Goal: Task Accomplishment & Management: Complete application form

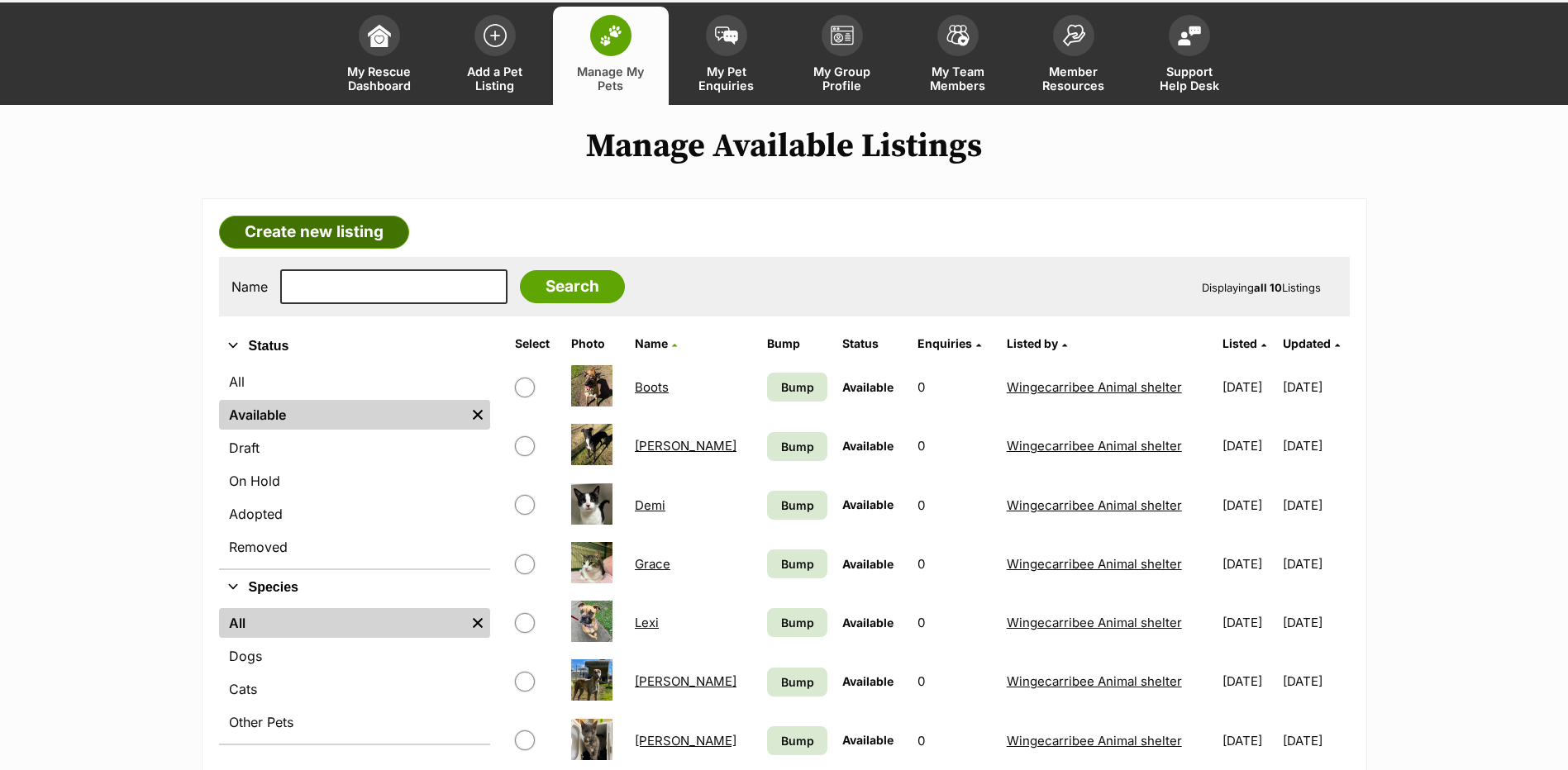
click at [329, 245] on link "Create new listing" at bounding box center [314, 232] width 190 height 33
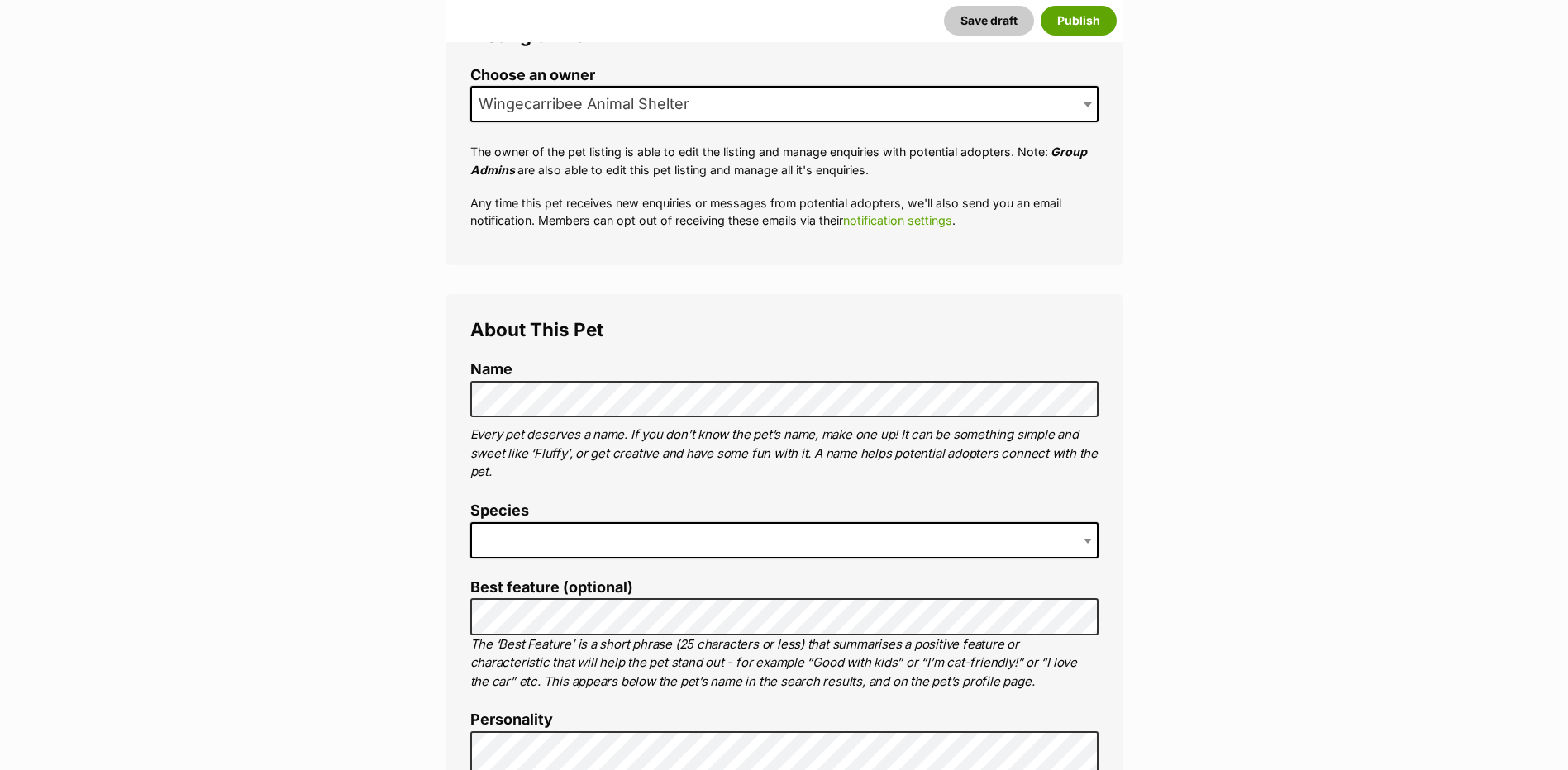
click at [507, 532] on span at bounding box center [784, 540] width 628 height 37
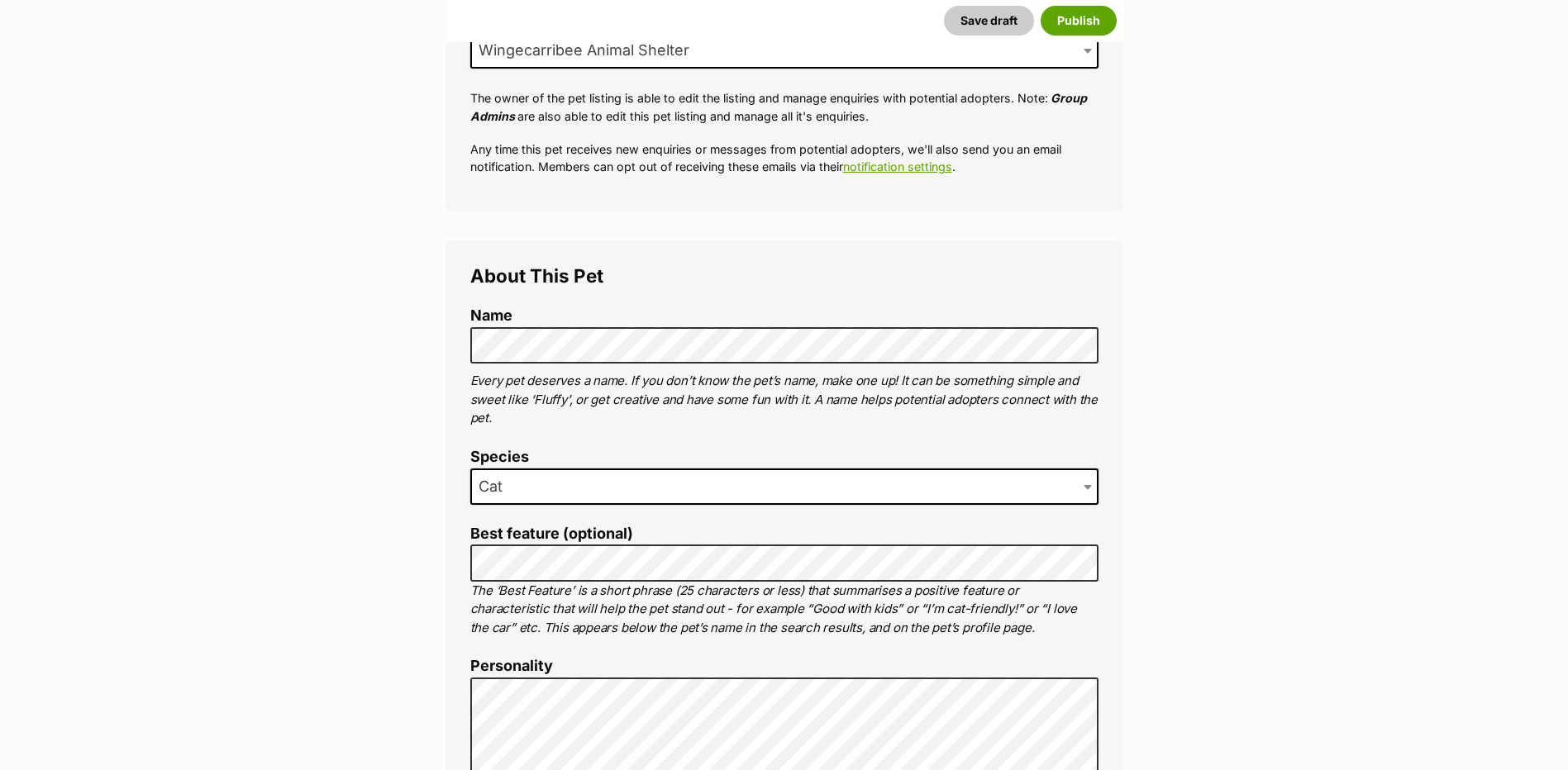
scroll to position [414, 0]
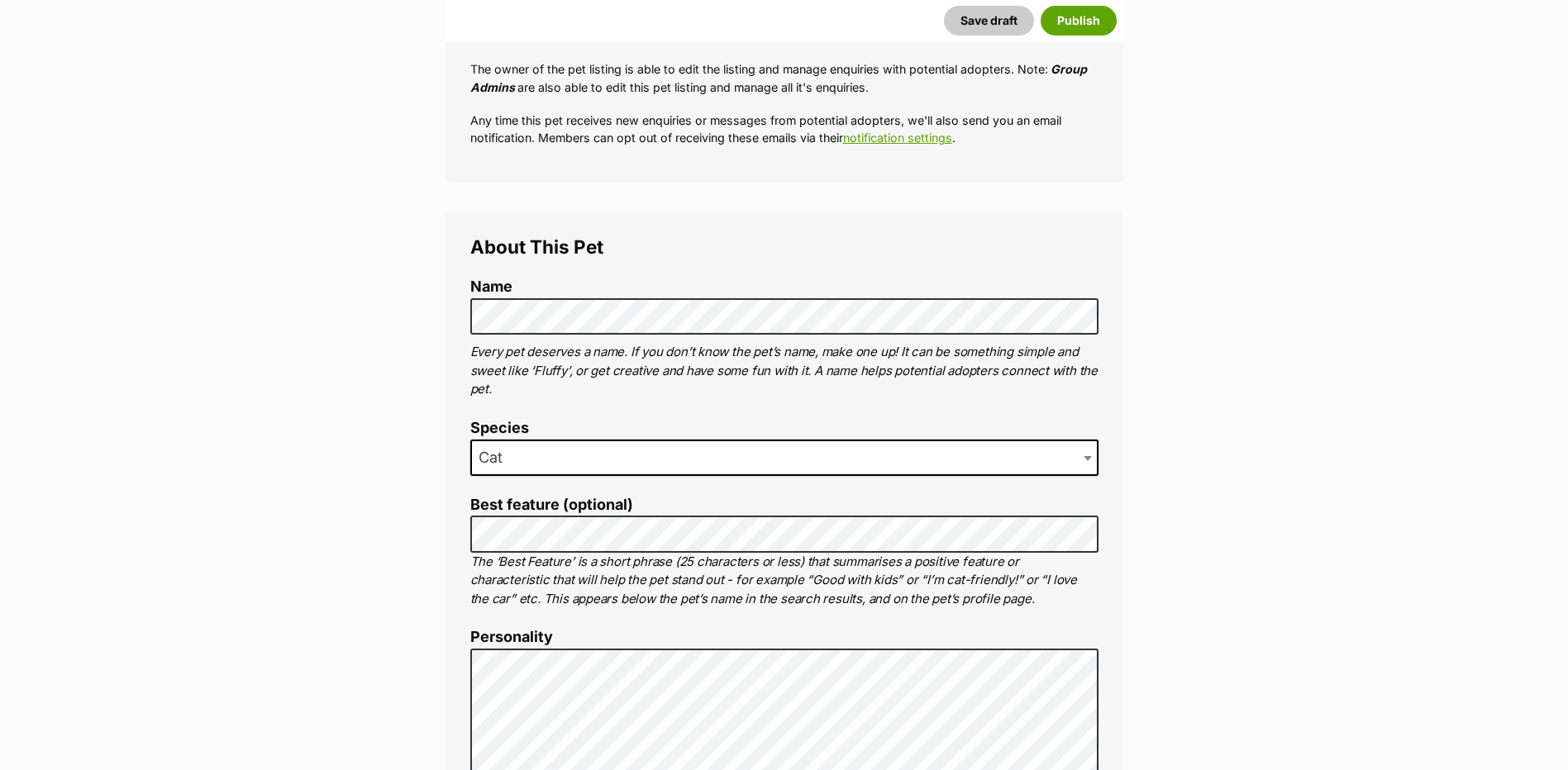
click at [505, 512] on label "Best feature (optional)" at bounding box center [784, 504] width 628 height 17
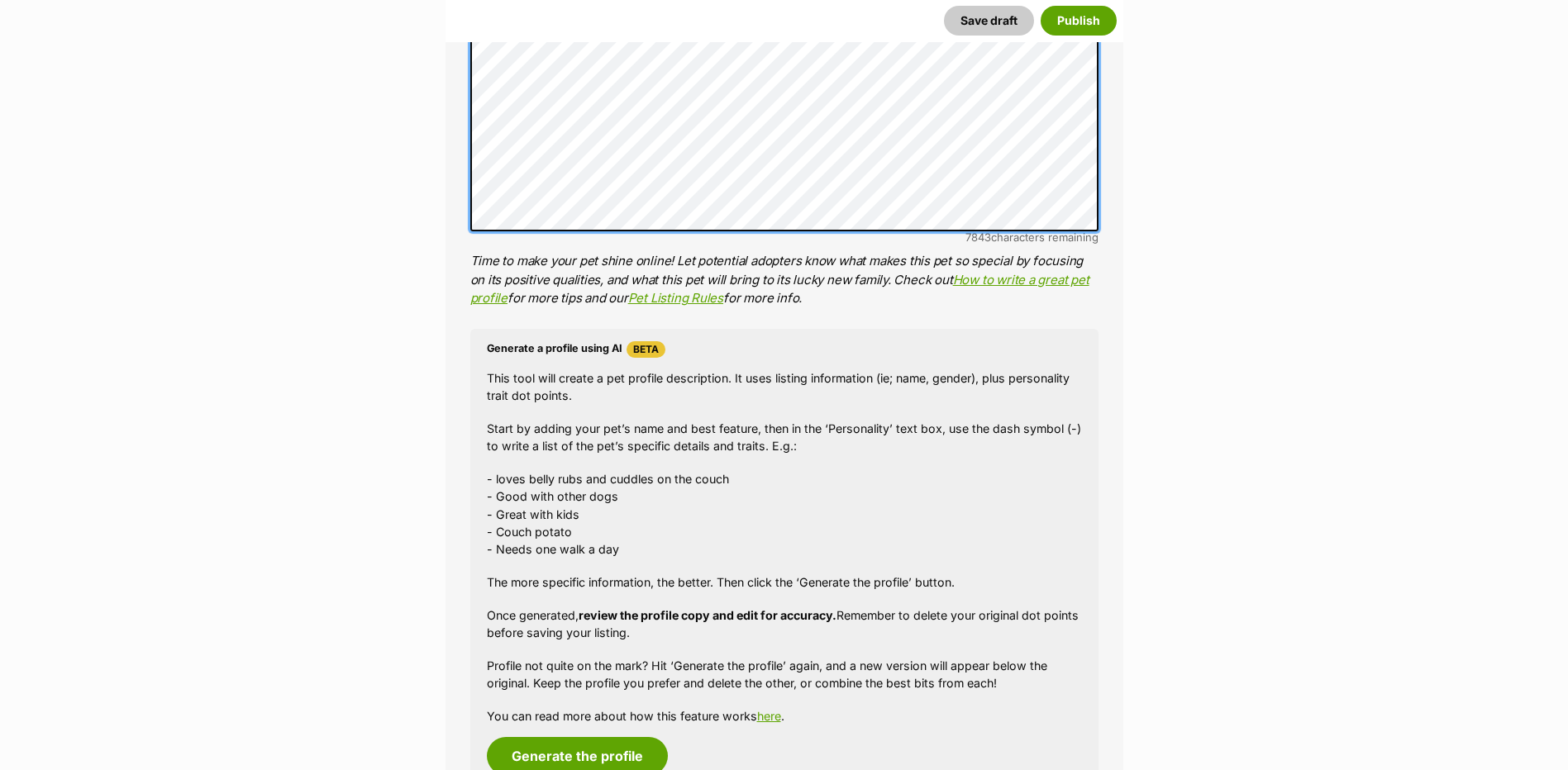
scroll to position [1322, 0]
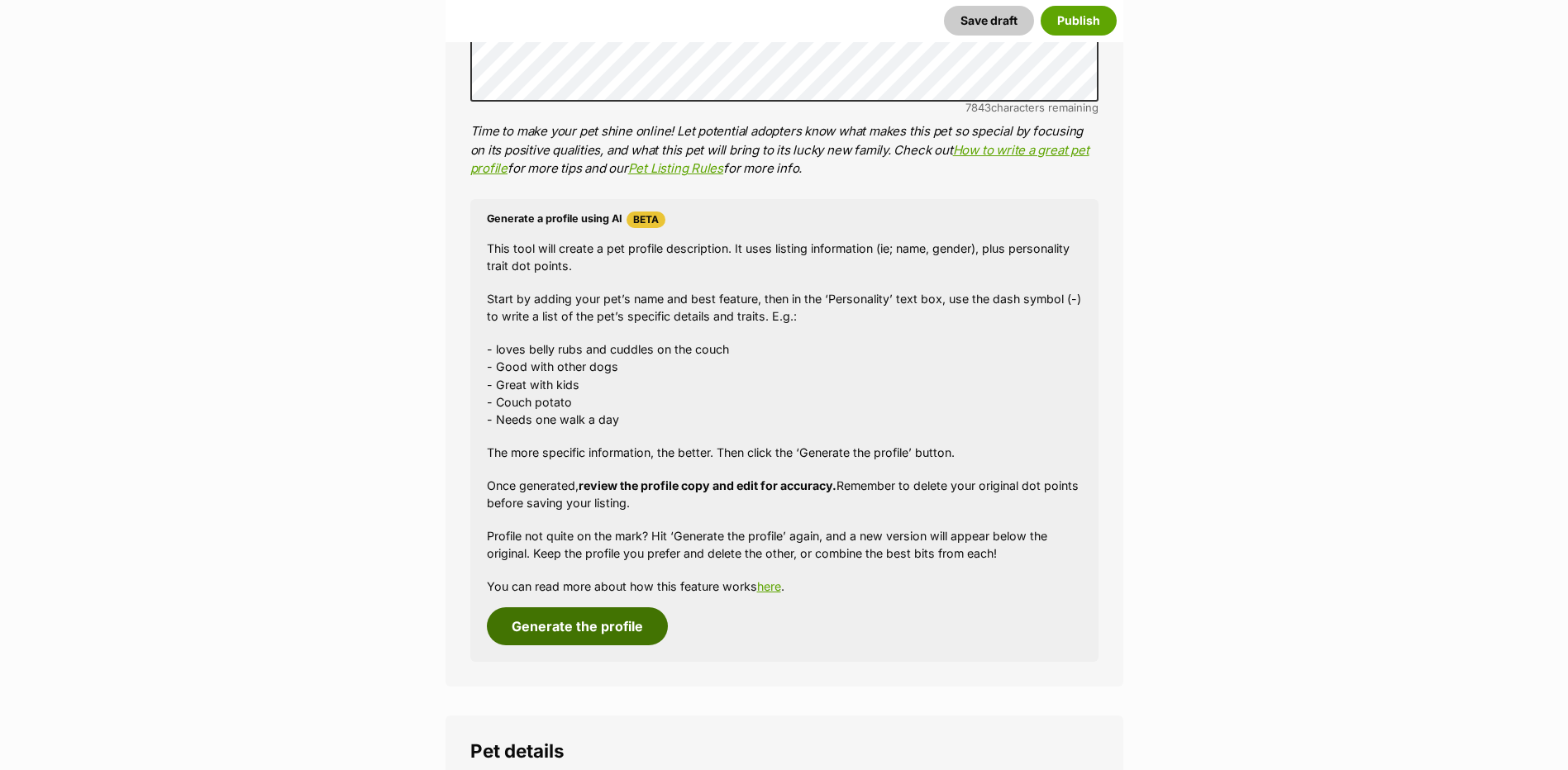
click at [628, 618] on button "Generate the profile" at bounding box center [577, 626] width 181 height 38
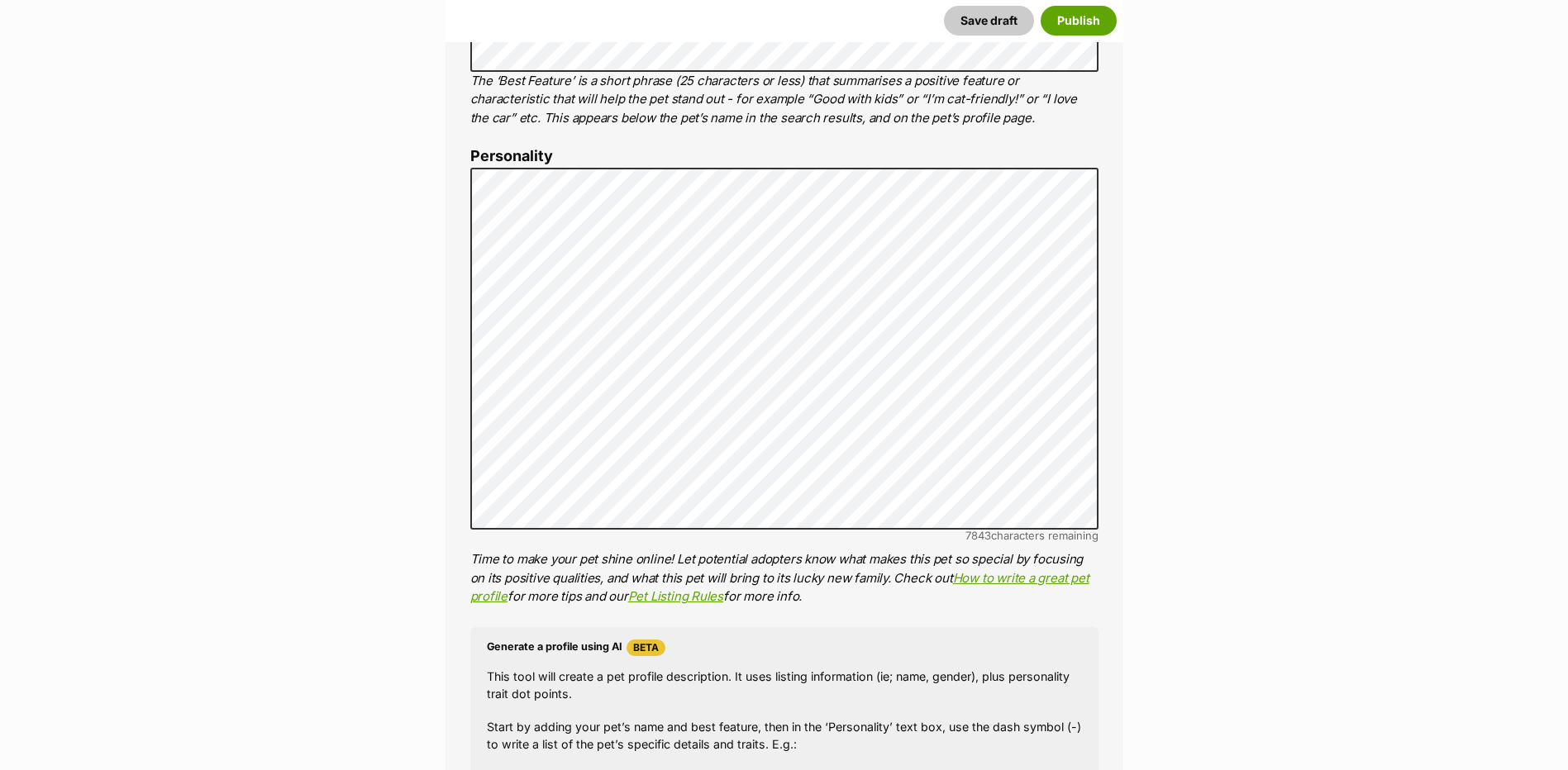
scroll to position [857, 0]
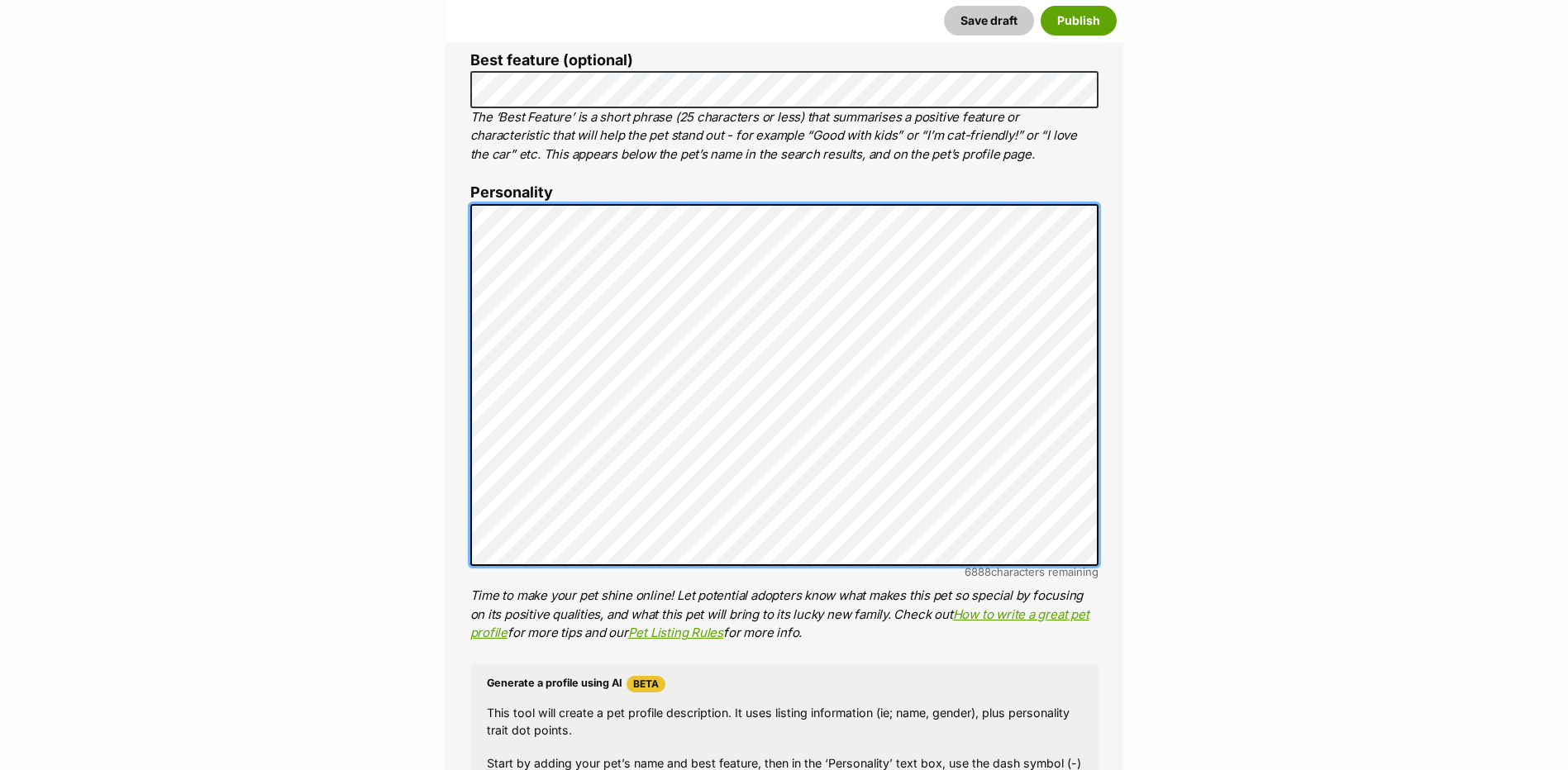
click at [457, 189] on div "About This Pet Name Henlo there, it looks like you might be using the pet name …" at bounding box center [784, 459] width 677 height 1384
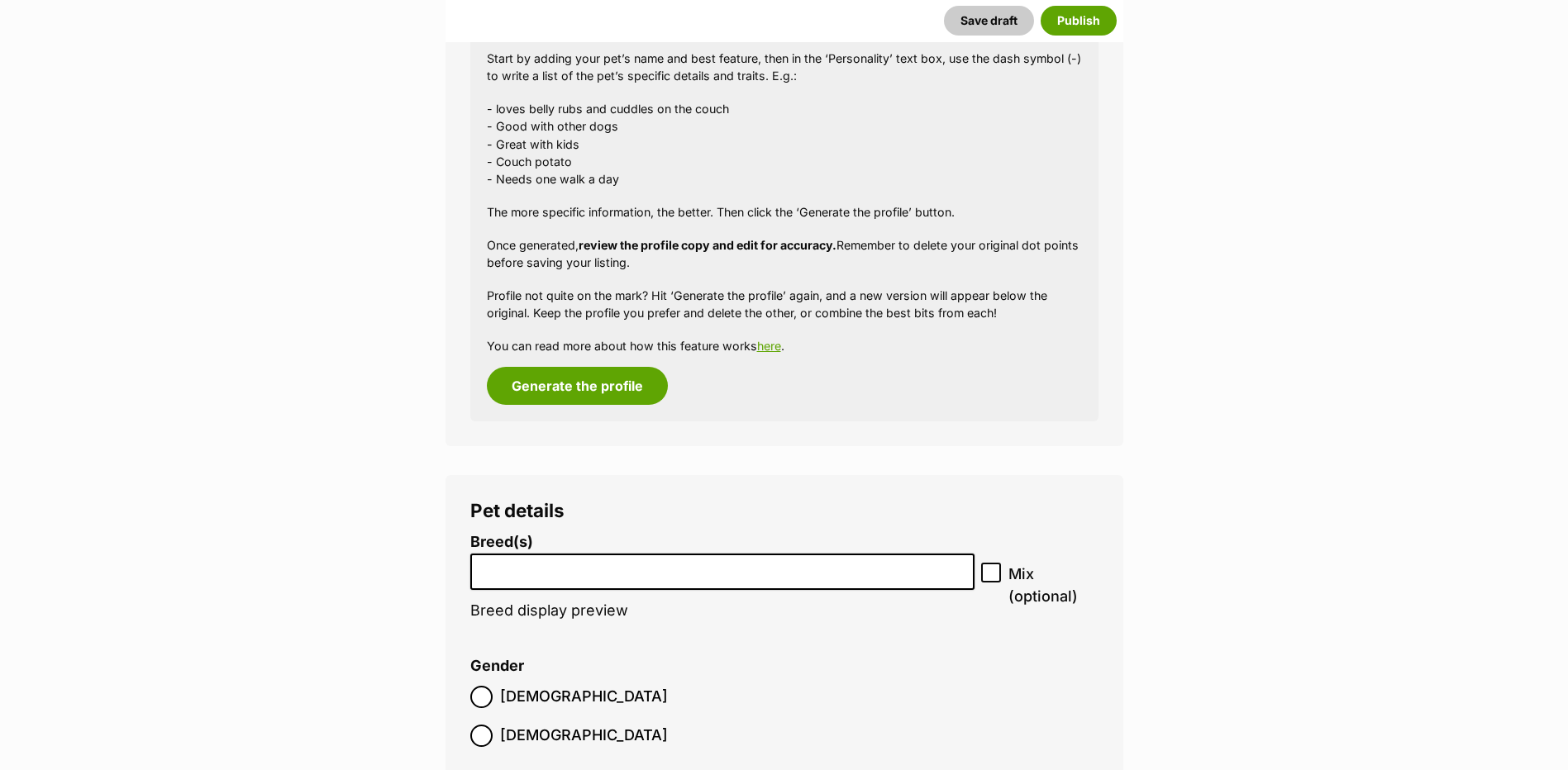
scroll to position [1683, 0]
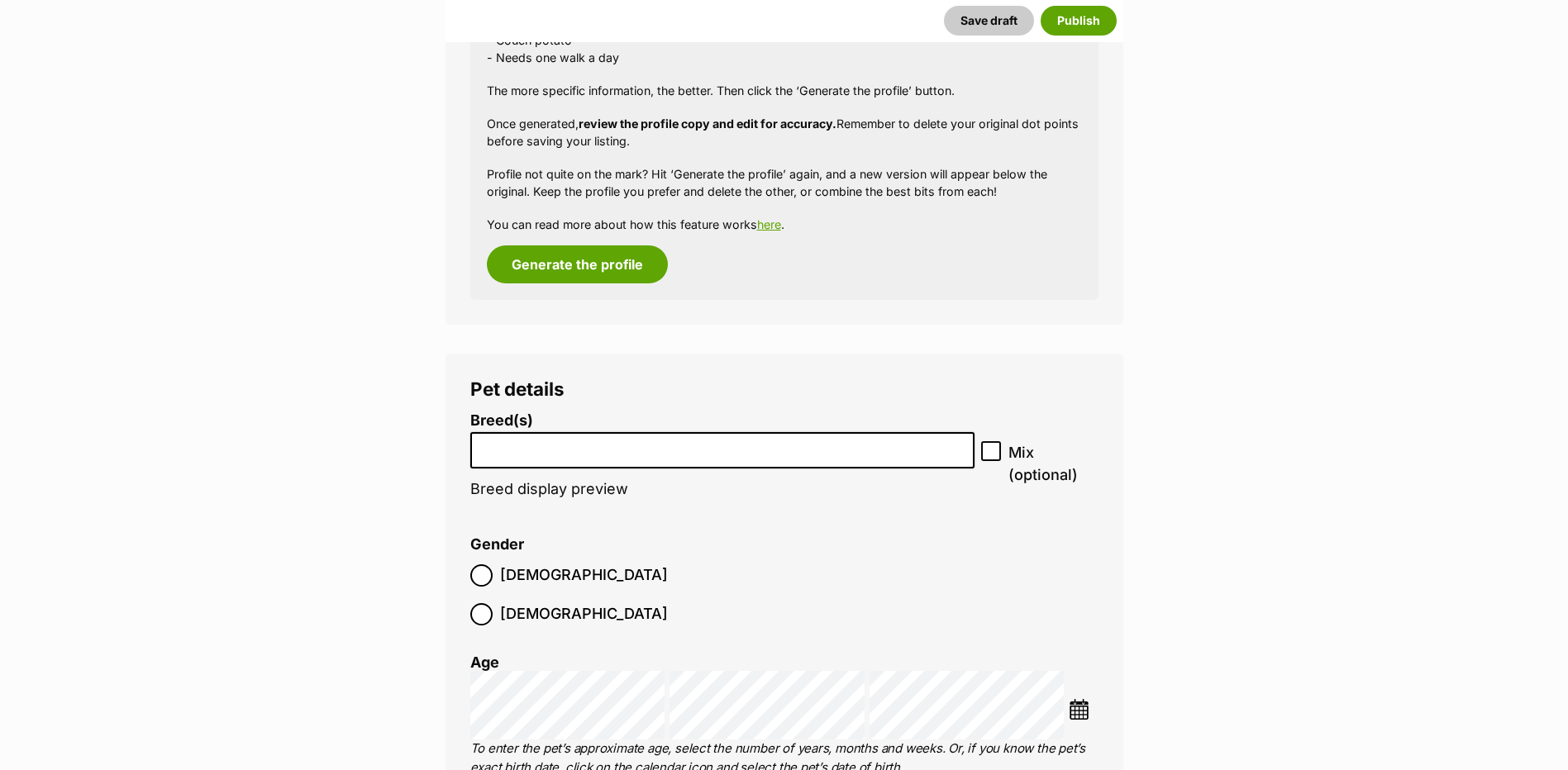
click at [563, 442] on input "search" at bounding box center [722, 446] width 493 height 17
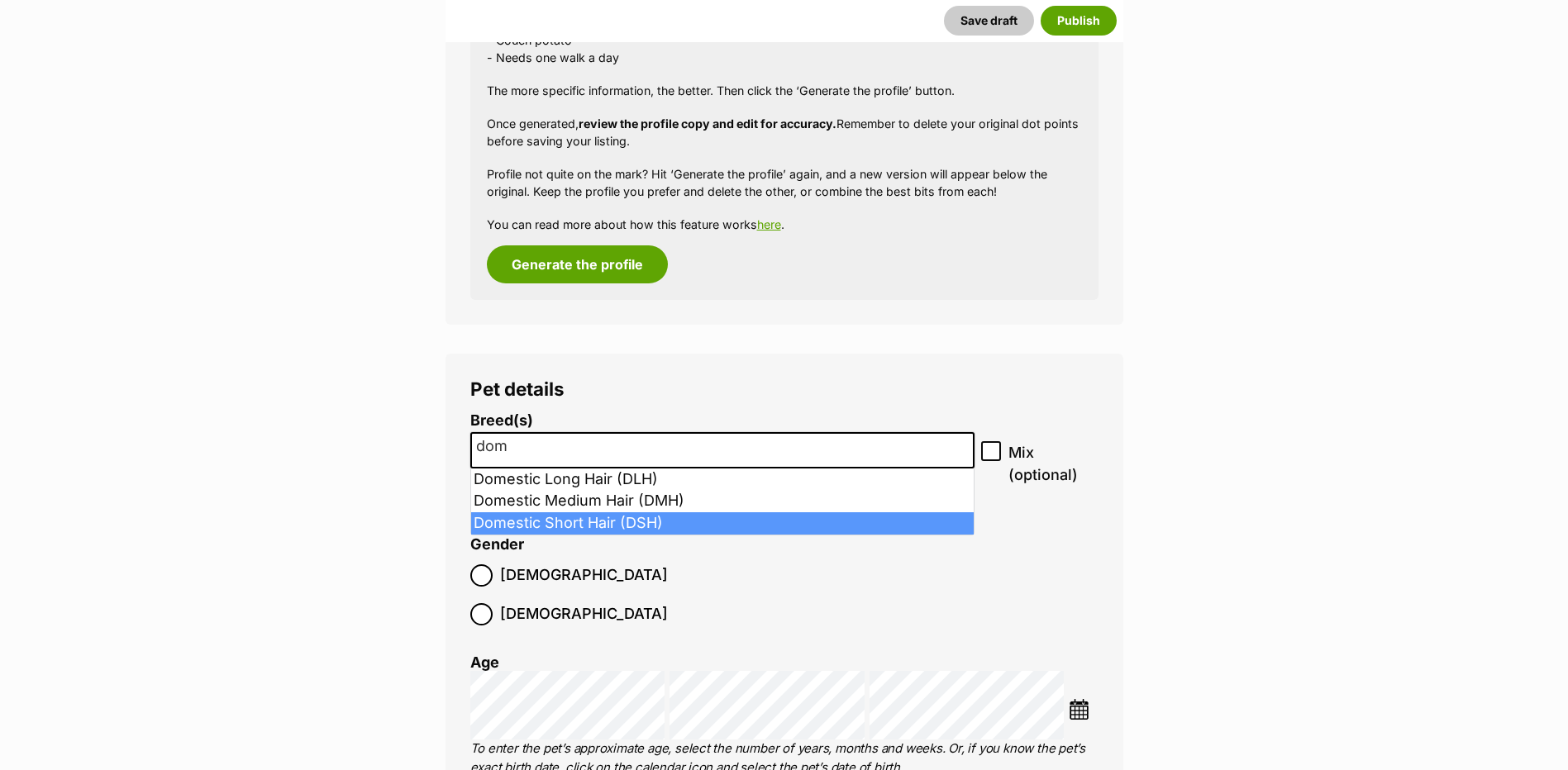
type input "dom"
select select "252102"
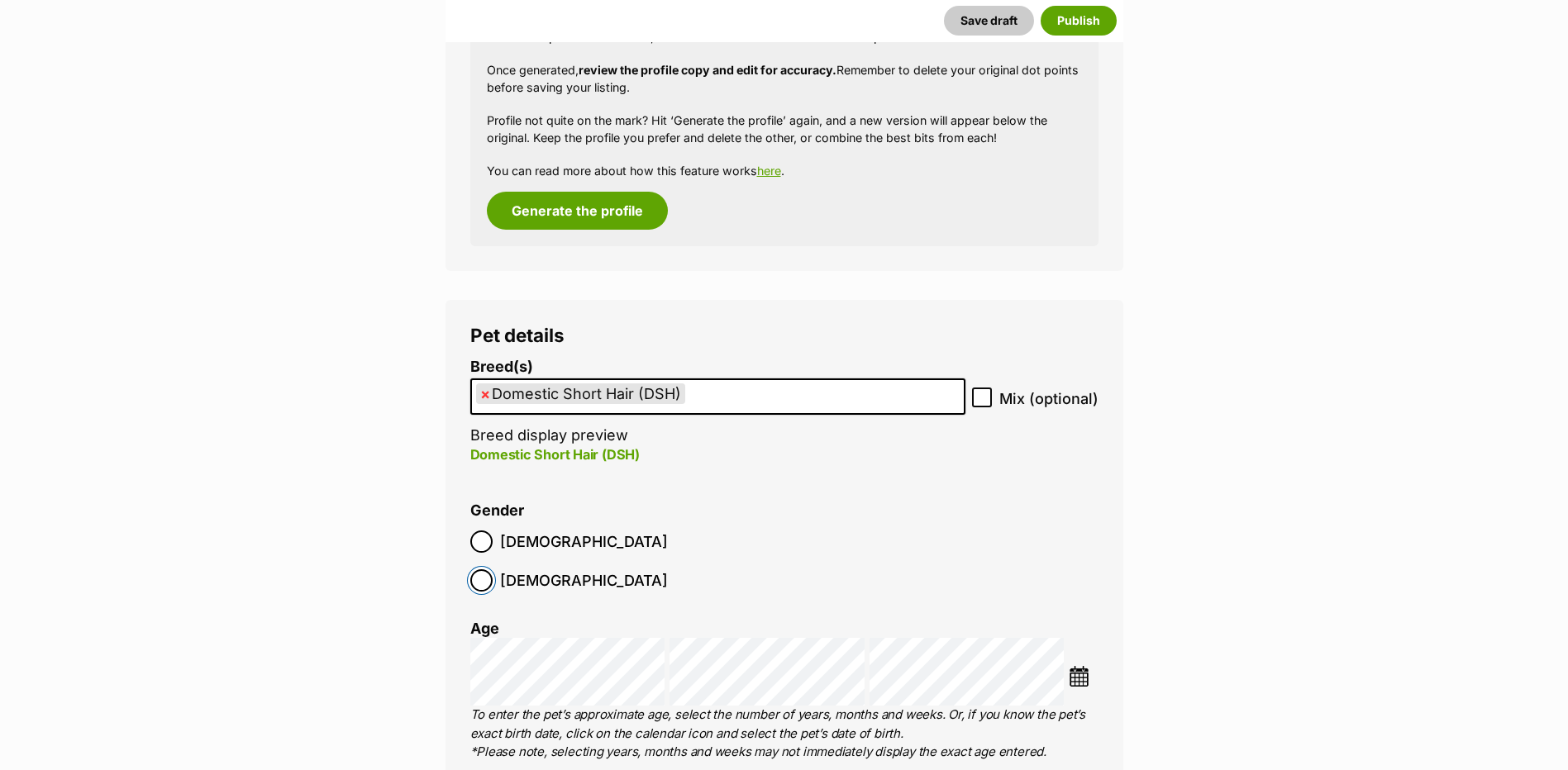
scroll to position [1766, 0]
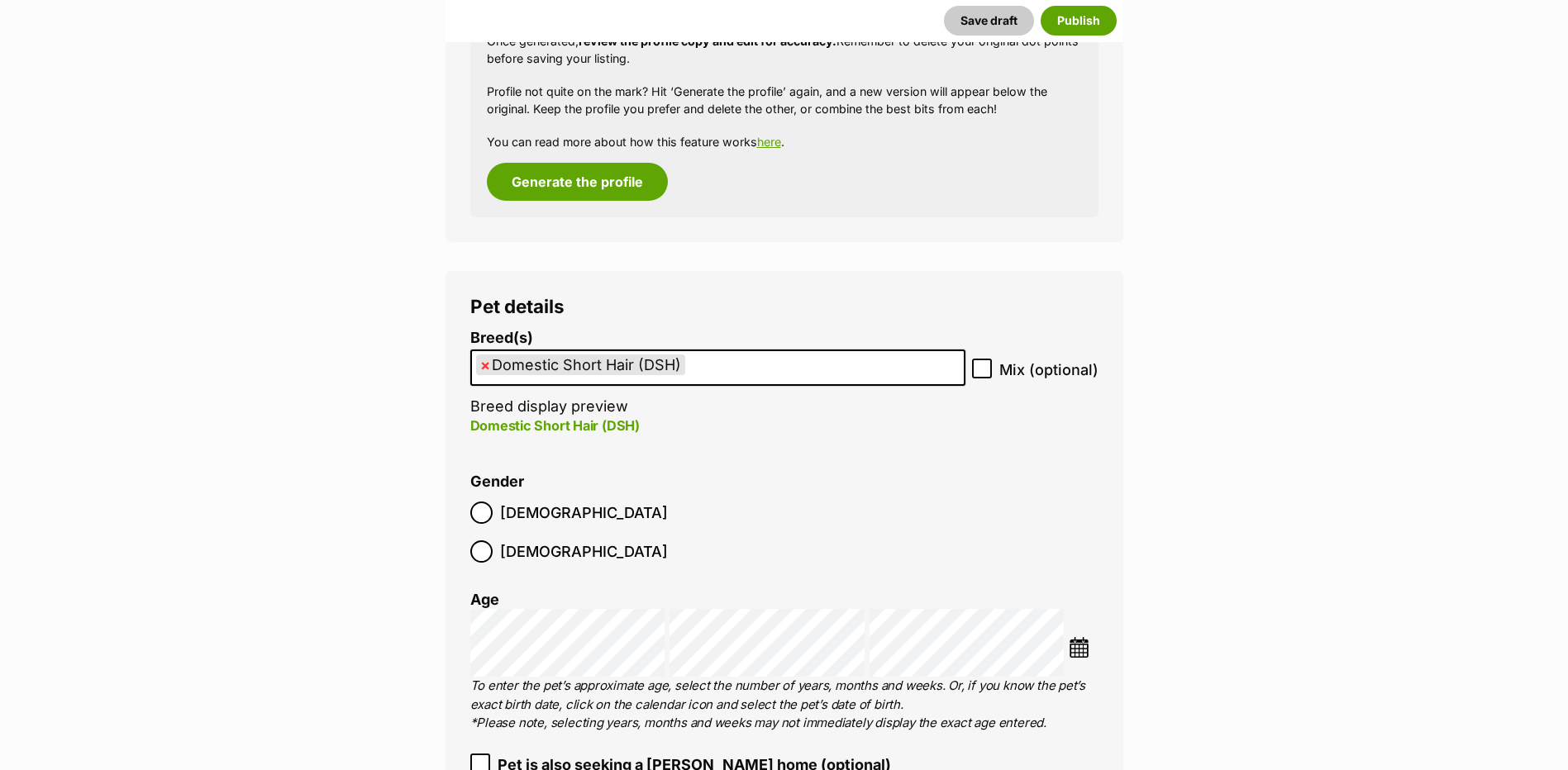
click at [1085, 637] on img at bounding box center [1079, 647] width 21 height 20
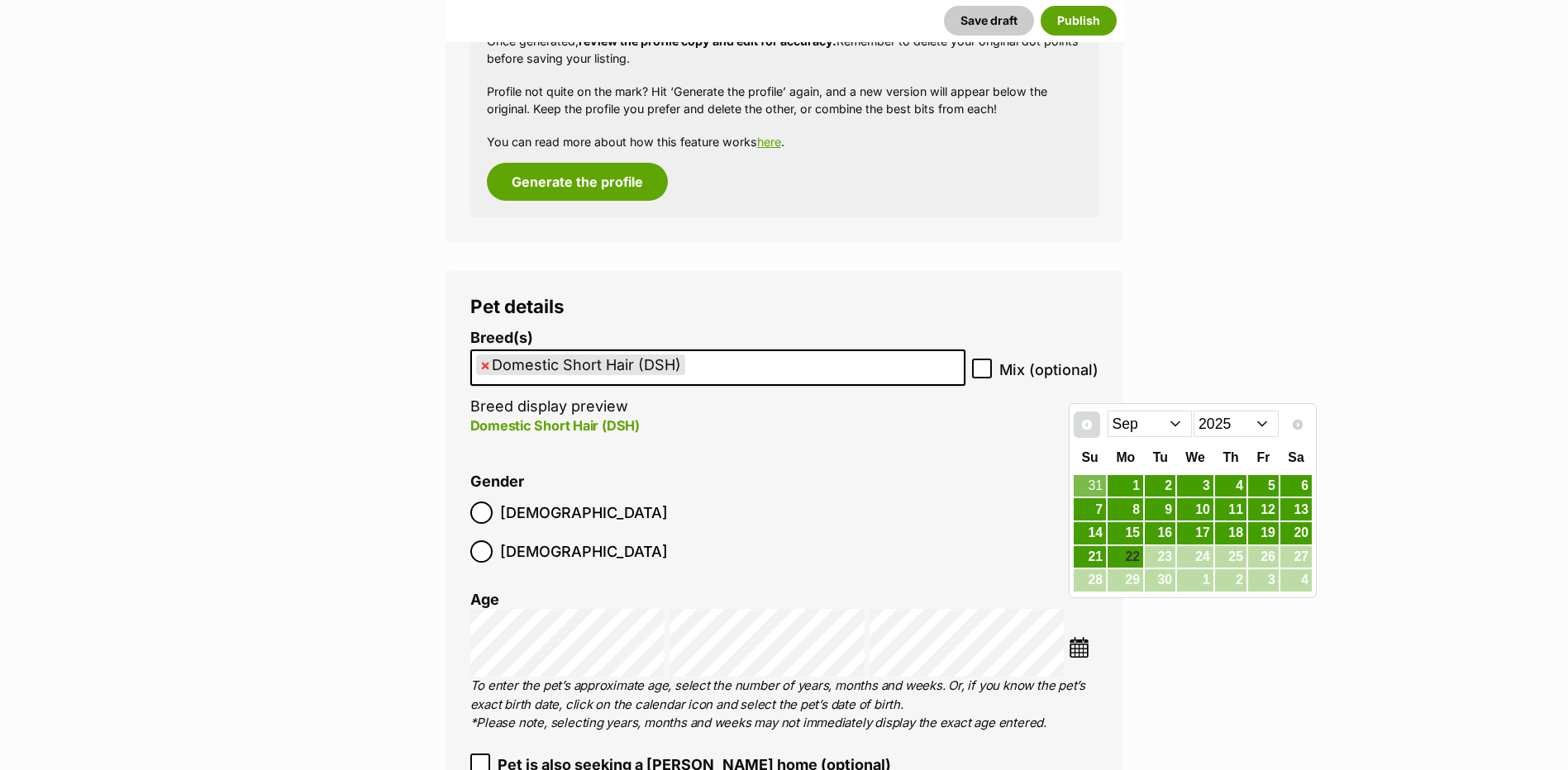
click at [1074, 423] on link "Prev" at bounding box center [1087, 425] width 27 height 27
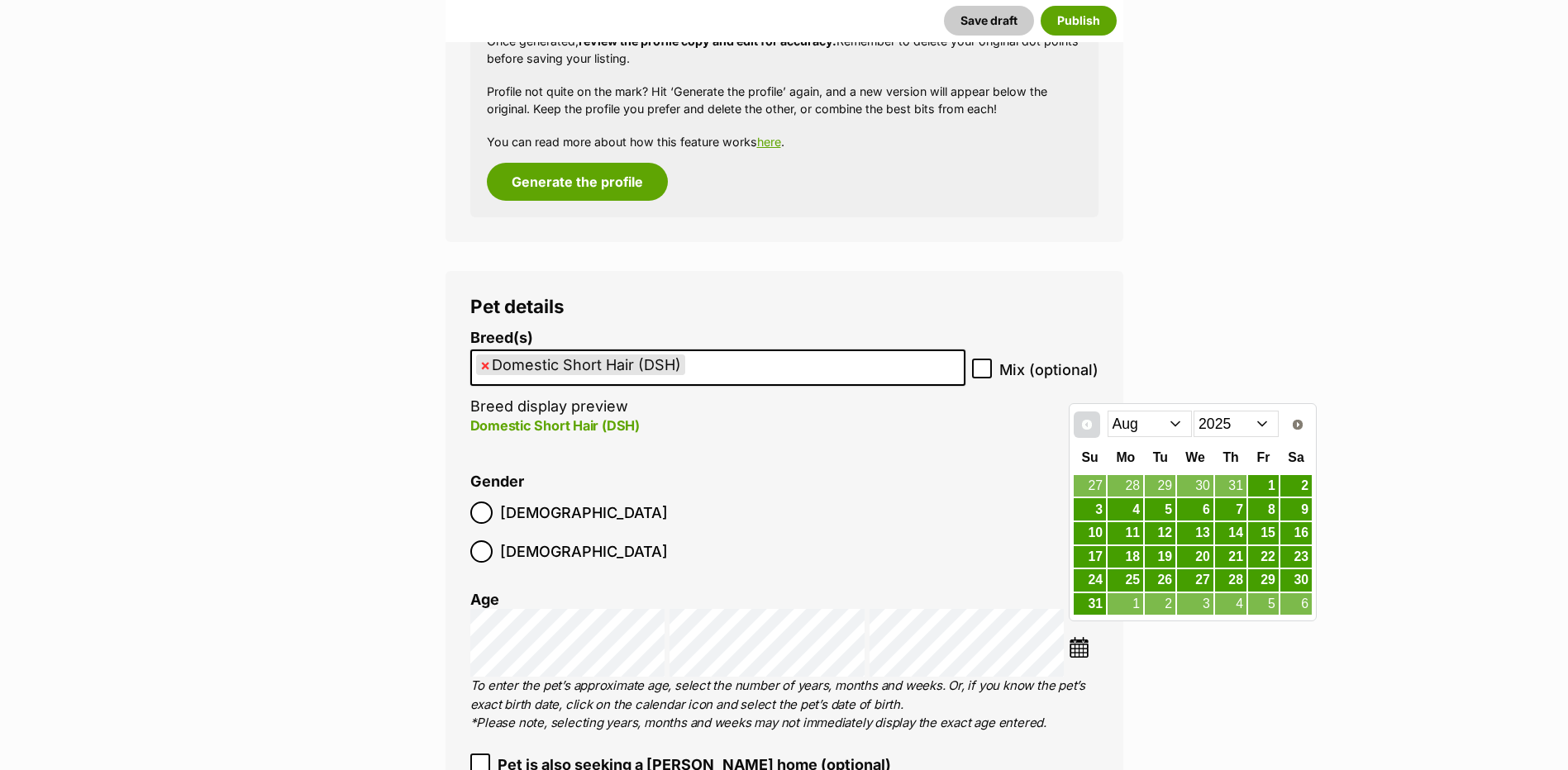
click at [1078, 422] on link "Prev" at bounding box center [1087, 425] width 27 height 27
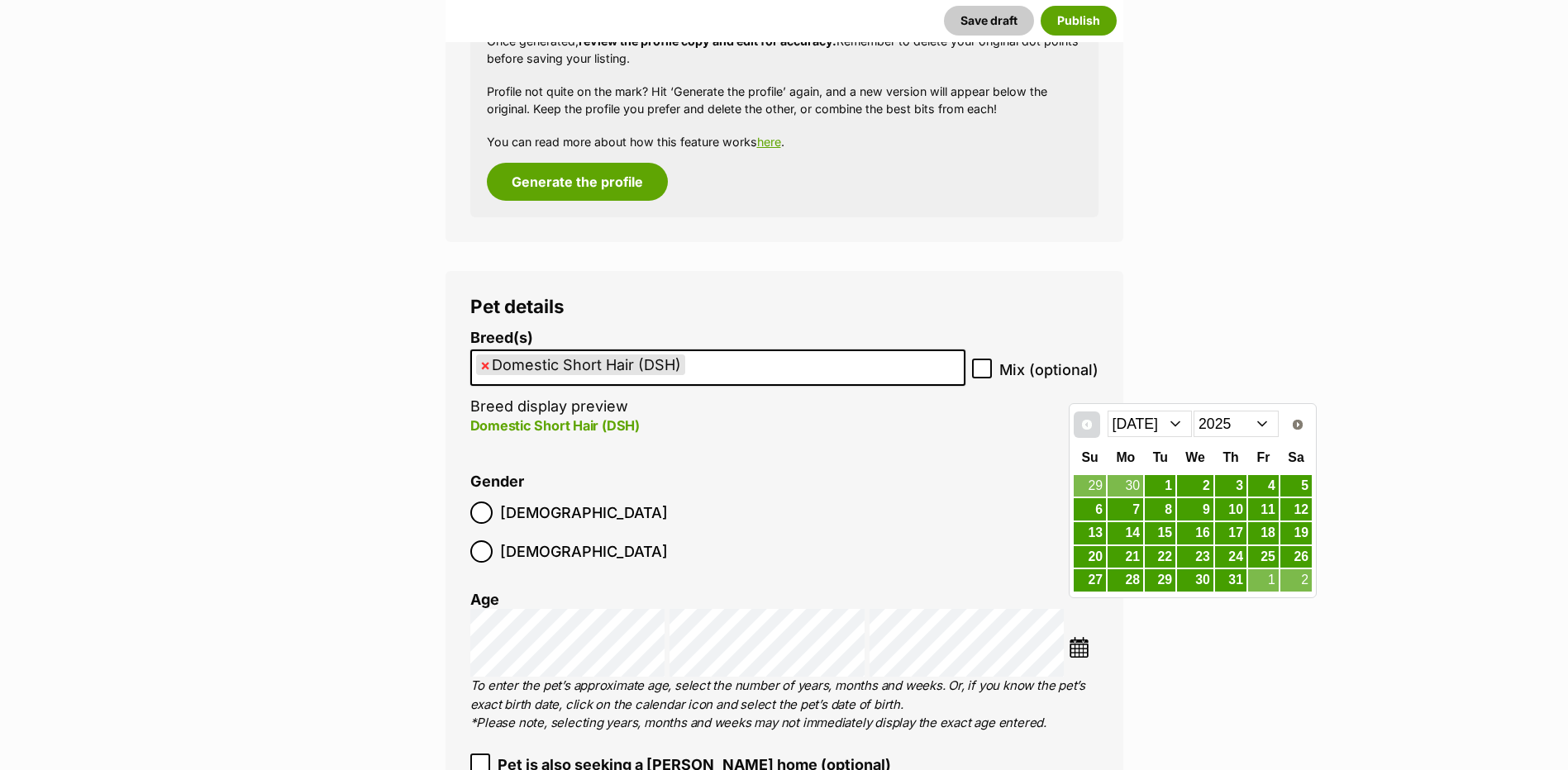
click at [1078, 422] on link "Prev" at bounding box center [1087, 425] width 27 height 27
click at [1154, 555] on link "24" at bounding box center [1160, 557] width 30 height 20
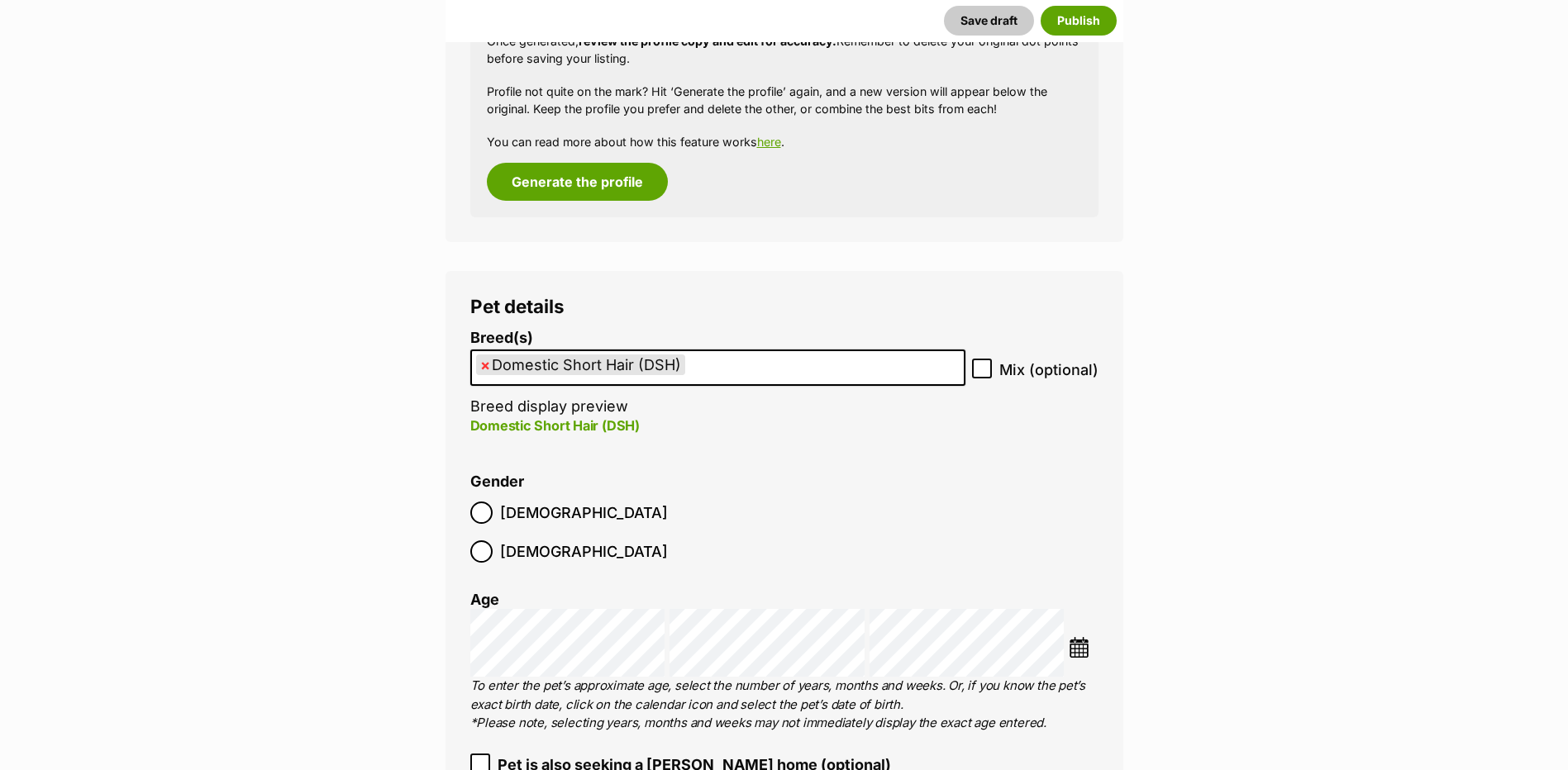
click at [1071, 520] on li "Gender Male Female" at bounding box center [784, 521] width 628 height 97
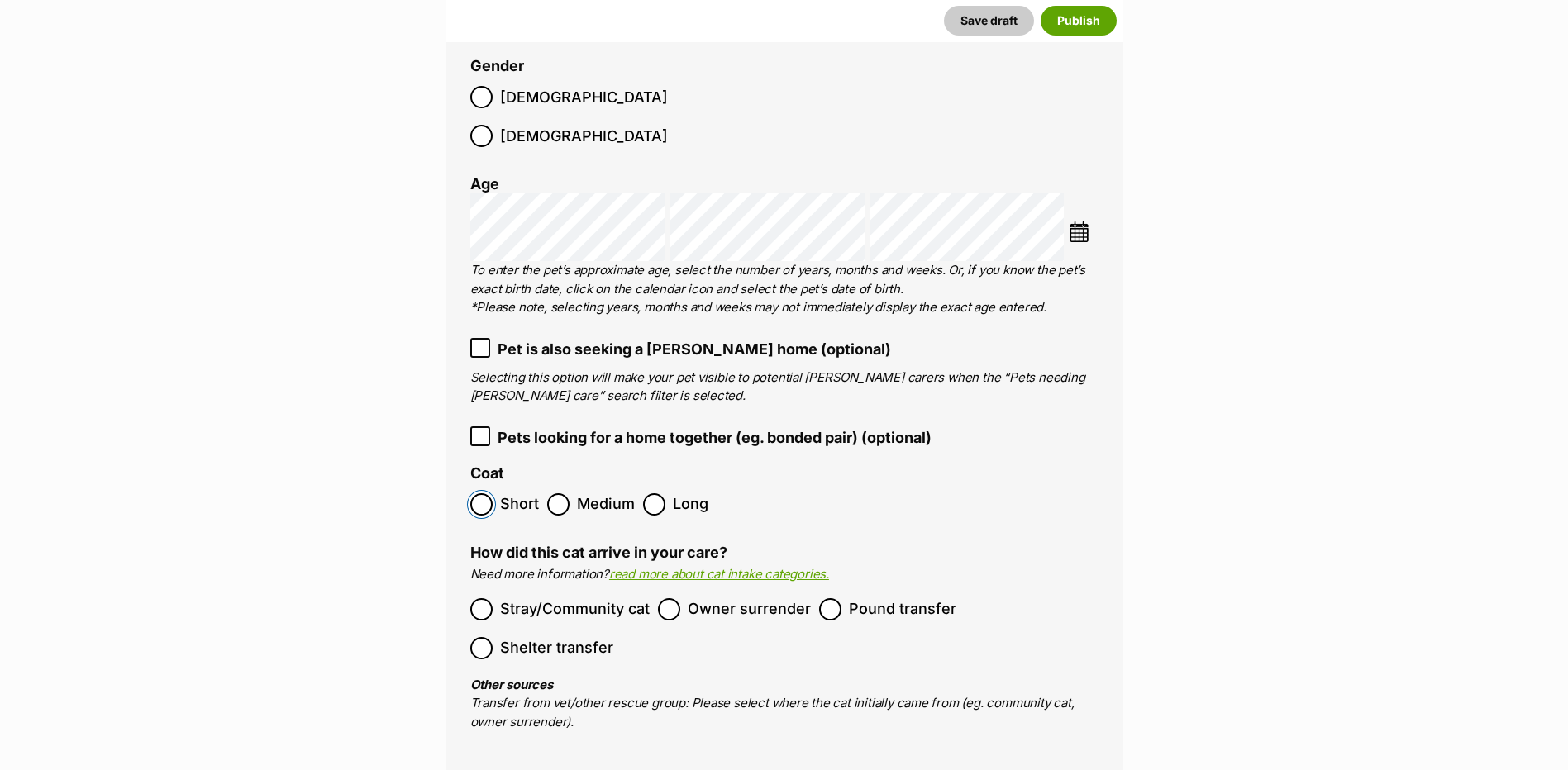
scroll to position [2262, 0]
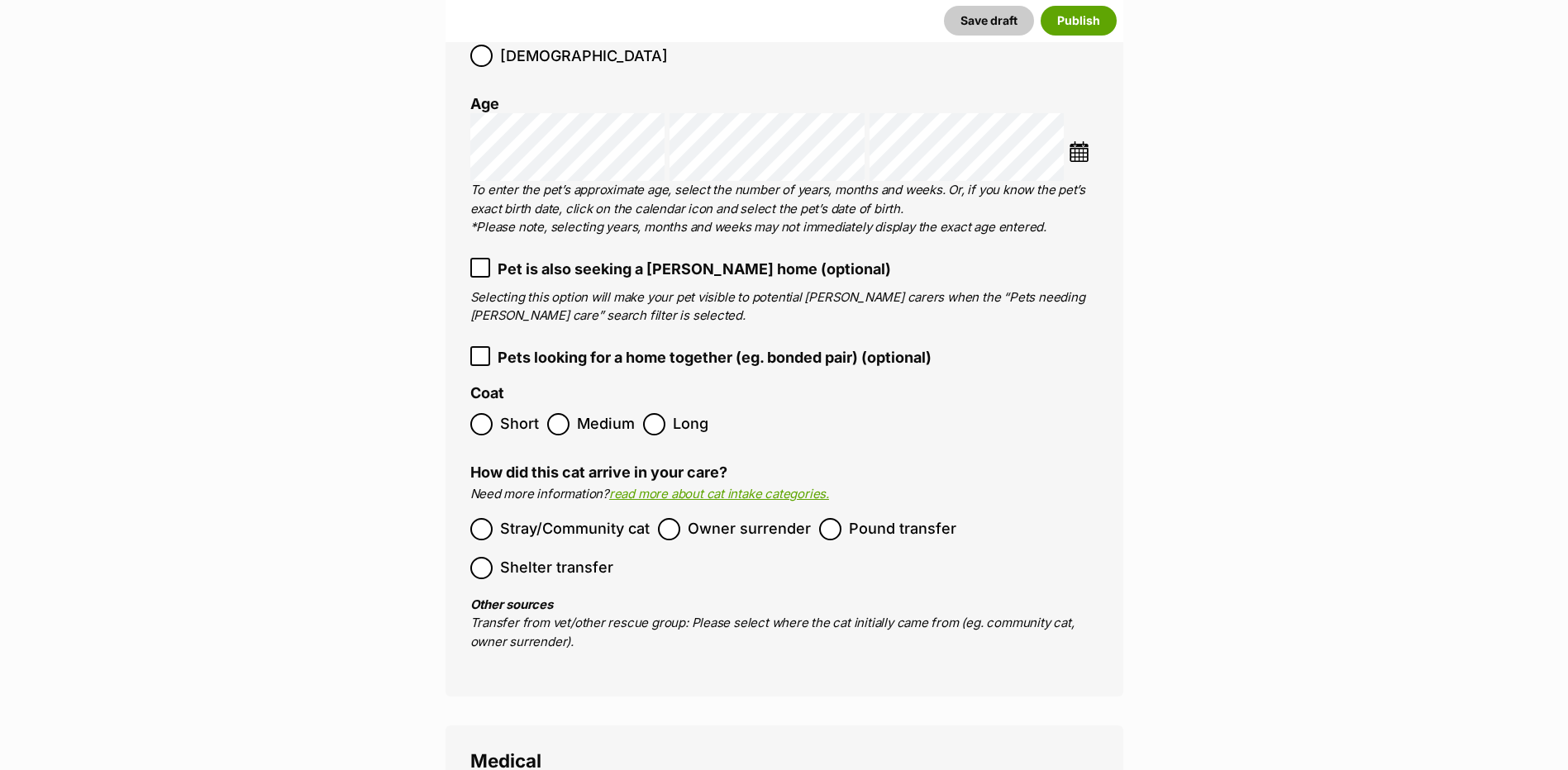
click at [513, 518] on span "Stray/Community cat" at bounding box center [575, 528] width 150 height 22
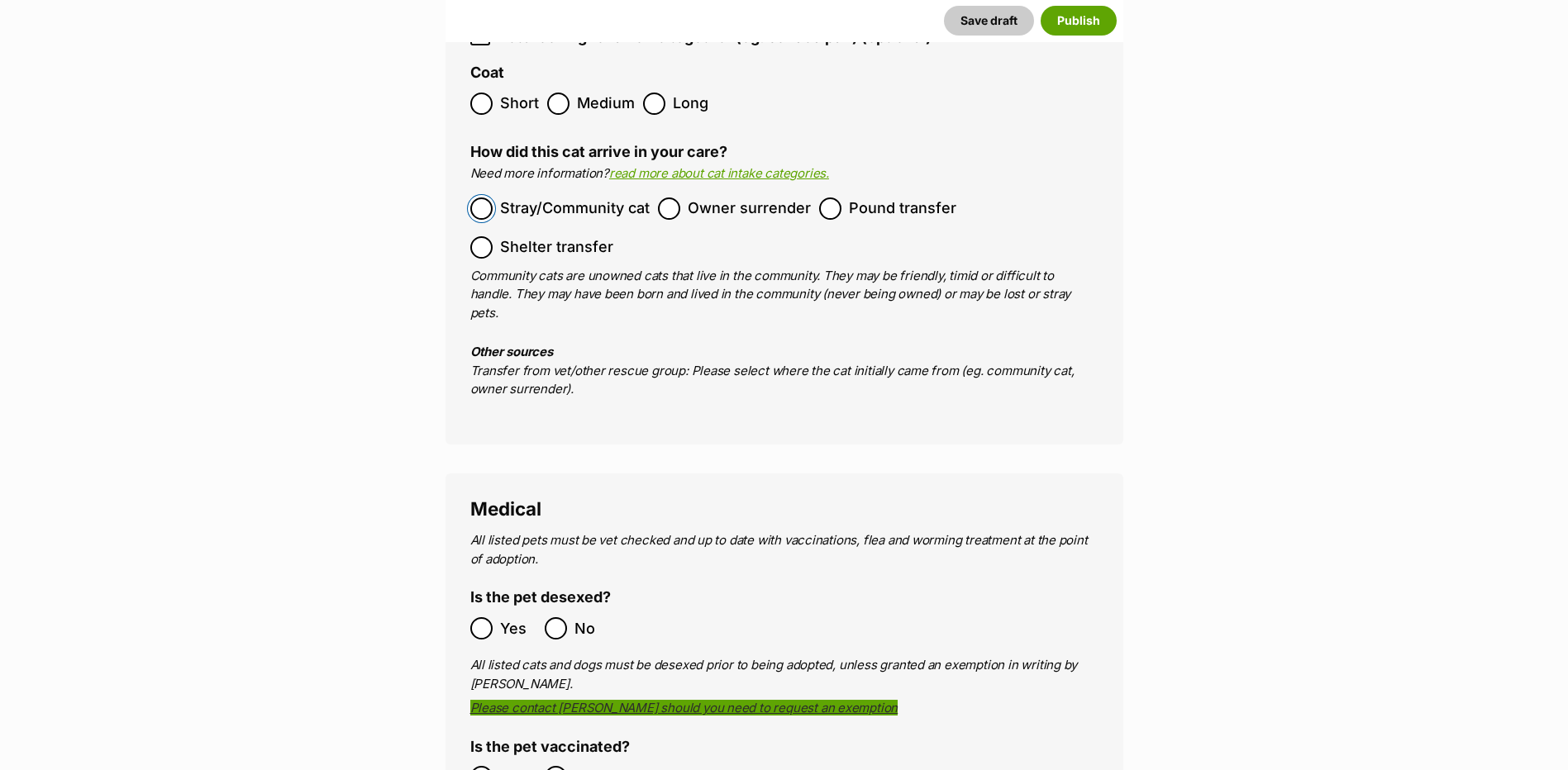
scroll to position [2675, 0]
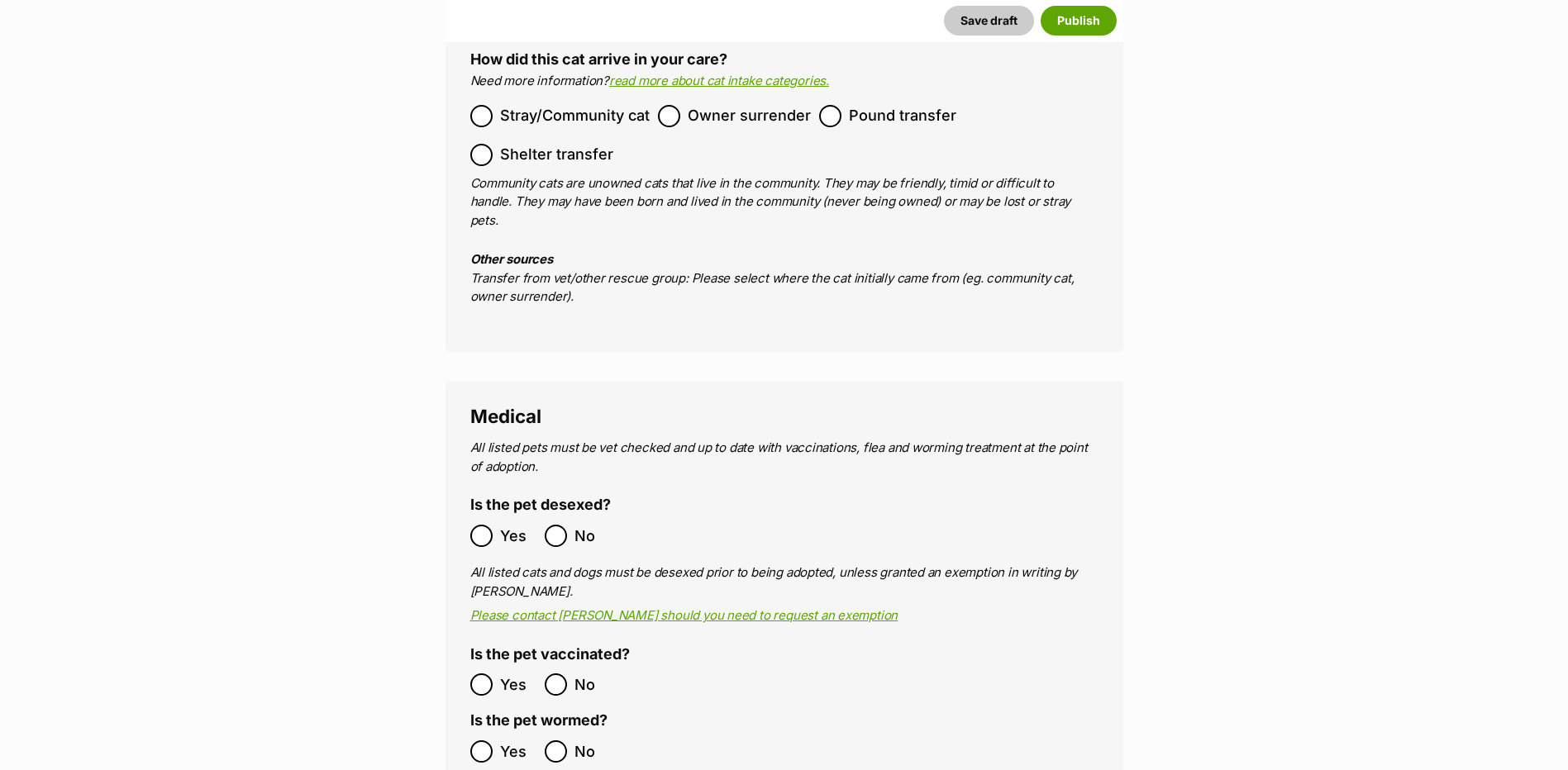
click at [493, 741] on label "Yes" at bounding box center [504, 751] width 66 height 22
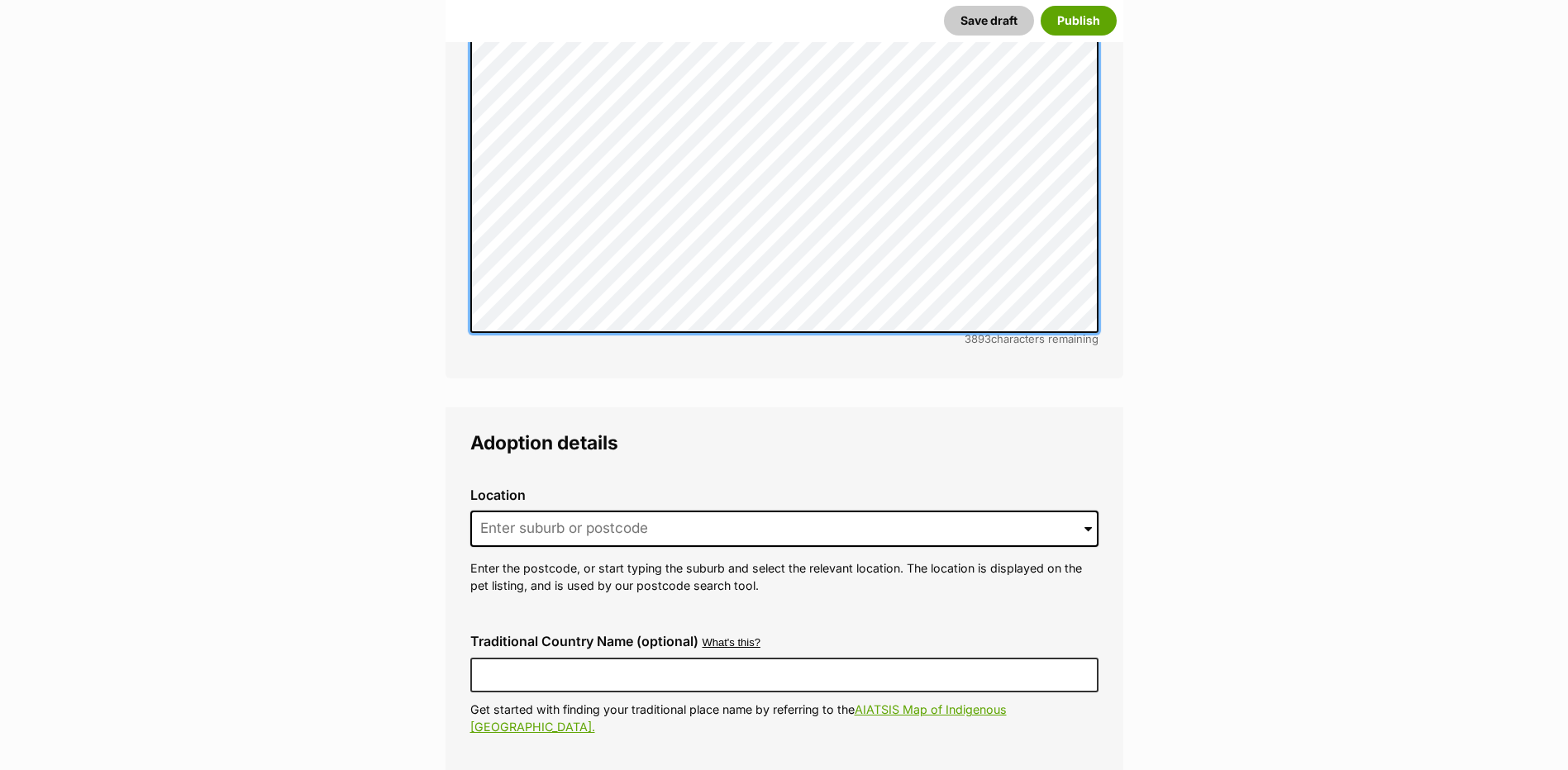
scroll to position [3666, 0]
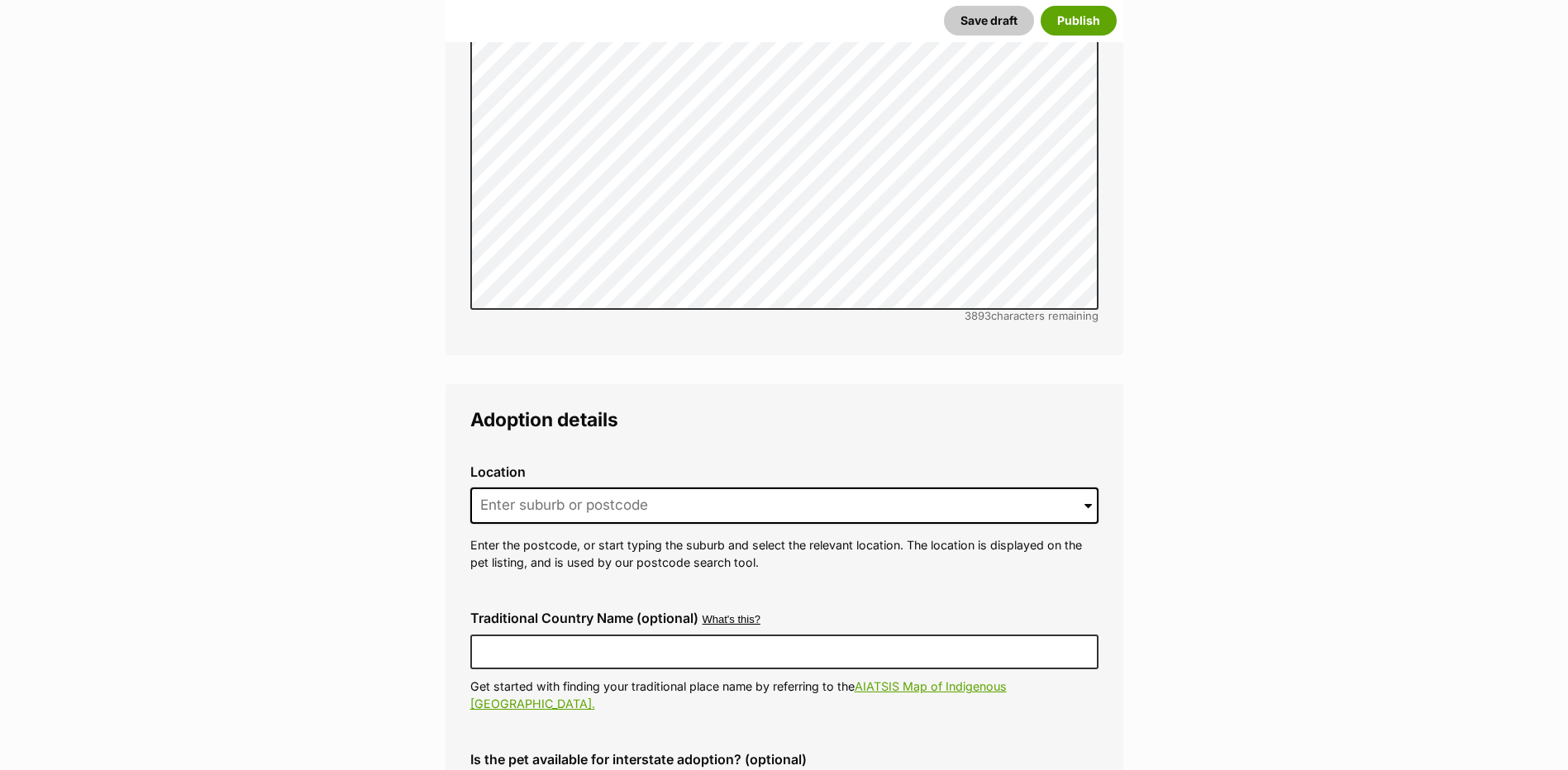
click at [636, 476] on div "Location 0 options available. Arrow down to browse or start typing to filter. E…" at bounding box center [784, 518] width 654 height 134
click at [633, 487] on input at bounding box center [784, 505] width 628 height 37
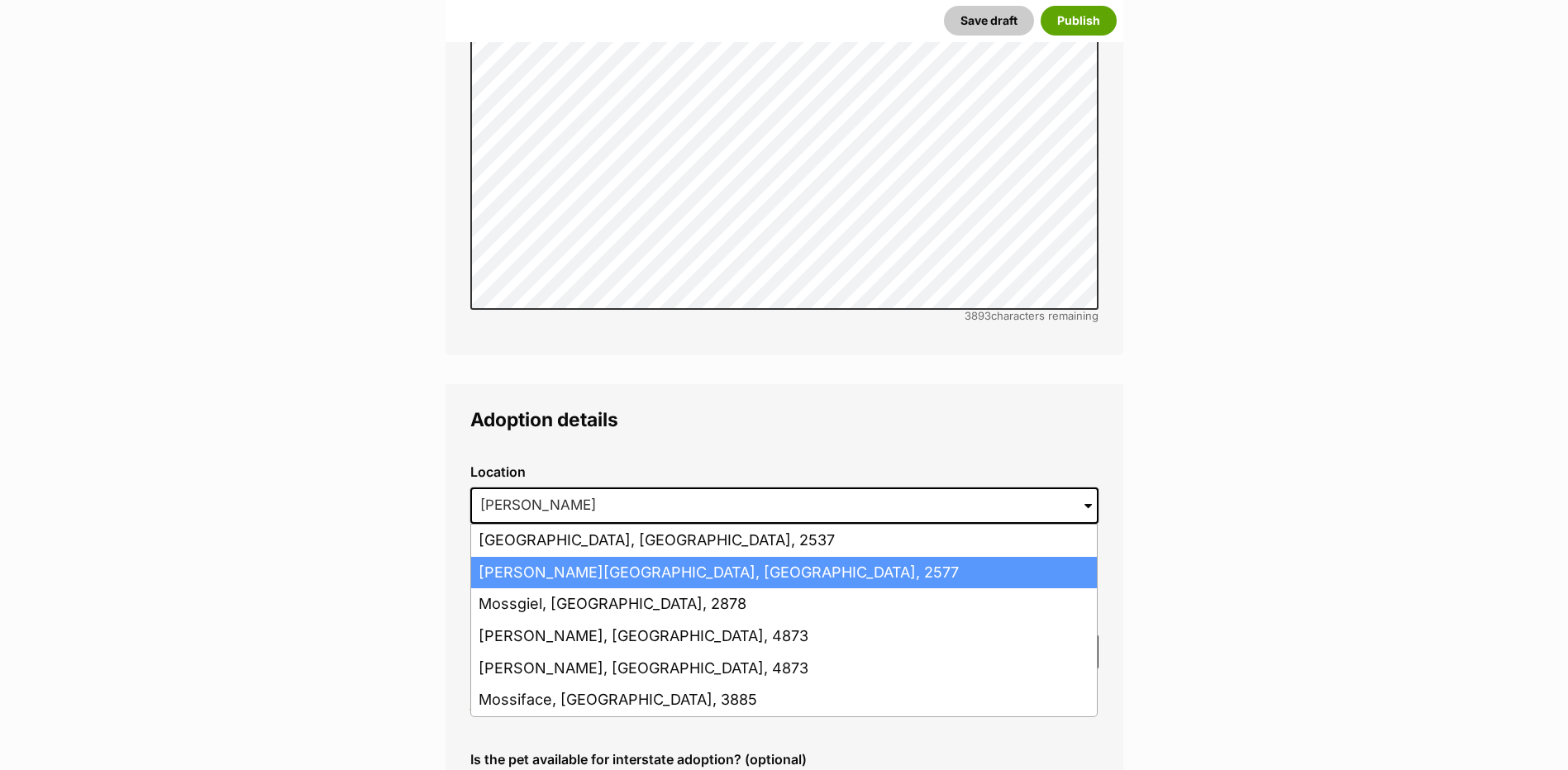
click at [684, 557] on li "Moss Vale, New South Wales, 2577" at bounding box center [784, 573] width 626 height 32
type input "Moss Vale, New South Wales, 2577"
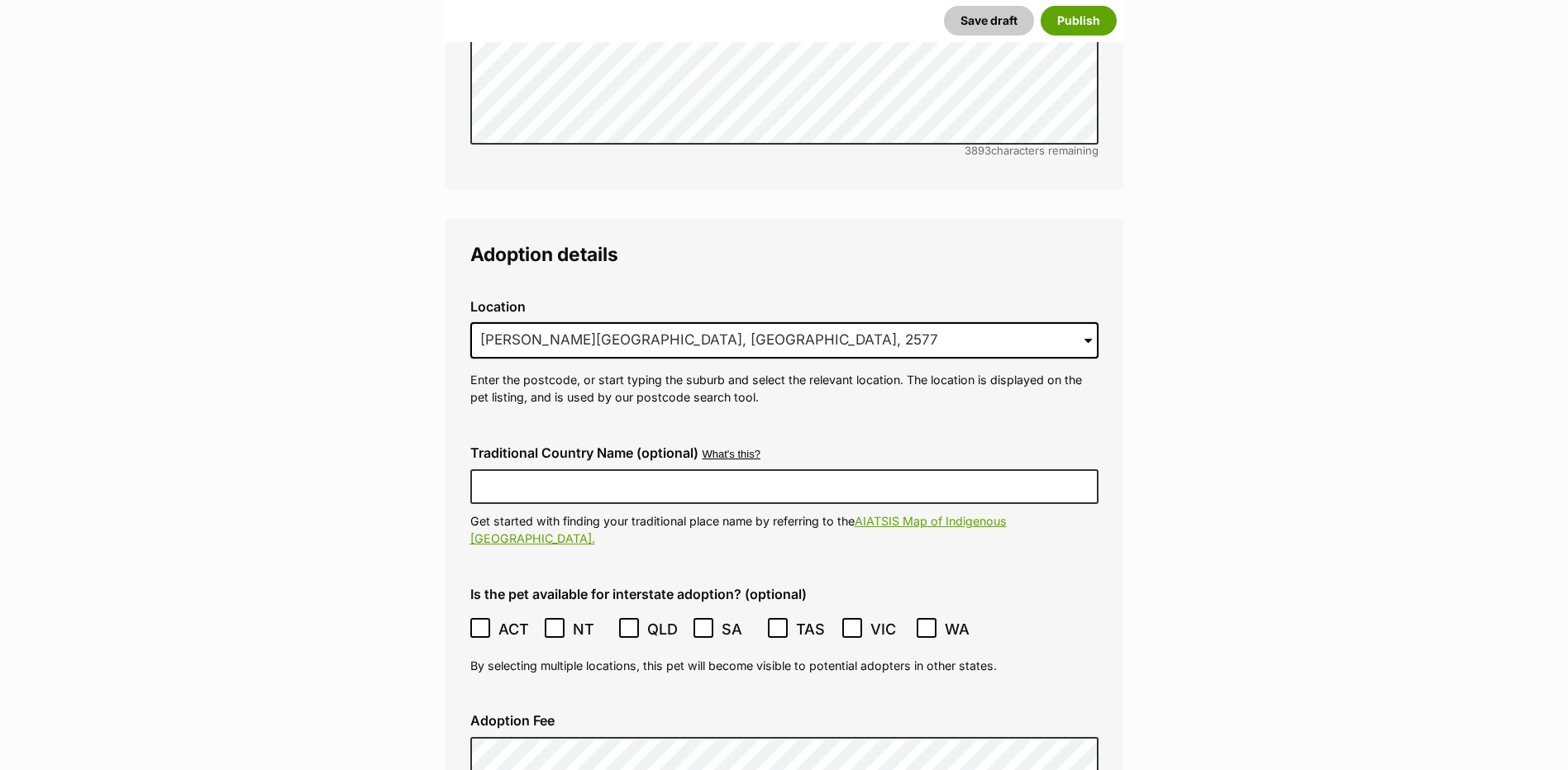
scroll to position [3915, 0]
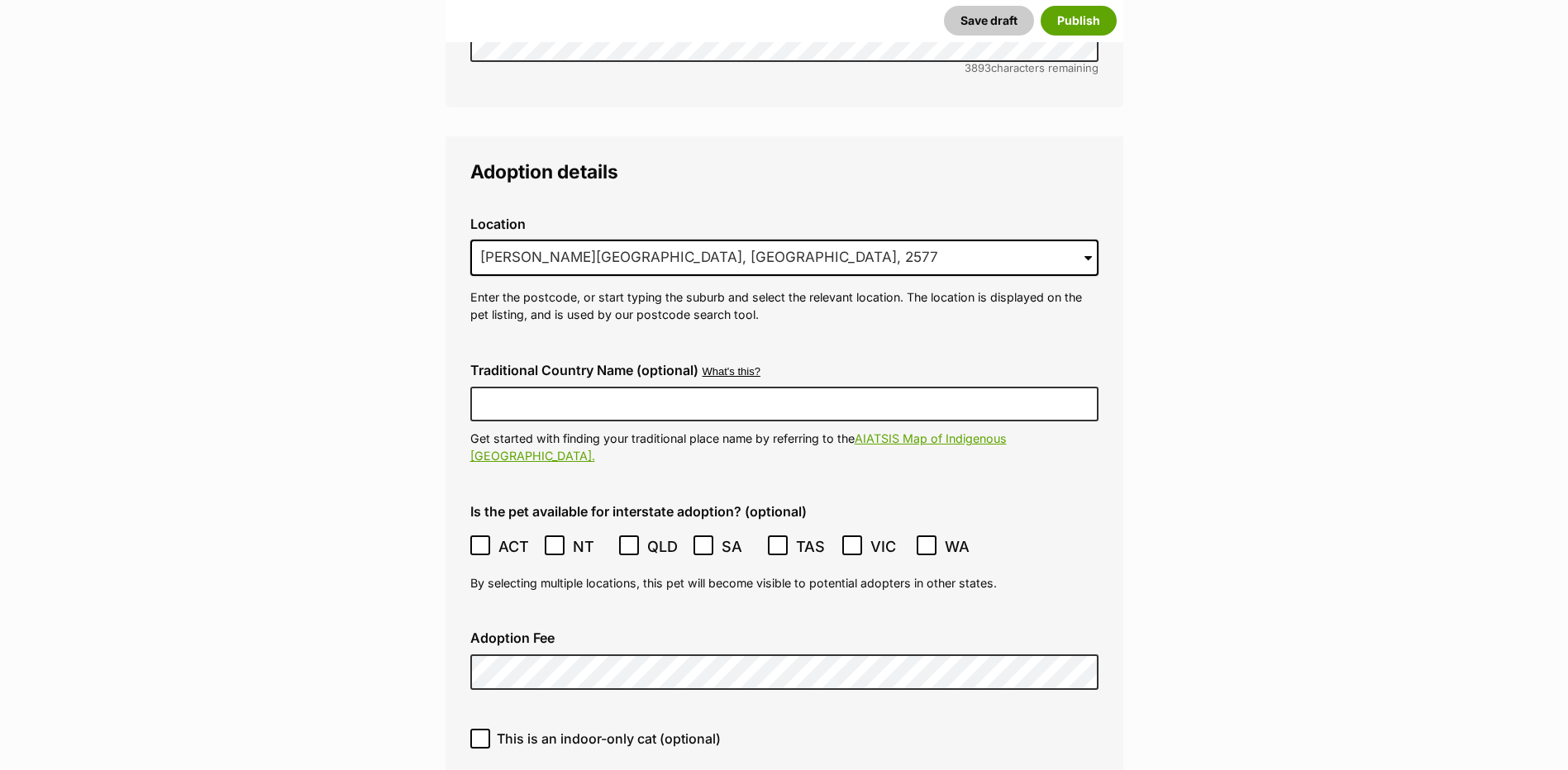
click at [481, 716] on div "This is an indoor-only cat (optional)" at bounding box center [784, 745] width 654 height 59
click at [481, 733] on icon at bounding box center [480, 738] width 12 height 12
click at [481, 729] on input "This is an indoor-only cat (optional)" at bounding box center [480, 739] width 20 height 20
checkbox input "true"
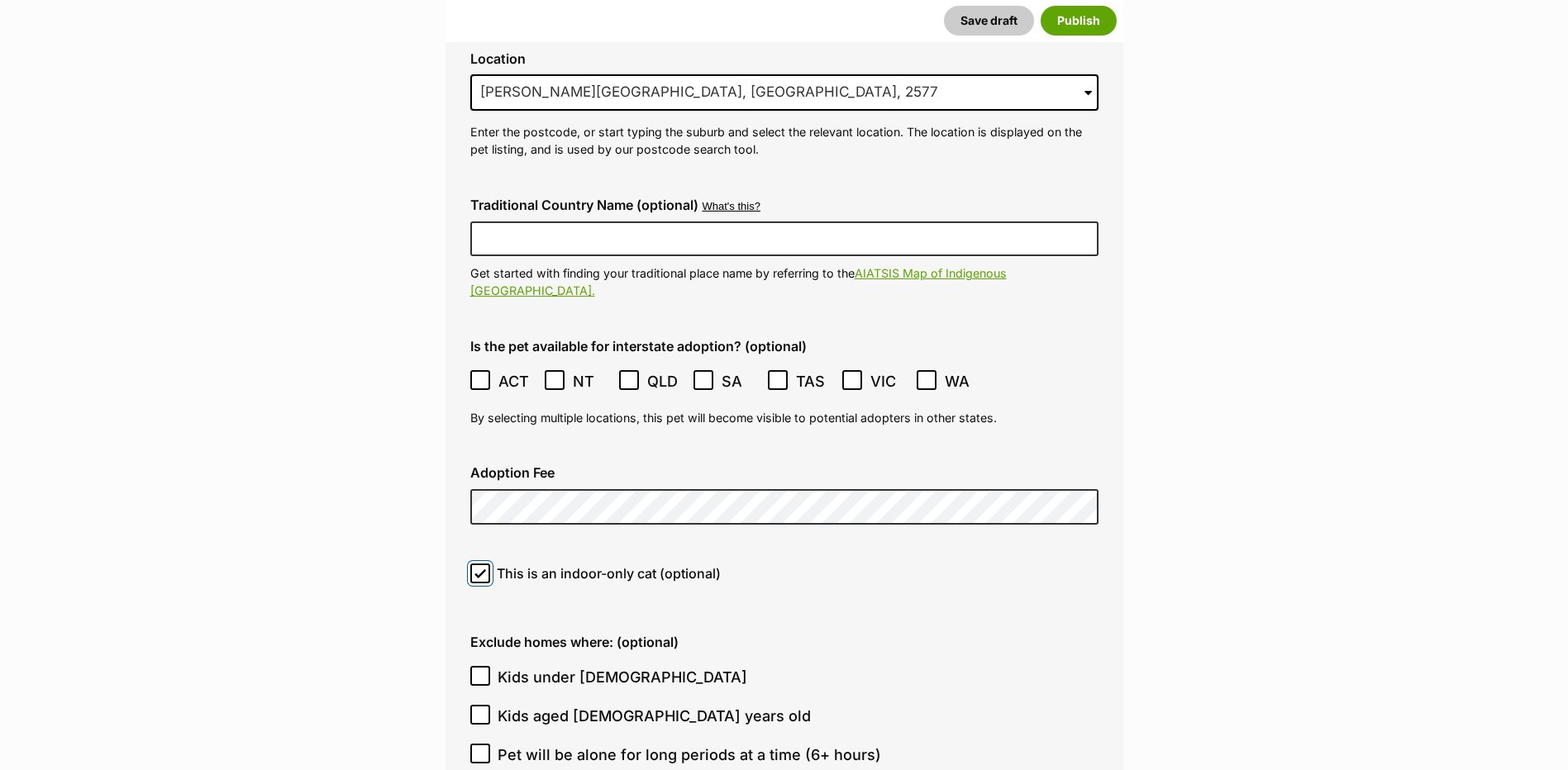
scroll to position [4163, 0]
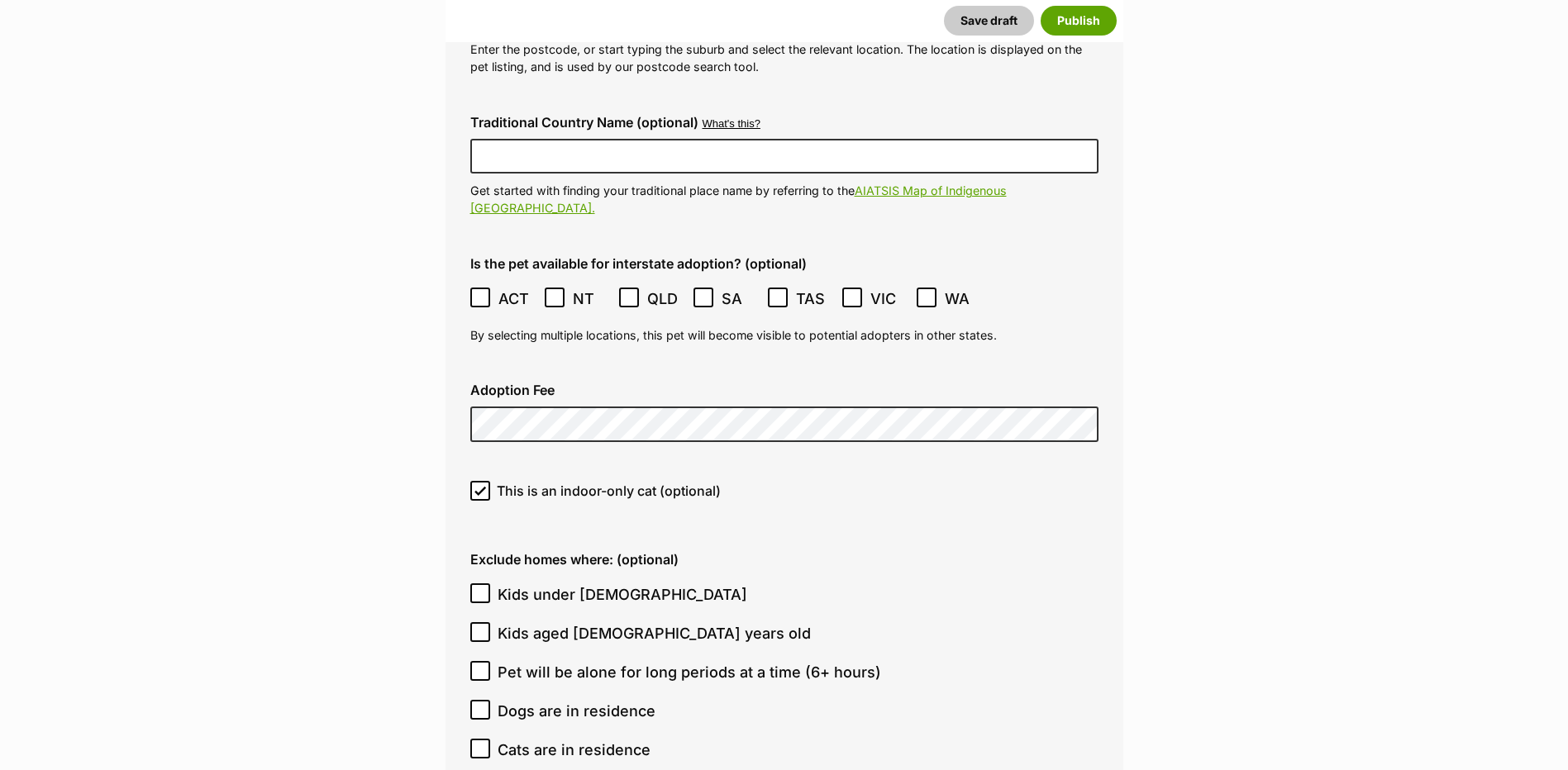
click at [484, 742] on icon at bounding box center [480, 748] width 12 height 12
click at [484, 739] on input "Cats are in residence" at bounding box center [480, 749] width 20 height 20
checkbox input "true"
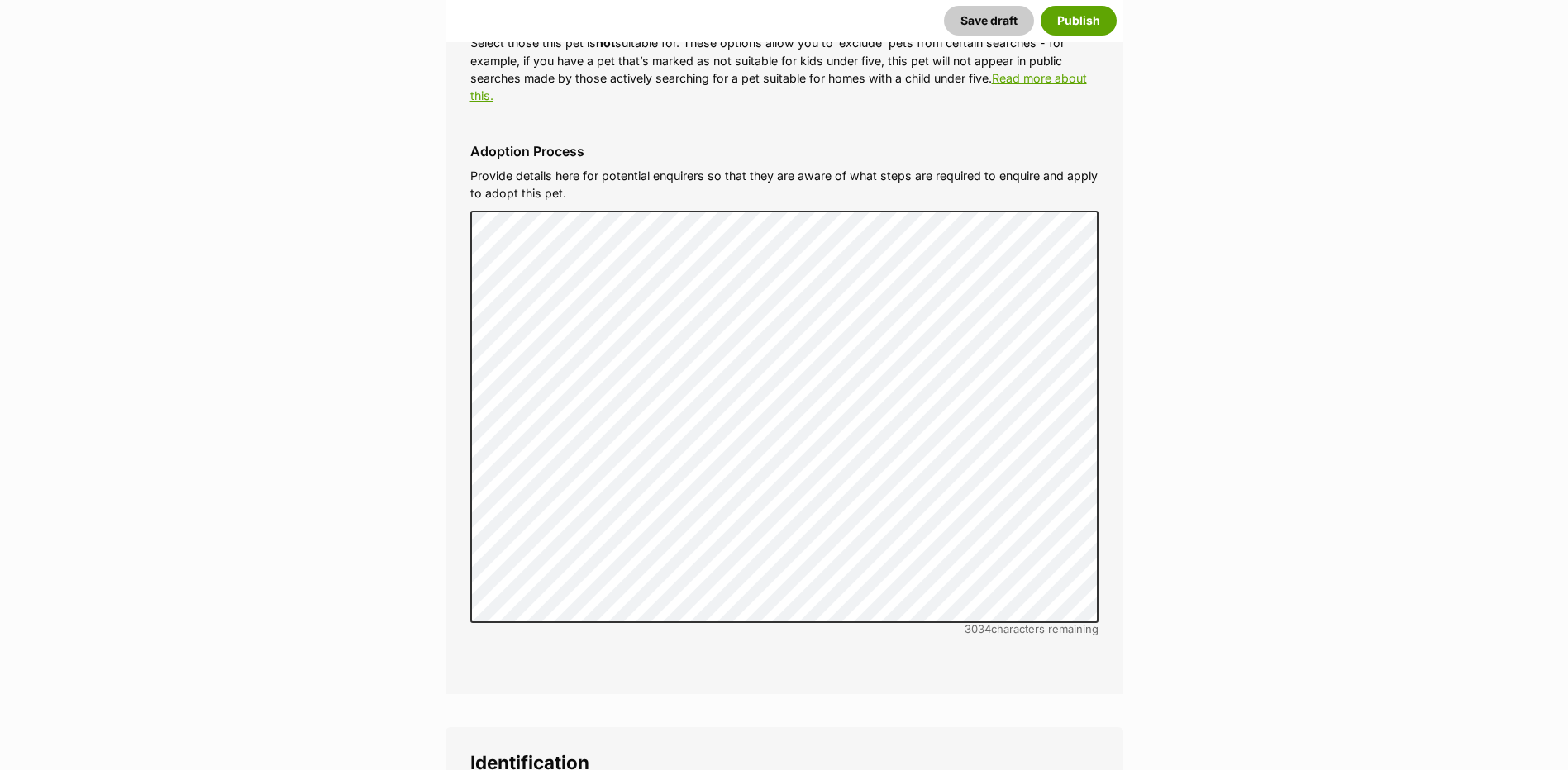
scroll to position [5071, 0]
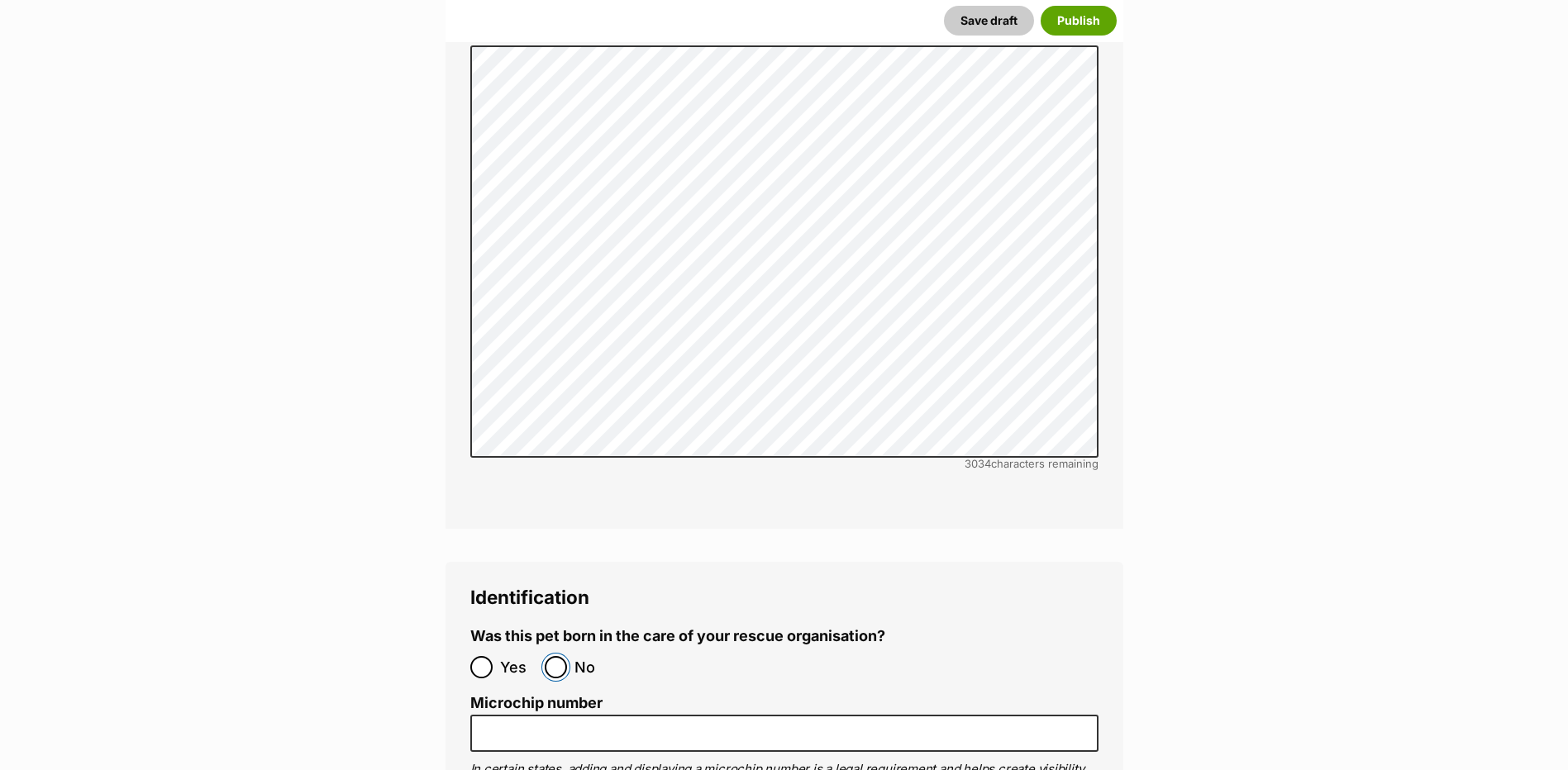
click at [563, 656] on input "No" at bounding box center [555, 667] width 22 height 22
radio input "true"
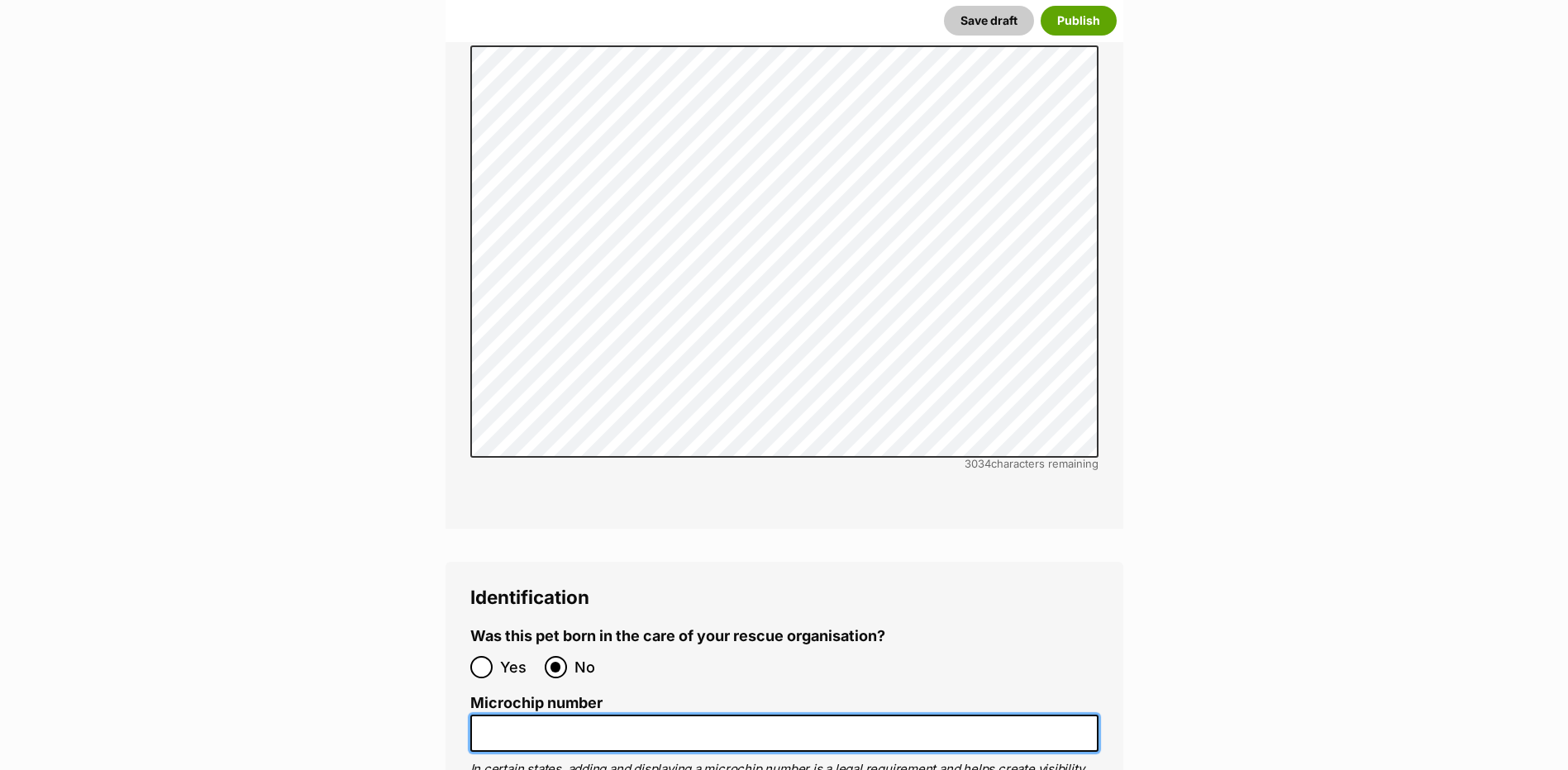
click at [521, 715] on input "Microchip number" at bounding box center [784, 733] width 628 height 37
paste input "941000028918109"
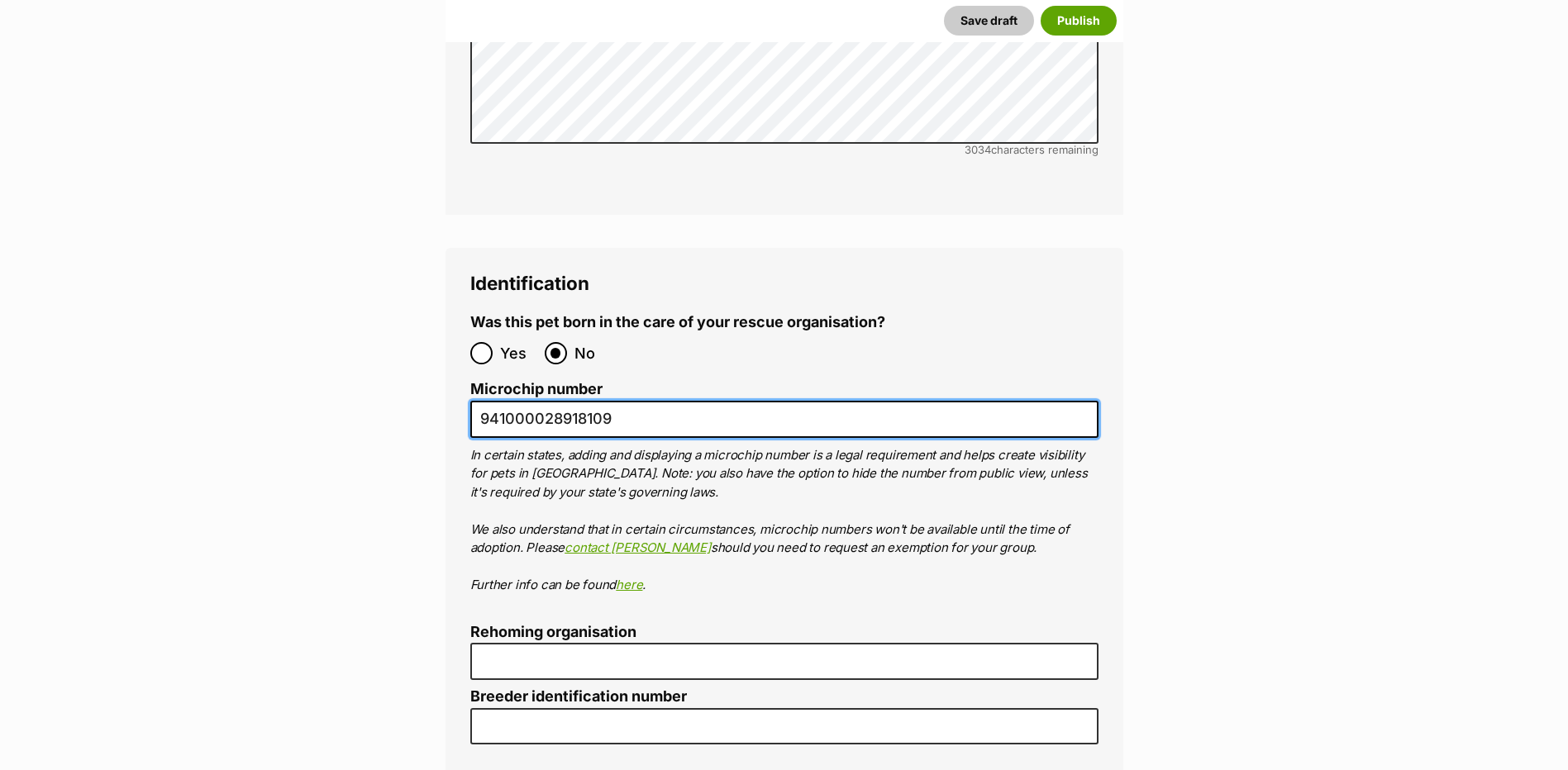
scroll to position [5484, 0]
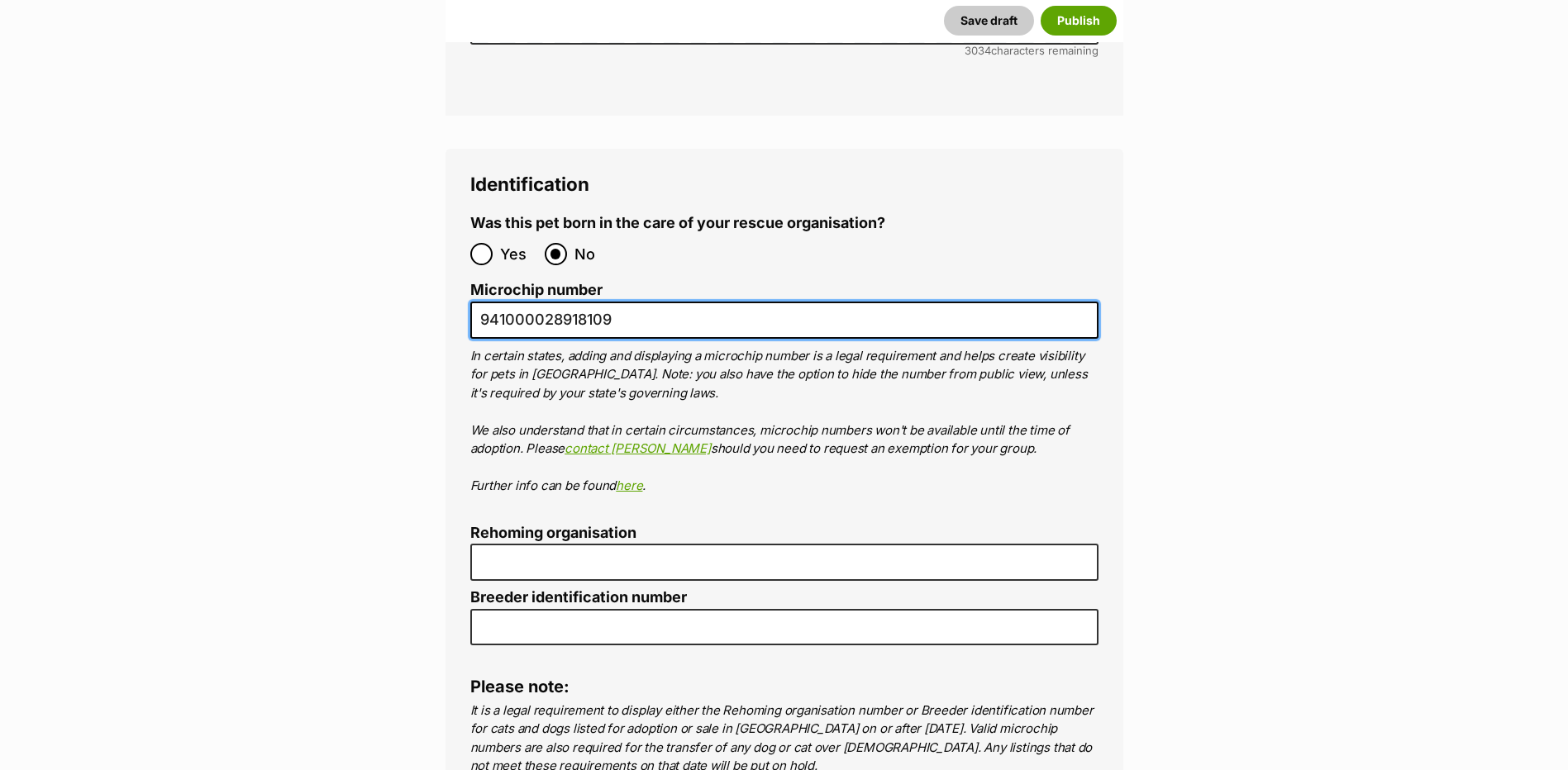
type input "941000028918109"
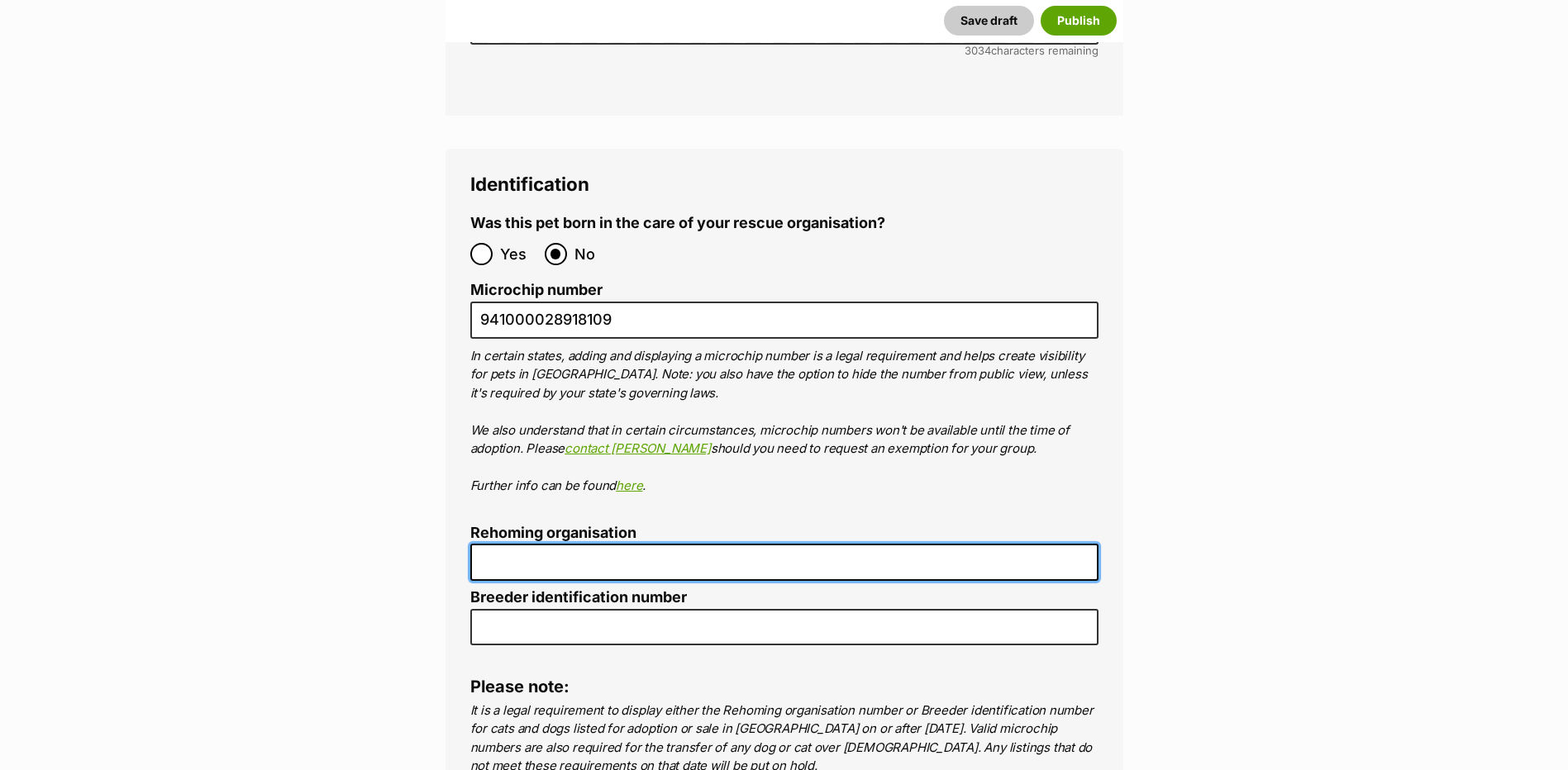
click at [513, 544] on input "Rehoming organisation" at bounding box center [784, 562] width 628 height 37
type input "R2510021"
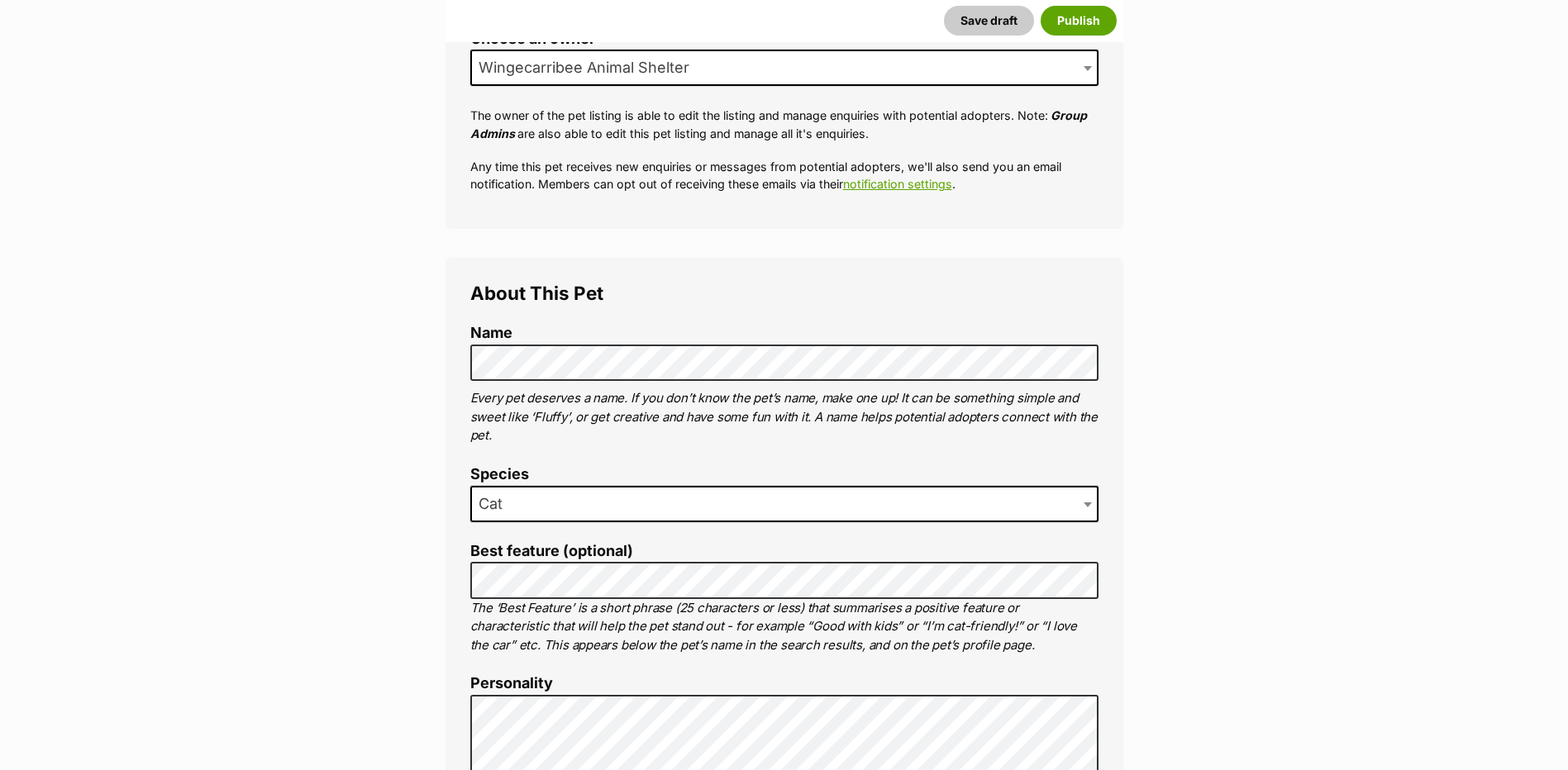
scroll to position [72, 0]
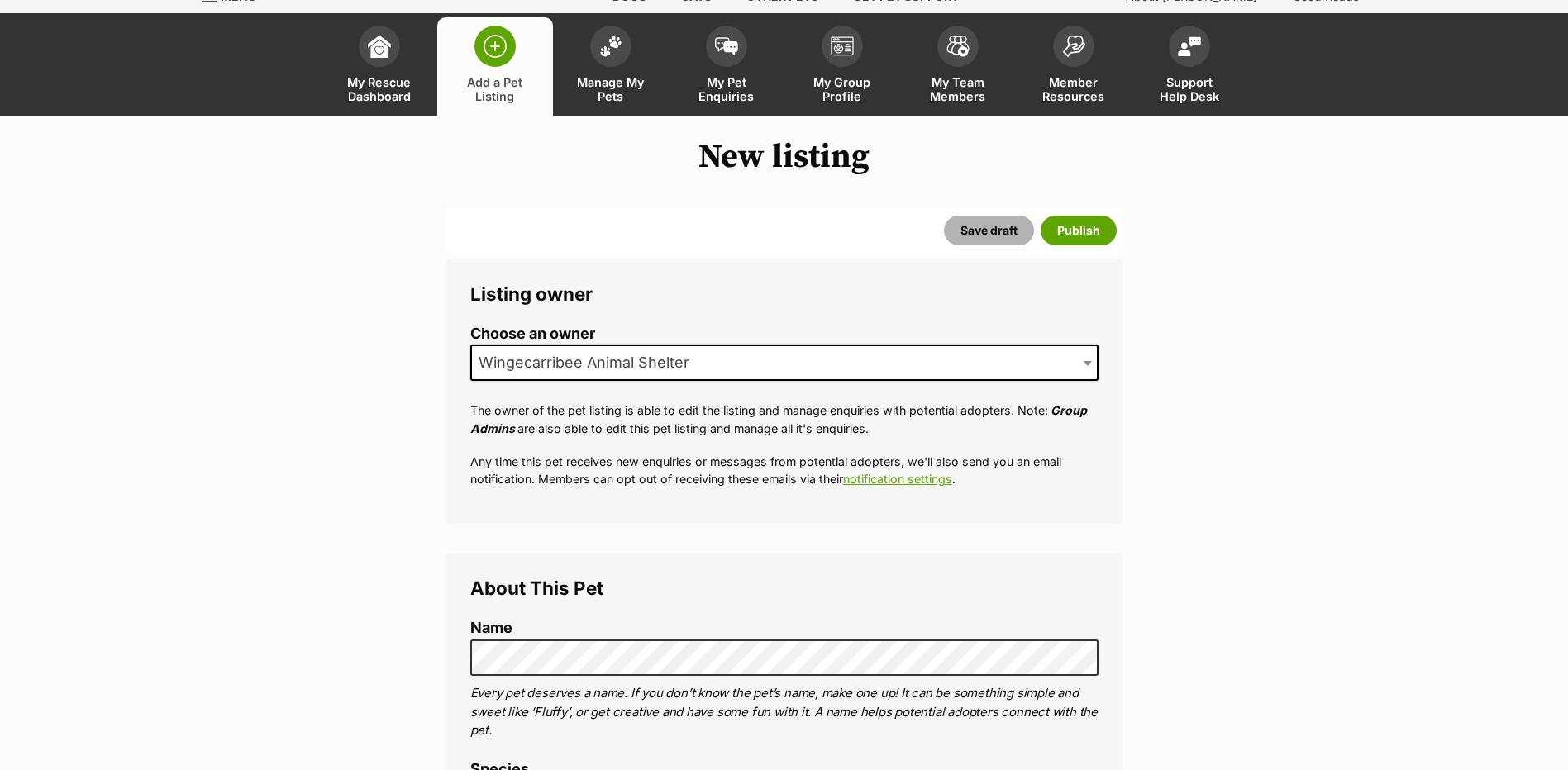
click at [965, 232] on button "Save draft" at bounding box center [989, 230] width 90 height 29
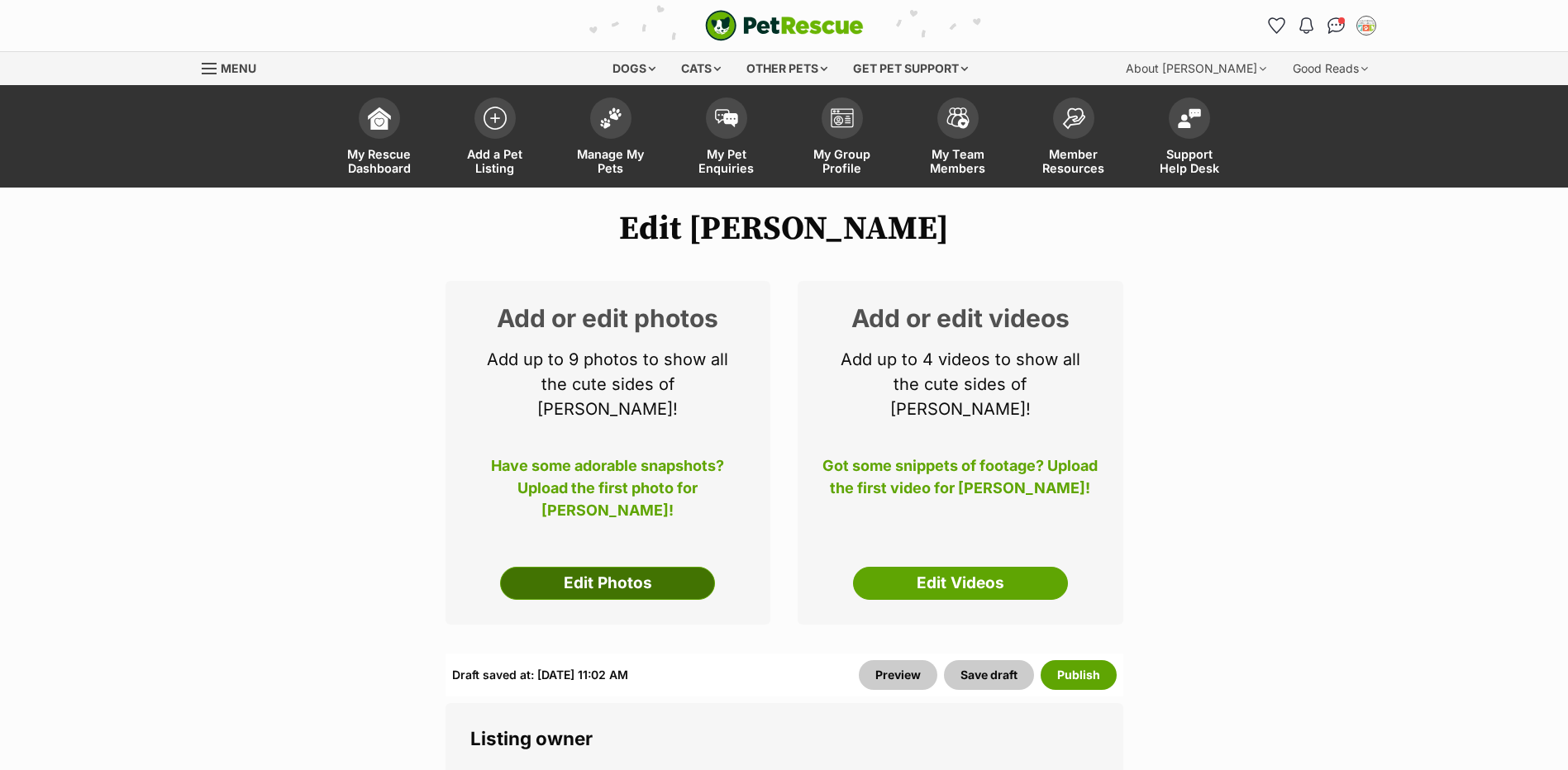
click at [660, 568] on link "Edit Photos" at bounding box center [607, 583] width 215 height 33
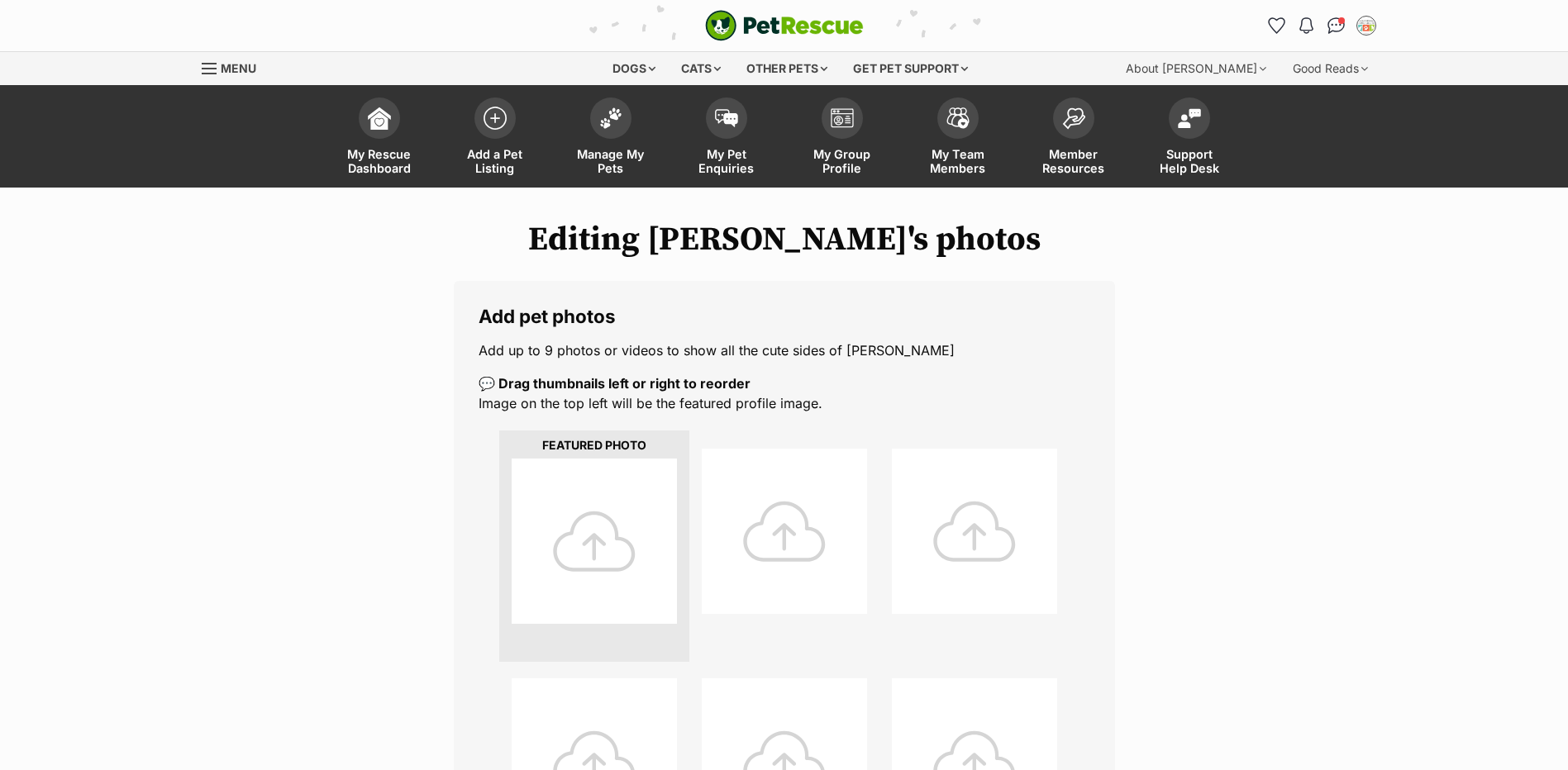
click at [611, 571] on div at bounding box center [594, 541] width 165 height 165
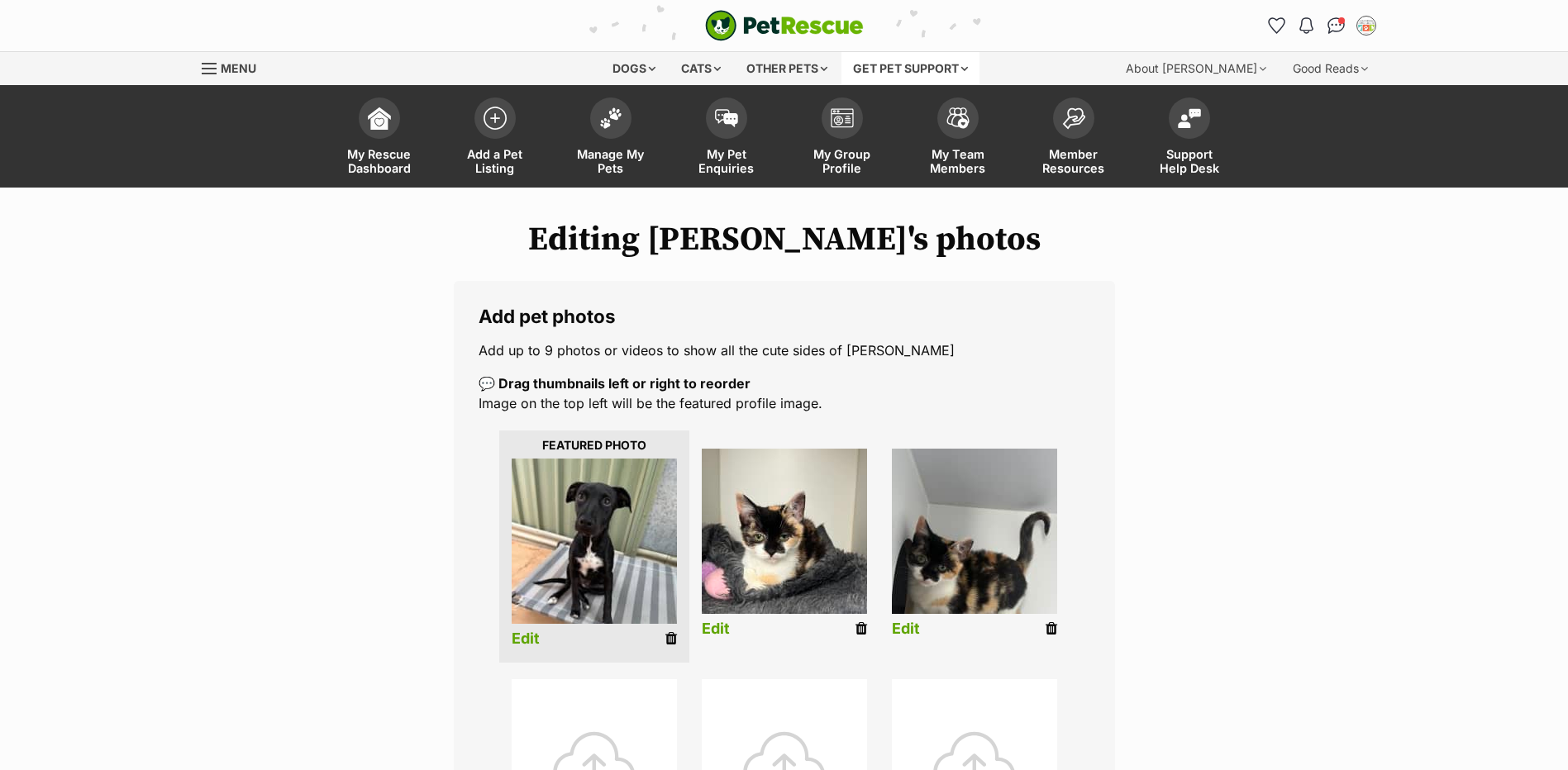
drag, startPoint x: 665, startPoint y: 637, endPoint x: 872, endPoint y: 53, distance: 619.6
click at [665, 637] on icon at bounding box center [670, 638] width 12 height 15
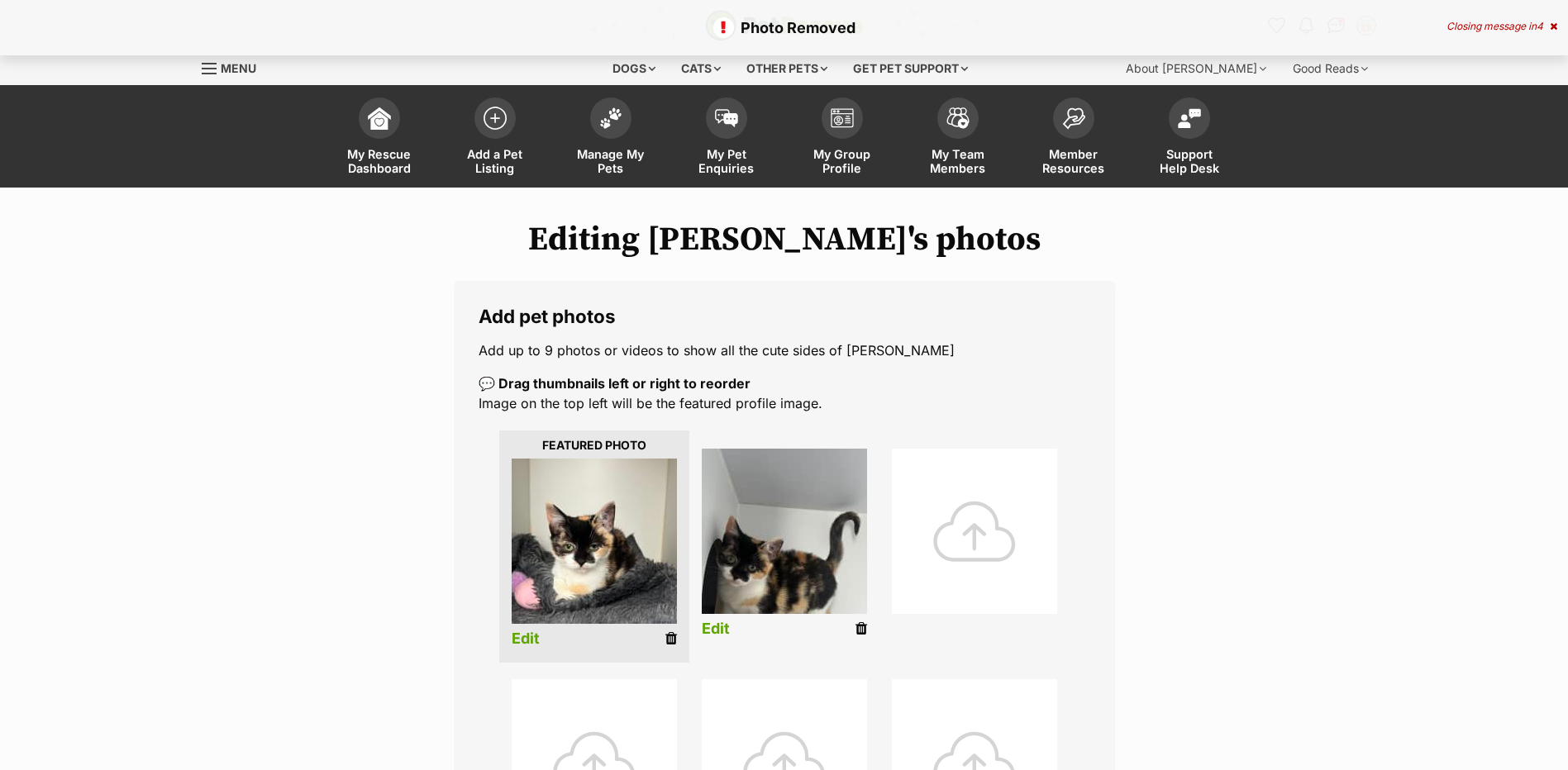
click at [723, 624] on link "Edit" at bounding box center [716, 628] width 29 height 17
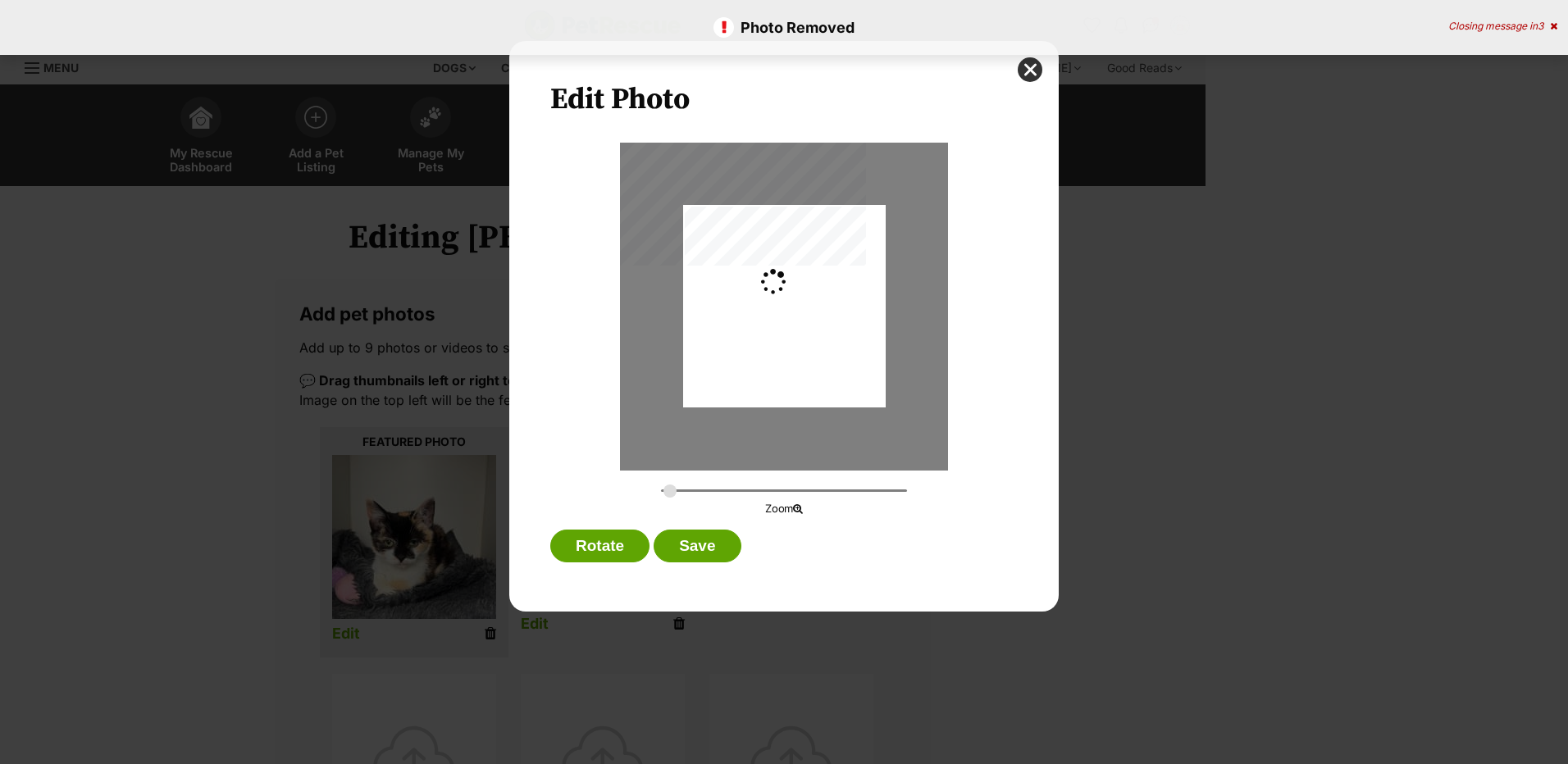
type input "0.2744"
drag, startPoint x: 799, startPoint y: 376, endPoint x: 796, endPoint y: 348, distance: 28.2
click at [796, 348] on div "Dialog Window - Close (Press escape to close)" at bounding box center [784, 278] width 203 height 289
click at [715, 547] on button "Save" at bounding box center [697, 546] width 87 height 33
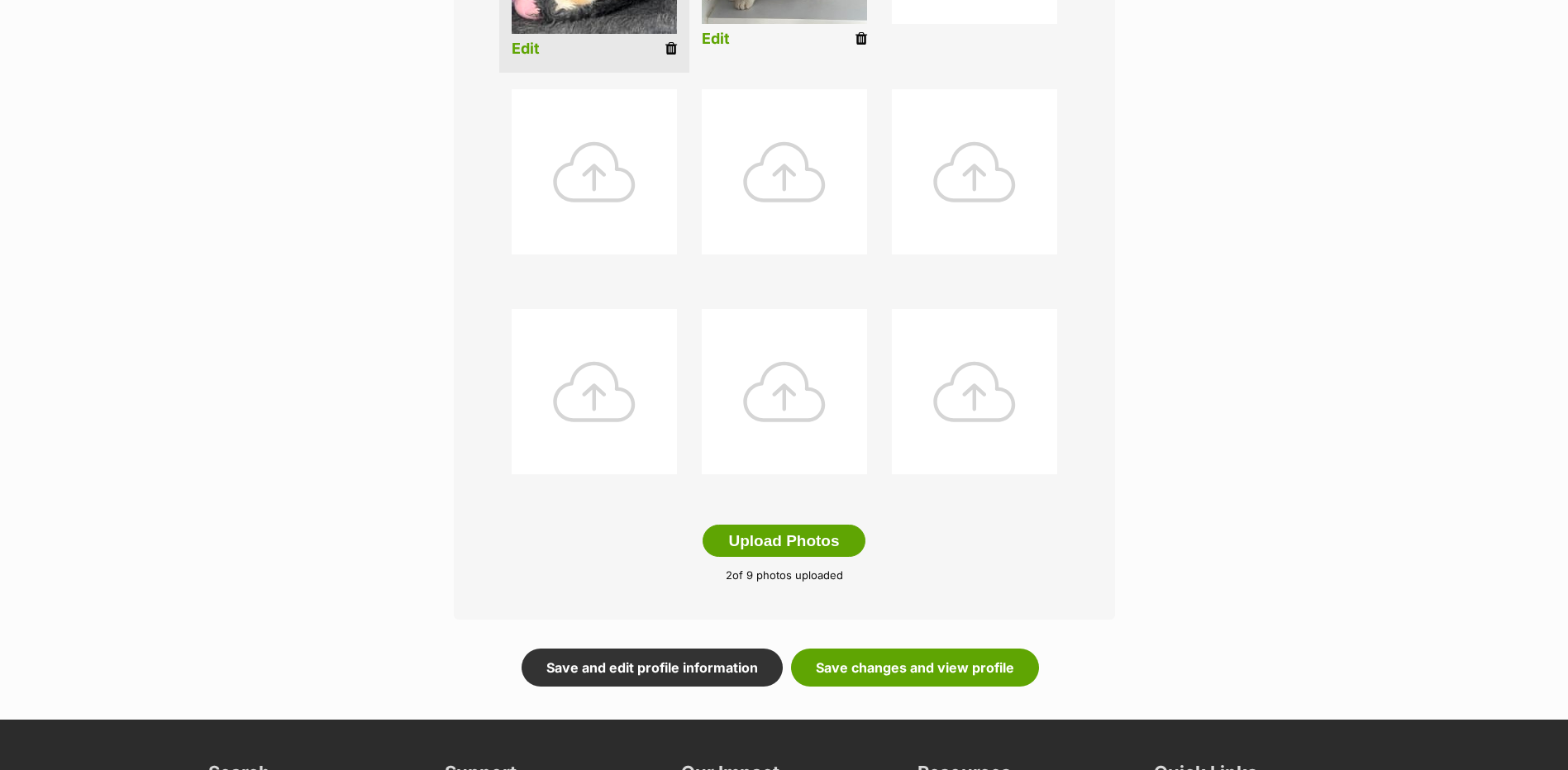
scroll to position [826, 0]
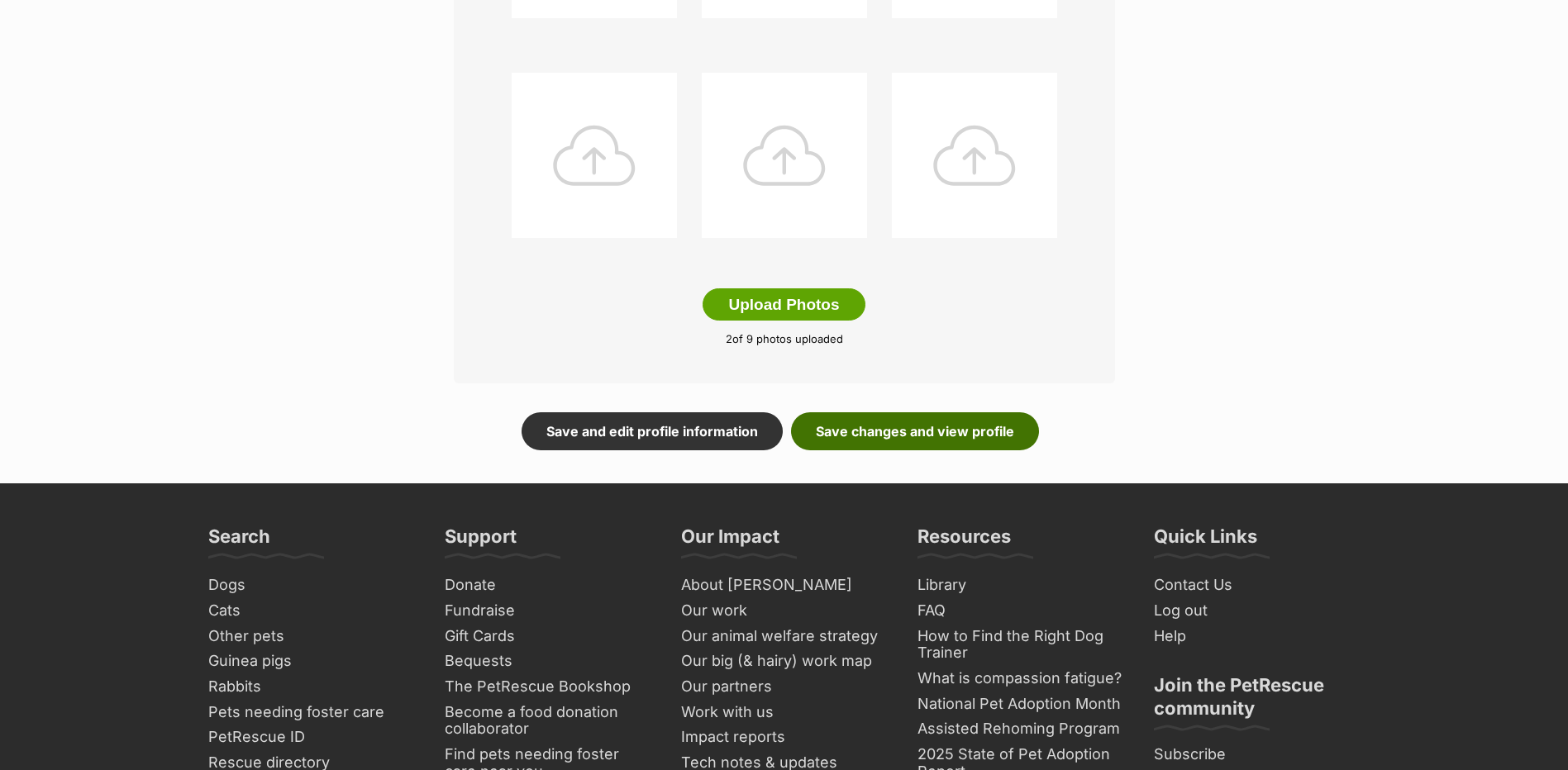
click at [831, 435] on link "Save changes and view profile" at bounding box center [915, 431] width 248 height 38
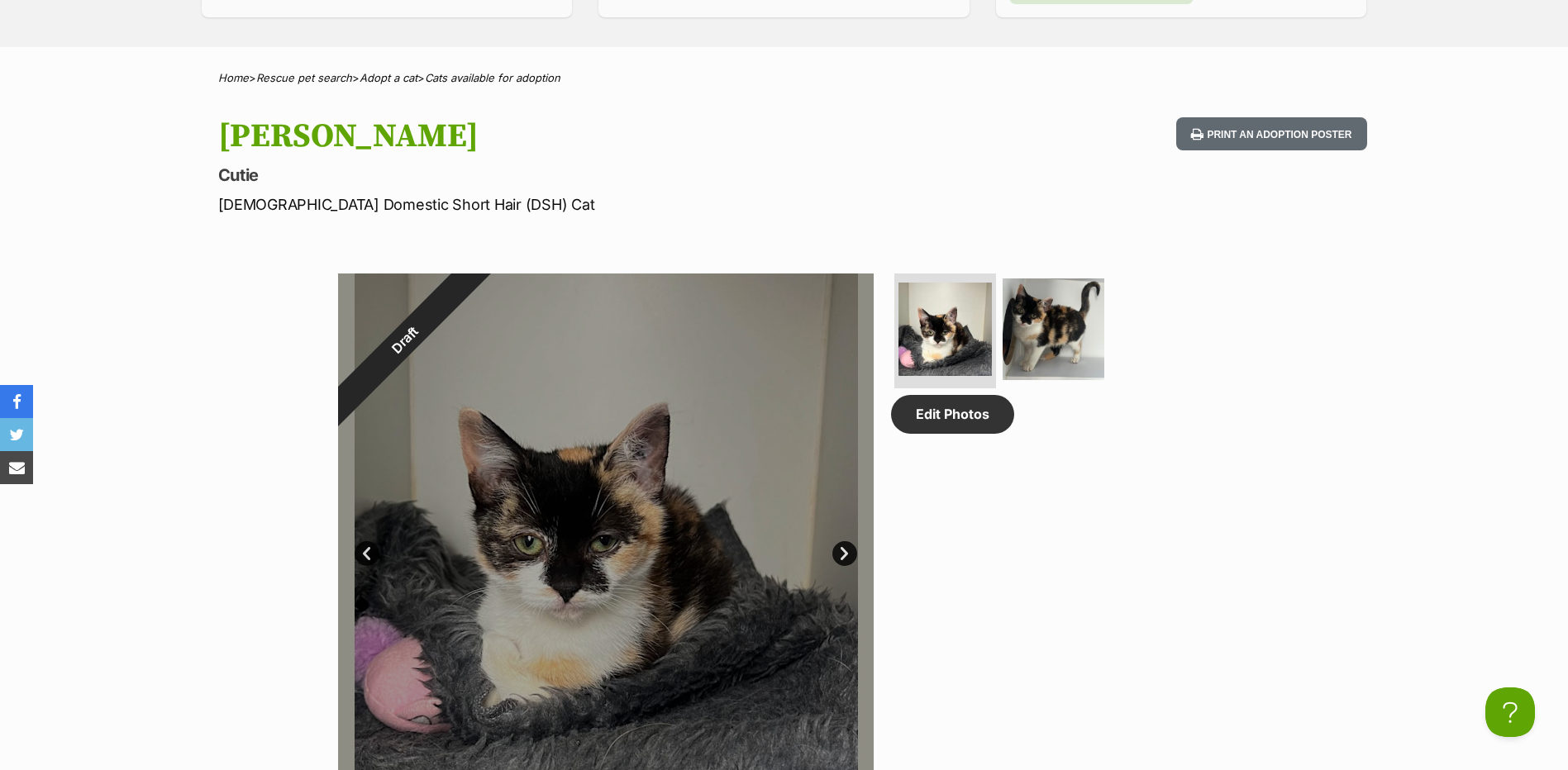
scroll to position [414, 0]
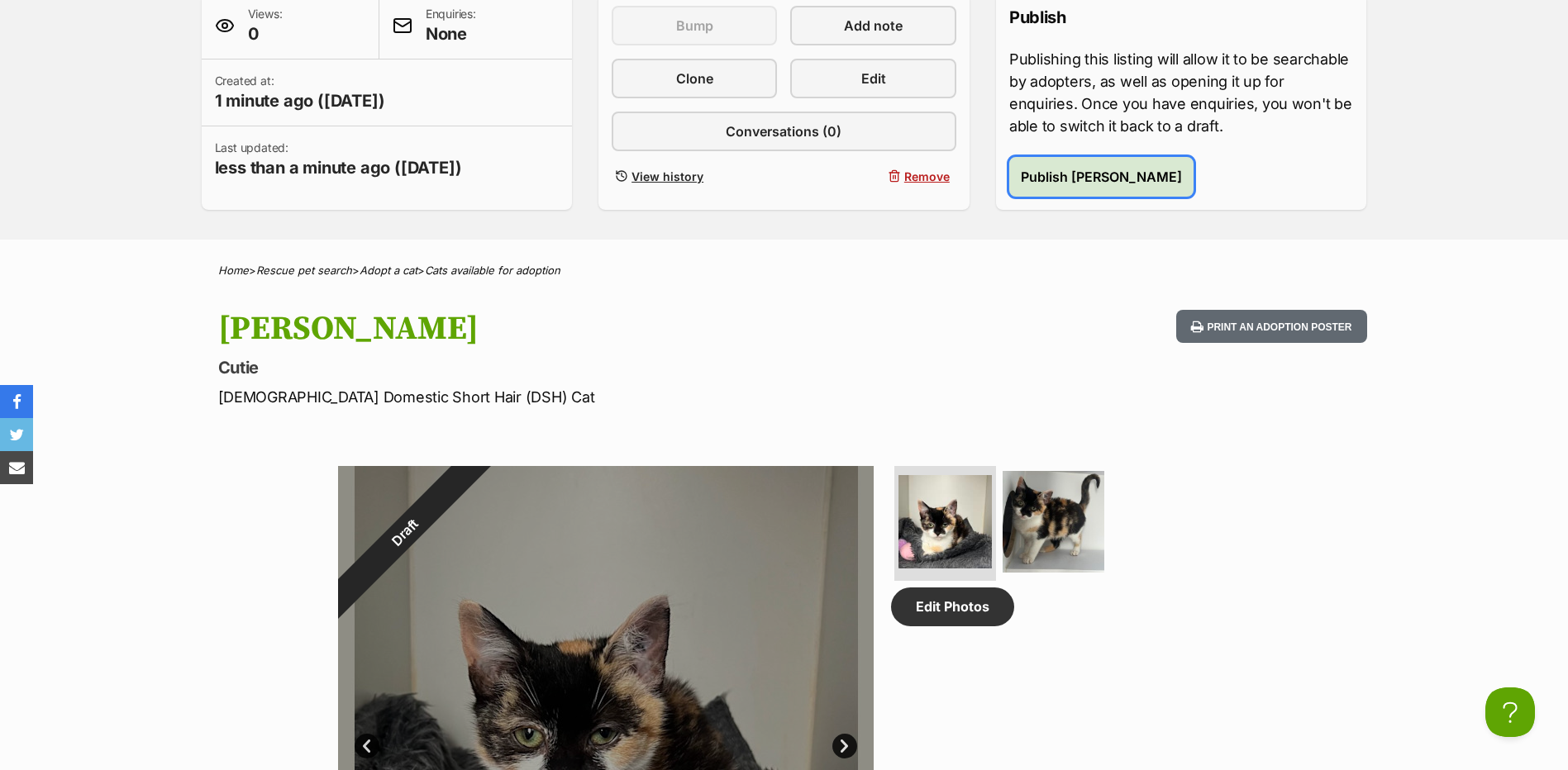
click at [1041, 181] on span "Publish Sally" at bounding box center [1101, 176] width 161 height 20
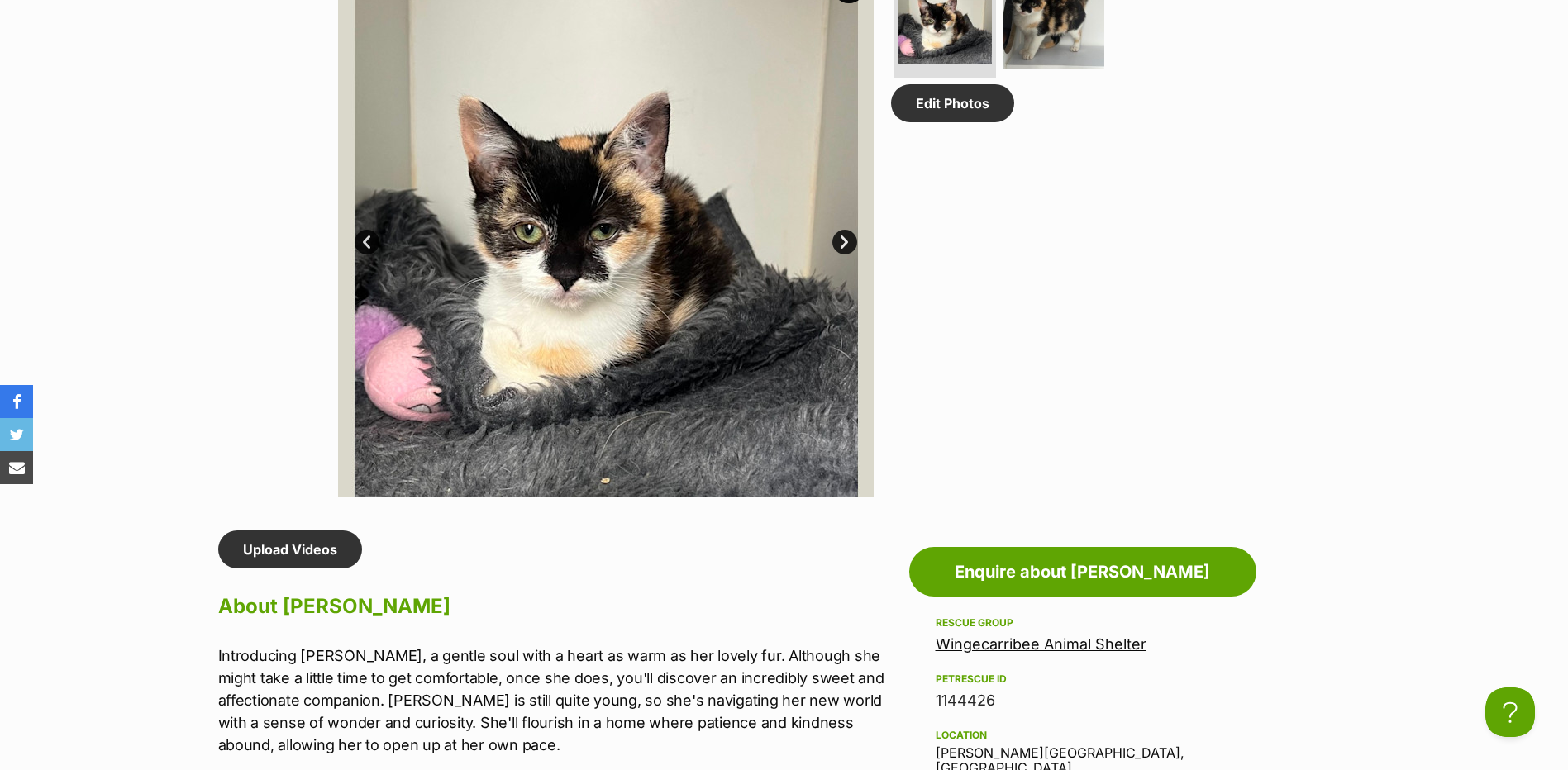
click at [841, 241] on link "Next" at bounding box center [845, 242] width 25 height 25
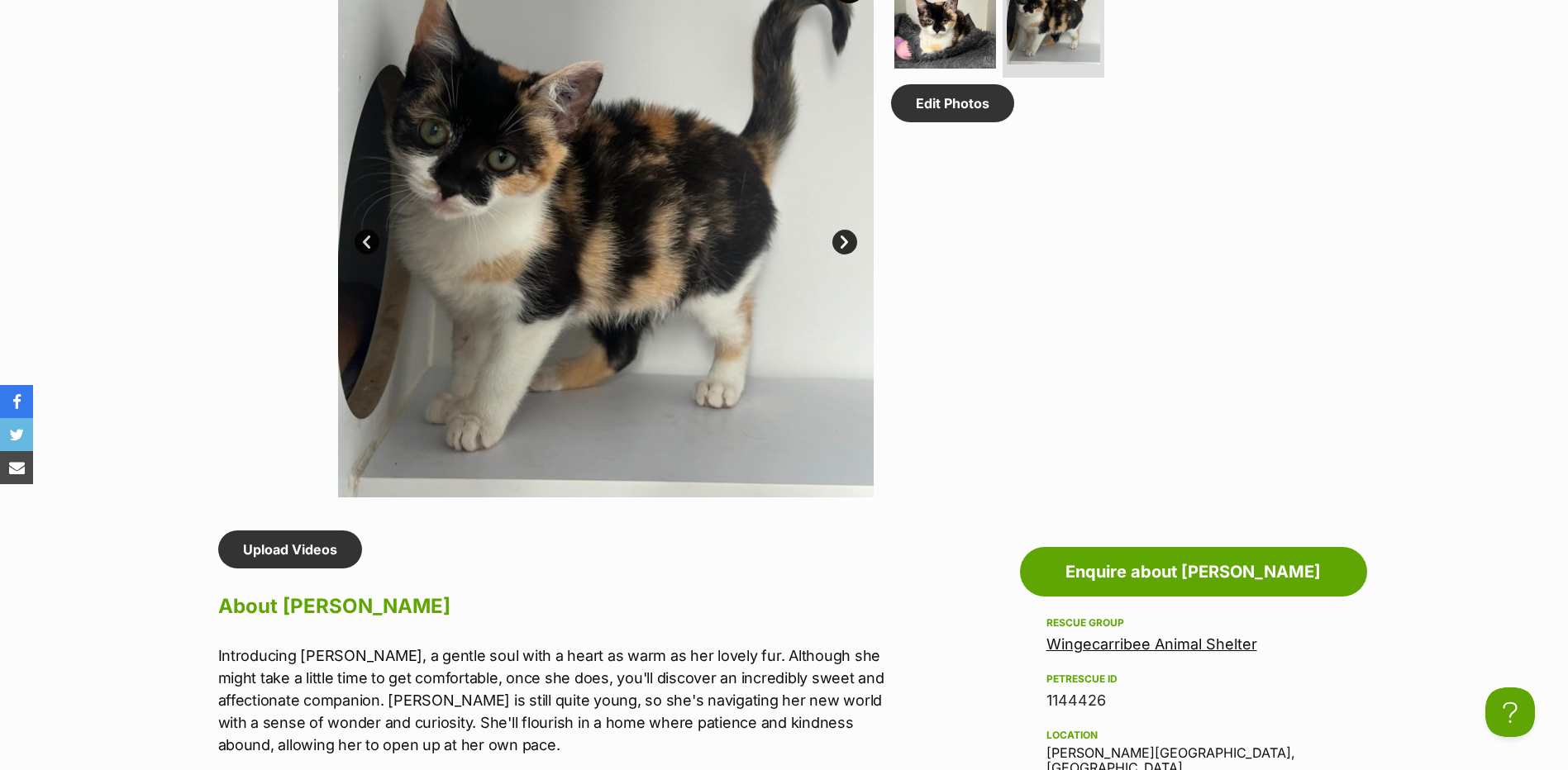
click at [841, 241] on link "Next" at bounding box center [845, 242] width 25 height 25
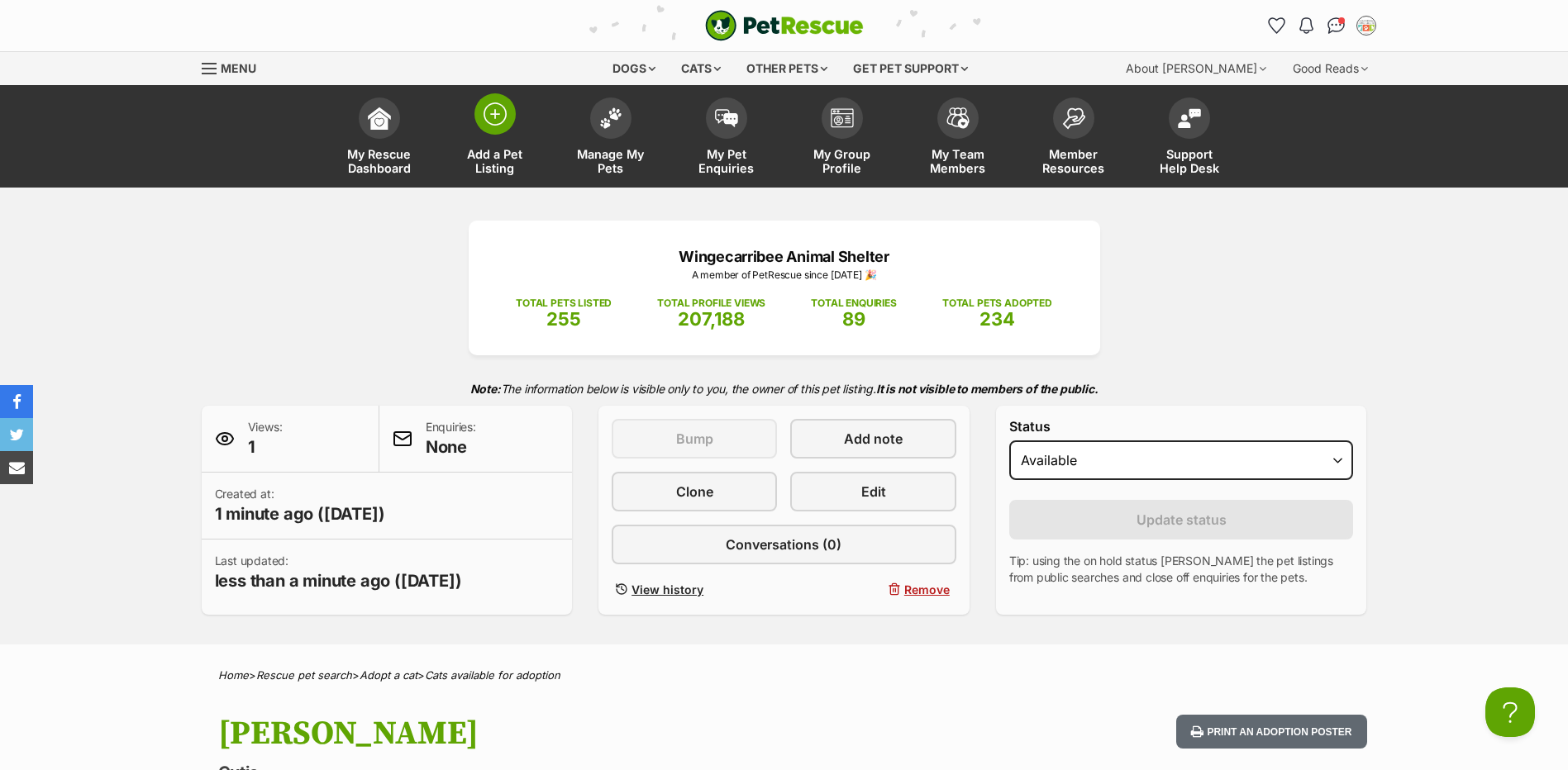
click at [515, 140] on link "Add a Pet Listing" at bounding box center [495, 138] width 116 height 98
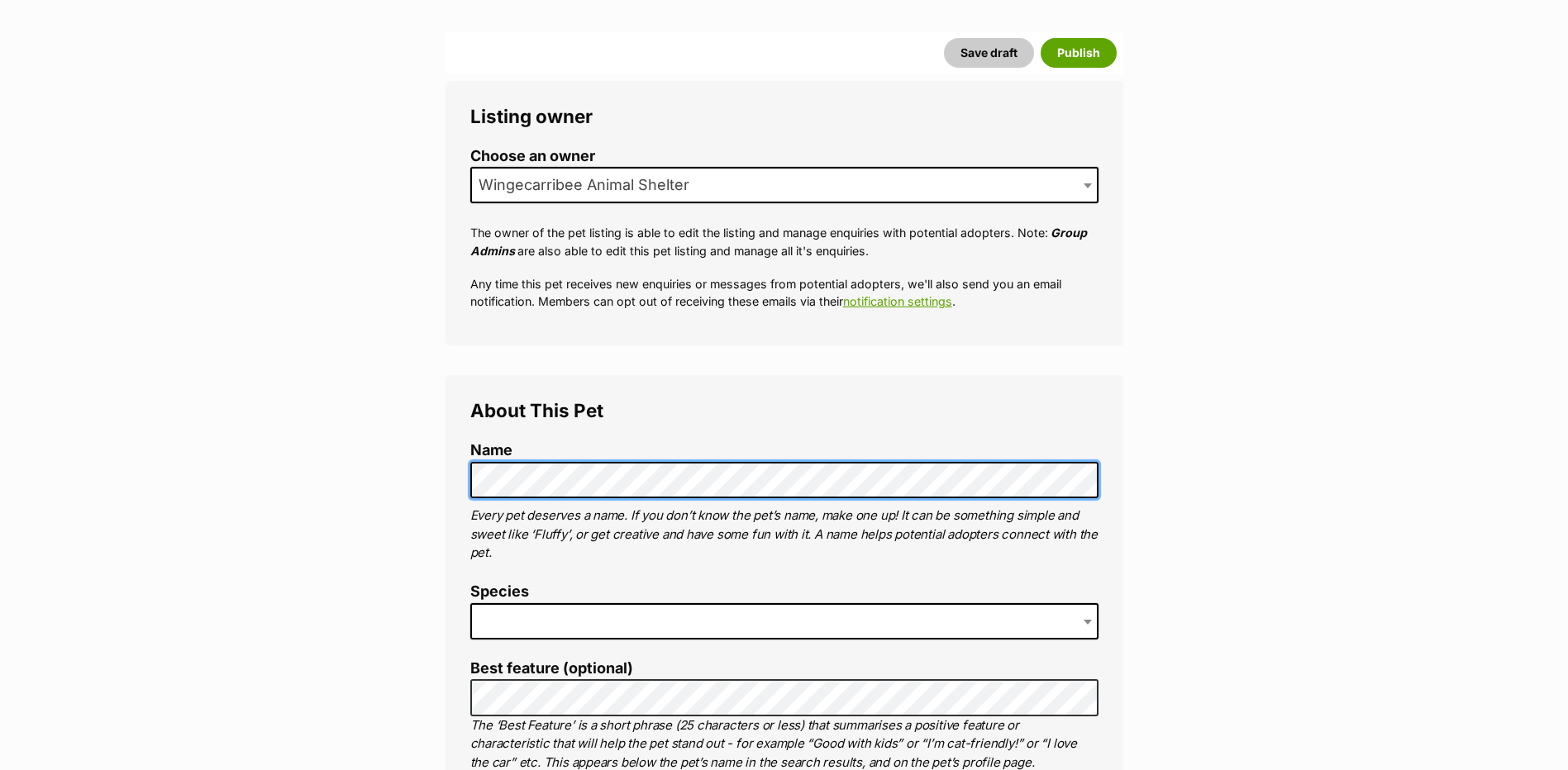
scroll to position [331, 0]
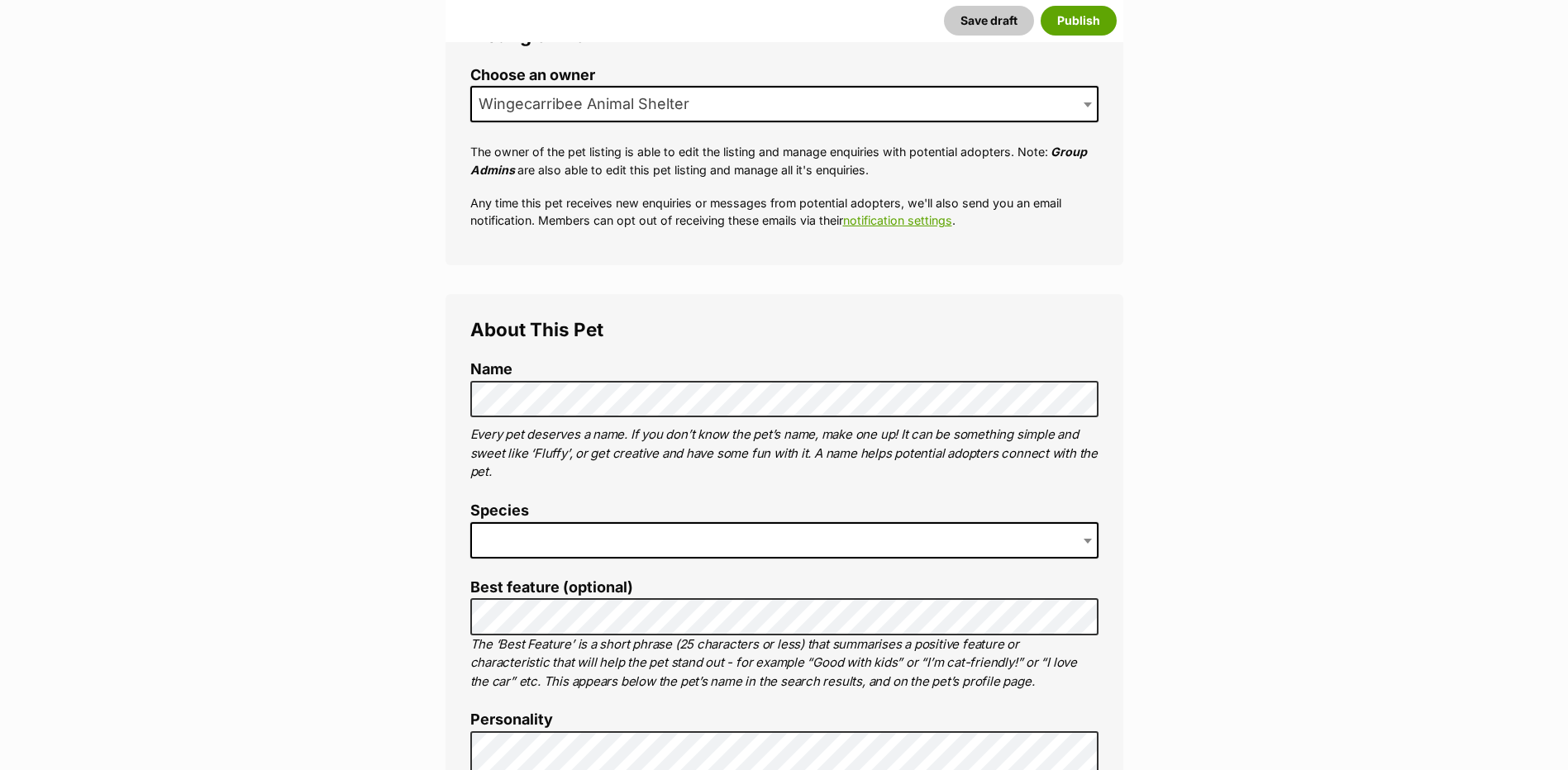
click at [521, 527] on span at bounding box center [784, 540] width 628 height 37
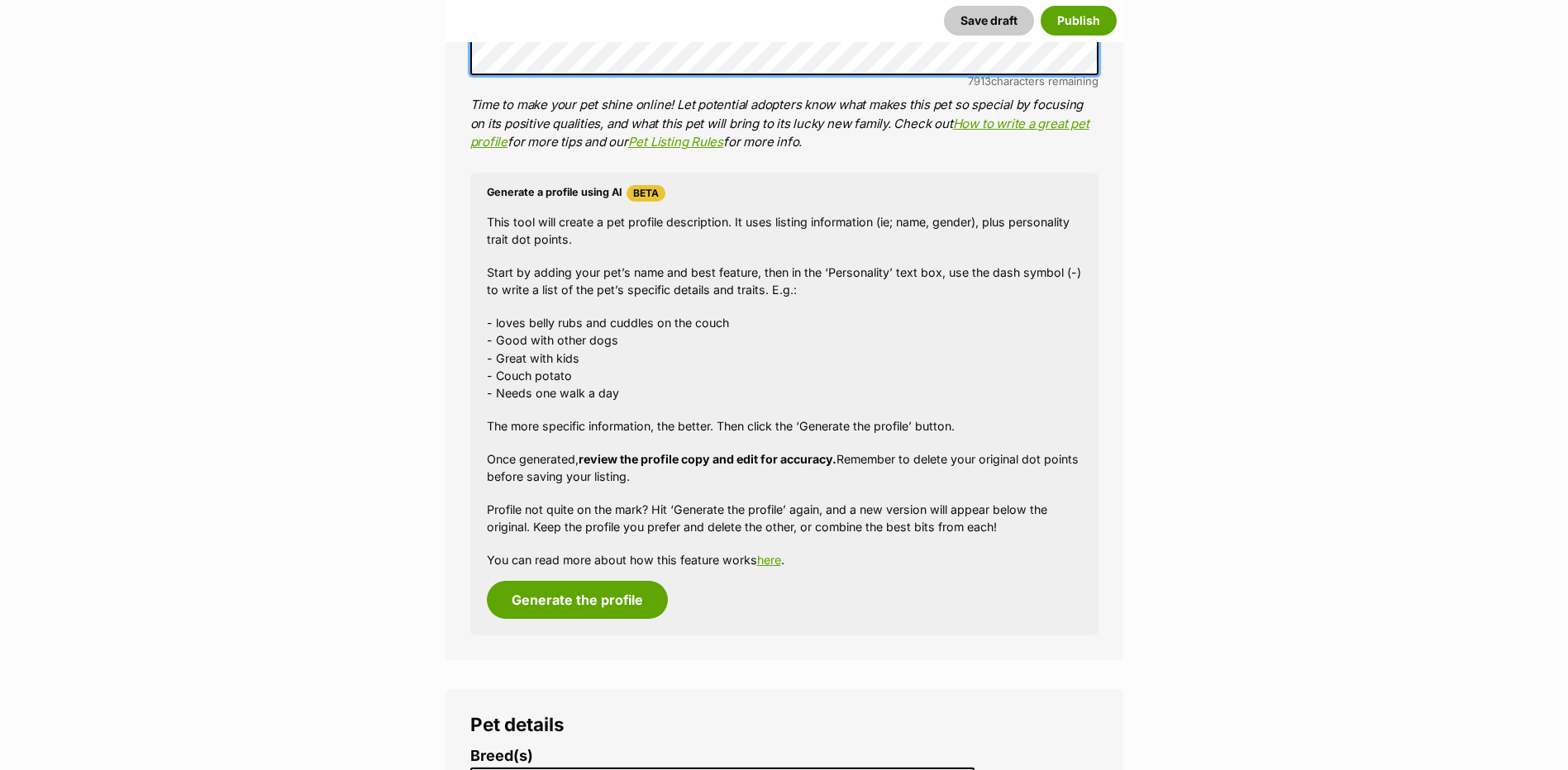
scroll to position [1487, 0]
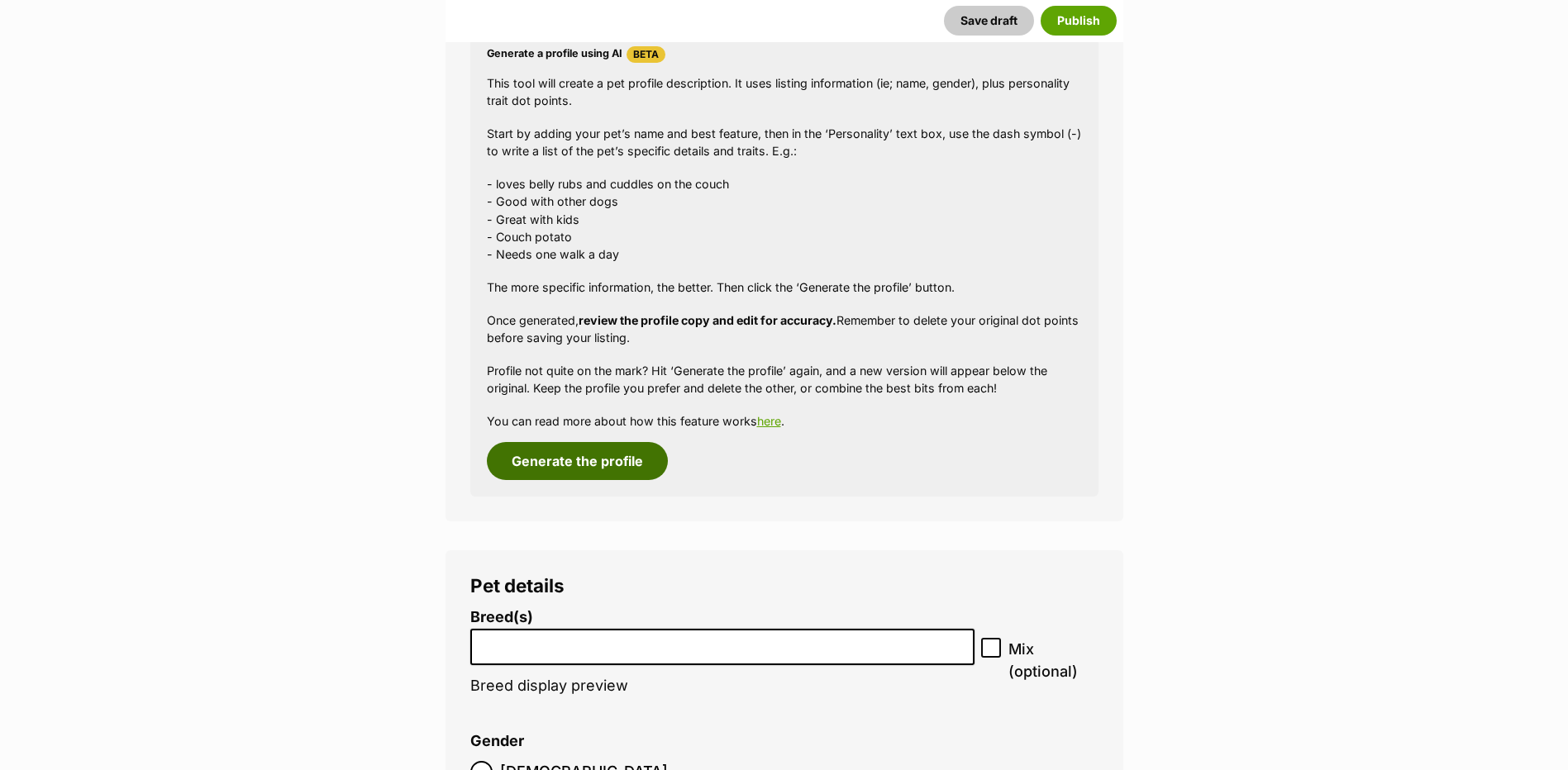
click at [595, 456] on button "Generate the profile" at bounding box center [577, 461] width 181 height 38
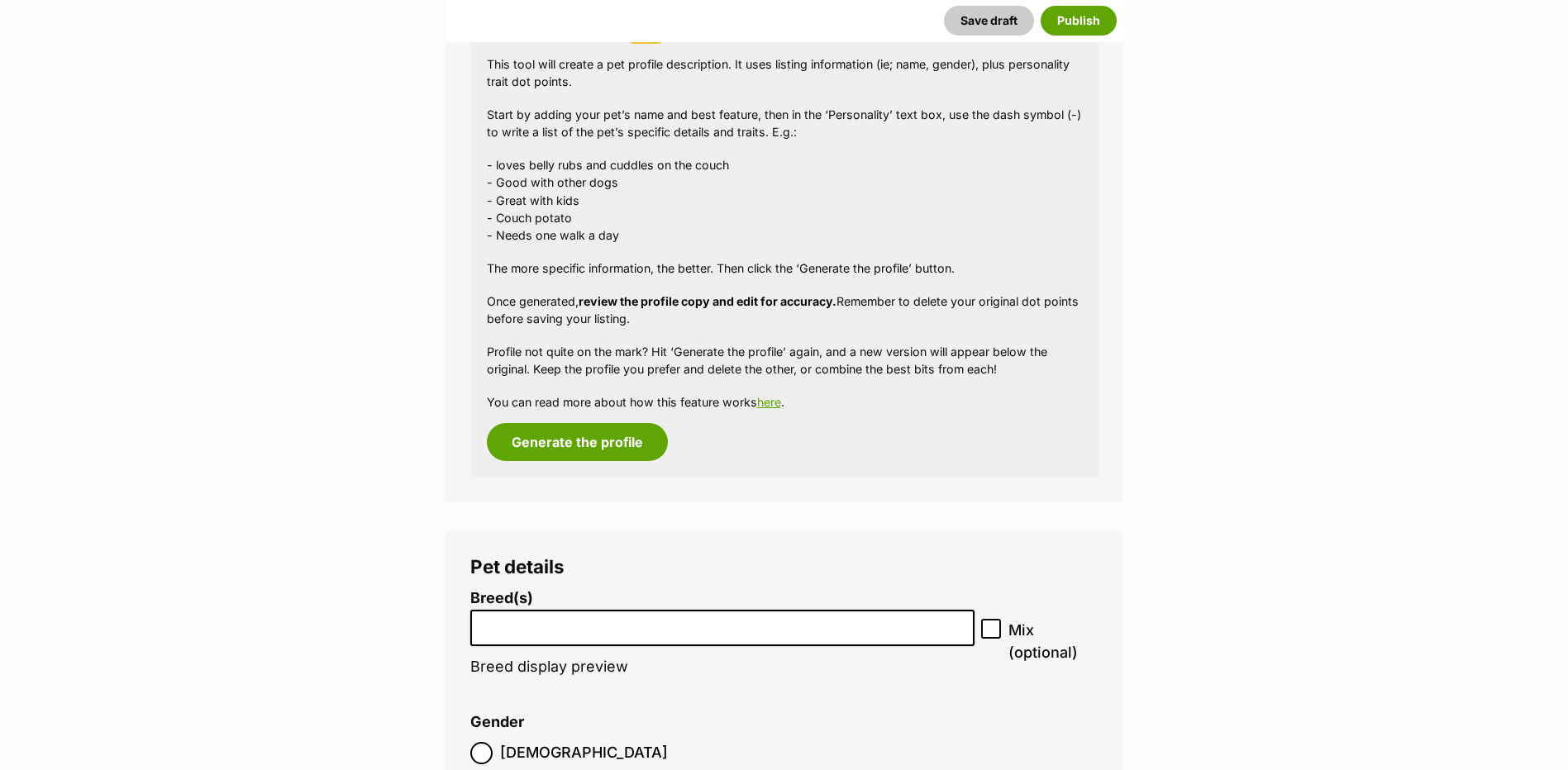
scroll to position [1766, 0]
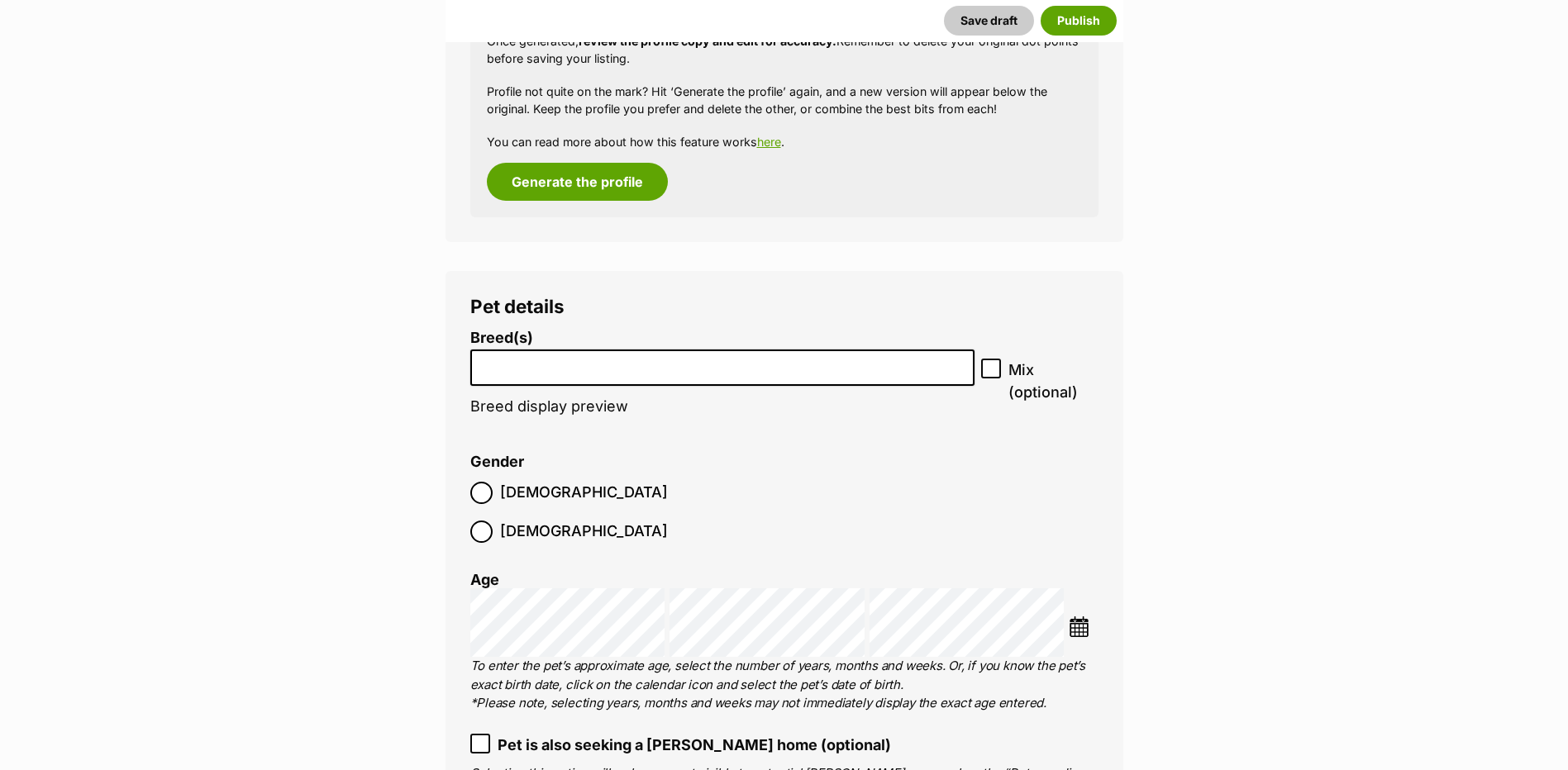
click at [538, 370] on input "search" at bounding box center [722, 364] width 493 height 17
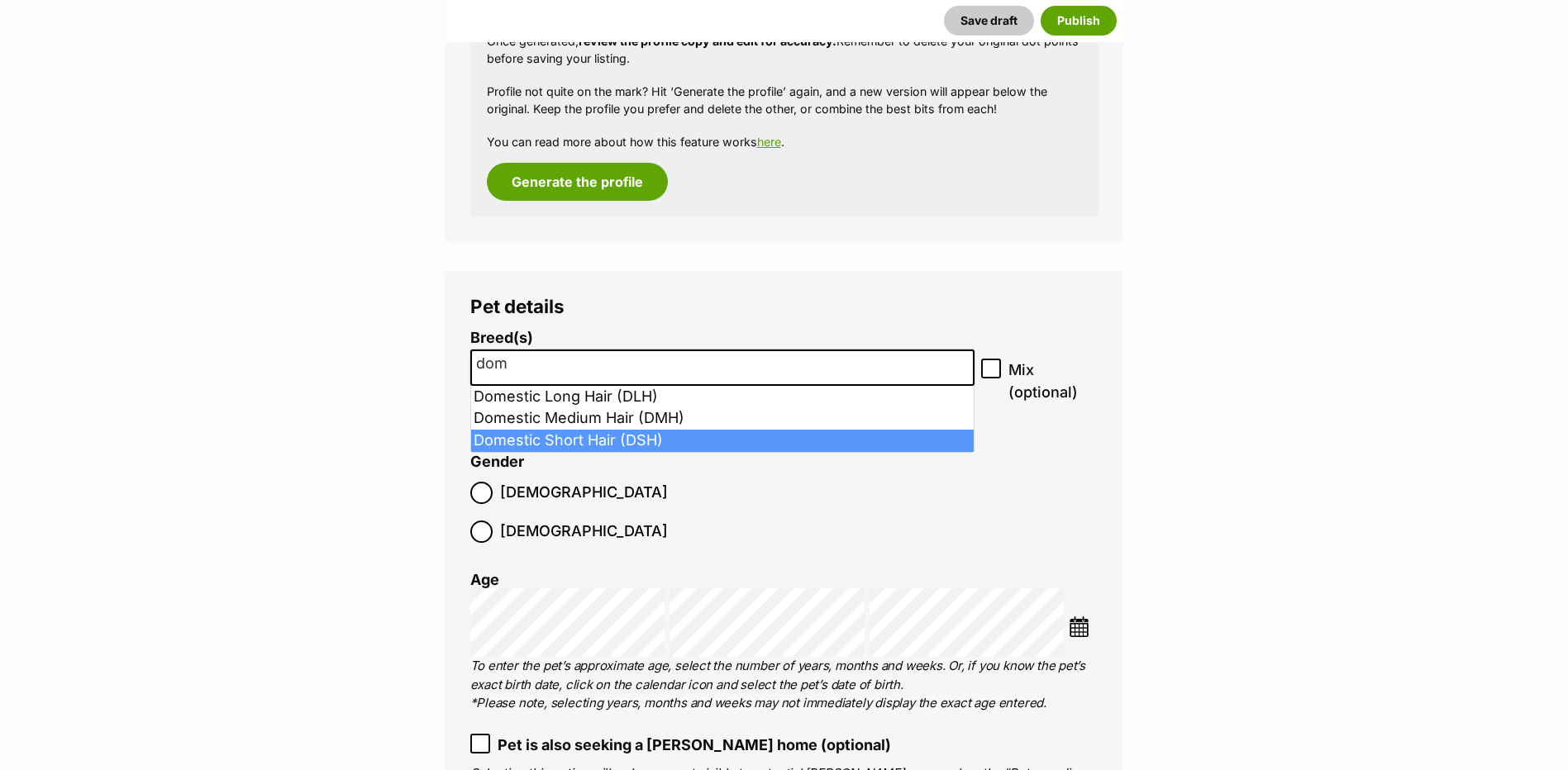
type input "dom"
select select "252102"
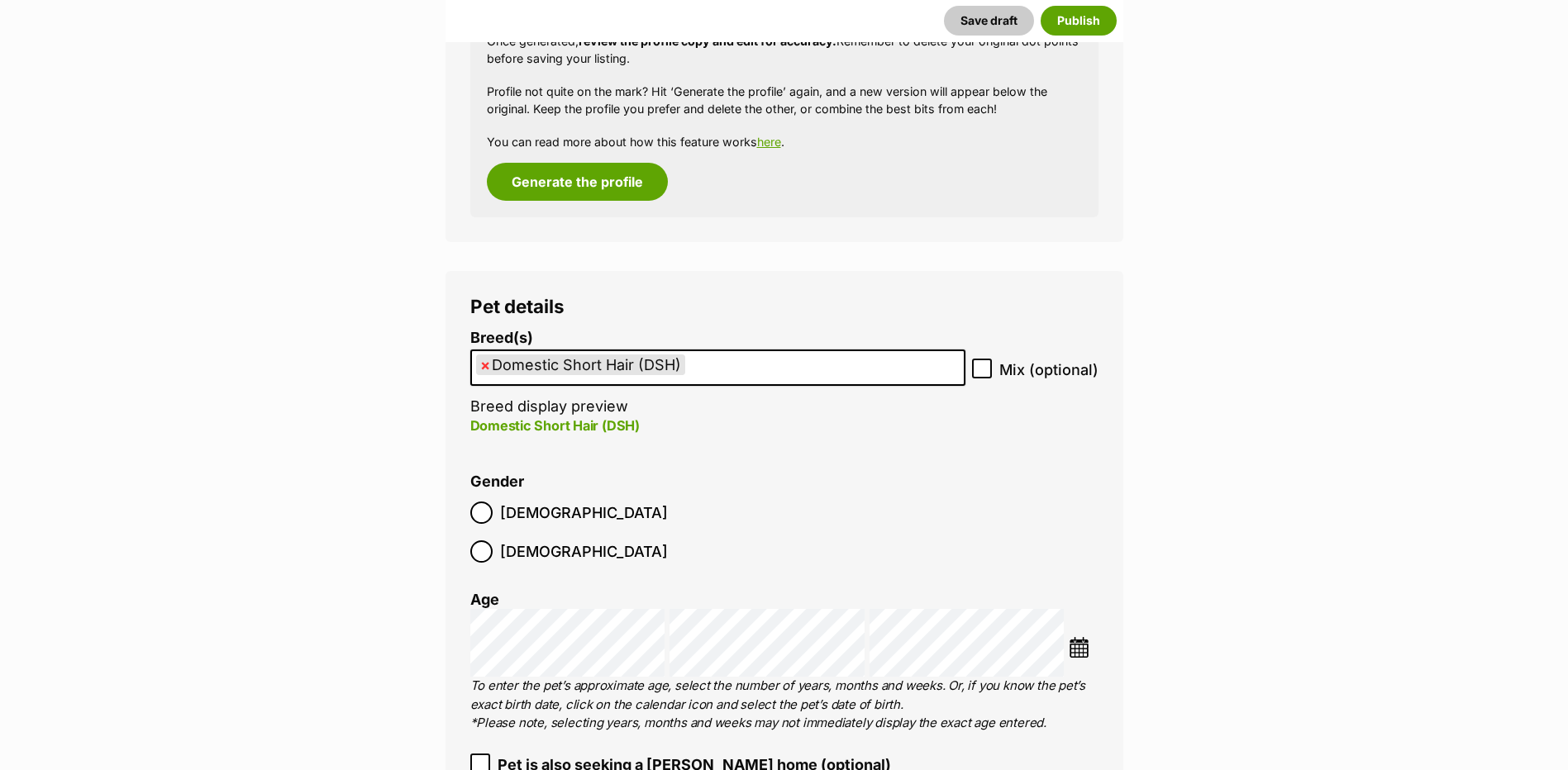
click at [1070, 637] on img at bounding box center [1079, 647] width 21 height 20
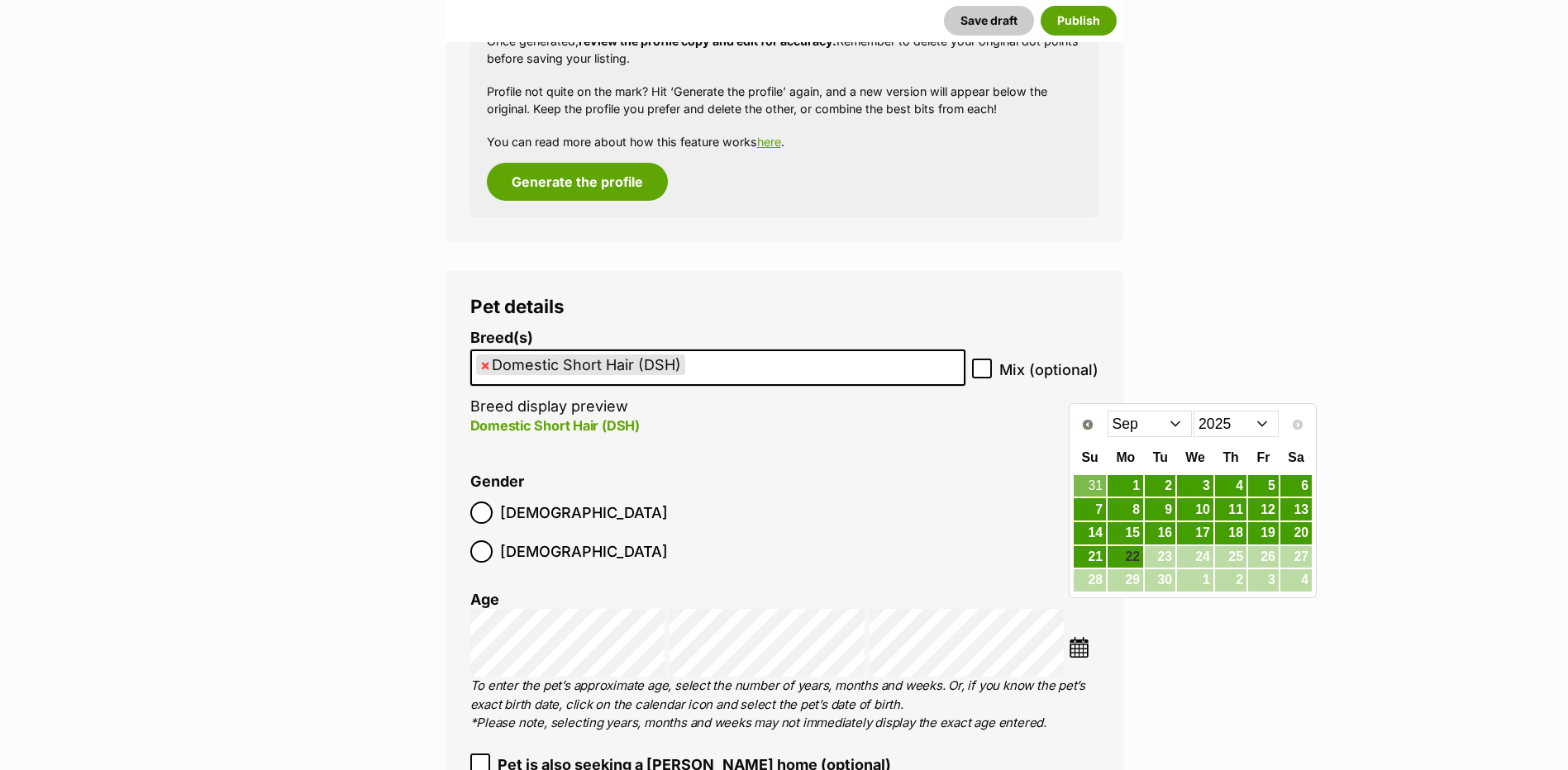
click at [1215, 422] on select "2015 2016 2017 2018 2019 2020 2021 2022 2023 2024 2025" at bounding box center [1236, 424] width 85 height 27
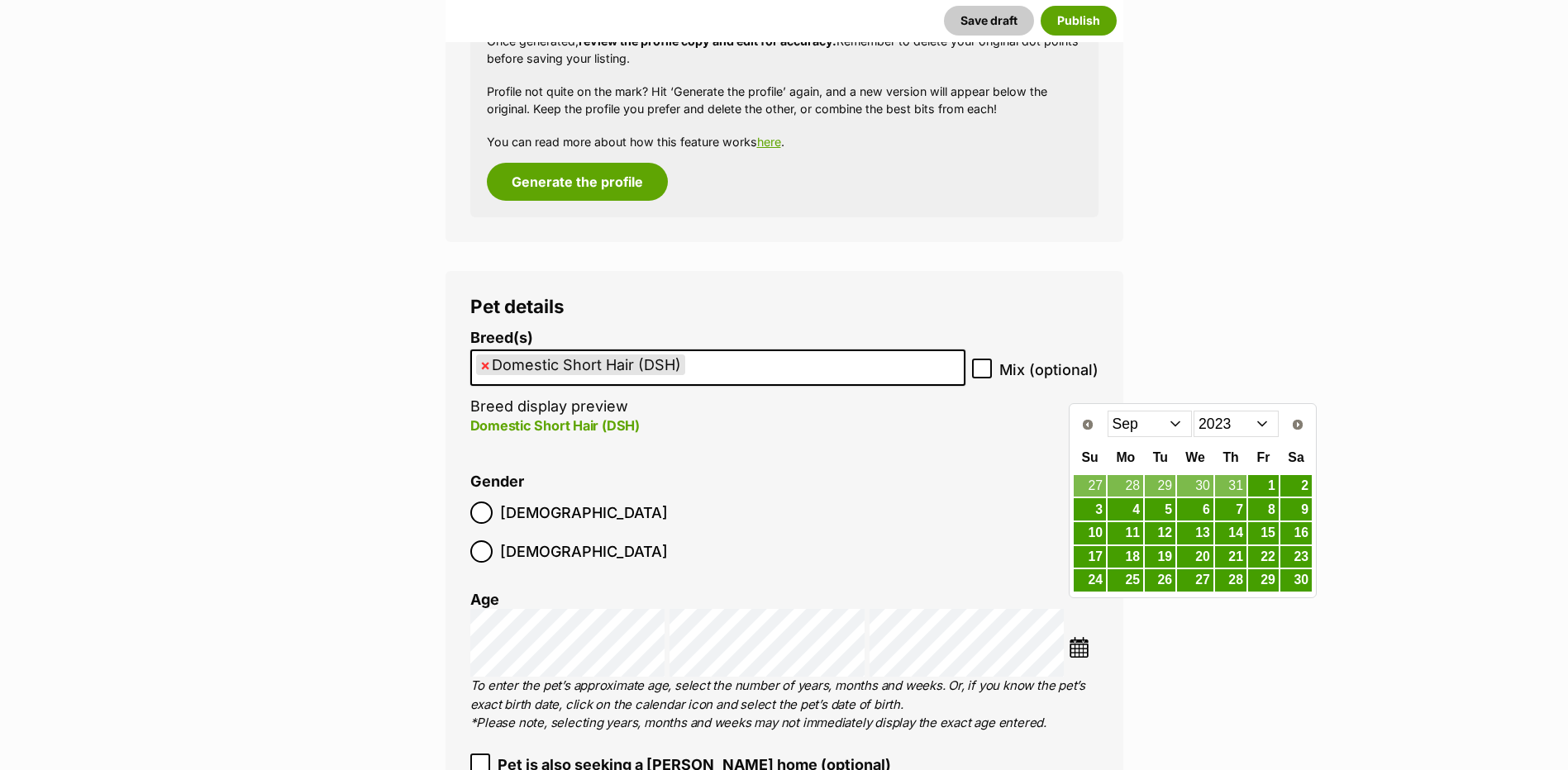
click at [1133, 422] on select "Jan Feb Mar Apr May Jun [DATE] Aug Sep Oct Nov Dec" at bounding box center [1149, 424] width 85 height 27
click at [1089, 567] on link "20" at bounding box center [1089, 557] width 32 height 20
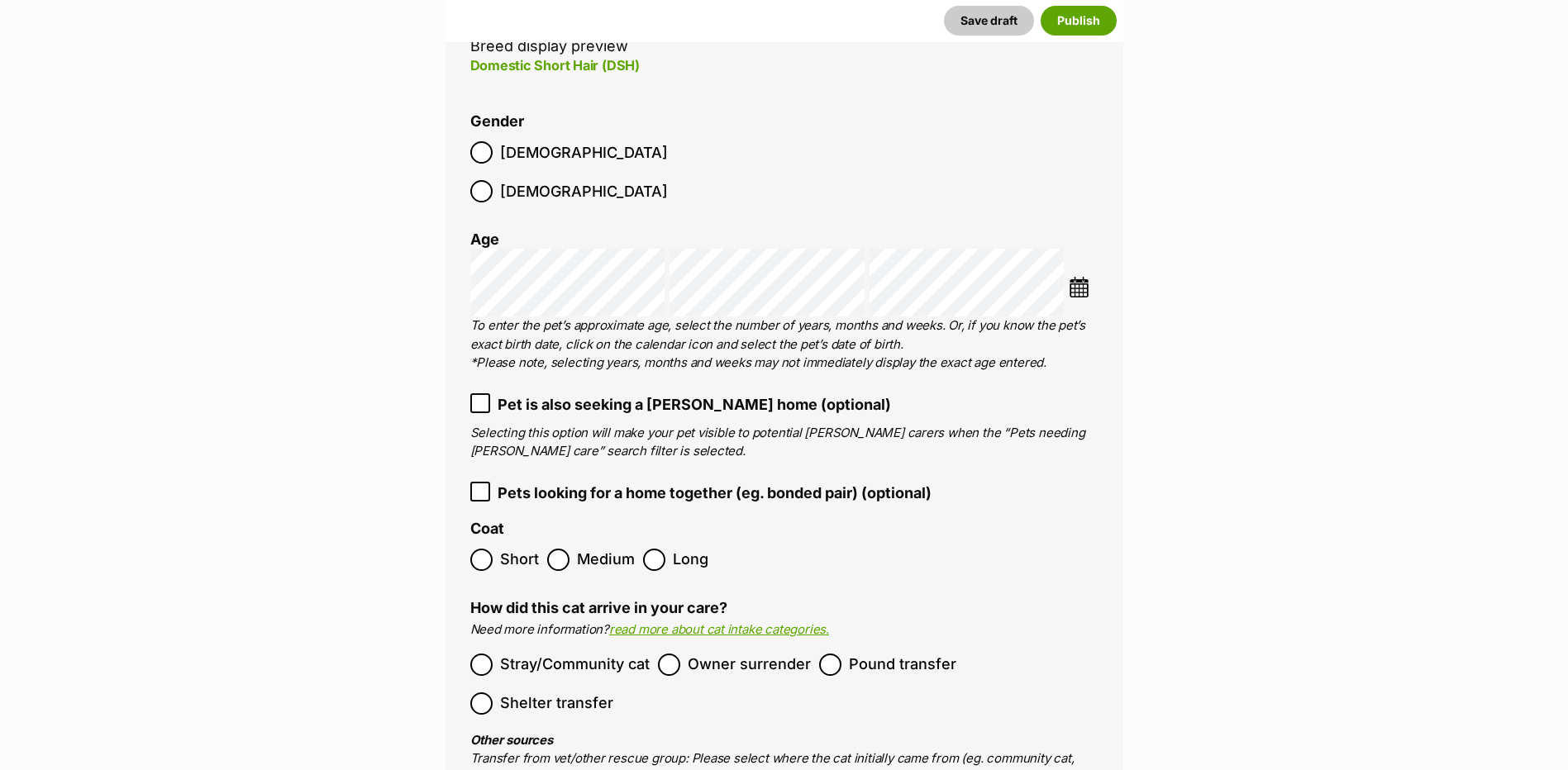
scroll to position [2180, 0]
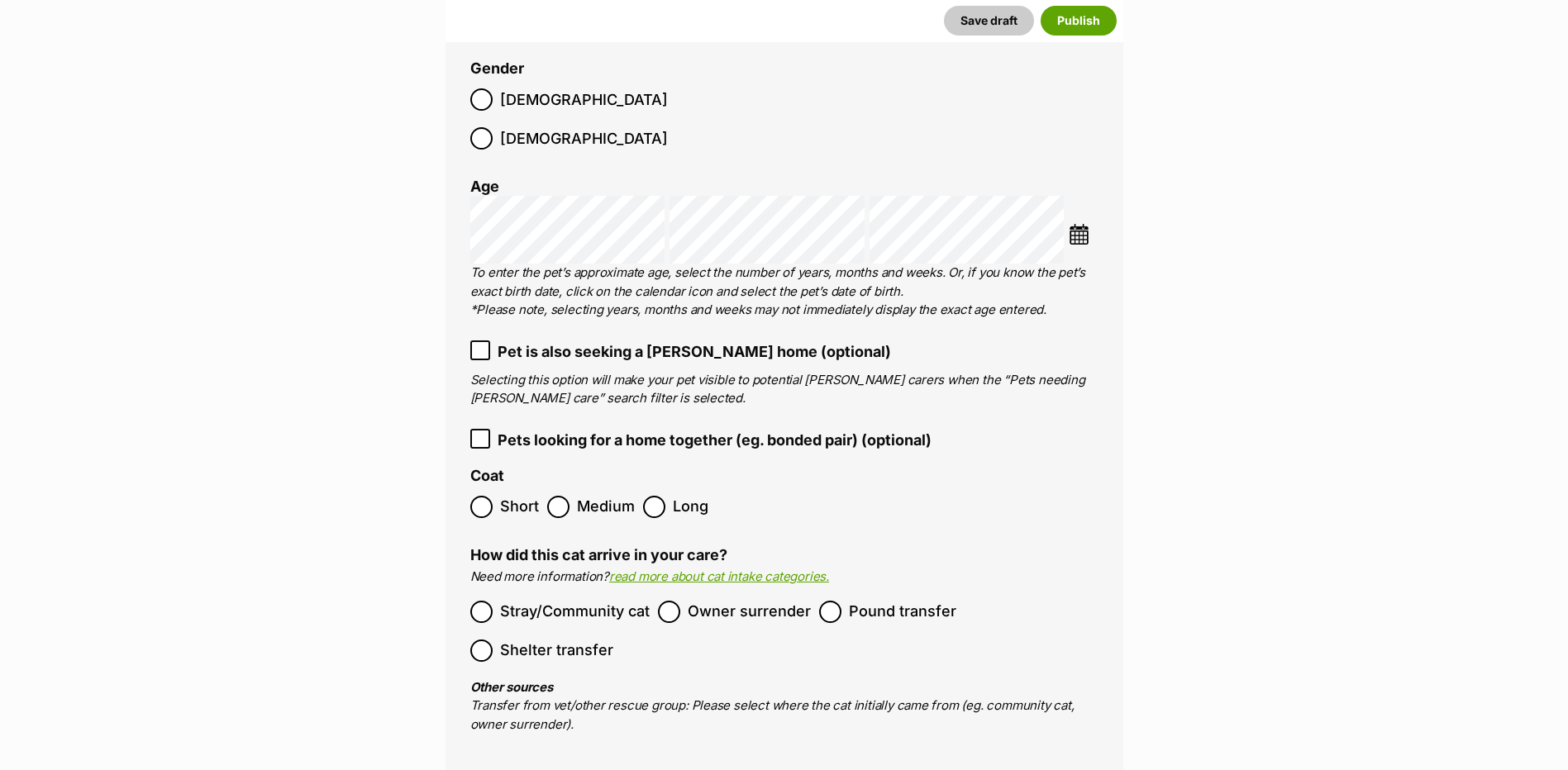
click at [505, 496] on span "Short" at bounding box center [520, 506] width 39 height 22
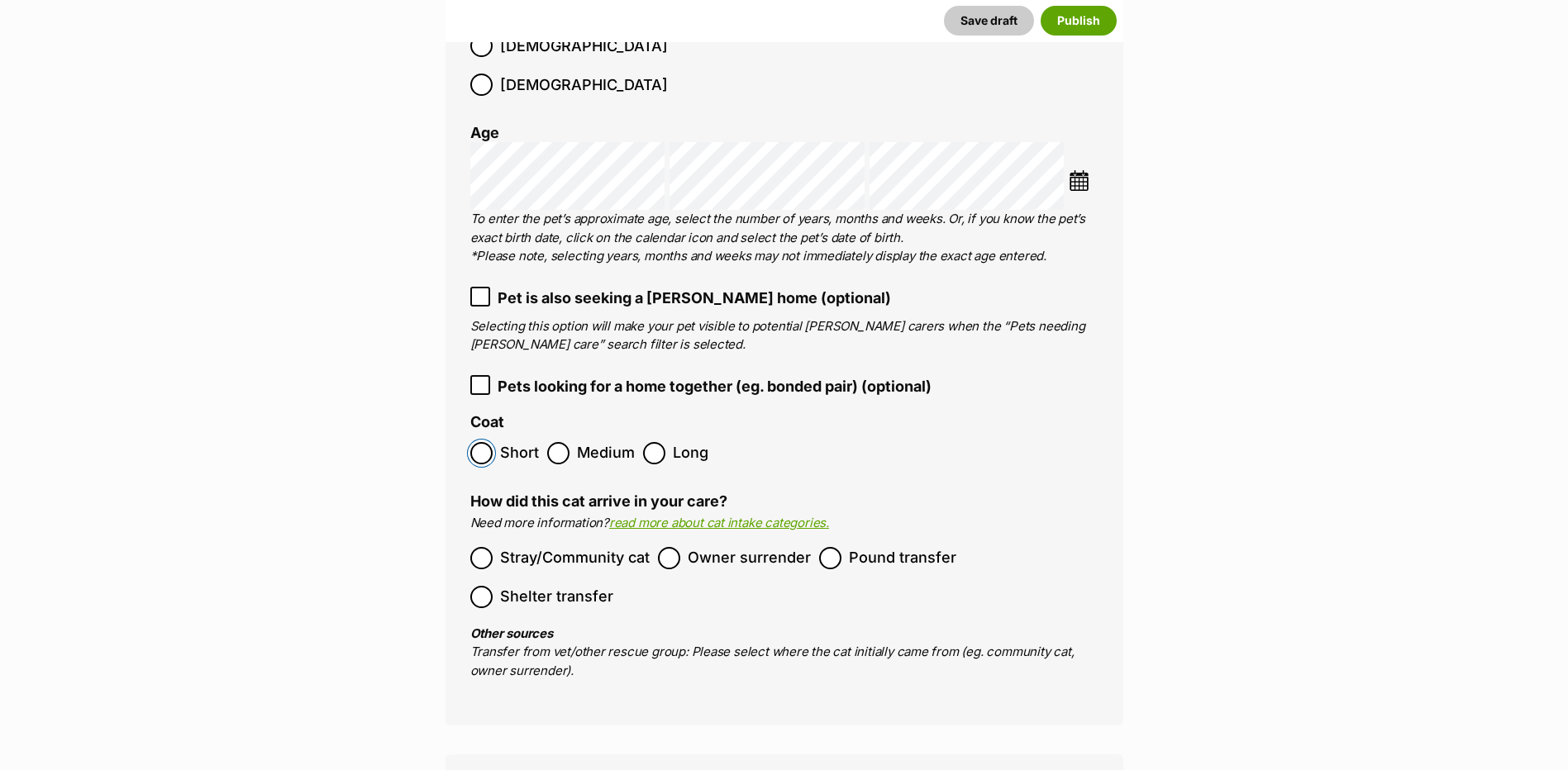
scroll to position [2262, 0]
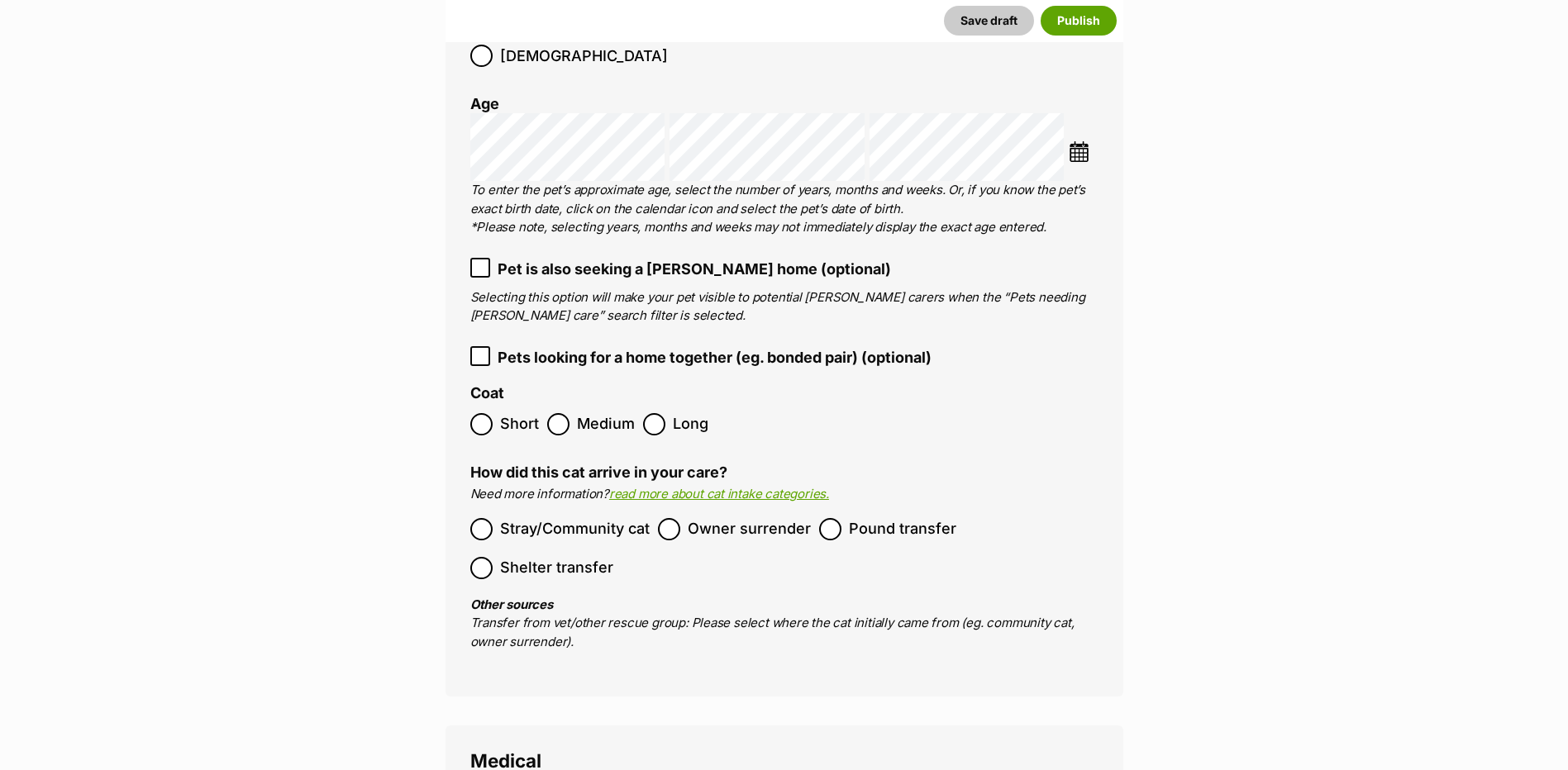
click at [578, 518] on span "Stray/Community cat" at bounding box center [575, 528] width 150 height 22
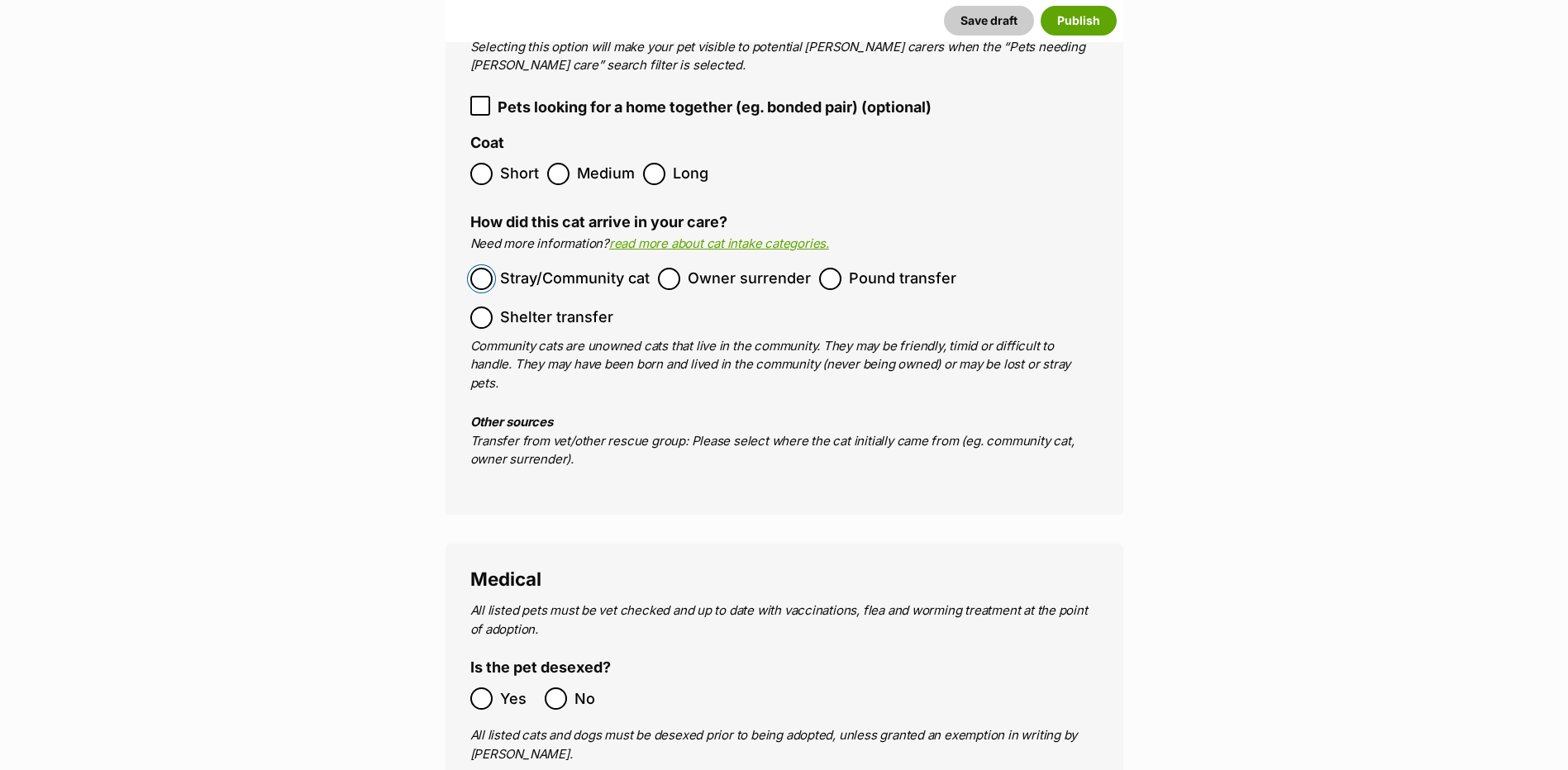
scroll to position [2675, 0]
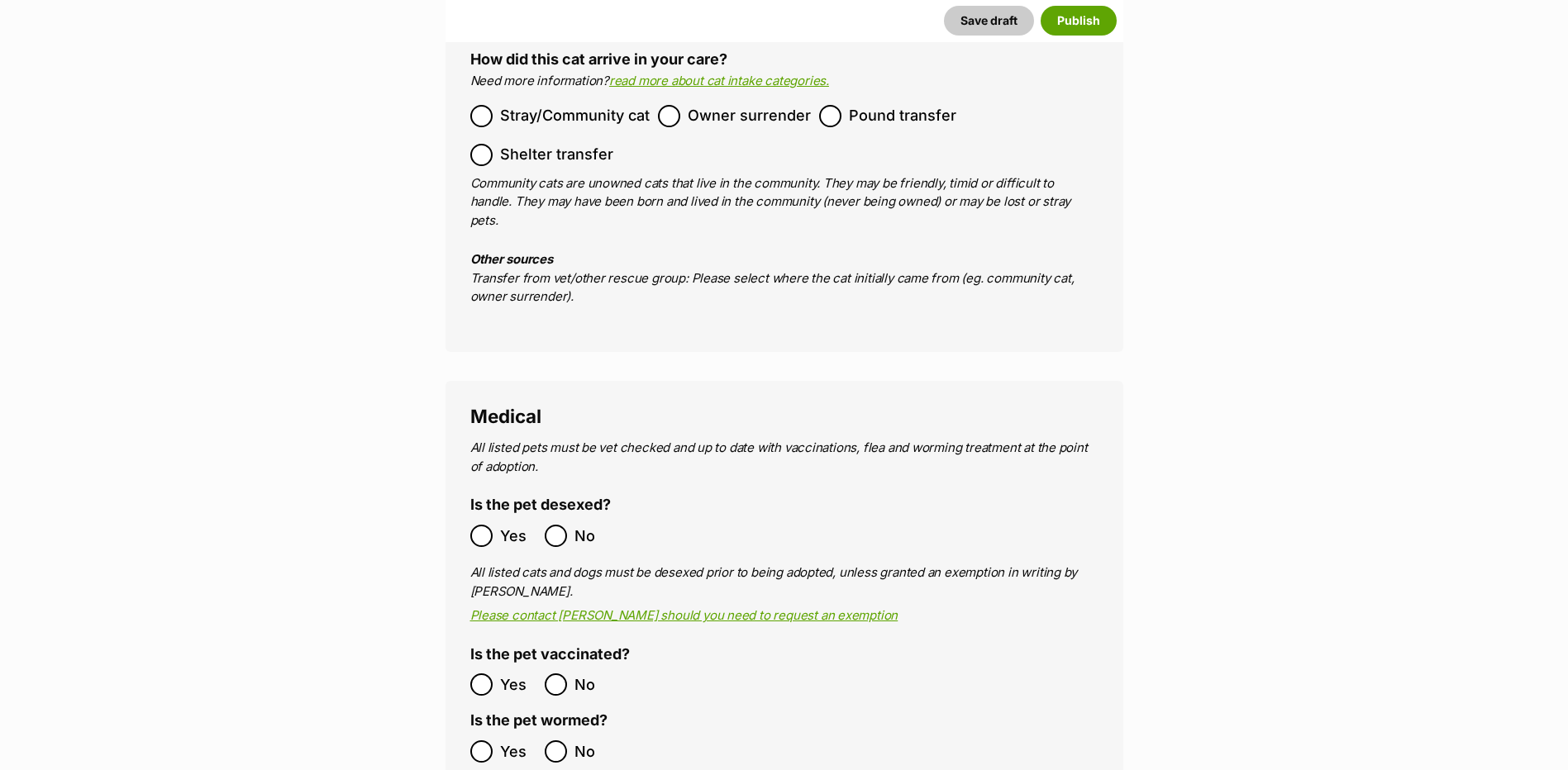
click at [497, 674] on label "Yes" at bounding box center [504, 684] width 66 height 22
click at [495, 741] on label "Yes" at bounding box center [504, 751] width 66 height 22
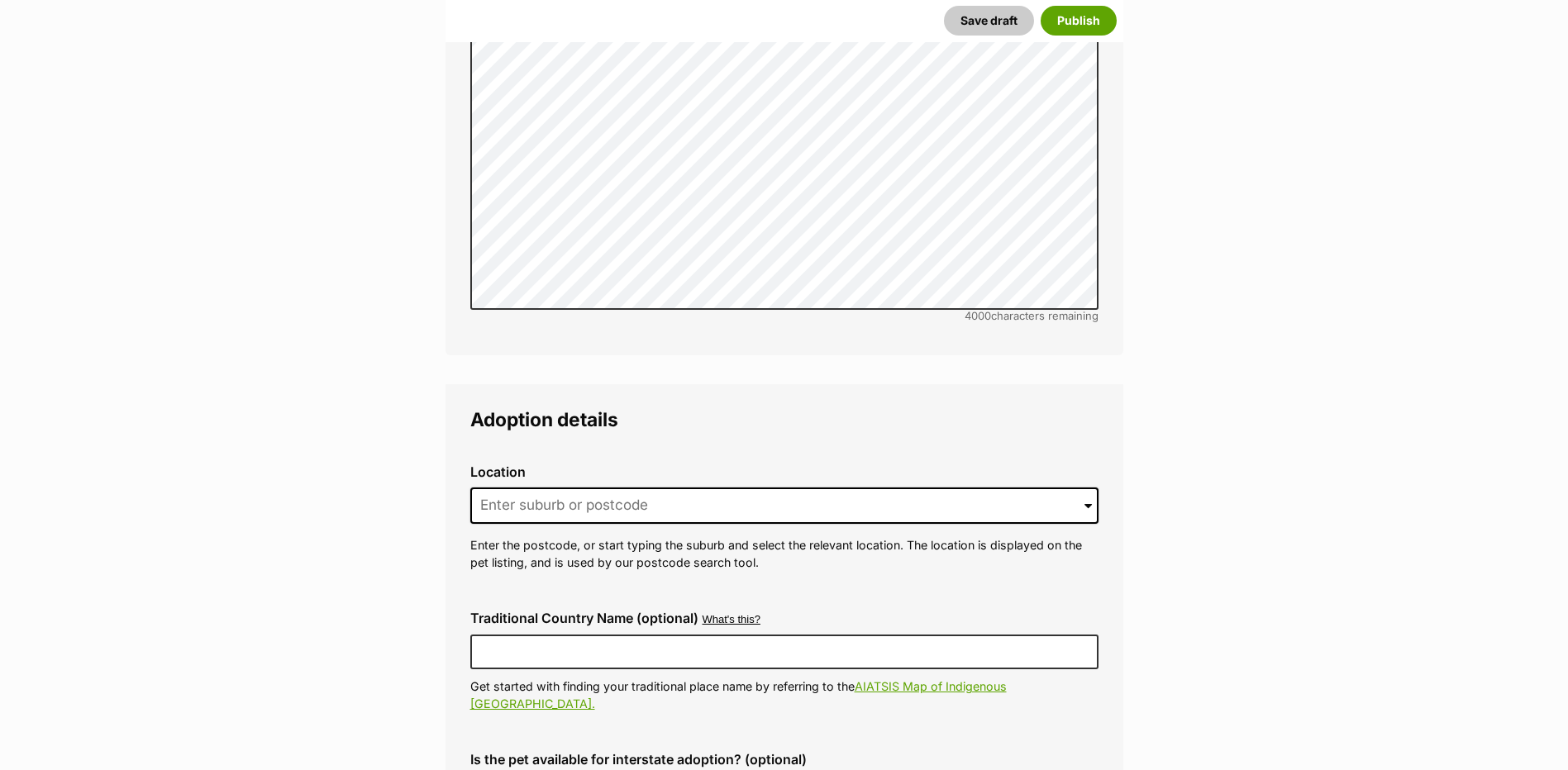
scroll to position [3749, 0]
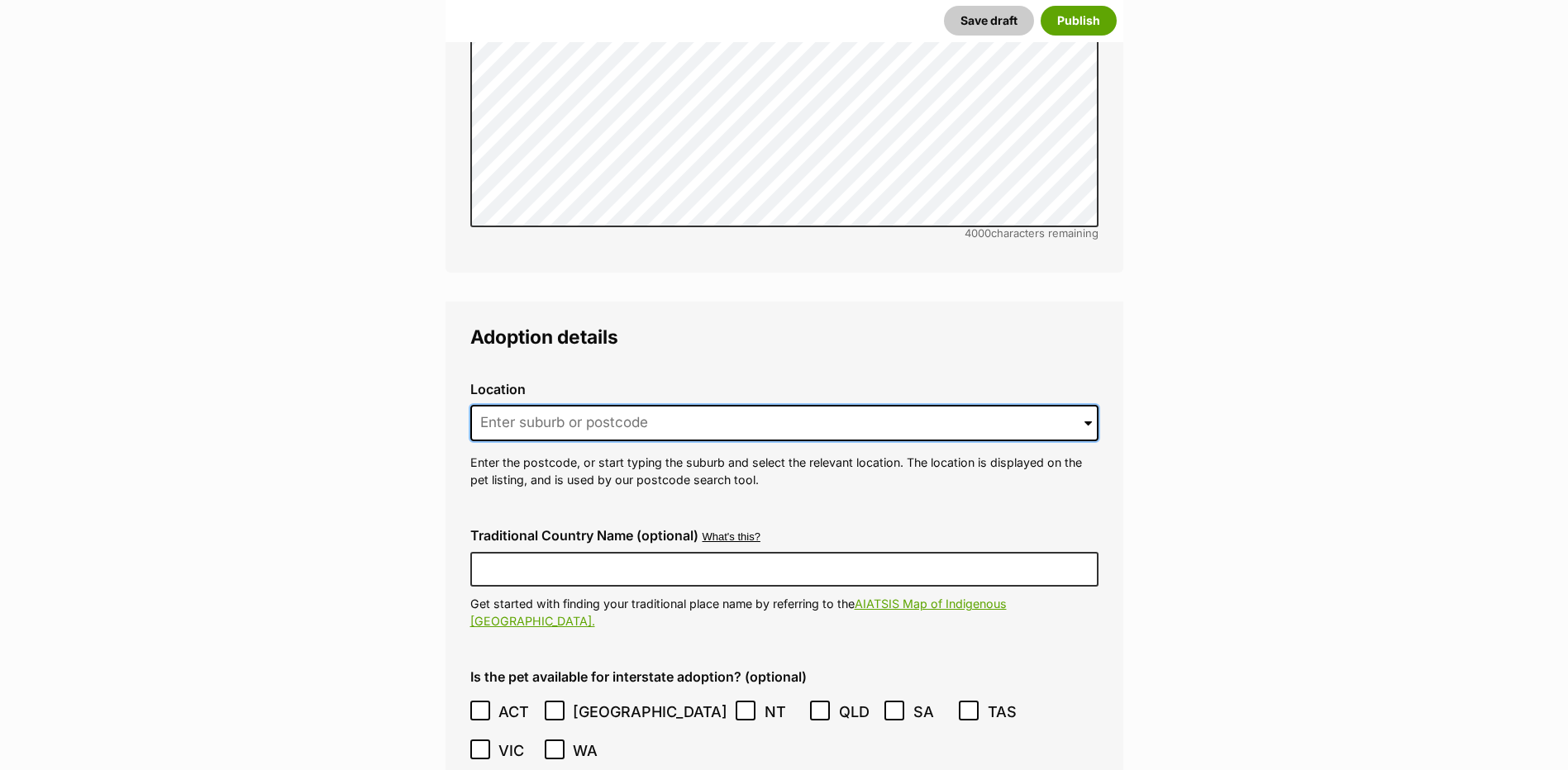
click at [554, 405] on input at bounding box center [784, 422] width 628 height 37
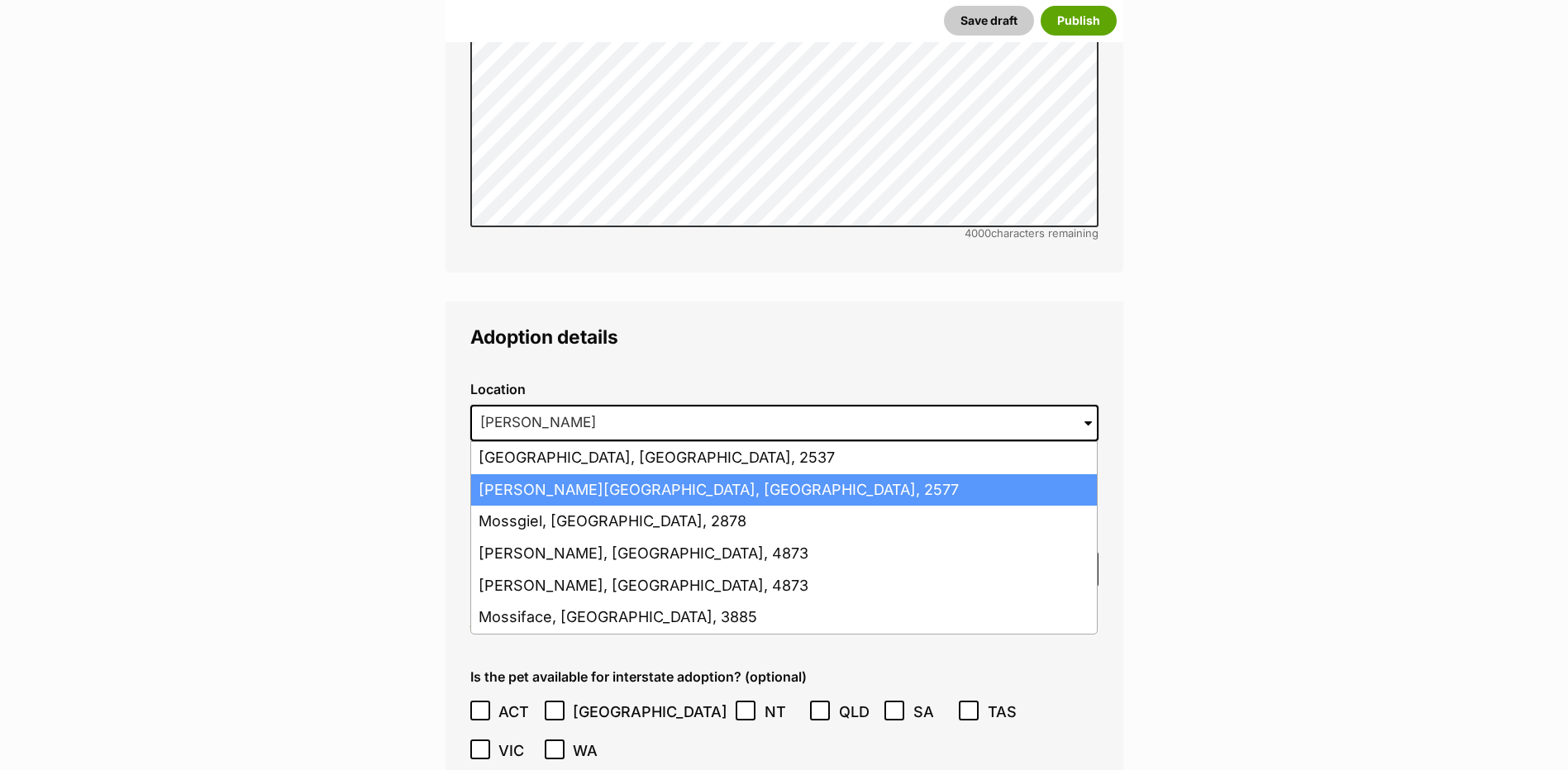
click at [552, 474] on li "[PERSON_NAME][GEOGRAPHIC_DATA], [GEOGRAPHIC_DATA], 2577" at bounding box center [784, 490] width 626 height 32
type input "[PERSON_NAME][GEOGRAPHIC_DATA], [GEOGRAPHIC_DATA], 2577"
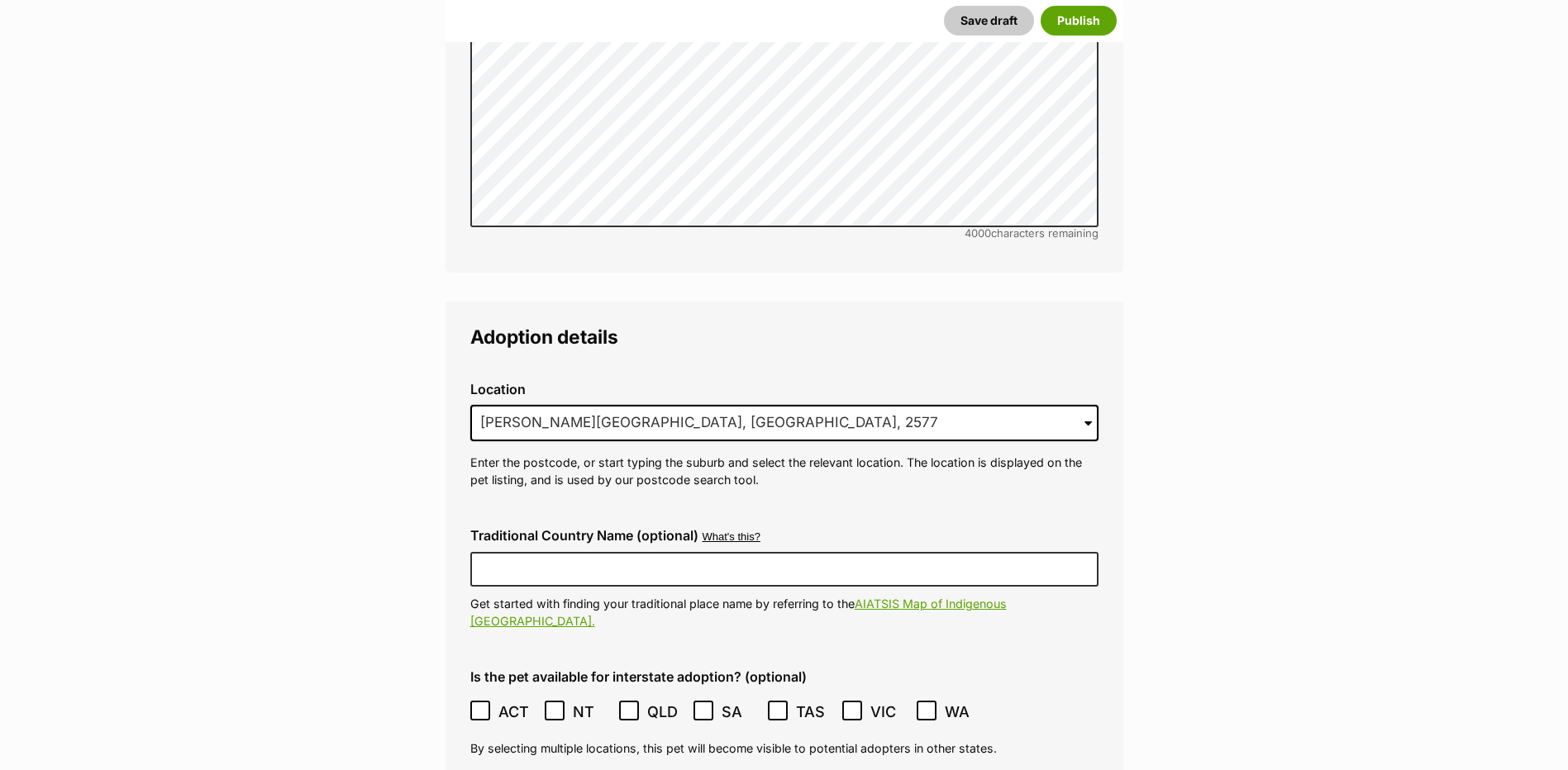
click at [461, 656] on div "Is the pet available for interstate adoption? (optional) ACT [GEOGRAPHIC_DATA] …" at bounding box center [784, 713] width 654 height 115
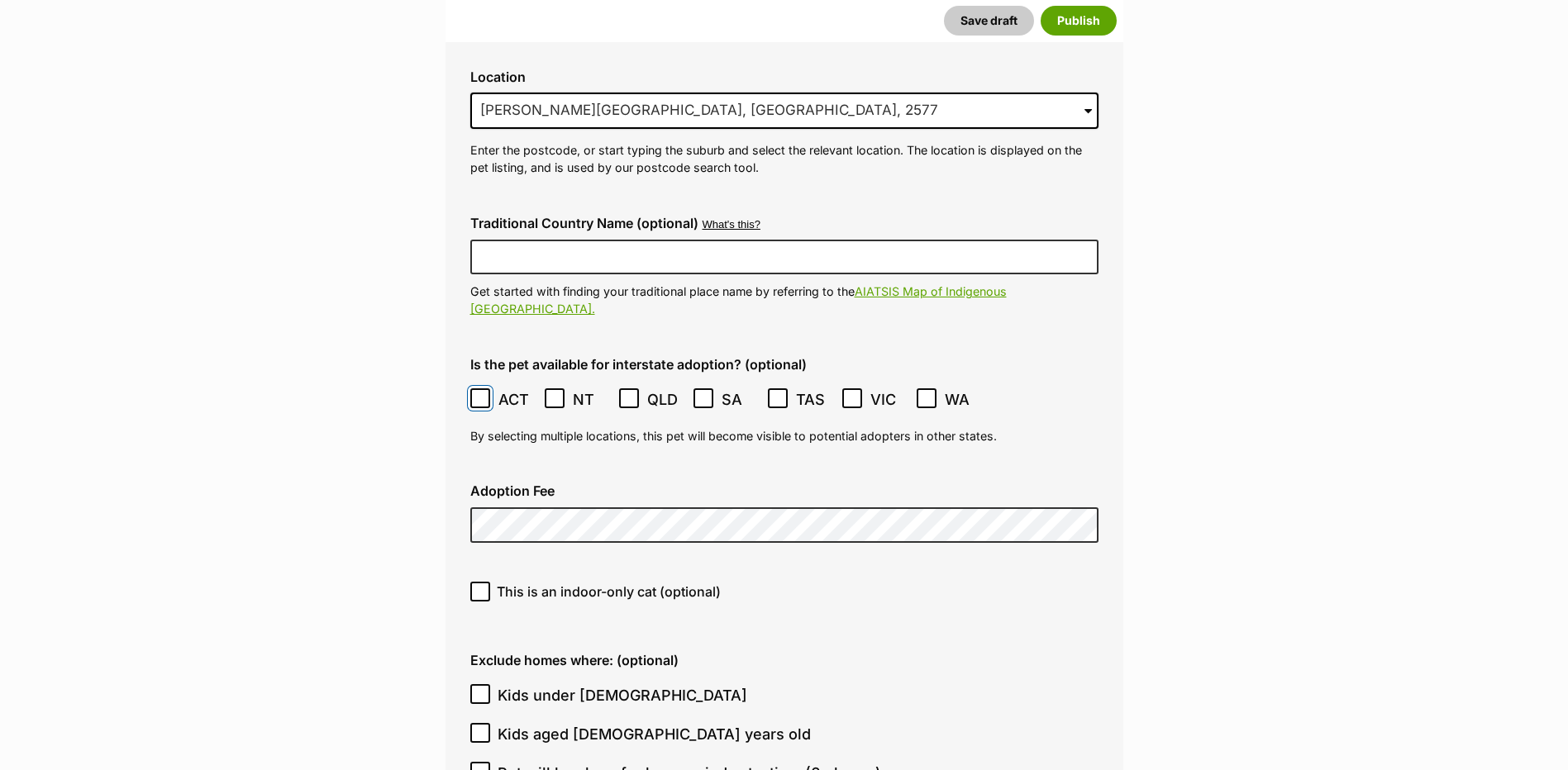
scroll to position [4080, 0]
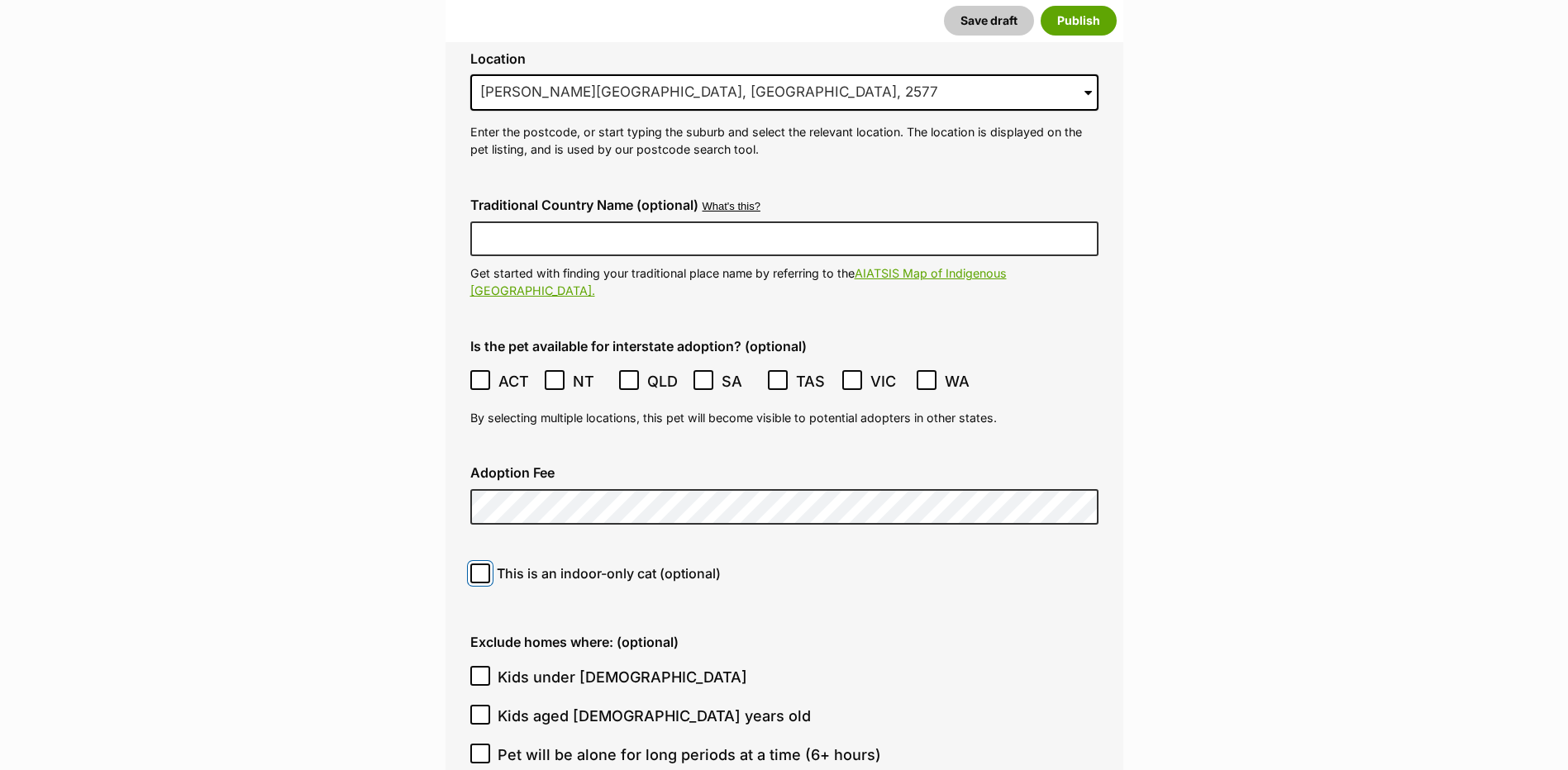
click at [488, 563] on input "This is an indoor-only cat (optional)" at bounding box center [480, 573] width 20 height 20
checkbox input "true"
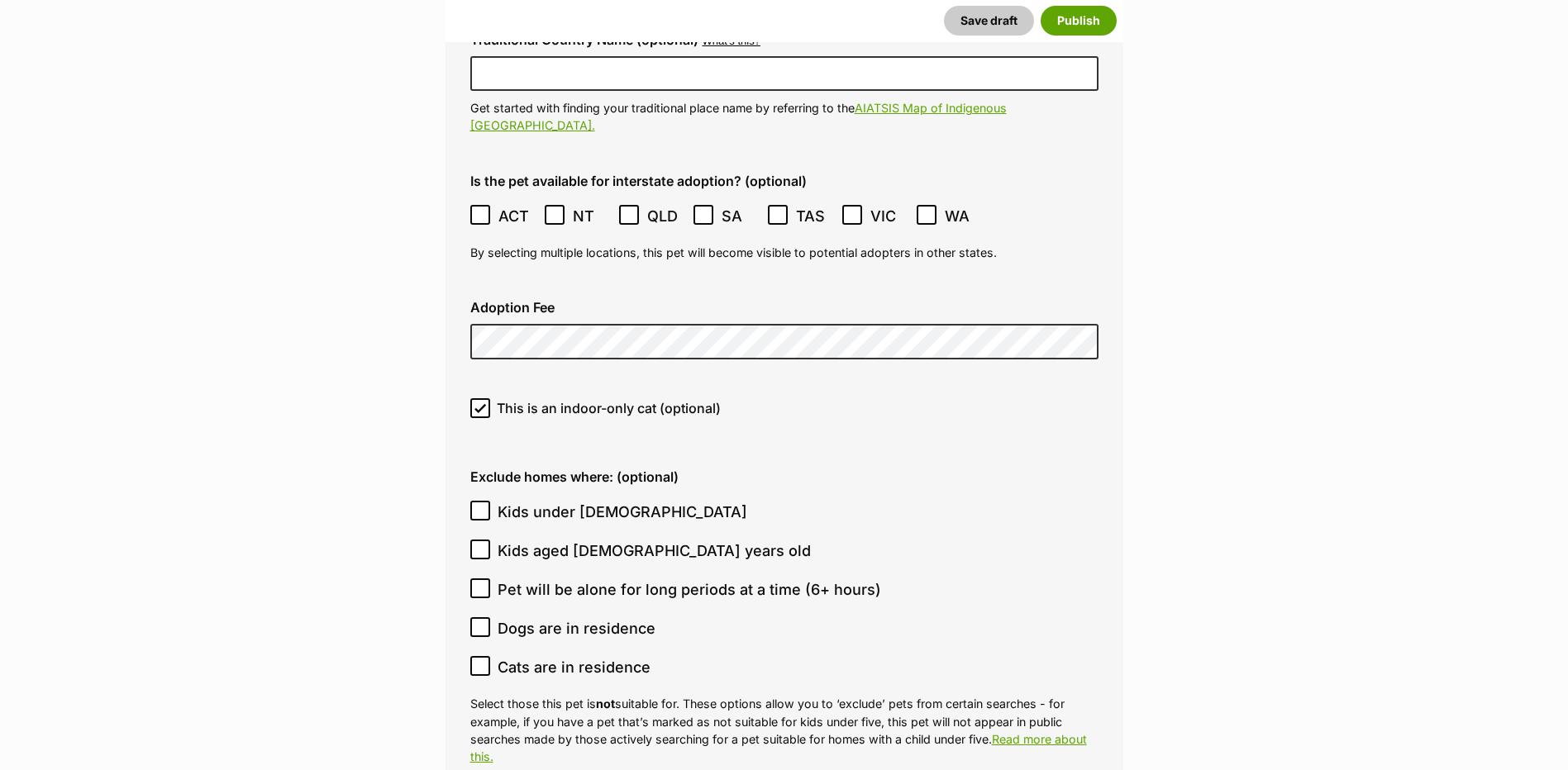
click at [531, 656] on span "Cats are in residence" at bounding box center [574, 667] width 153 height 22
click at [490, 656] on input "Cats are in residence" at bounding box center [480, 666] width 20 height 20
checkbox input "true"
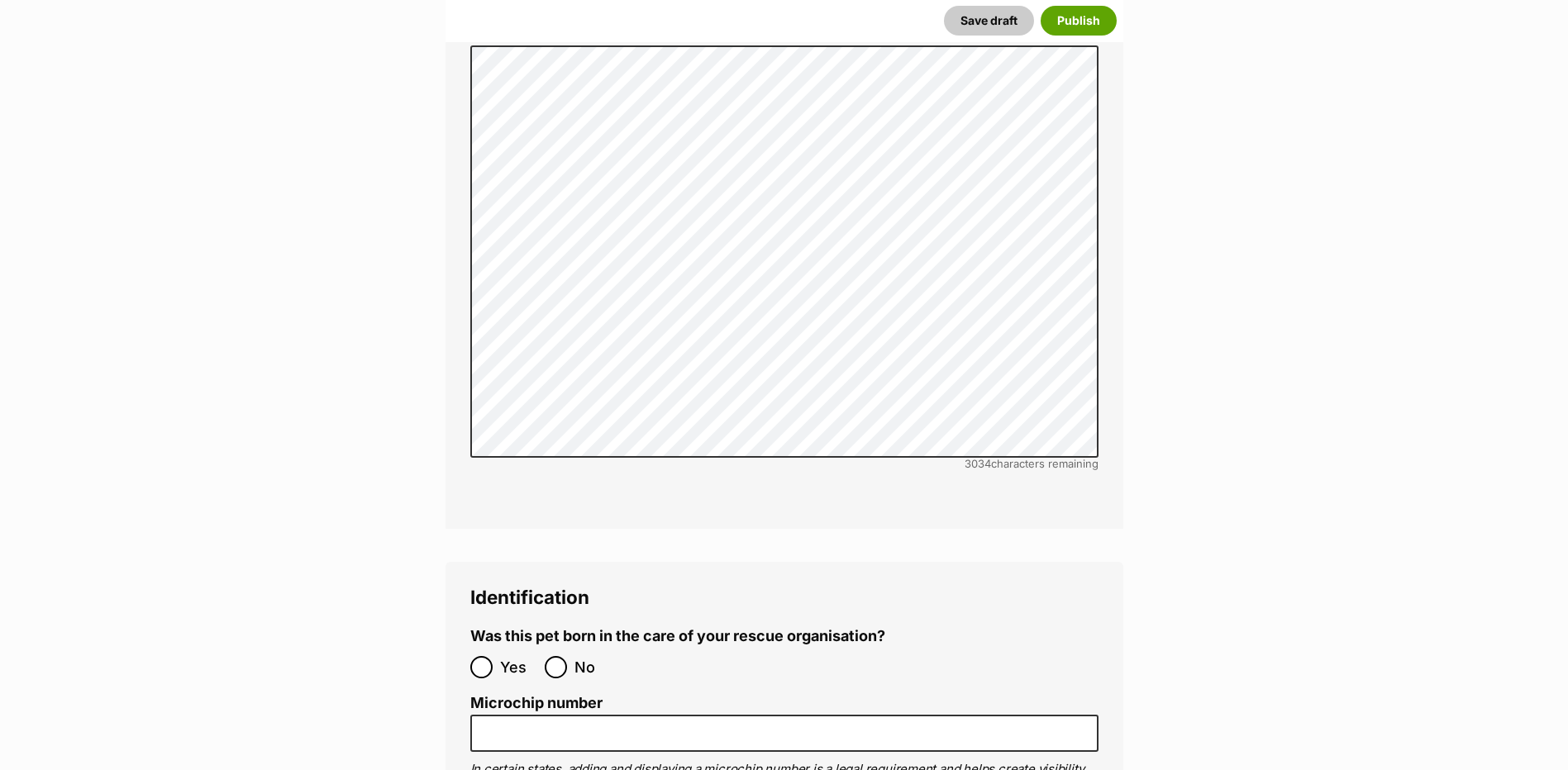
scroll to position [5237, 0]
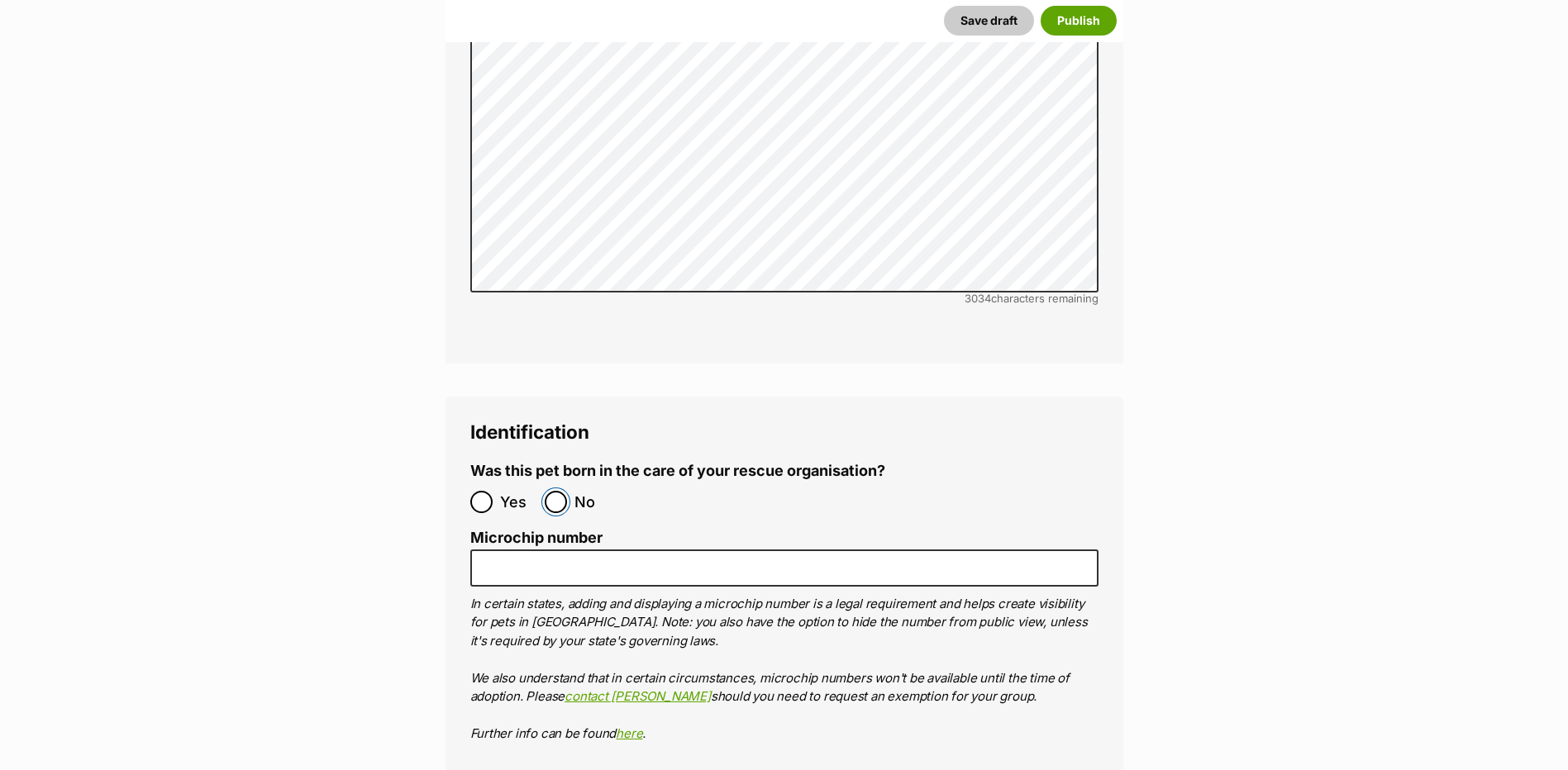
click at [546, 491] on input "No" at bounding box center [555, 502] width 22 height 22
radio input "true"
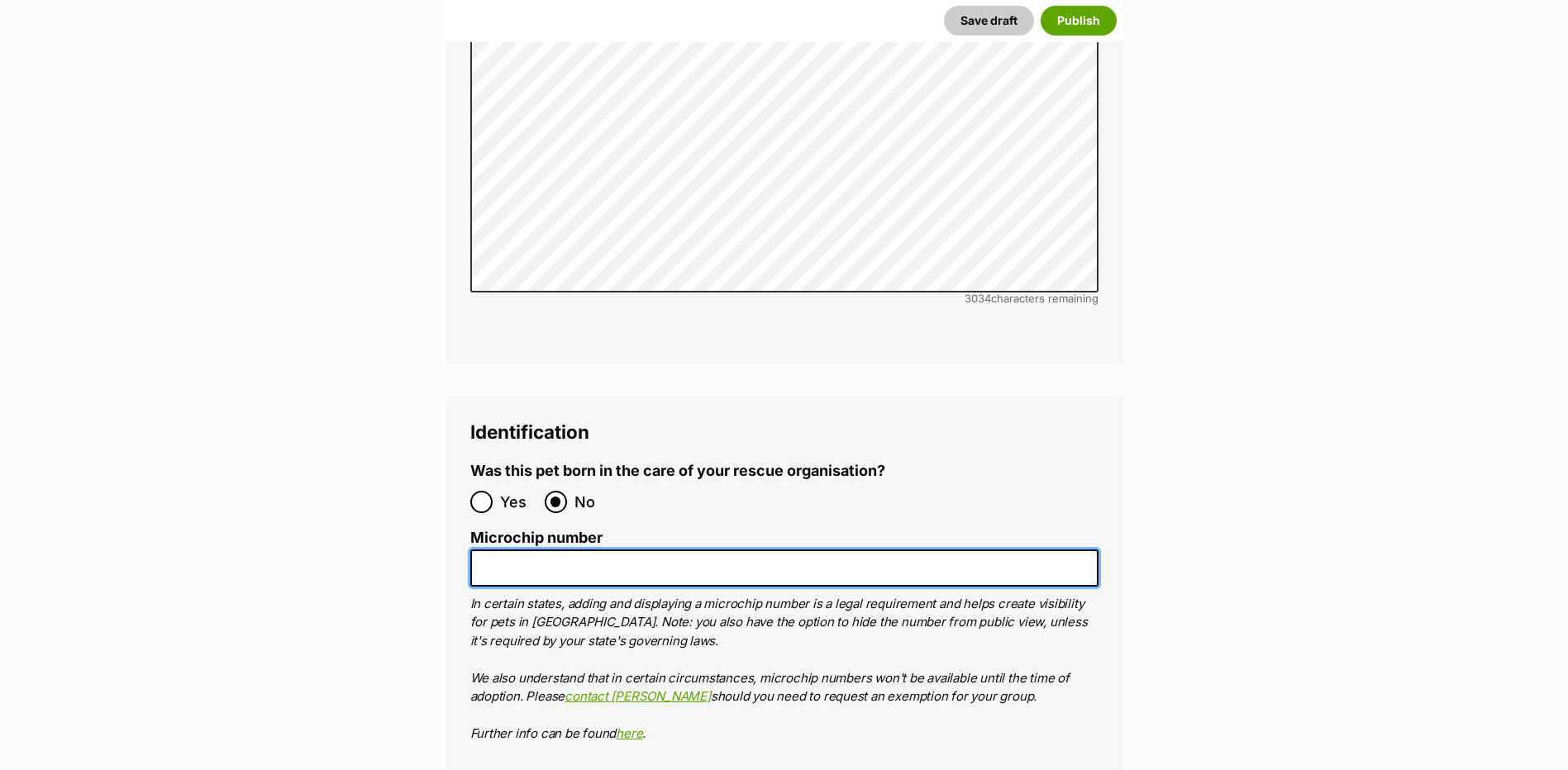
click at [652, 550] on input "Microchip number" at bounding box center [784, 569] width 628 height 37
paste input "941000028917929"
type input "941000028917929"
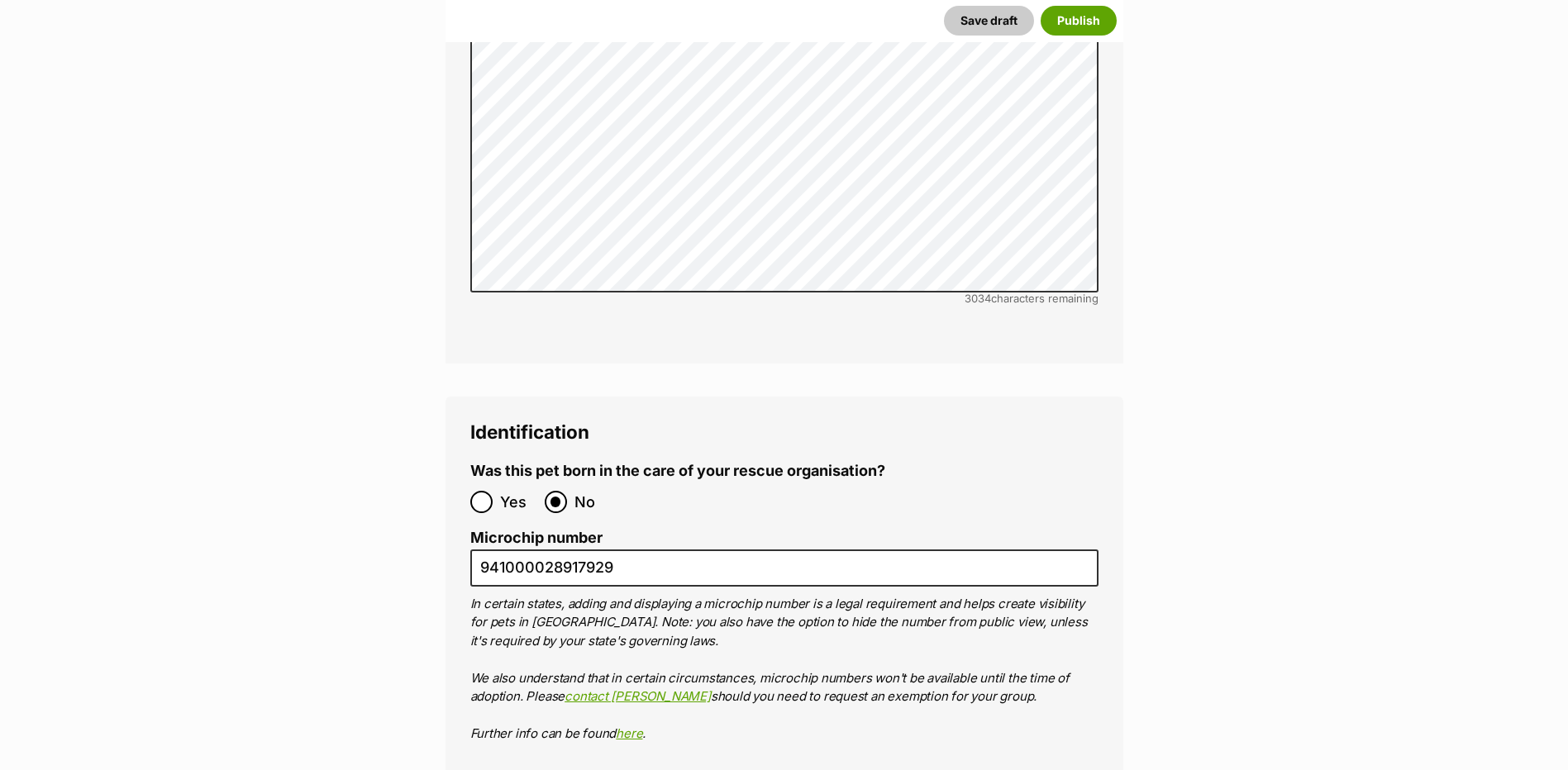
type input "R2510021"
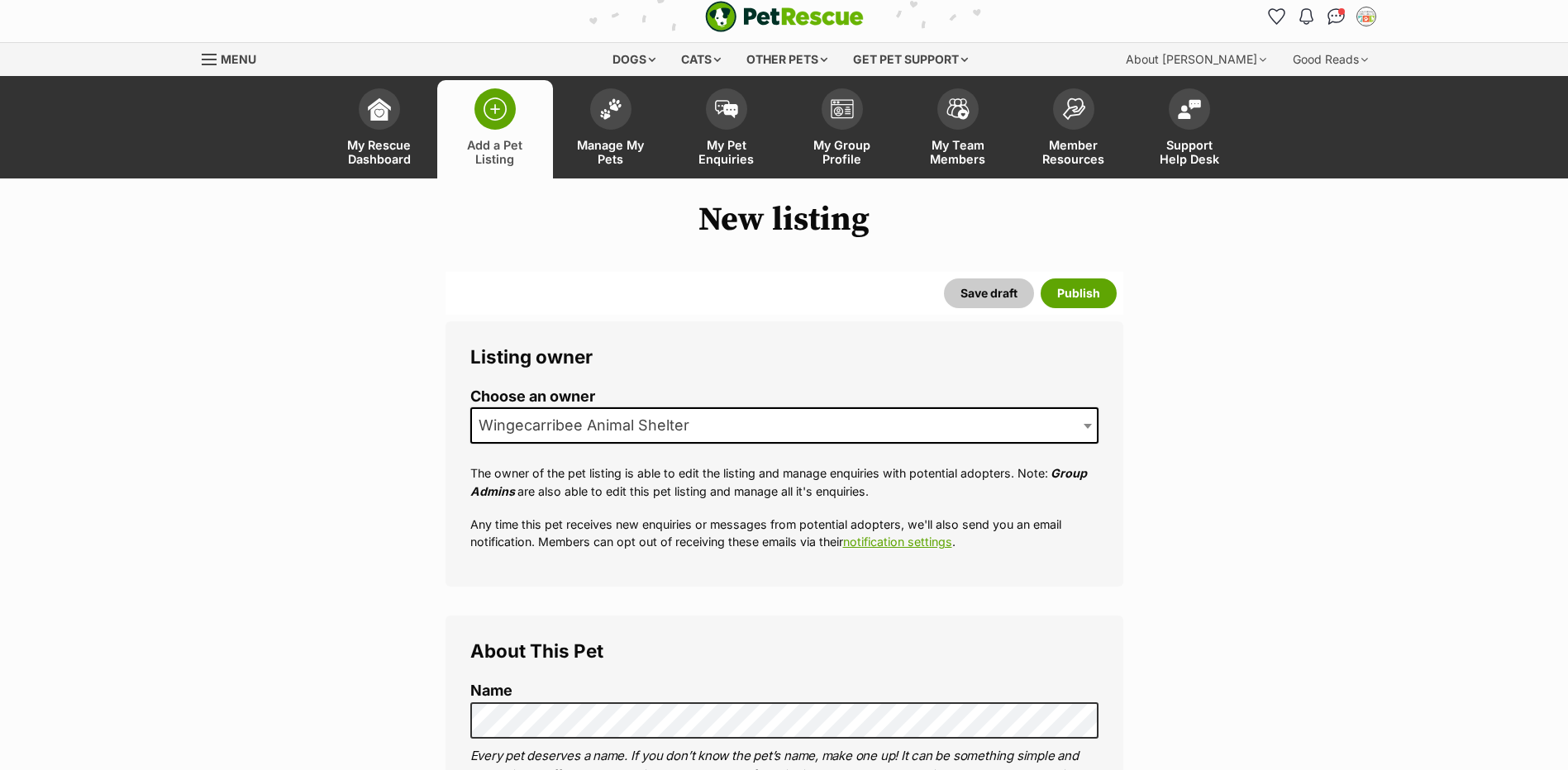
scroll to position [0, 0]
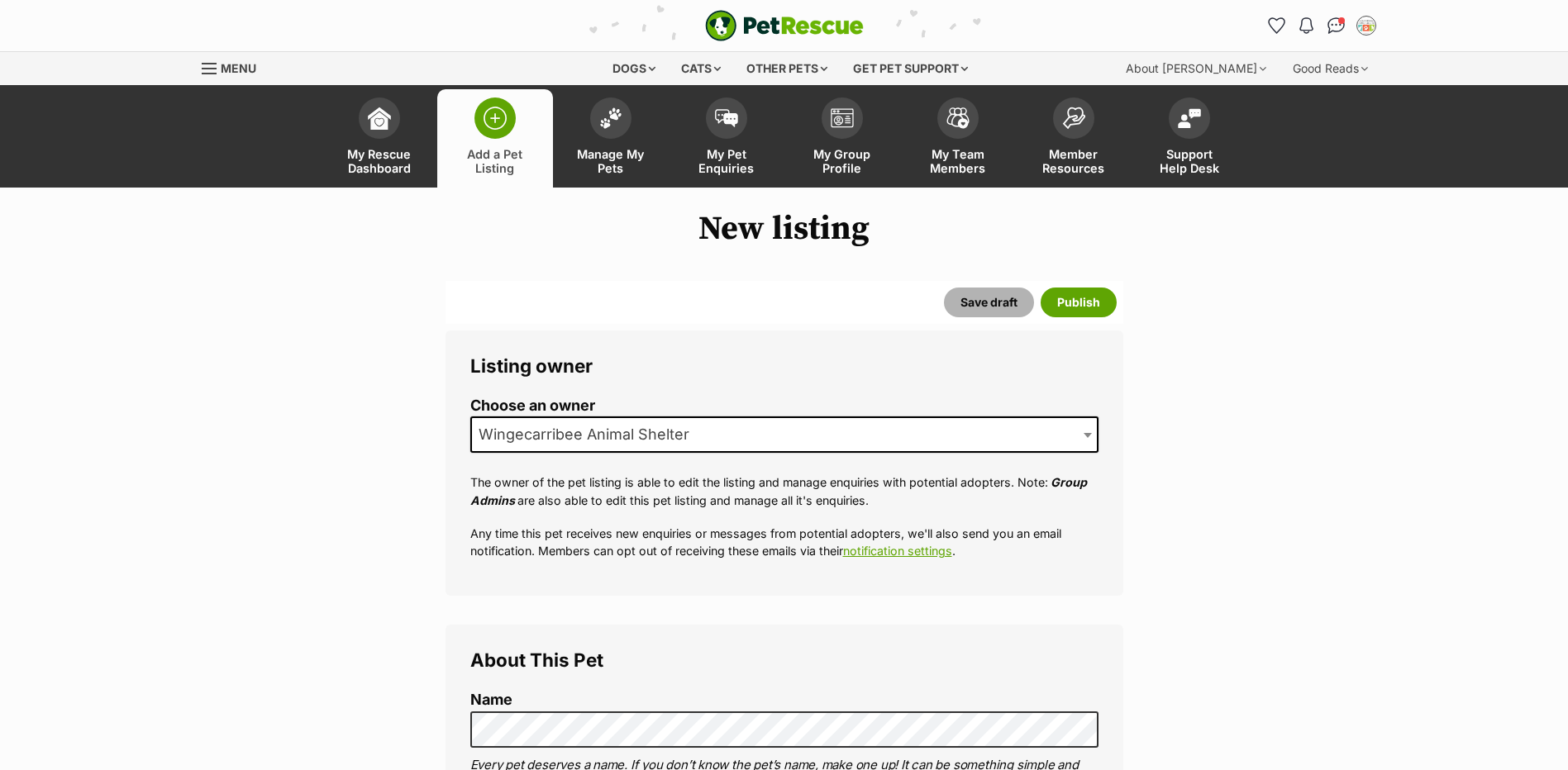
click at [971, 305] on button "Save draft" at bounding box center [989, 302] width 90 height 29
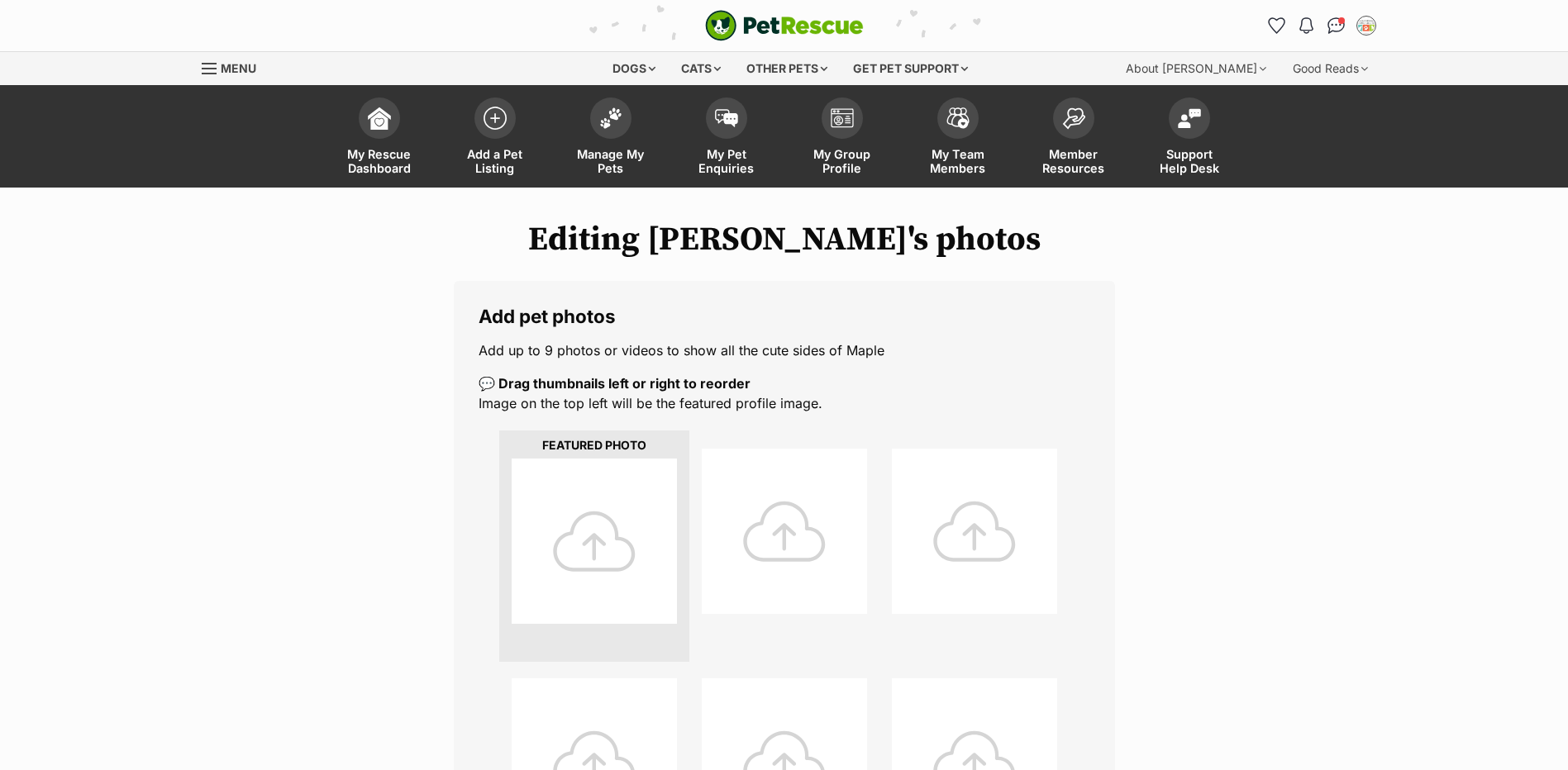
click at [635, 504] on div at bounding box center [594, 541] width 165 height 165
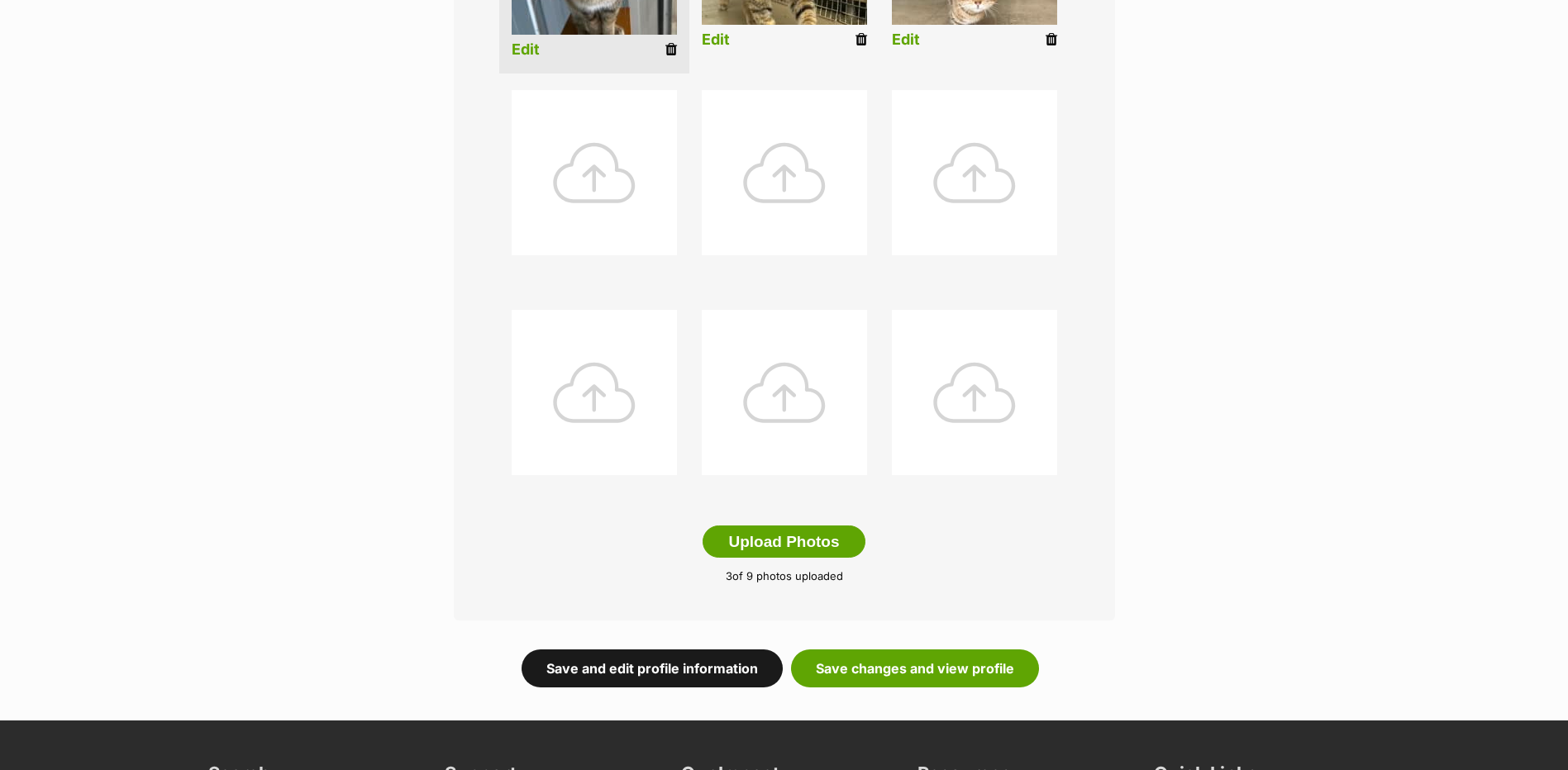
scroll to position [743, 0]
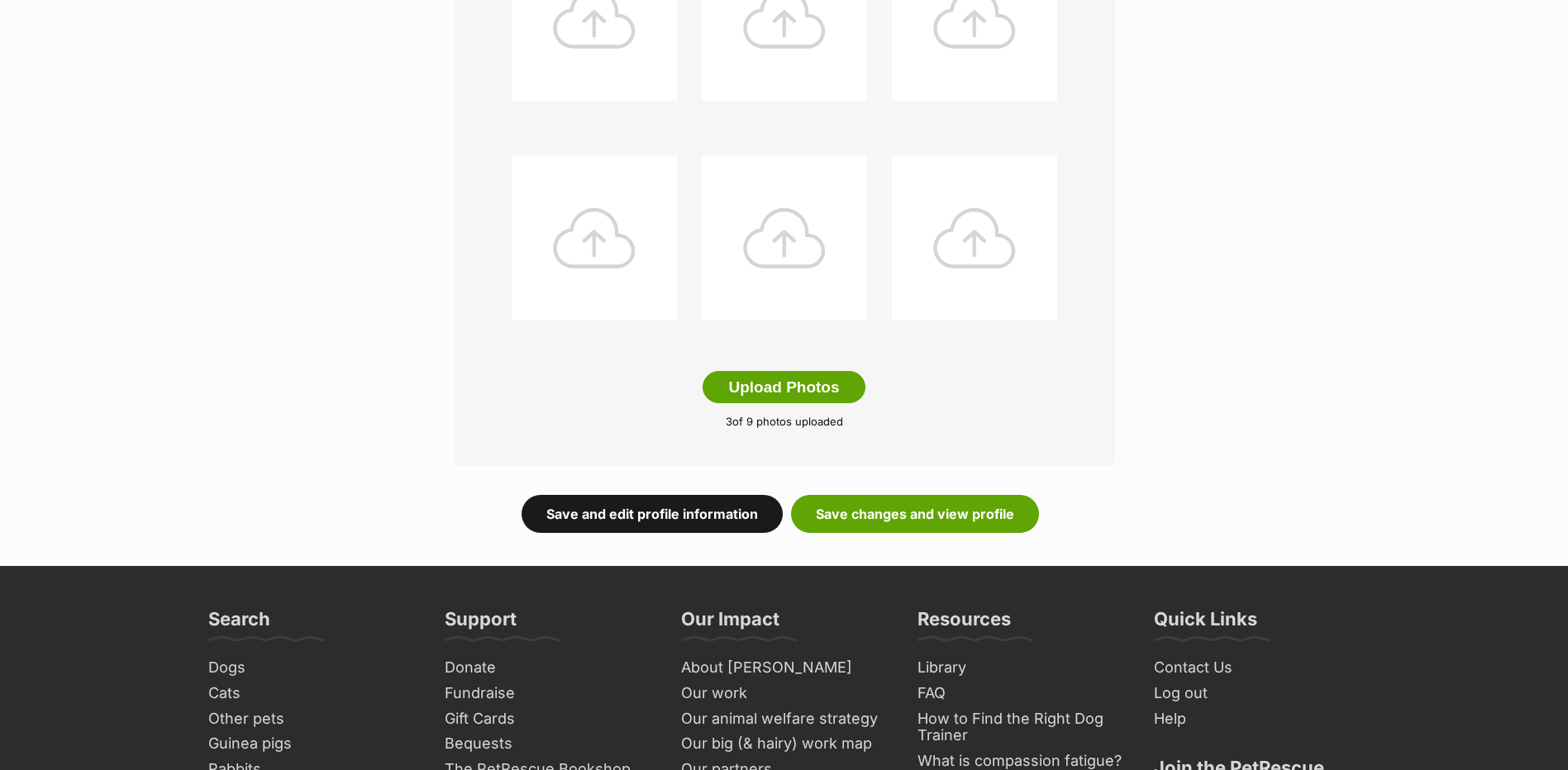
click at [643, 525] on link "Save and edit profile information" at bounding box center [652, 513] width 261 height 38
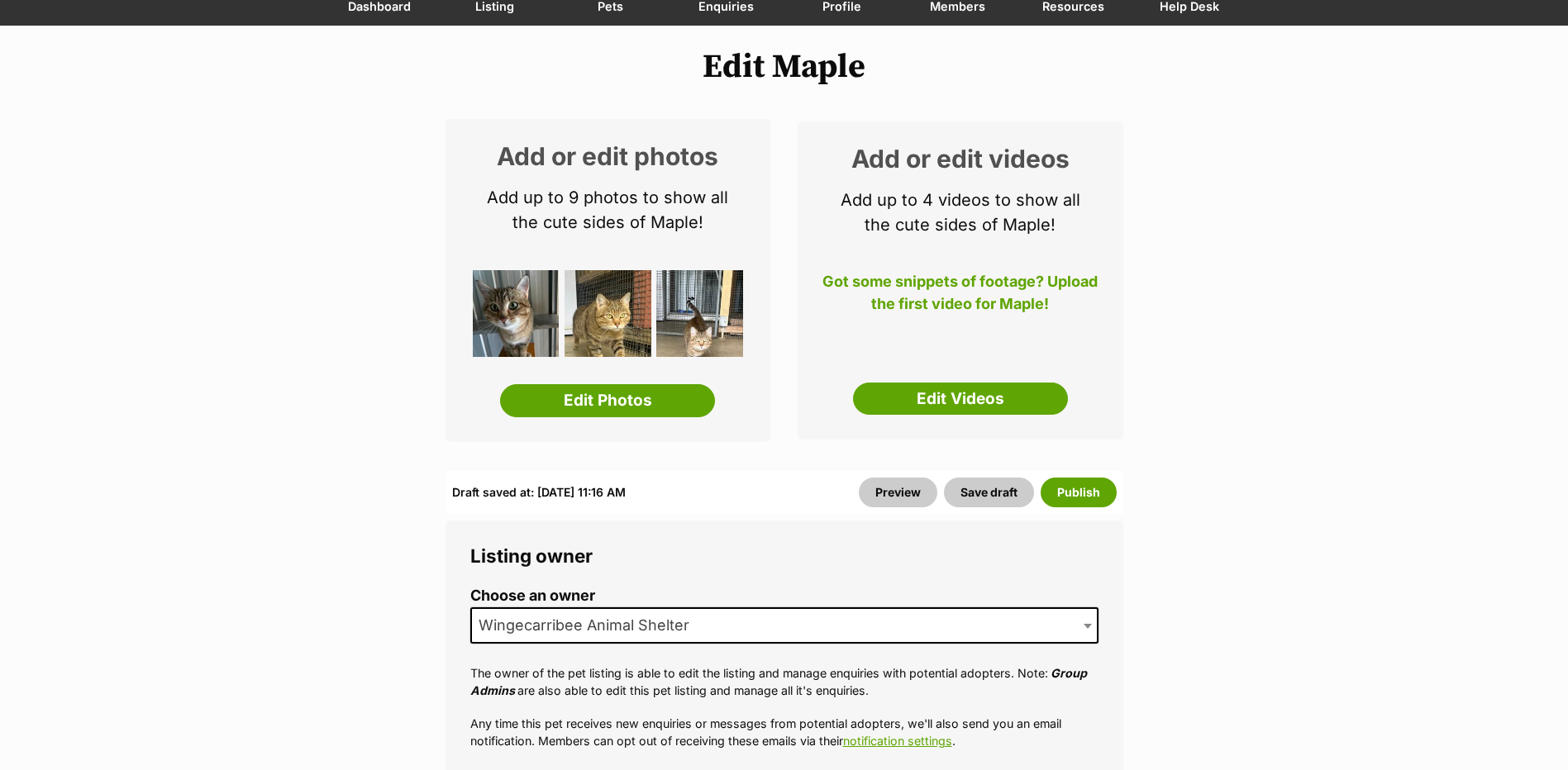
scroll to position [165, 0]
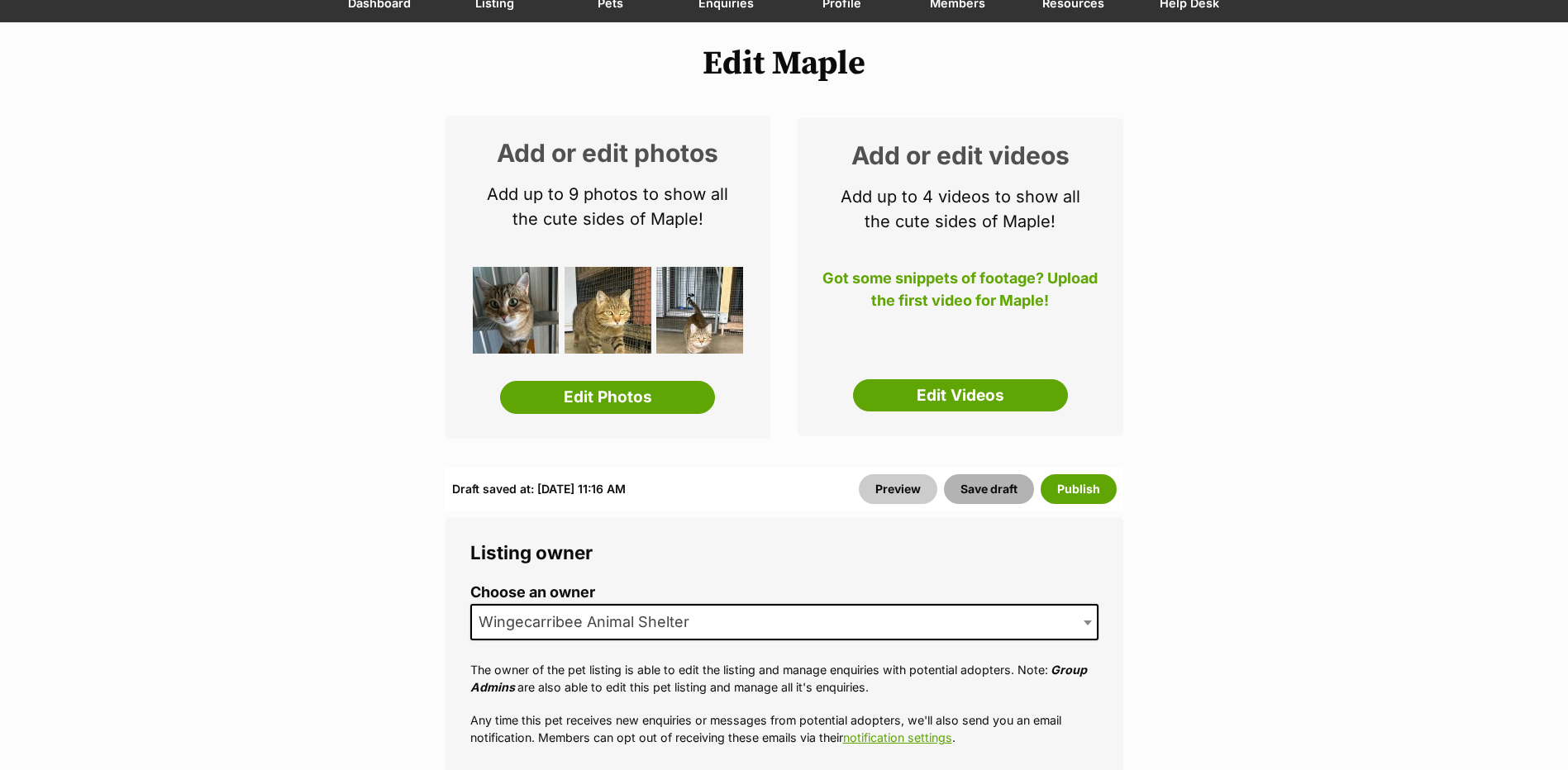
click at [1003, 475] on button "Save draft" at bounding box center [989, 488] width 90 height 29
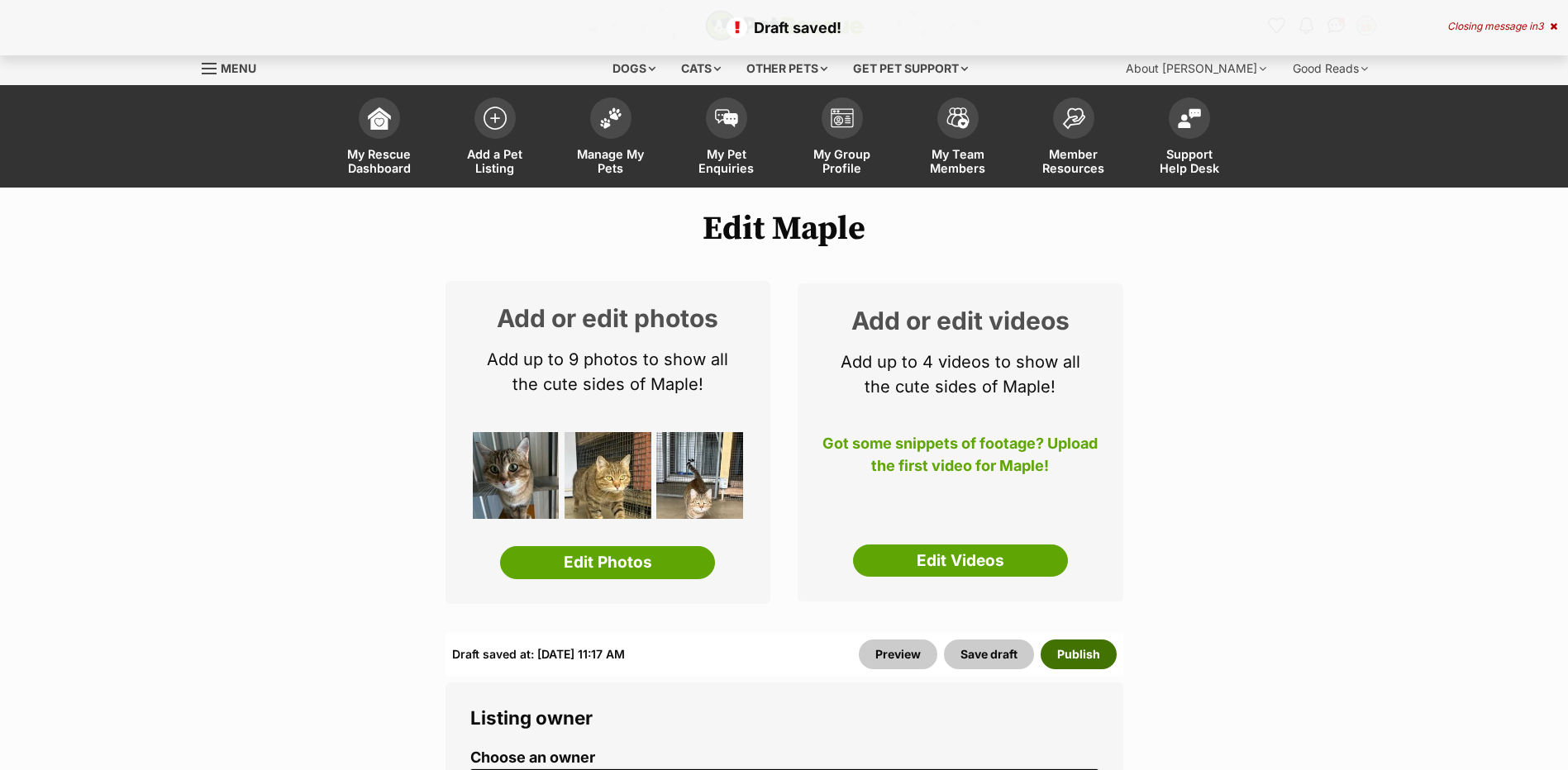
click at [1082, 640] on button "Publish" at bounding box center [1078, 654] width 76 height 29
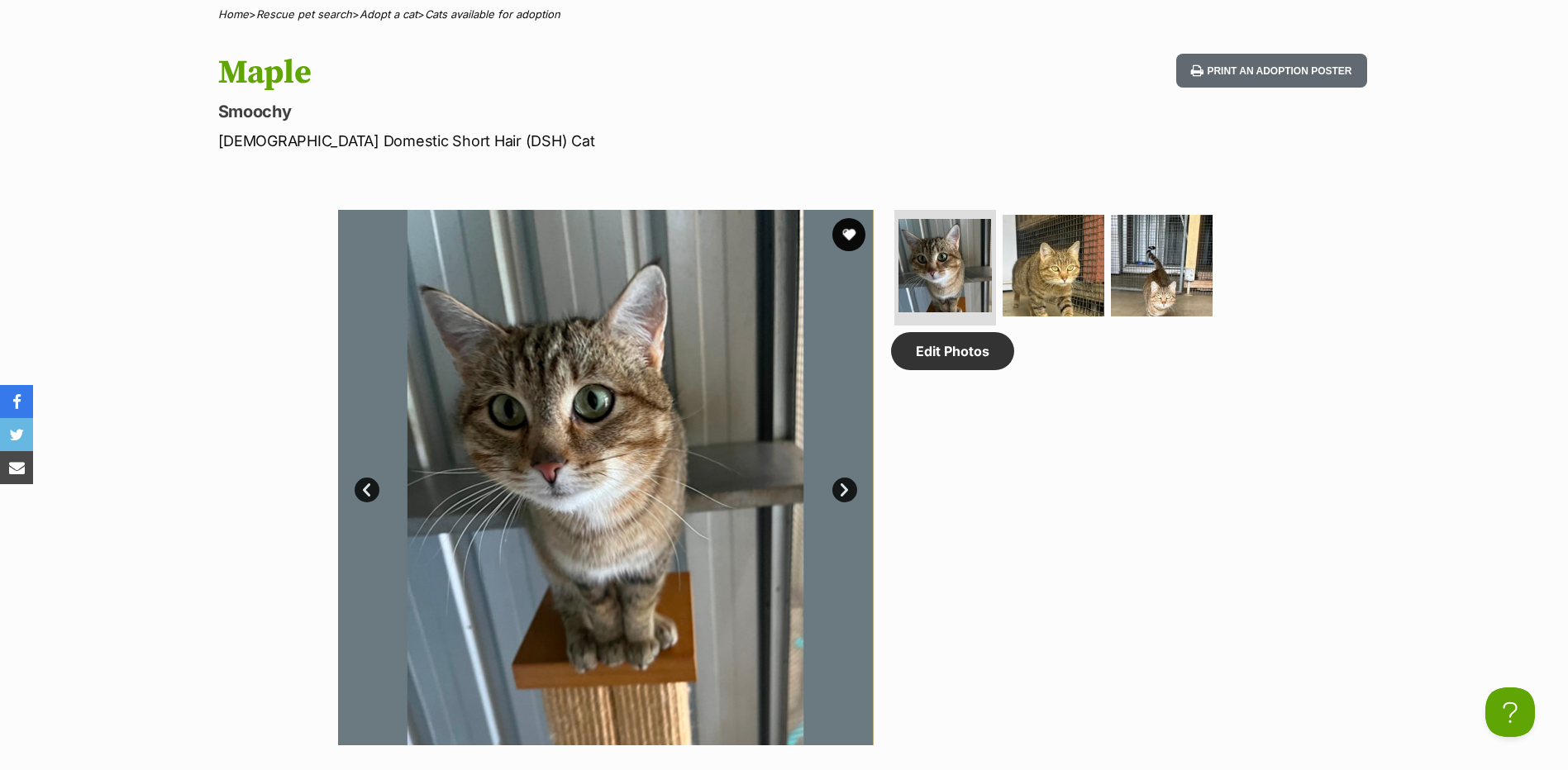
click at [836, 492] on link "Next" at bounding box center [845, 490] width 25 height 25
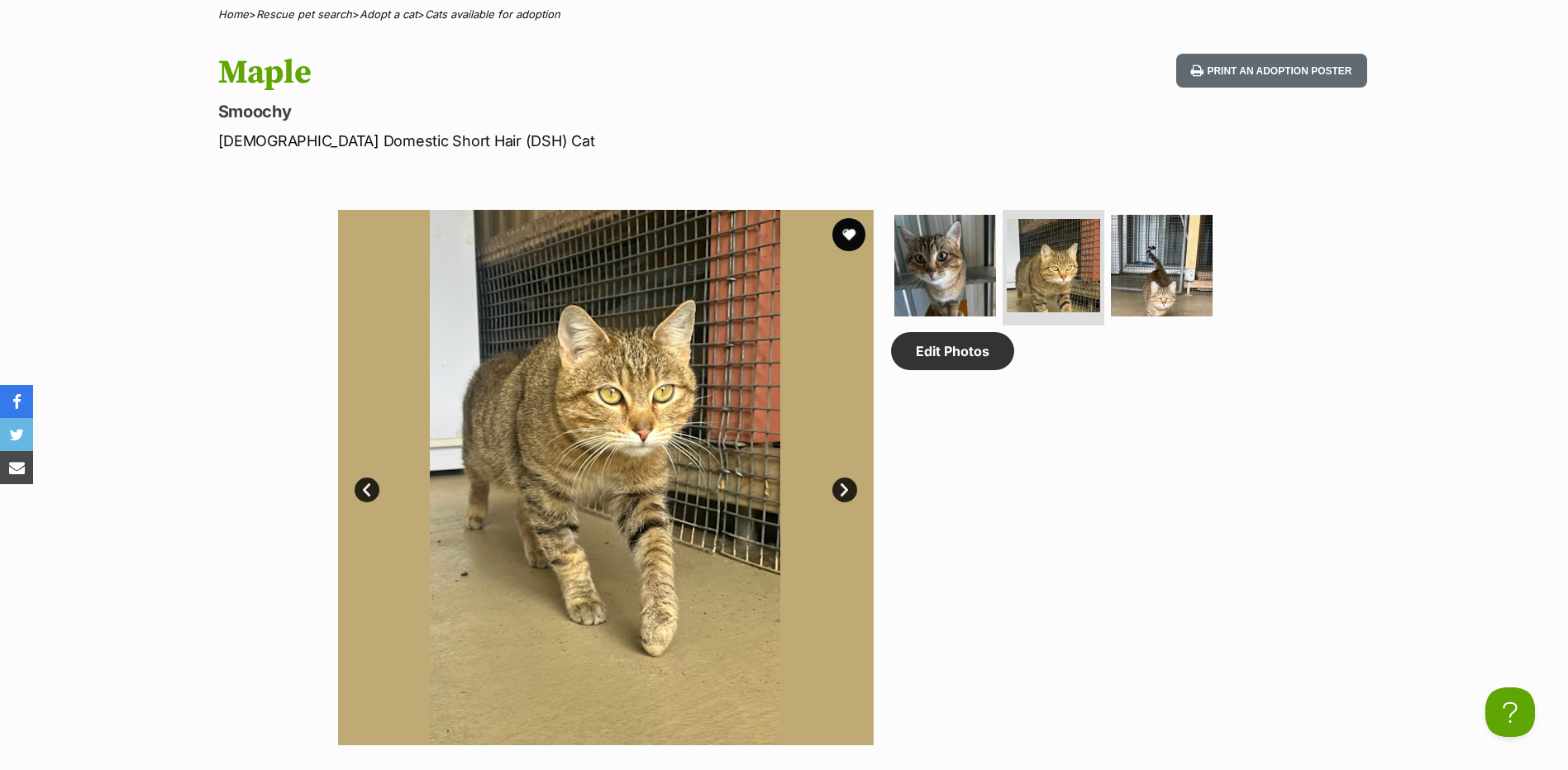
click at [836, 492] on link "Next" at bounding box center [845, 490] width 25 height 25
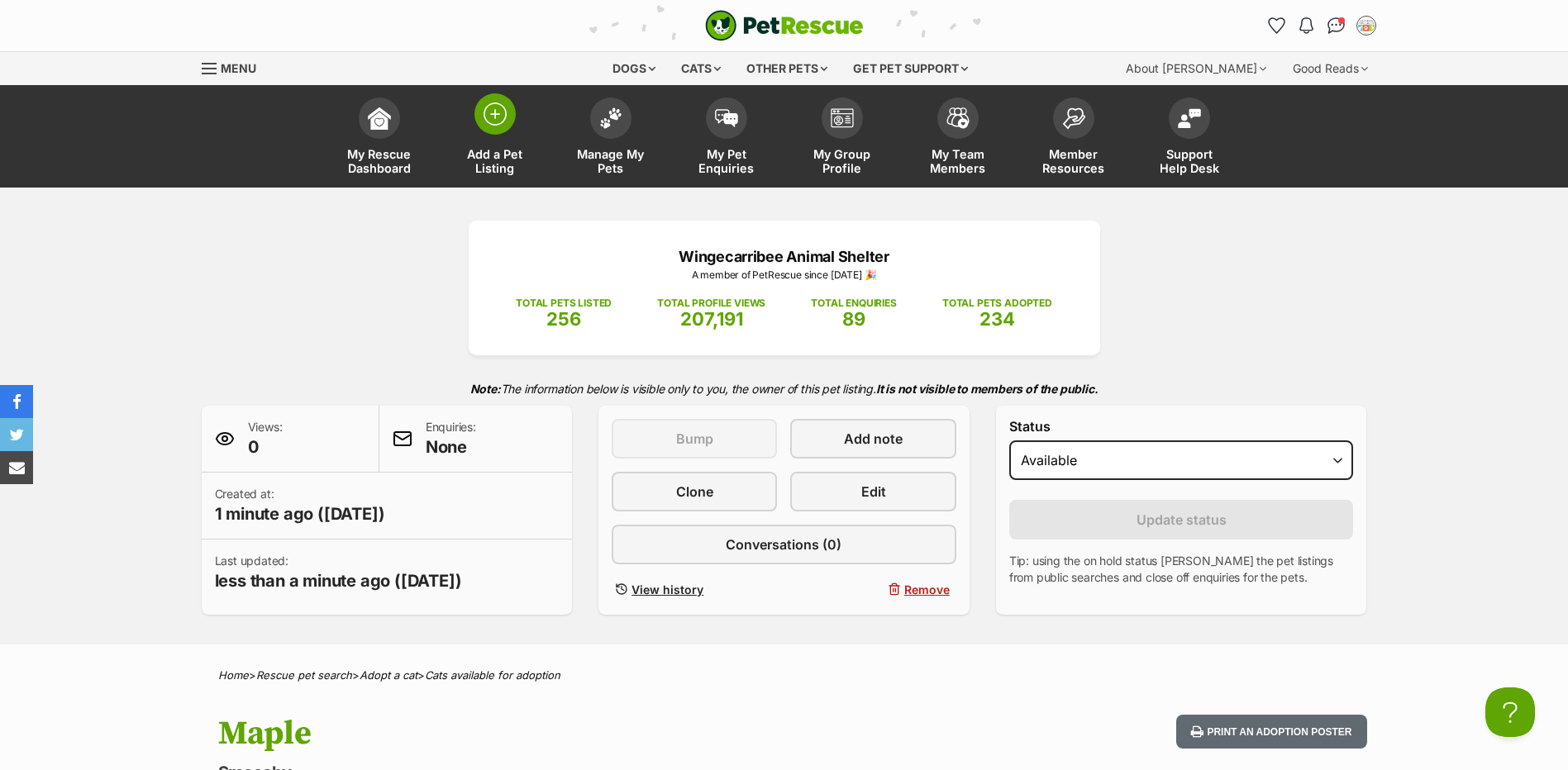
click at [509, 123] on span at bounding box center [495, 114] width 41 height 41
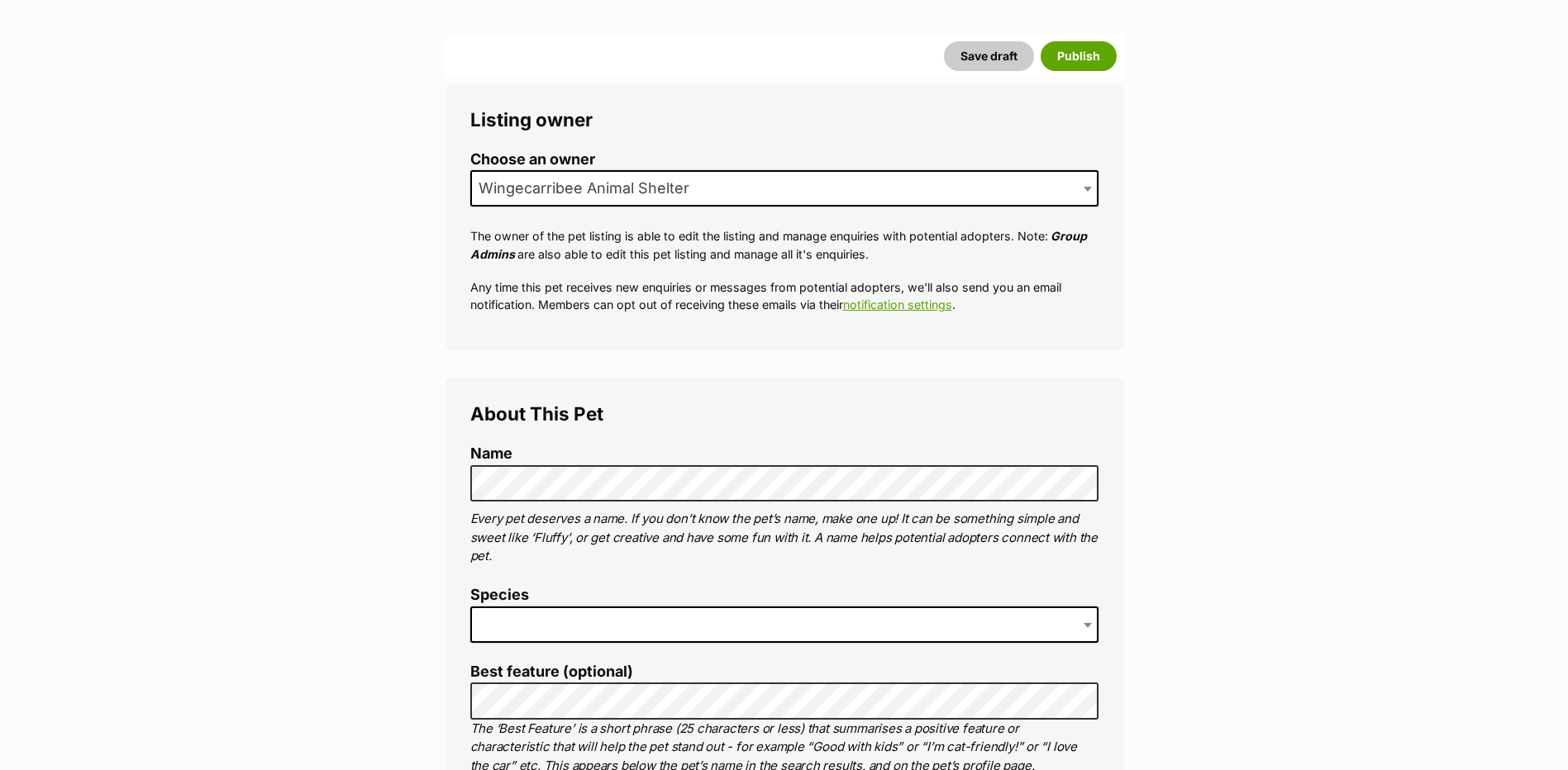
scroll to position [248, 0]
click at [529, 611] on span at bounding box center [784, 623] width 628 height 37
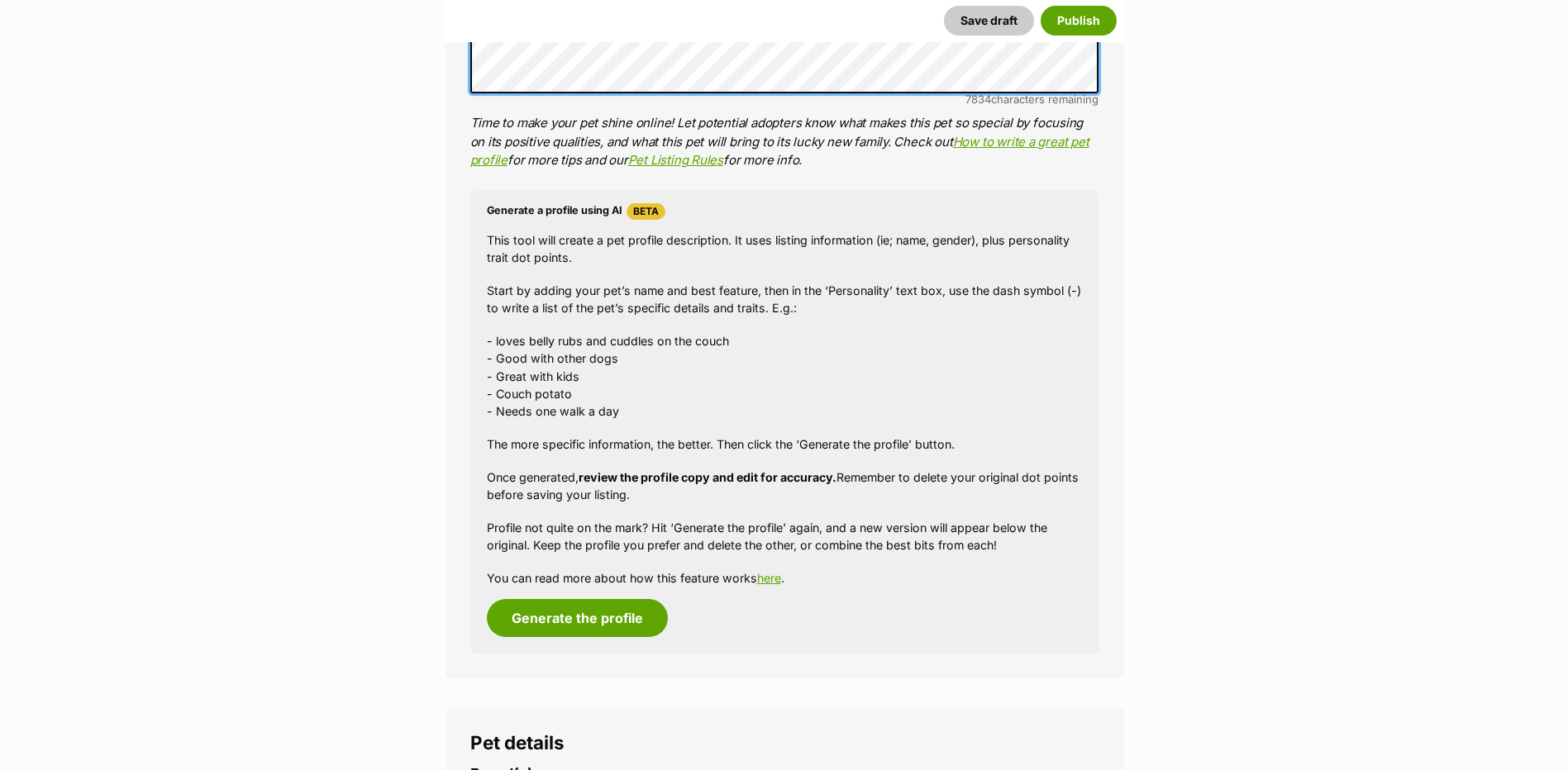
scroll to position [1487, 0]
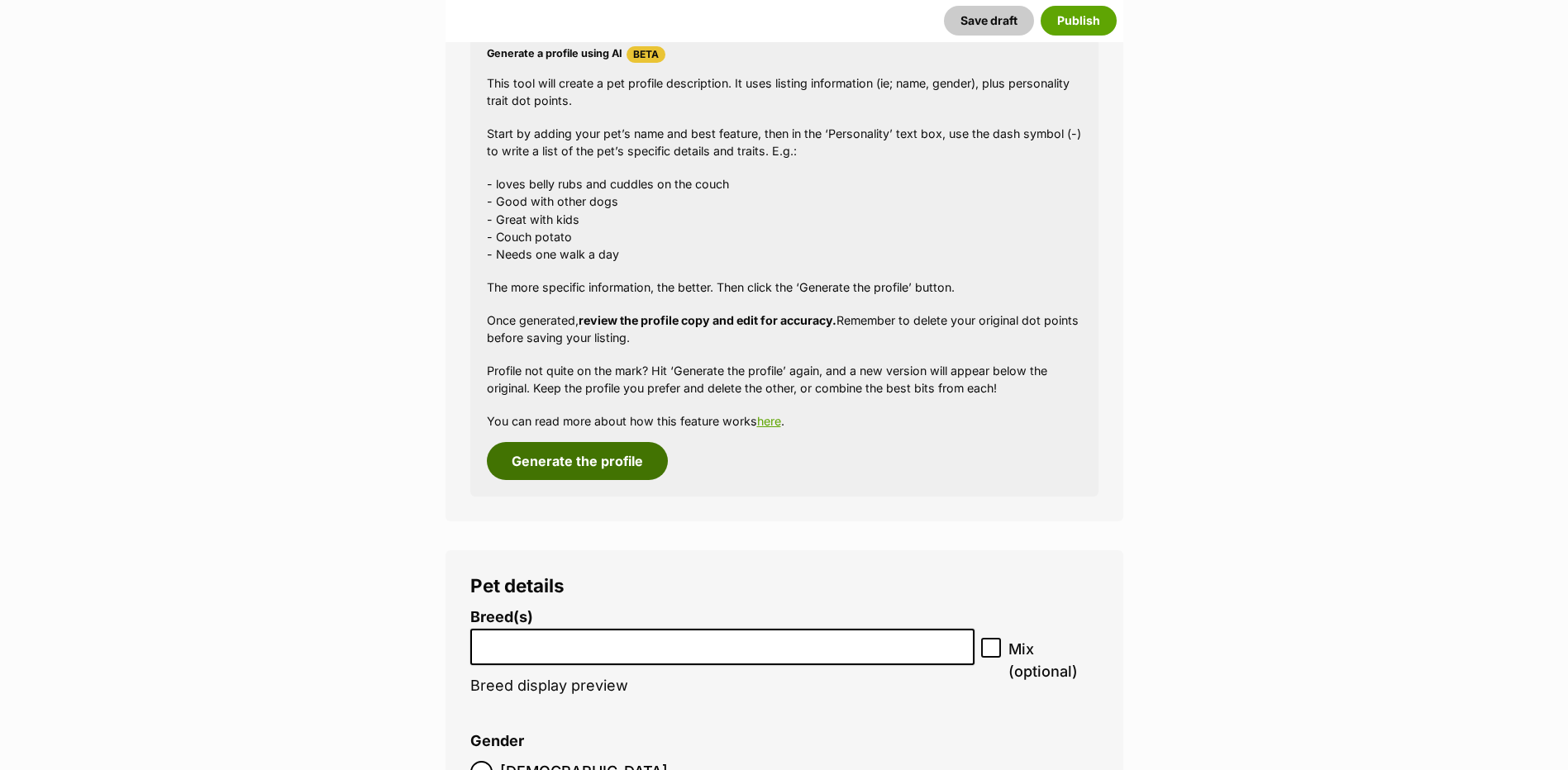
click at [586, 467] on button "Generate the profile" at bounding box center [577, 461] width 181 height 38
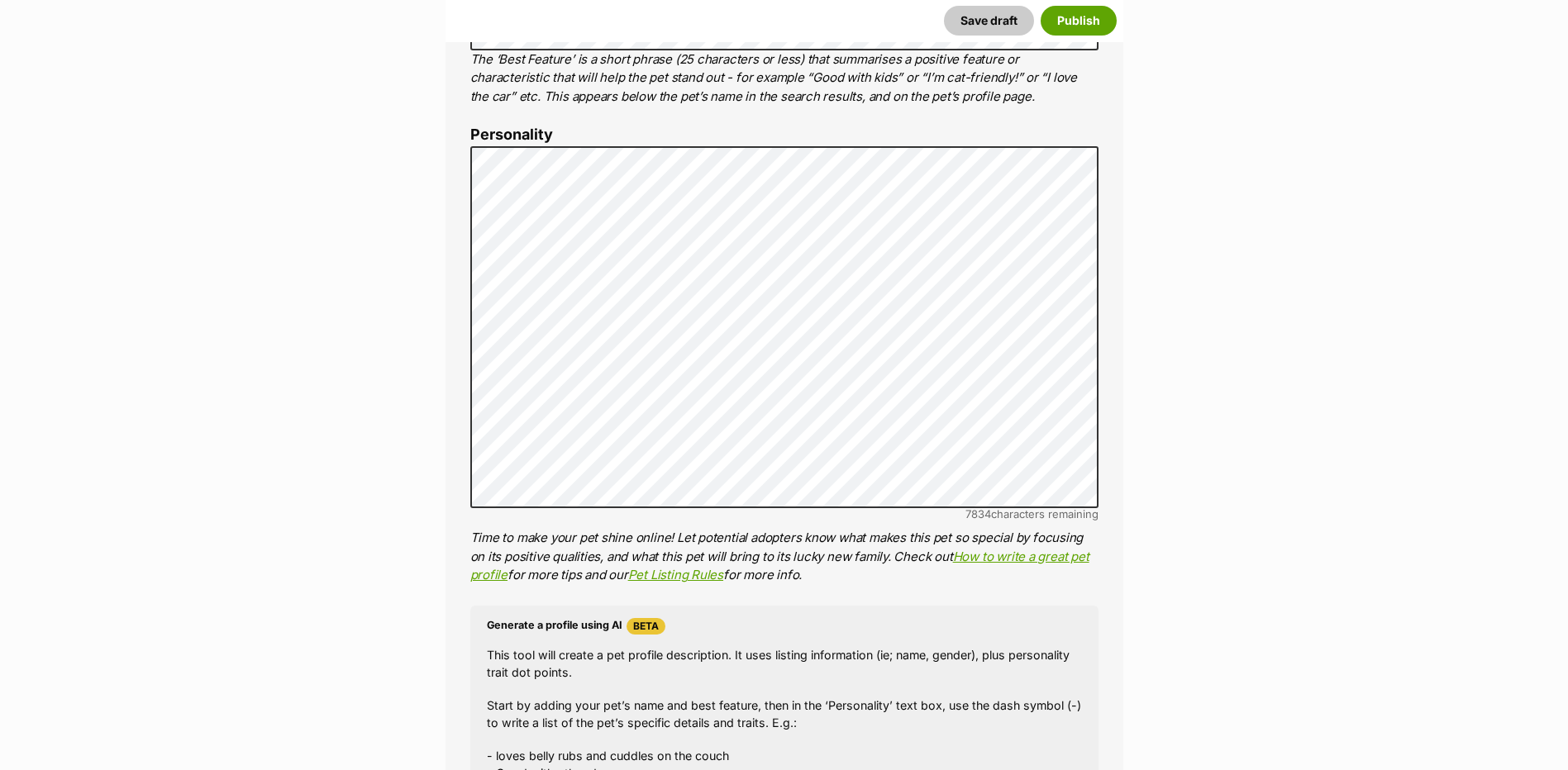
scroll to position [940, 0]
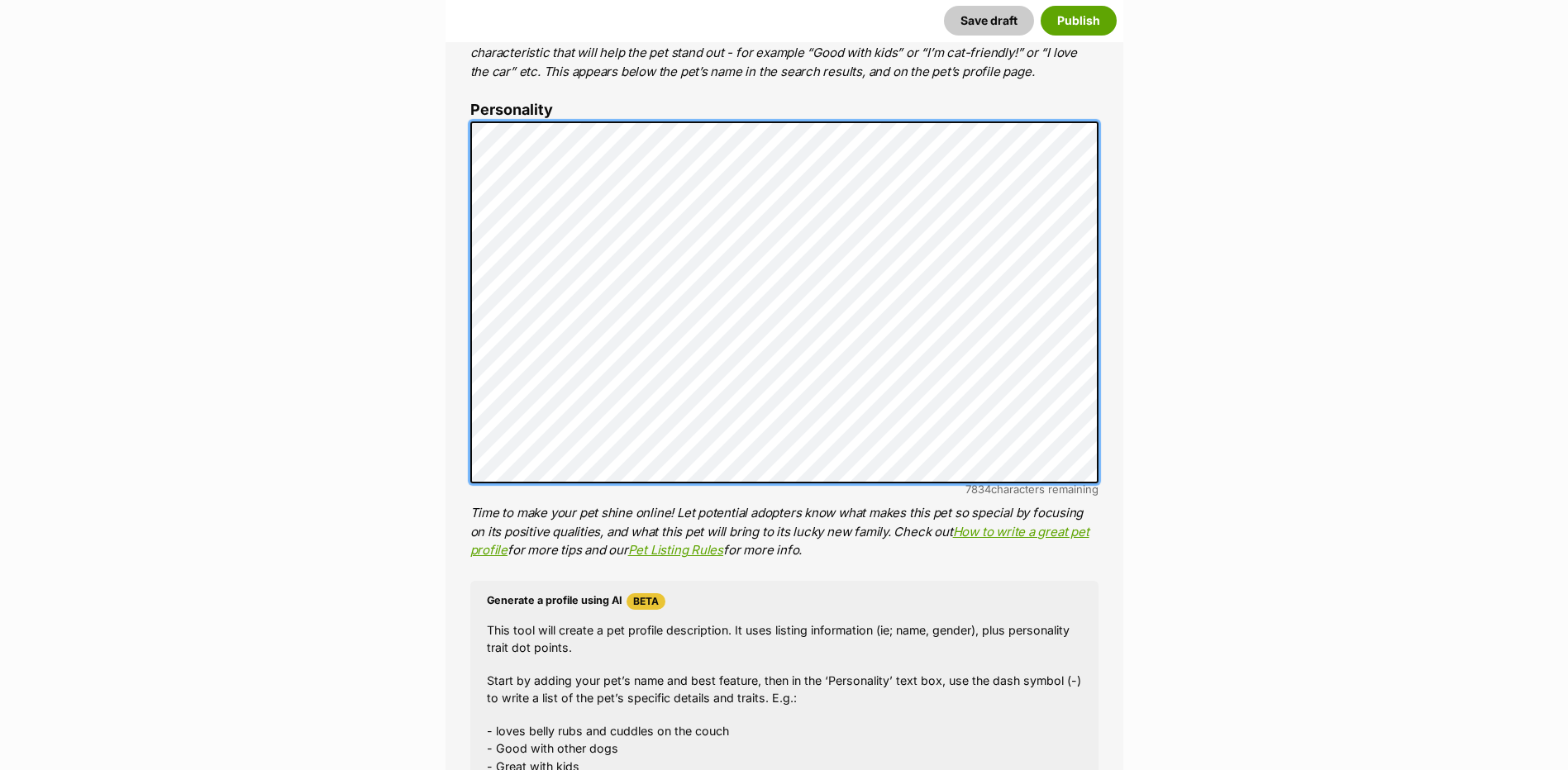
click at [459, 128] on div "About This Pet Name Henlo there, it looks like you might be using the pet name …" at bounding box center [784, 376] width 677 height 1384
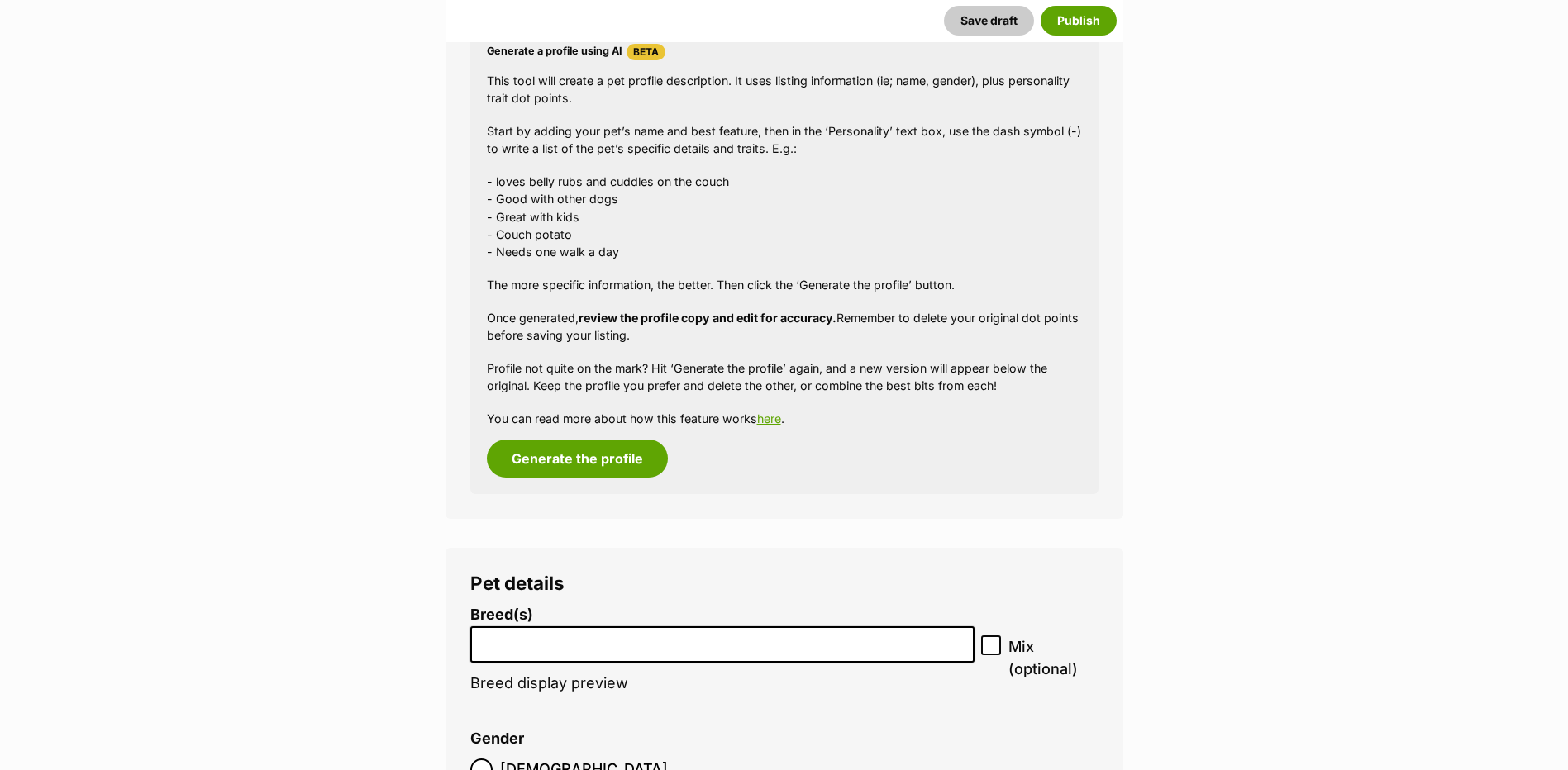
scroll to position [1601, 0]
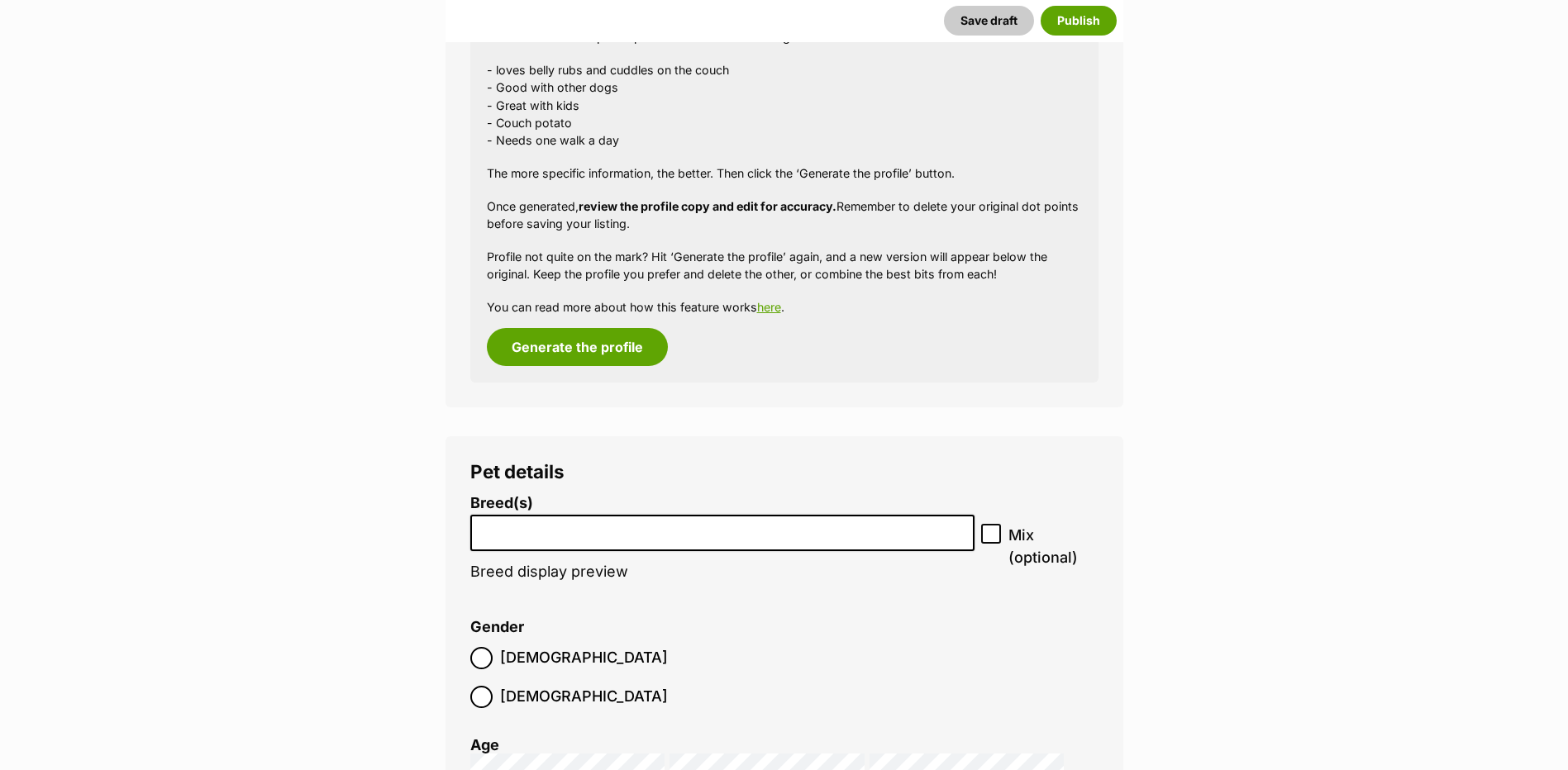
click at [522, 532] on input "search" at bounding box center [722, 528] width 493 height 17
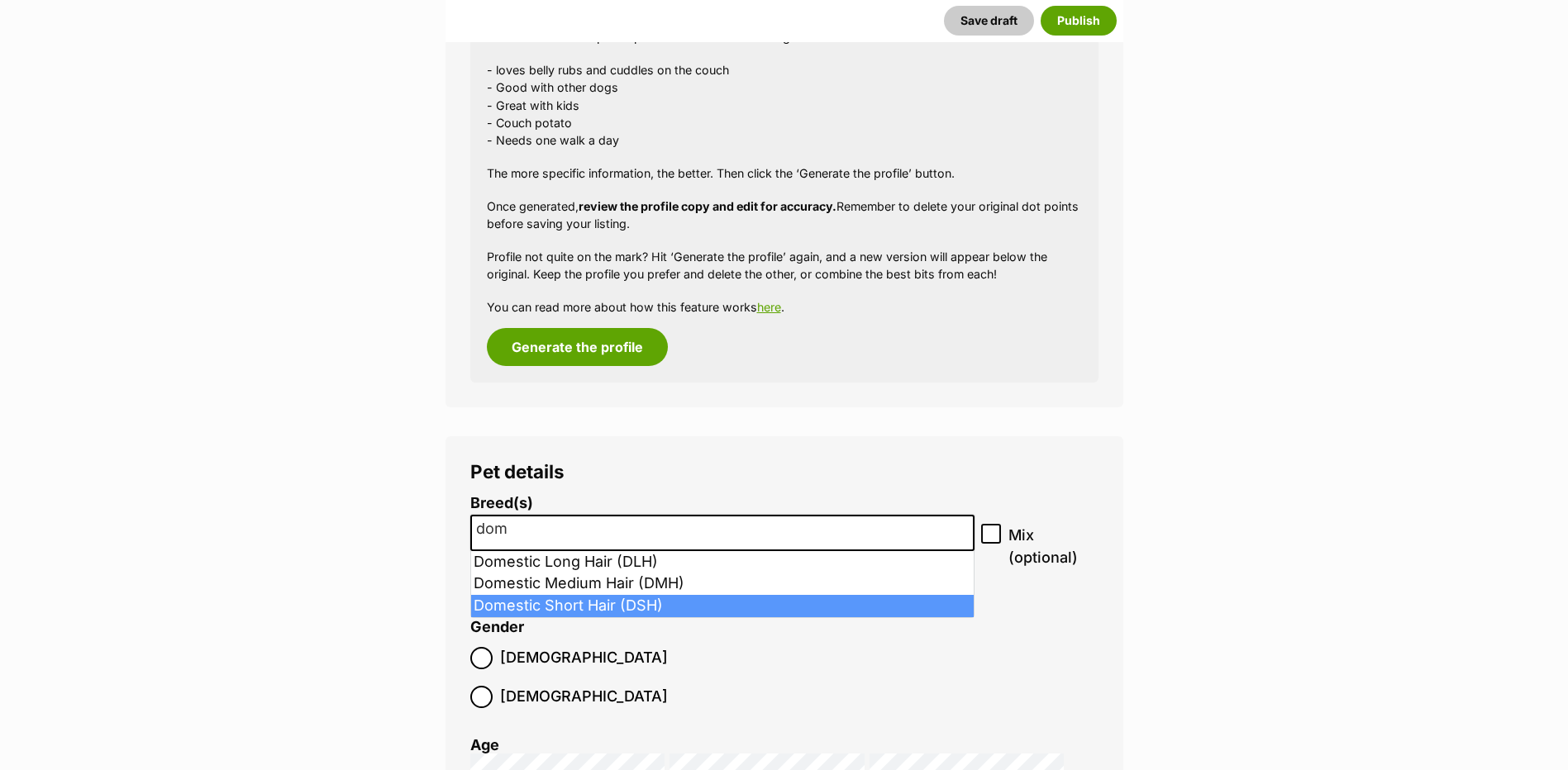
type input "dom"
select select "252102"
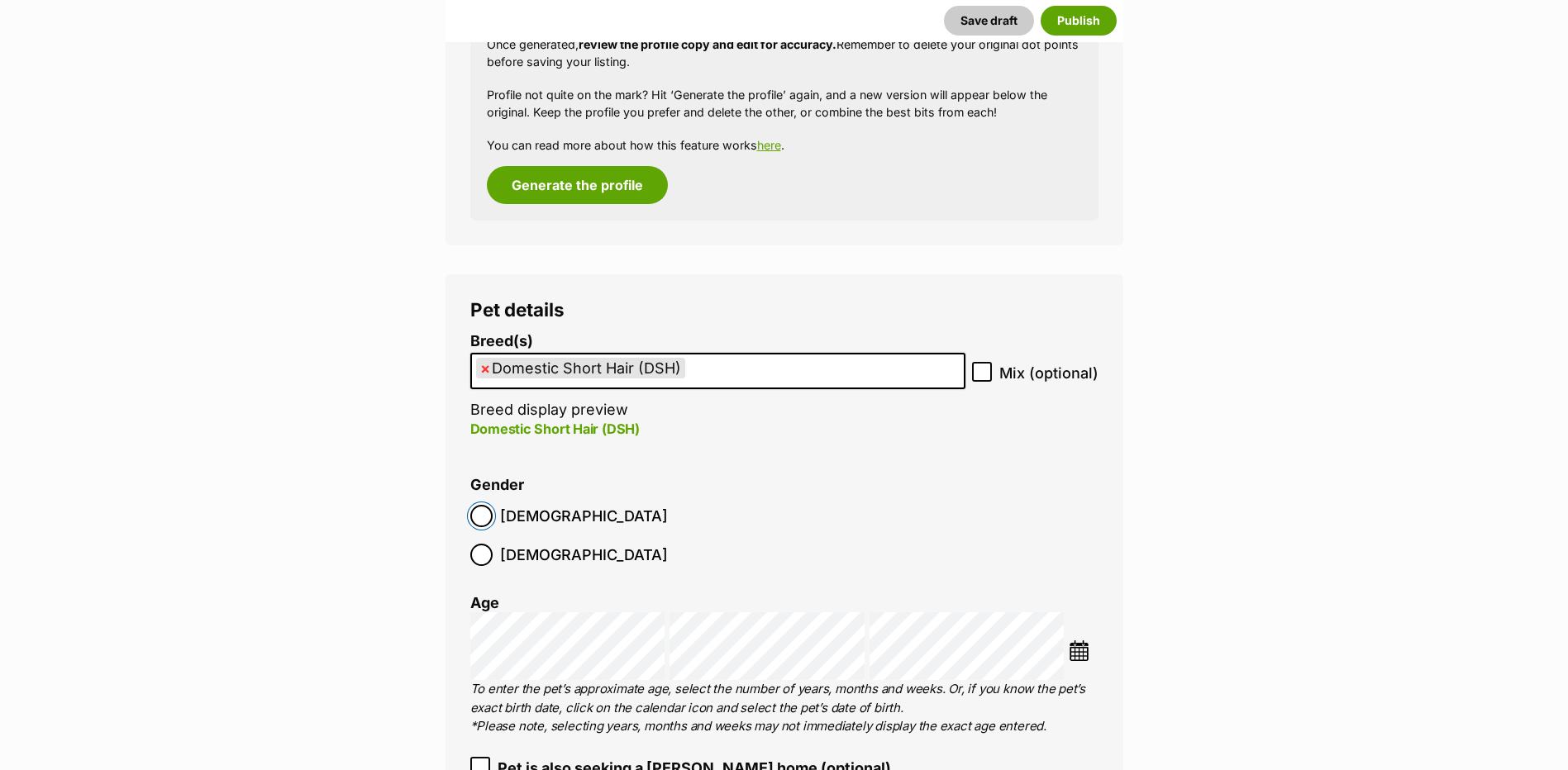
scroll to position [1849, 0]
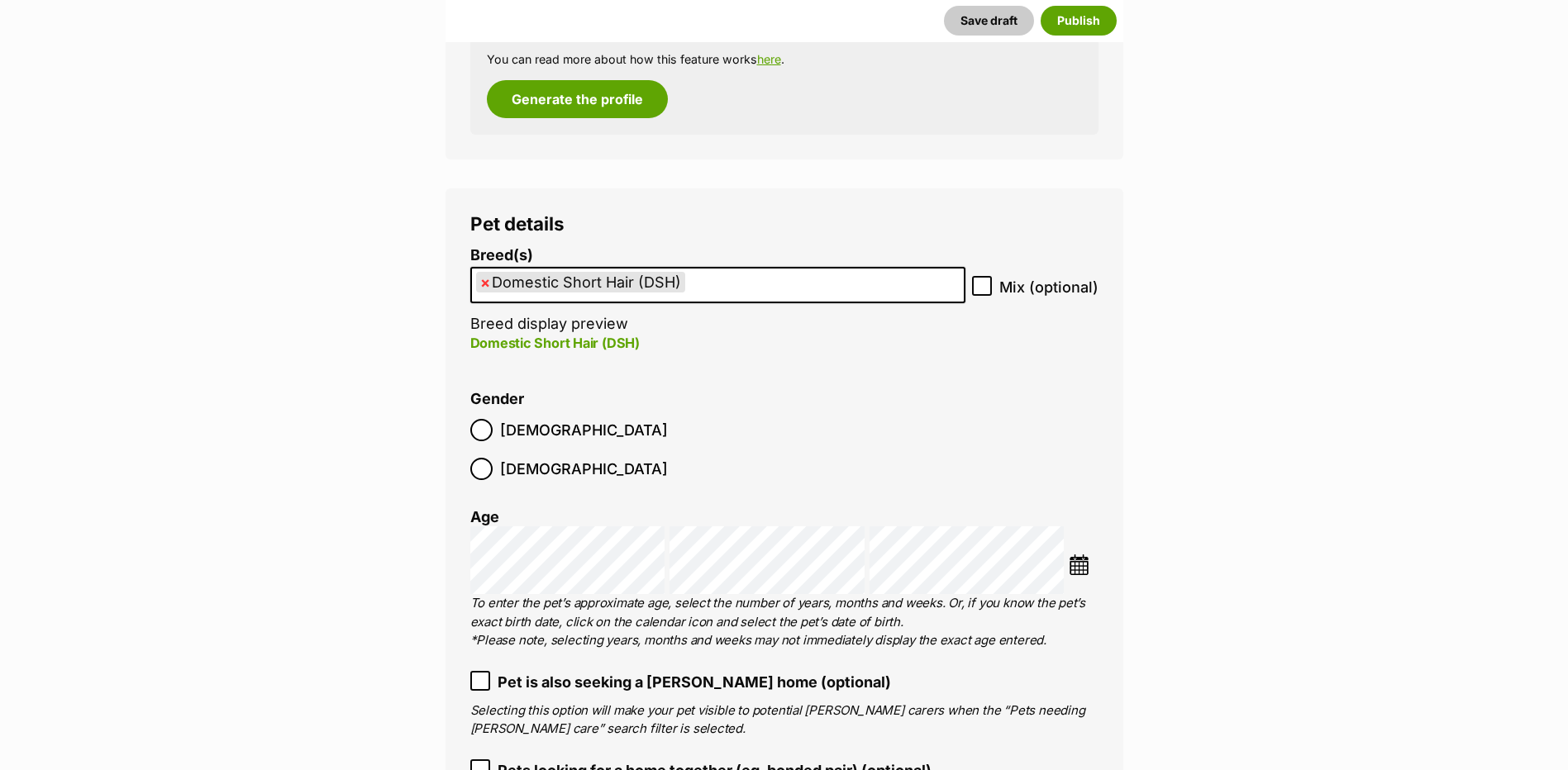
click at [1079, 554] on li at bounding box center [1083, 567] width 29 height 25
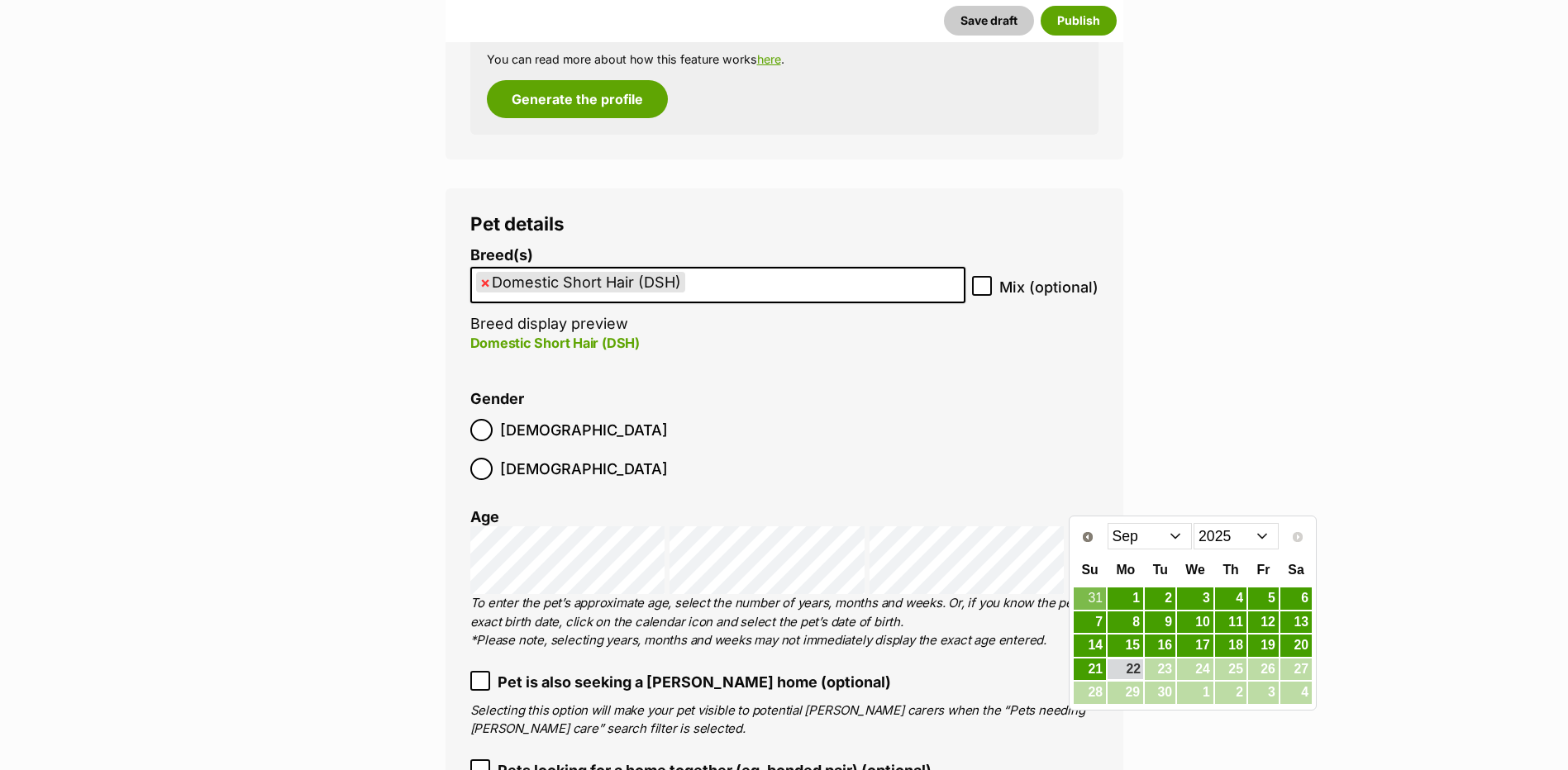
click at [1239, 533] on select "2015 2016 2017 2018 2019 2020 2021 2022 2023 2024 2025" at bounding box center [1236, 537] width 85 height 27
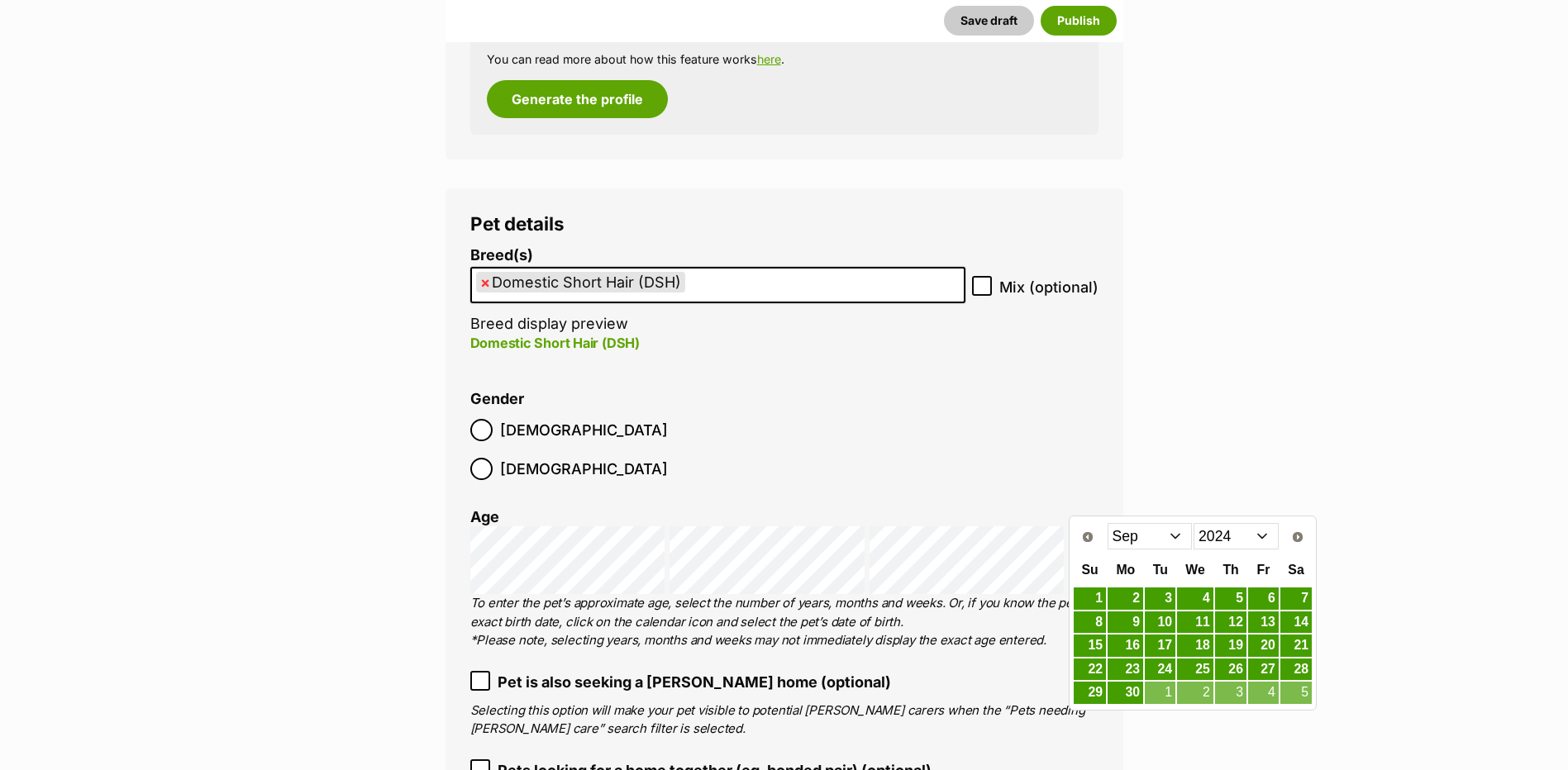
click at [1160, 535] on select "Jan Feb Mar Apr May Jun Jul Aug Sep Oct Nov Dec" at bounding box center [1149, 537] width 85 height 27
click at [1107, 523] on select "Jan Feb Mar Apr May Jun Jul Aug Sep Oct Nov Dec" at bounding box center [1149, 537] width 85 height 27
click at [1092, 629] on link "8" at bounding box center [1089, 622] width 32 height 20
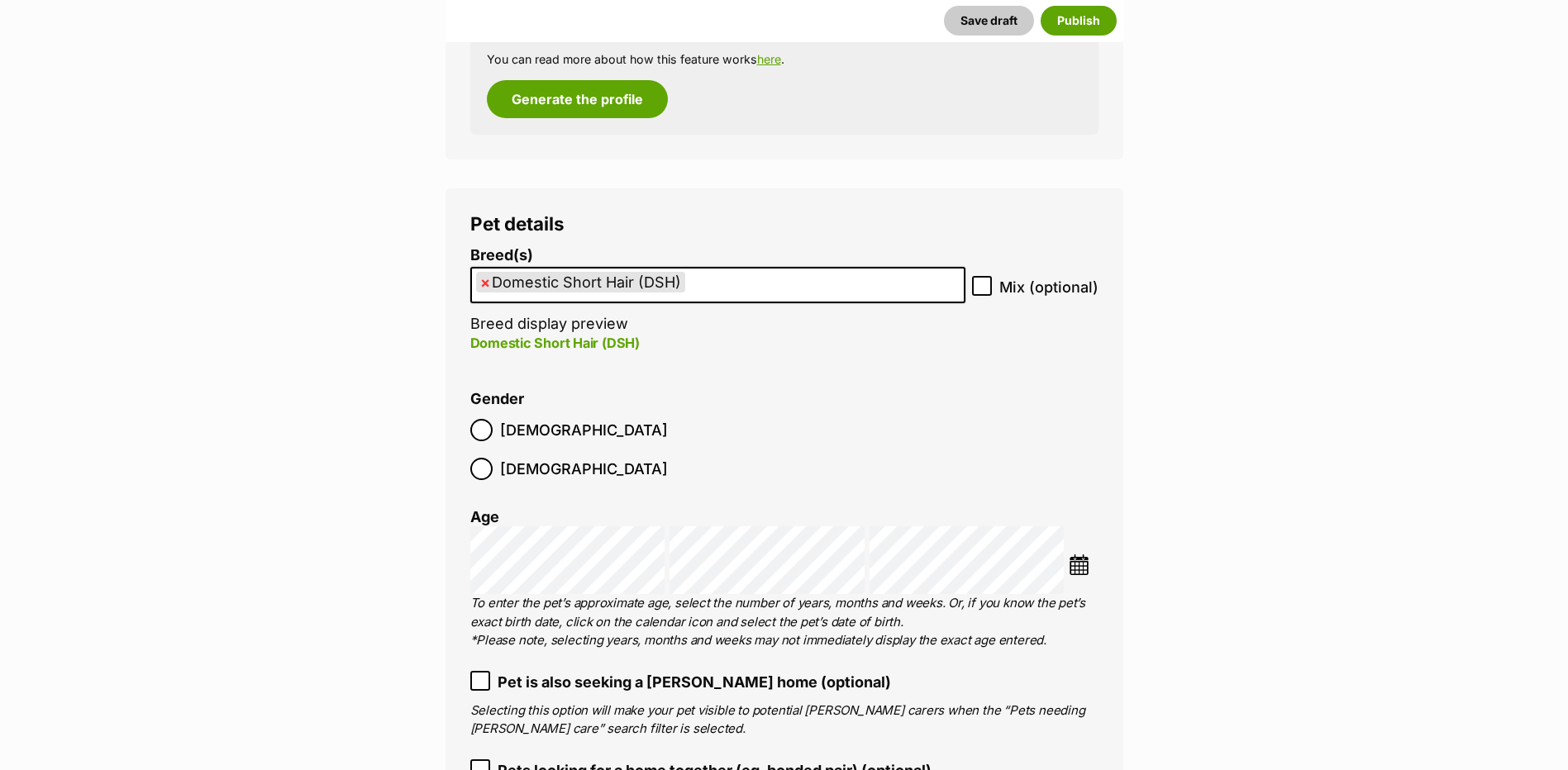
click at [1059, 618] on ol "Breed(s) Domestic Short Hair (DSH) Abyssinian American Bobtail American Curl Am…" at bounding box center [784, 655] width 628 height 817
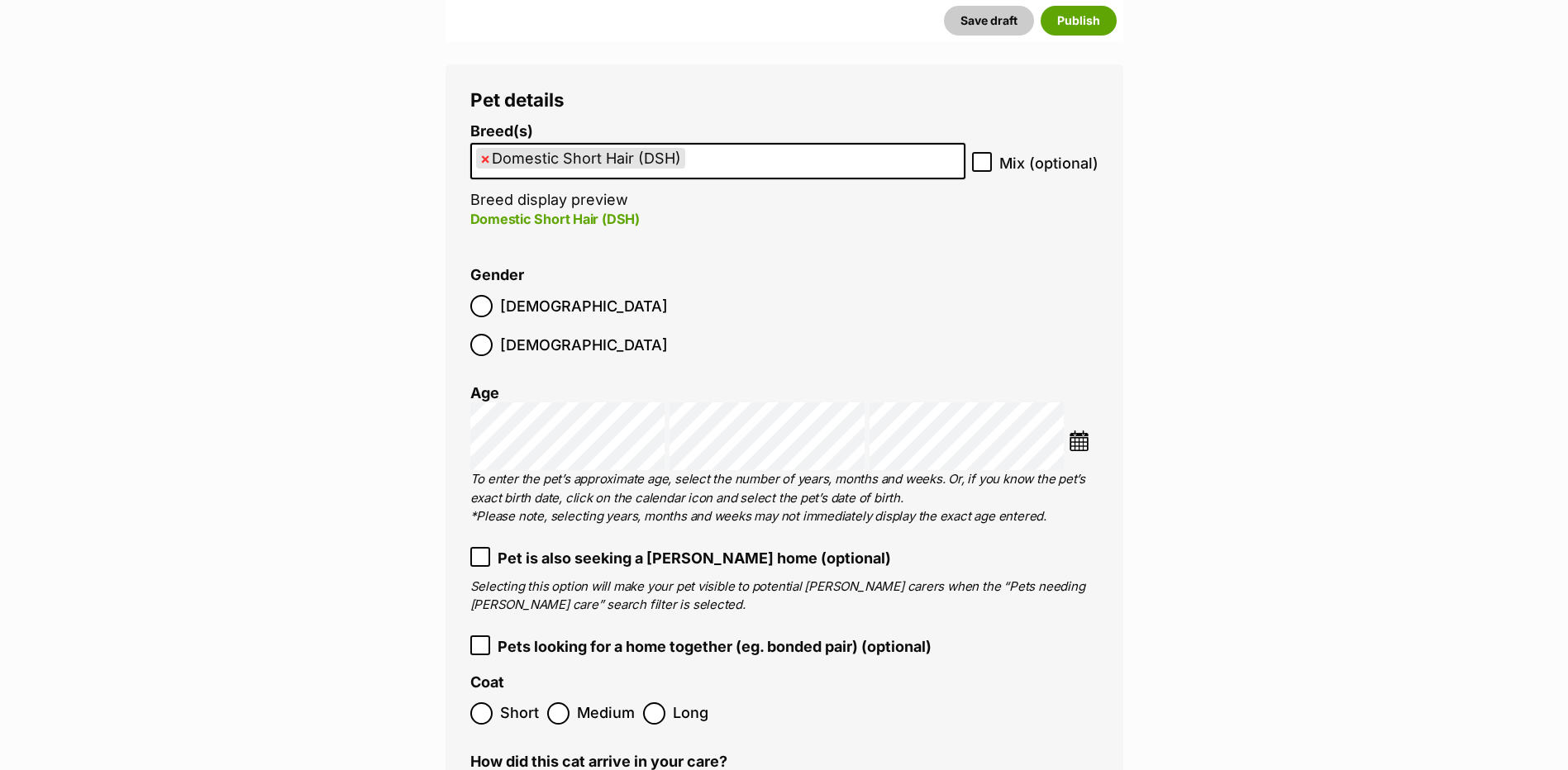
scroll to position [2097, 0]
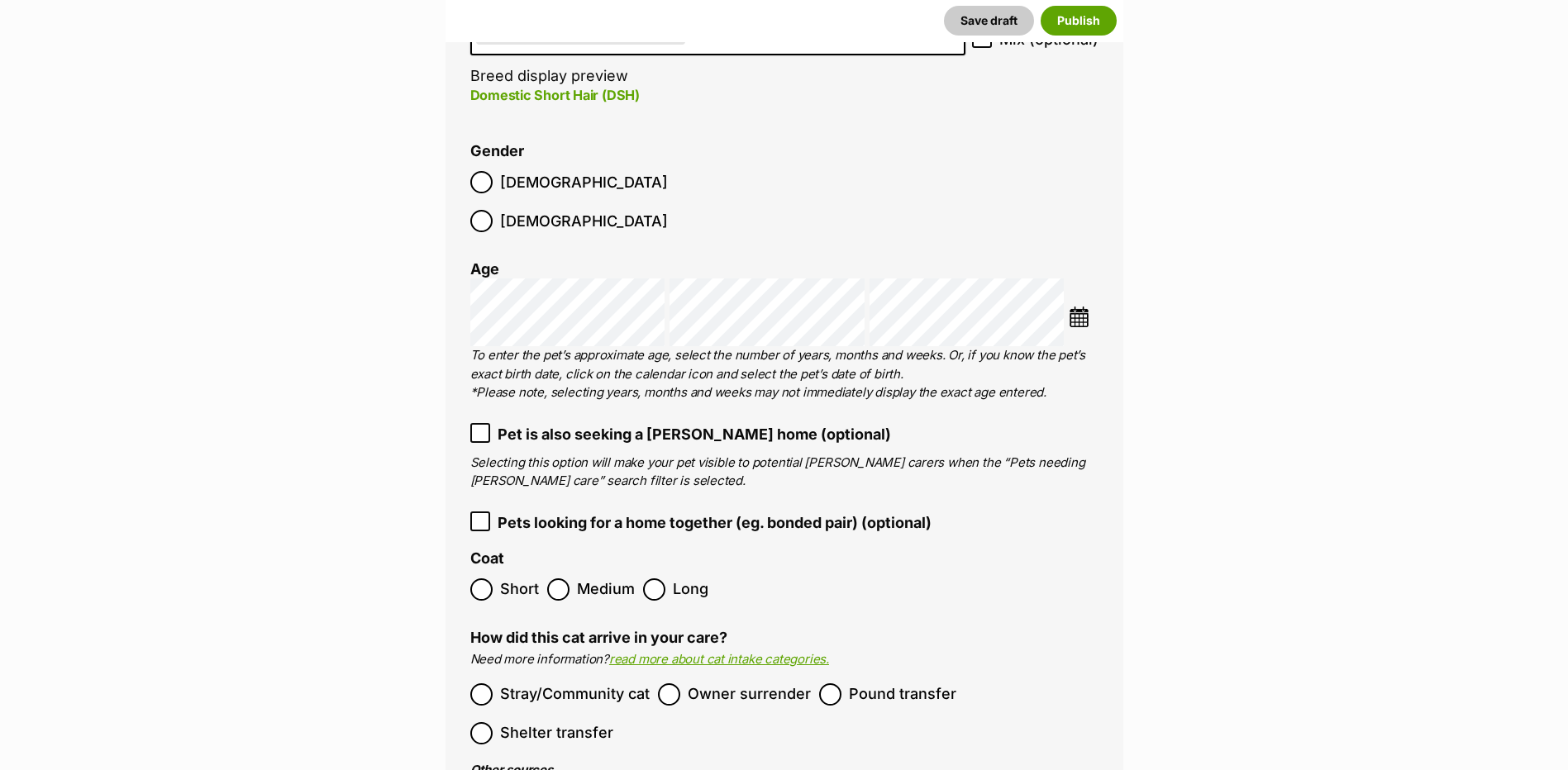
click at [502, 675] on ol "Stray/Community cat Owner surrender Pound transfer Shelter transfer" at bounding box center [784, 713] width 628 height 78
click at [494, 684] on label "Stray/Community cat" at bounding box center [560, 694] width 179 height 22
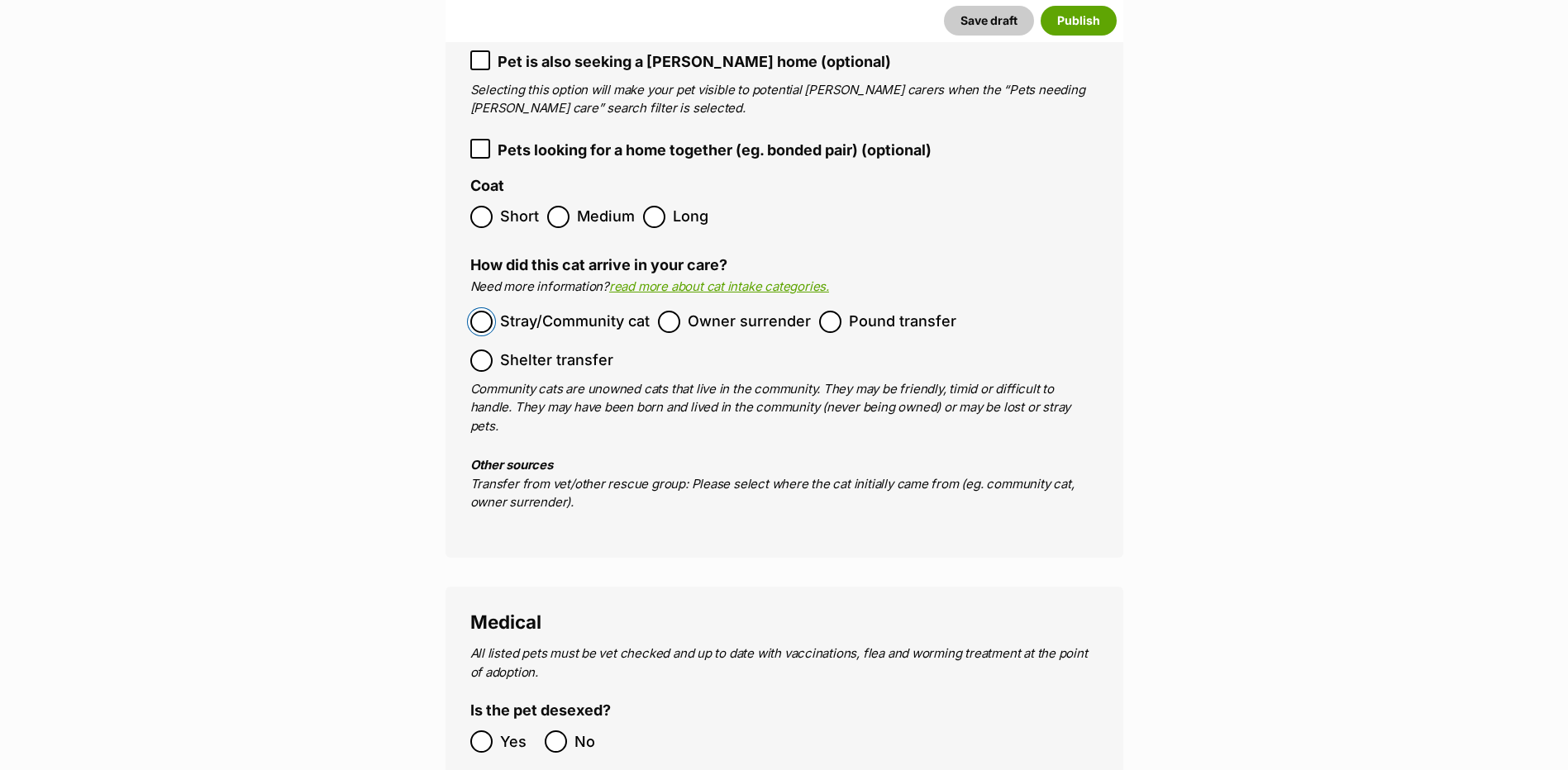
scroll to position [2510, 0]
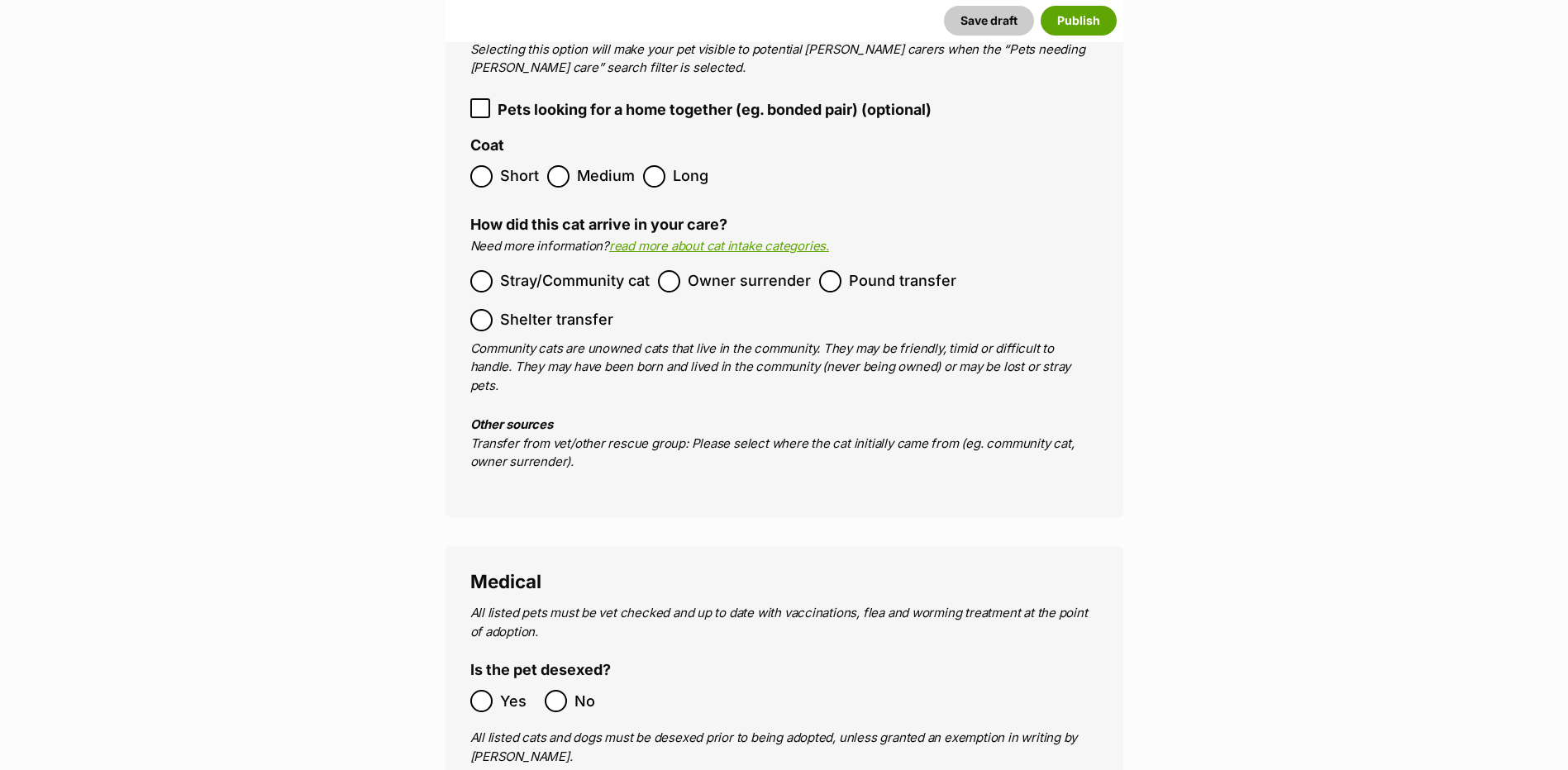
click at [504, 690] on span "Yes" at bounding box center [518, 700] width 37 height 22
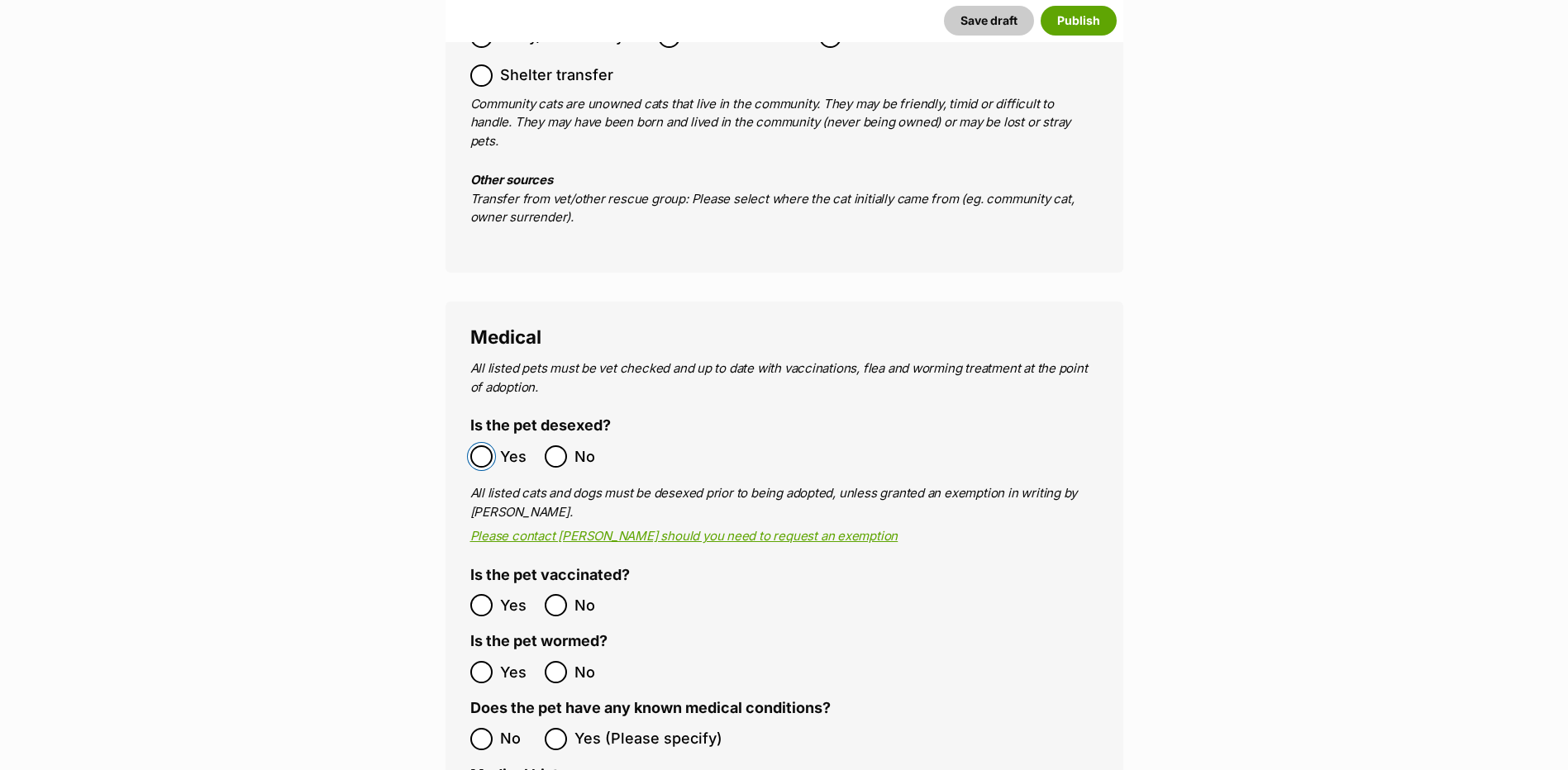
scroll to position [2758, 0]
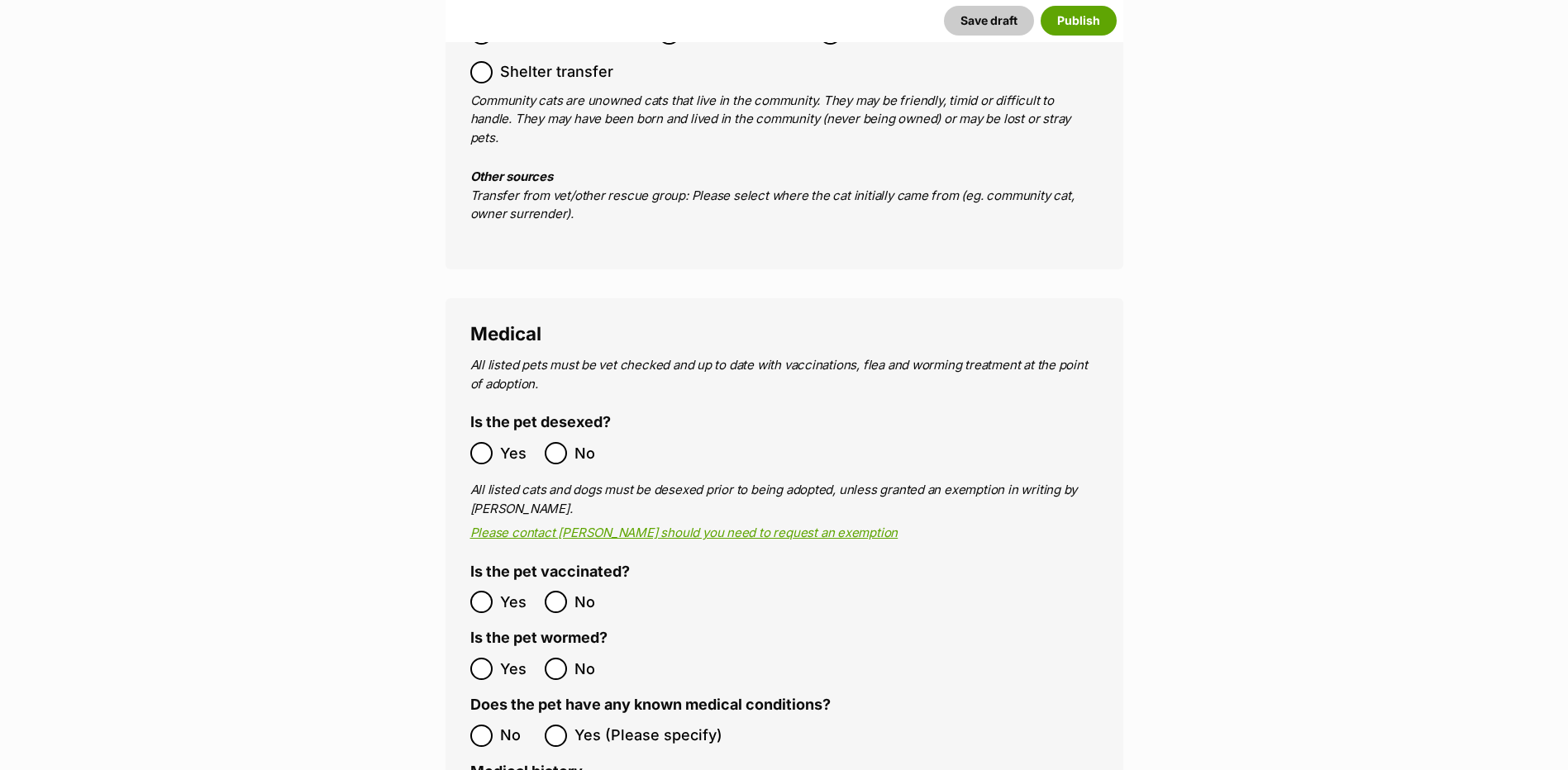
click at [493, 591] on label "Yes" at bounding box center [504, 602] width 66 height 22
click at [486, 650] on ol "Yes No" at bounding box center [628, 669] width 314 height 39
click at [487, 717] on ol "No Yes (Please specify)" at bounding box center [784, 736] width 628 height 39
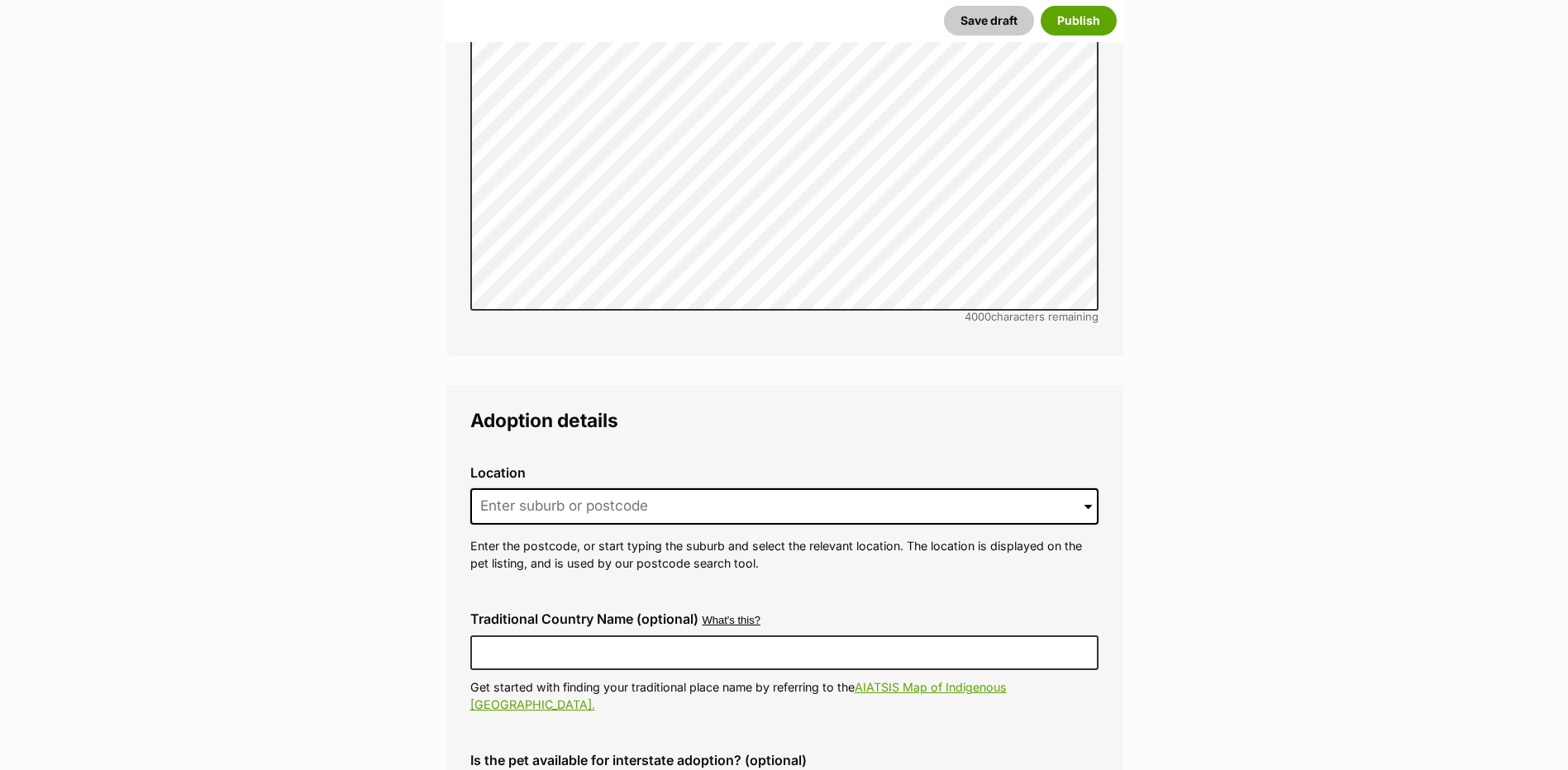
scroll to position [3666, 0]
click at [574, 487] on input at bounding box center [784, 505] width 628 height 37
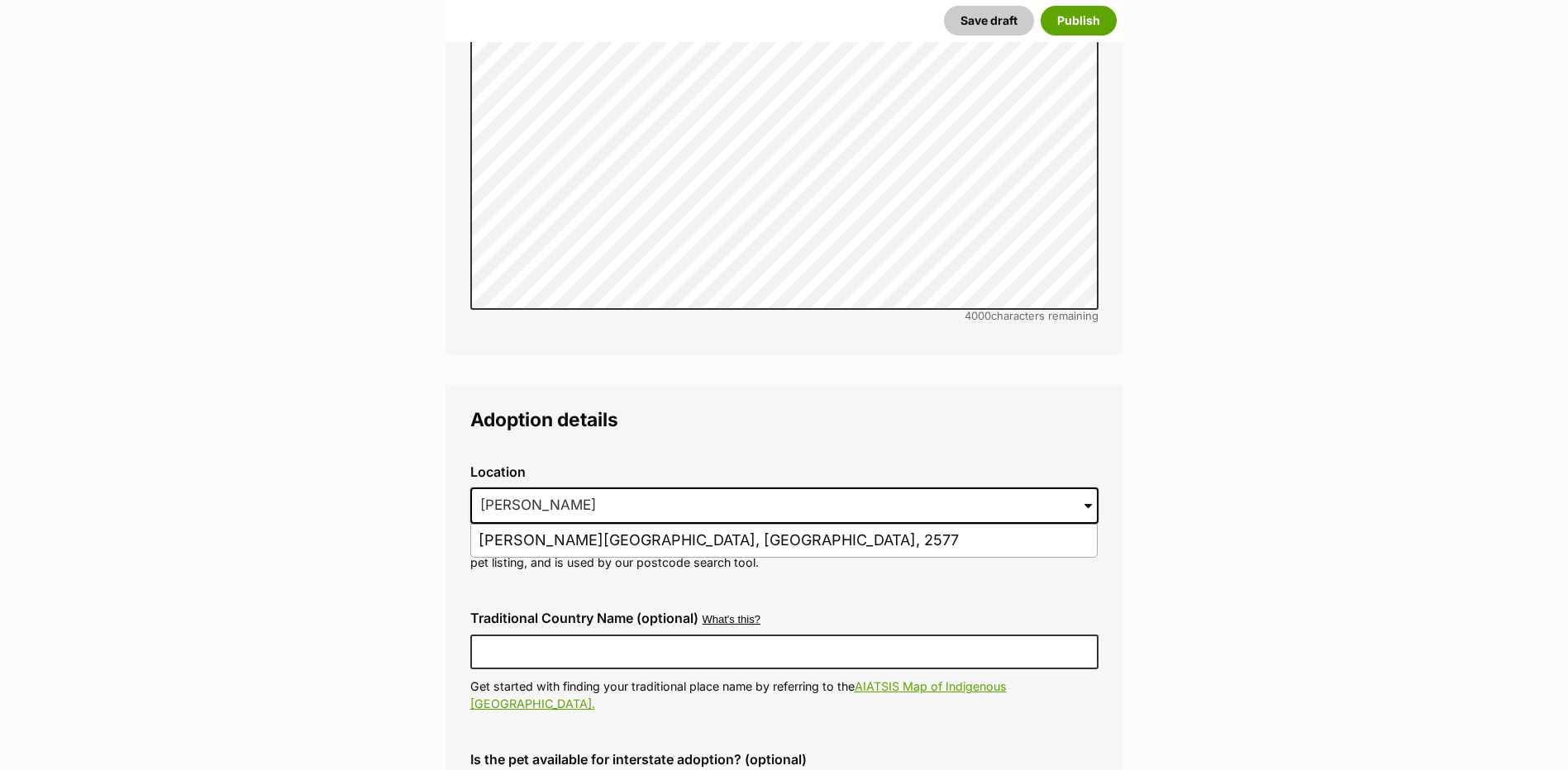
click at [617, 525] on li "Moss Vale, New South Wales, 2577" at bounding box center [784, 541] width 626 height 32
type input "Moss Vale, New South Wales, 2577"
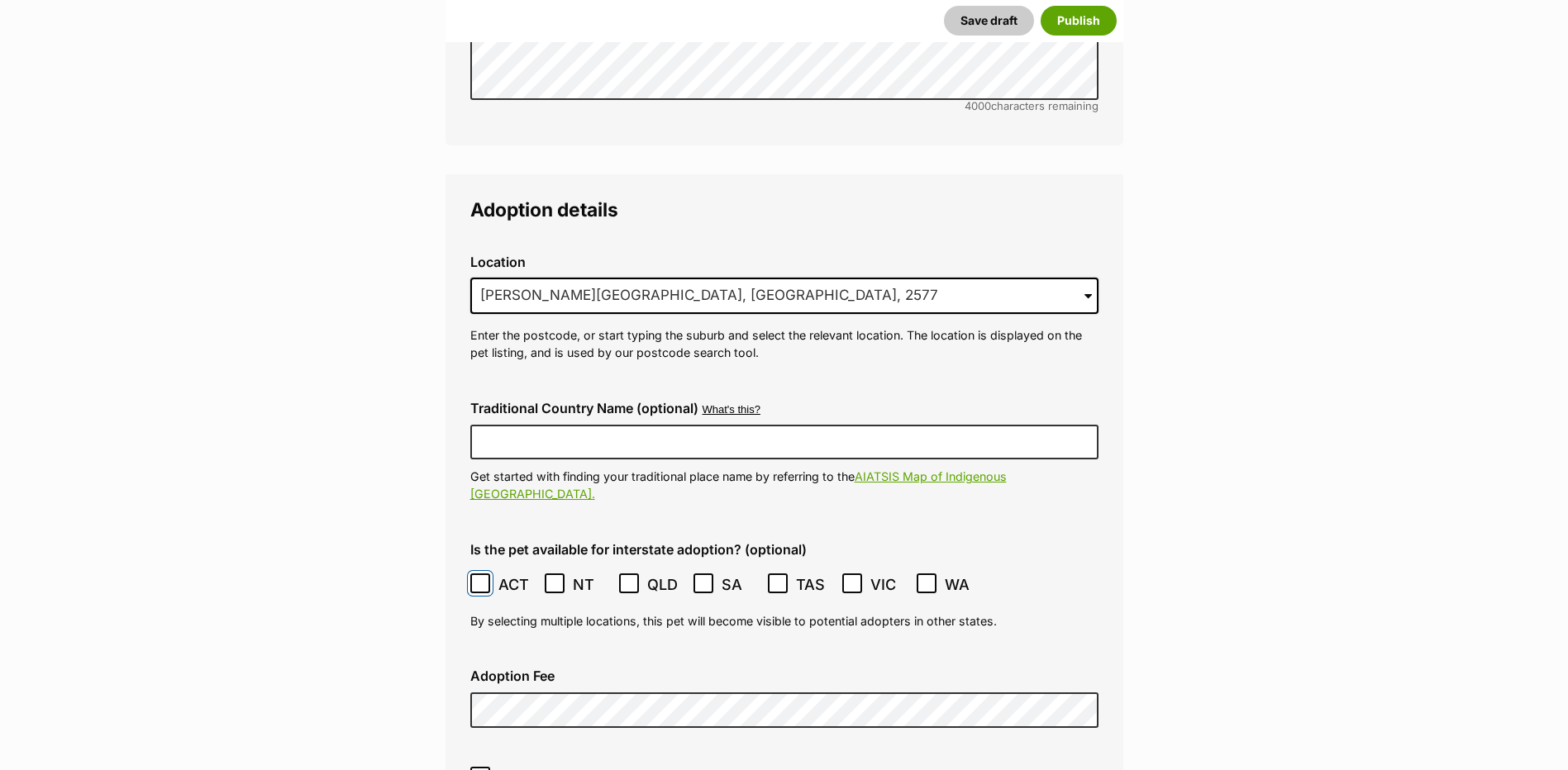
scroll to position [3915, 0]
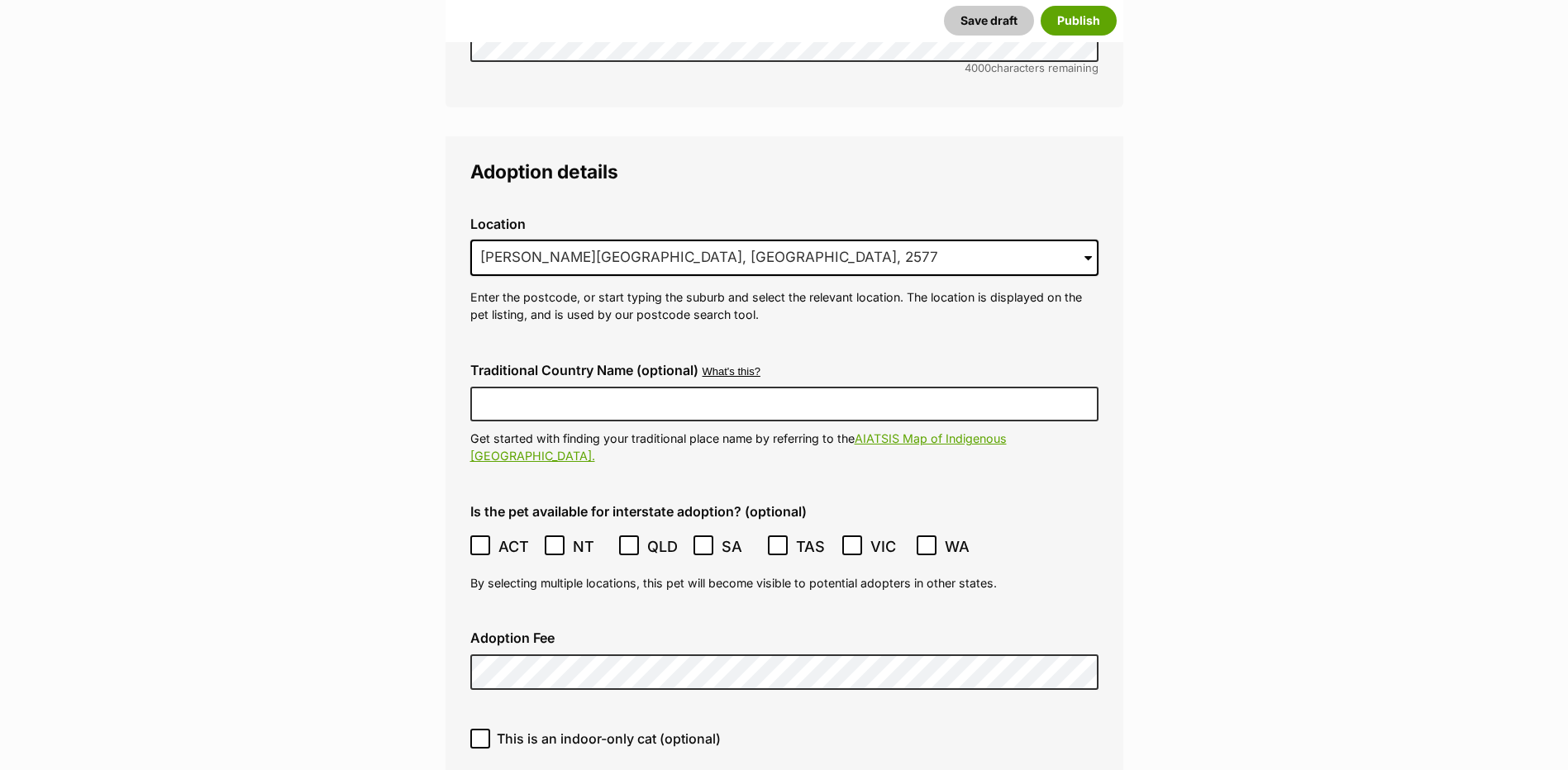
click at [511, 729] on span "This is an indoor-only cat (optional)" at bounding box center [608, 739] width 224 height 20
click at [490, 729] on input "This is an indoor-only cat (optional)" at bounding box center [480, 739] width 20 height 20
checkbox input "true"
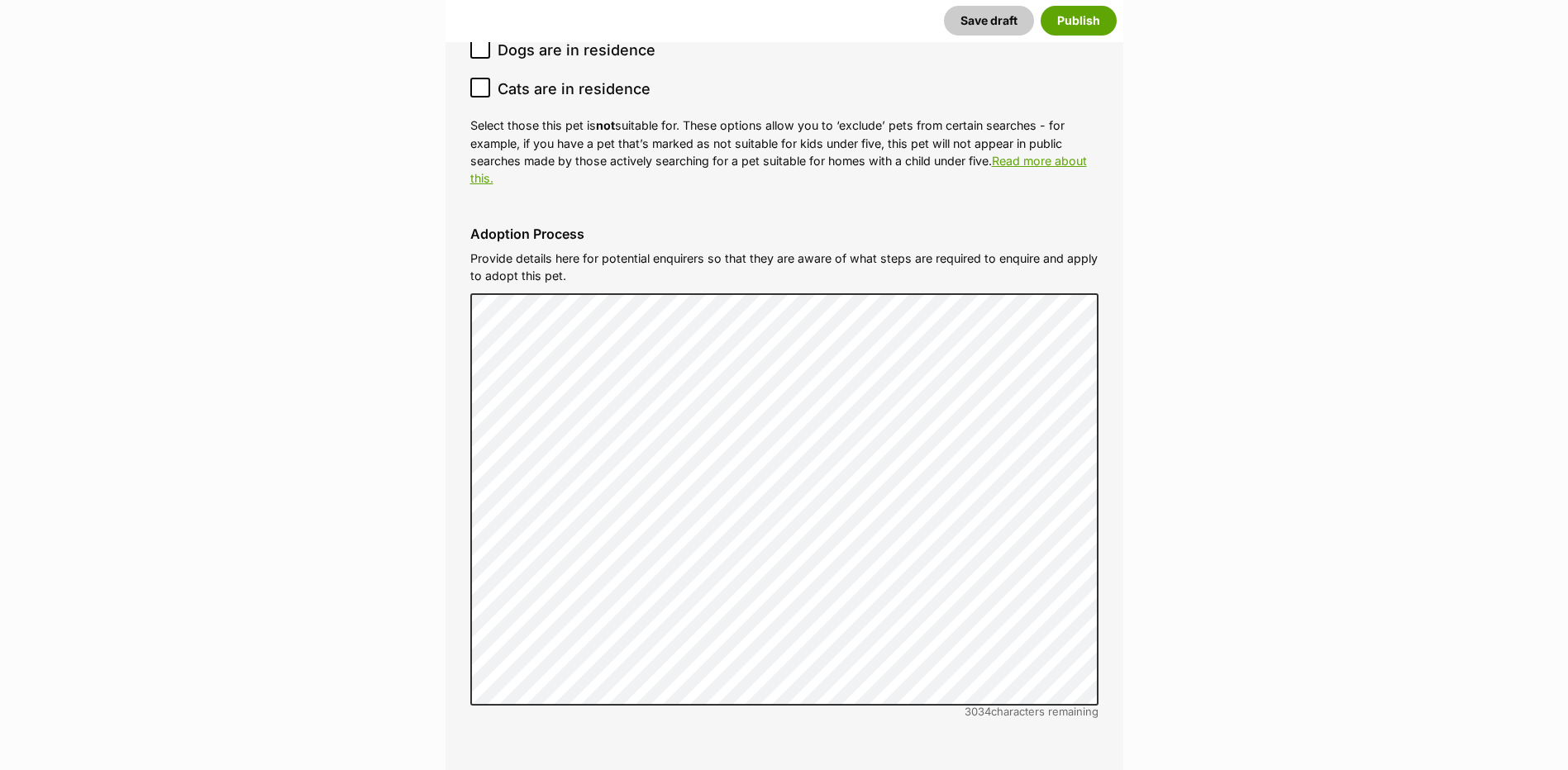
scroll to position [5071, 0]
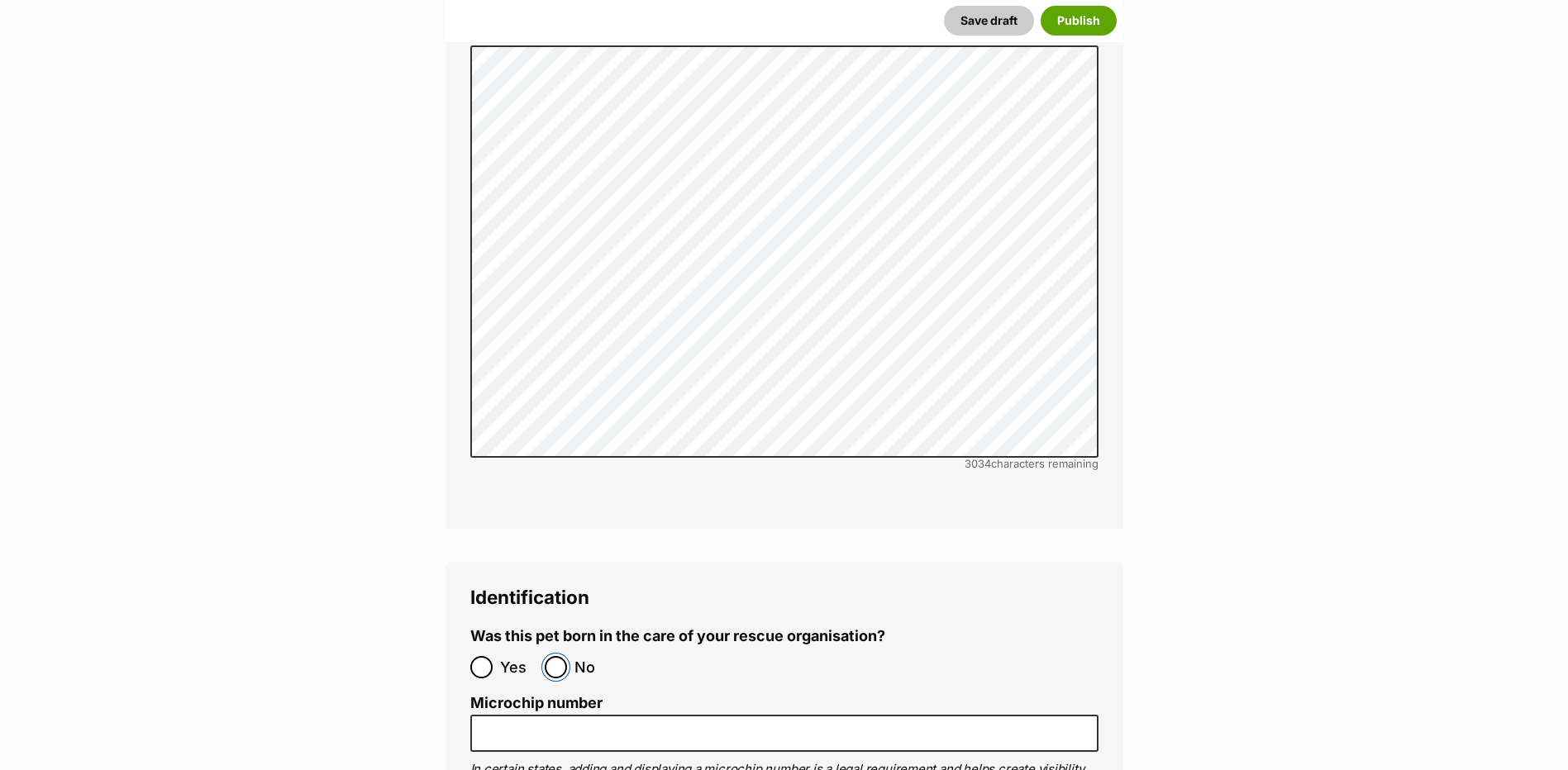
click at [547, 656] on input "No" at bounding box center [555, 667] width 22 height 22
radio input "true"
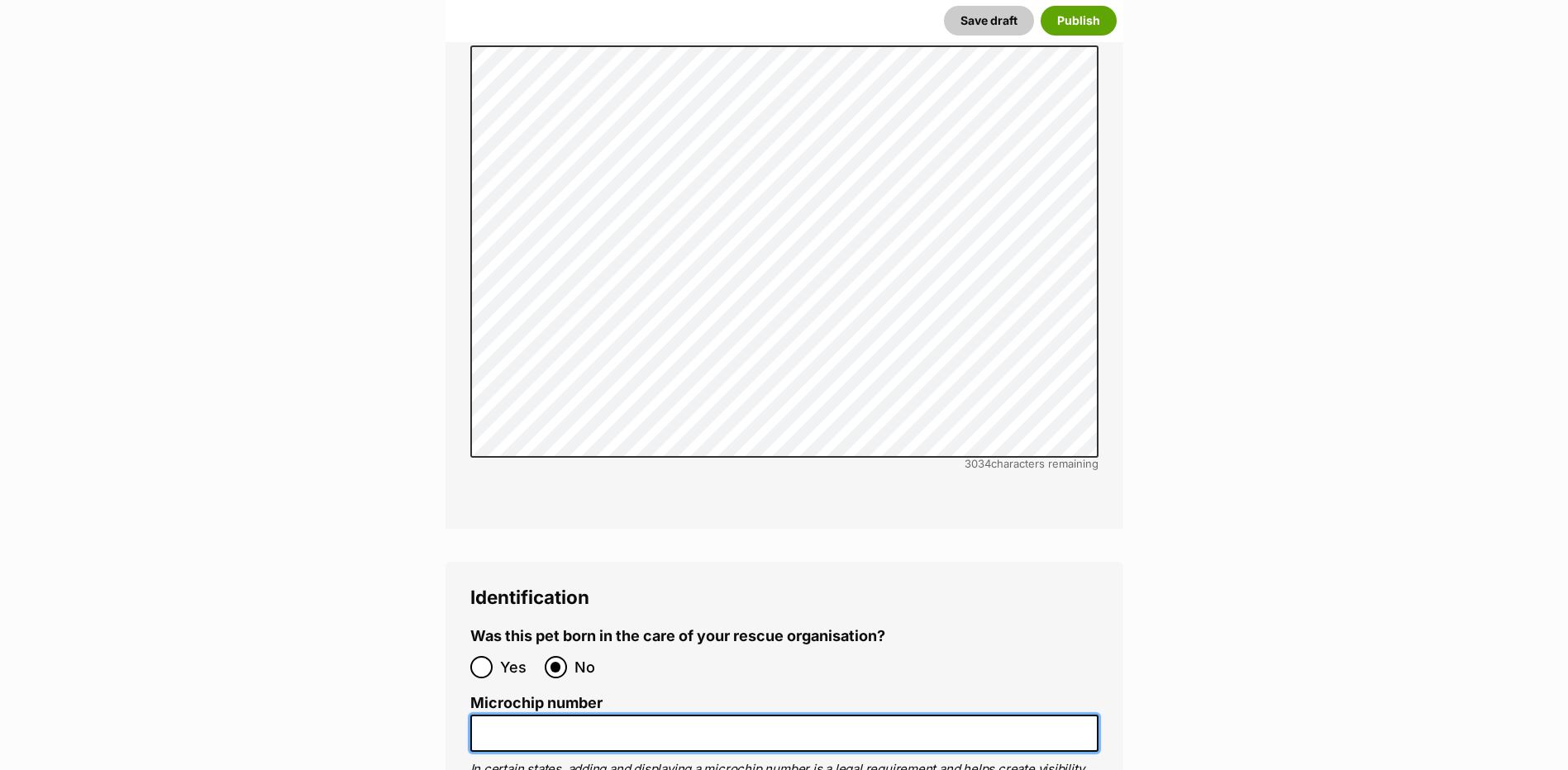
click at [587, 715] on input "Microchip number" at bounding box center [784, 733] width 628 height 37
paste input "941000028917926"
type input "941000028917926"
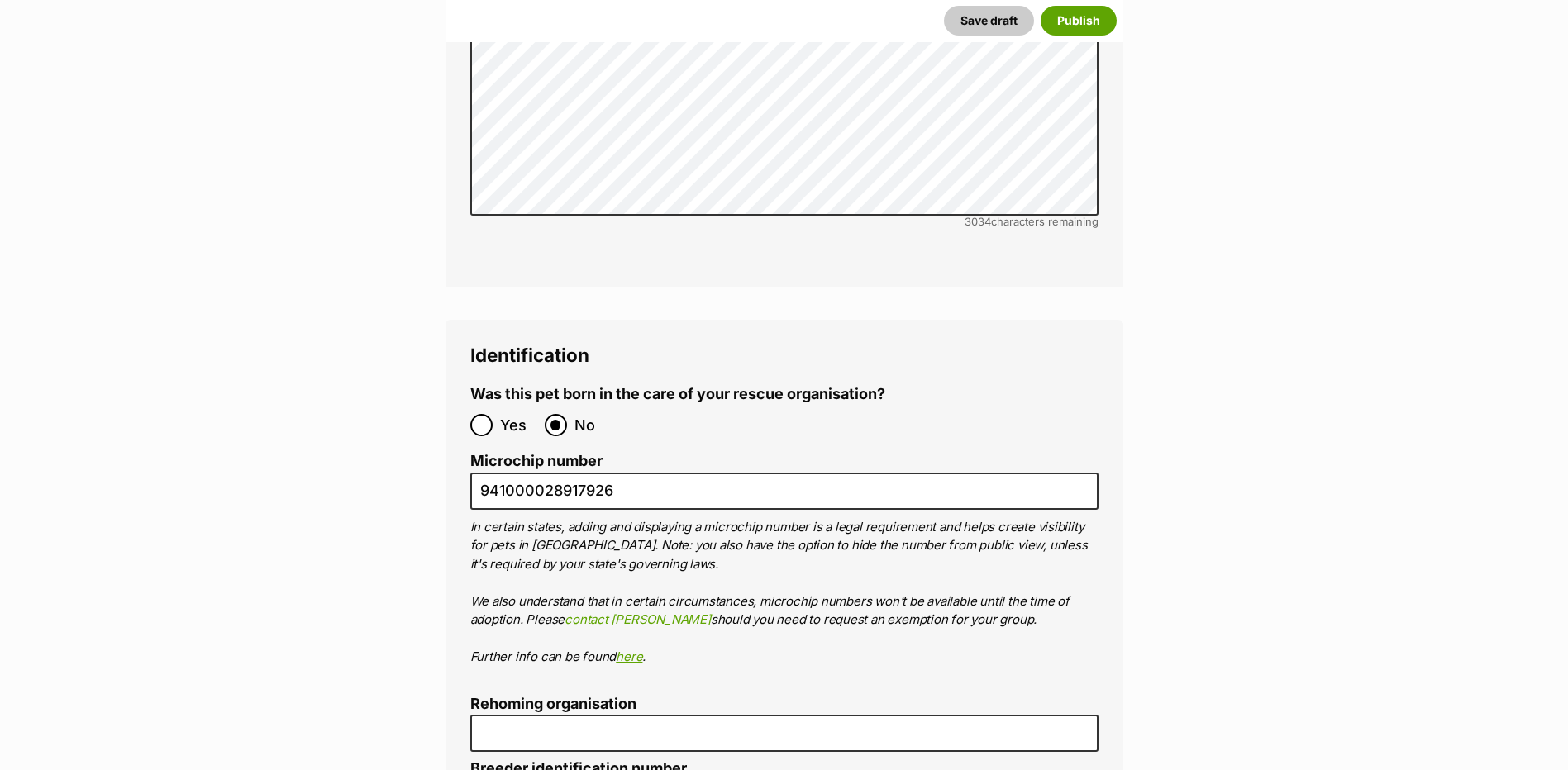
scroll to position [5402, 0]
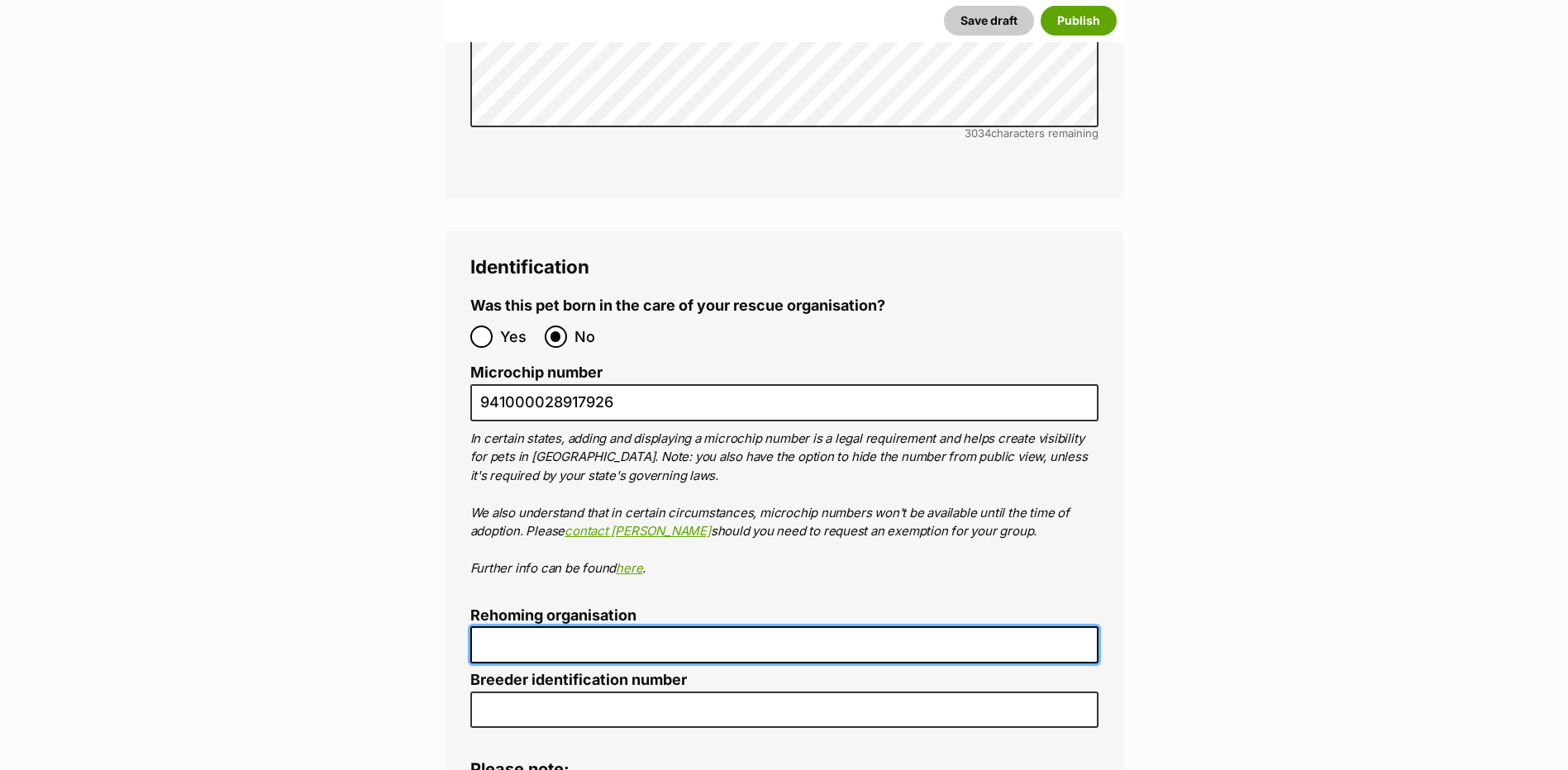
click at [637, 627] on input "Rehoming organisation" at bounding box center [784, 645] width 628 height 37
type input "R2510021"
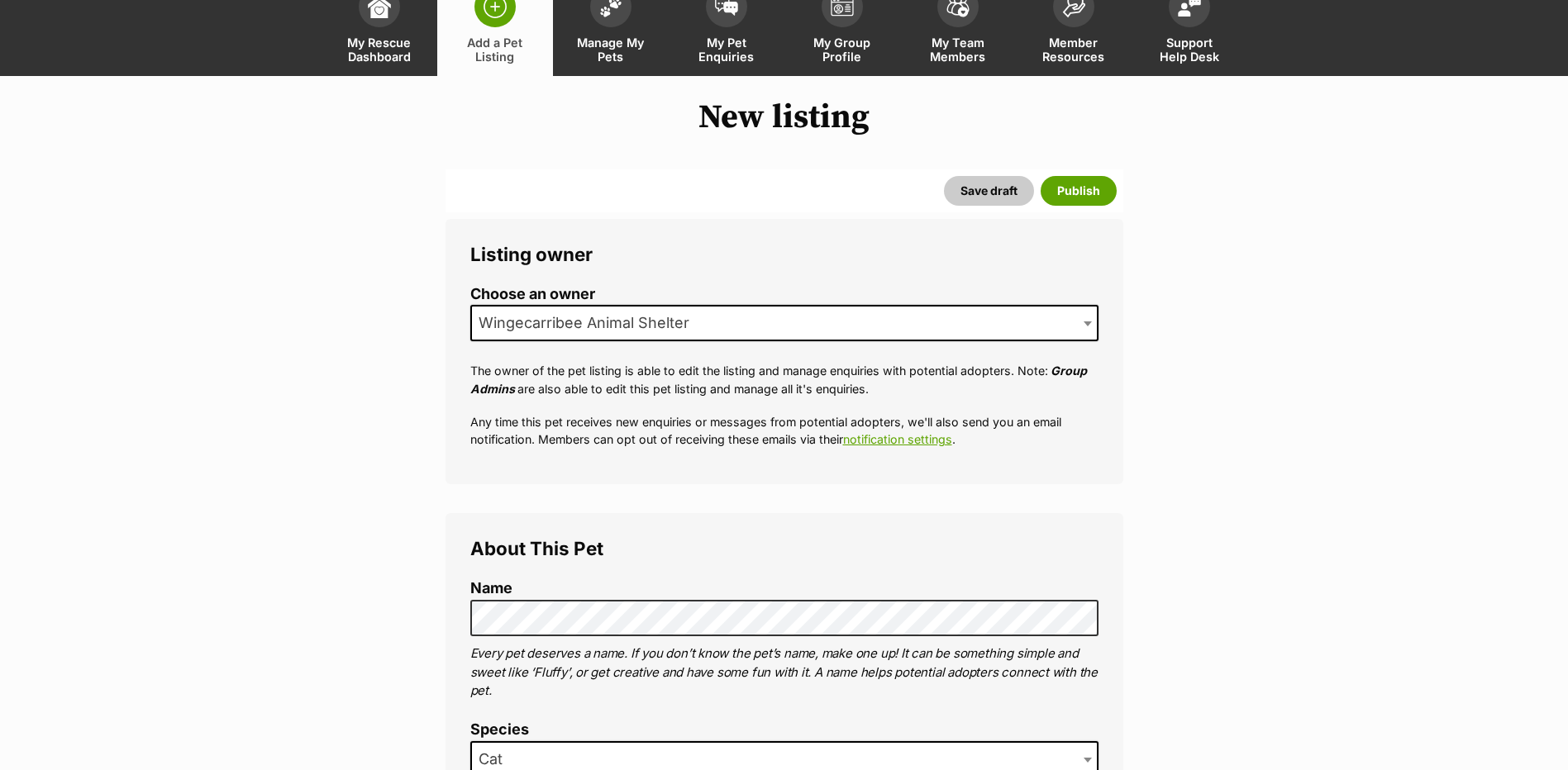
scroll to position [0, 0]
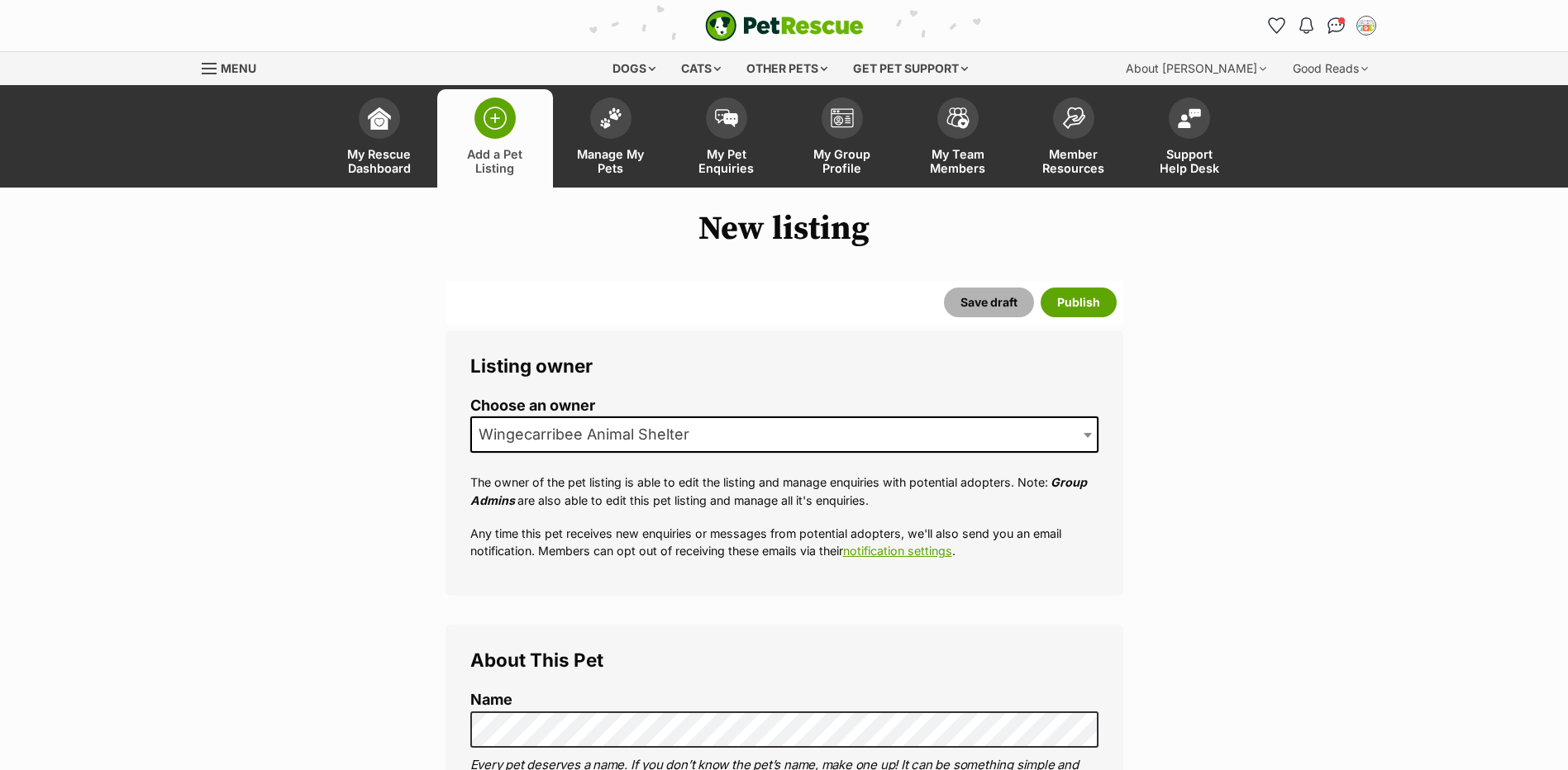
click at [961, 307] on button "Save draft" at bounding box center [989, 302] width 90 height 29
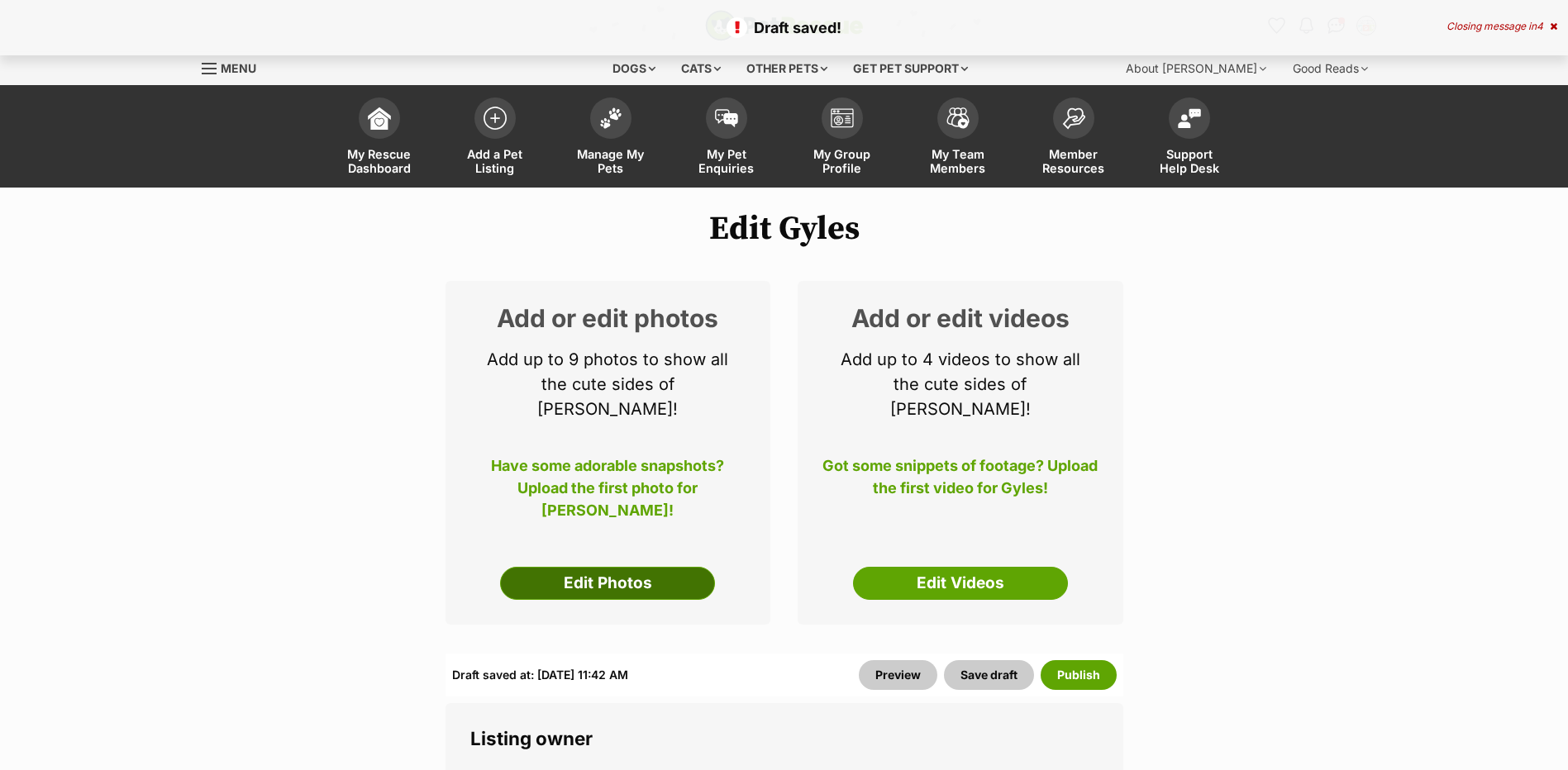
click at [650, 567] on link "Edit Photos" at bounding box center [607, 583] width 215 height 33
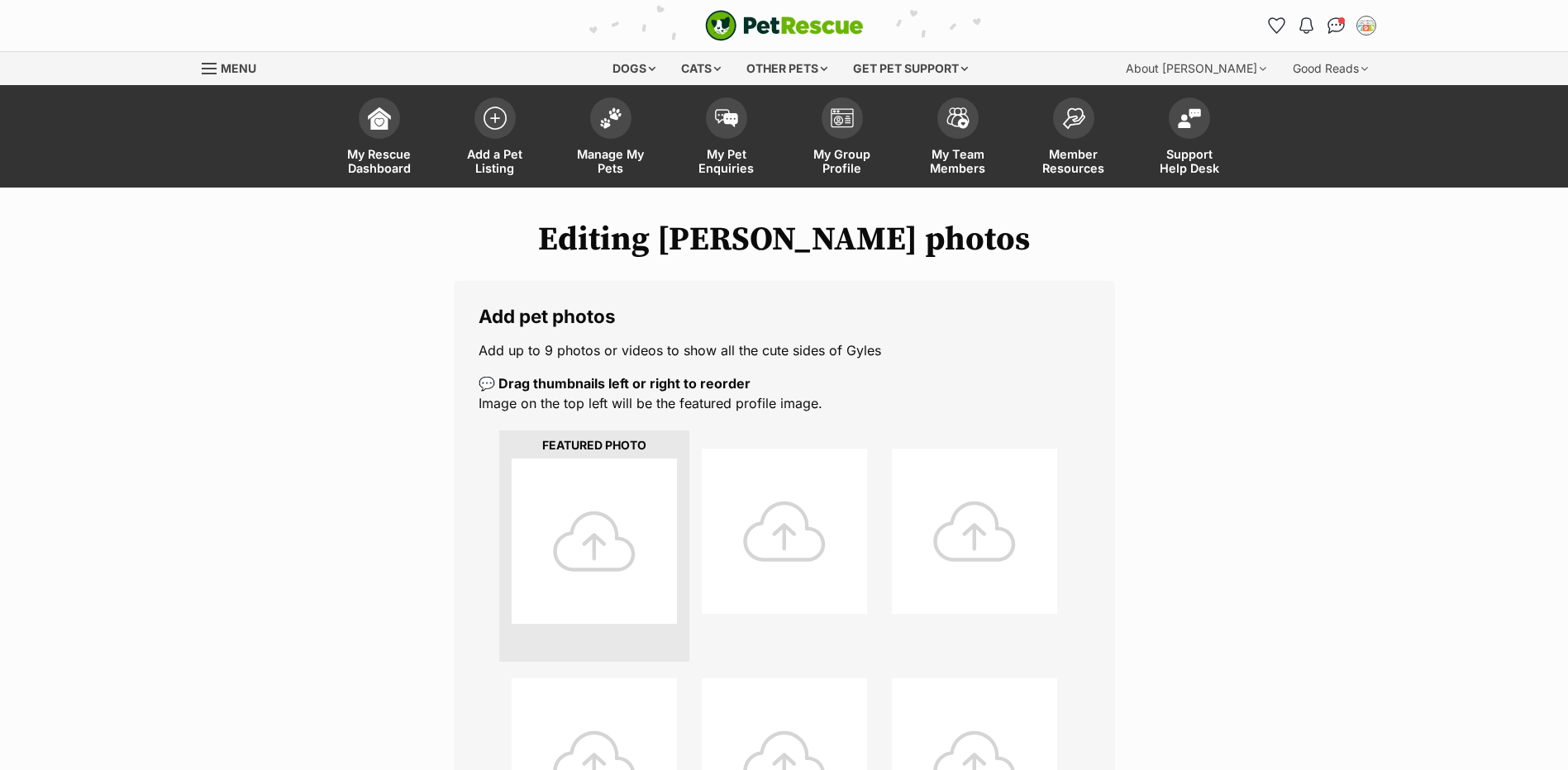
click at [653, 527] on div at bounding box center [594, 541] width 165 height 165
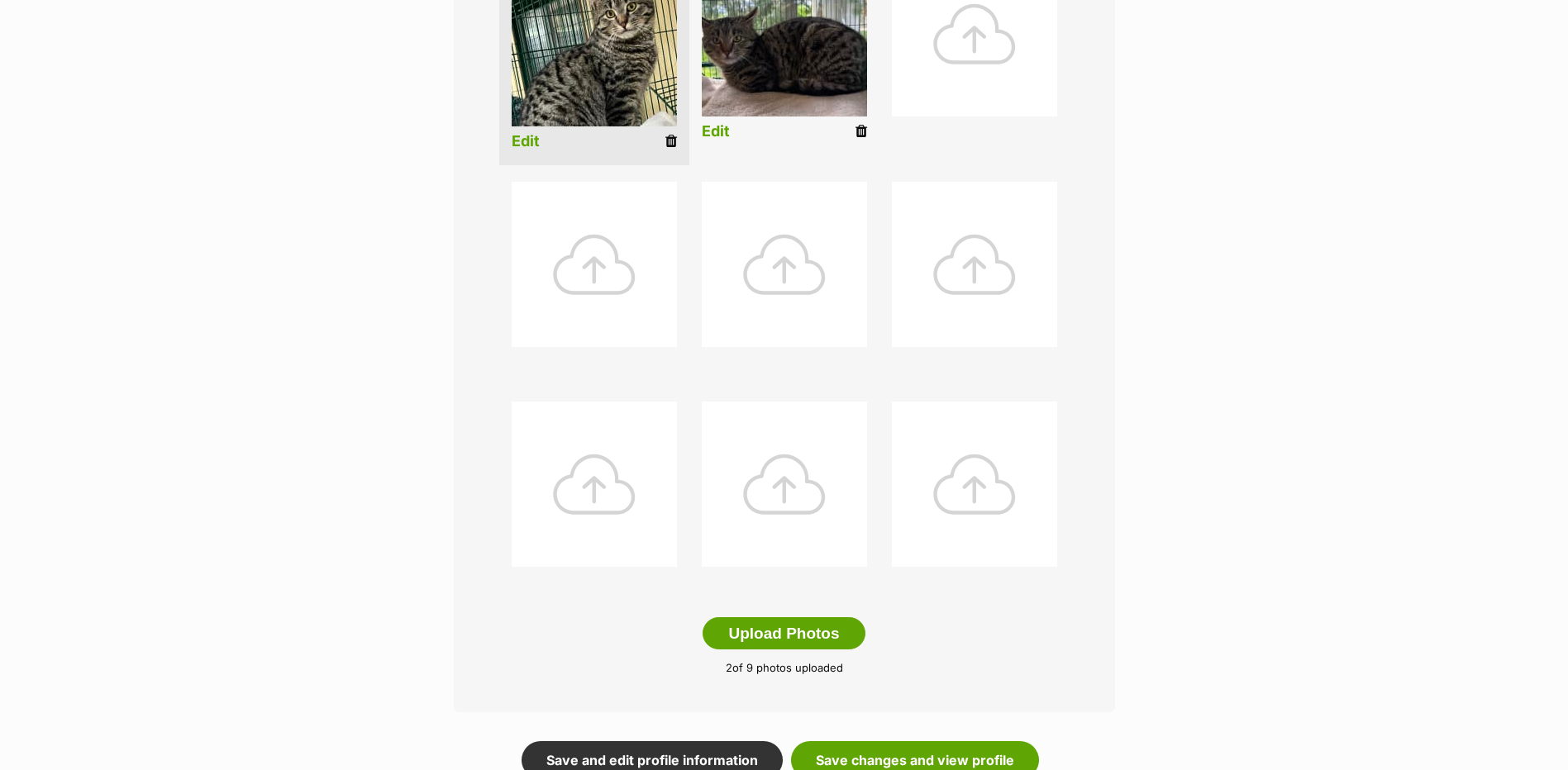
scroll to position [661, 0]
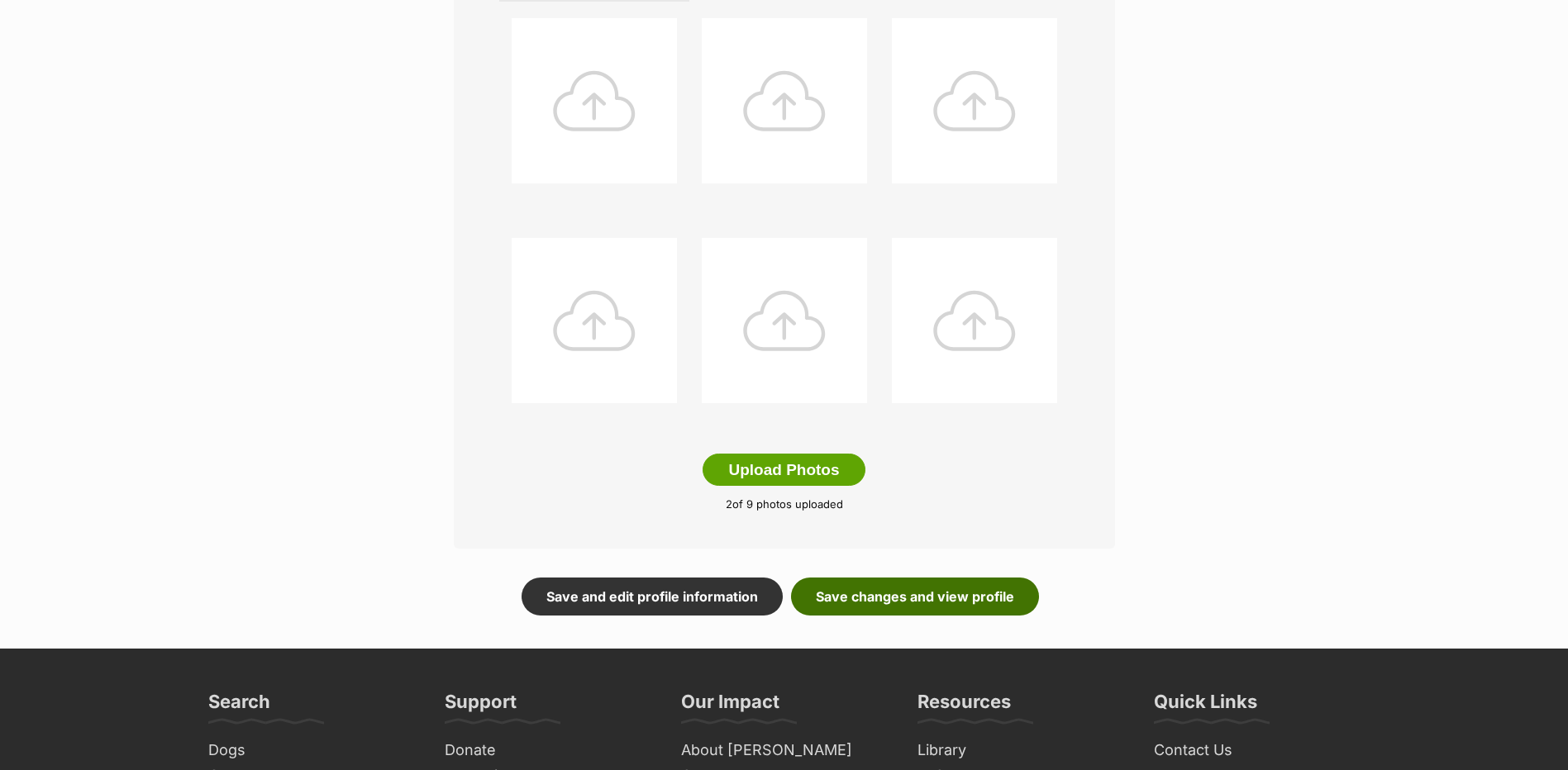
click at [819, 598] on link "Save changes and view profile" at bounding box center [915, 596] width 248 height 38
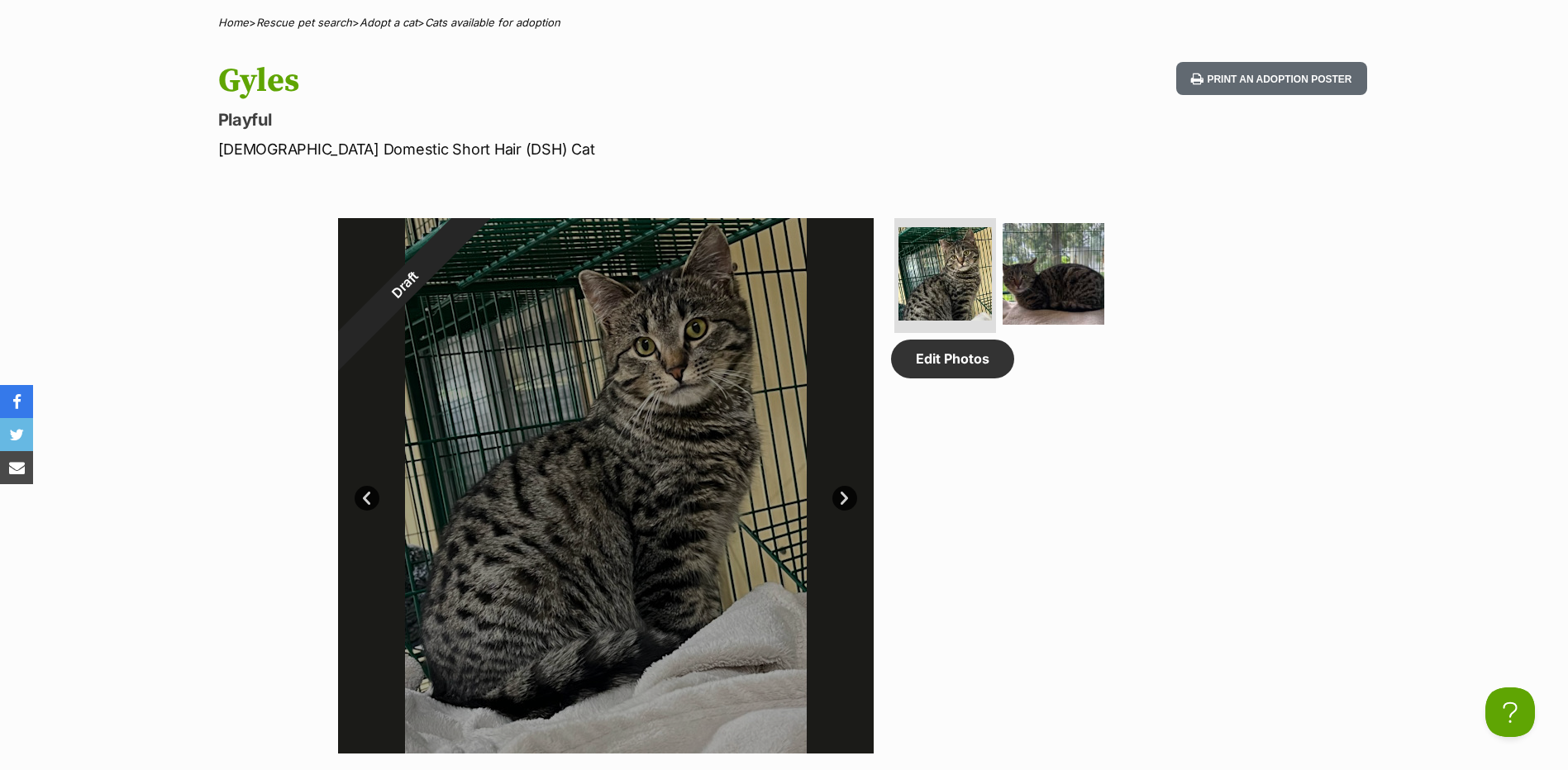
click at [841, 504] on link "Next" at bounding box center [845, 498] width 25 height 25
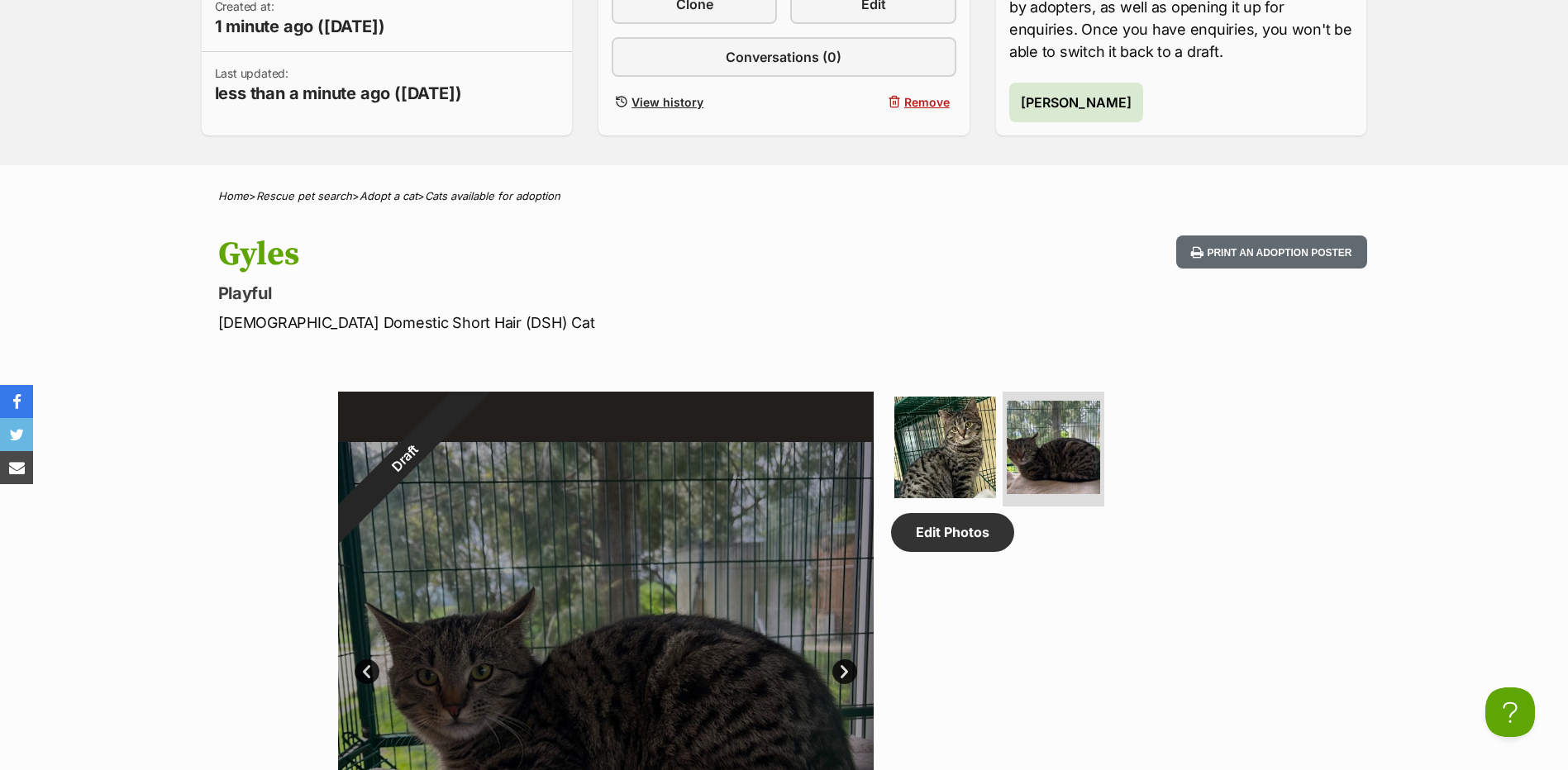
scroll to position [331, 0]
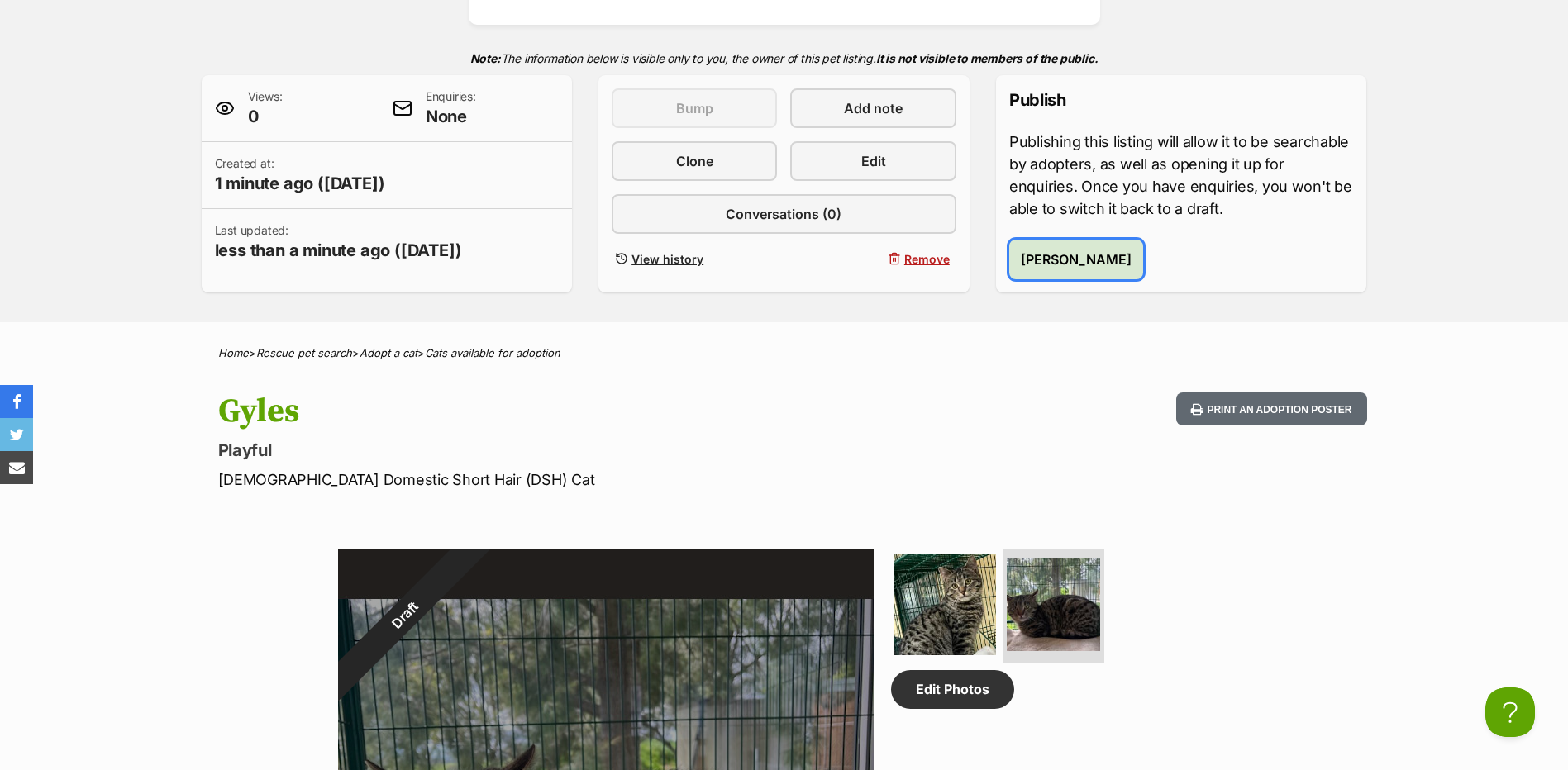
click at [1027, 263] on span "Publish Gyles" at bounding box center [1076, 259] width 111 height 20
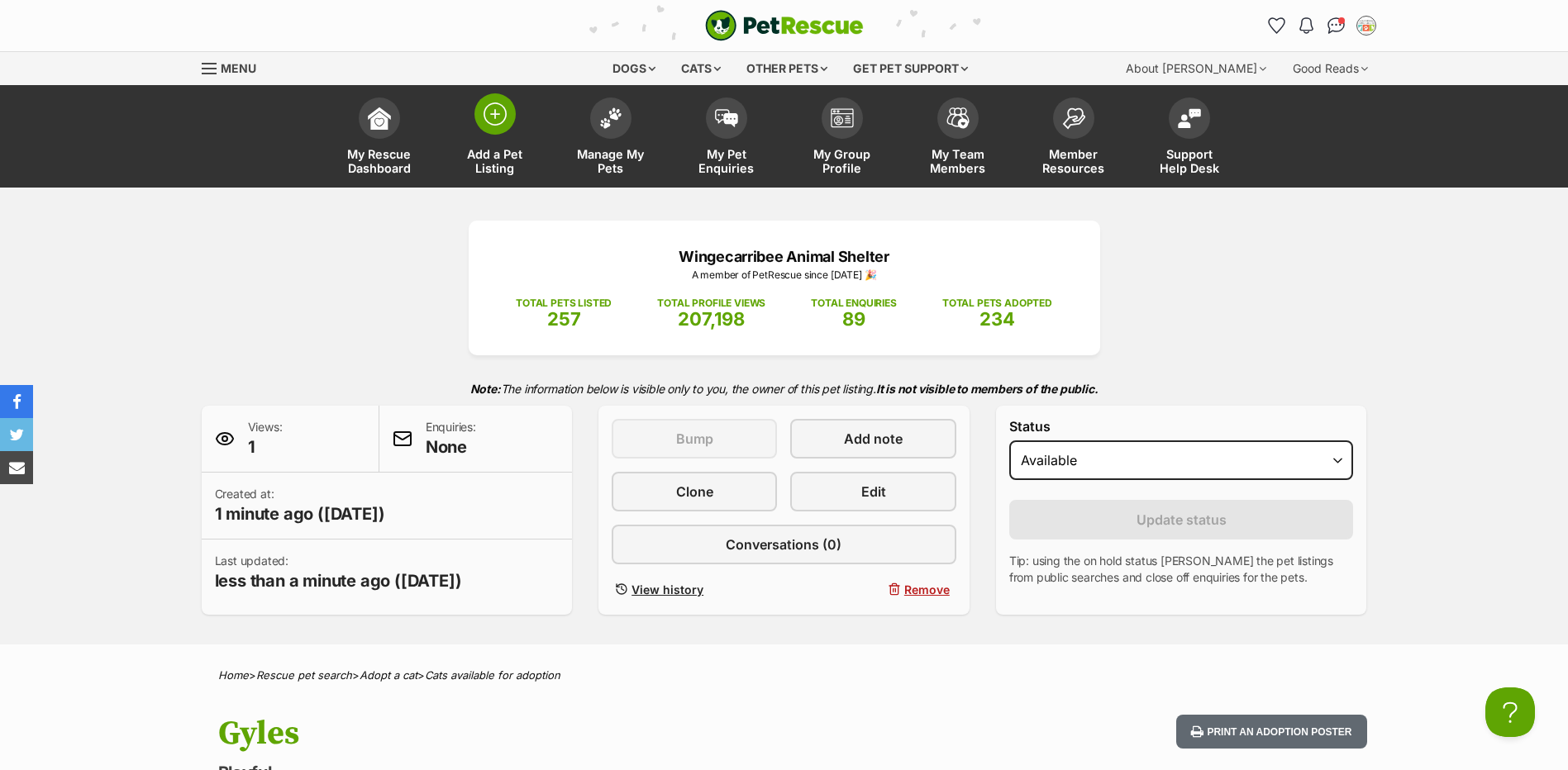
click at [481, 103] on span at bounding box center [495, 114] width 41 height 41
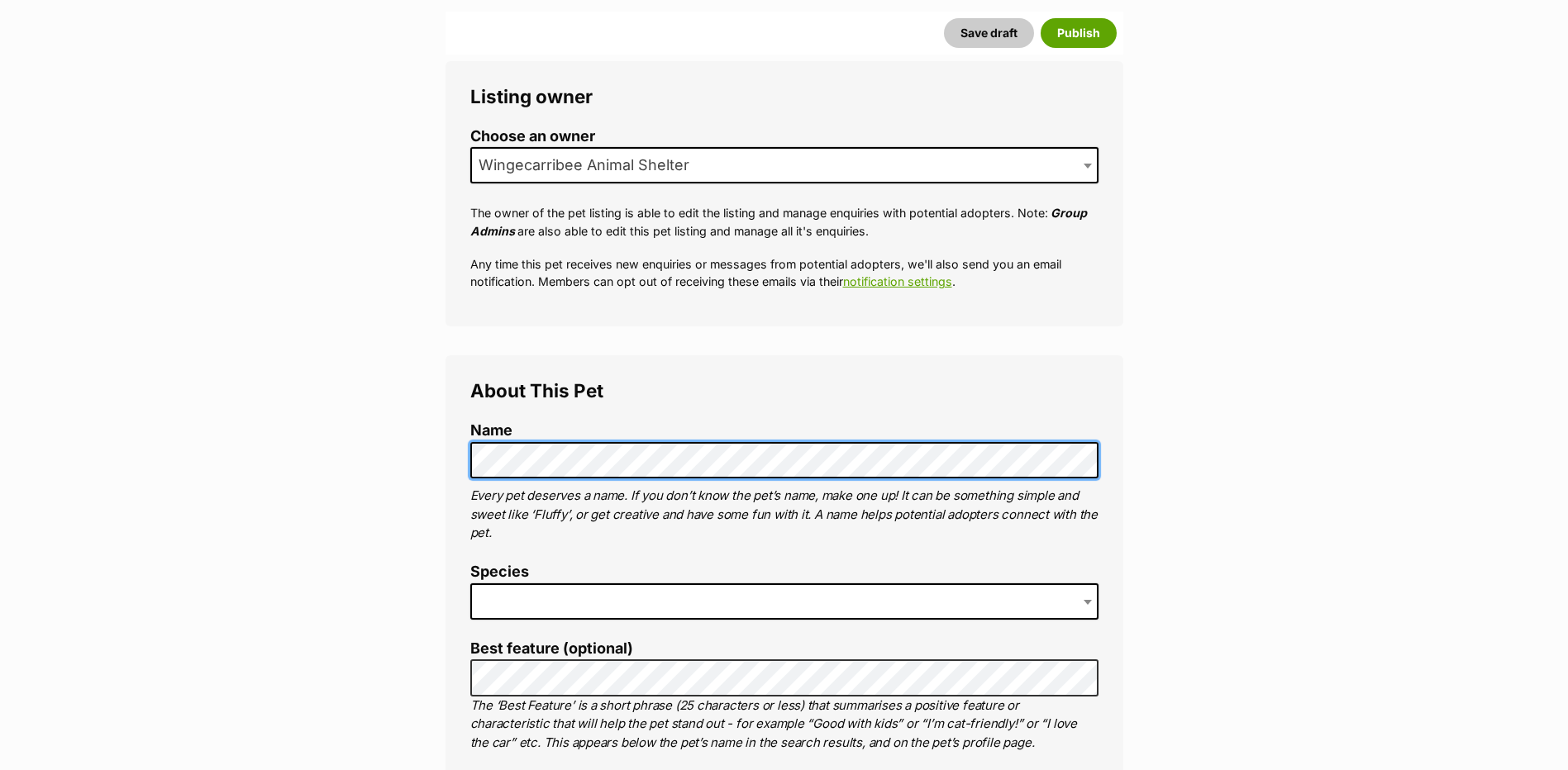
scroll to position [331, 0]
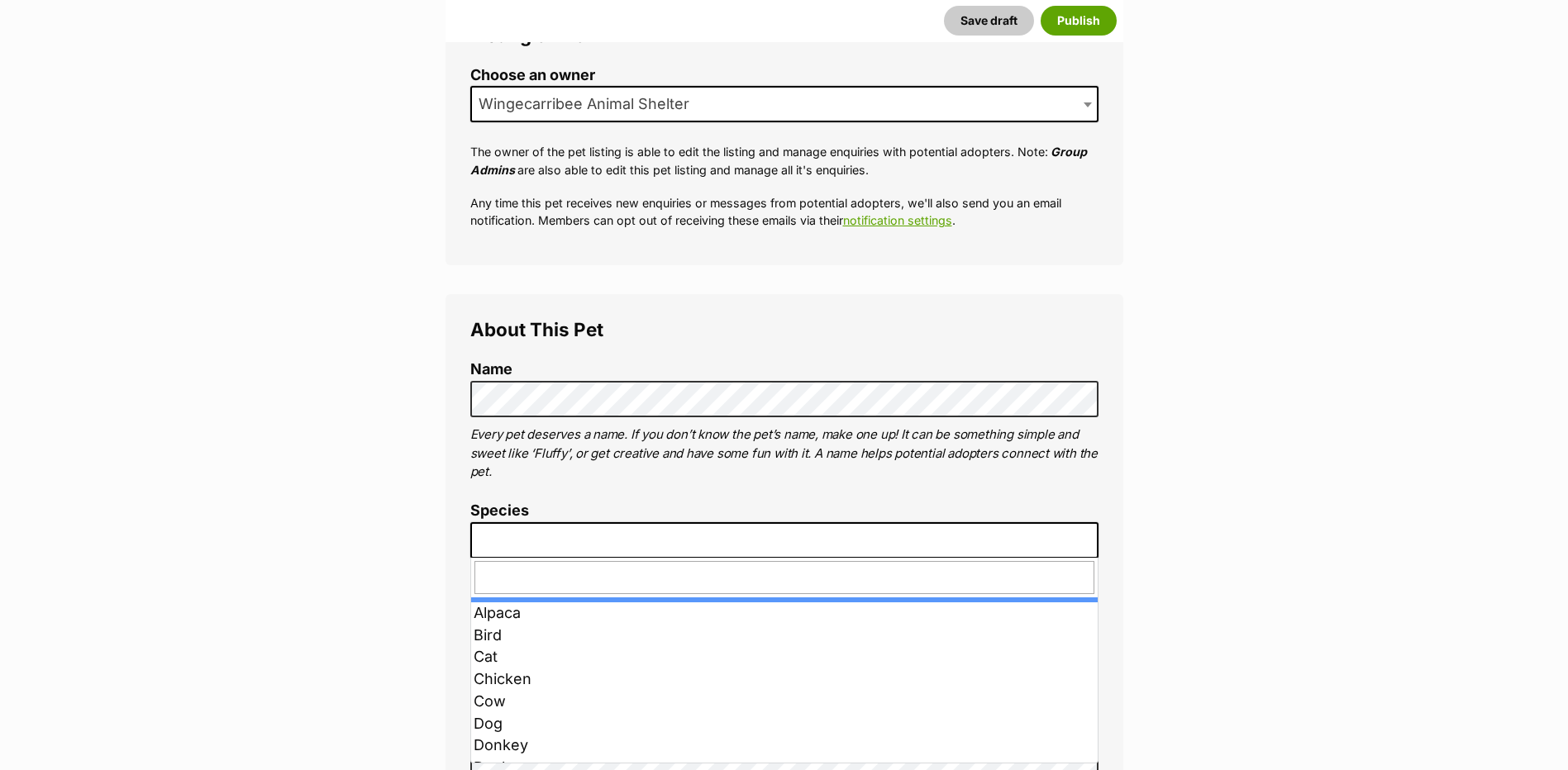
click at [641, 545] on span at bounding box center [784, 540] width 628 height 37
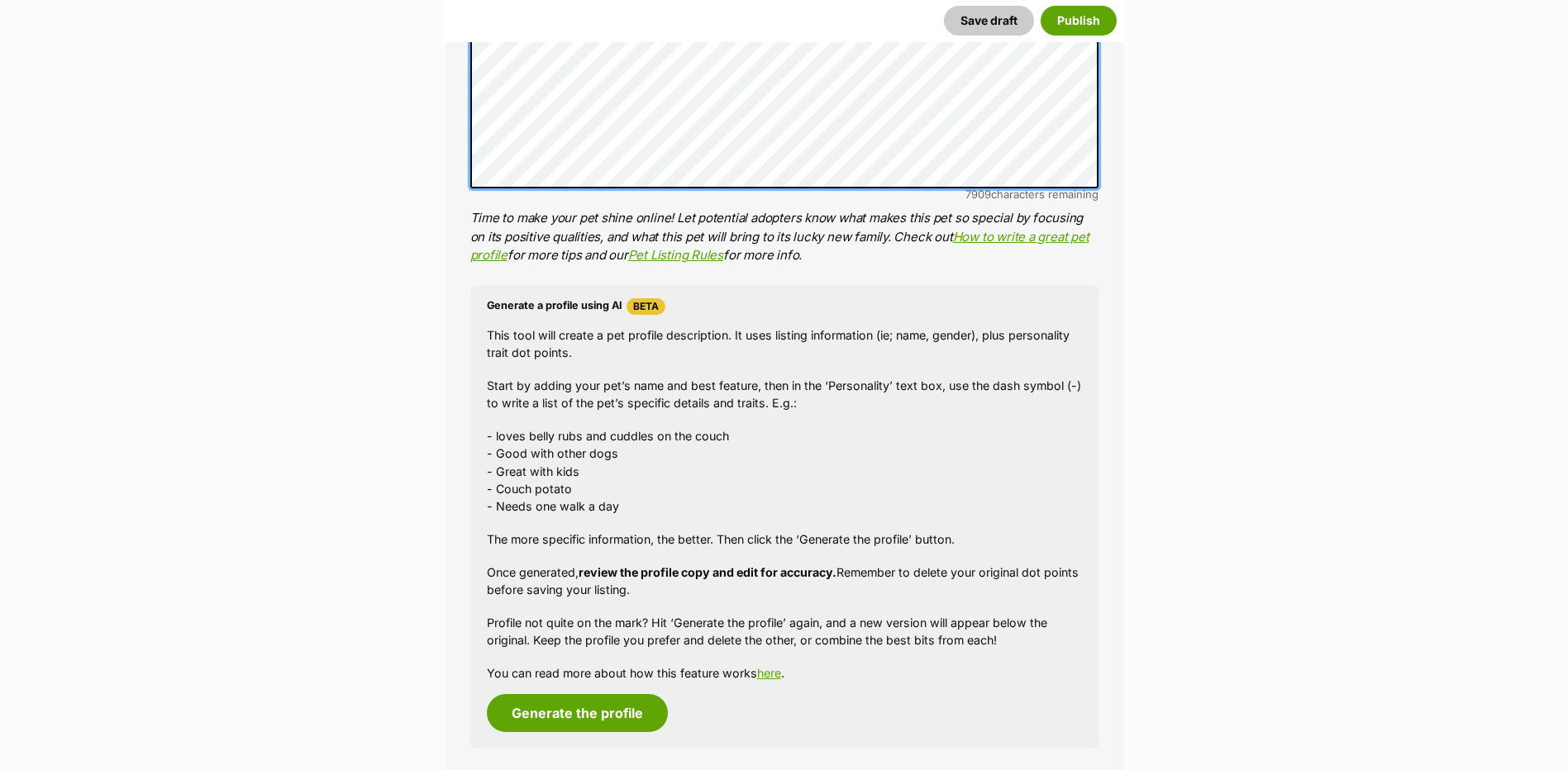
scroll to position [1322, 0]
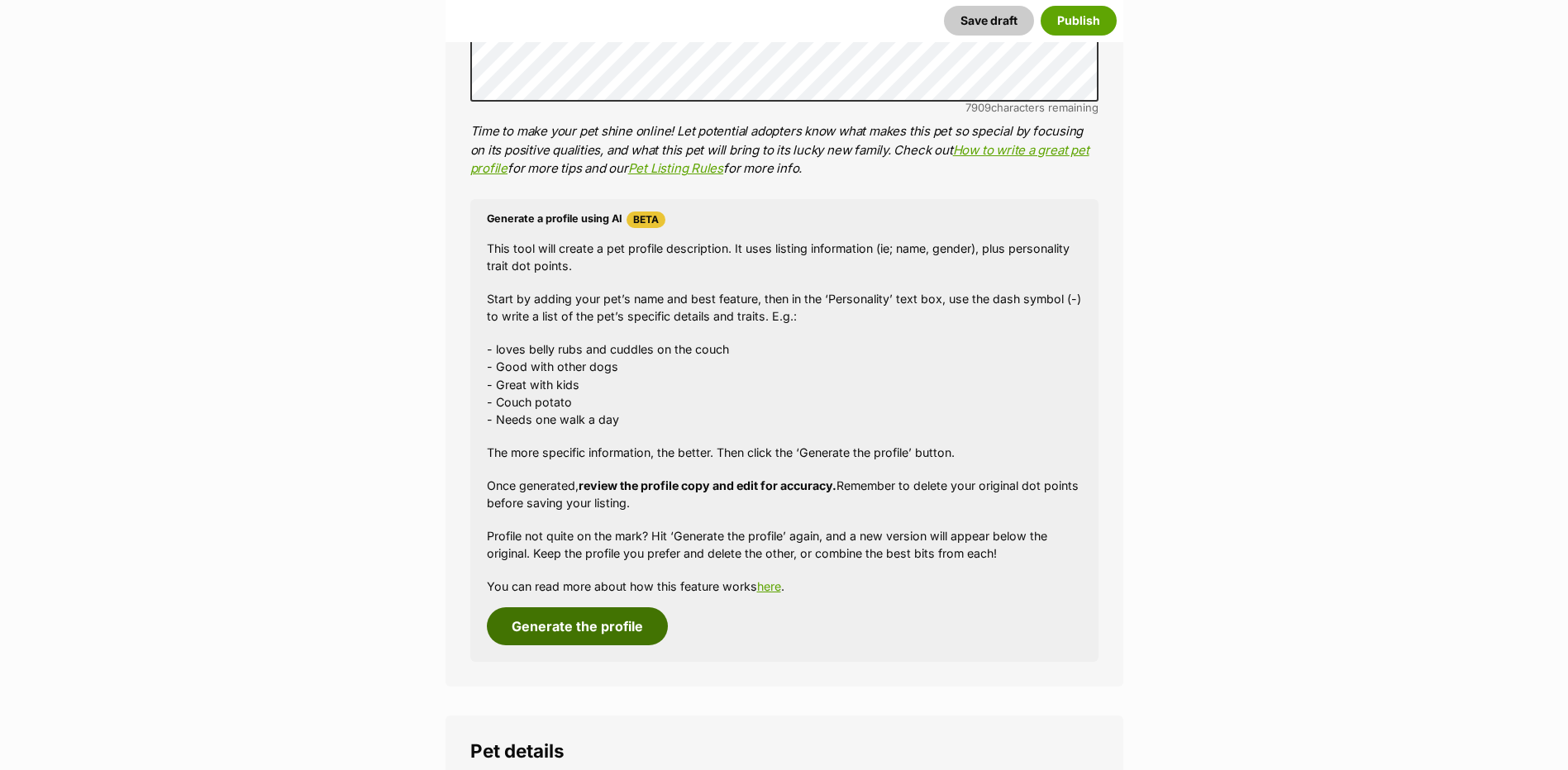
click at [584, 637] on button "Generate the profile" at bounding box center [577, 626] width 181 height 38
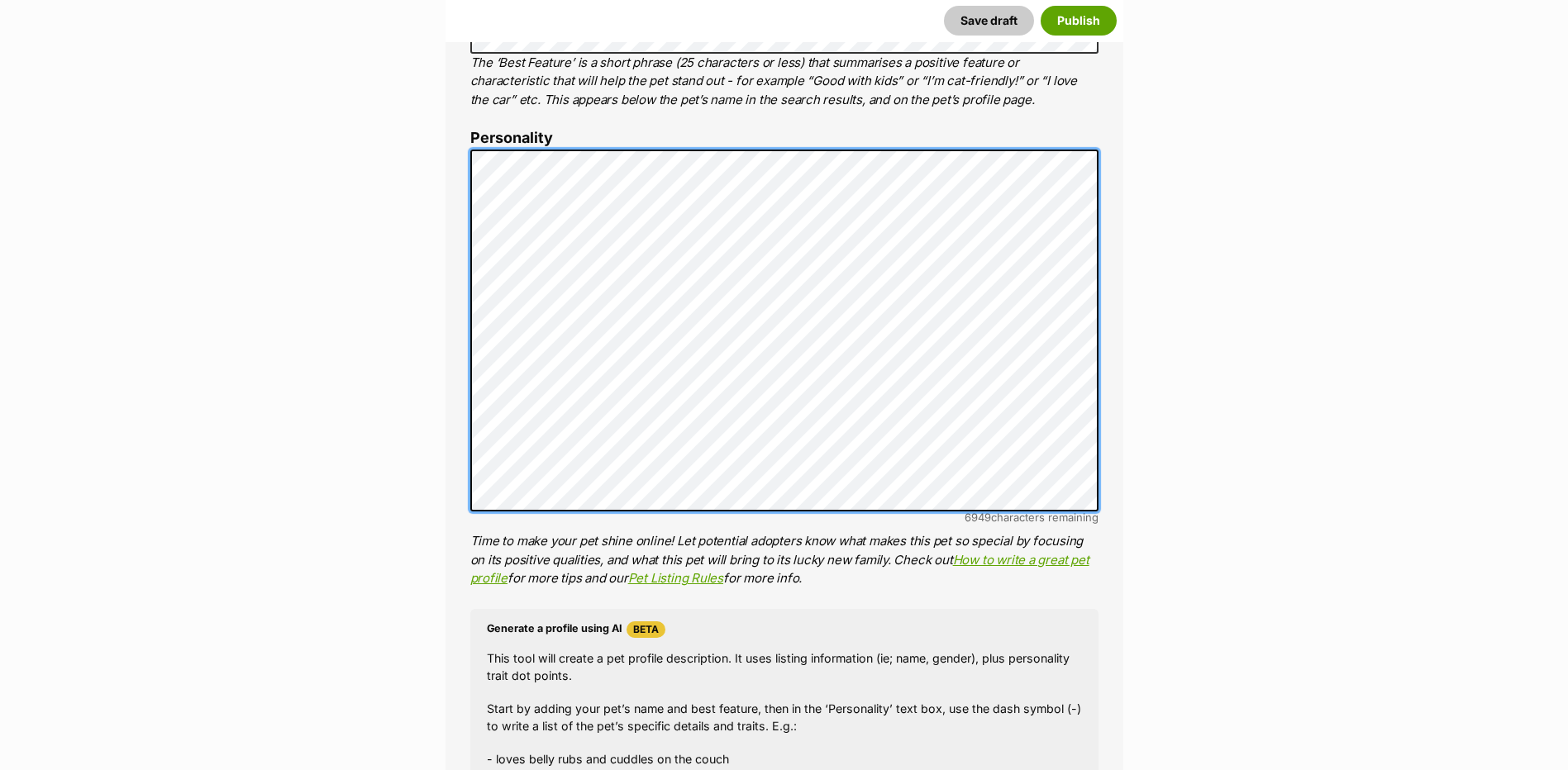
scroll to position [953, 0]
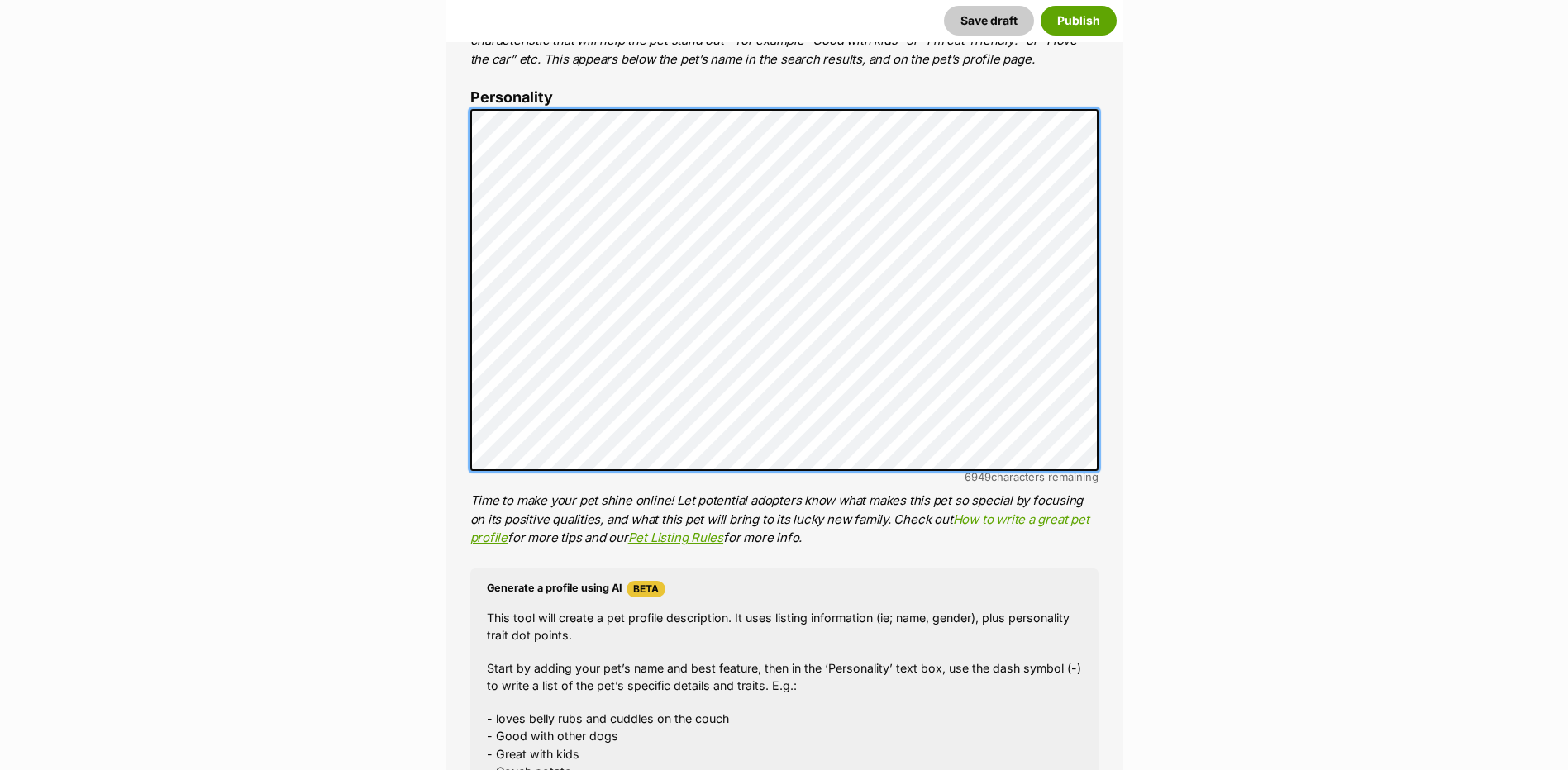
click at [463, 103] on div "About This Pet Name Henlo there, it looks like you might be using the pet name …" at bounding box center [784, 364] width 677 height 1384
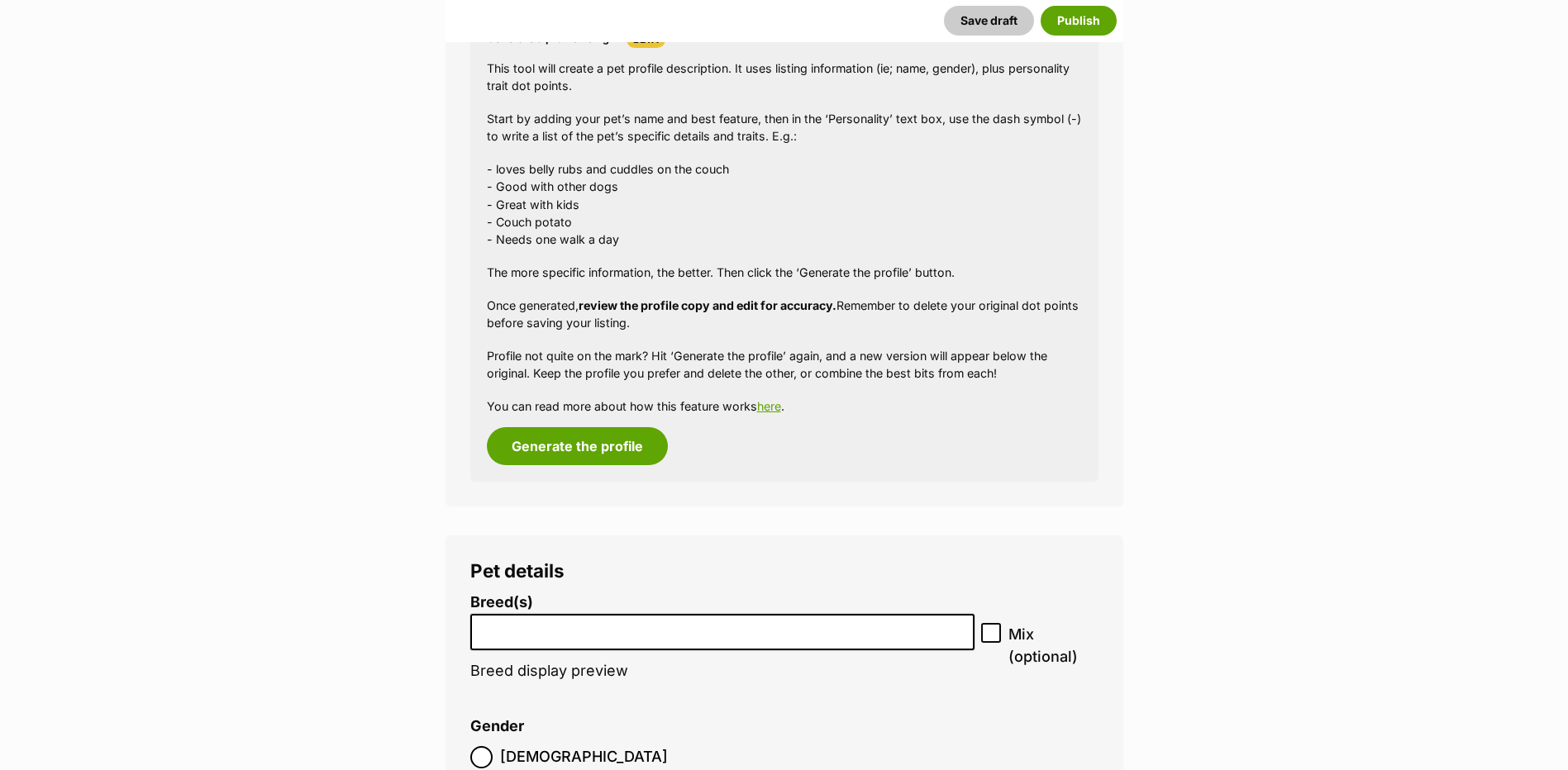
scroll to position [1531, 0]
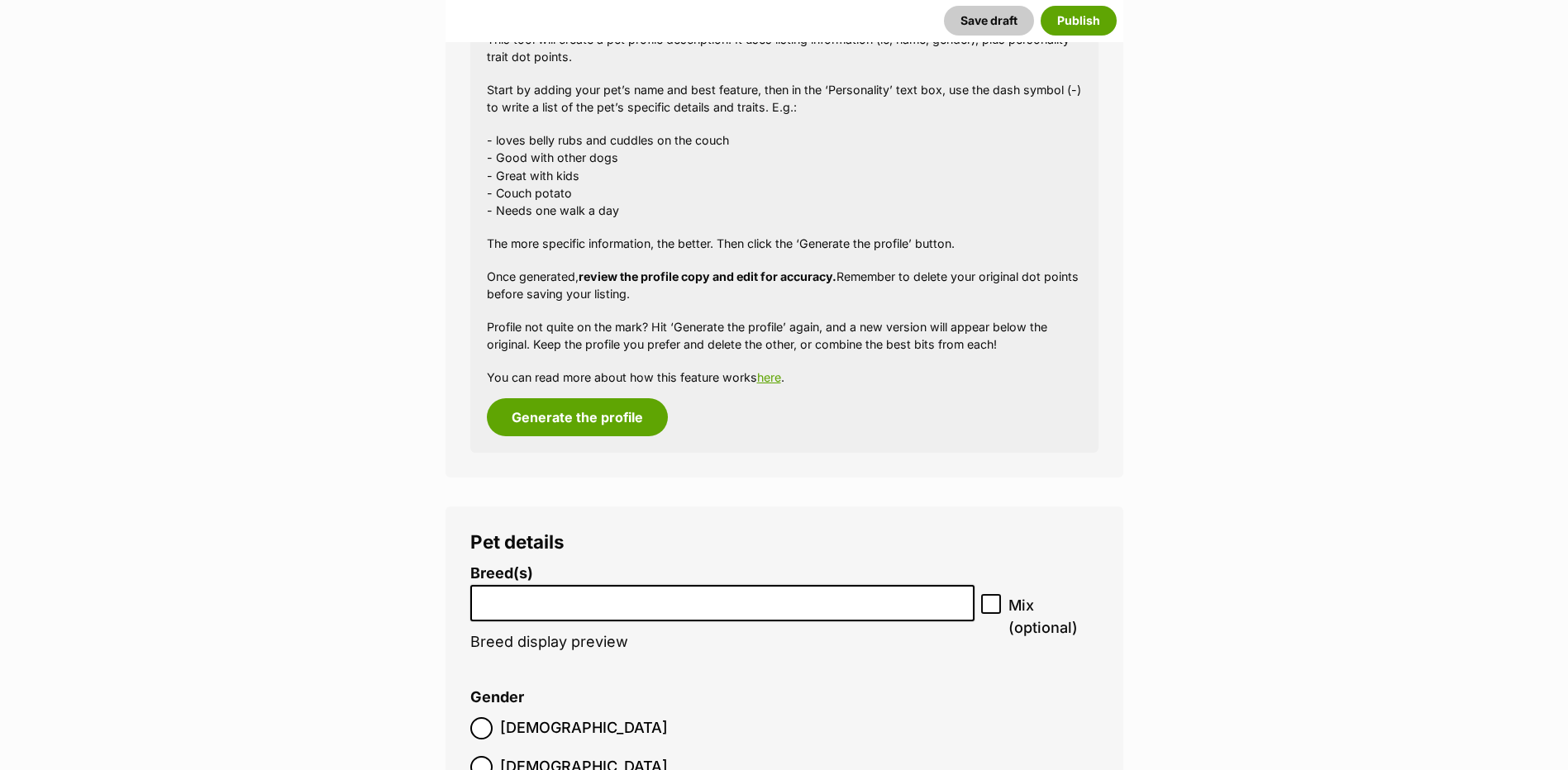
click at [480, 595] on input "search" at bounding box center [722, 599] width 493 height 17
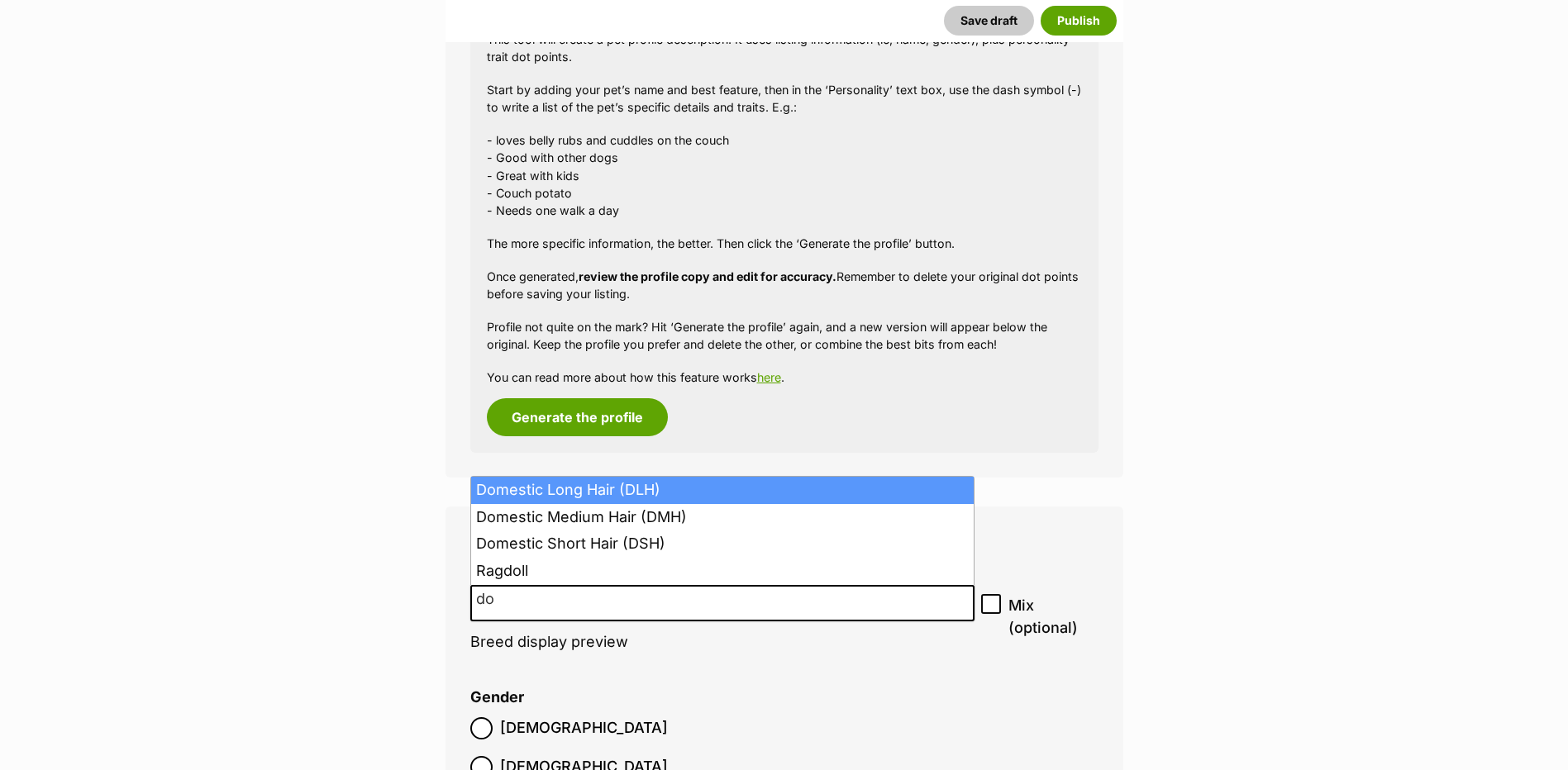
type input "do"
select select "252100"
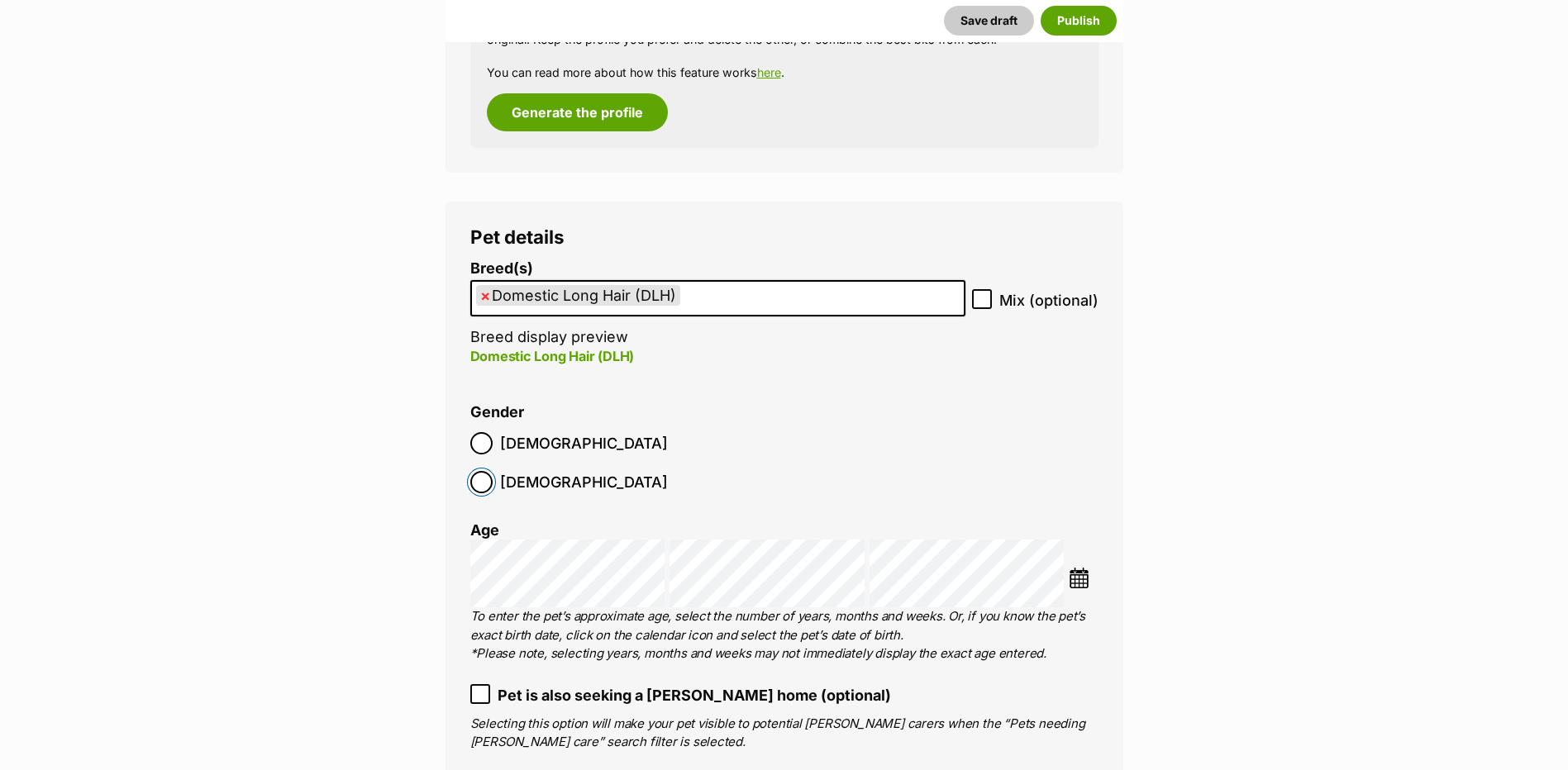
scroll to position [1862, 0]
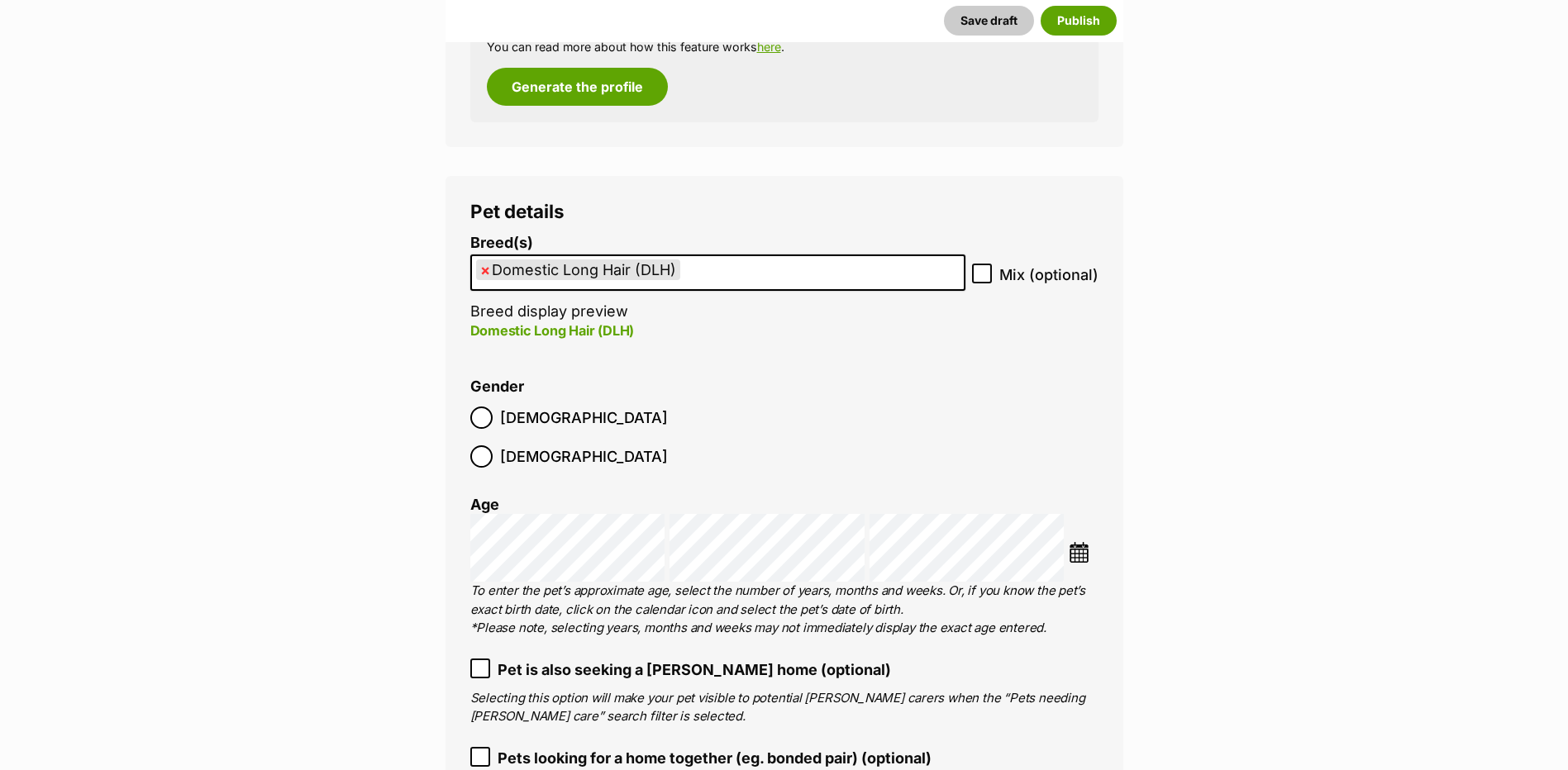
click at [1080, 542] on img at bounding box center [1079, 552] width 21 height 20
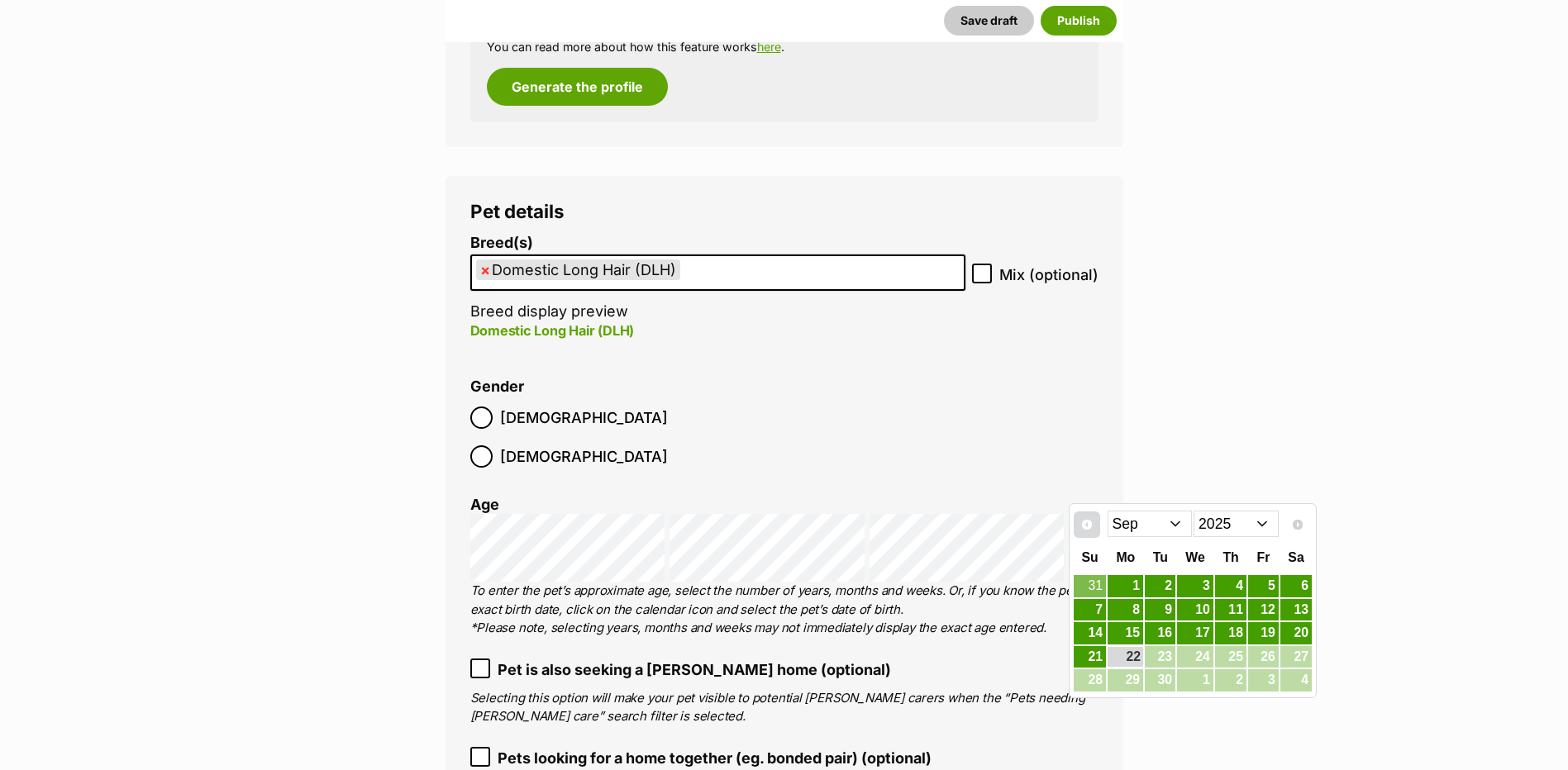
click at [1083, 531] on span "Prev" at bounding box center [1087, 524] width 13 height 13
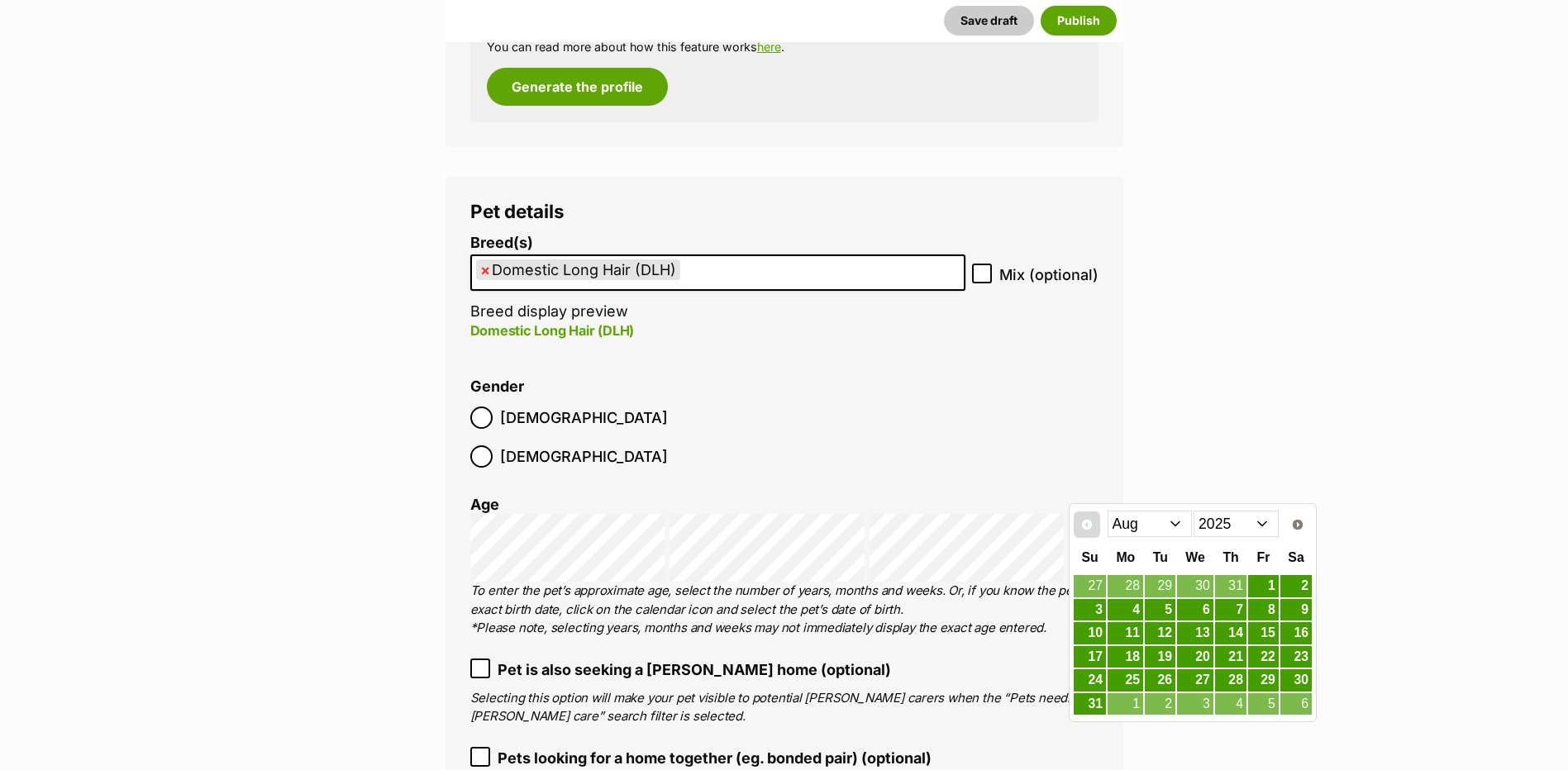
click at [1083, 531] on span "Prev" at bounding box center [1087, 524] width 13 height 13
click at [1083, 530] on span "Prev" at bounding box center [1087, 524] width 13 height 13
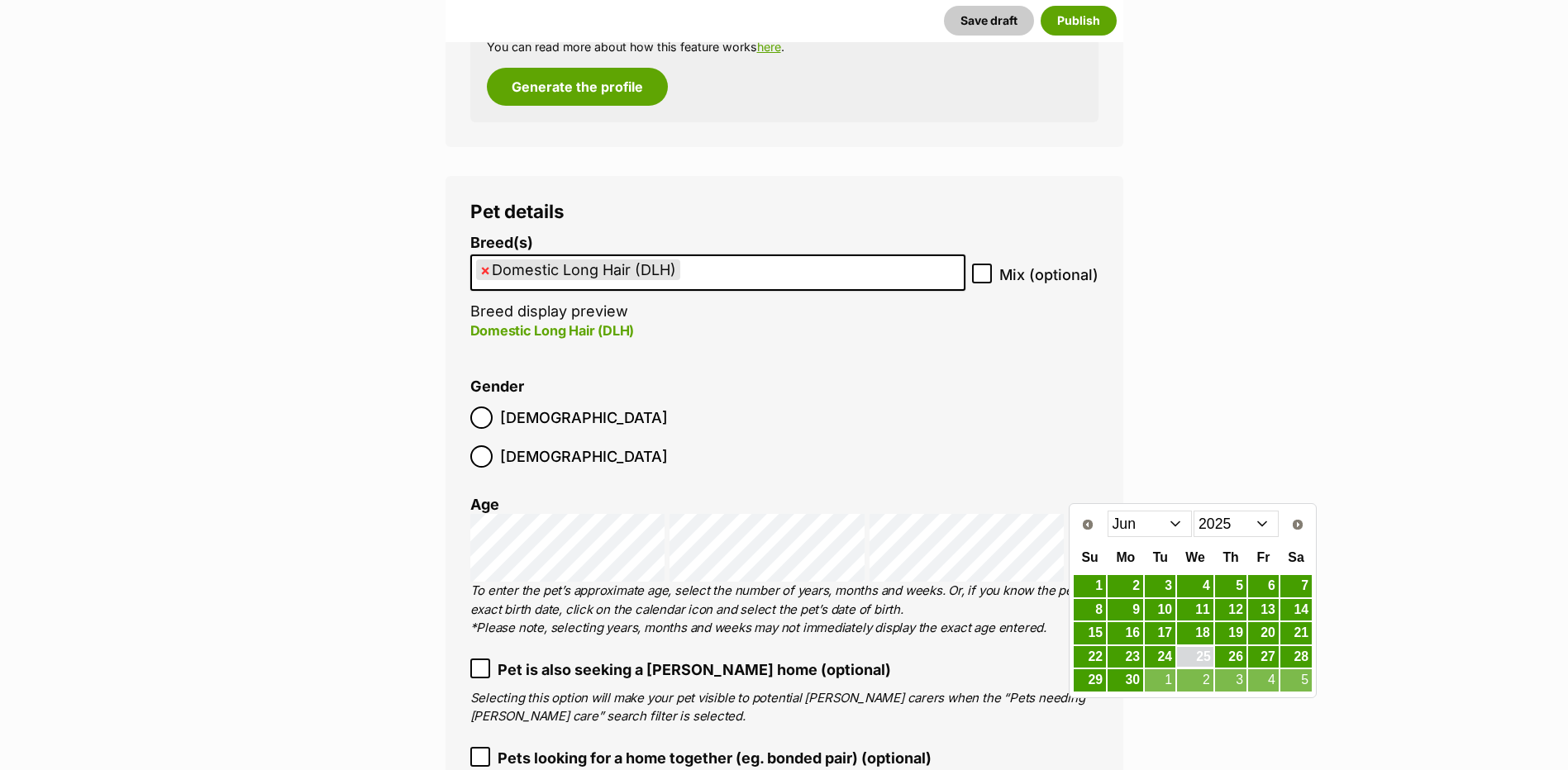
click at [1207, 653] on link "25" at bounding box center [1194, 657] width 37 height 20
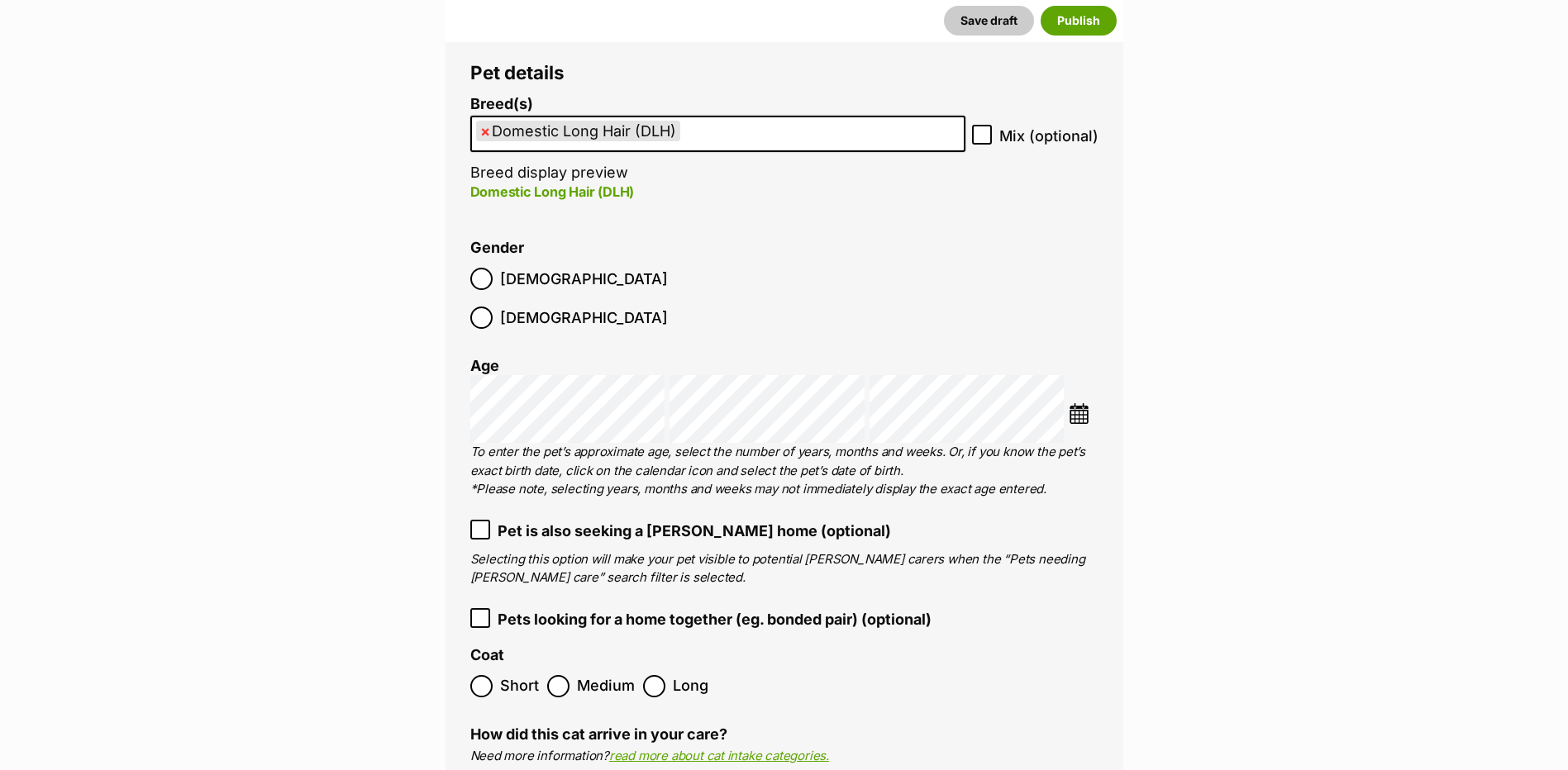
scroll to position [2027, 0]
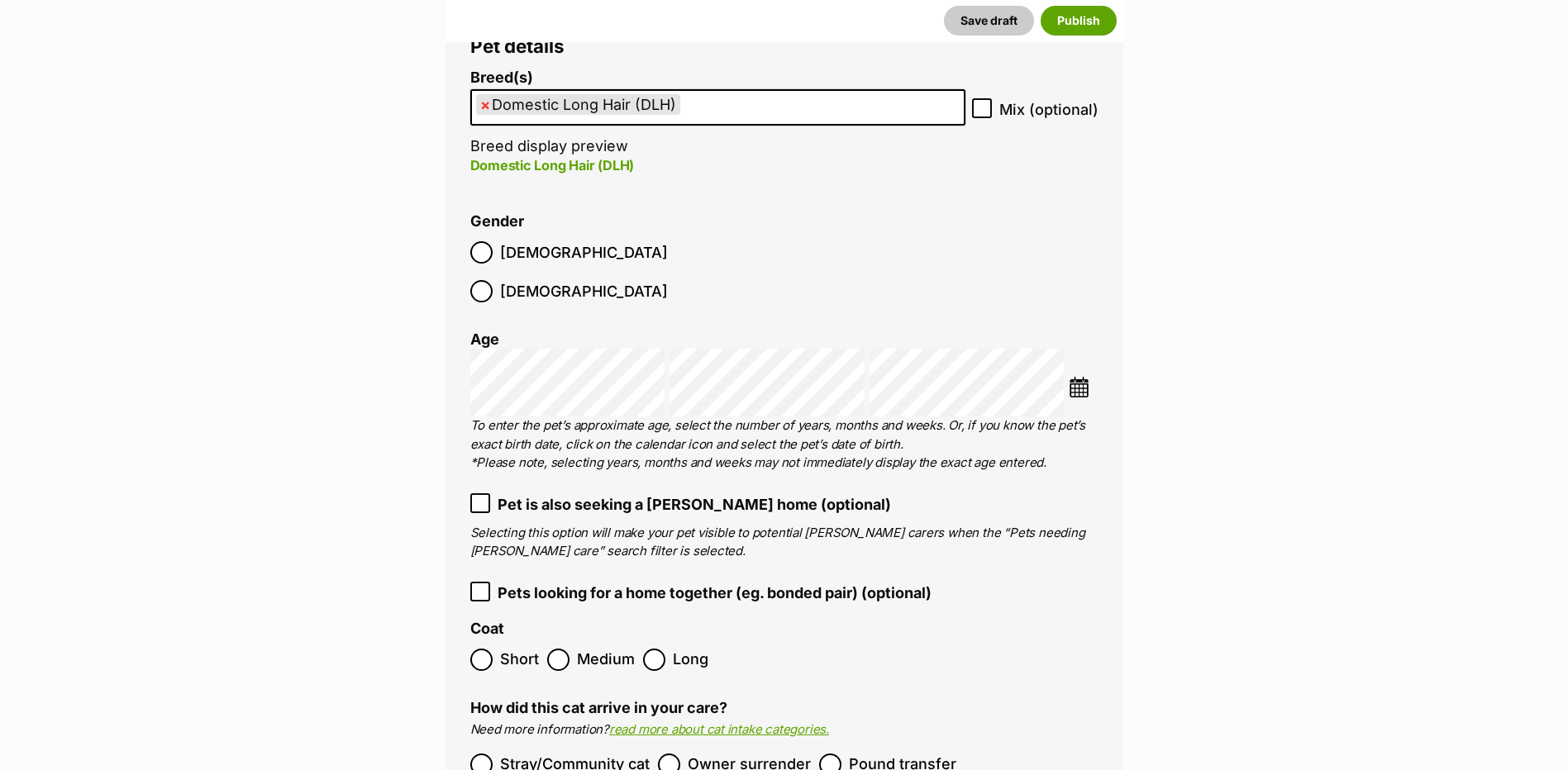
click at [633, 649] on span "Medium" at bounding box center [605, 659] width 58 height 22
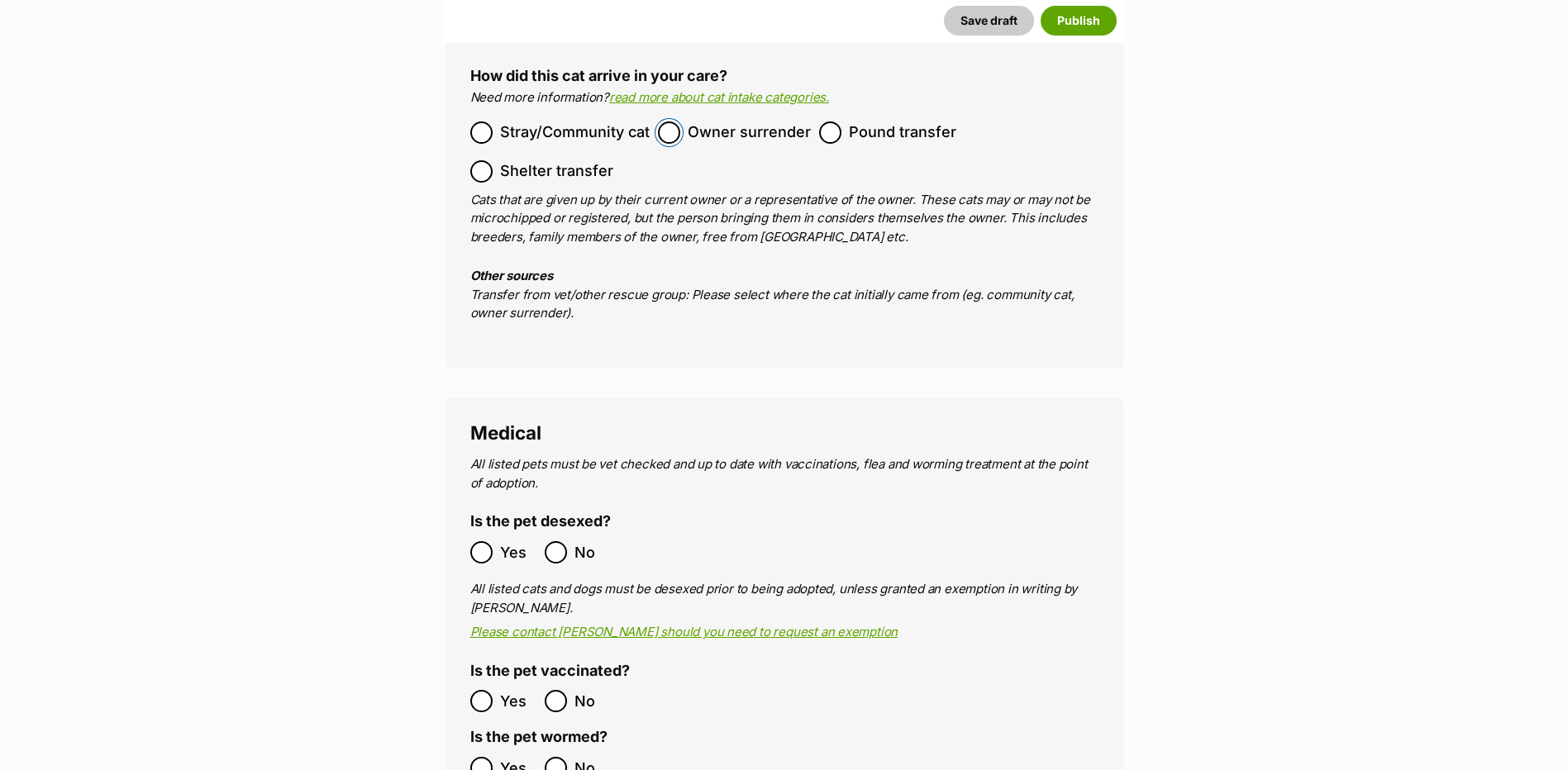
scroll to position [2688, 0]
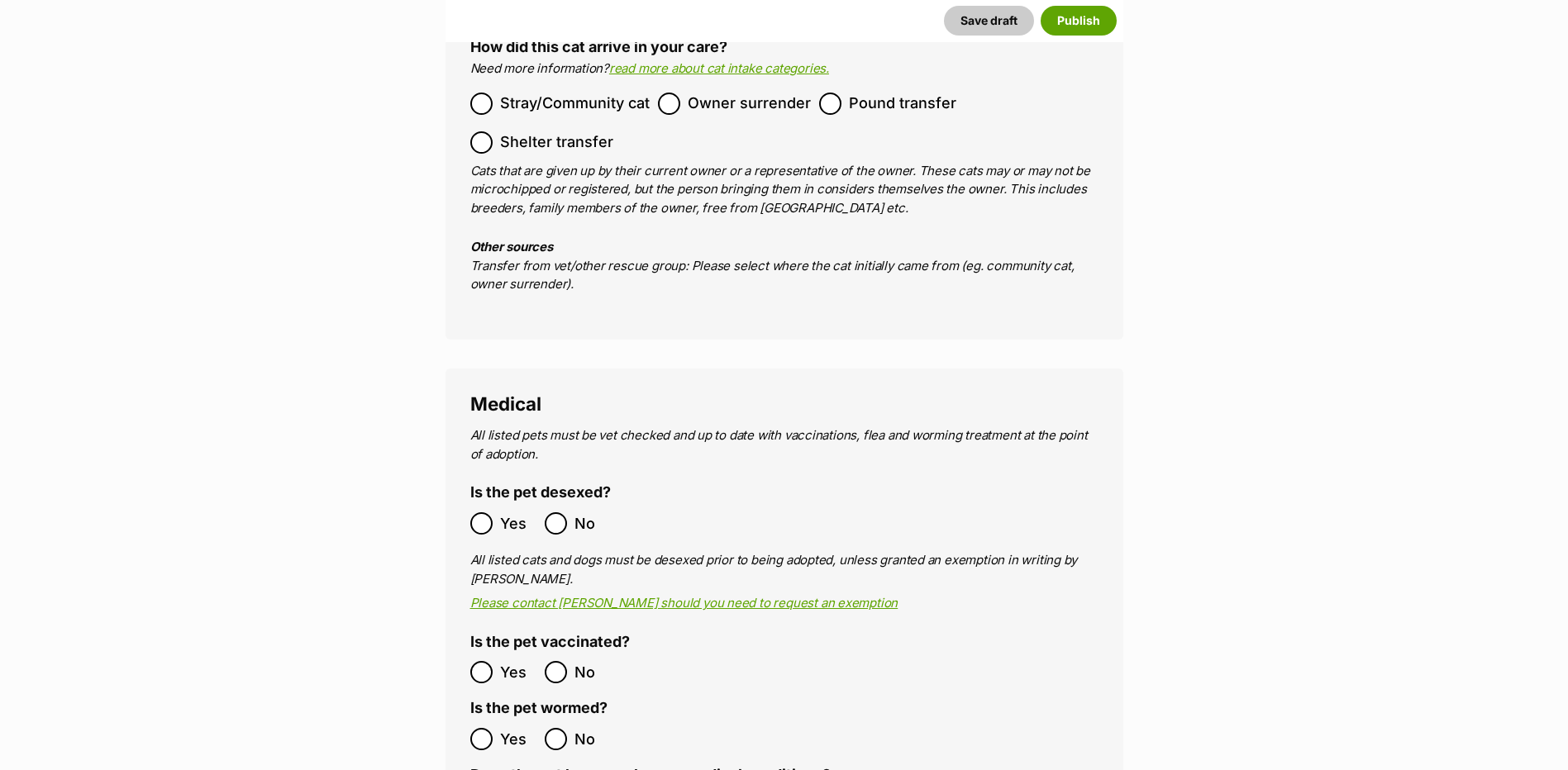
click at [479, 700] on legend "Is the pet wormed?" at bounding box center [539, 709] width 137 height 20
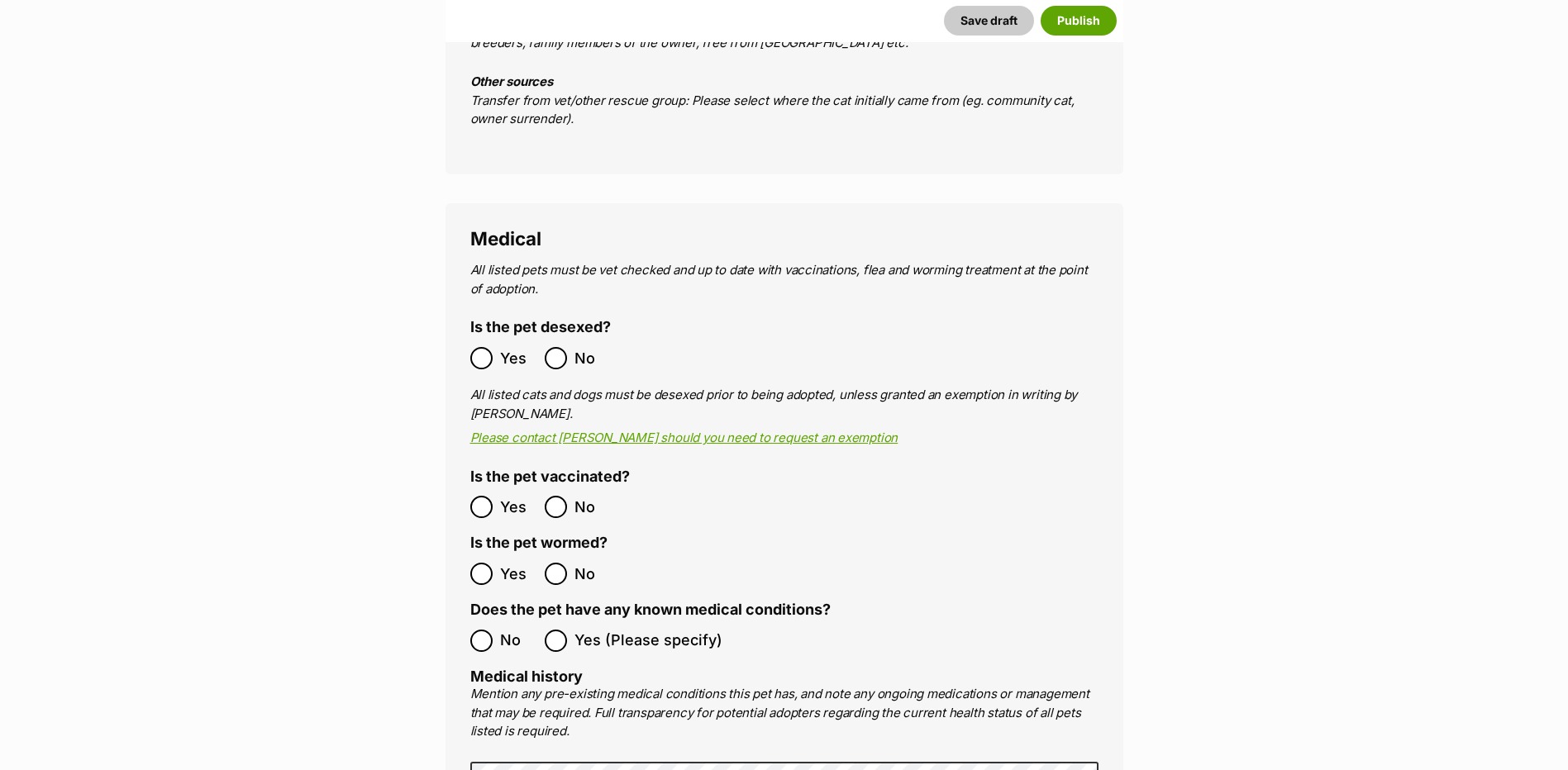
click at [494, 629] on label "No" at bounding box center [504, 640] width 66 height 22
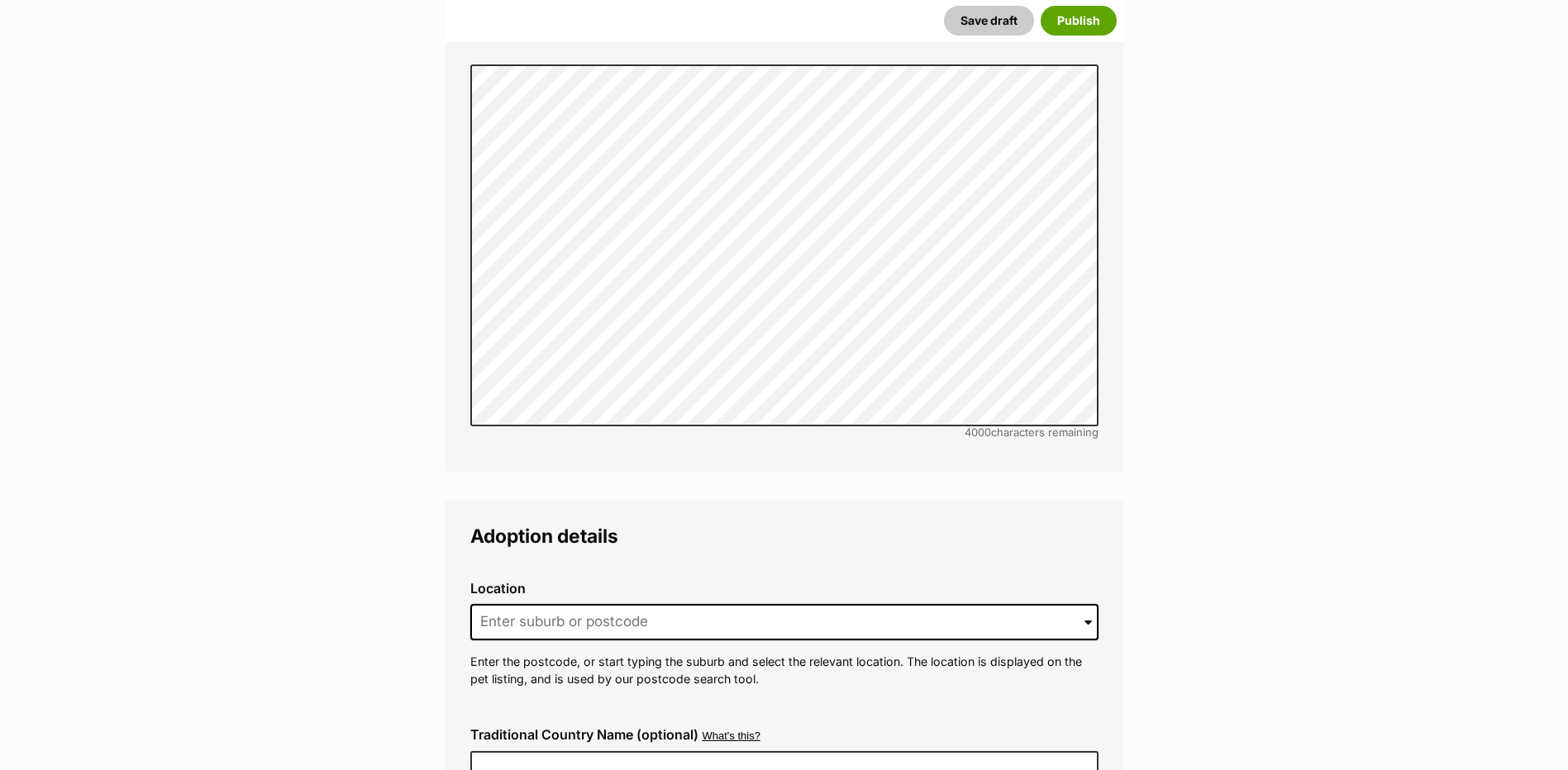
scroll to position [3597, 0]
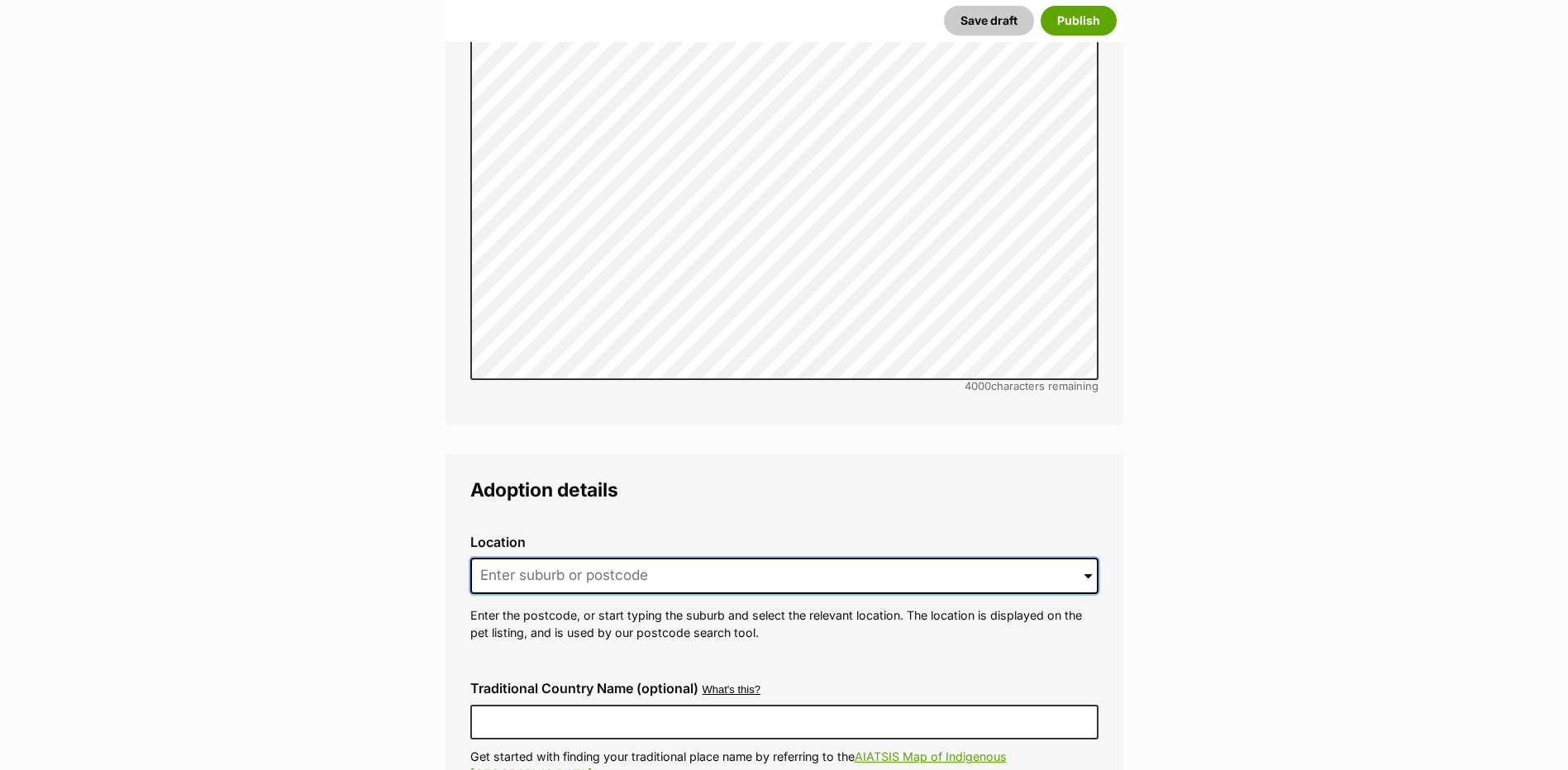
click at [505, 558] on input at bounding box center [784, 576] width 628 height 37
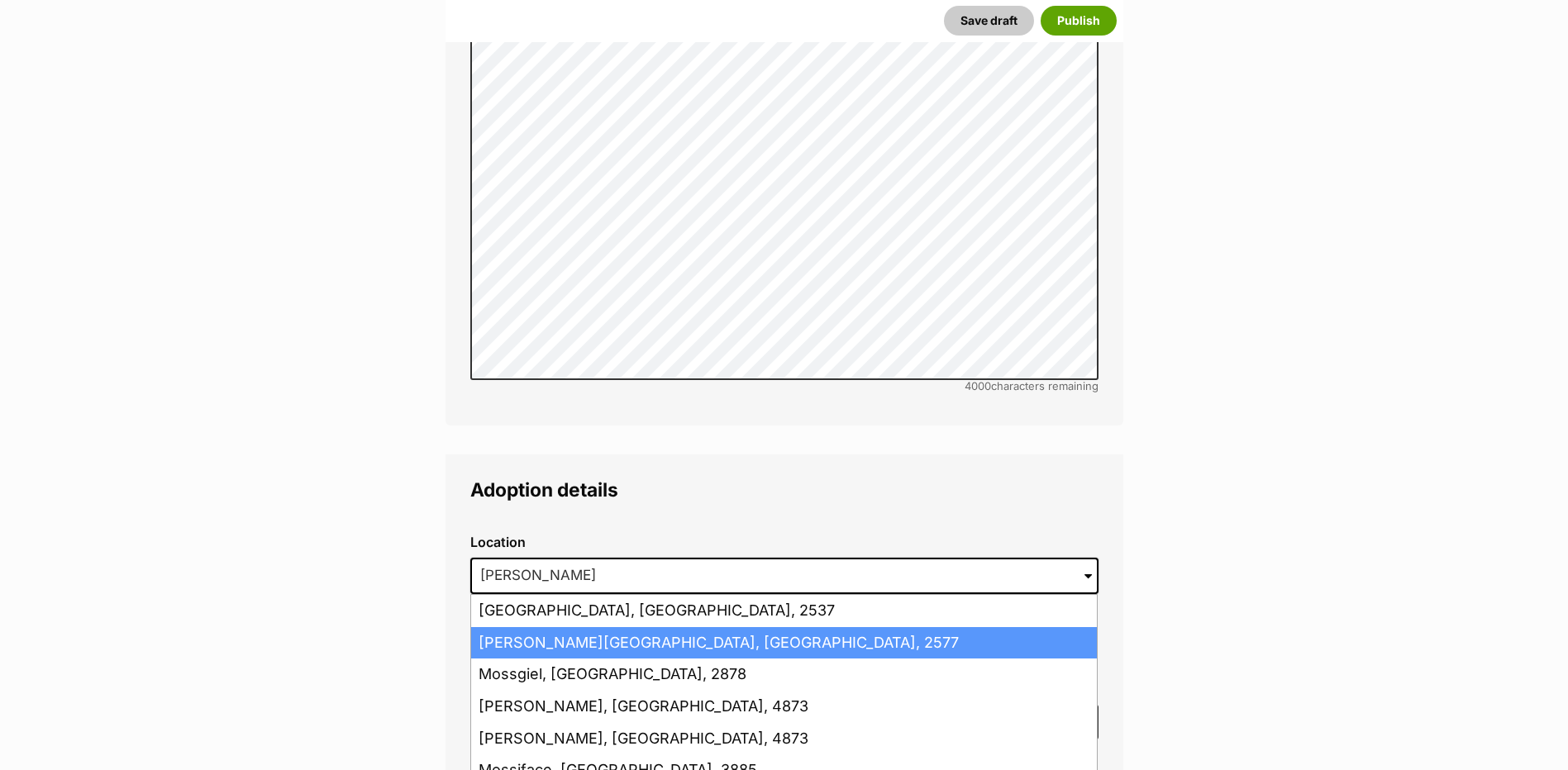
click at [516, 627] on li "Moss Vale, New South Wales, 2577" at bounding box center [784, 643] width 626 height 32
type input "Moss Vale, New South Wales, 2577"
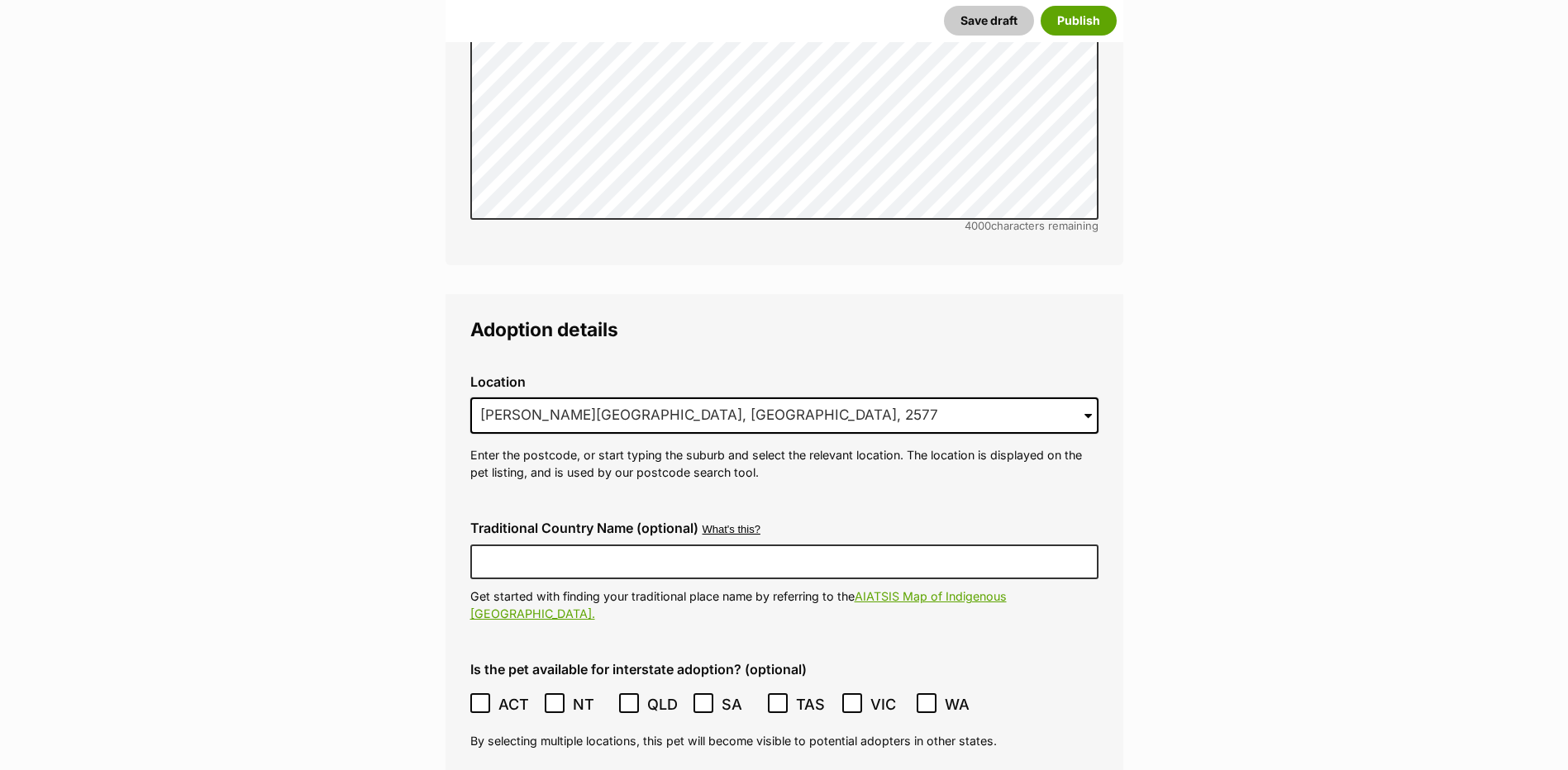
scroll to position [3762, 0]
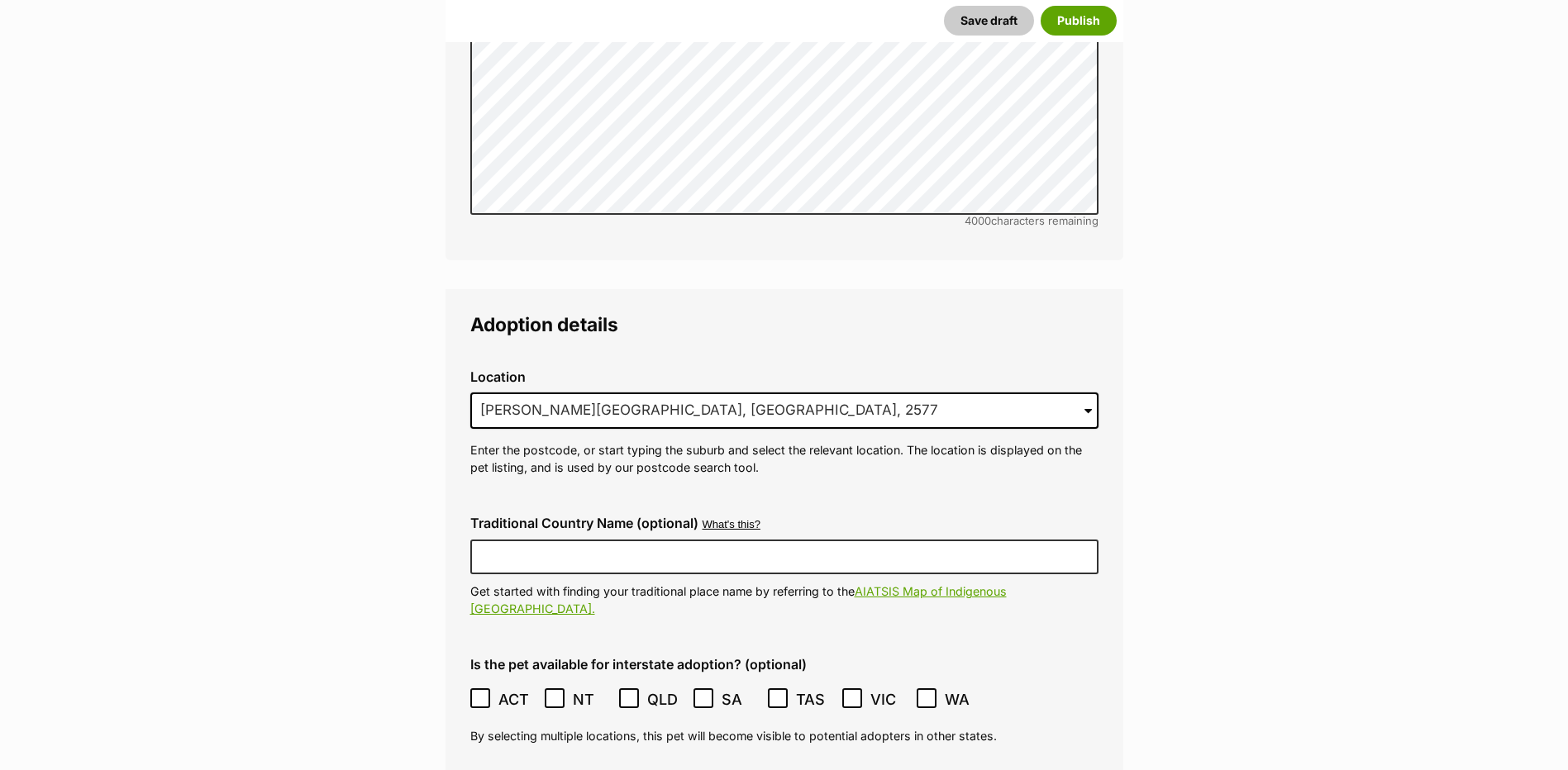
click at [479, 680] on ol "ACT NSW NT QLD SA TAS VIC WA" at bounding box center [784, 700] width 628 height 39
click at [483, 692] on icon at bounding box center [480, 698] width 12 height 12
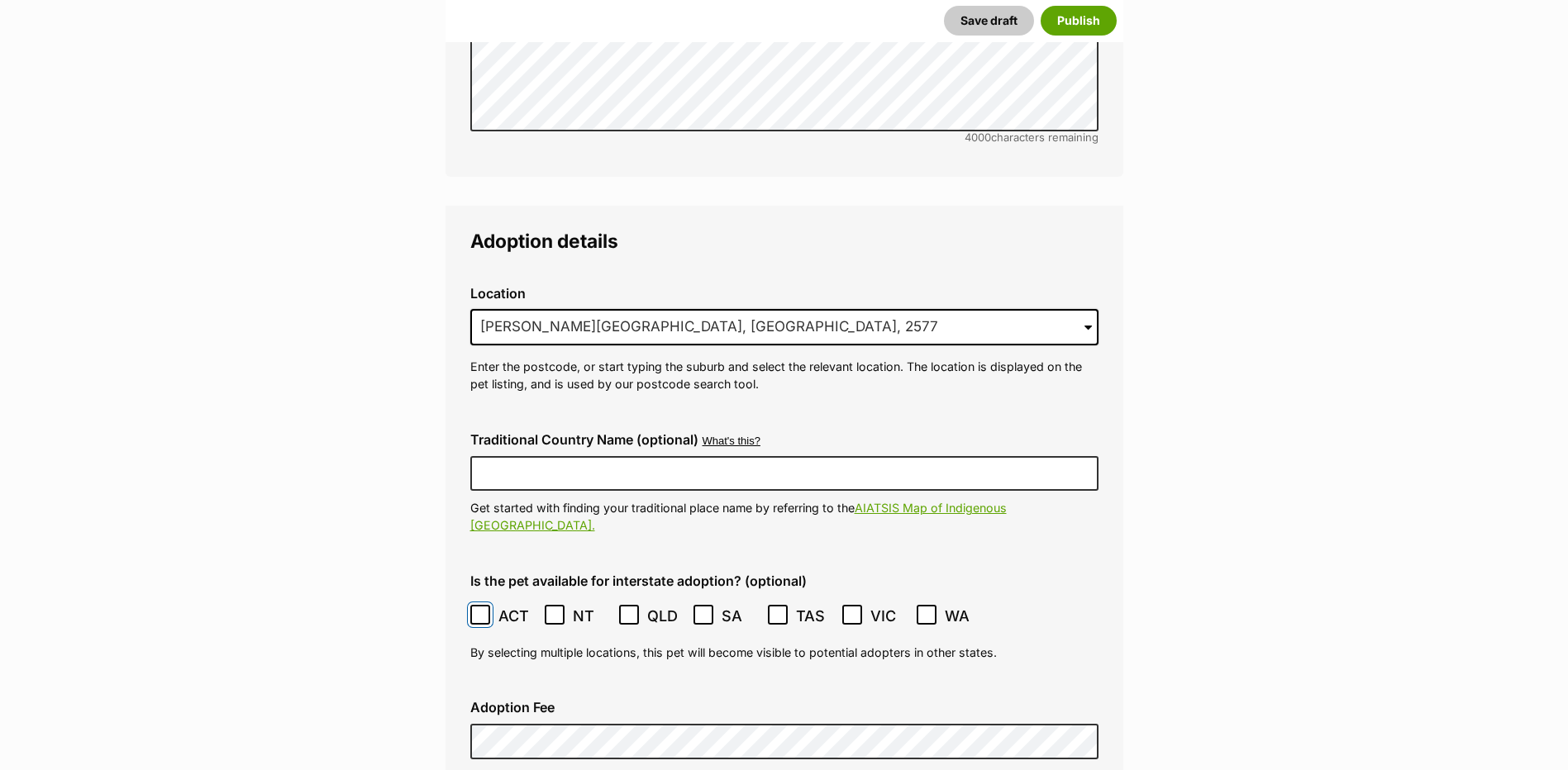
scroll to position [4010, 0]
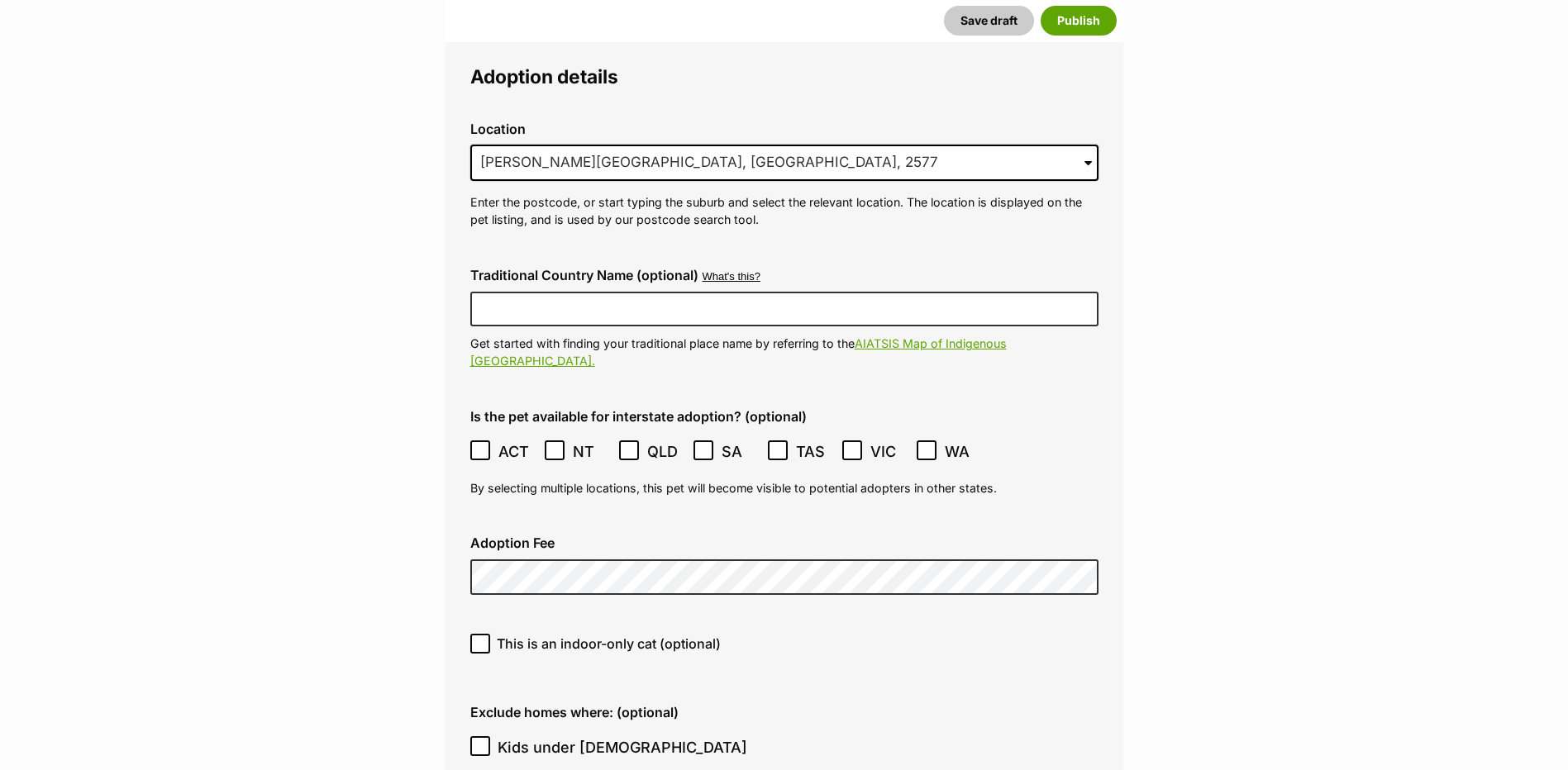
click at [475, 634] on input "This is an indoor-only cat (optional)" at bounding box center [480, 643] width 20 height 20
checkbox input "true"
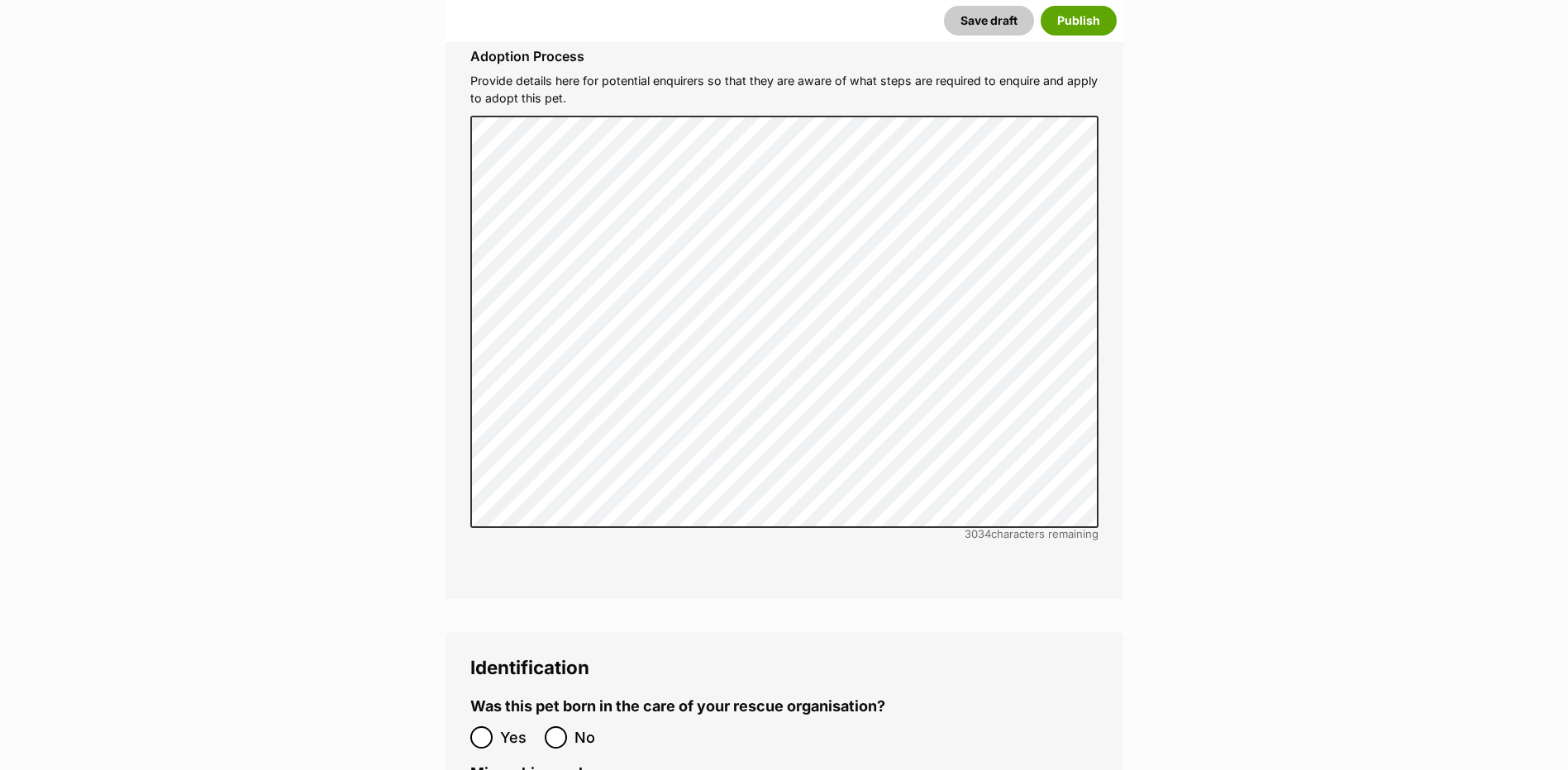
scroll to position [5166, 0]
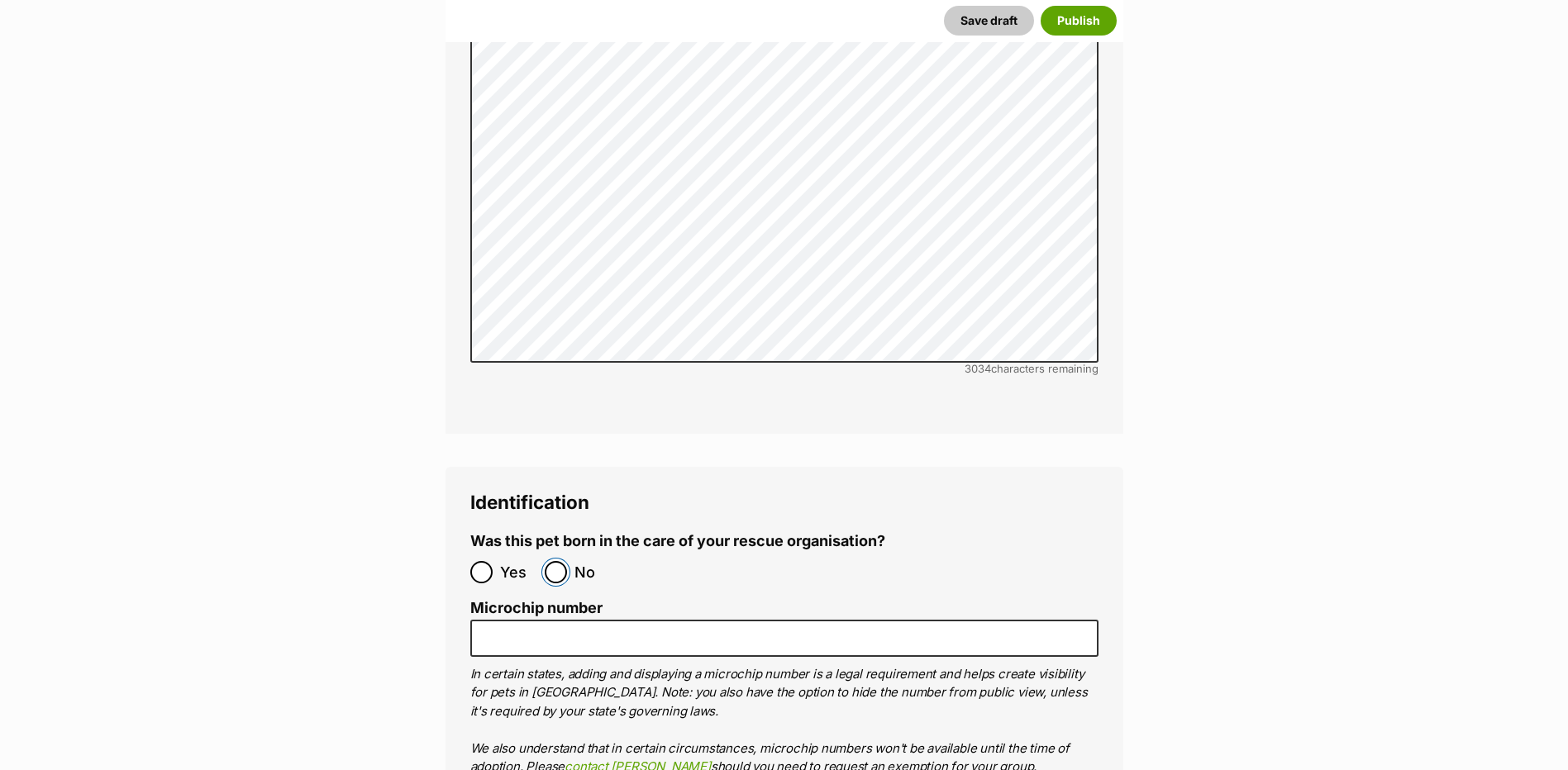
click at [557, 561] on input "No" at bounding box center [555, 571] width 22 height 22
radio input "true"
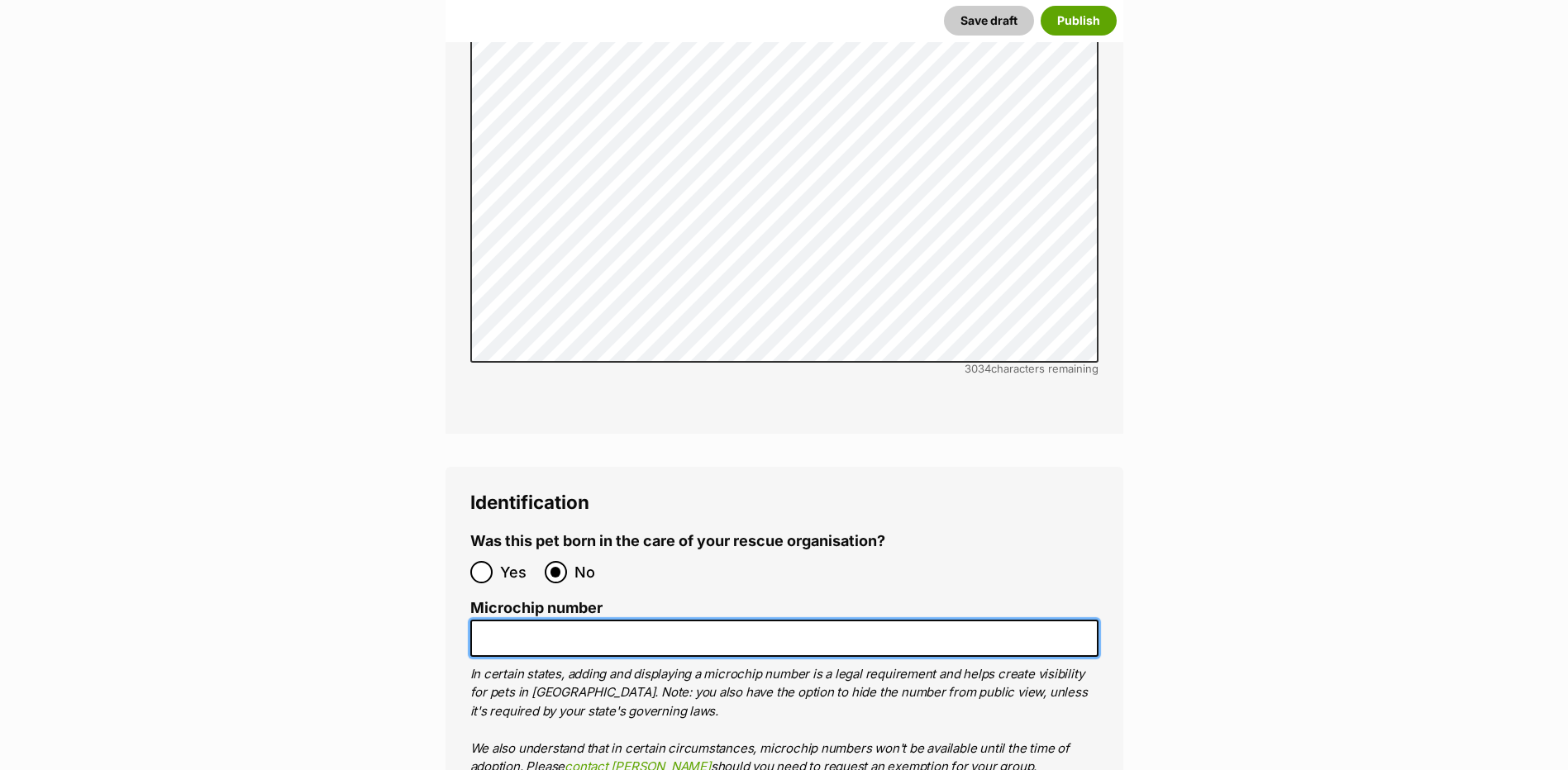
click at [636, 619] on input "Microchip number" at bounding box center [784, 638] width 628 height 37
paste input "978142000388597"
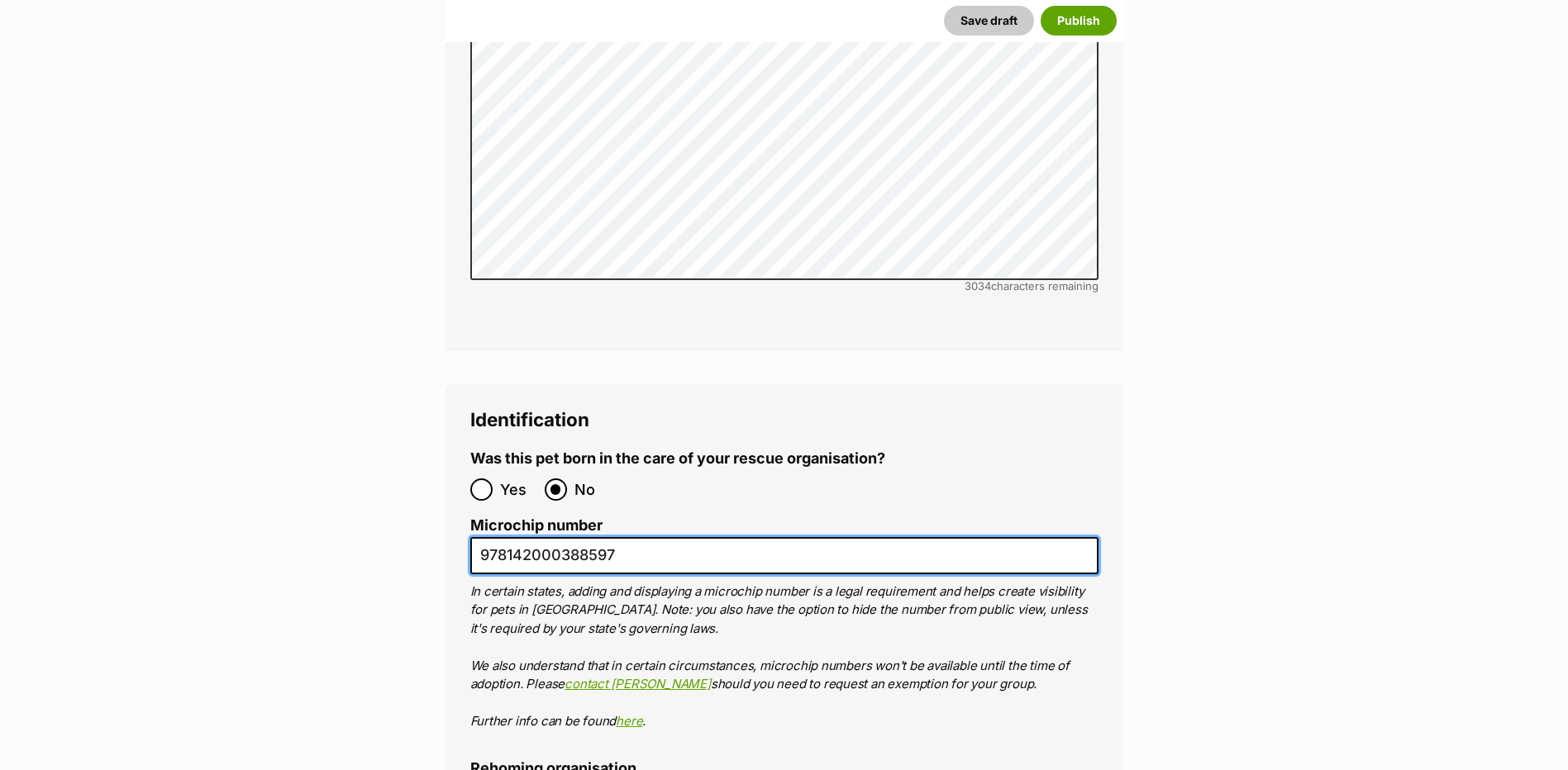
scroll to position [5497, 0]
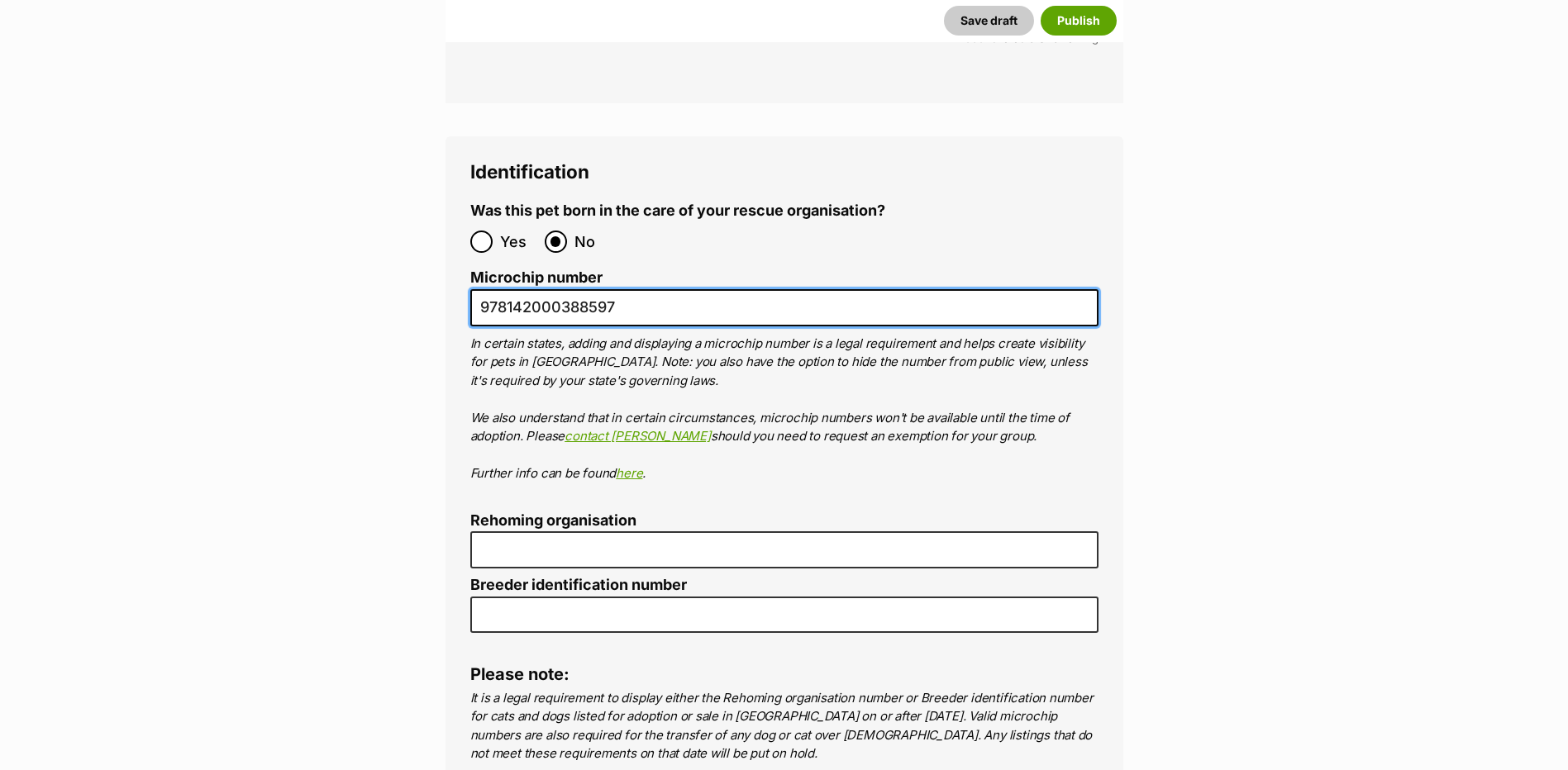
type input "978142000388597"
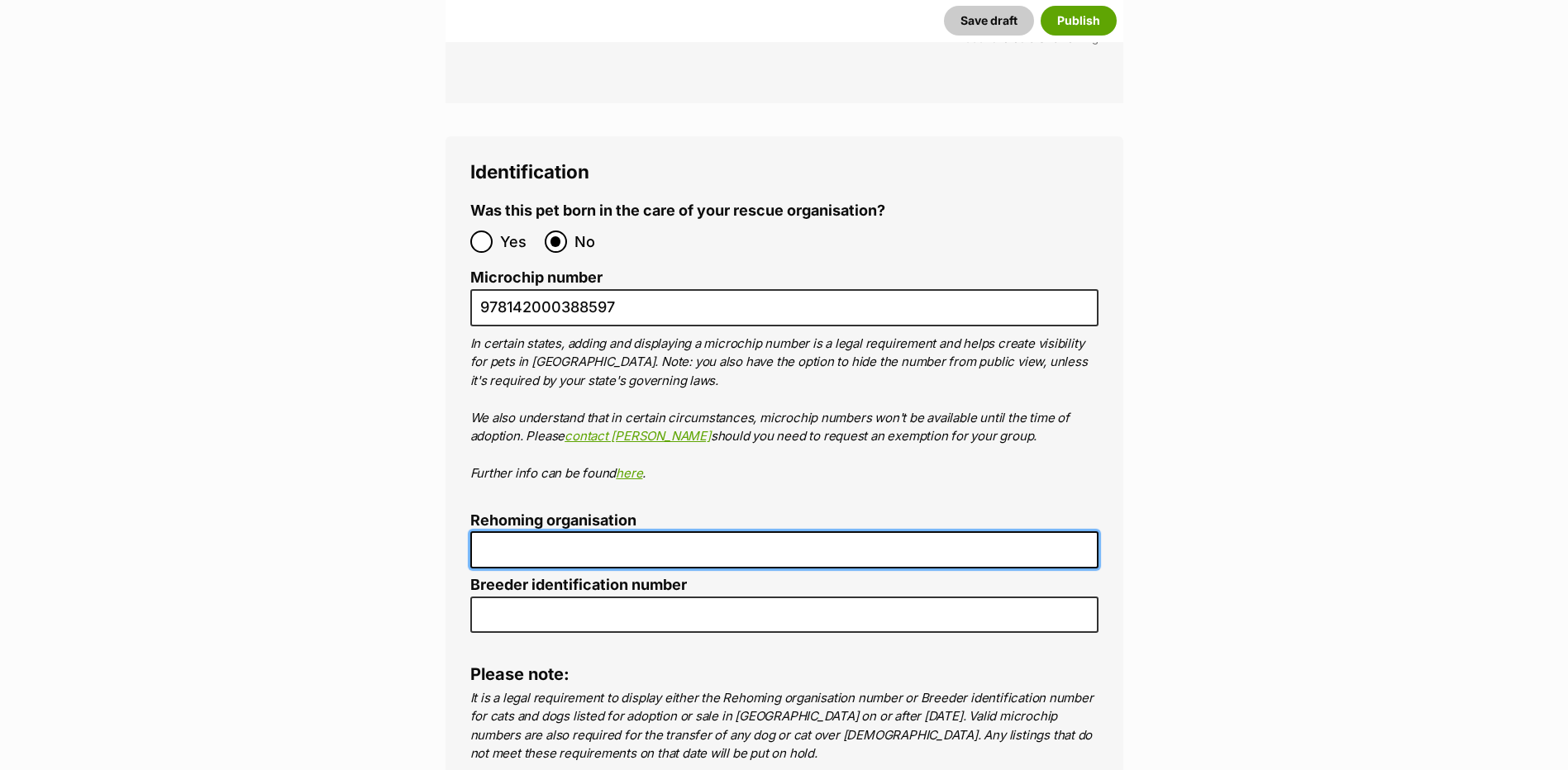
click at [610, 531] on input "Rehoming organisation" at bounding box center [784, 550] width 628 height 37
type input "R2510021"
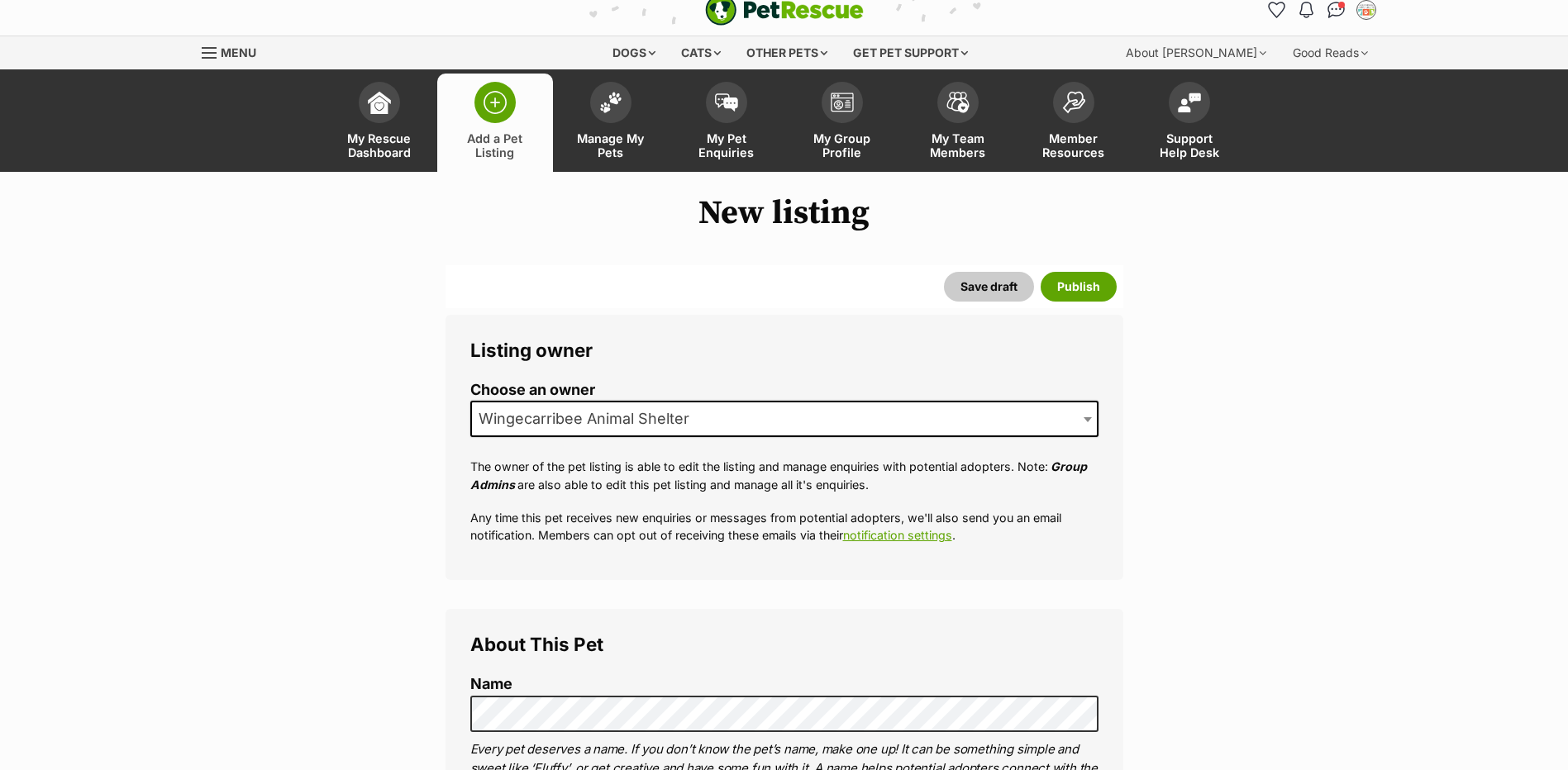
scroll to position [12, 0]
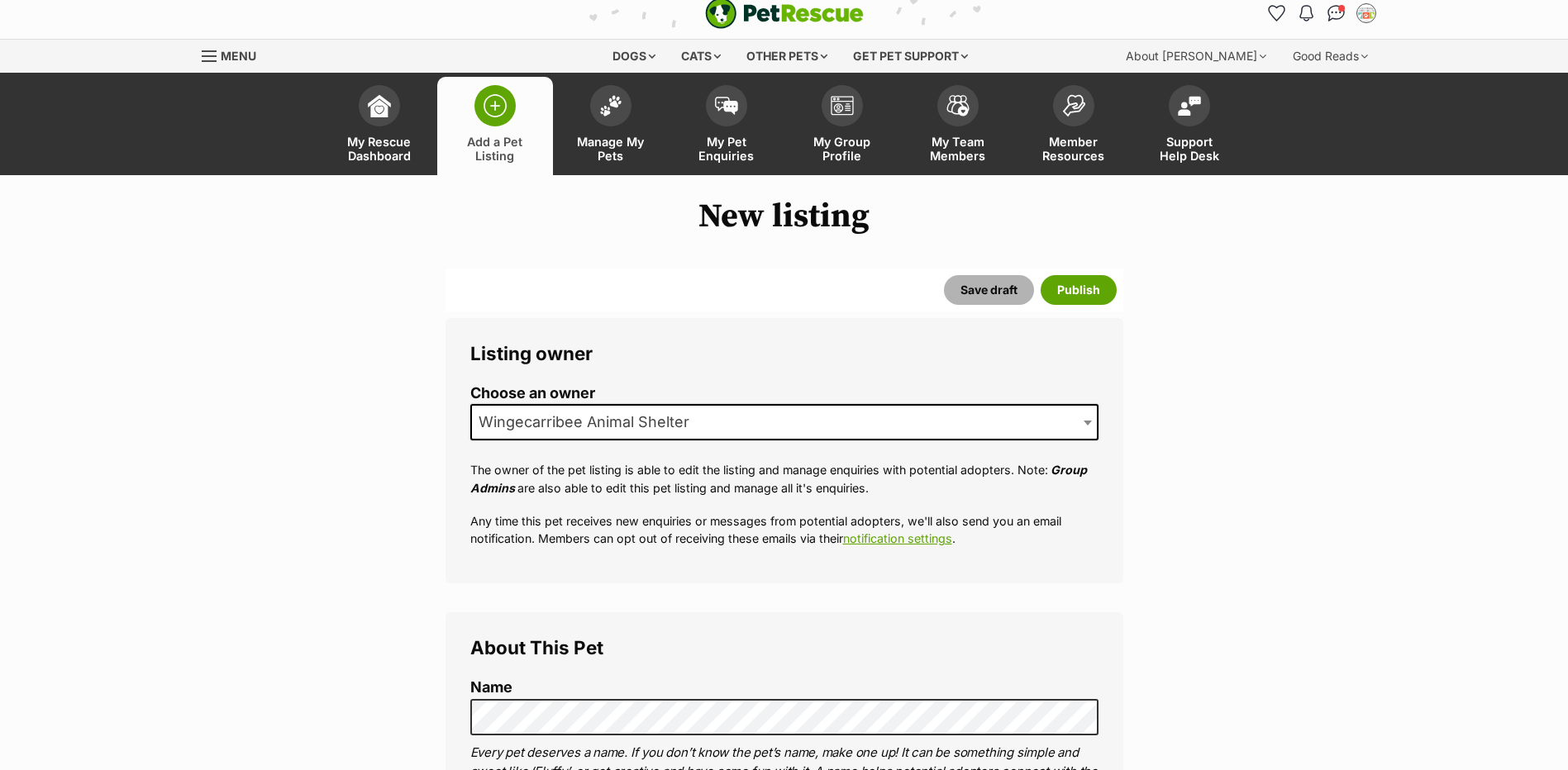
click at [1005, 283] on button "Save draft" at bounding box center [989, 290] width 90 height 29
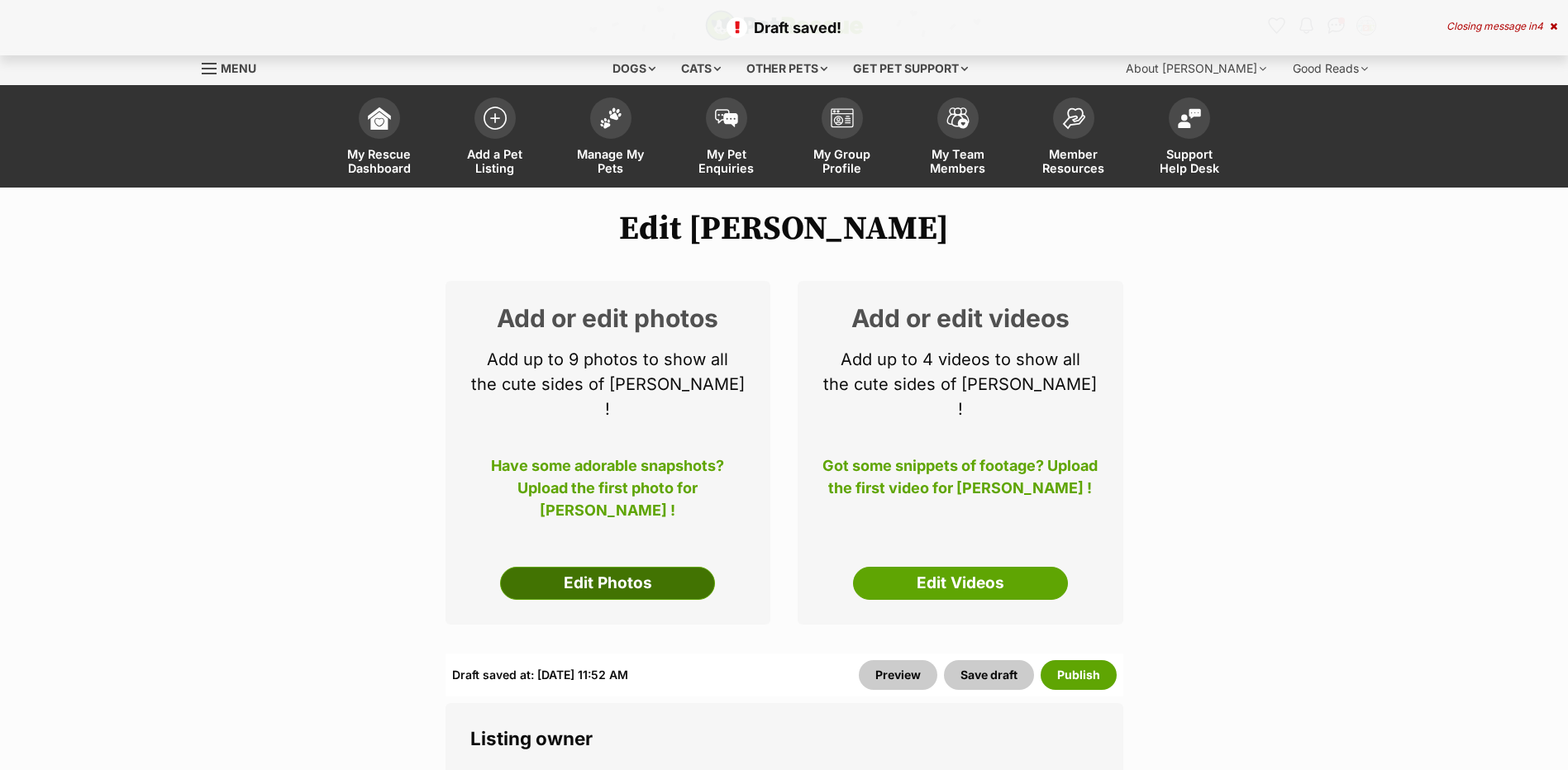
drag, startPoint x: 0, startPoint y: 0, endPoint x: 584, endPoint y: 555, distance: 805.7
click at [584, 567] on link "Edit Photos" at bounding box center [607, 583] width 215 height 33
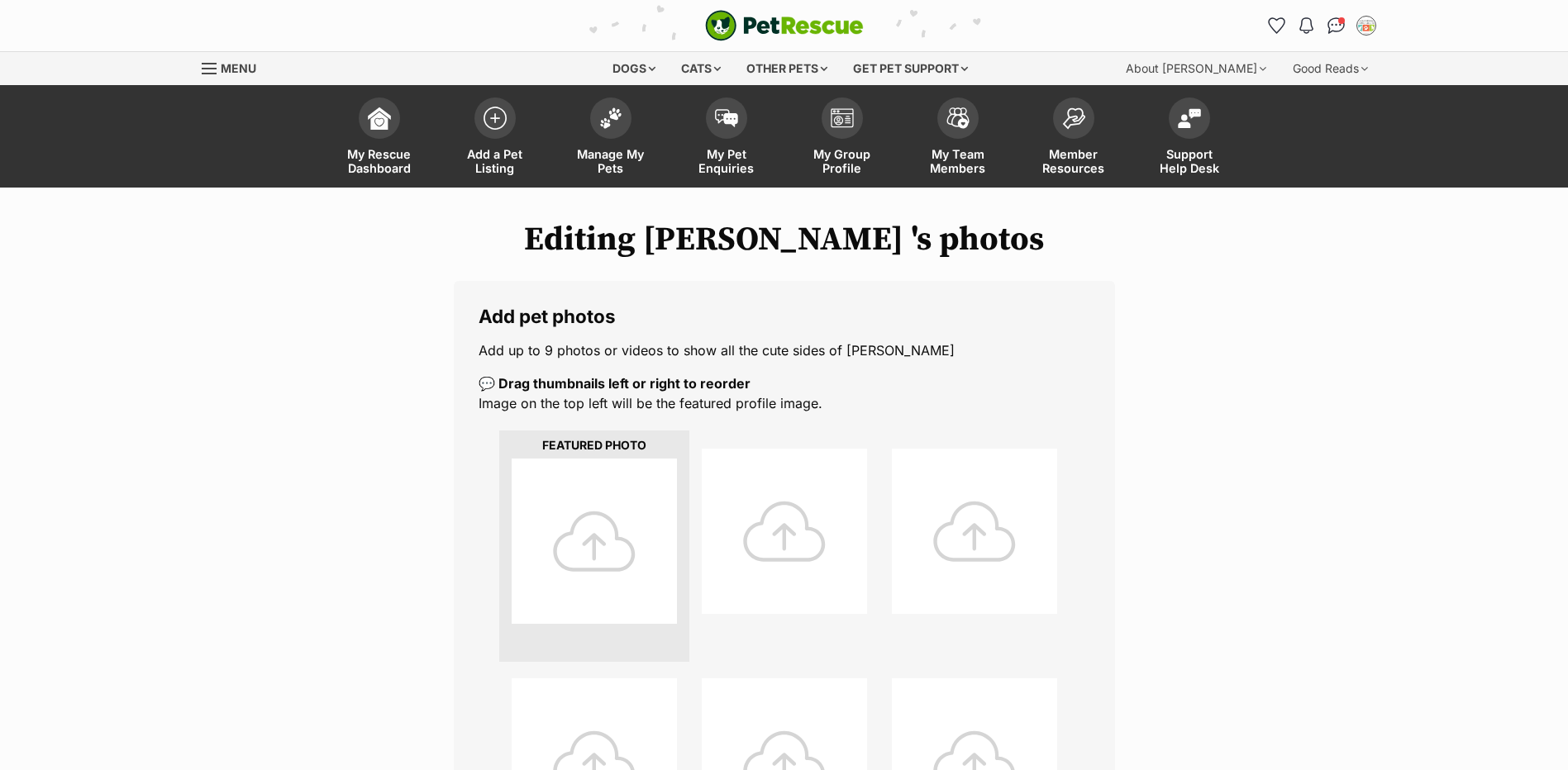
click at [599, 477] on div at bounding box center [594, 541] width 165 height 165
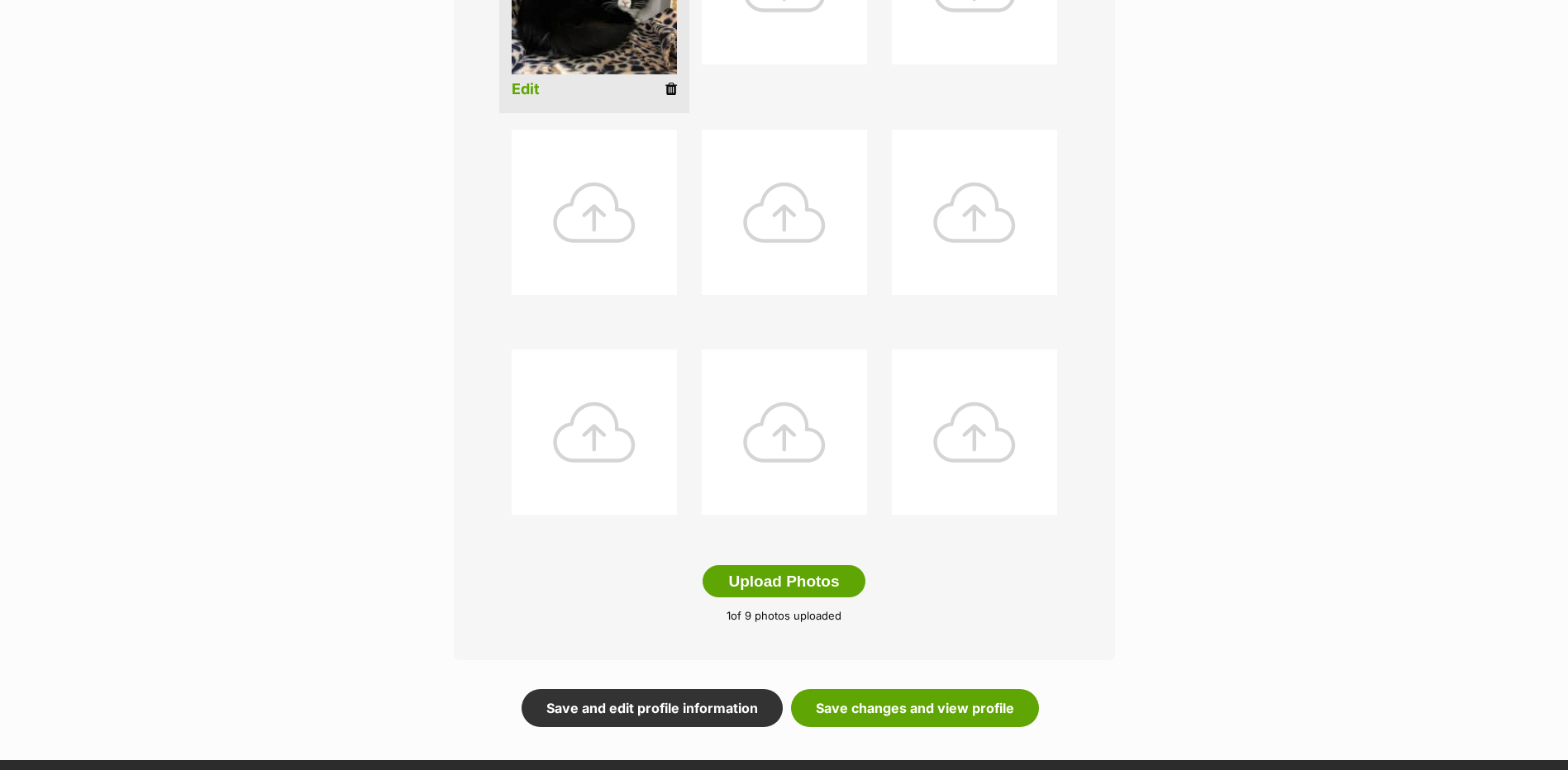
scroll to position [578, 0]
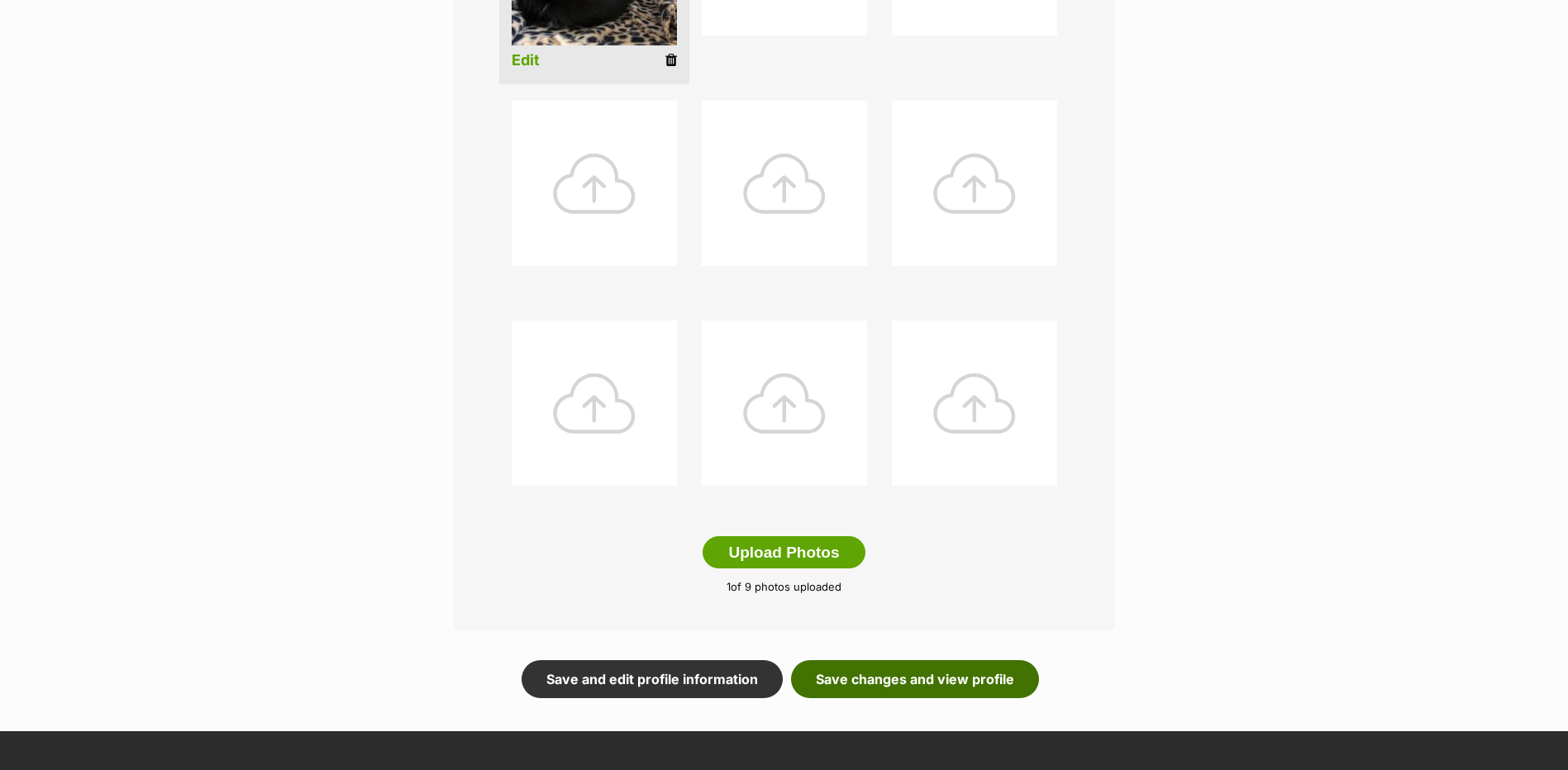
click at [833, 684] on link "Save changes and view profile" at bounding box center [915, 679] width 248 height 38
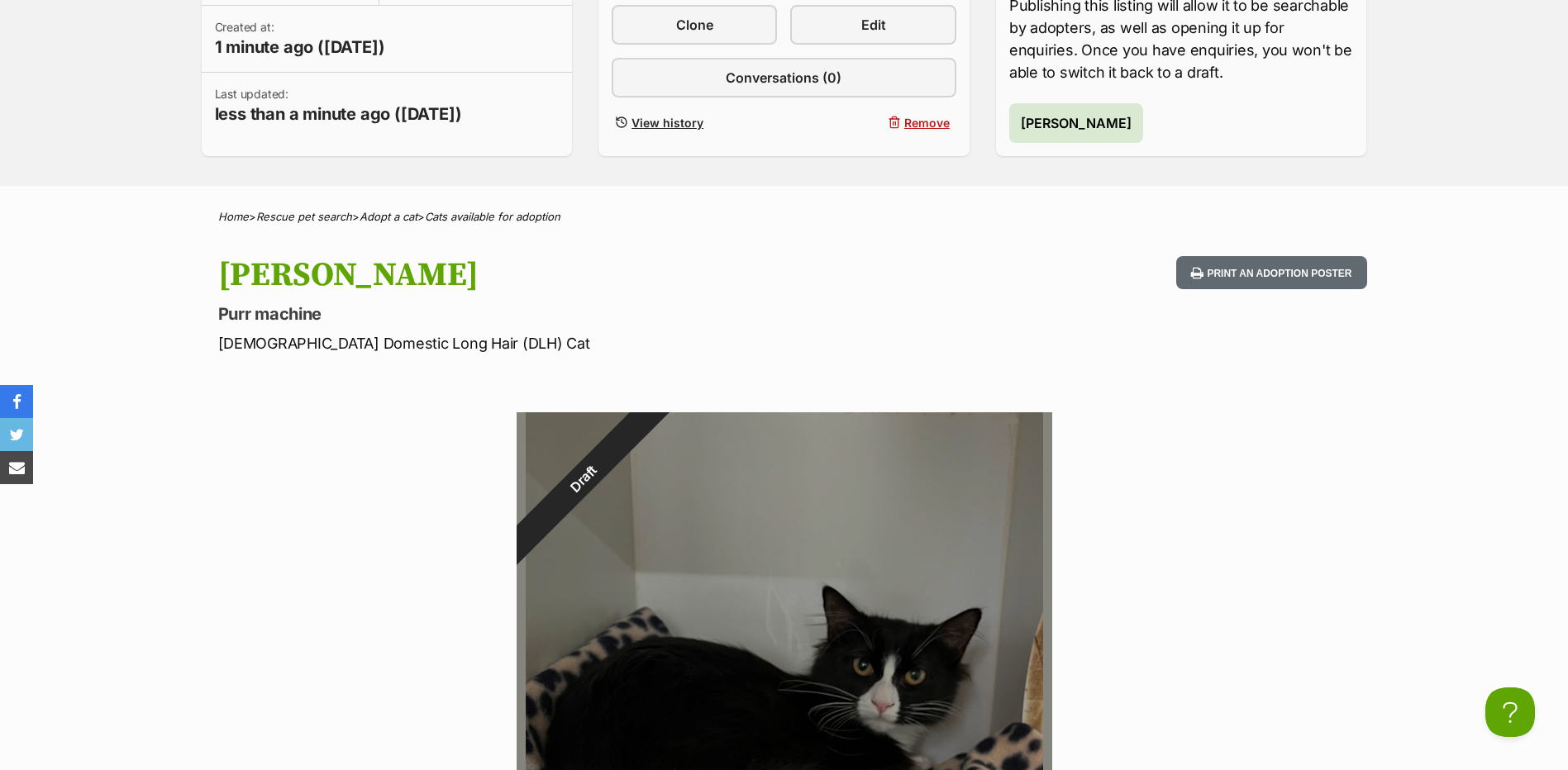
scroll to position [248, 0]
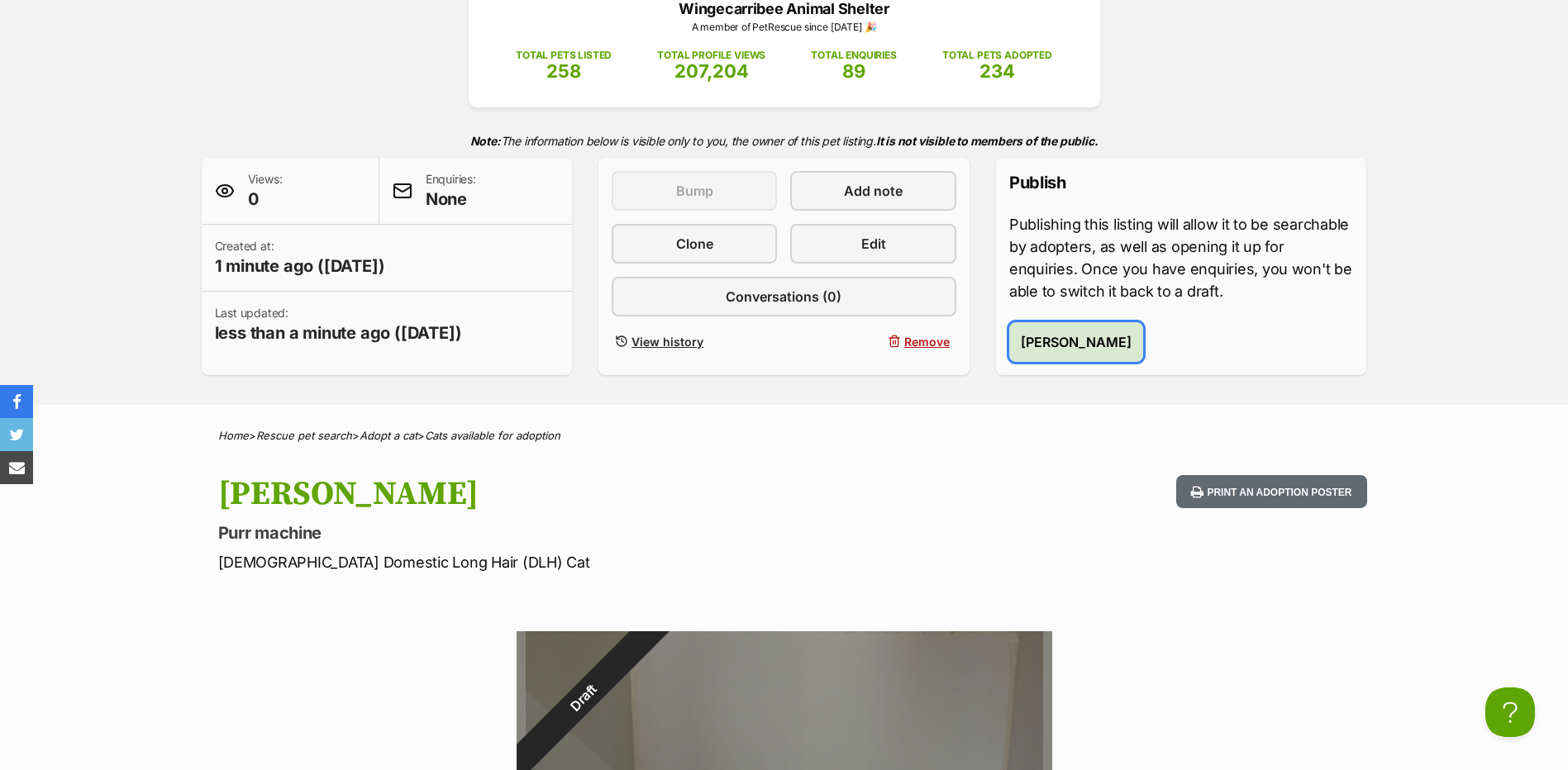
click at [1049, 349] on span "Publish Jasmine" at bounding box center [1076, 342] width 111 height 20
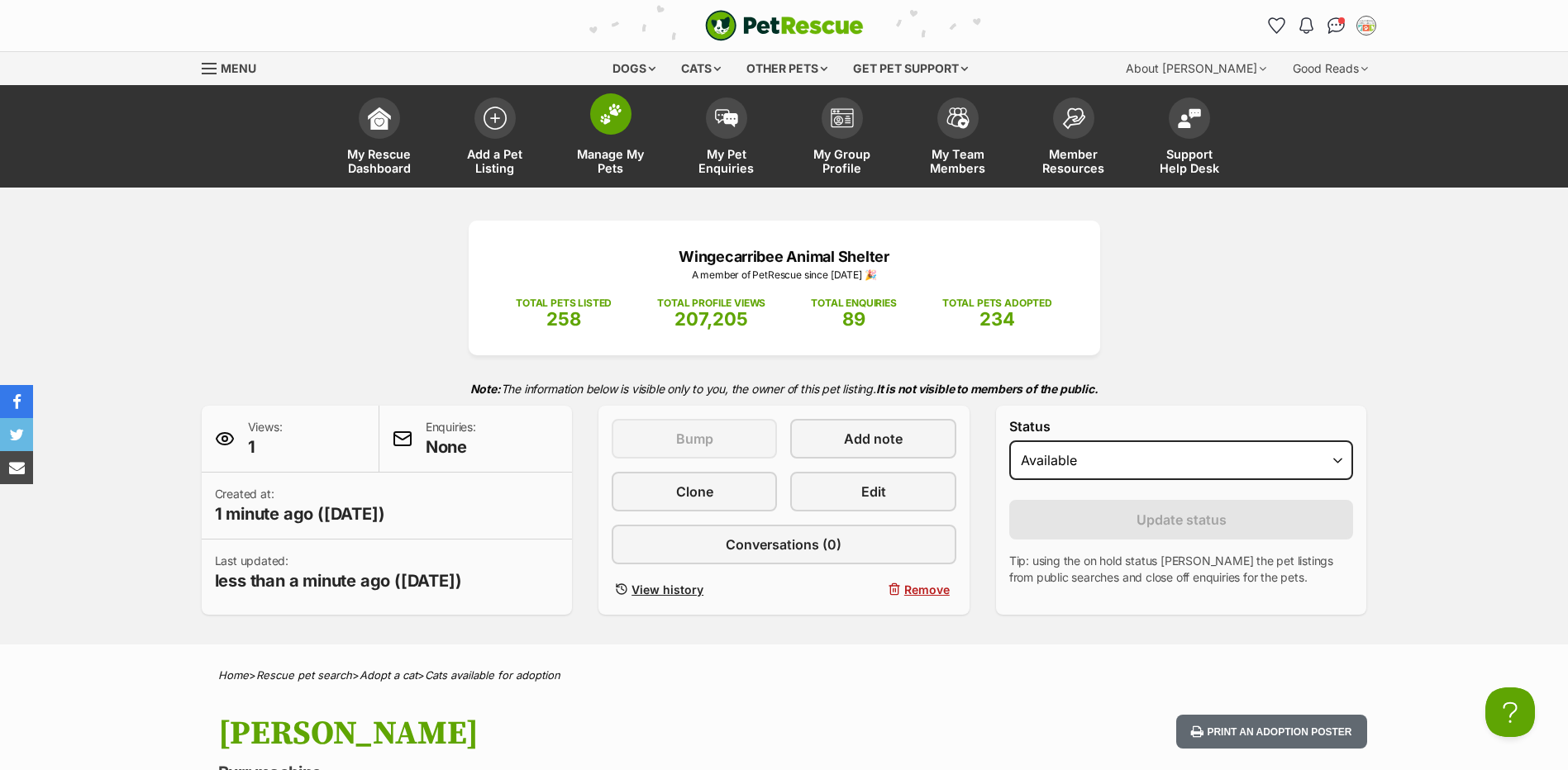
click at [608, 131] on span at bounding box center [611, 114] width 41 height 41
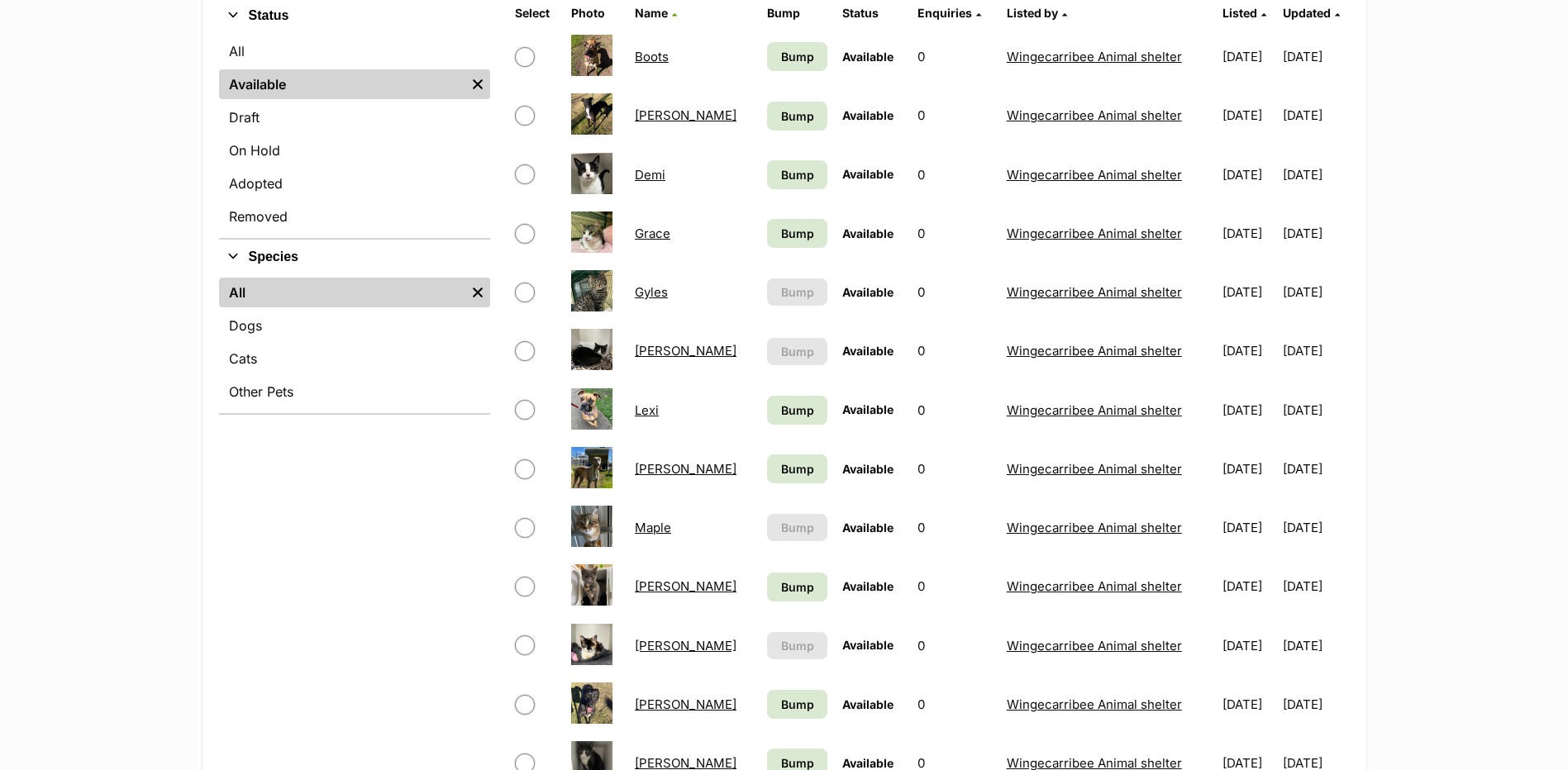
scroll to position [331, 0]
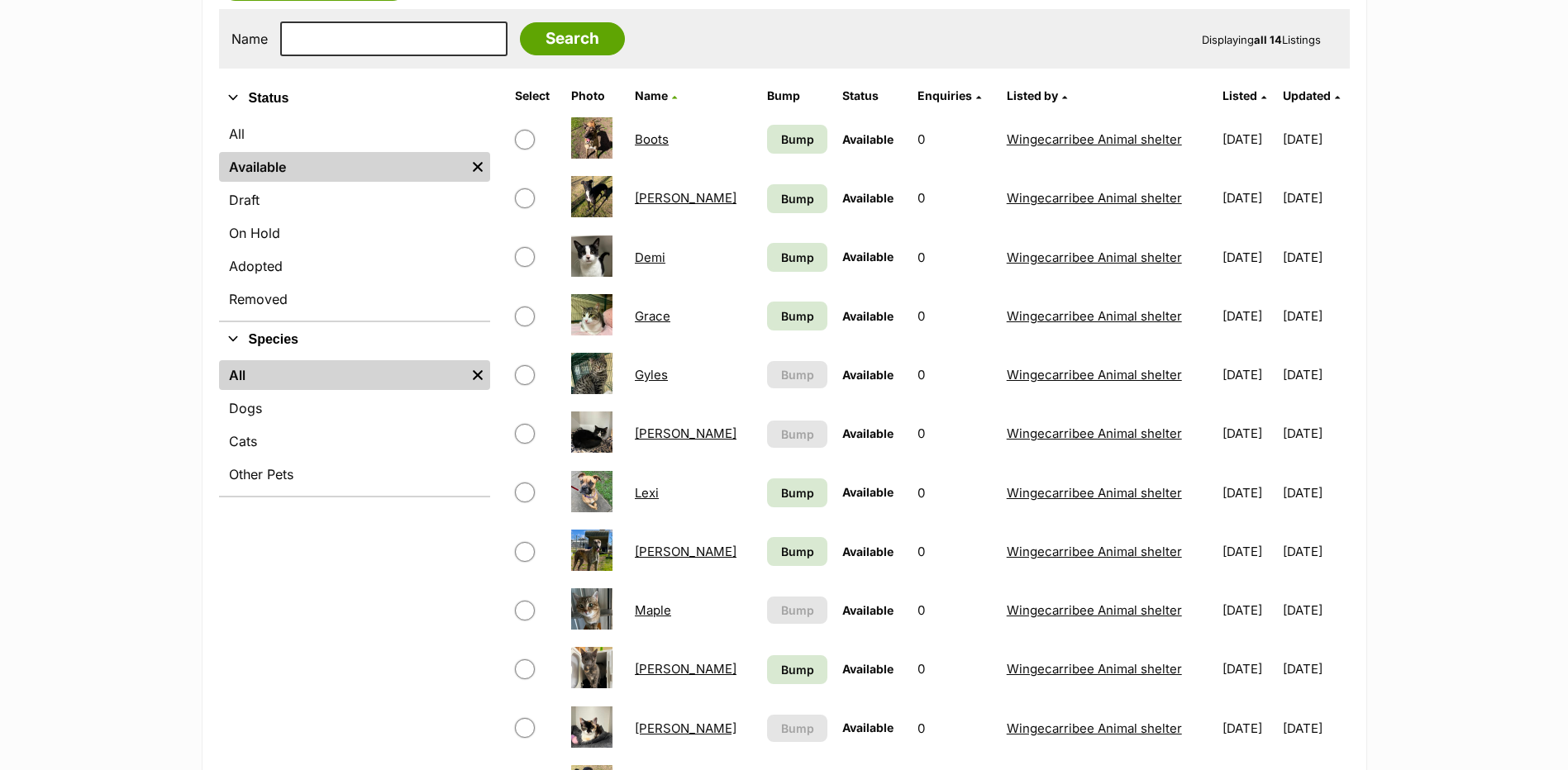
click at [644, 319] on link "Grace" at bounding box center [653, 316] width 36 height 16
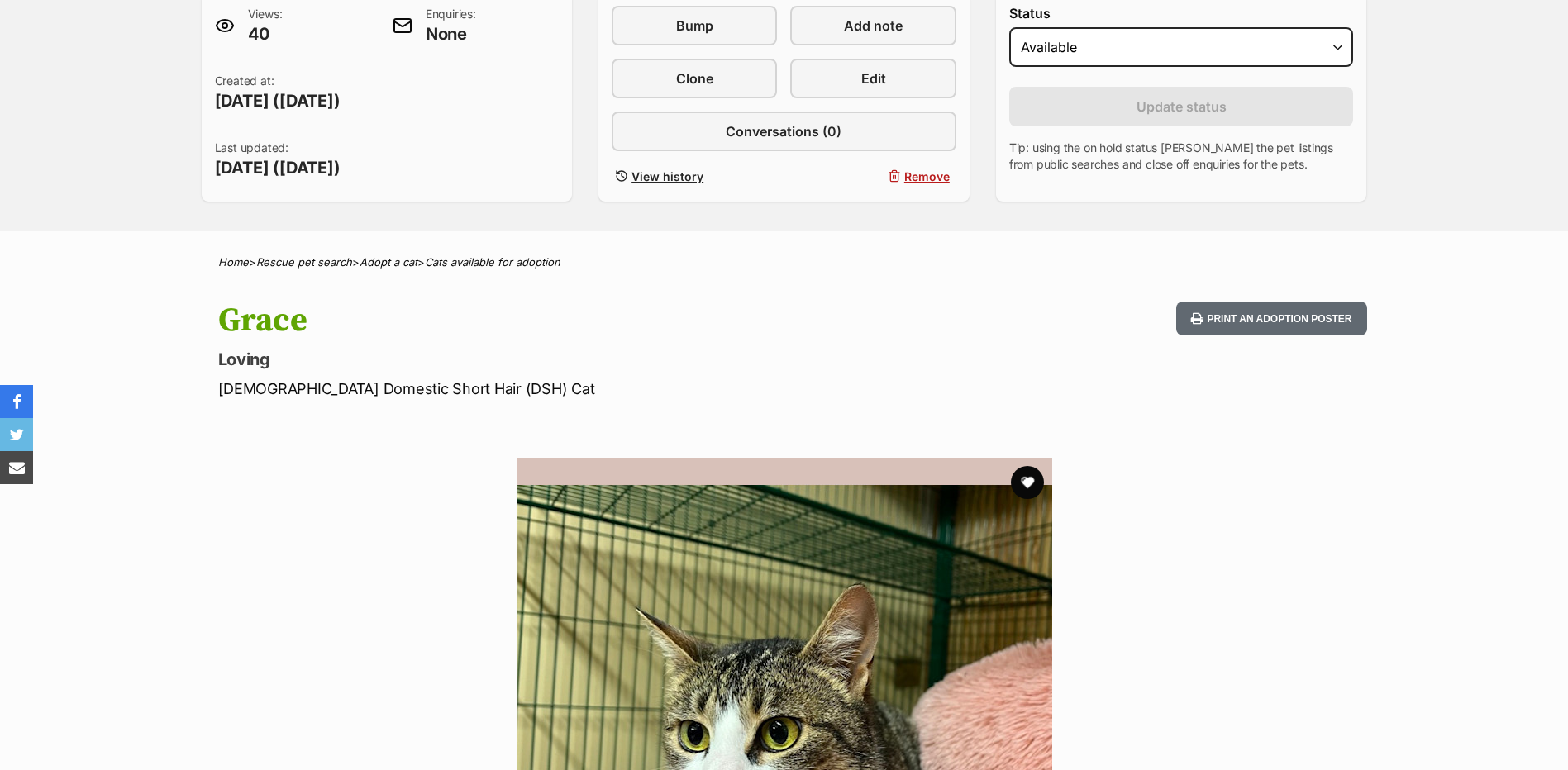
scroll to position [574, 0]
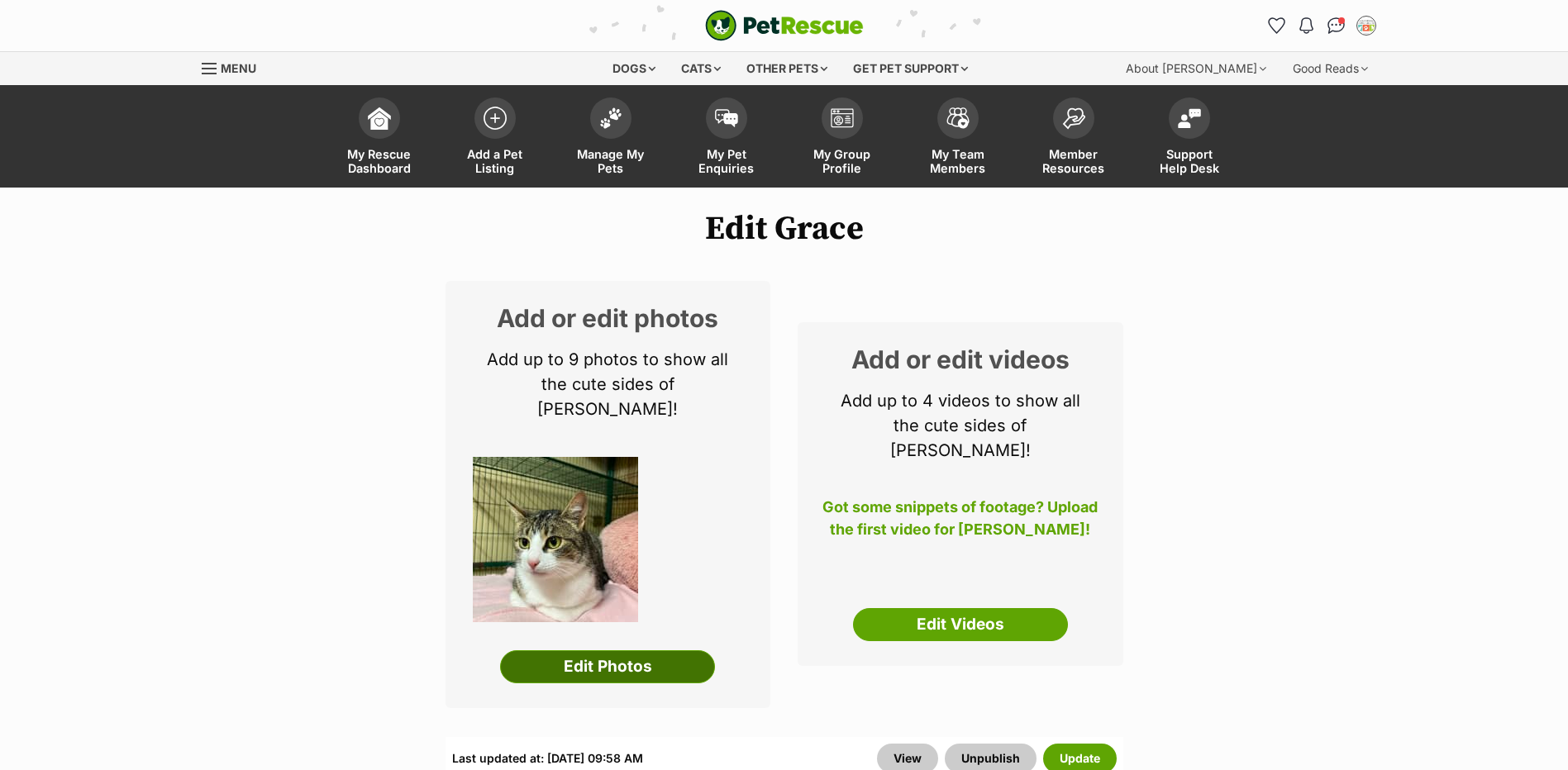
click at [677, 651] on link "Edit Photos" at bounding box center [607, 667] width 215 height 33
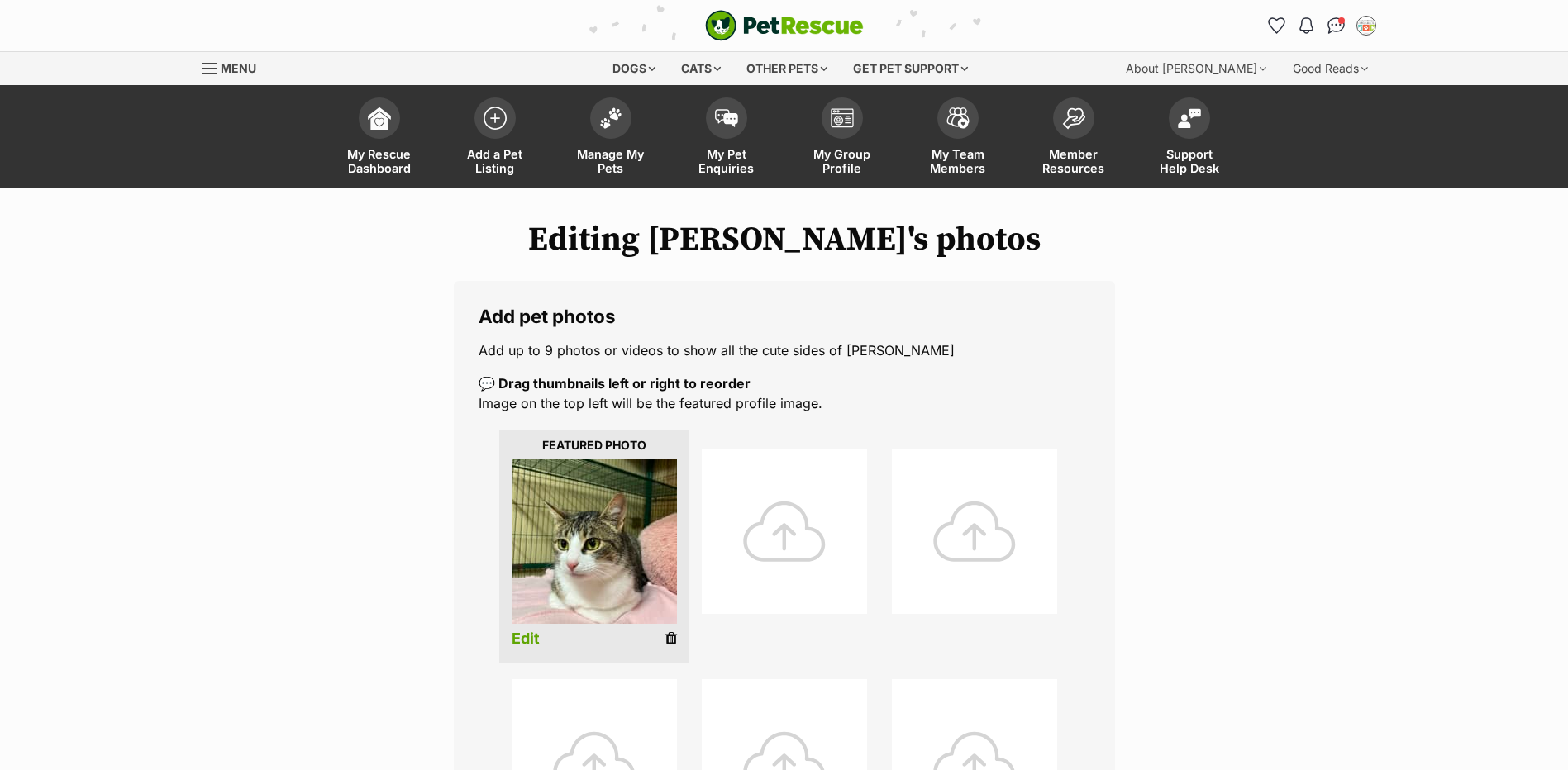
click at [753, 578] on div at bounding box center [784, 530] width 165 height 165
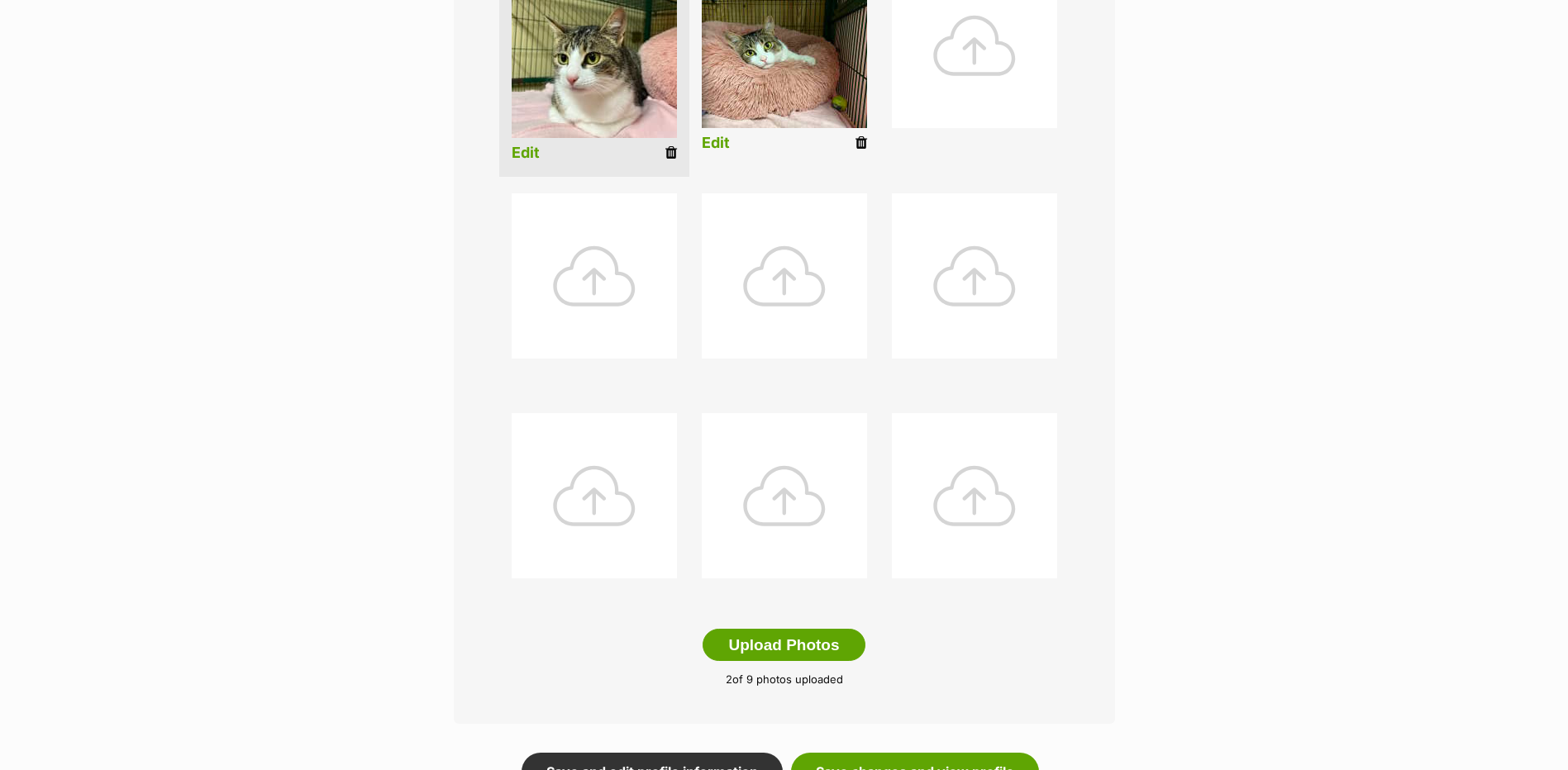
scroll to position [496, 0]
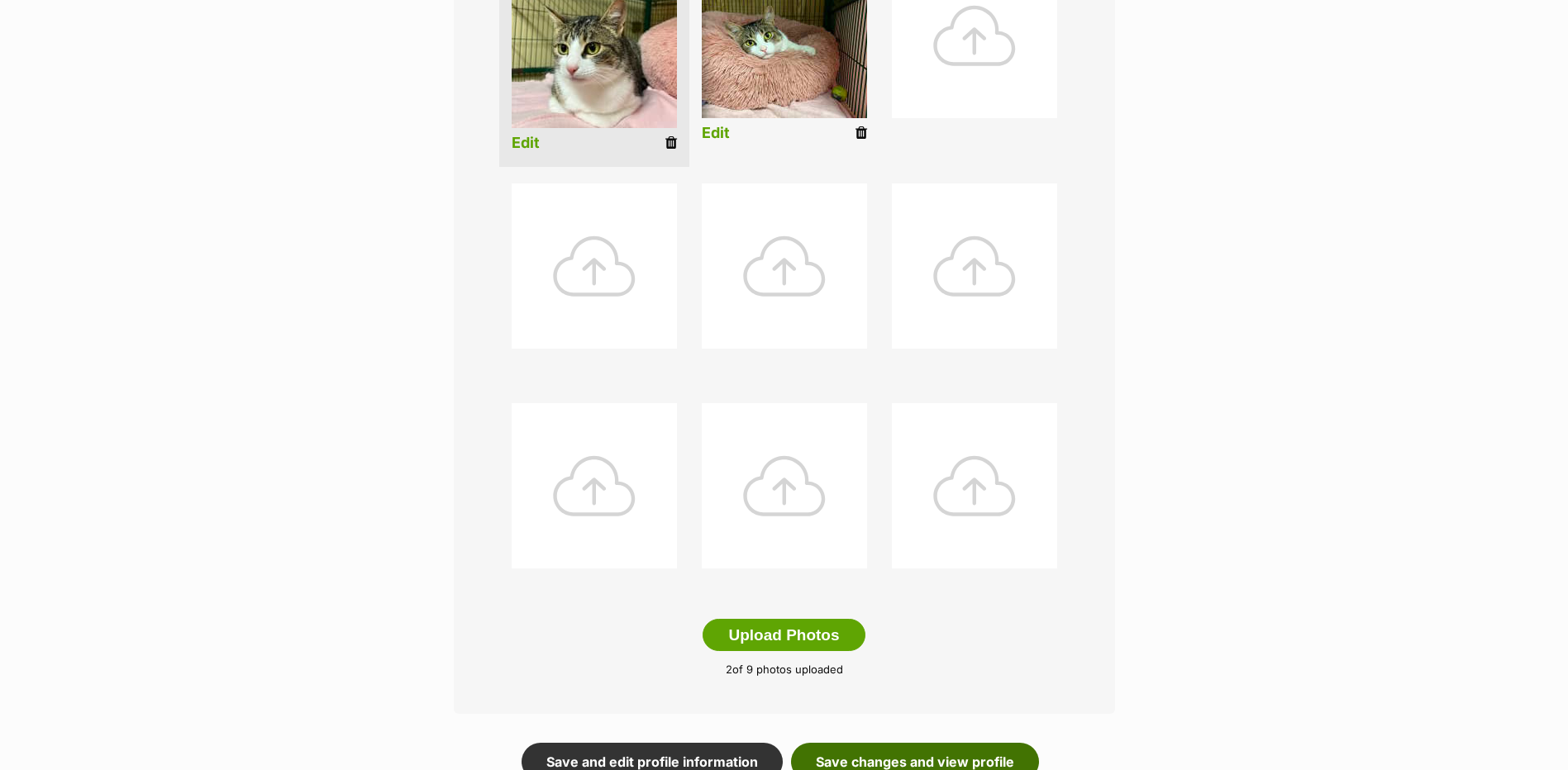
click at [858, 750] on link "Save changes and view profile" at bounding box center [915, 761] width 248 height 38
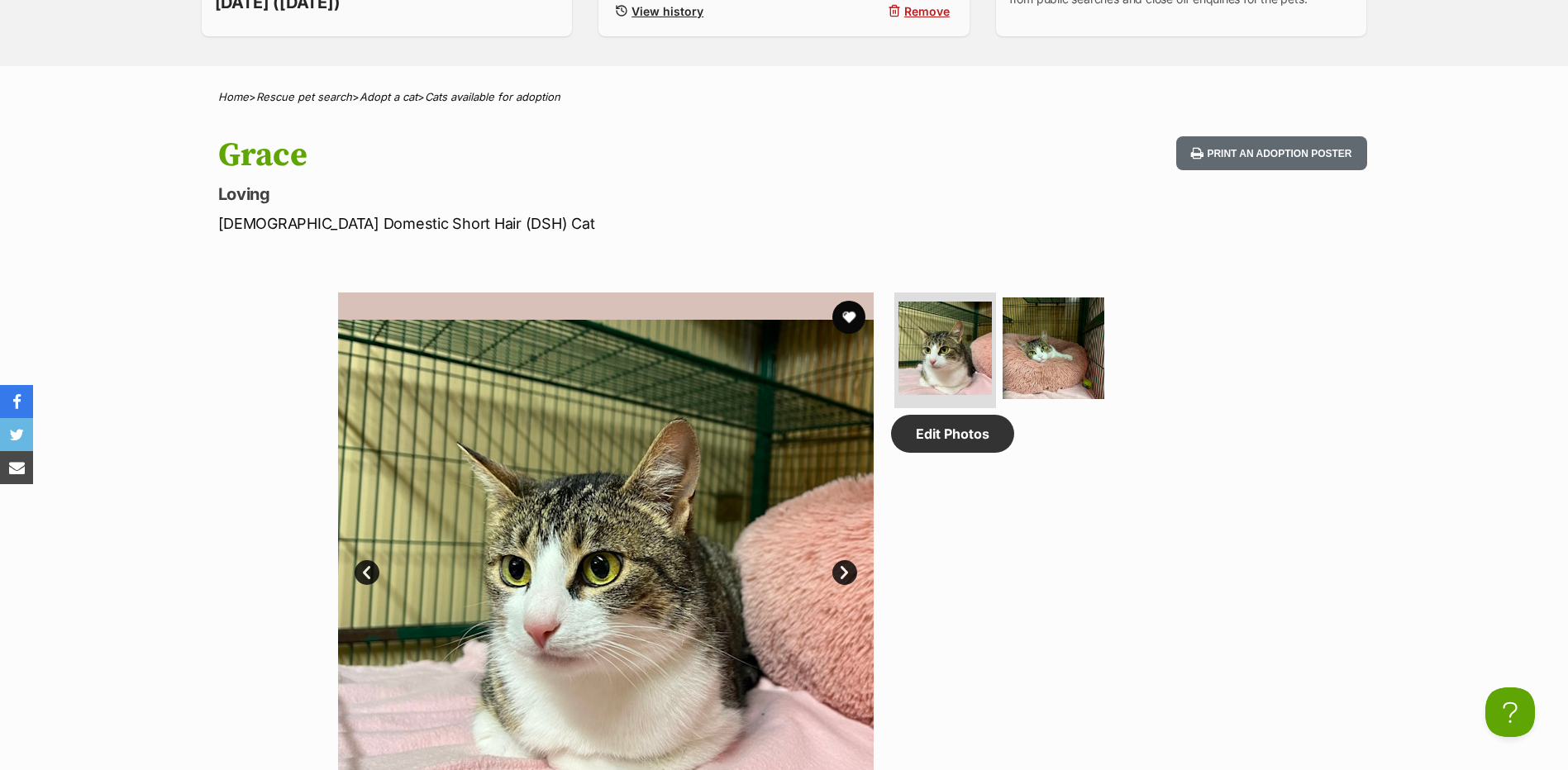
click at [852, 583] on link "Next" at bounding box center [845, 573] width 25 height 25
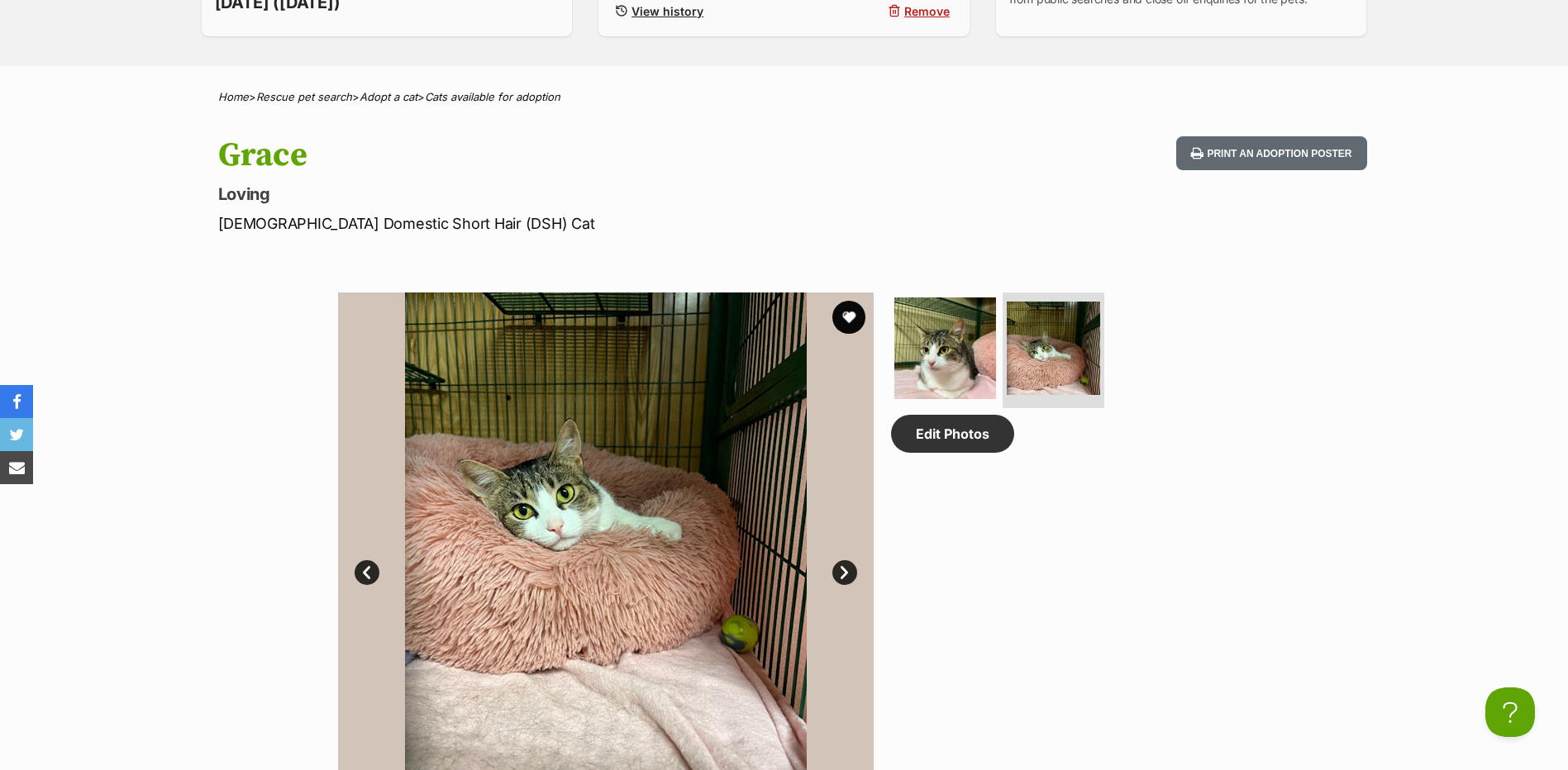
click at [844, 581] on link "Next" at bounding box center [845, 573] width 25 height 25
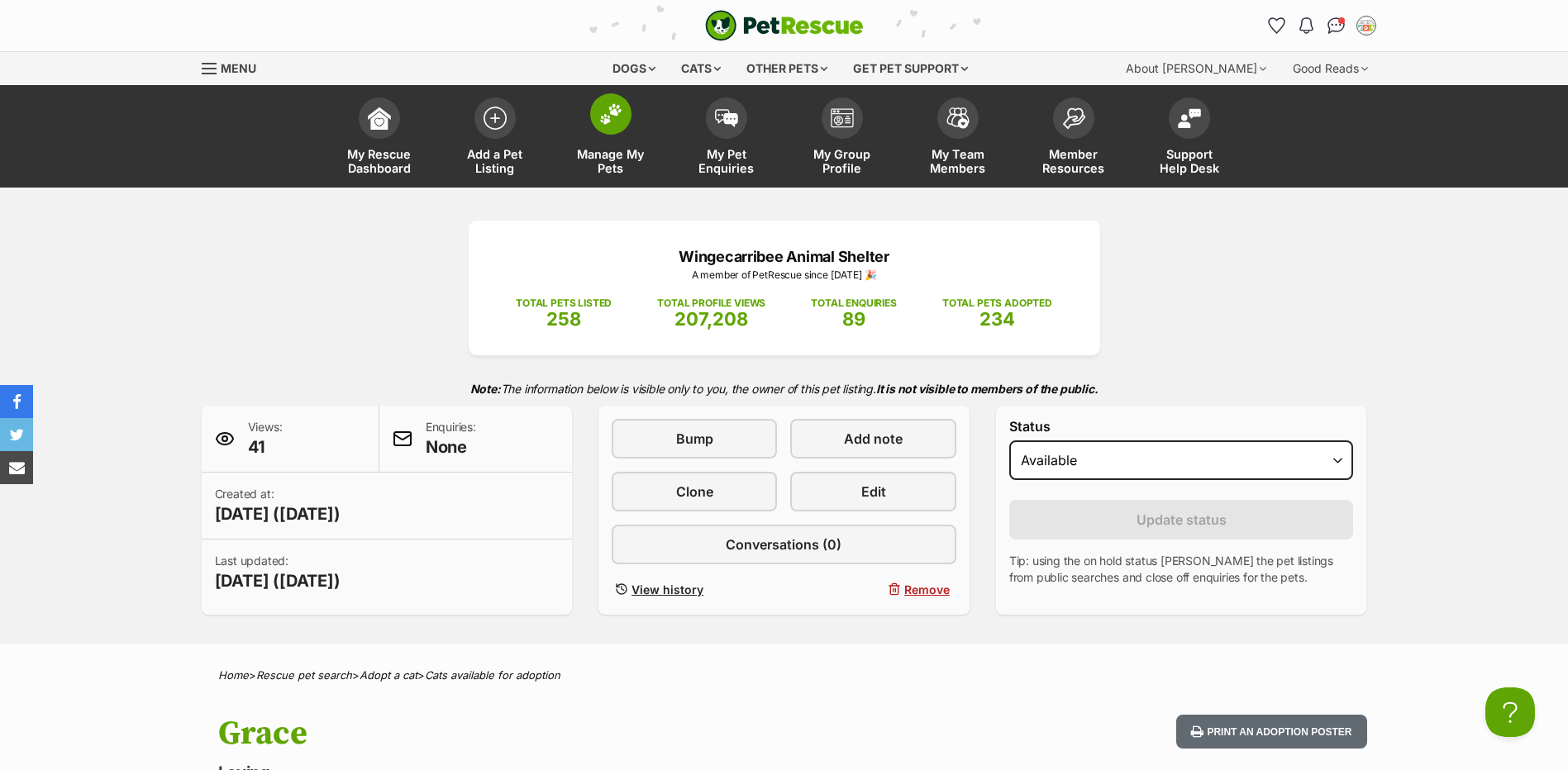
click at [594, 160] on span "Manage My Pets" at bounding box center [610, 161] width 74 height 29
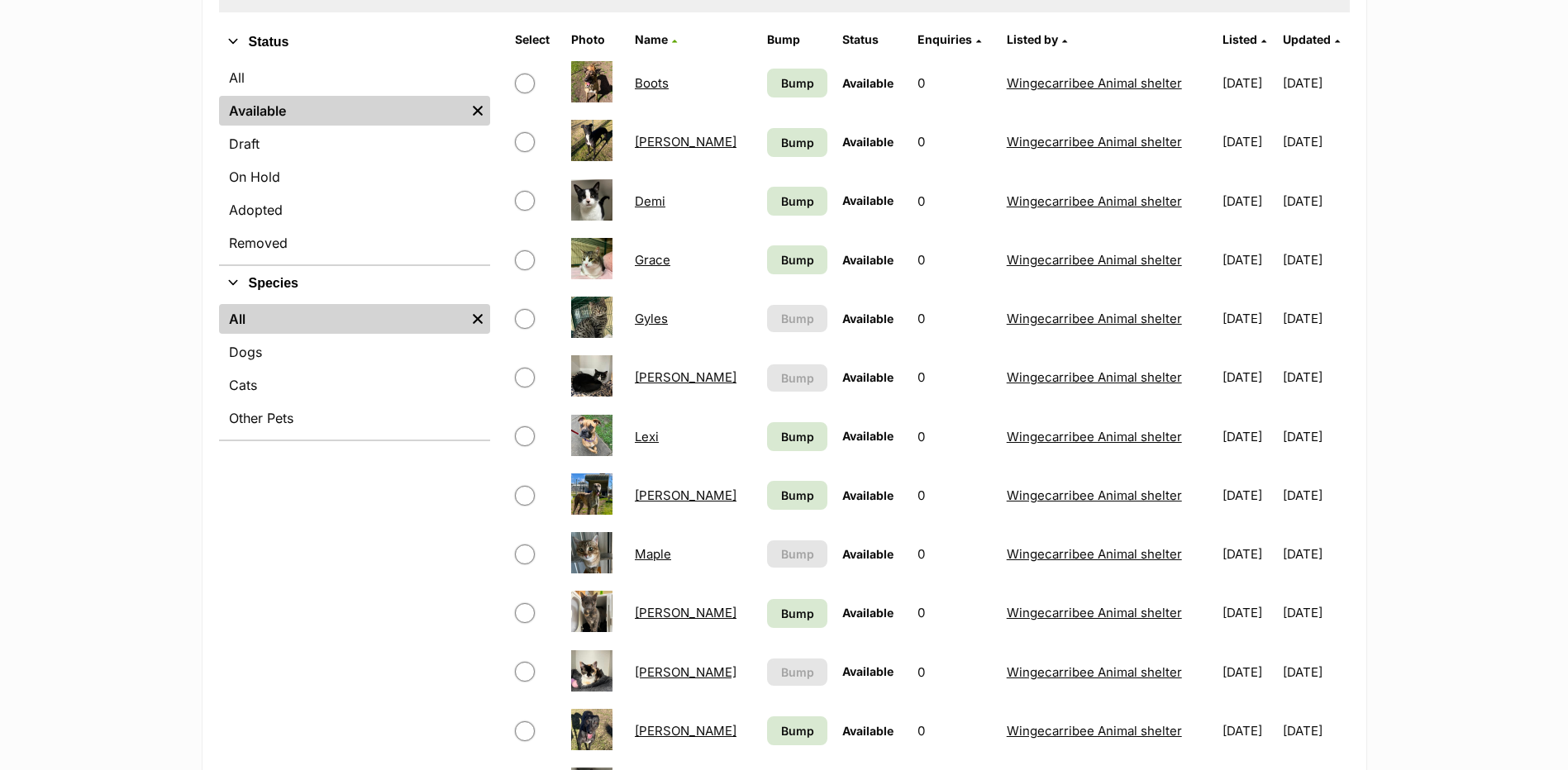
scroll to position [414, 0]
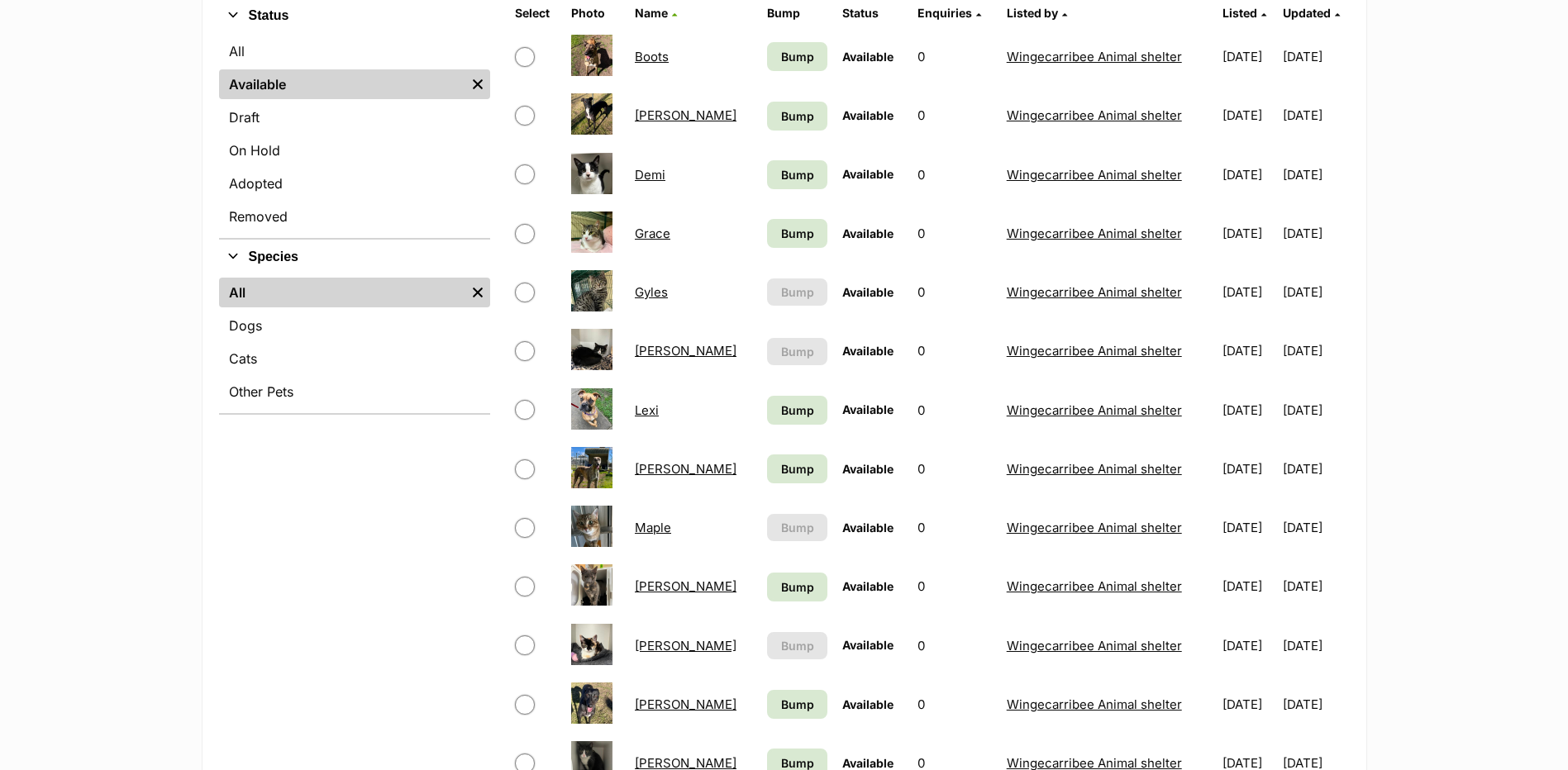
click at [664, 651] on link "[PERSON_NAME]" at bounding box center [685, 646] width 102 height 16
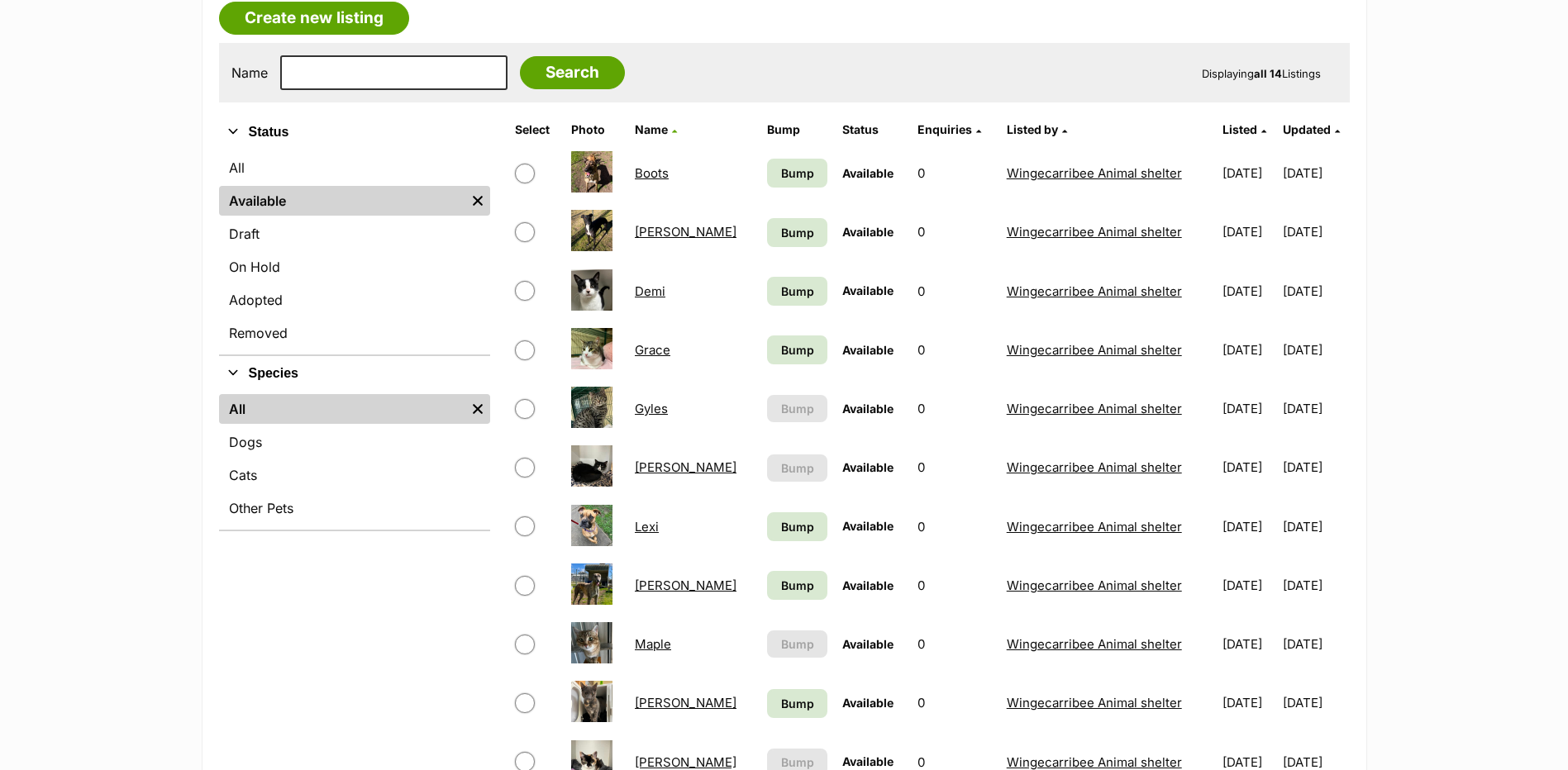
scroll to position [248, 0]
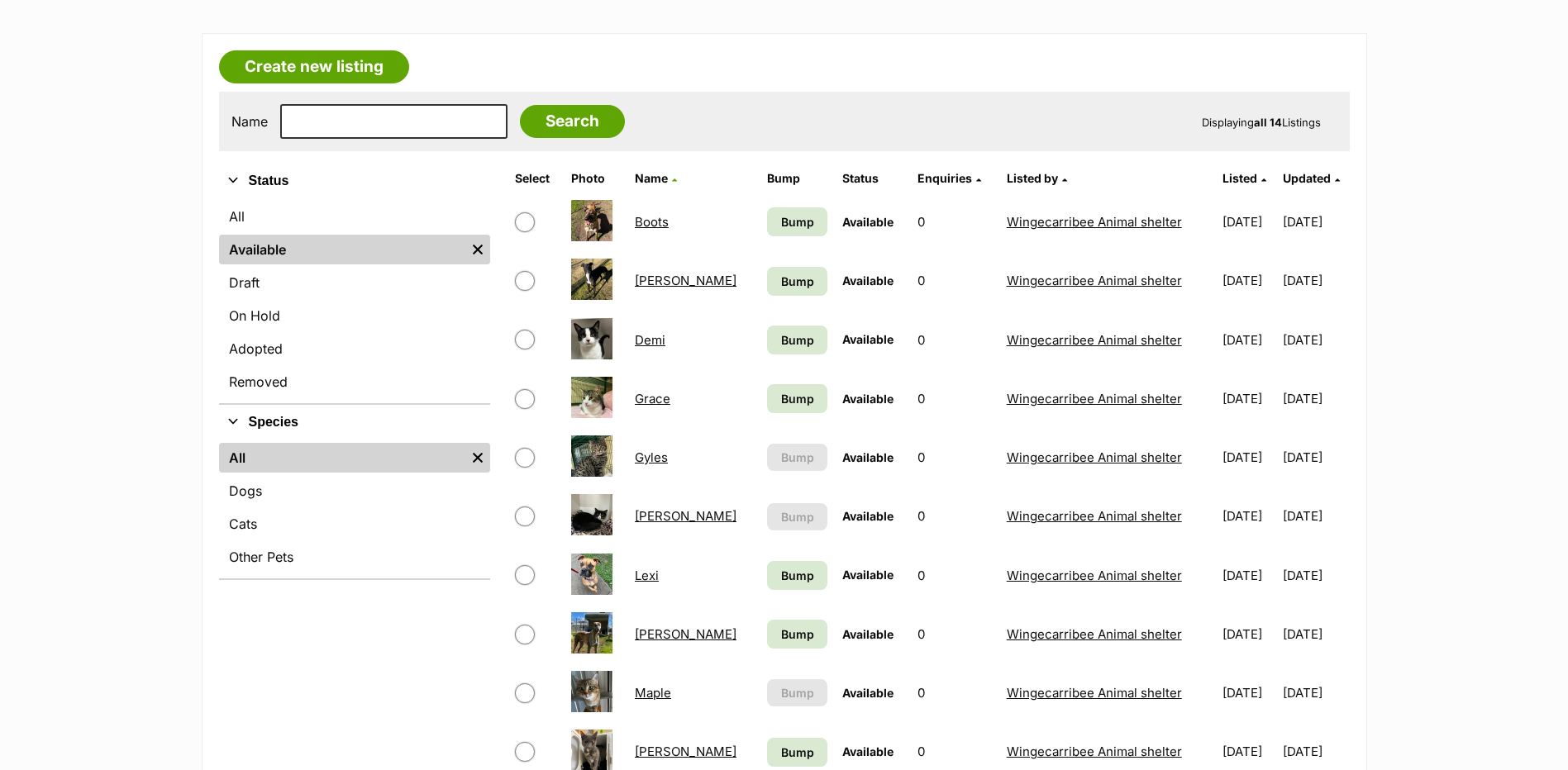
click at [645, 685] on link "Maple" at bounding box center [653, 693] width 37 height 16
click at [651, 455] on link "Gyles" at bounding box center [651, 457] width 33 height 16
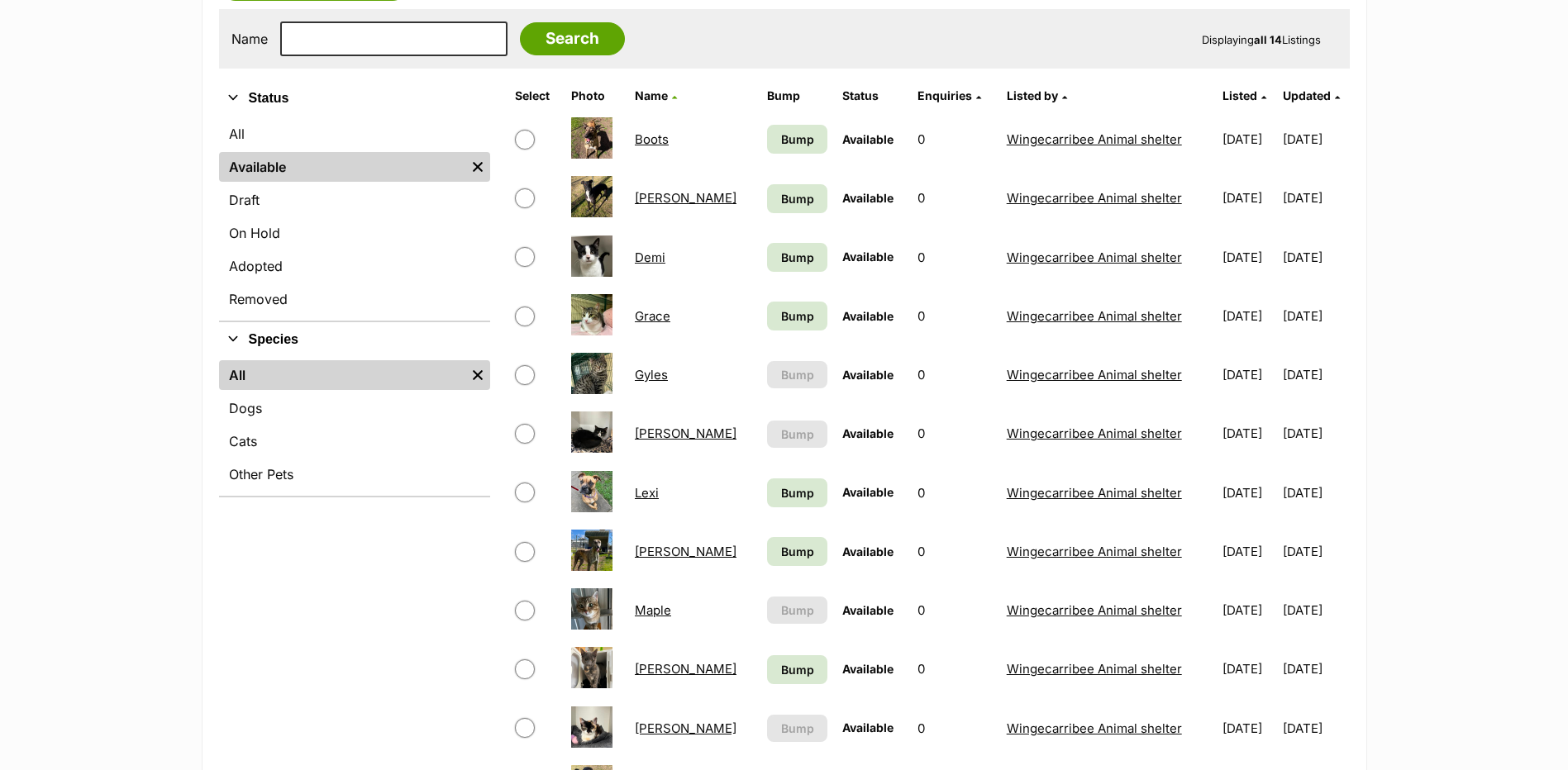
scroll to position [414, 0]
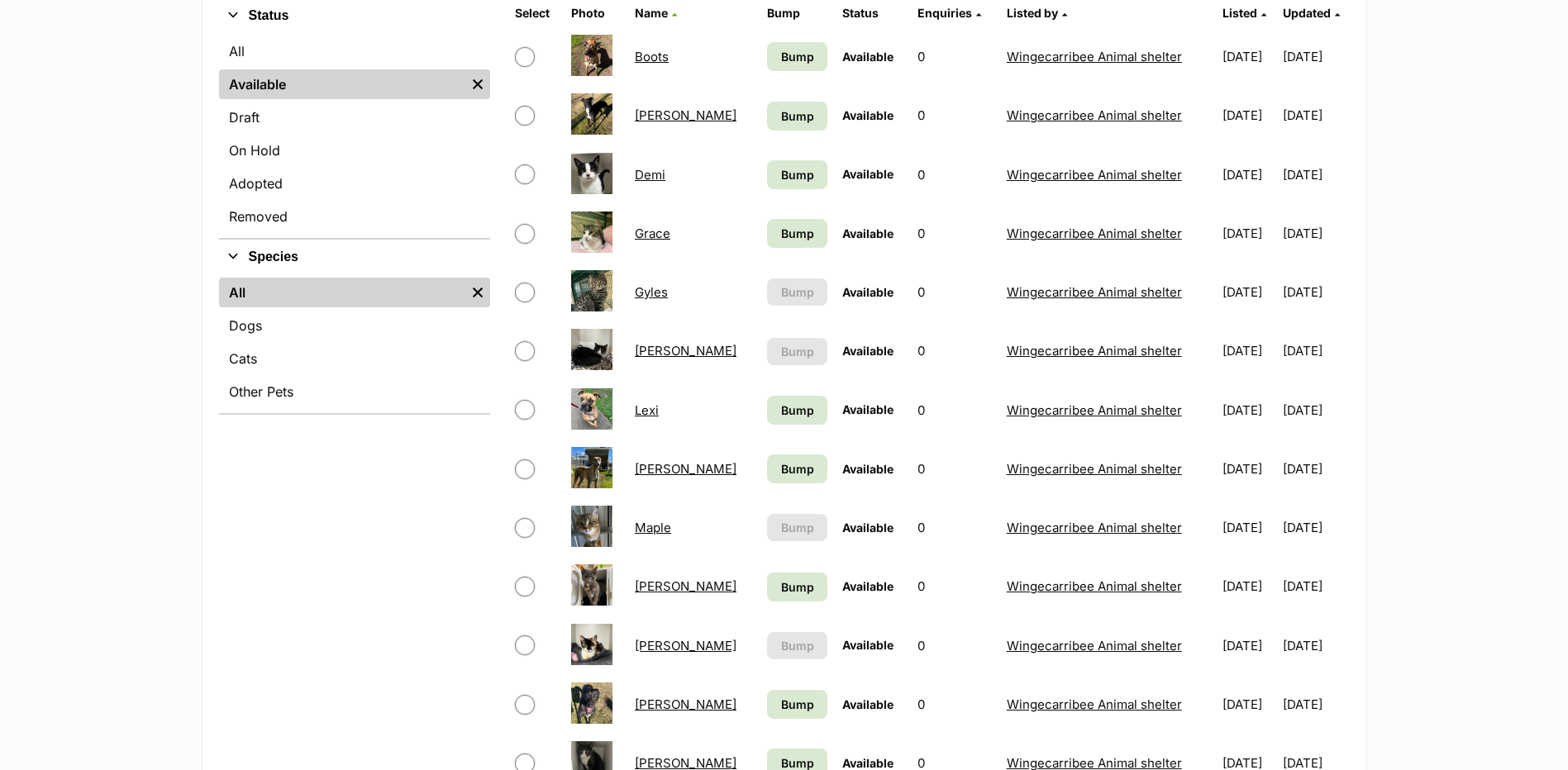
click at [648, 643] on link "[PERSON_NAME]" at bounding box center [685, 646] width 102 height 16
click at [653, 351] on link "[PERSON_NAME]" at bounding box center [685, 351] width 102 height 16
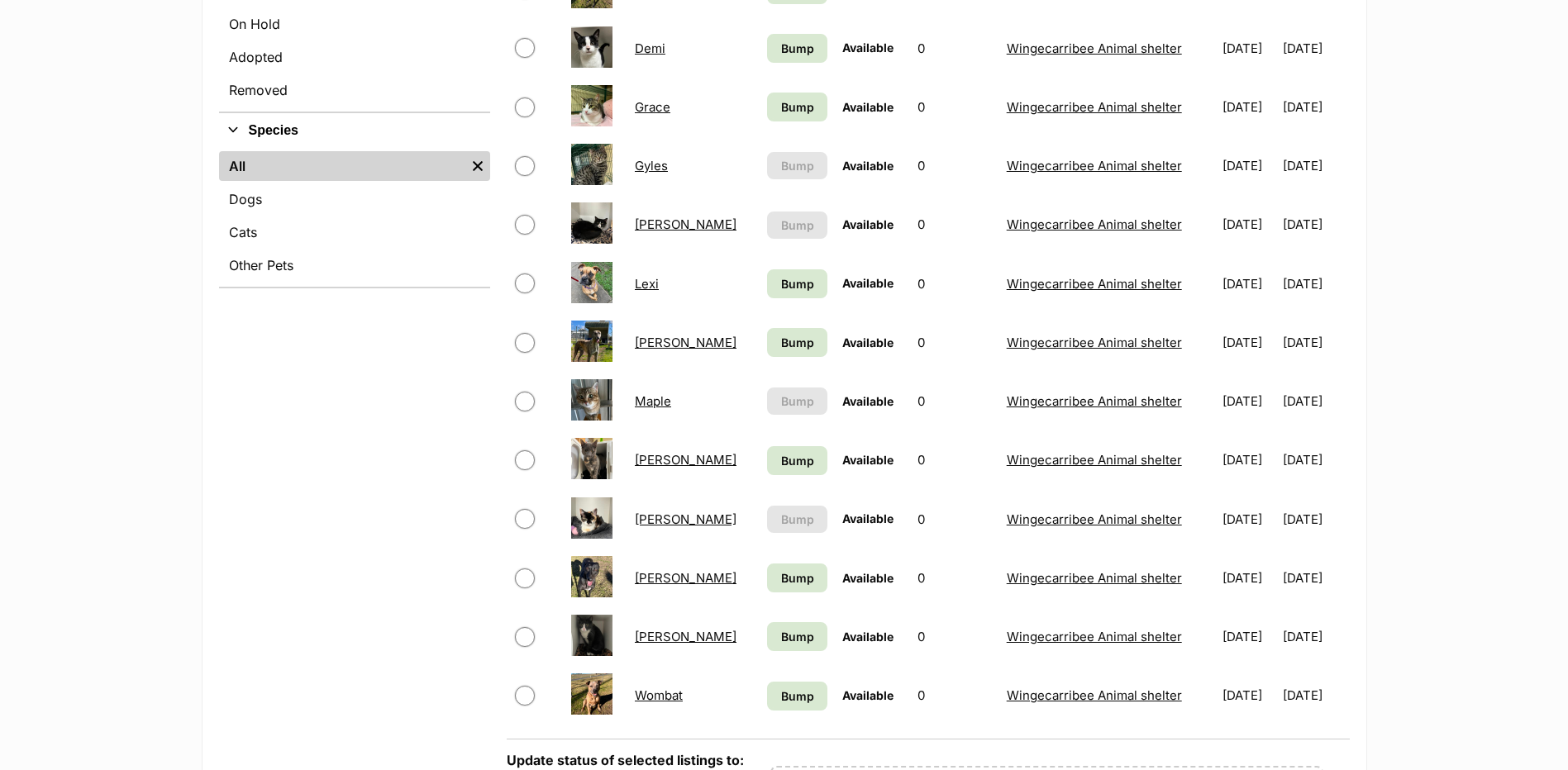
scroll to position [578, 0]
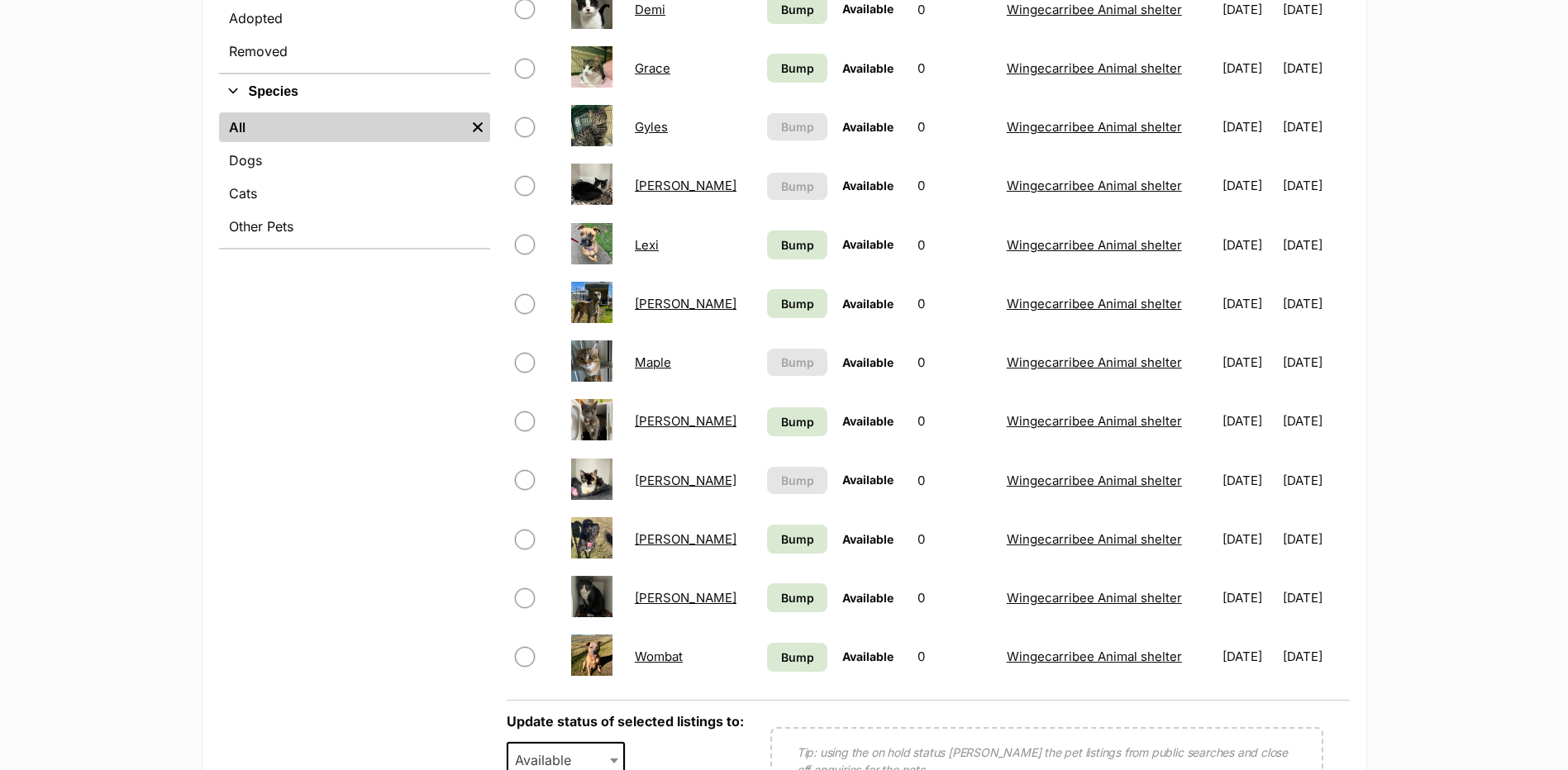
click at [646, 596] on link "[PERSON_NAME]" at bounding box center [685, 598] width 102 height 16
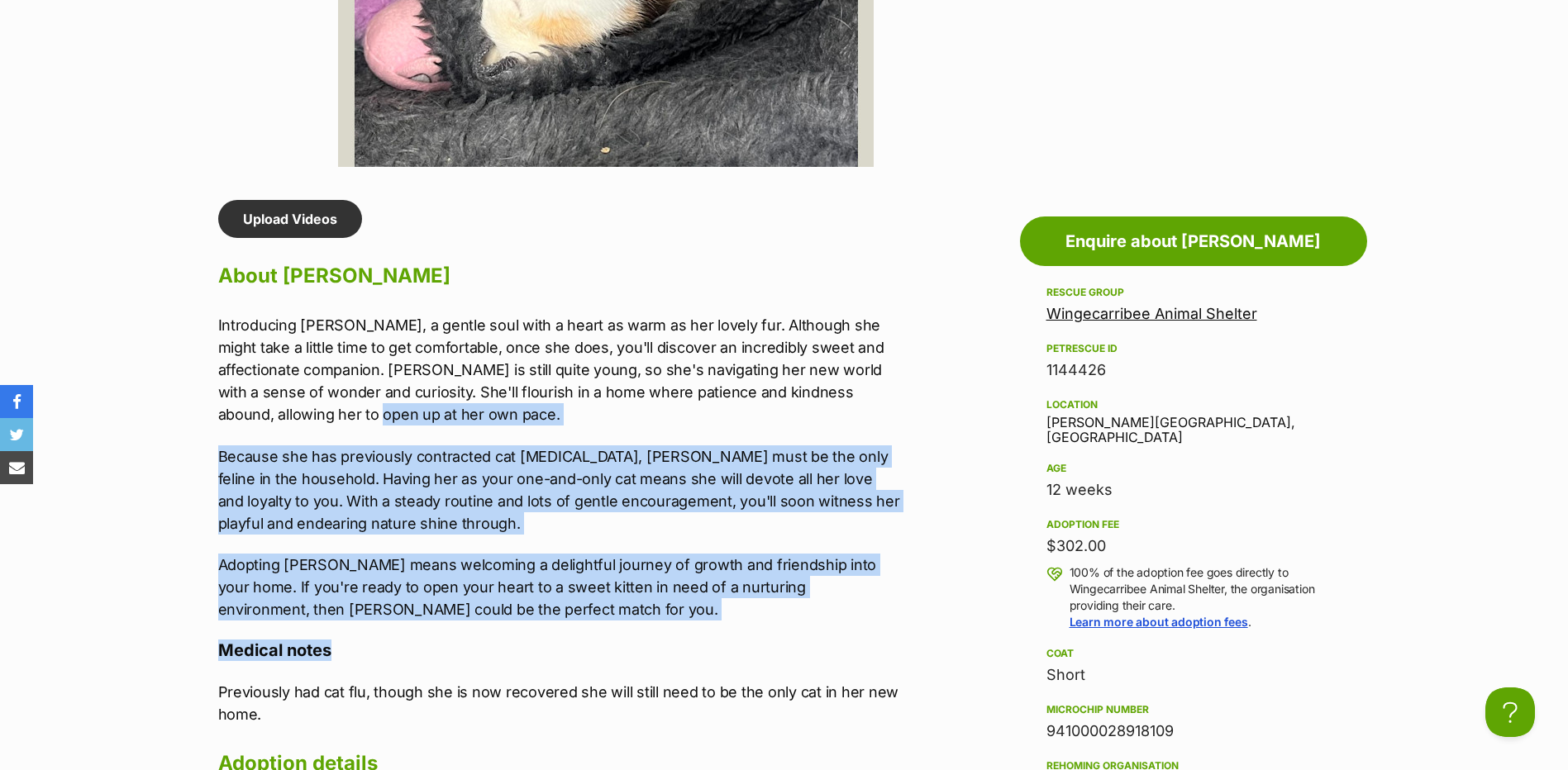
drag, startPoint x: 475, startPoint y: 621, endPoint x: 259, endPoint y: 425, distance: 291.7
click at [258, 425] on div "Upload Videos About [PERSON_NAME] Introducing [PERSON_NAME], a gentle soul with…" at bounding box center [560, 693] width 683 height 987
drag, startPoint x: 259, startPoint y: 425, endPoint x: 490, endPoint y: 560, distance: 267.6
click at [267, 426] on div "Introducing Sally, a gentle soul with a heart as warm as her lovely fur. Althou…" at bounding box center [560, 467] width 683 height 307
click at [513, 617] on p "Adopting Sally means welcoming a delightful journey of growth and friendship in…" at bounding box center [560, 586] width 683 height 67
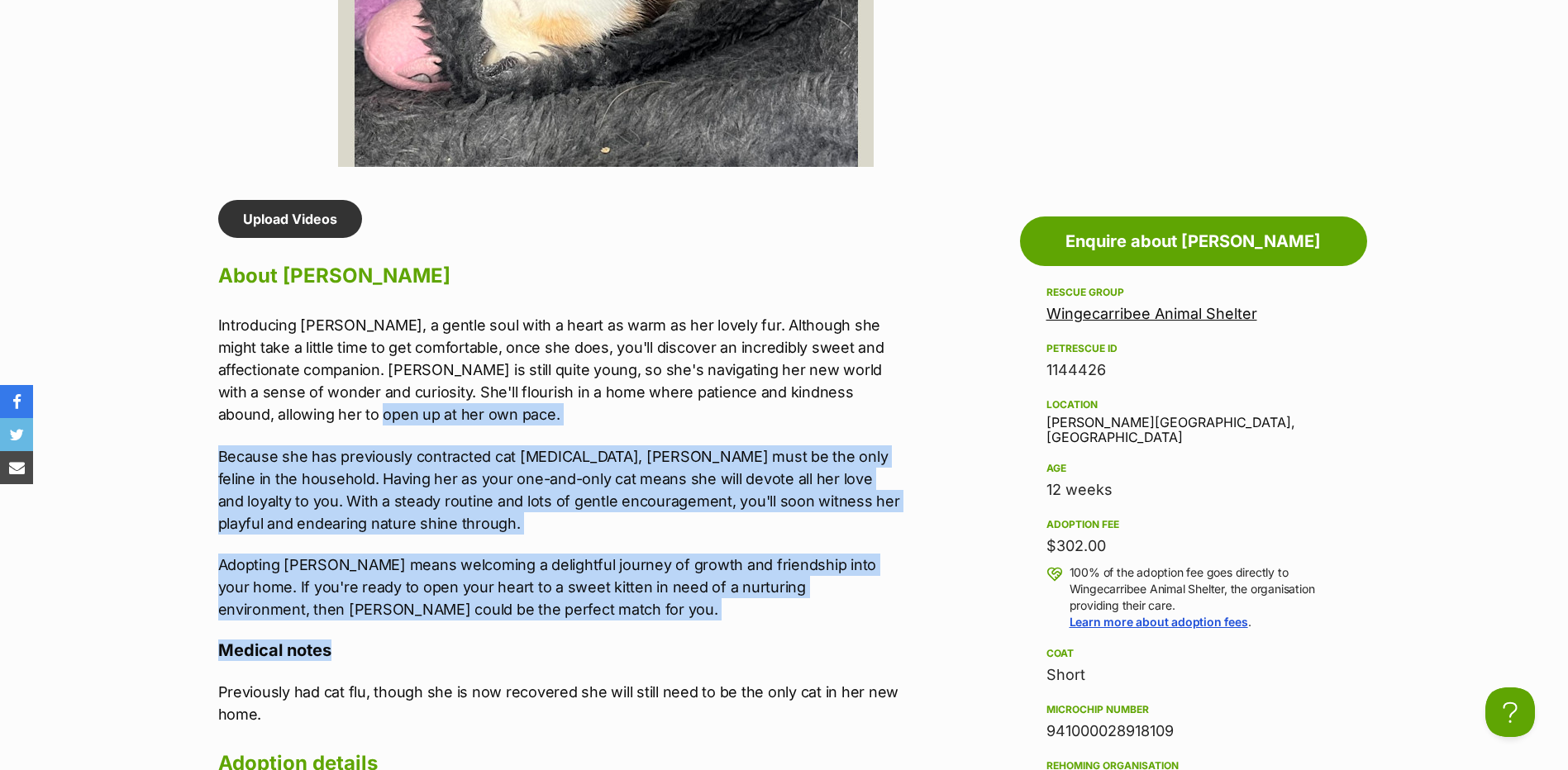
click at [477, 607] on p "Adopting Sally means welcoming a delightful journey of growth and friendship in…" at bounding box center [560, 586] width 683 height 67
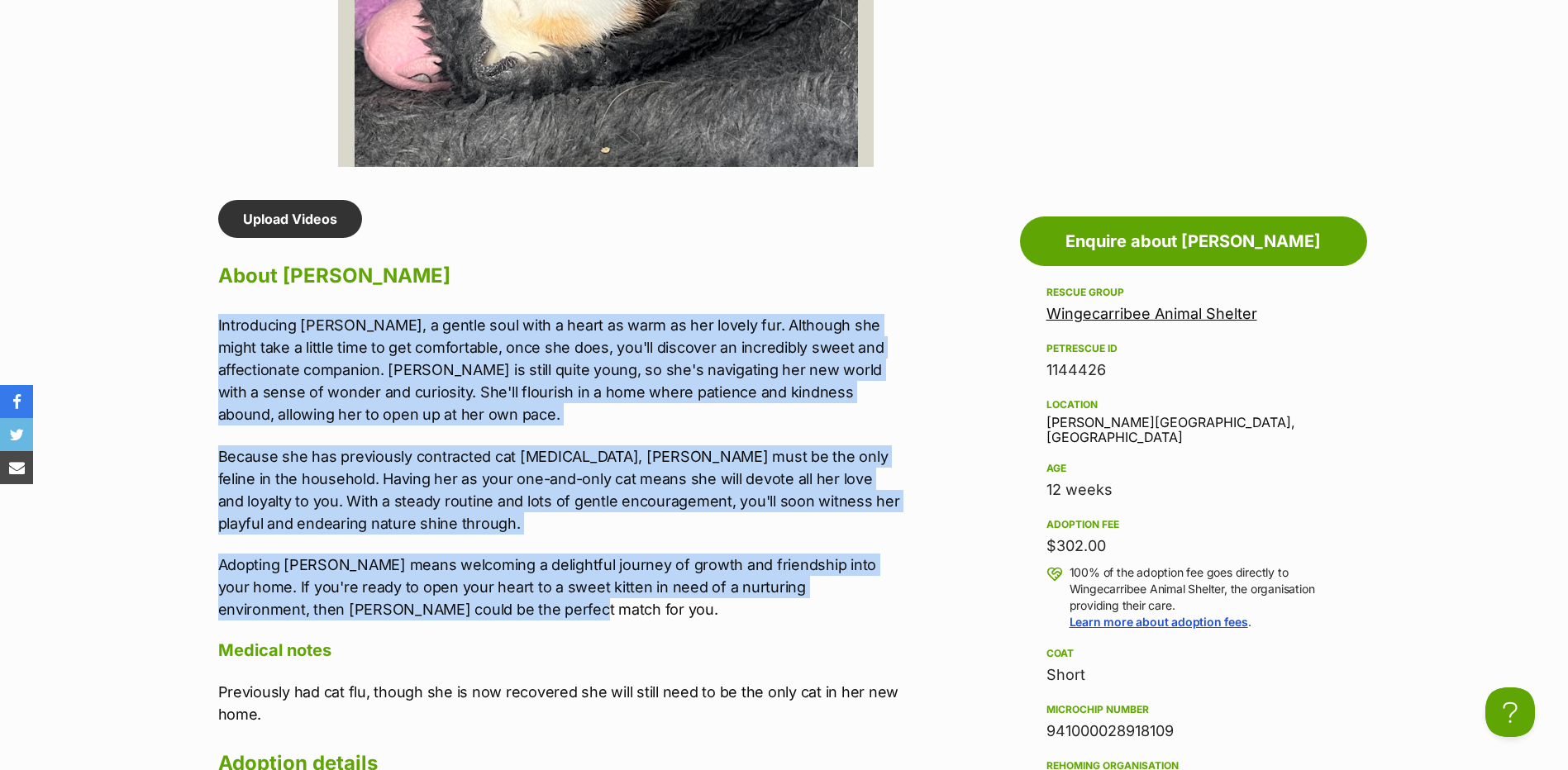
drag, startPoint x: 457, startPoint y: 610, endPoint x: 206, endPoint y: 332, distance: 374.5
click at [206, 332] on div "Upload Videos About Sally Introducing Sally, a gentle soul with a heart as warm…" at bounding box center [551, 693] width 699 height 987
copy div "Introducing Sally, a gentle soul with a heart as warm as her lovely fur. Althou…"
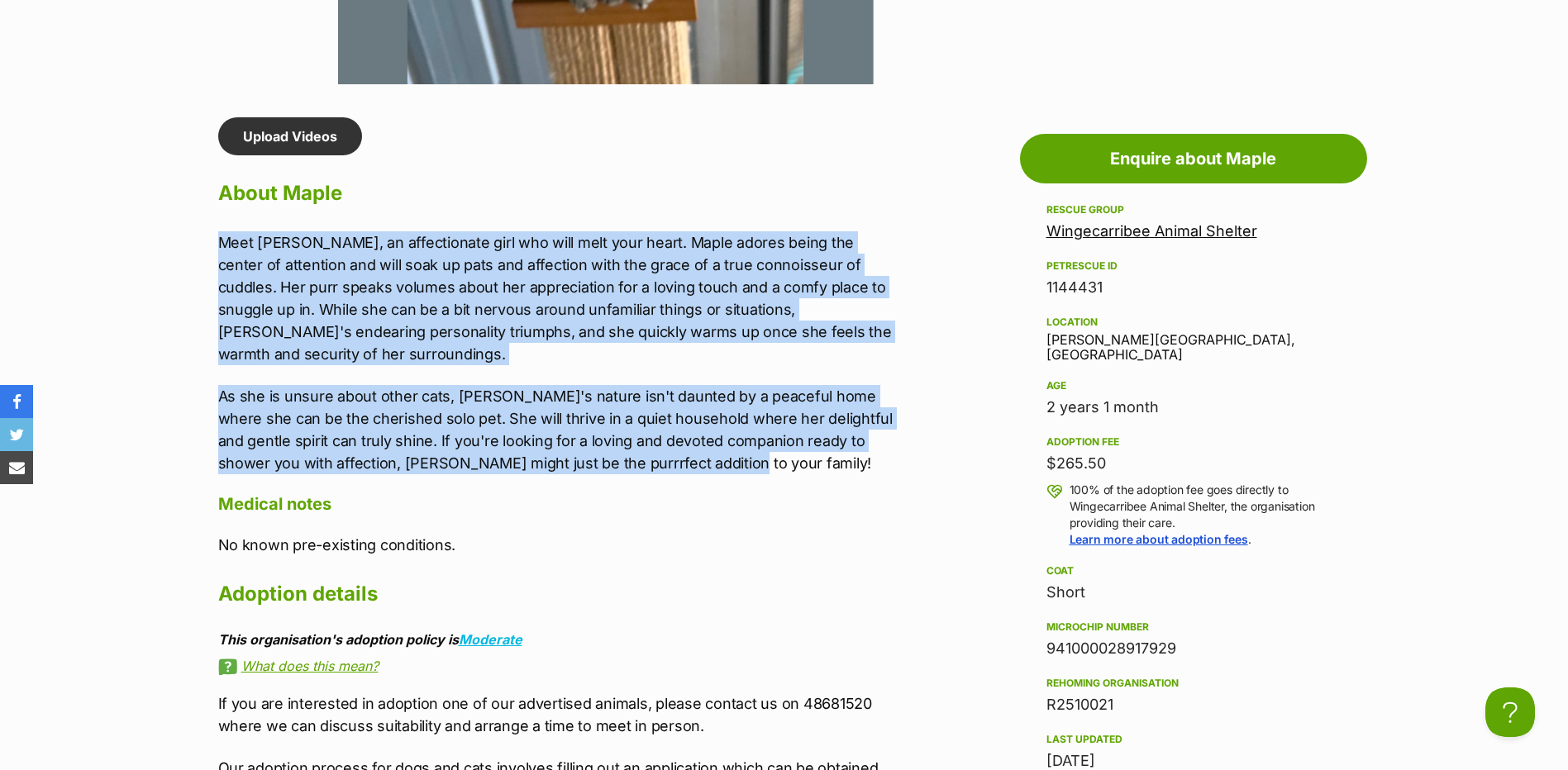
drag, startPoint x: 216, startPoint y: 240, endPoint x: 698, endPoint y: 443, distance: 523.0
click at [698, 443] on div "Upload Videos About Maple Meet [PERSON_NAME], an affectionate girl who will mel…" at bounding box center [551, 568] width 699 height 901
copy div "Meet [PERSON_NAME], an affectionate girl who will melt your heart. Maple adores…"
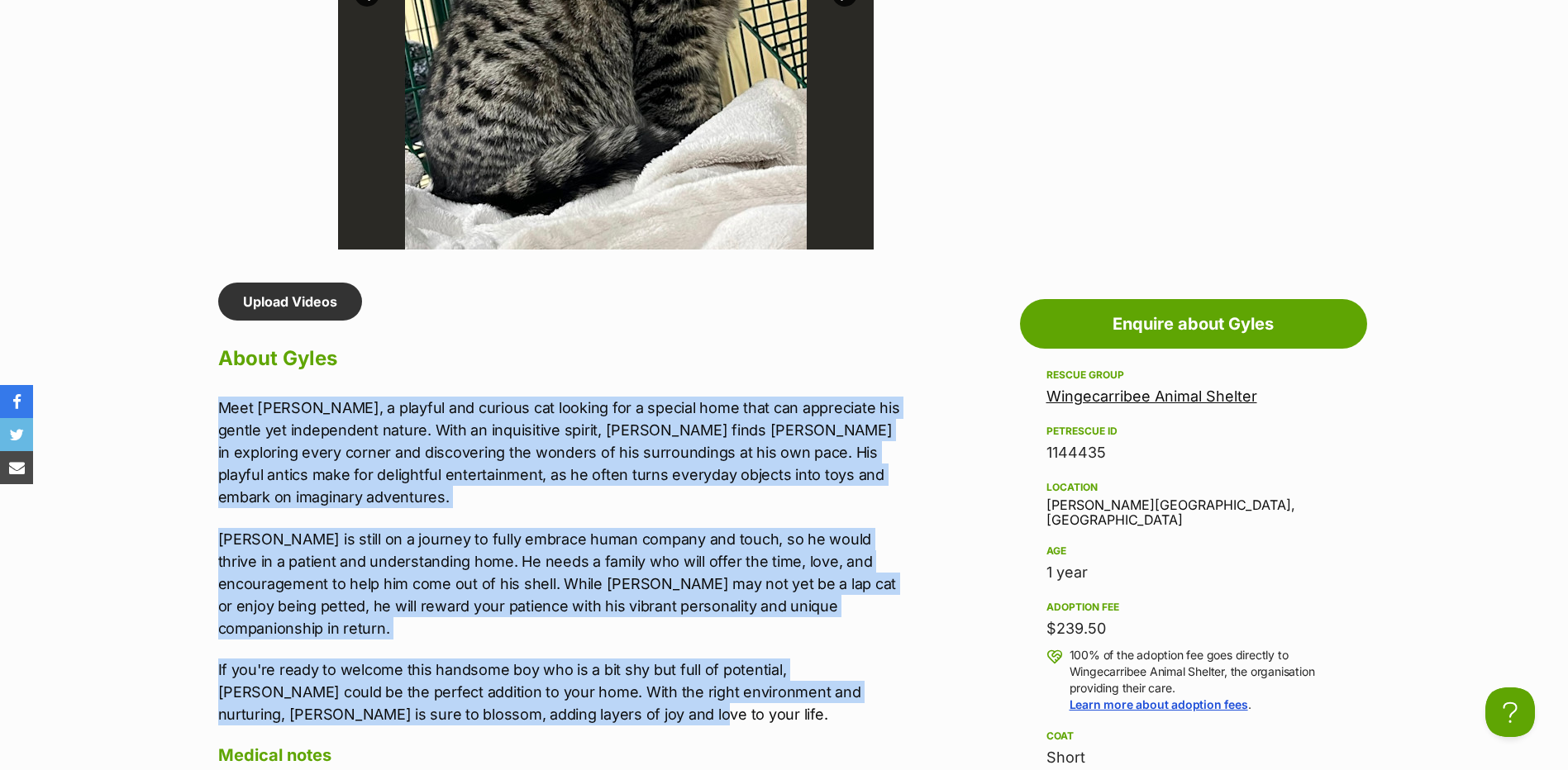
drag, startPoint x: 559, startPoint y: 696, endPoint x: 209, endPoint y: 414, distance: 449.5
click at [209, 414] on div "Upload Videos About Gyles Meet Gyles, a playful and curious cat looking for a s…" at bounding box center [551, 776] width 699 height 987
copy div "Meet Gyles, a playful and curious cat looking for a special home that can appre…"
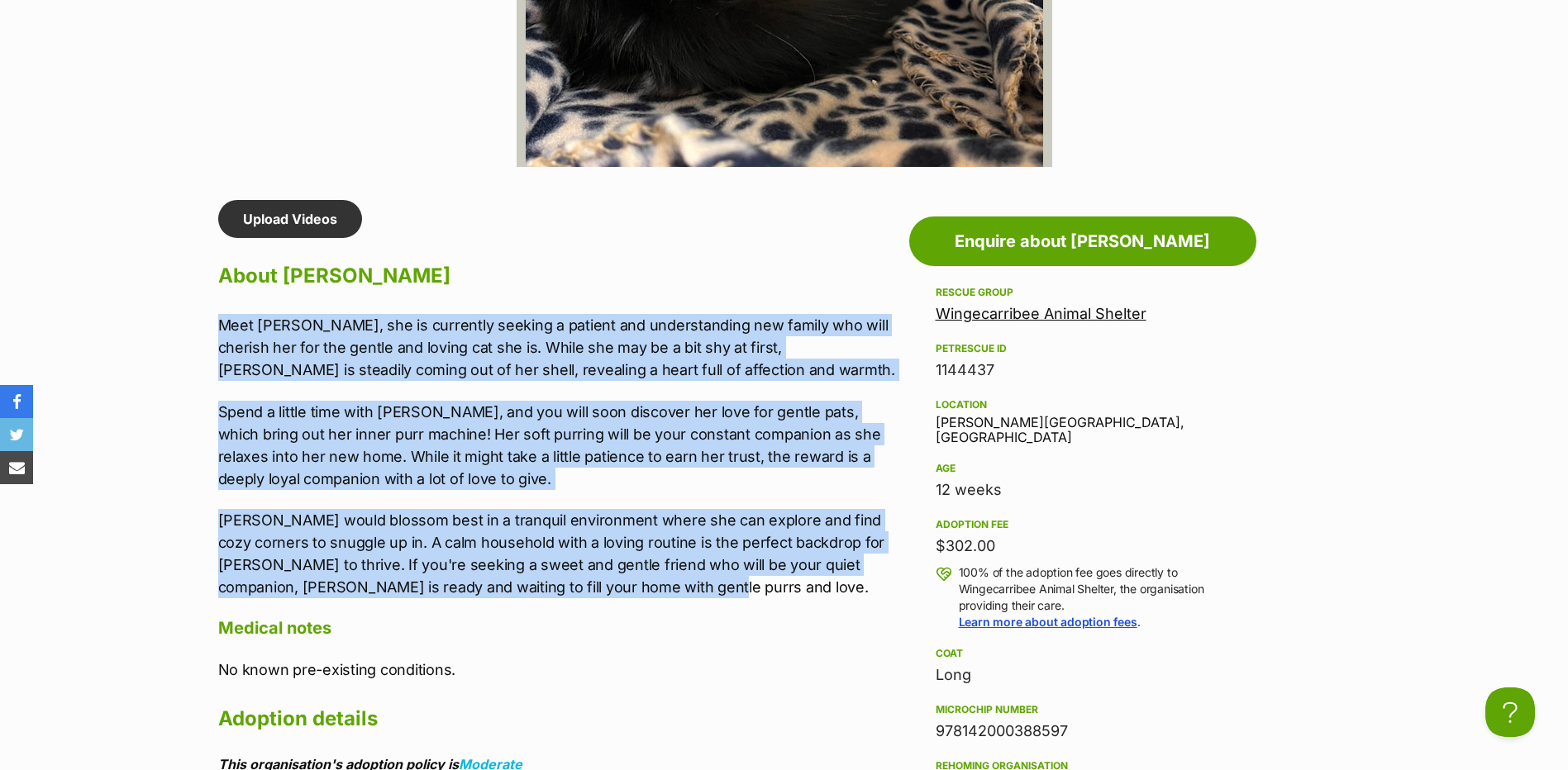
drag, startPoint x: 201, startPoint y: 324, endPoint x: 744, endPoint y: 585, distance: 602.5
click at [744, 585] on div "Upload Videos About Jasmine Meet Jasmine, she is currently seeking a patient an…" at bounding box center [551, 671] width 699 height 943
copy div "Meet Jasmine, she is currently seeking a patient and understanding new family w…"
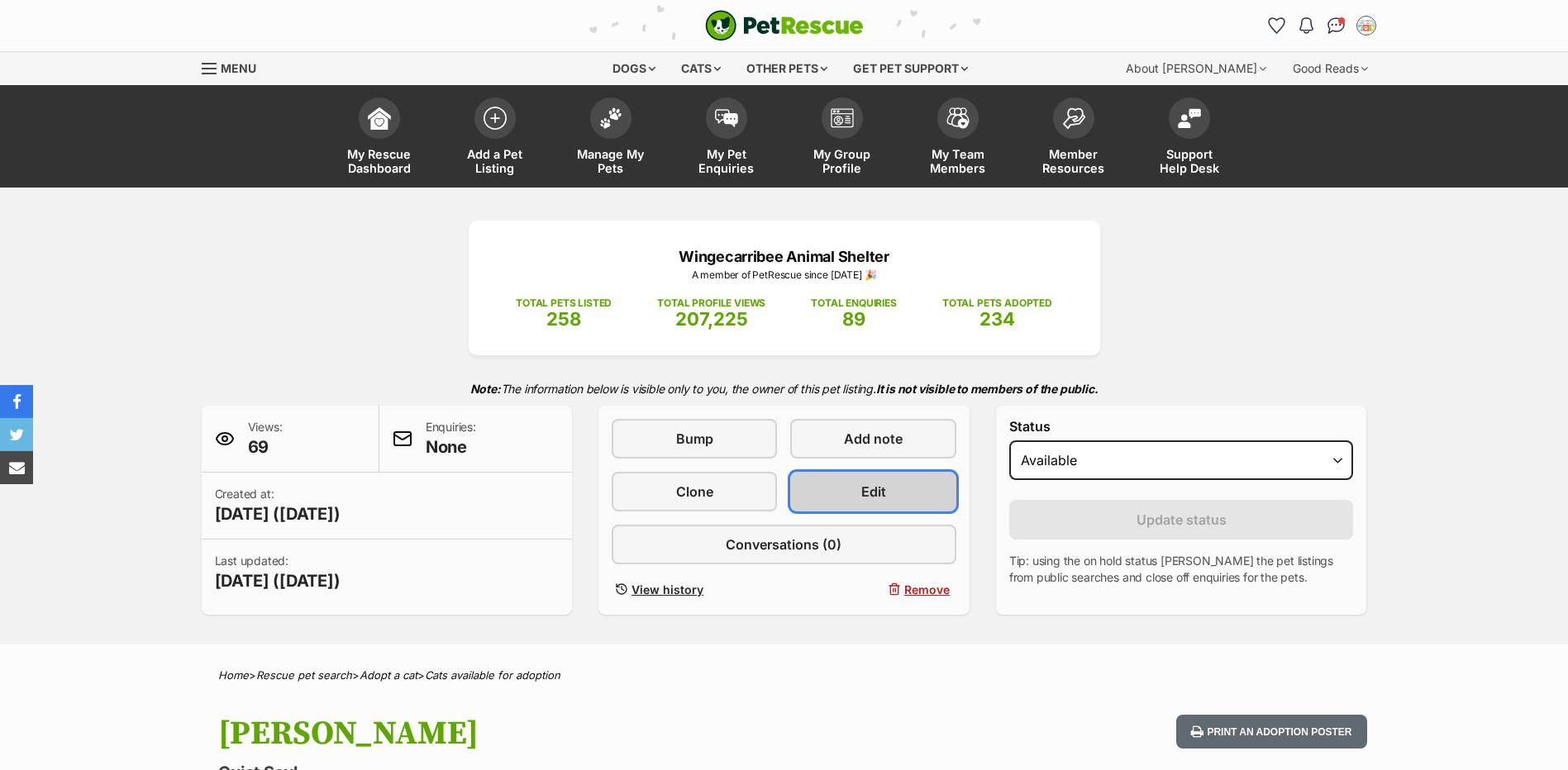
click at [840, 492] on link "Edit" at bounding box center [872, 491] width 165 height 40
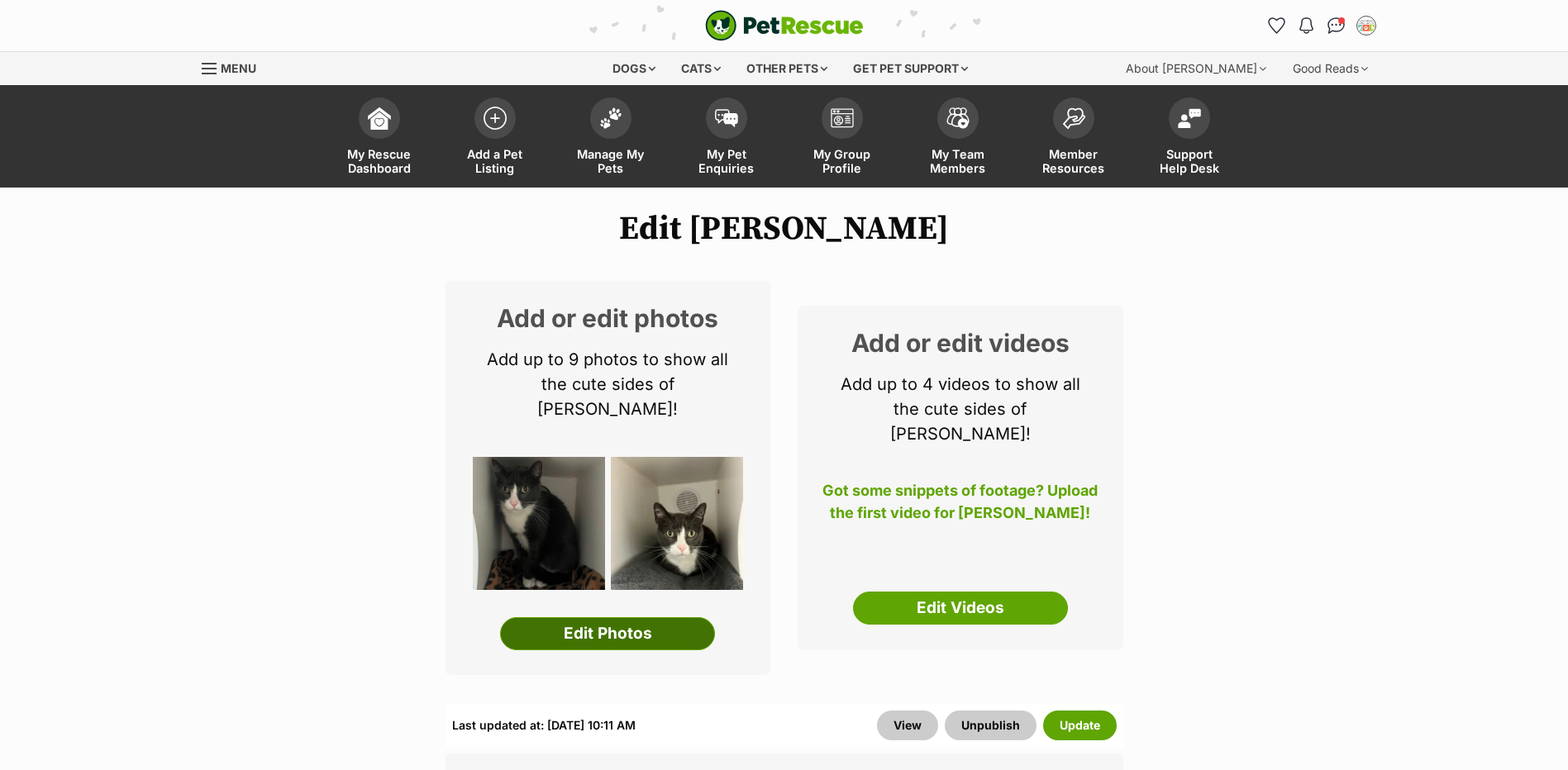
click at [628, 618] on link "Edit Photos" at bounding box center [607, 634] width 215 height 33
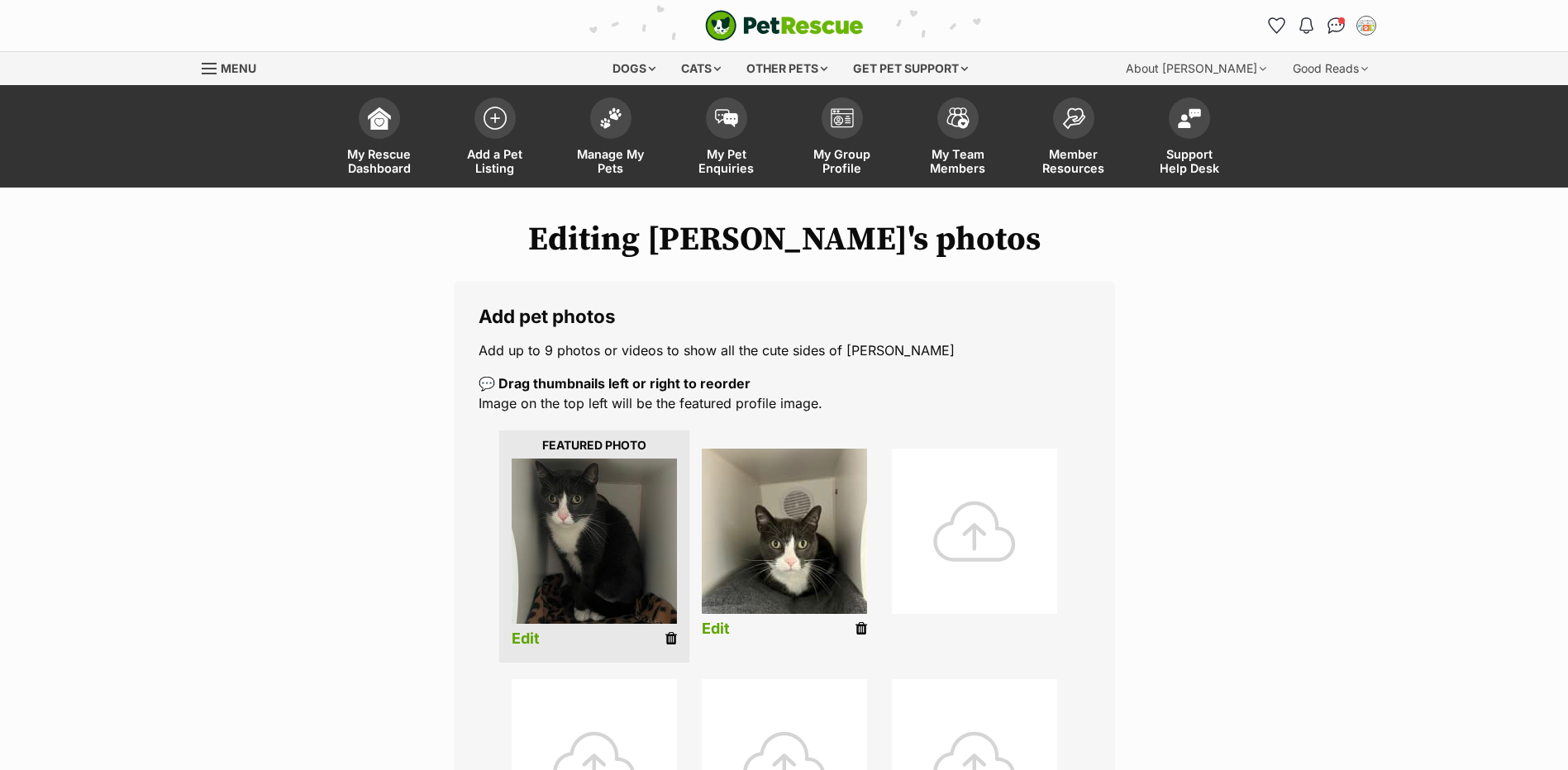
scroll to position [414, 0]
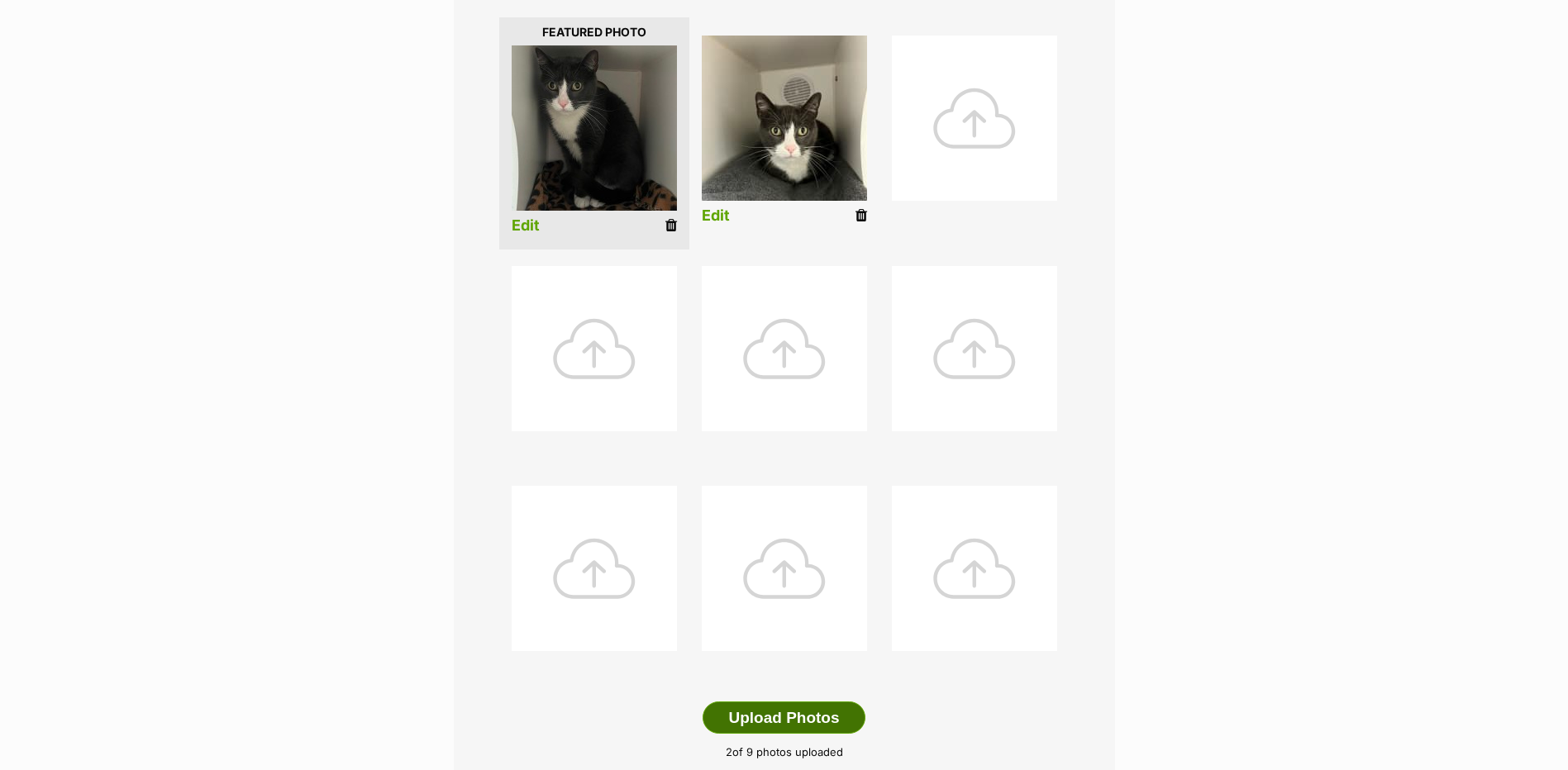
click at [771, 717] on button "Upload Photos" at bounding box center [784, 717] width 162 height 33
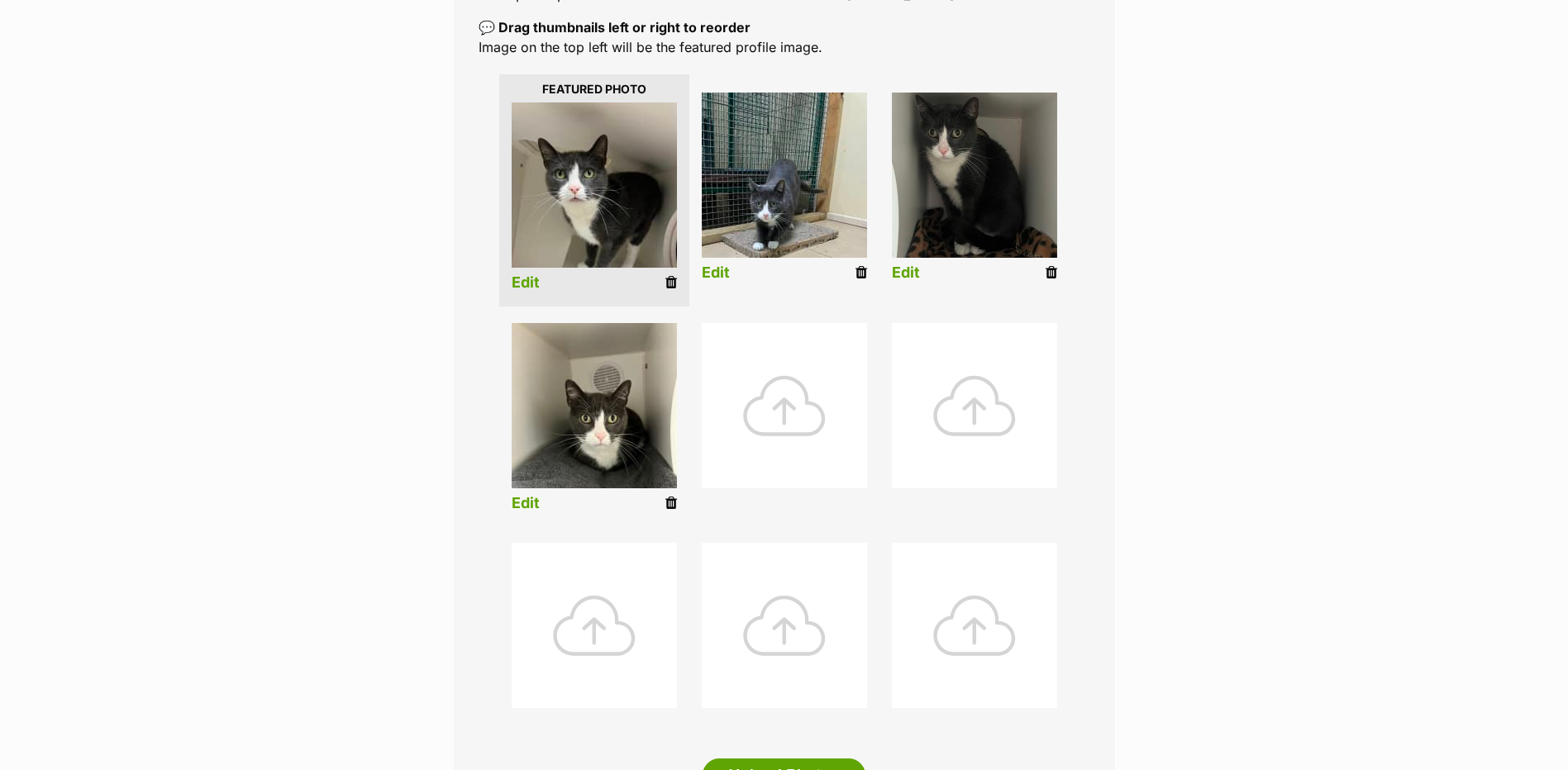
scroll to position [578, 0]
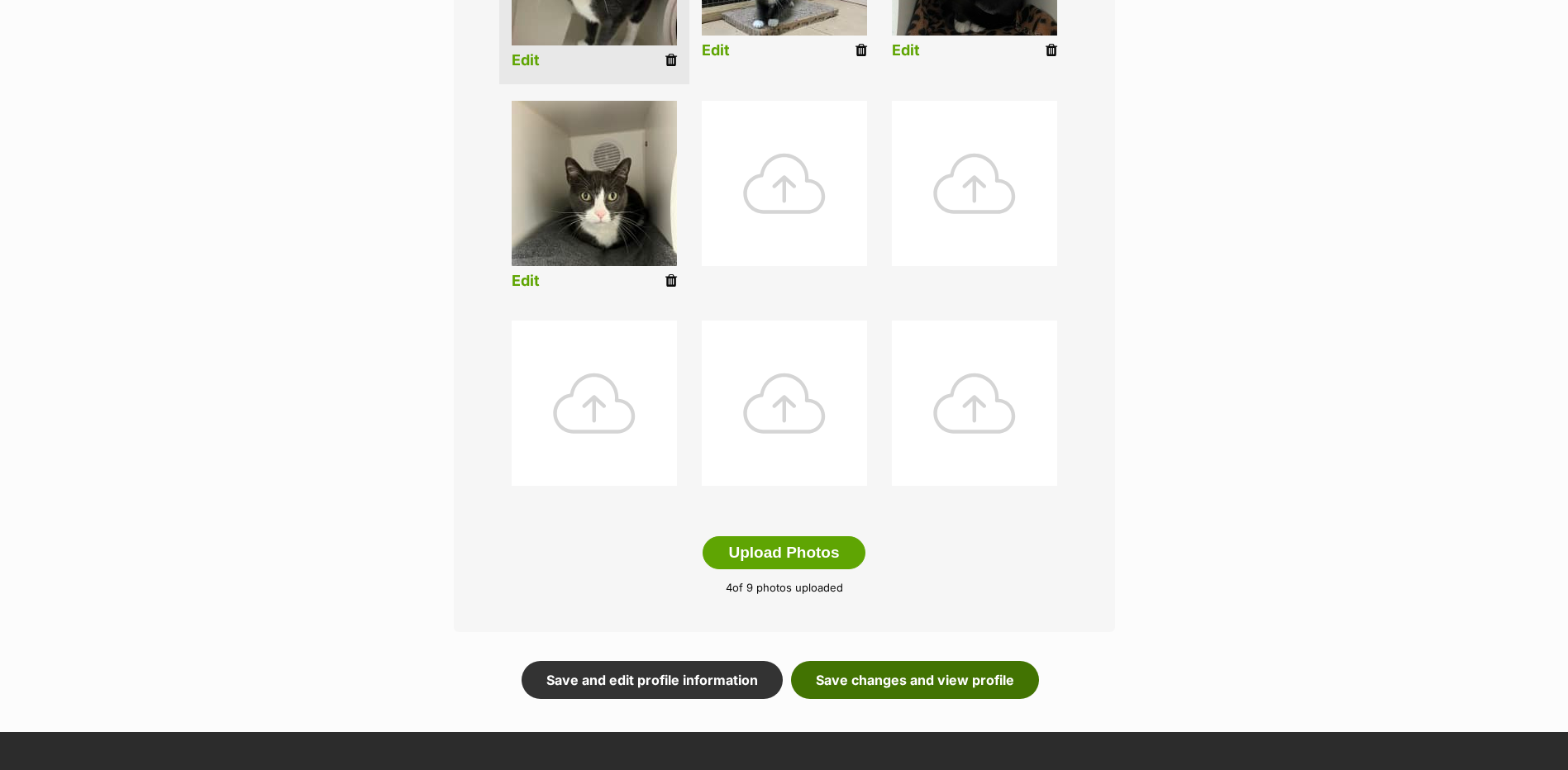
click at [854, 674] on link "Save changes and view profile" at bounding box center [915, 680] width 248 height 38
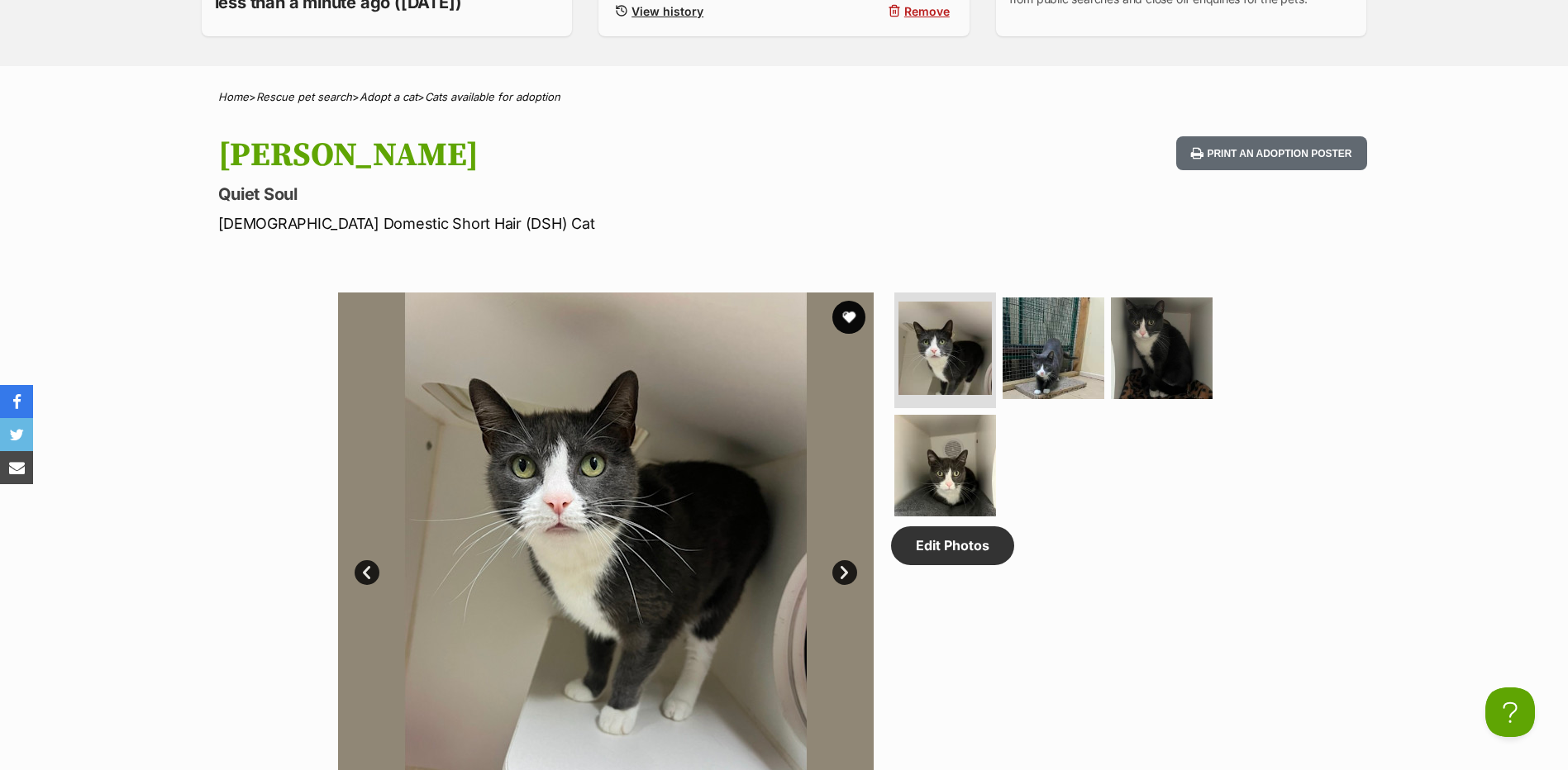
click at [840, 580] on link "Next" at bounding box center [845, 573] width 25 height 25
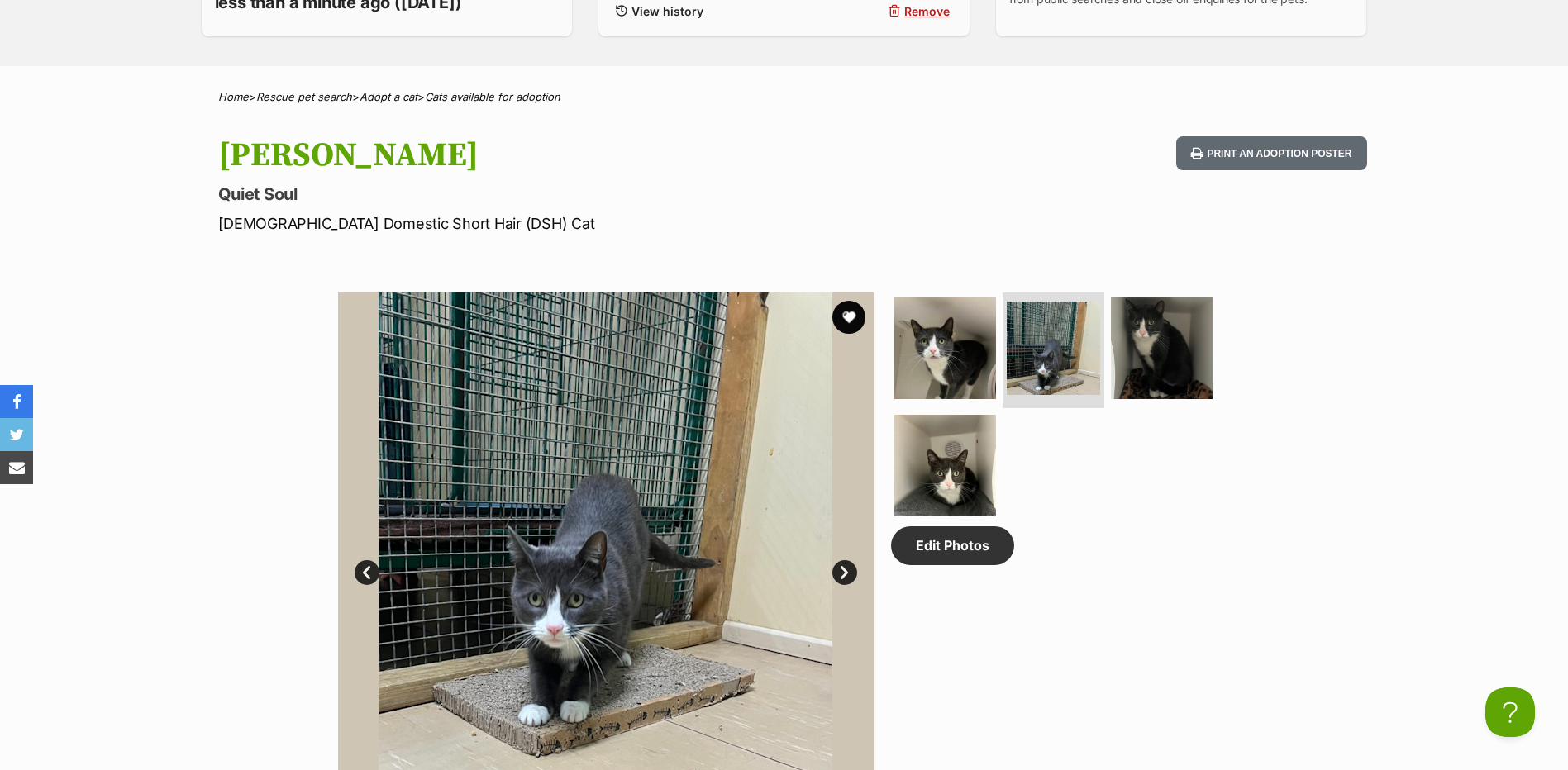
click at [840, 574] on link "Next" at bounding box center [845, 573] width 25 height 25
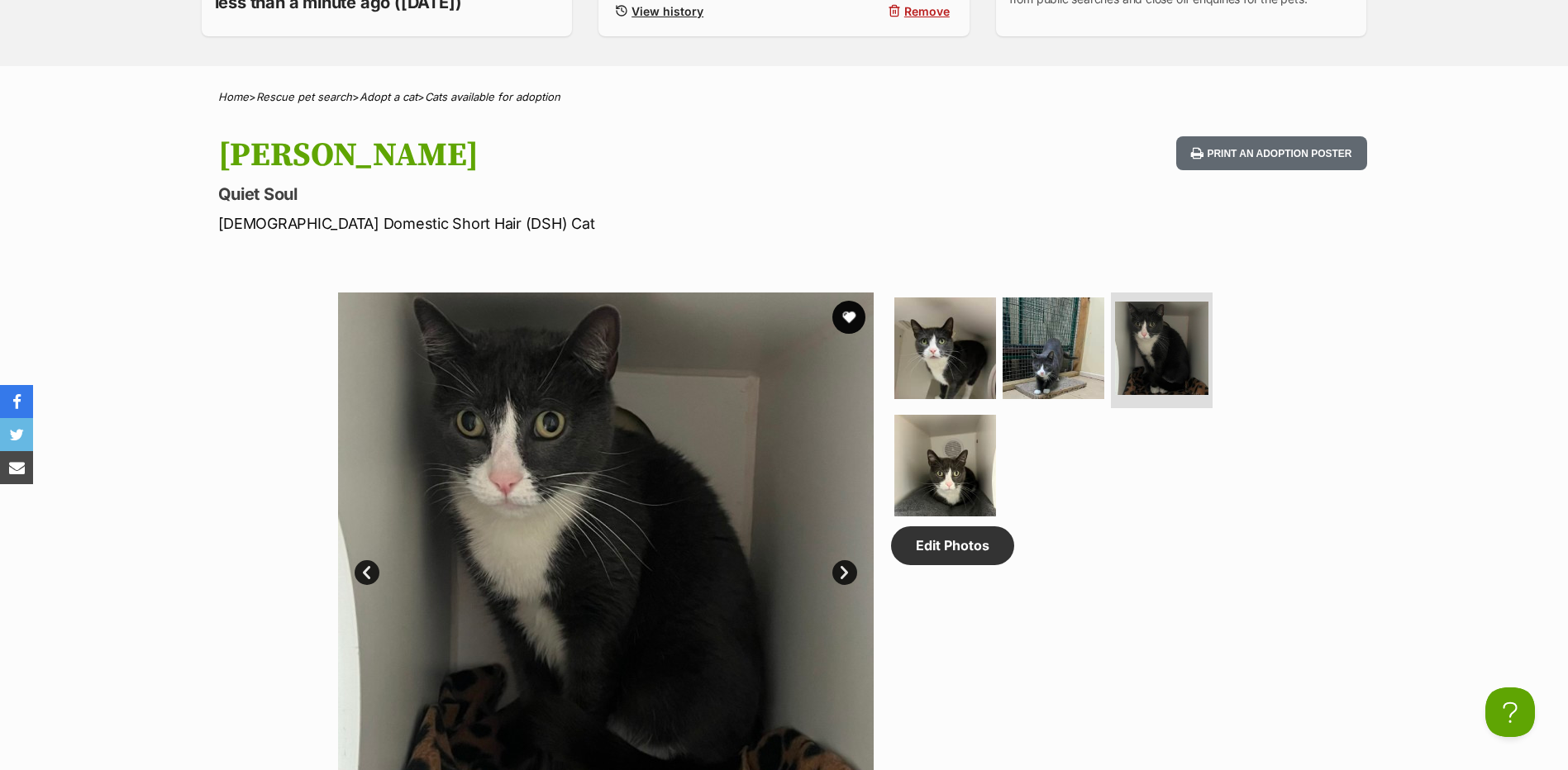
click at [840, 574] on link "Next" at bounding box center [845, 573] width 25 height 25
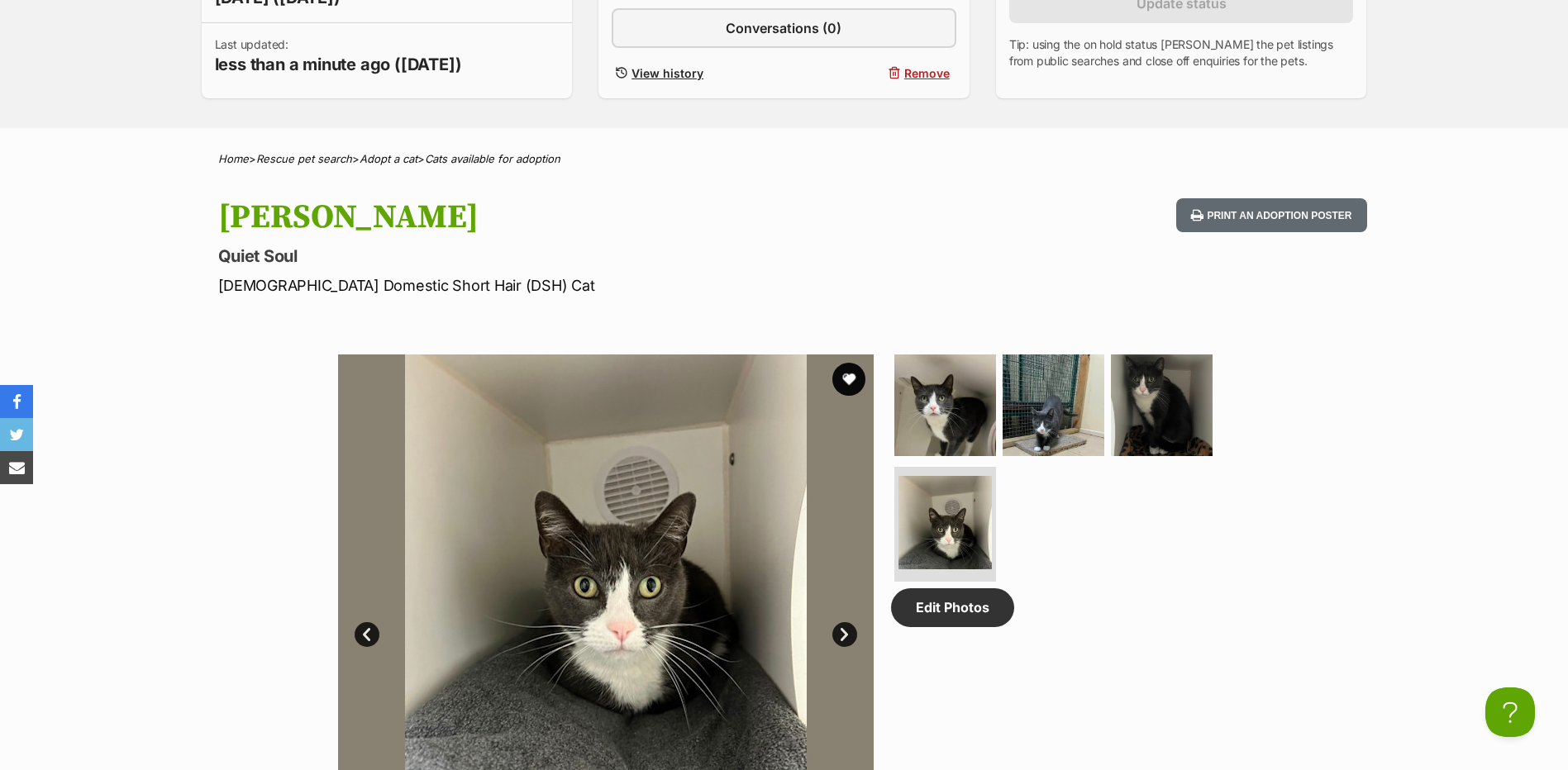
scroll to position [414, 0]
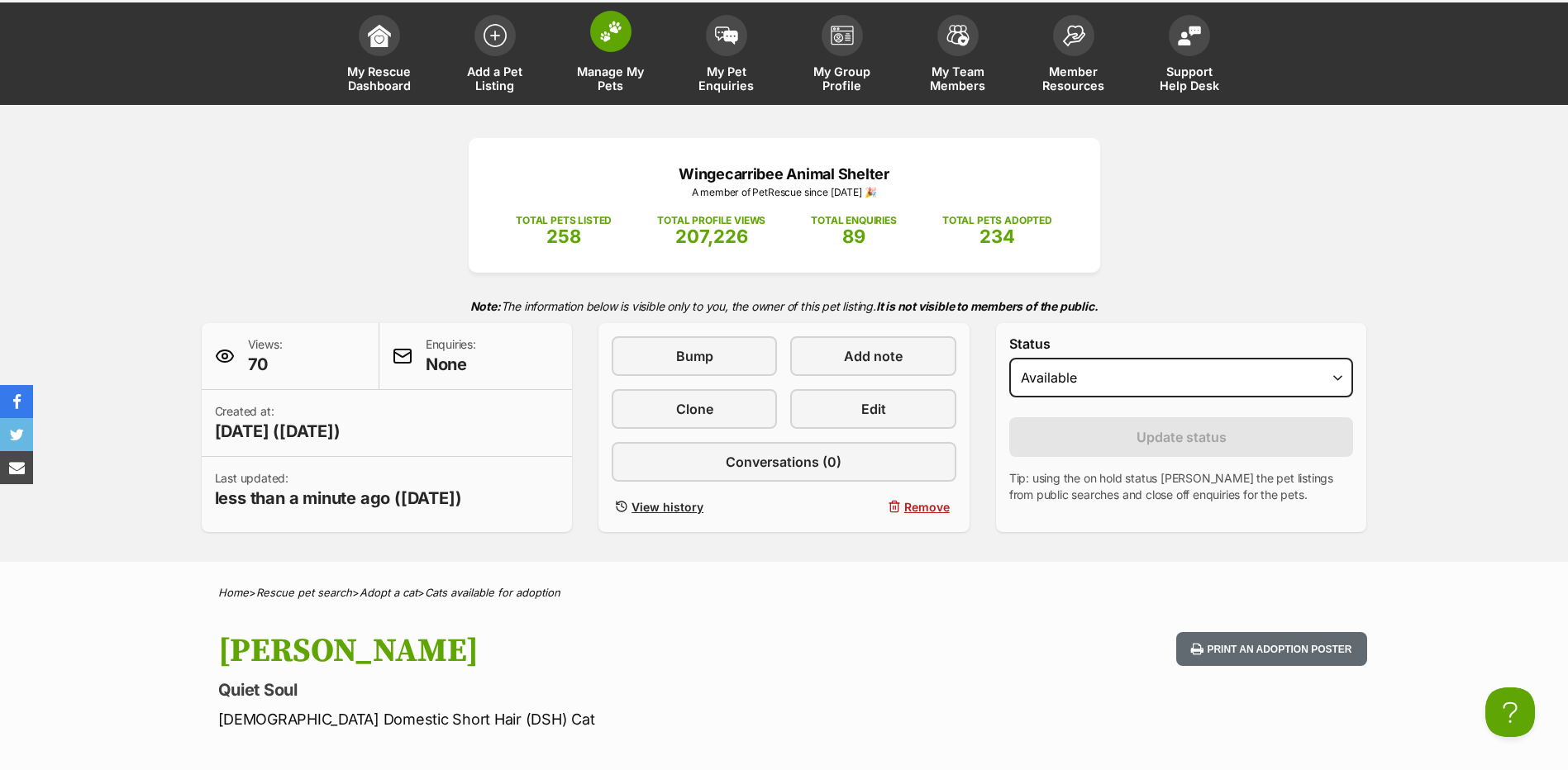
click at [636, 31] on link "Manage My Pets" at bounding box center [611, 55] width 116 height 98
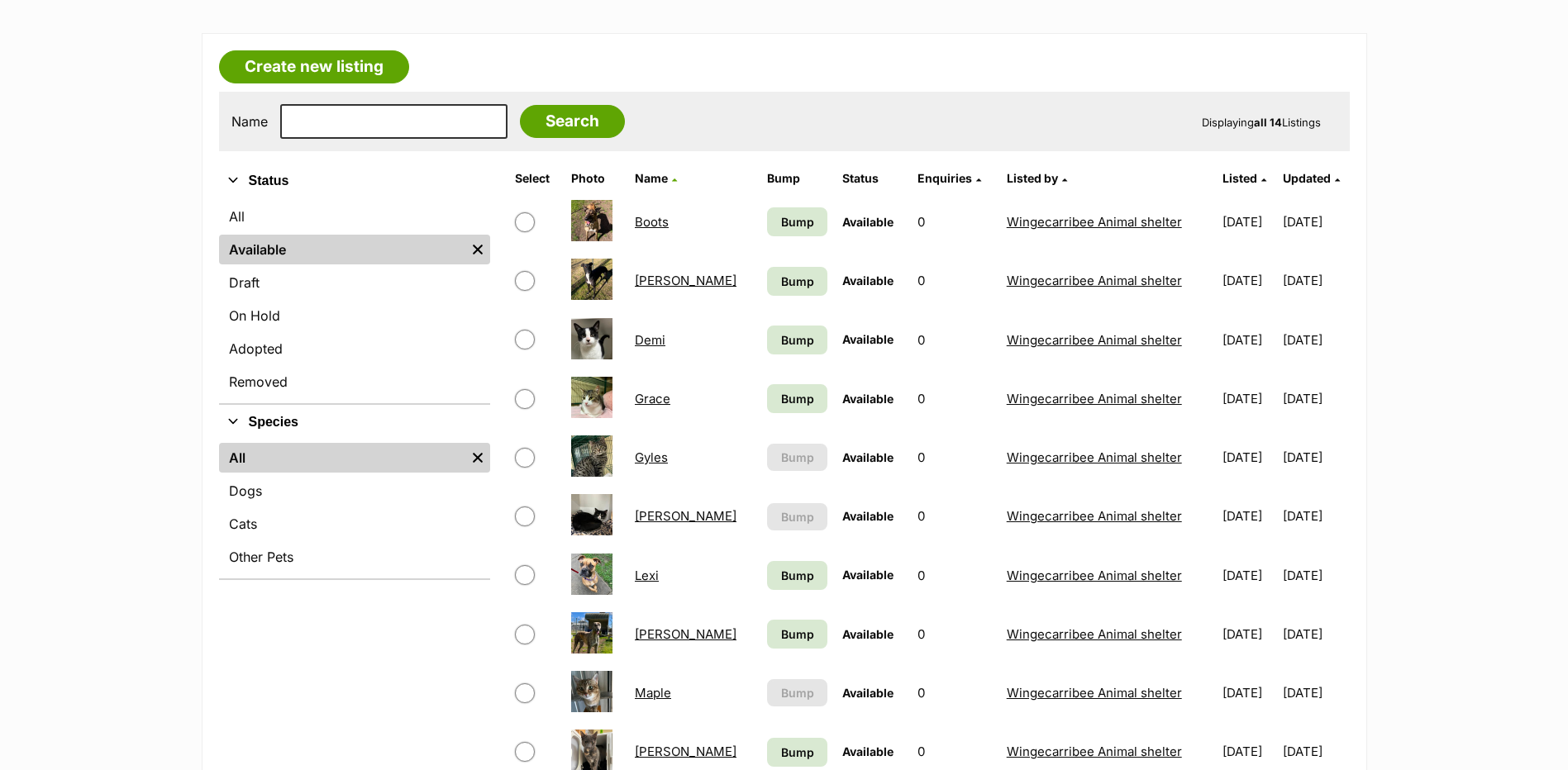
scroll to position [165, 0]
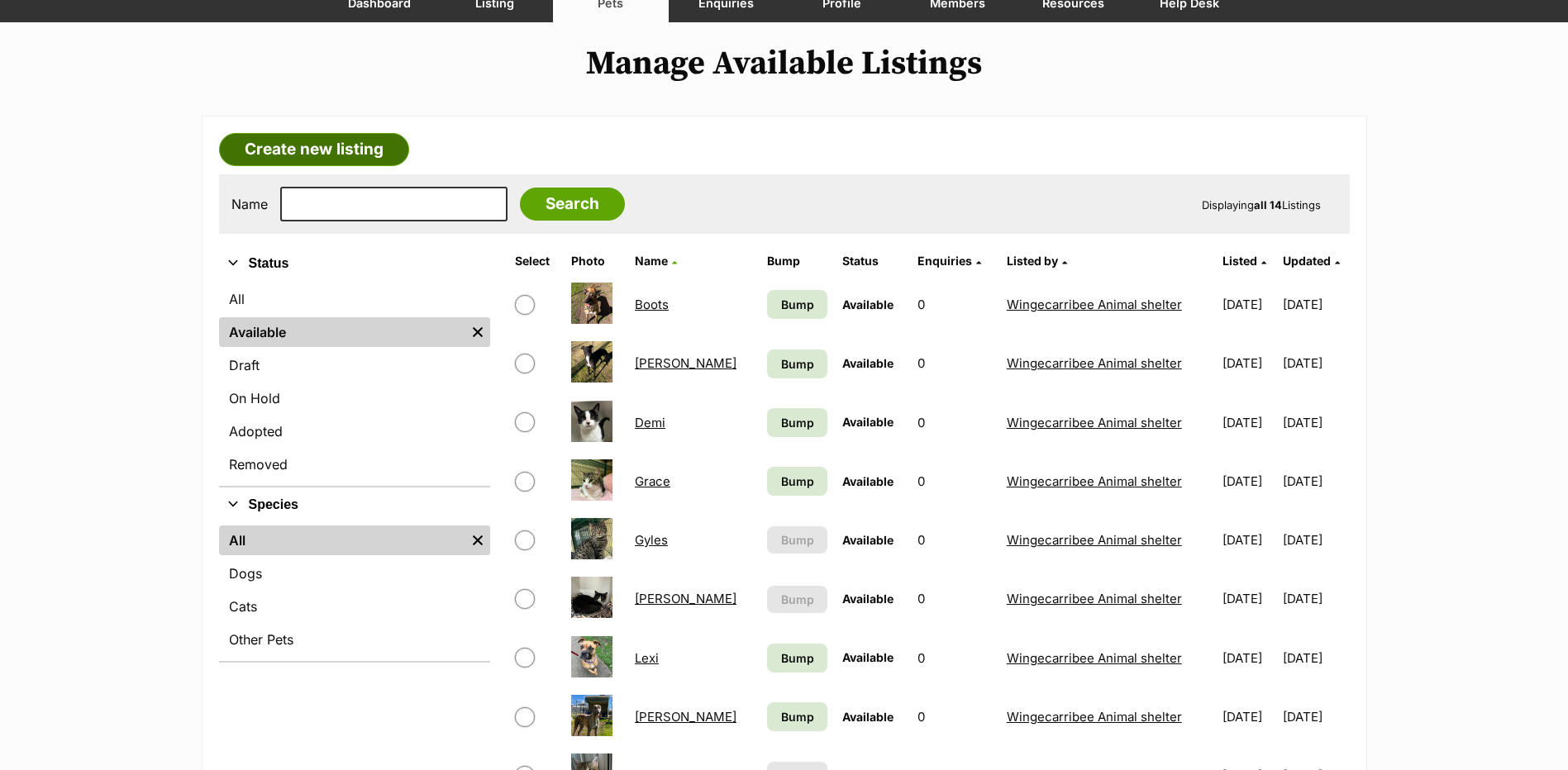
click at [355, 164] on link "Create new listing" at bounding box center [314, 149] width 190 height 33
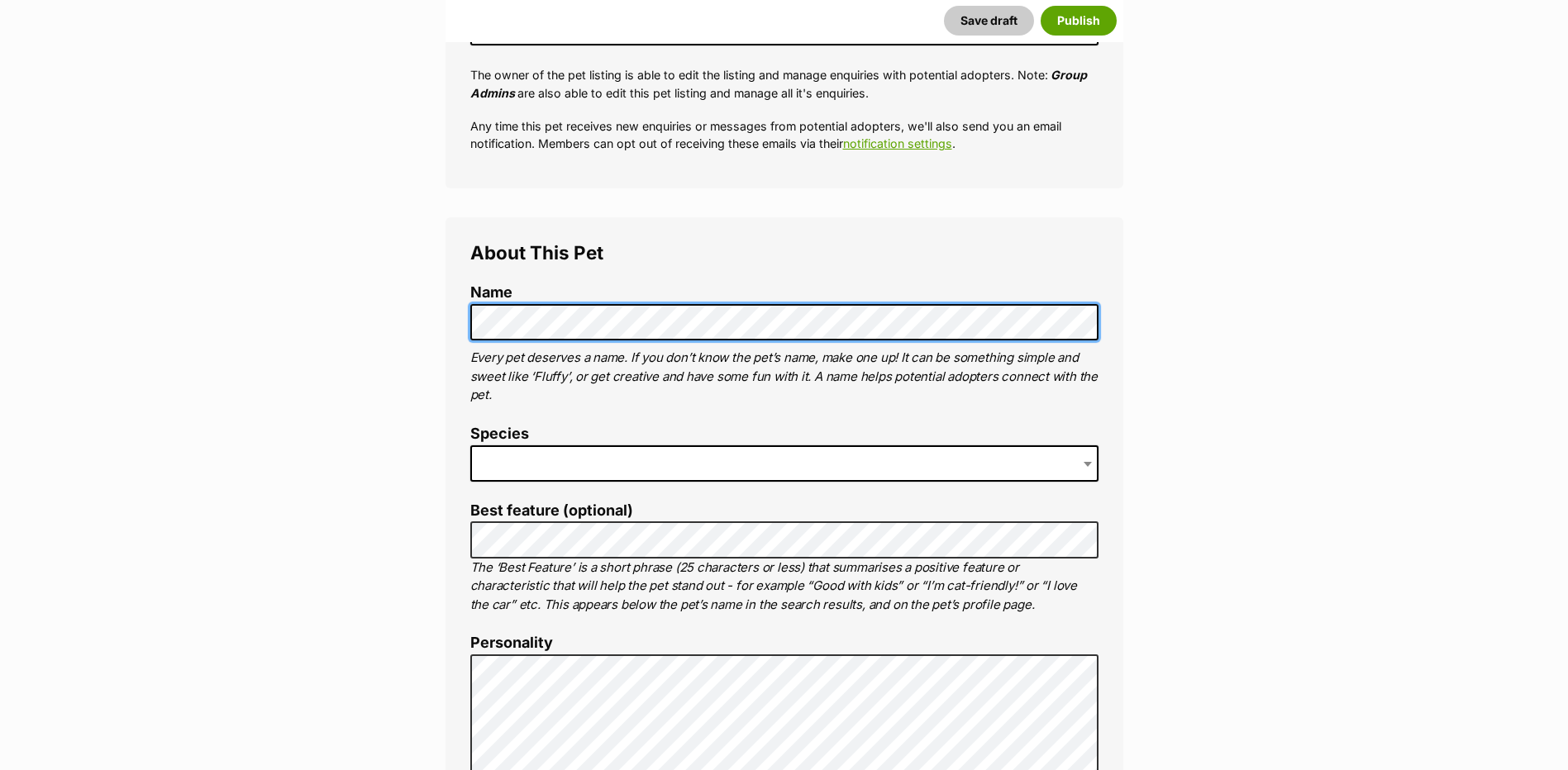
scroll to position [496, 0]
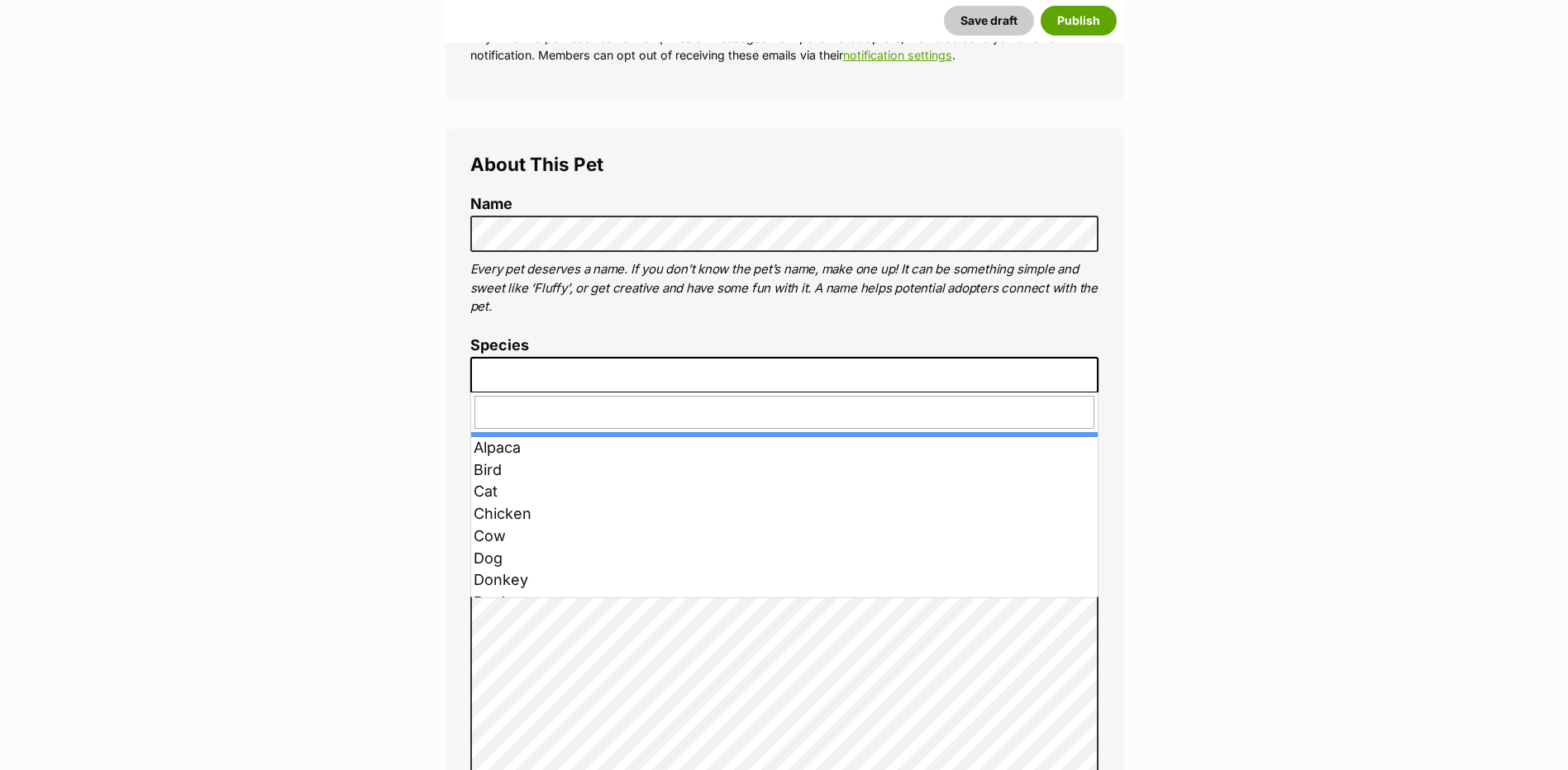
click at [541, 376] on span at bounding box center [784, 375] width 628 height 37
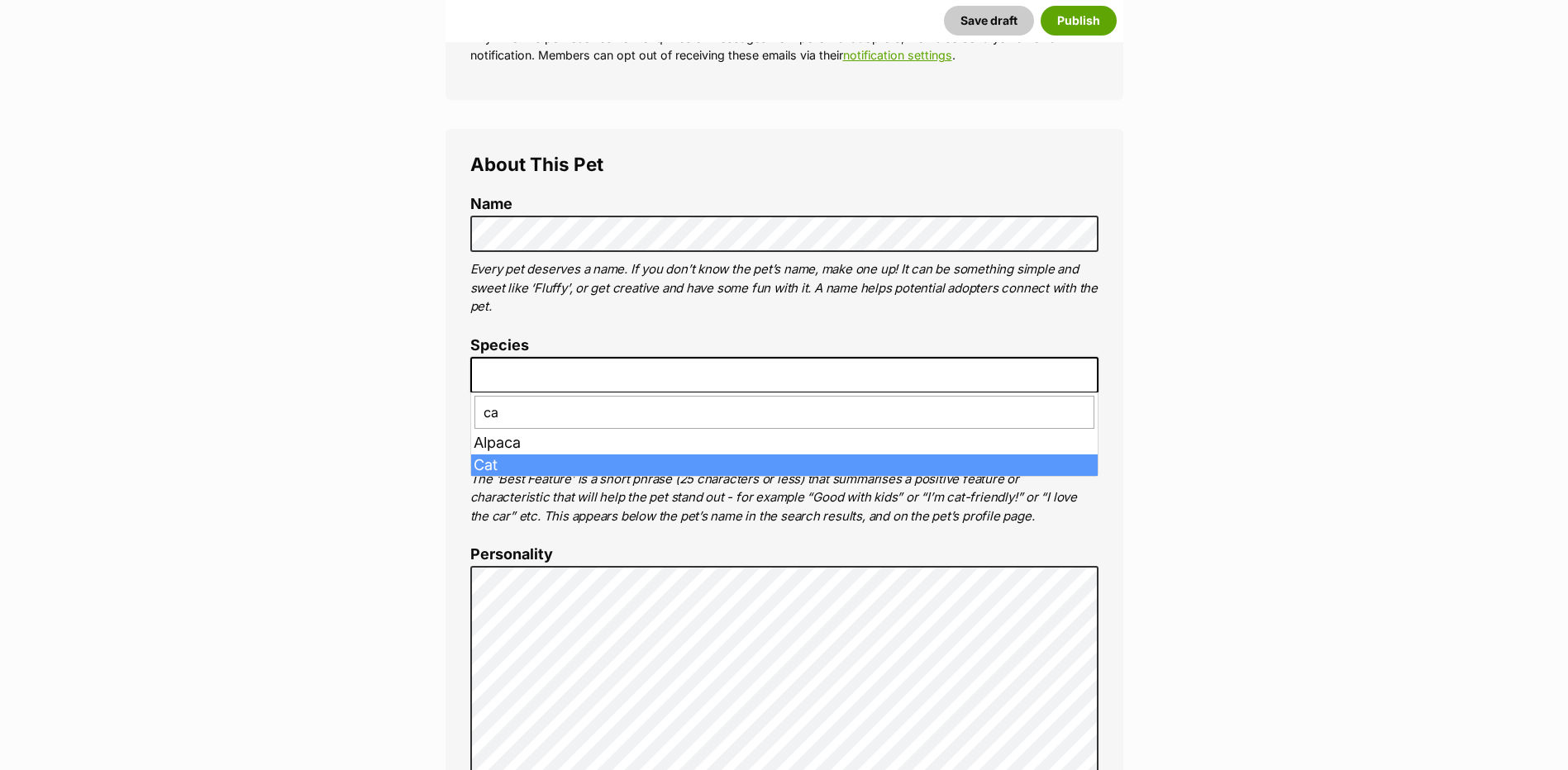
type input "ca"
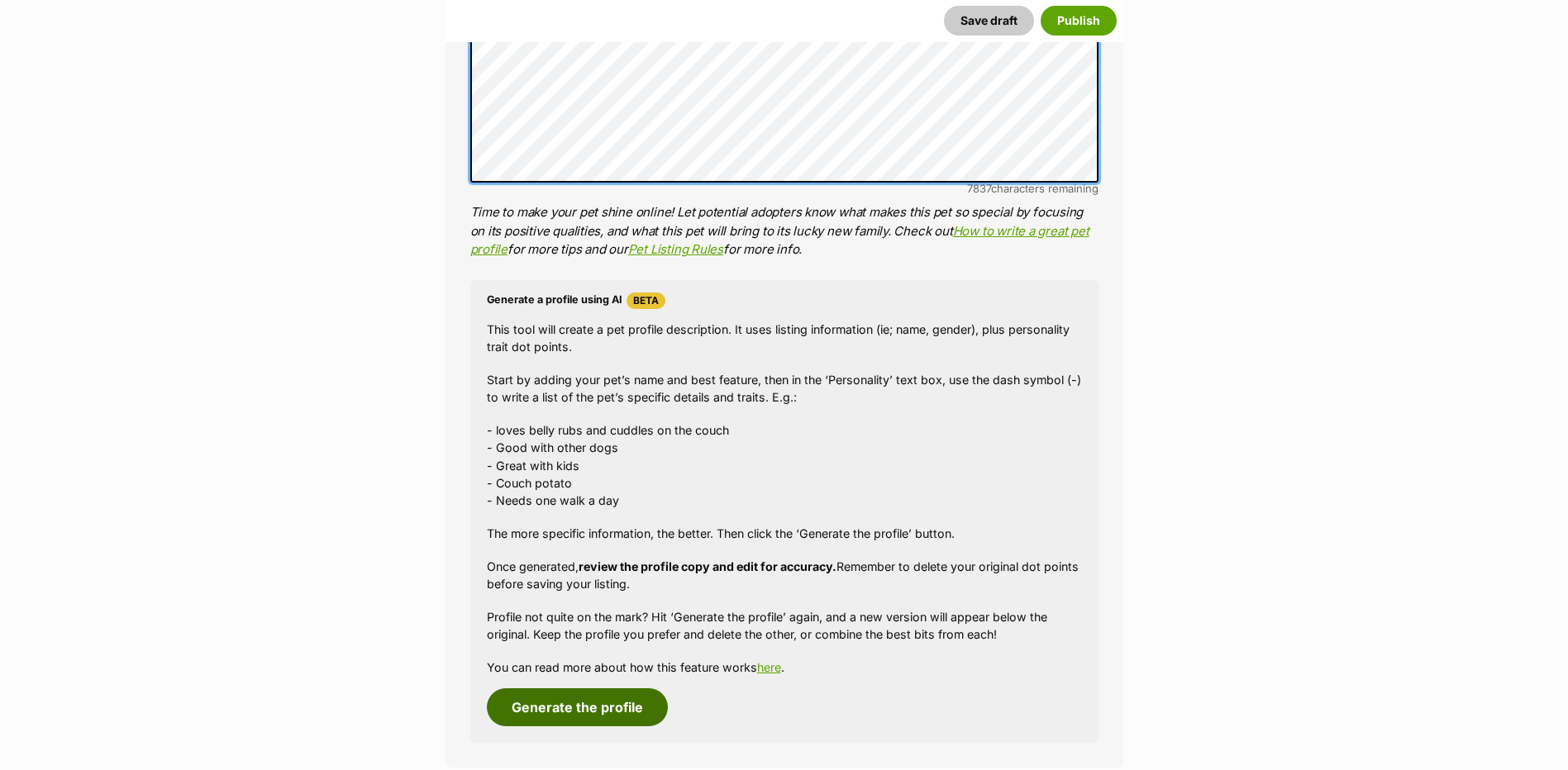
scroll to position [1322, 0]
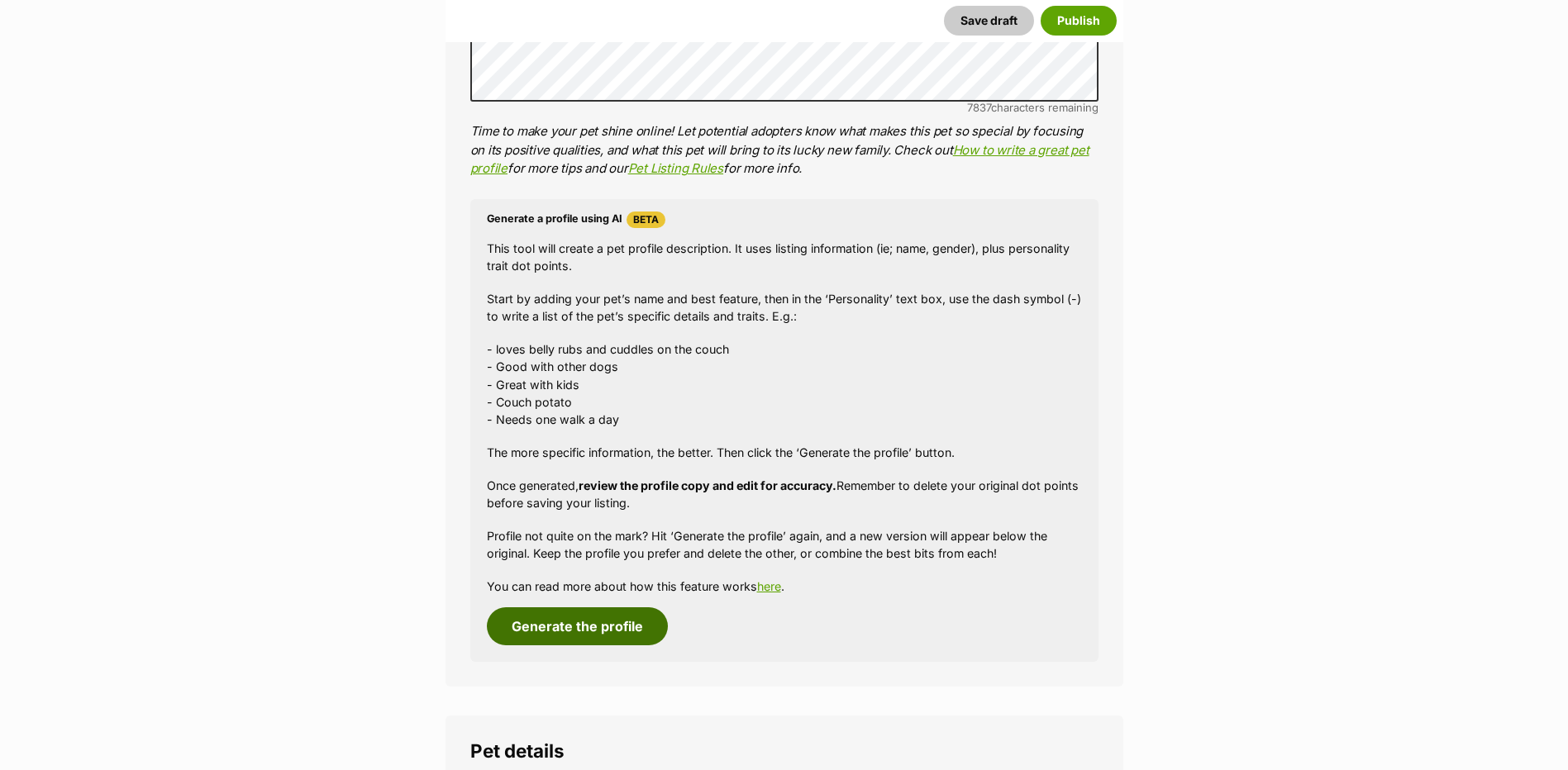
click at [635, 637] on button "Generate the profile" at bounding box center [577, 626] width 181 height 38
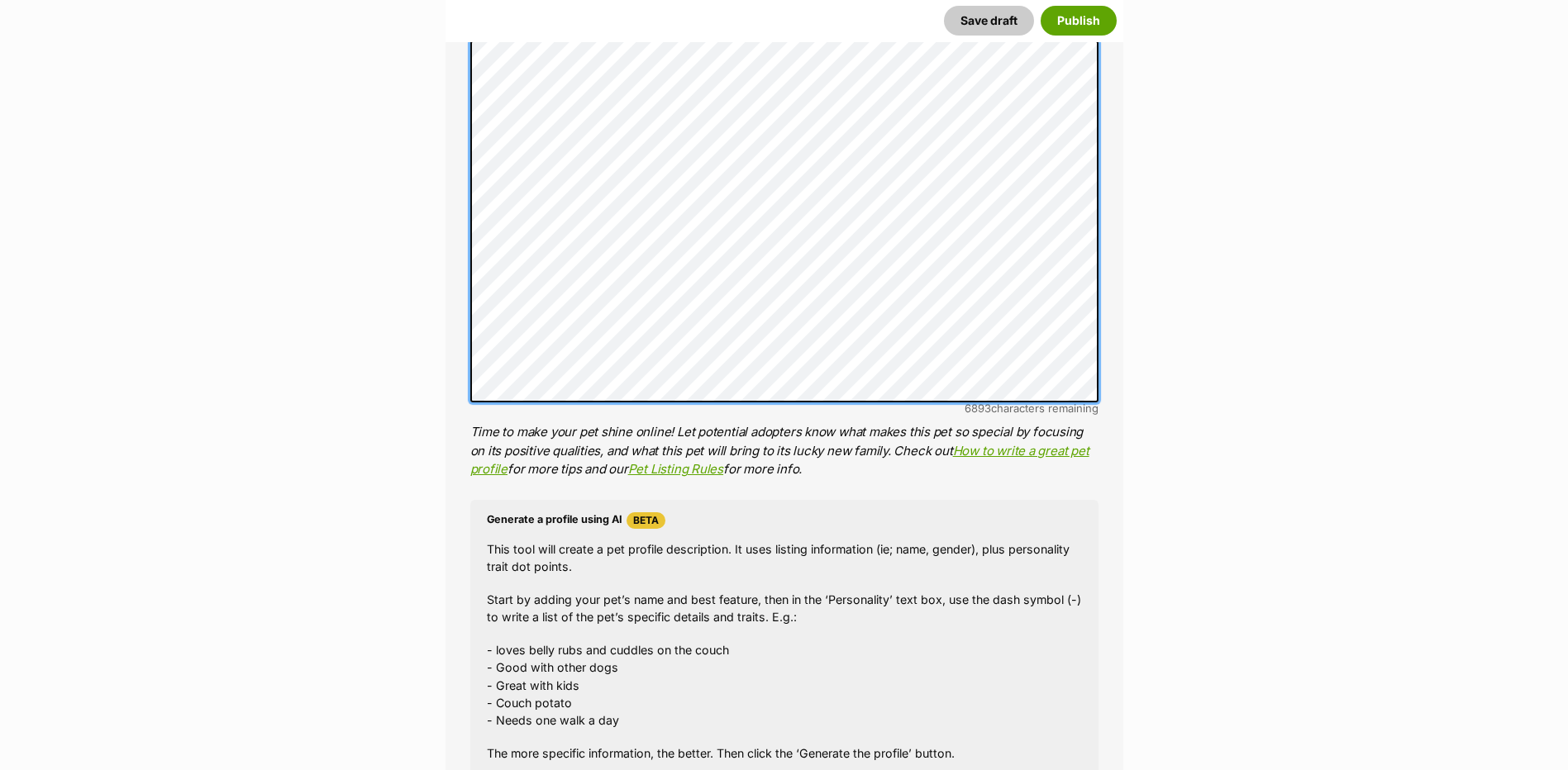
scroll to position [857, 0]
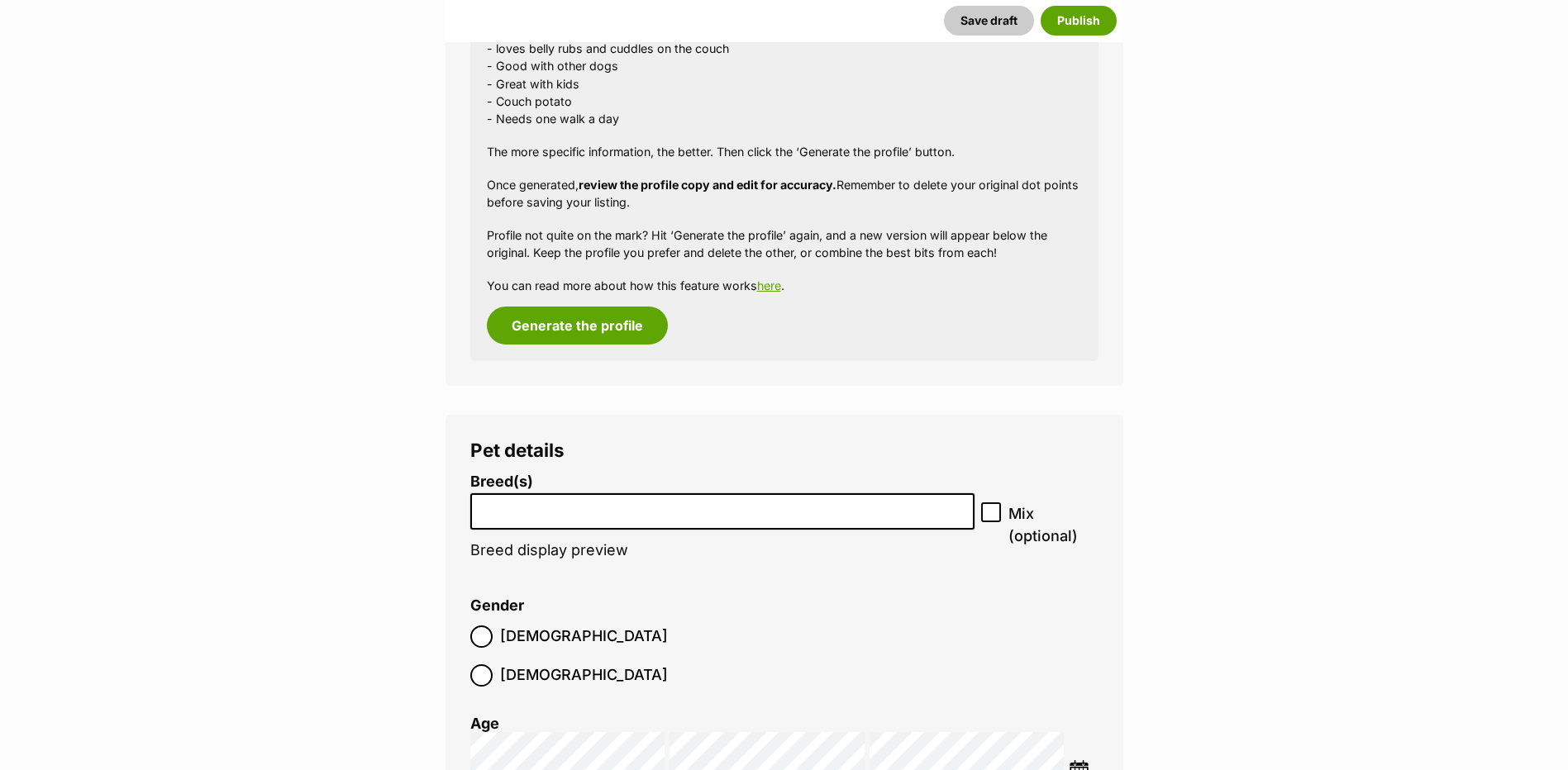
scroll to position [1683, 0]
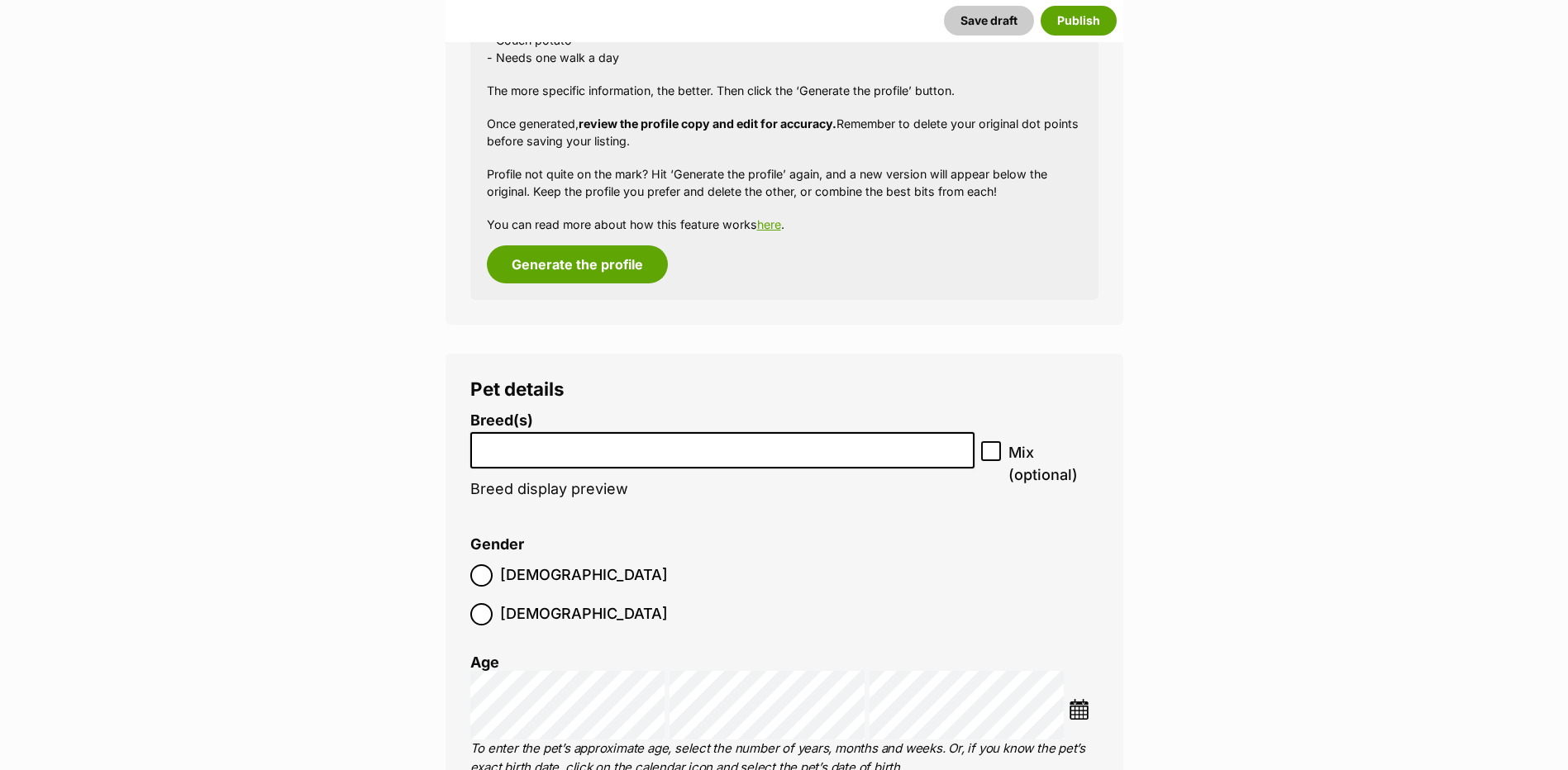
click at [512, 456] on li at bounding box center [722, 451] width 493 height 34
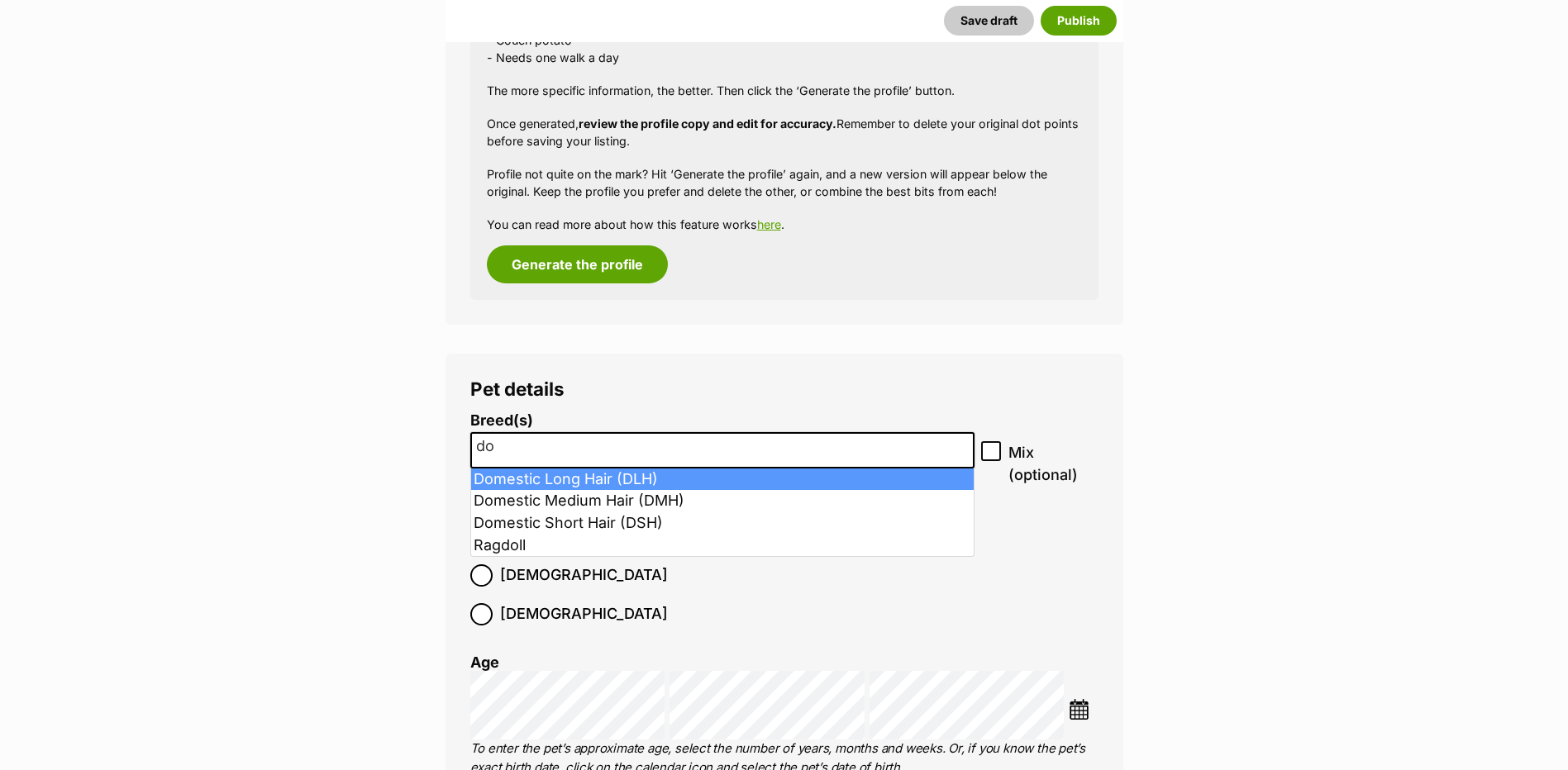
type input "d"
type input "sia"
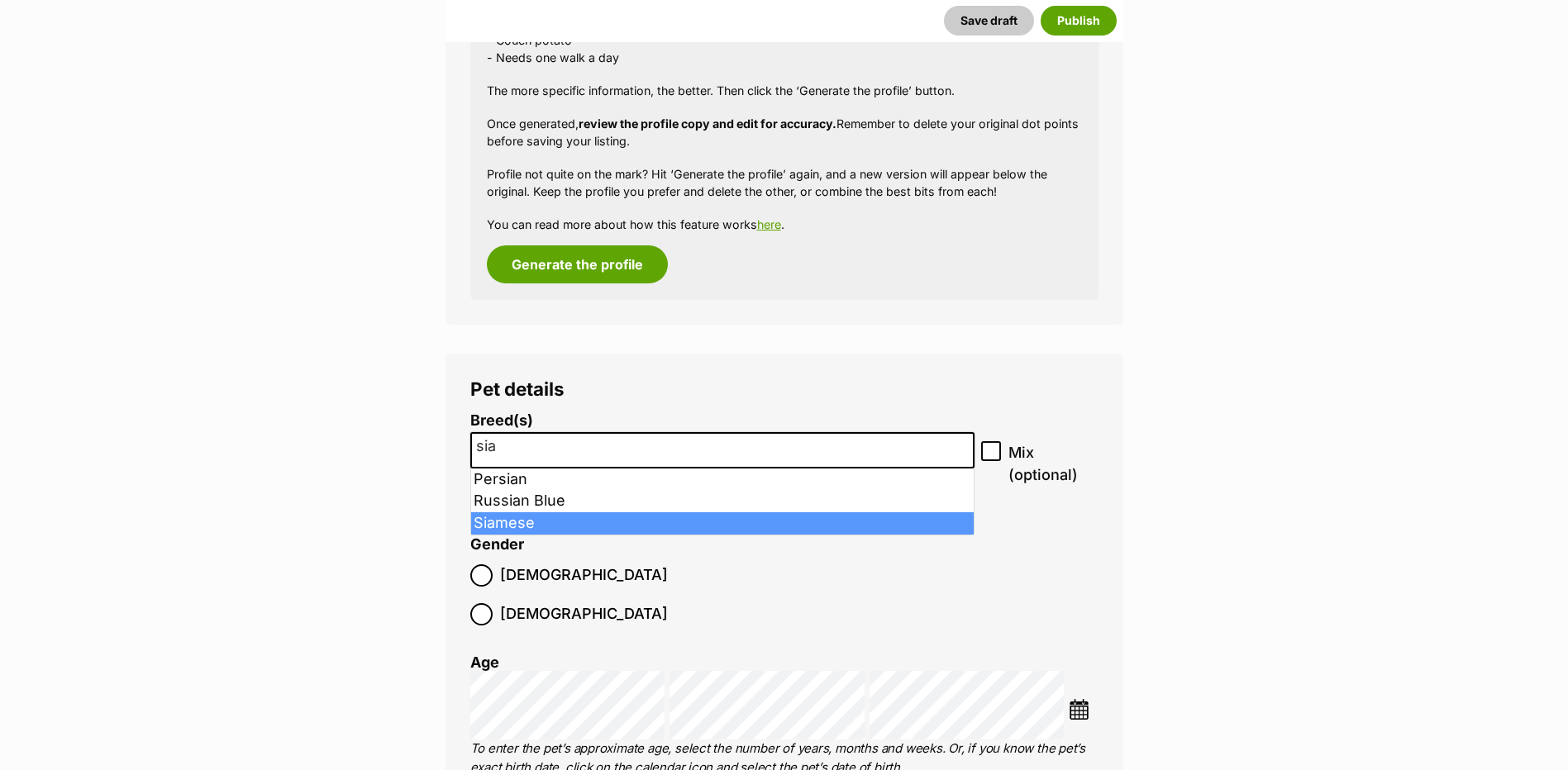
select select "269"
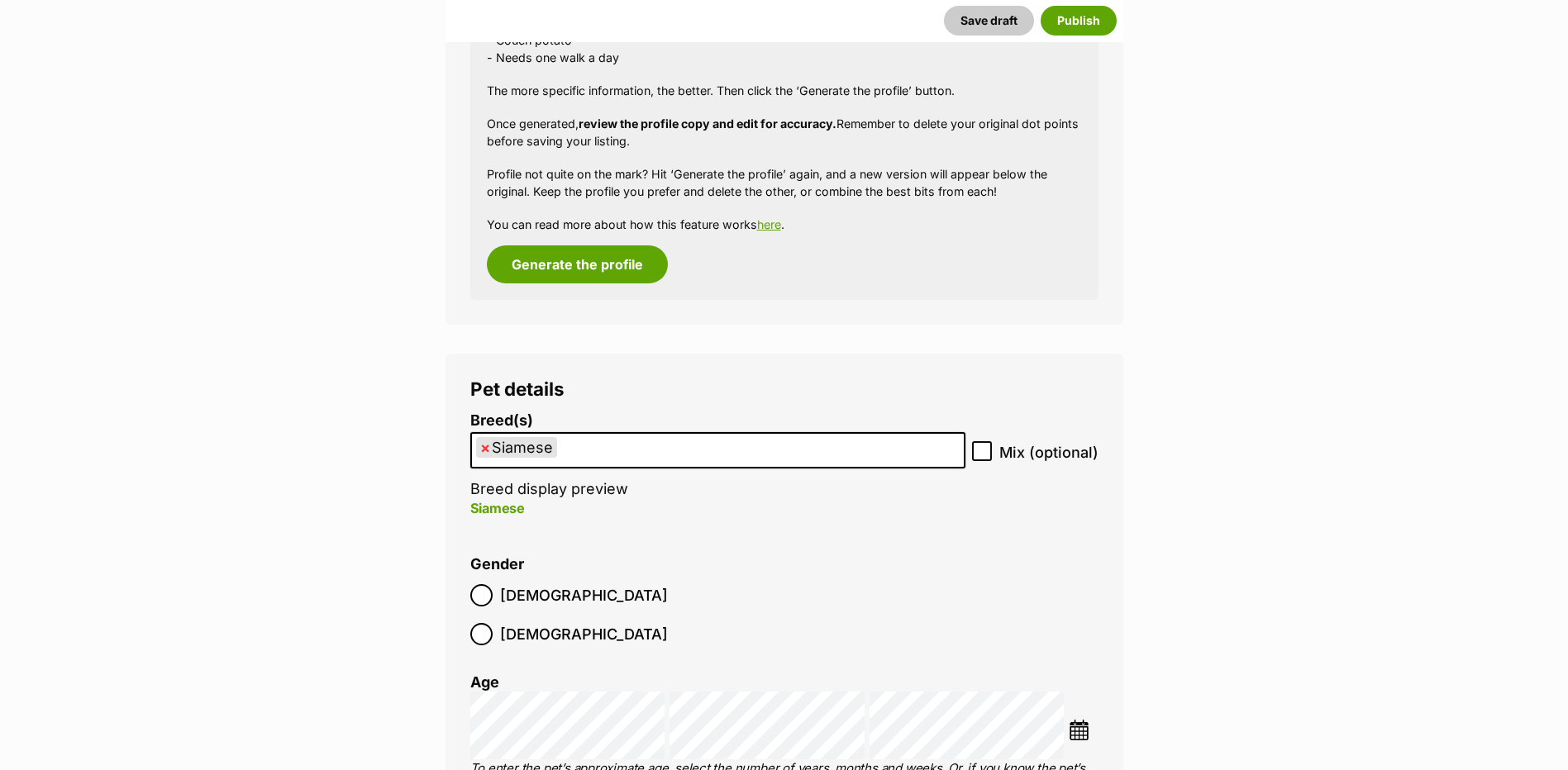
click at [1078, 719] on img at bounding box center [1079, 729] width 21 height 20
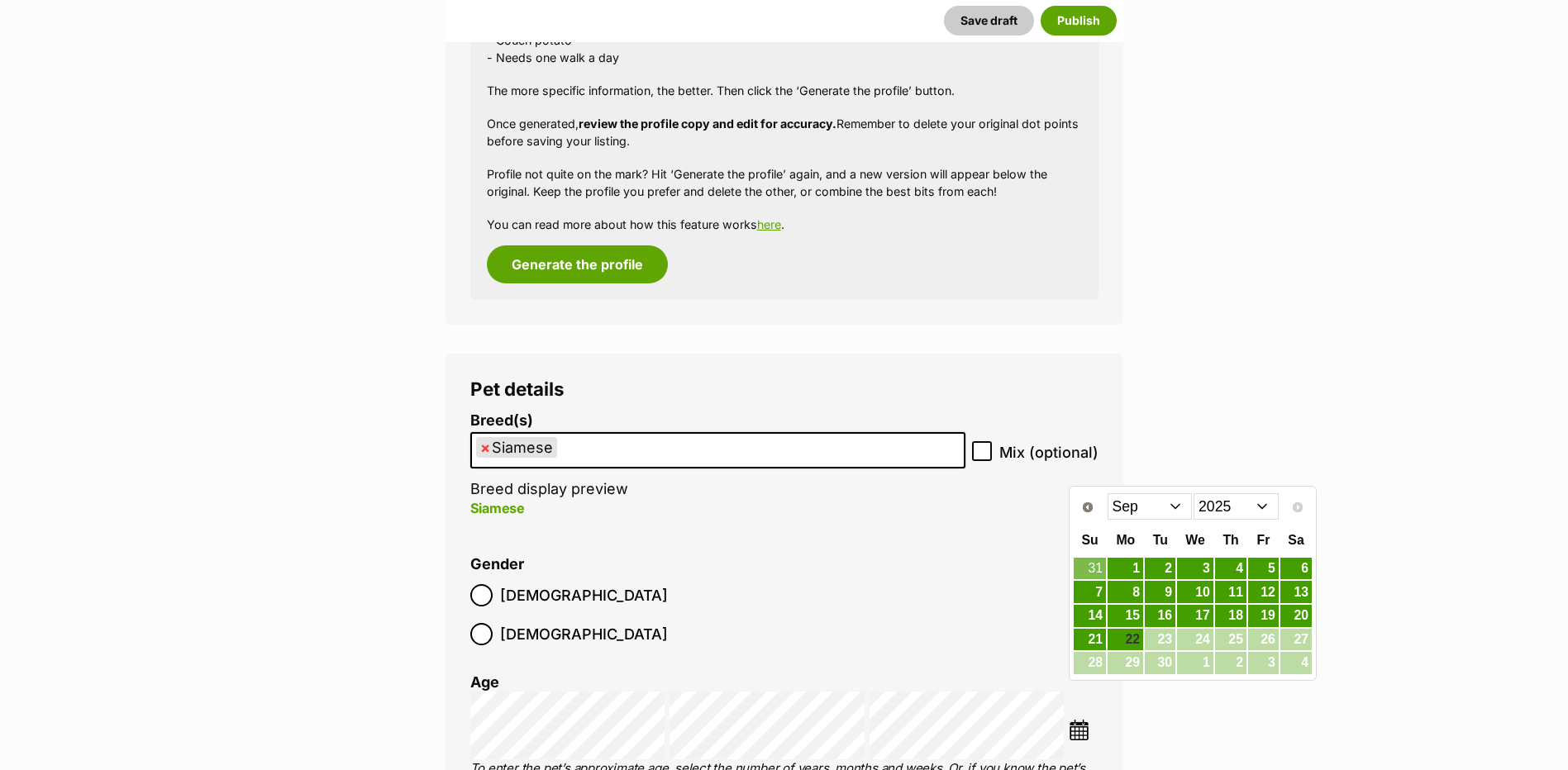
click at [1254, 501] on select "2015 2016 2017 2018 2019 2020 2021 2022 2023 2024 2025" at bounding box center [1236, 506] width 85 height 27
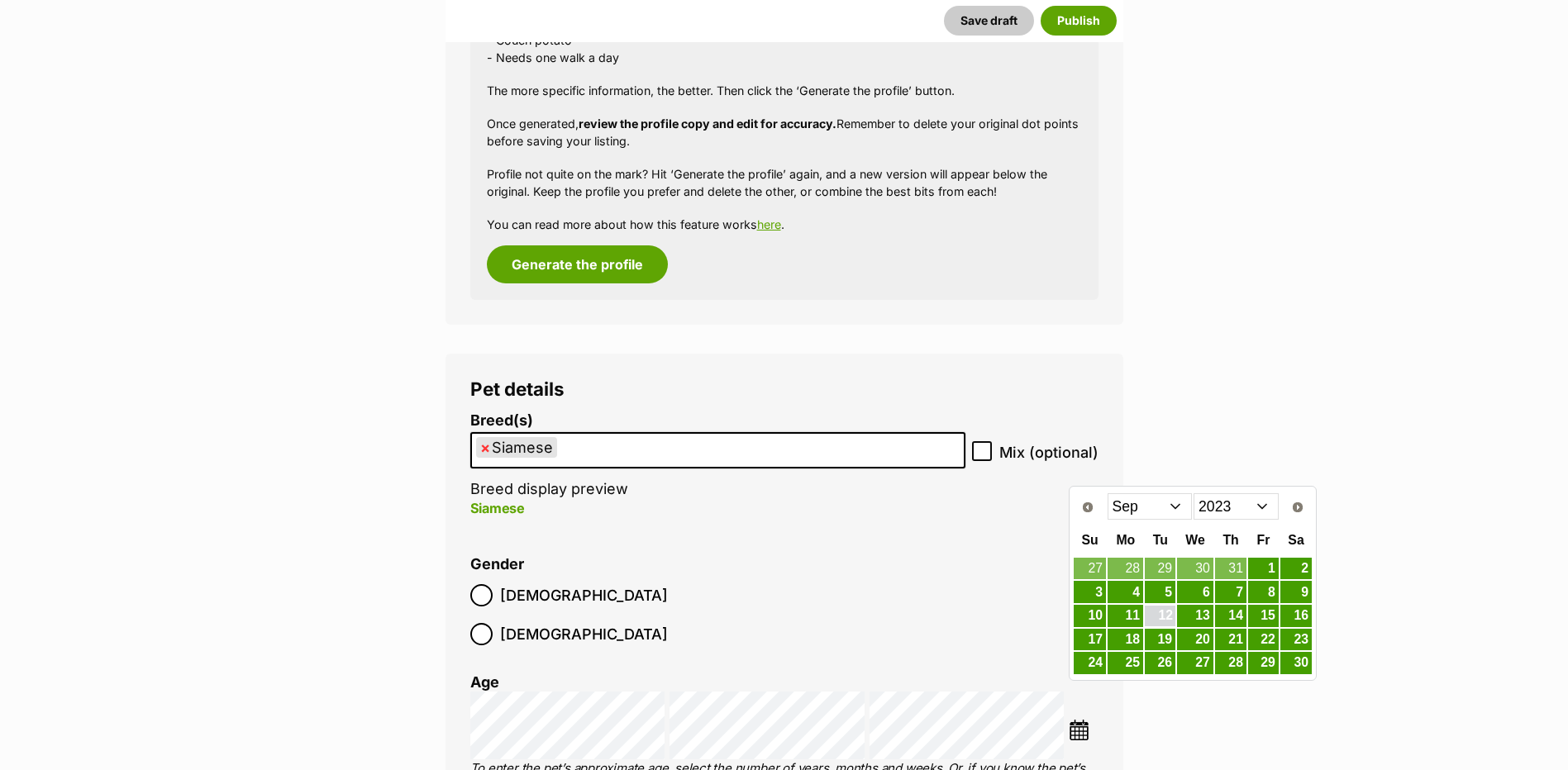
click at [1169, 625] on link "12" at bounding box center [1160, 616] width 30 height 20
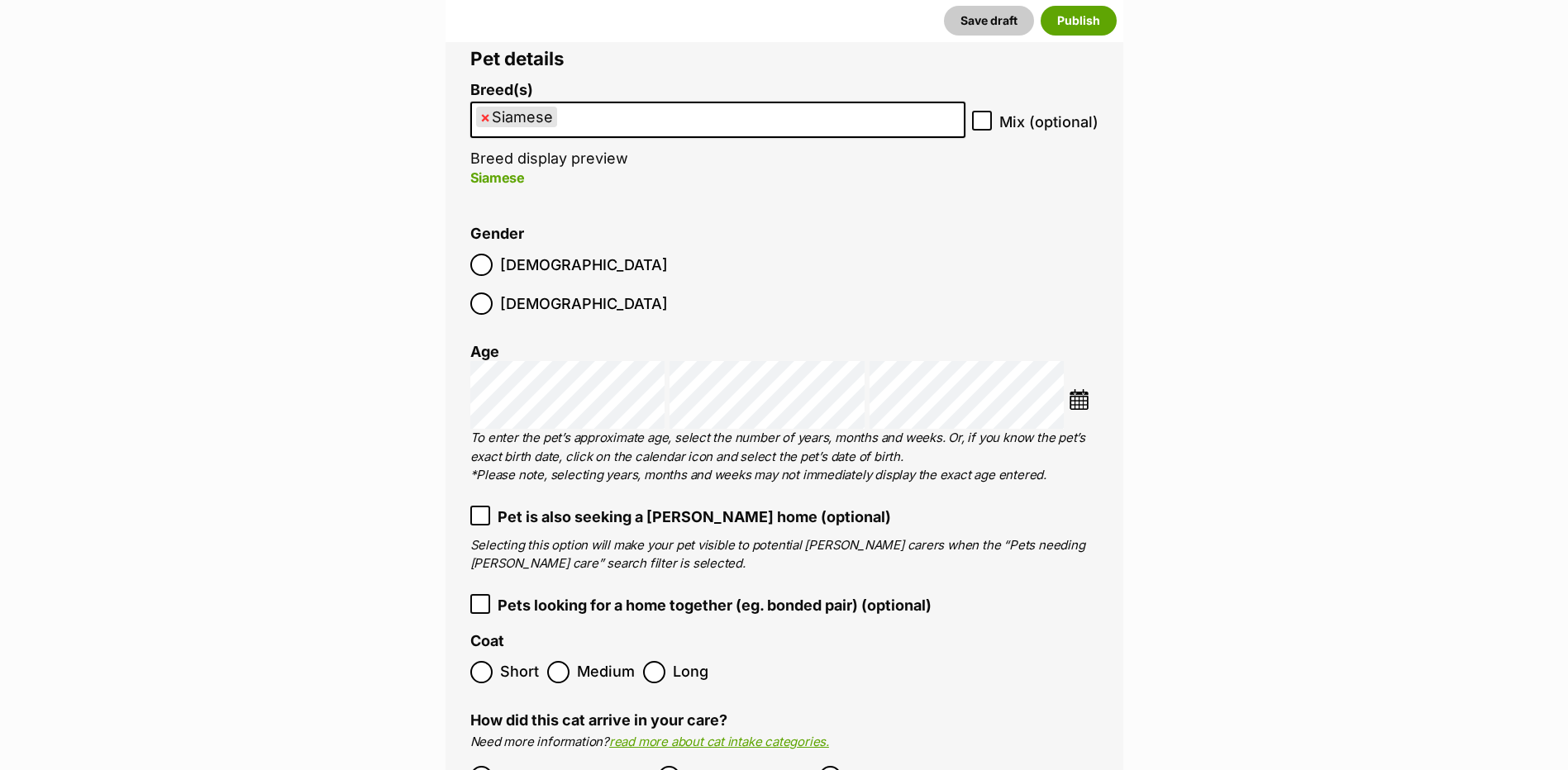
scroll to position [2097, 0]
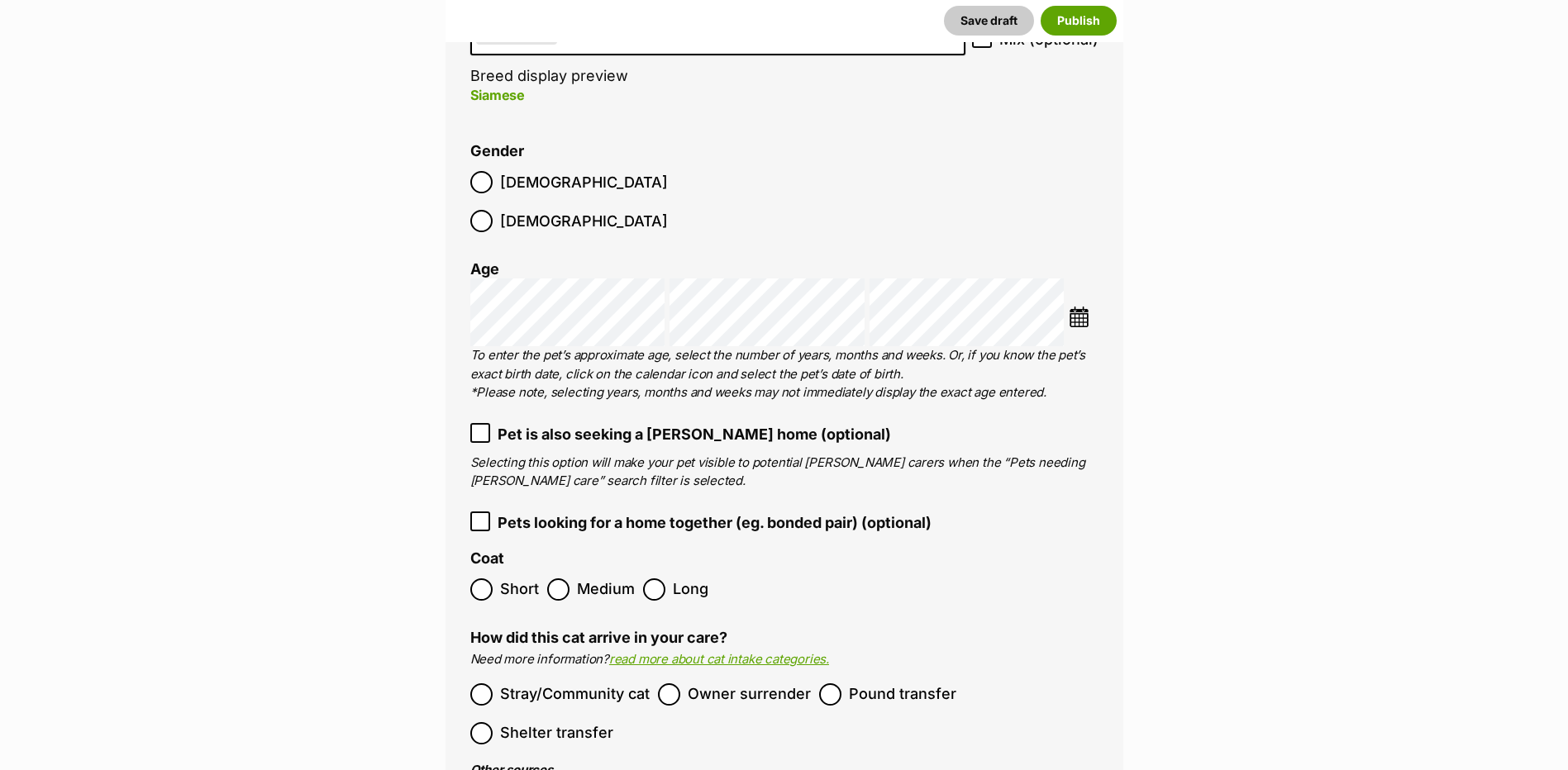
click at [538, 684] on span "Stray/Community cat" at bounding box center [575, 694] width 150 height 22
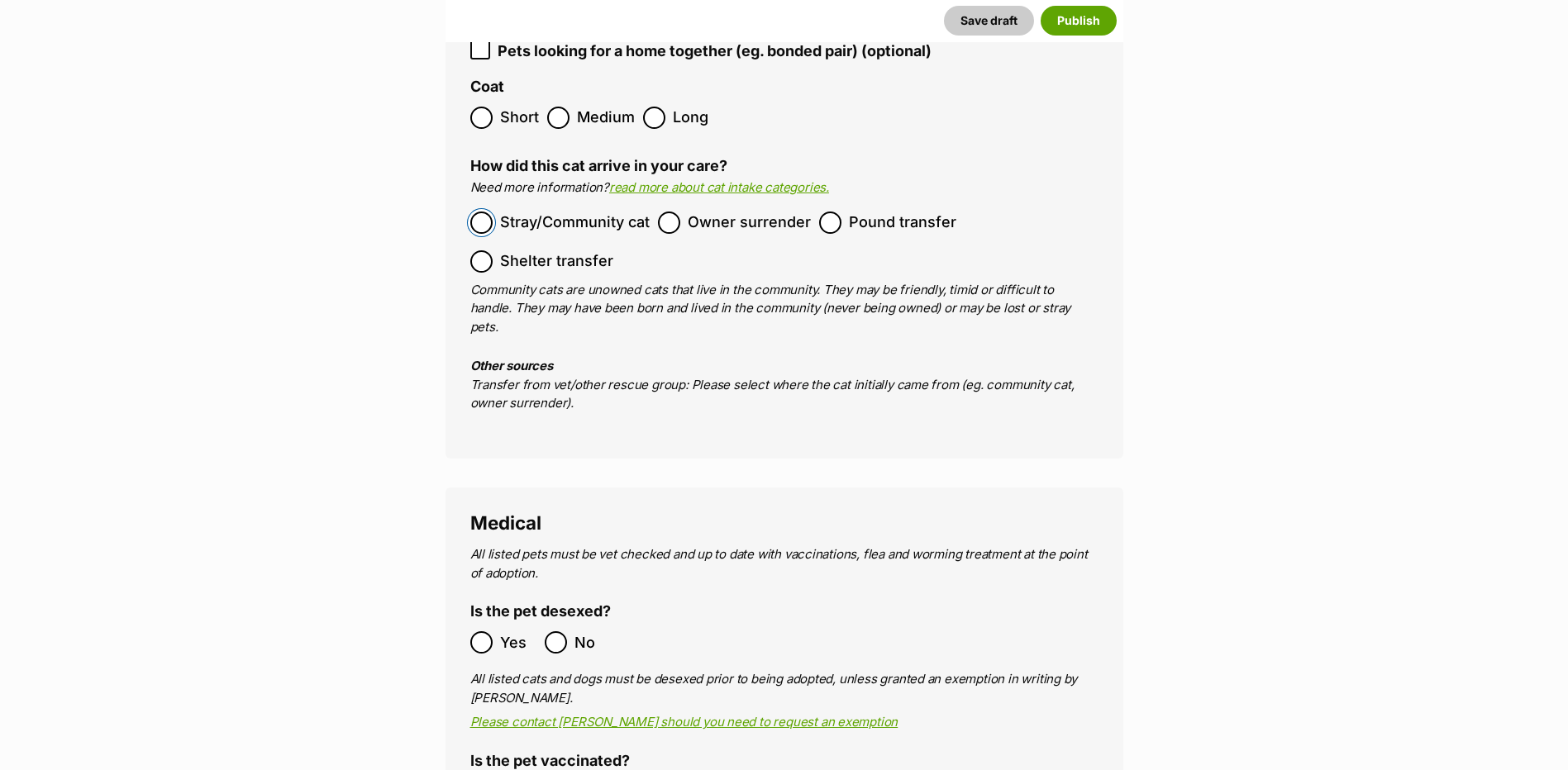
scroll to position [2675, 0]
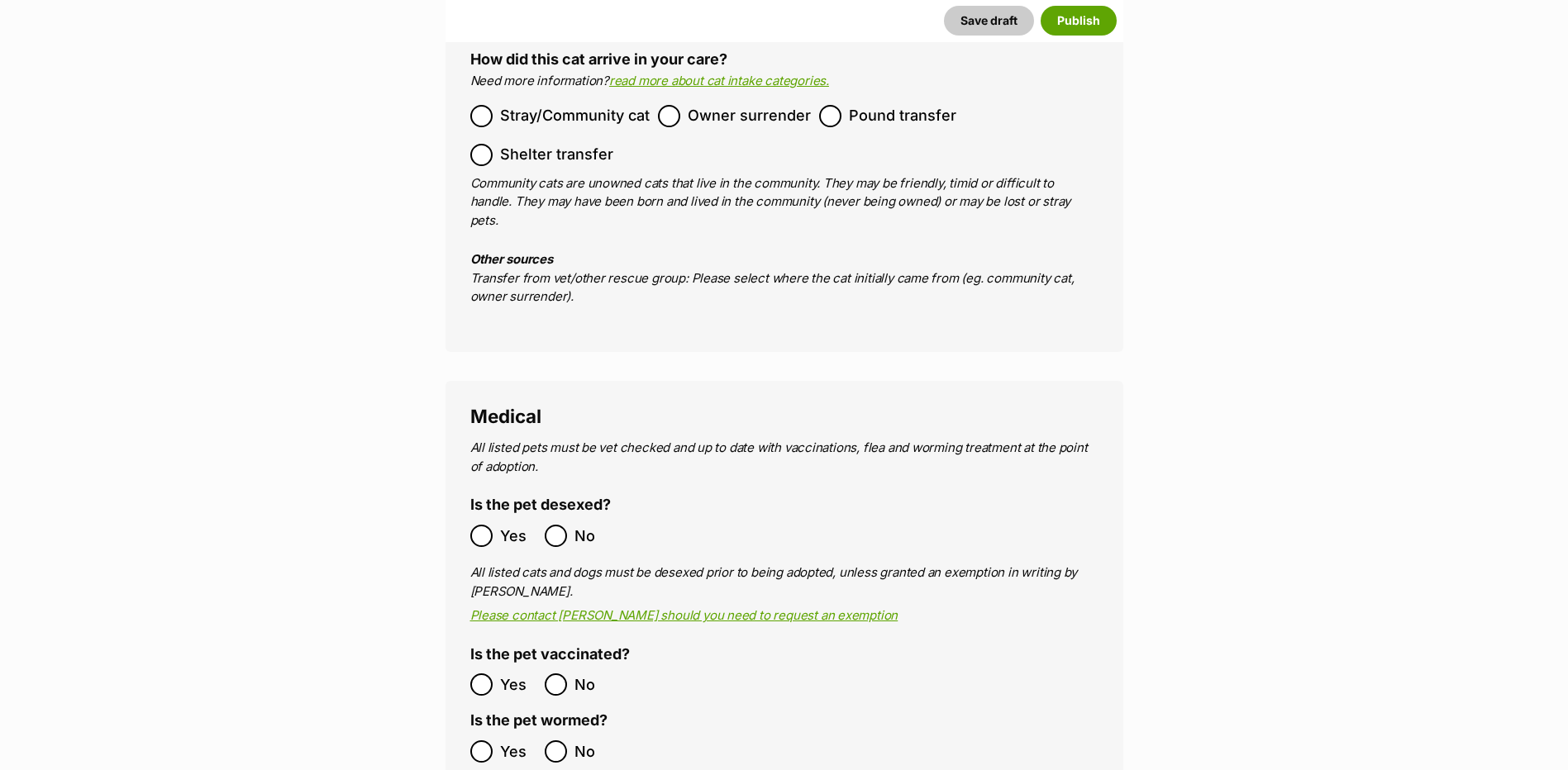
click at [500, 525] on span "Yes" at bounding box center [518, 536] width 37 height 22
click at [493, 674] on label "Yes" at bounding box center [504, 684] width 66 height 22
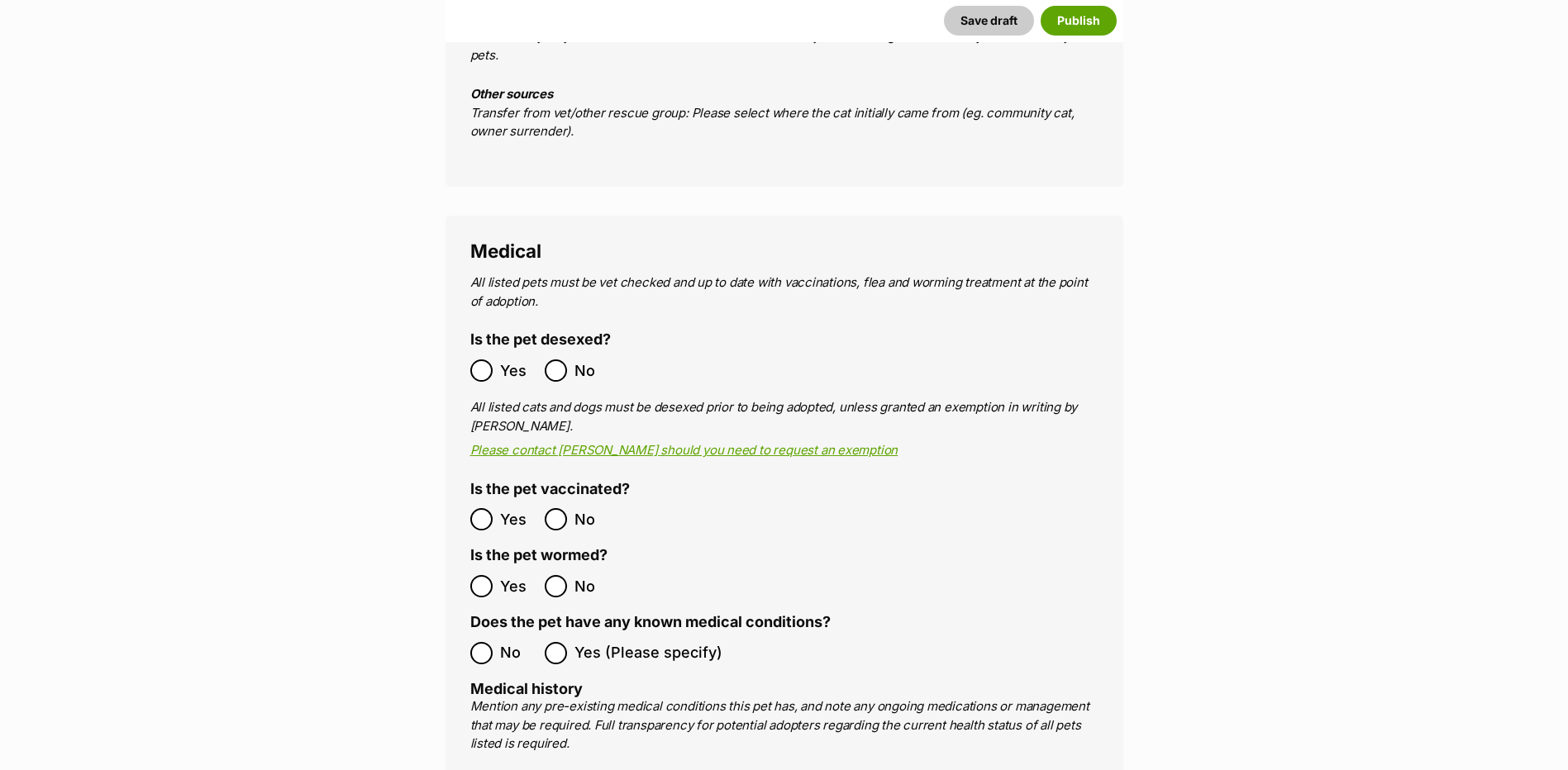
click at [500, 642] on span "No" at bounding box center [518, 652] width 37 height 22
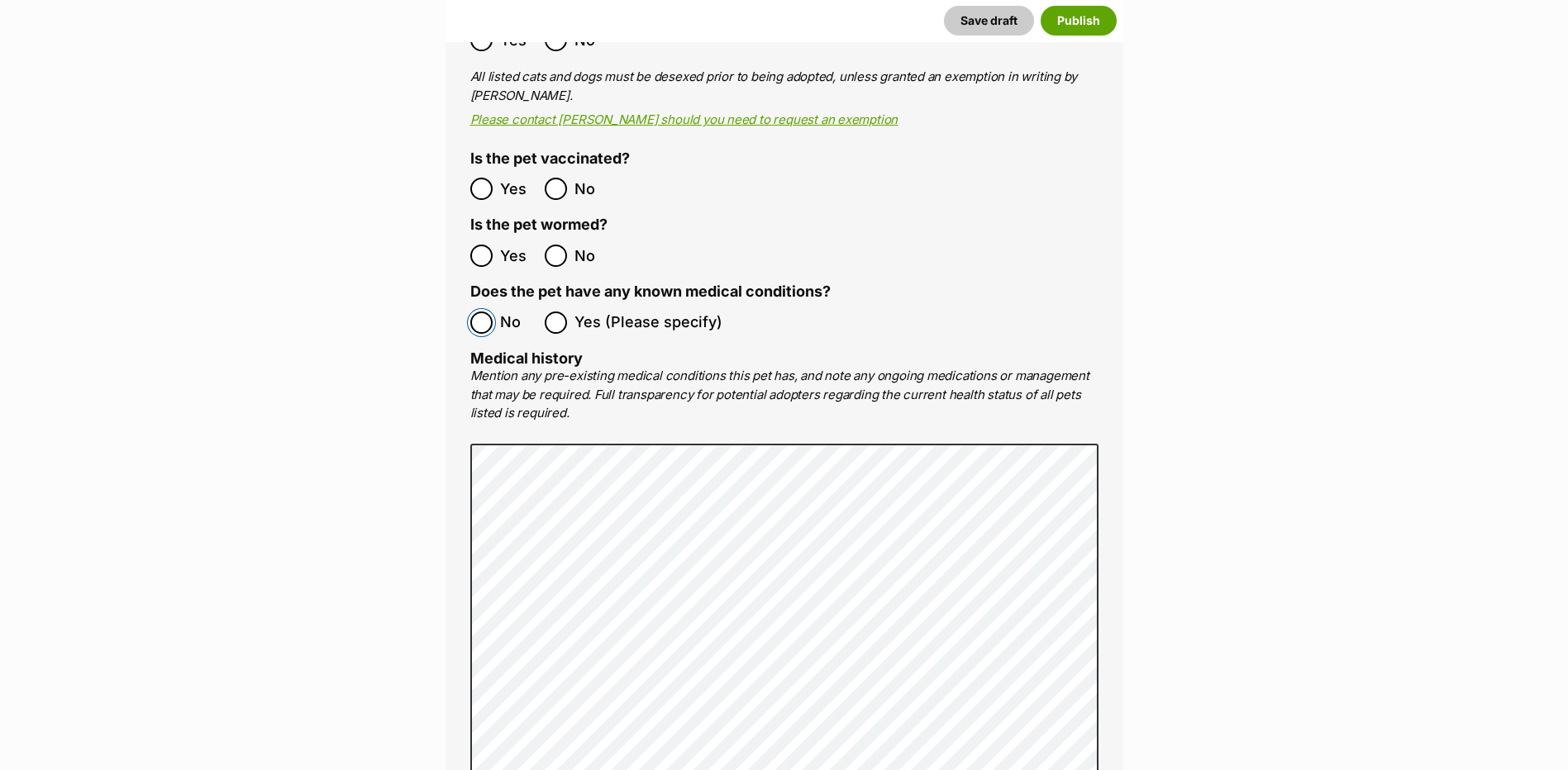
scroll to position [3502, 0]
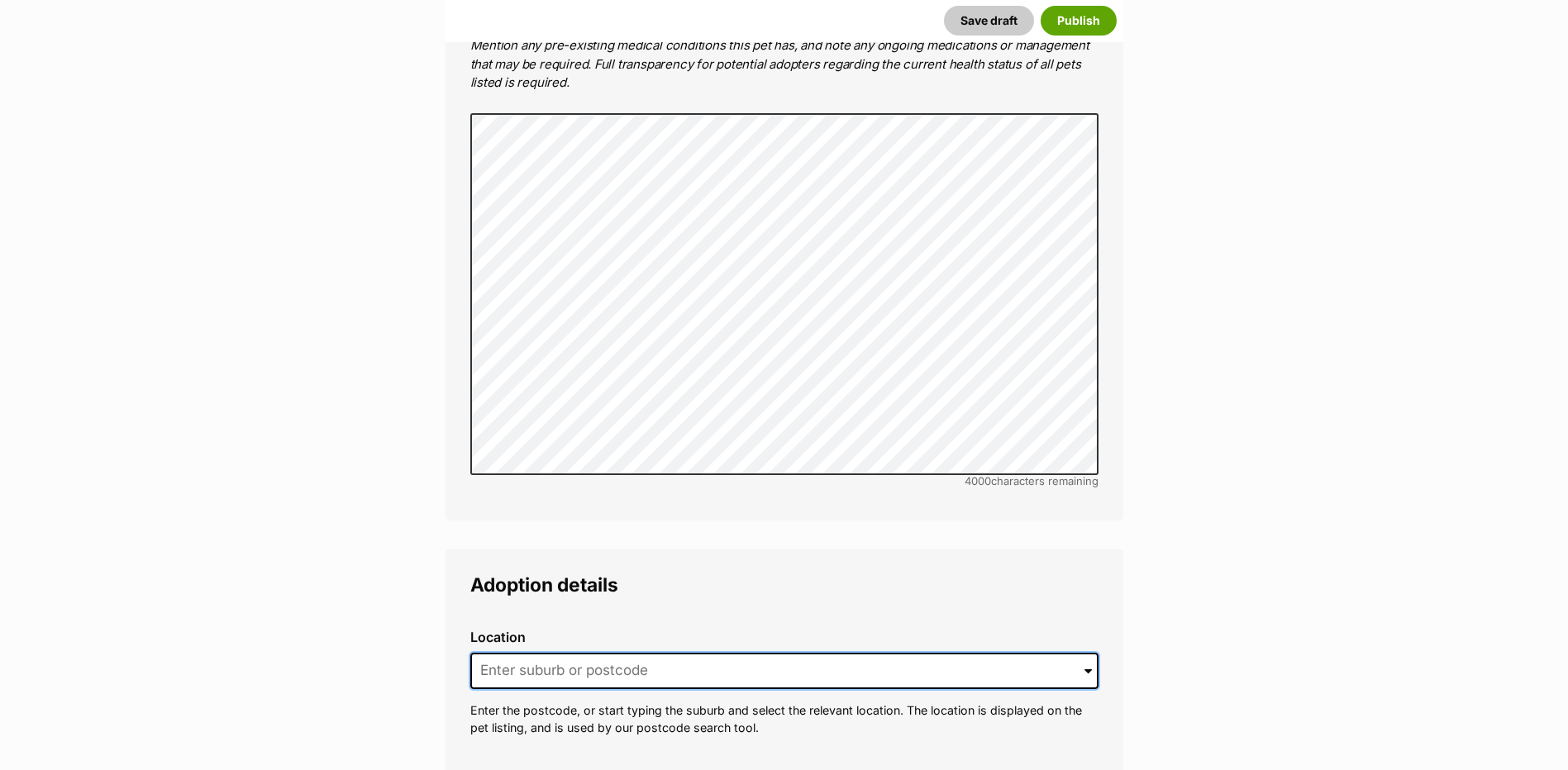
click at [518, 652] on input at bounding box center [784, 670] width 628 height 37
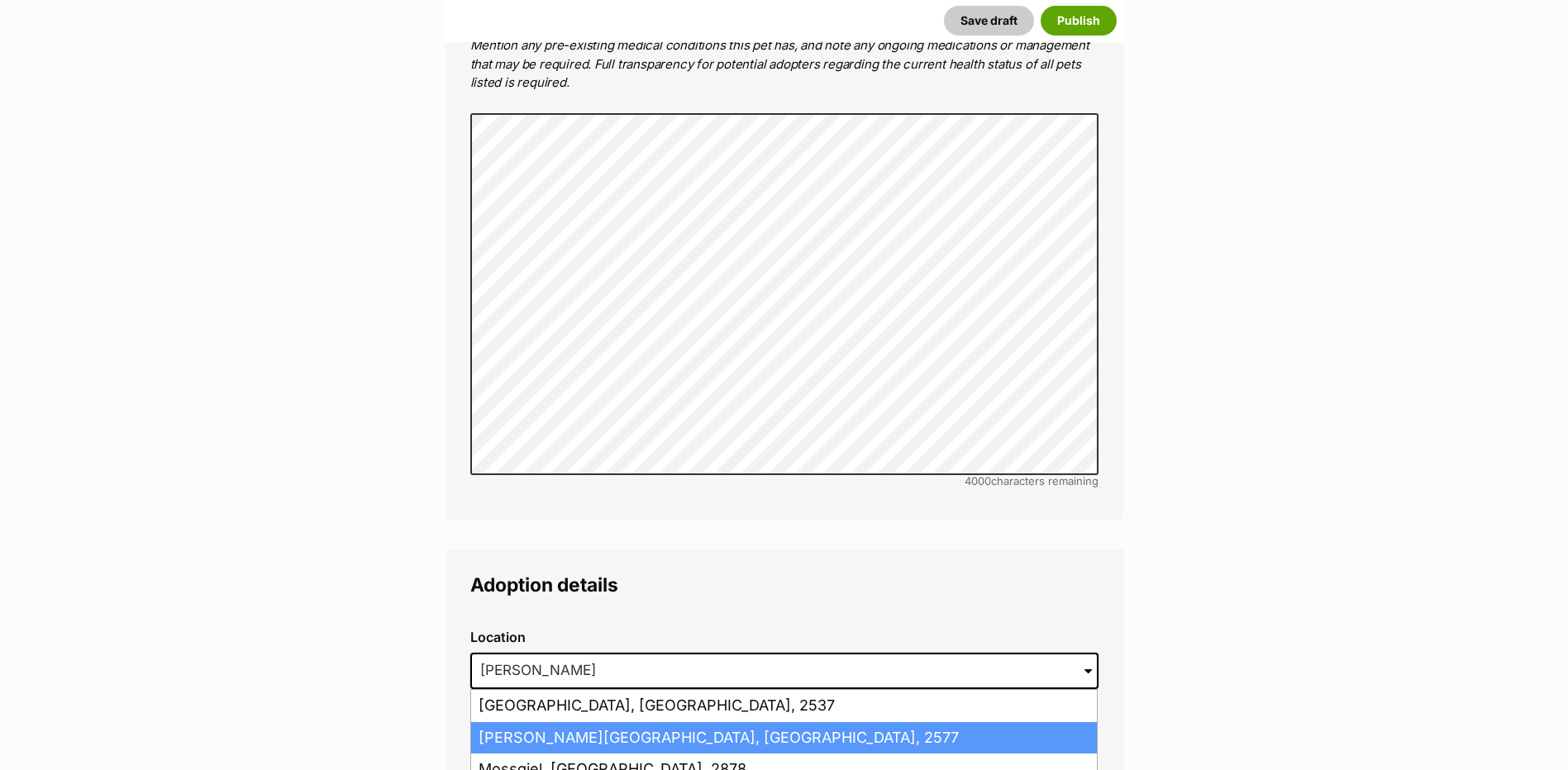
click at [553, 722] on li "Moss Vale, New South Wales, 2577" at bounding box center [784, 738] width 626 height 32
type input "Moss Vale, New South Wales, 2577"
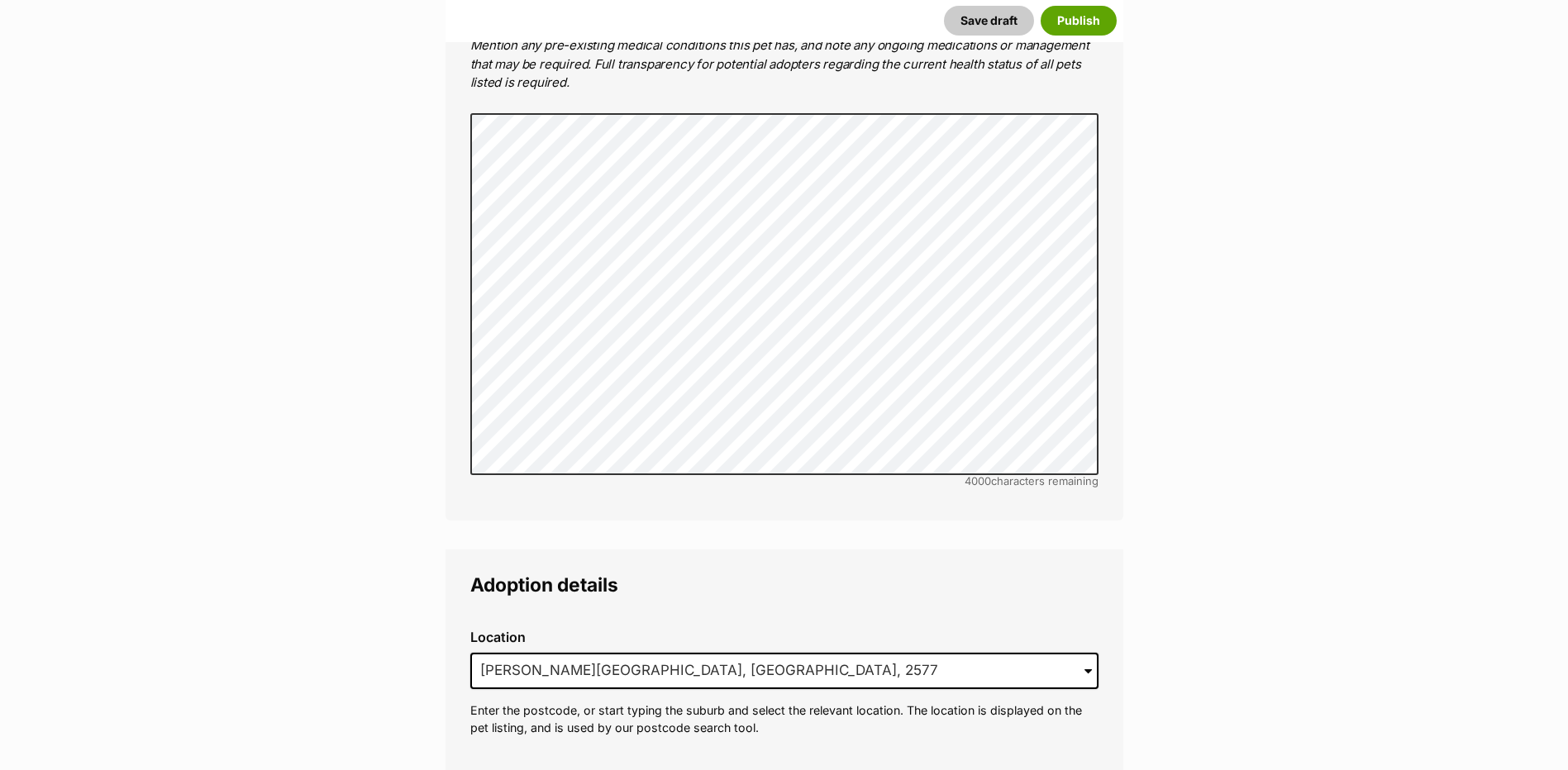
scroll to position [3749, 0]
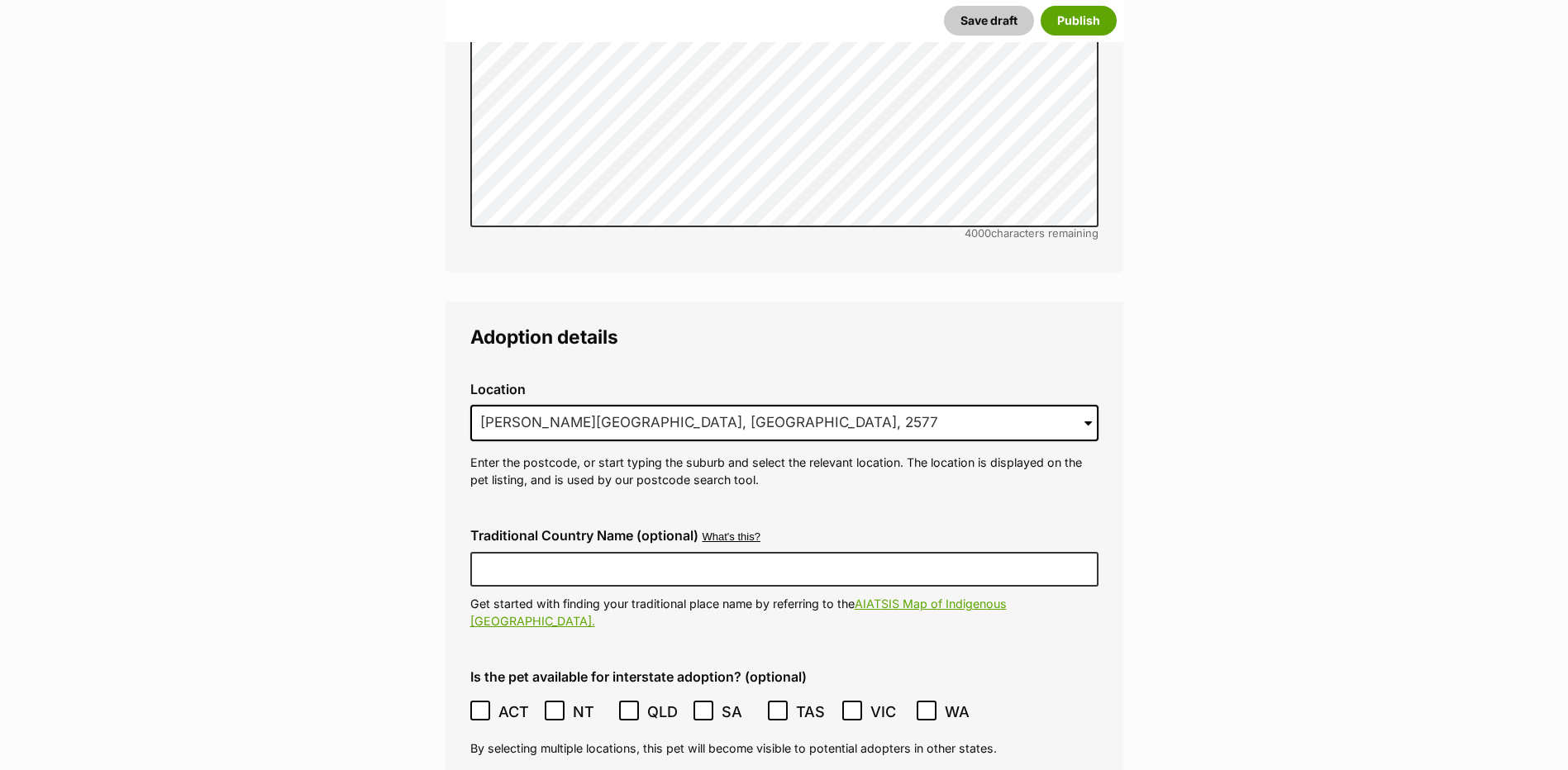
click at [497, 692] on ol "ACT NSW NT QLD SA TAS VIC WA" at bounding box center [784, 712] width 628 height 39
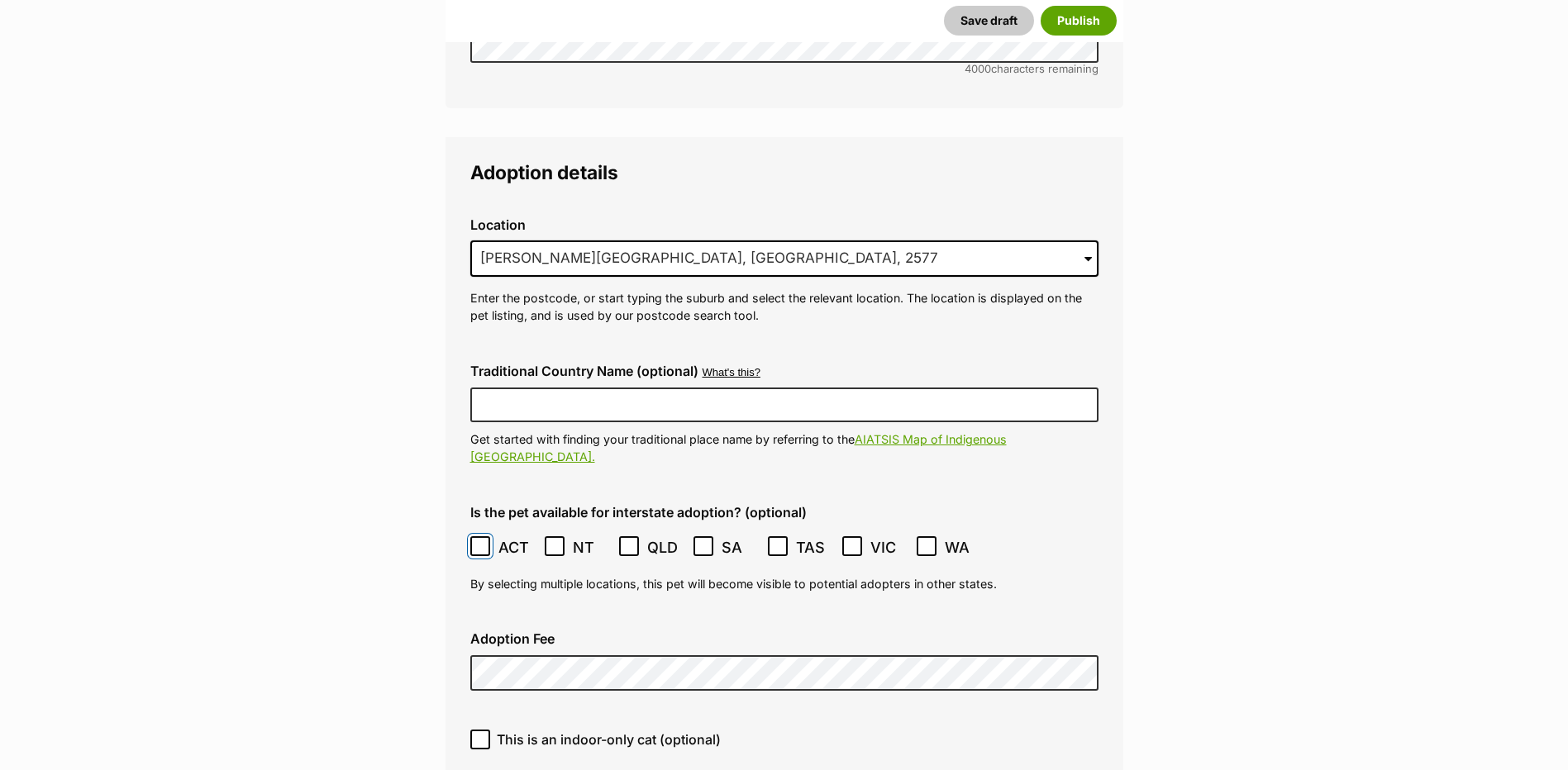
scroll to position [3915, 0]
click at [490, 630] on label "Adoption Fee" at bounding box center [784, 637] width 628 height 15
click at [653, 729] on span "This is an indoor-only cat (optional)" at bounding box center [608, 739] width 224 height 20
click at [490, 729] on input "This is an indoor-only cat (optional)" at bounding box center [480, 739] width 20 height 20
checkbox input "true"
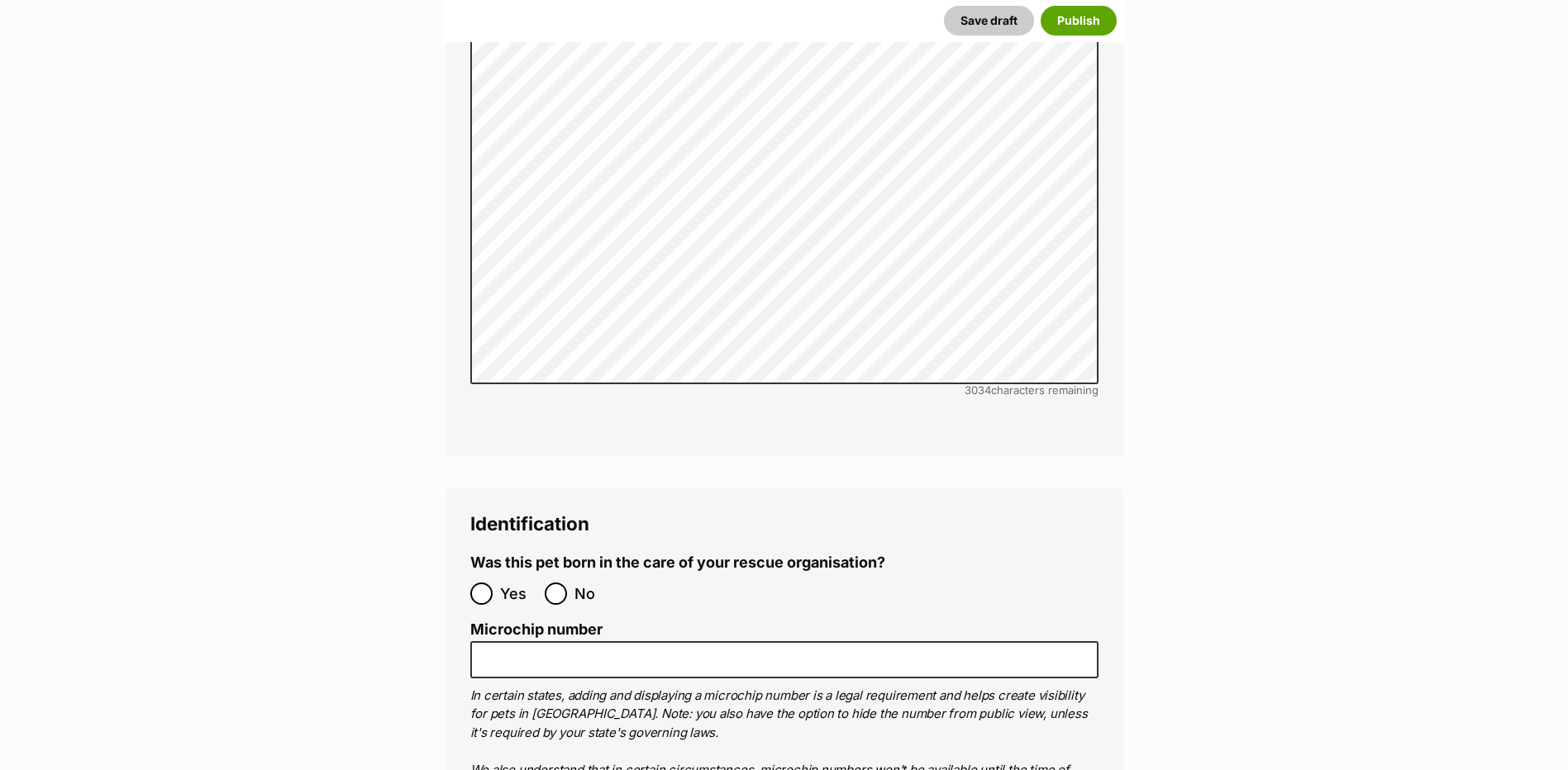
scroll to position [5154, 0]
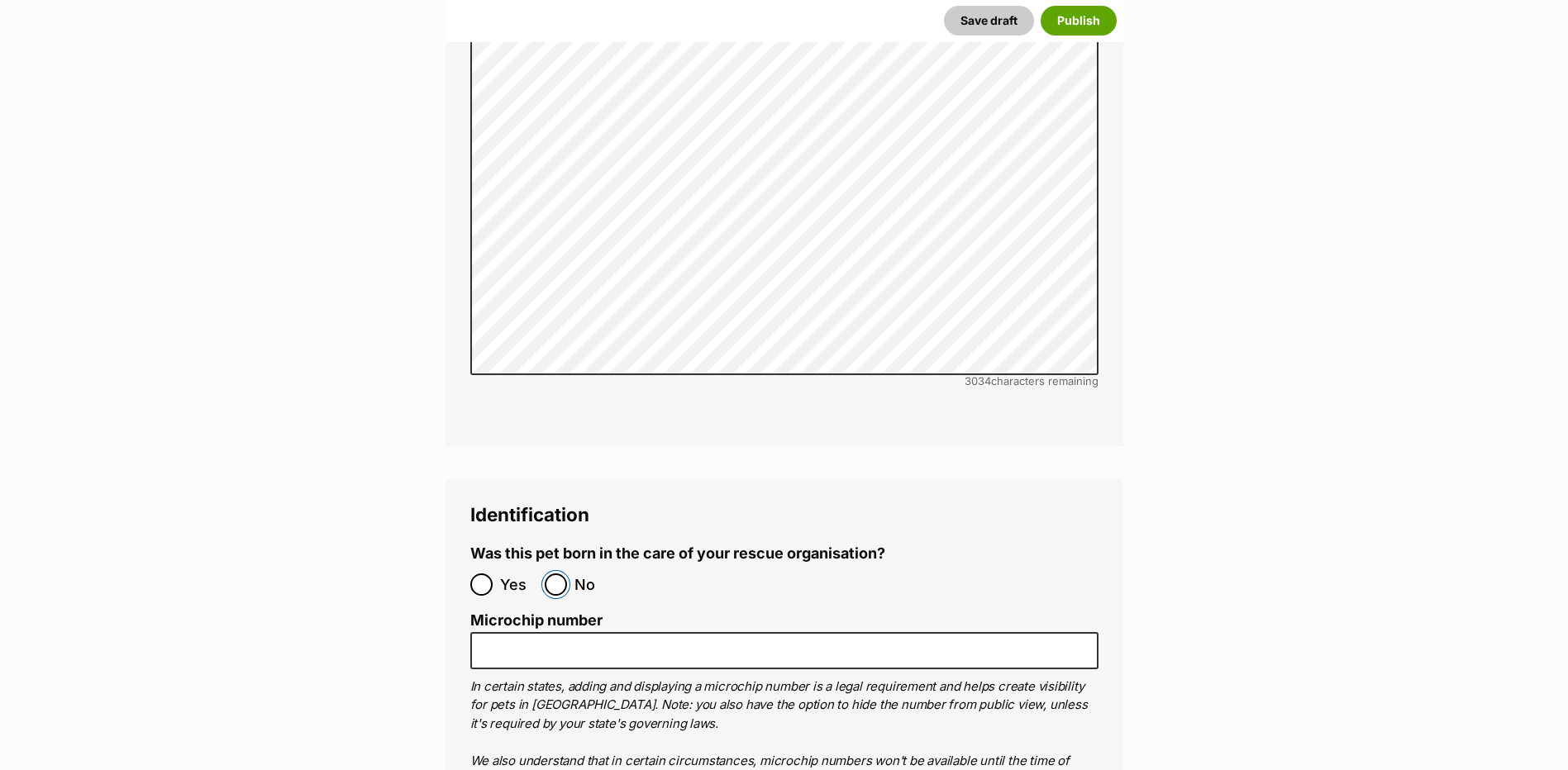
click at [552, 573] on input "No" at bounding box center [555, 584] width 22 height 22
radio input "true"
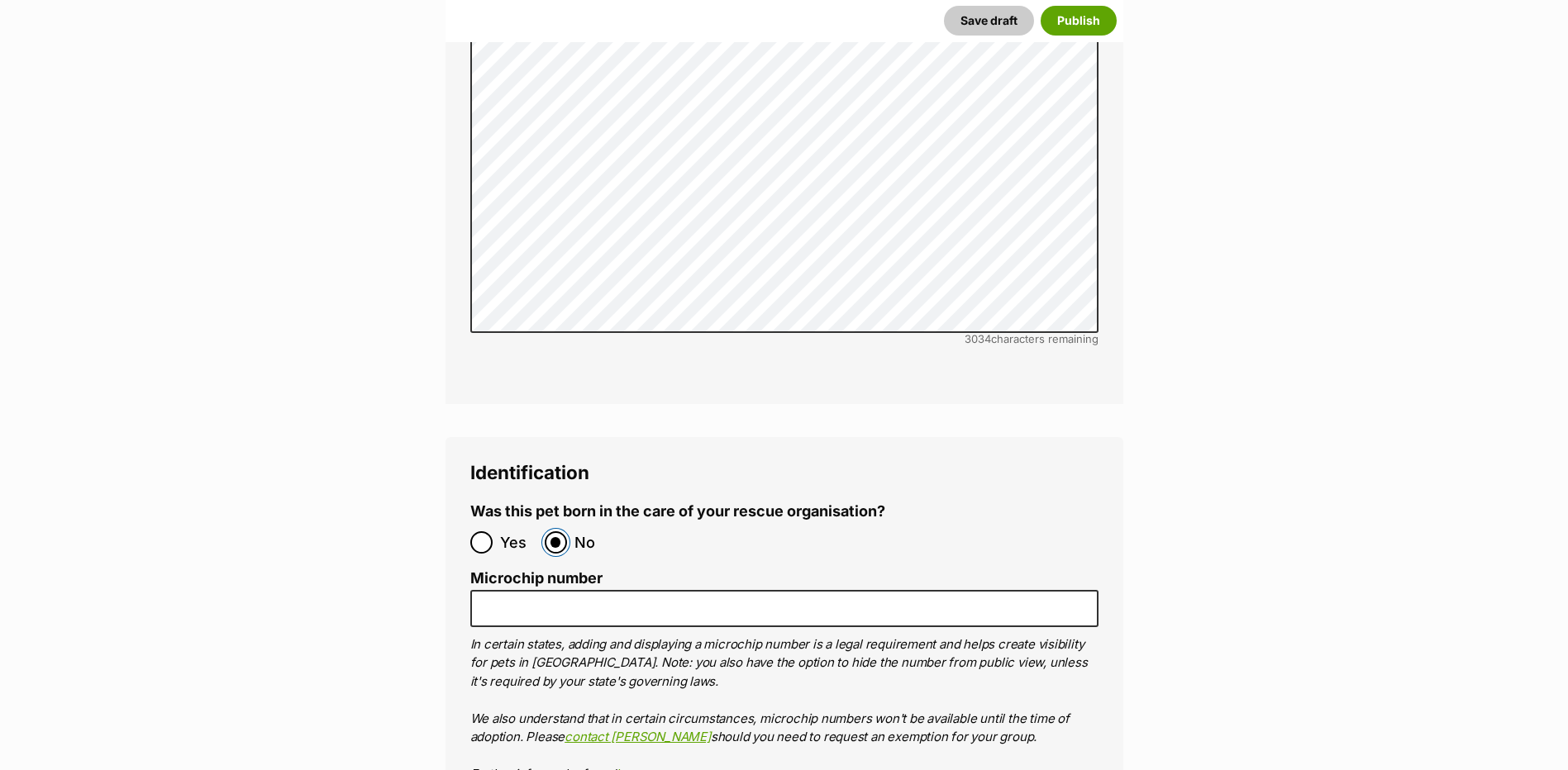
scroll to position [5237, 0]
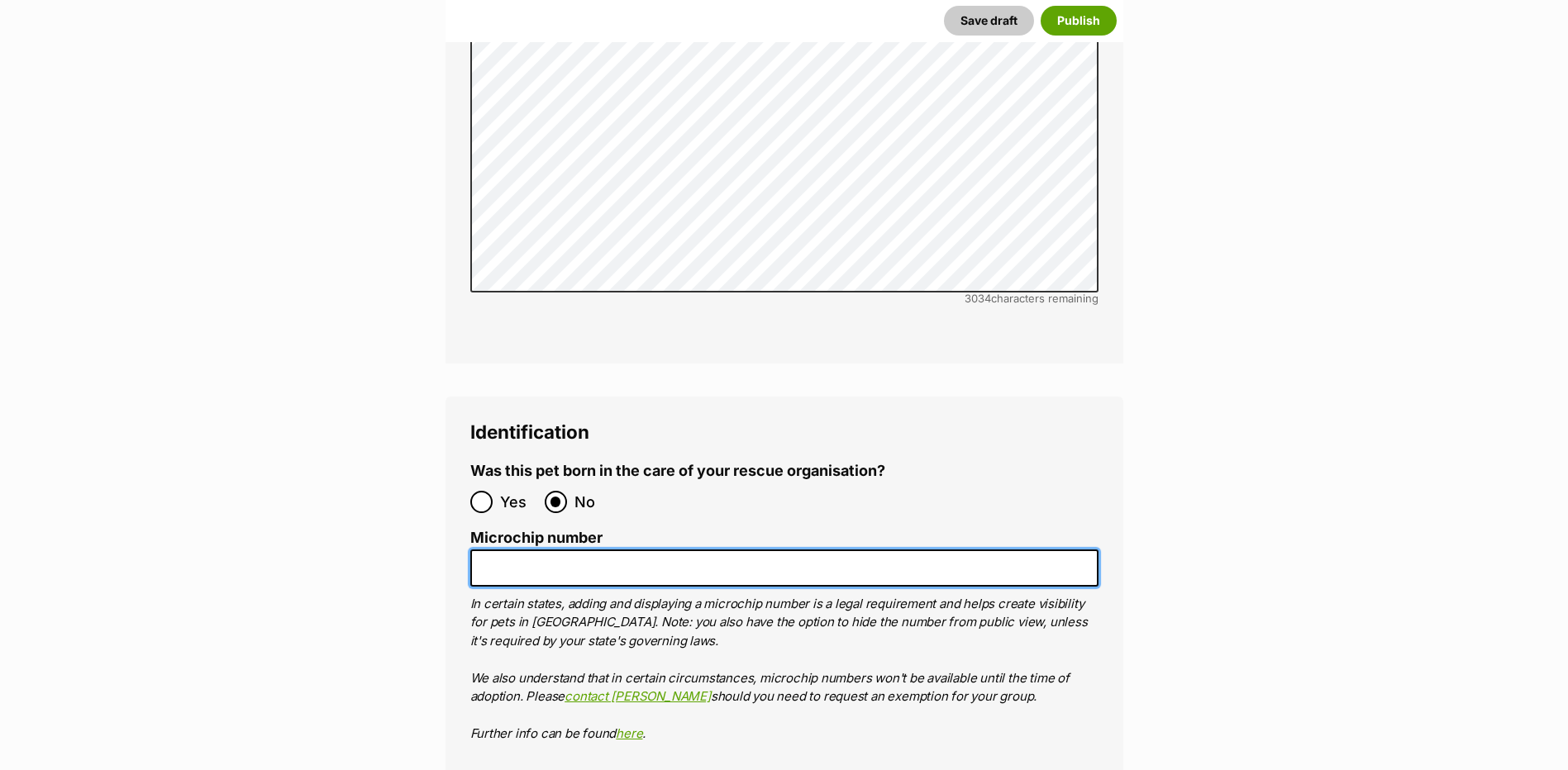
click at [609, 550] on input "Microchip number" at bounding box center [784, 569] width 628 height 37
paste input "941000028917923"
type input "941000028917923"
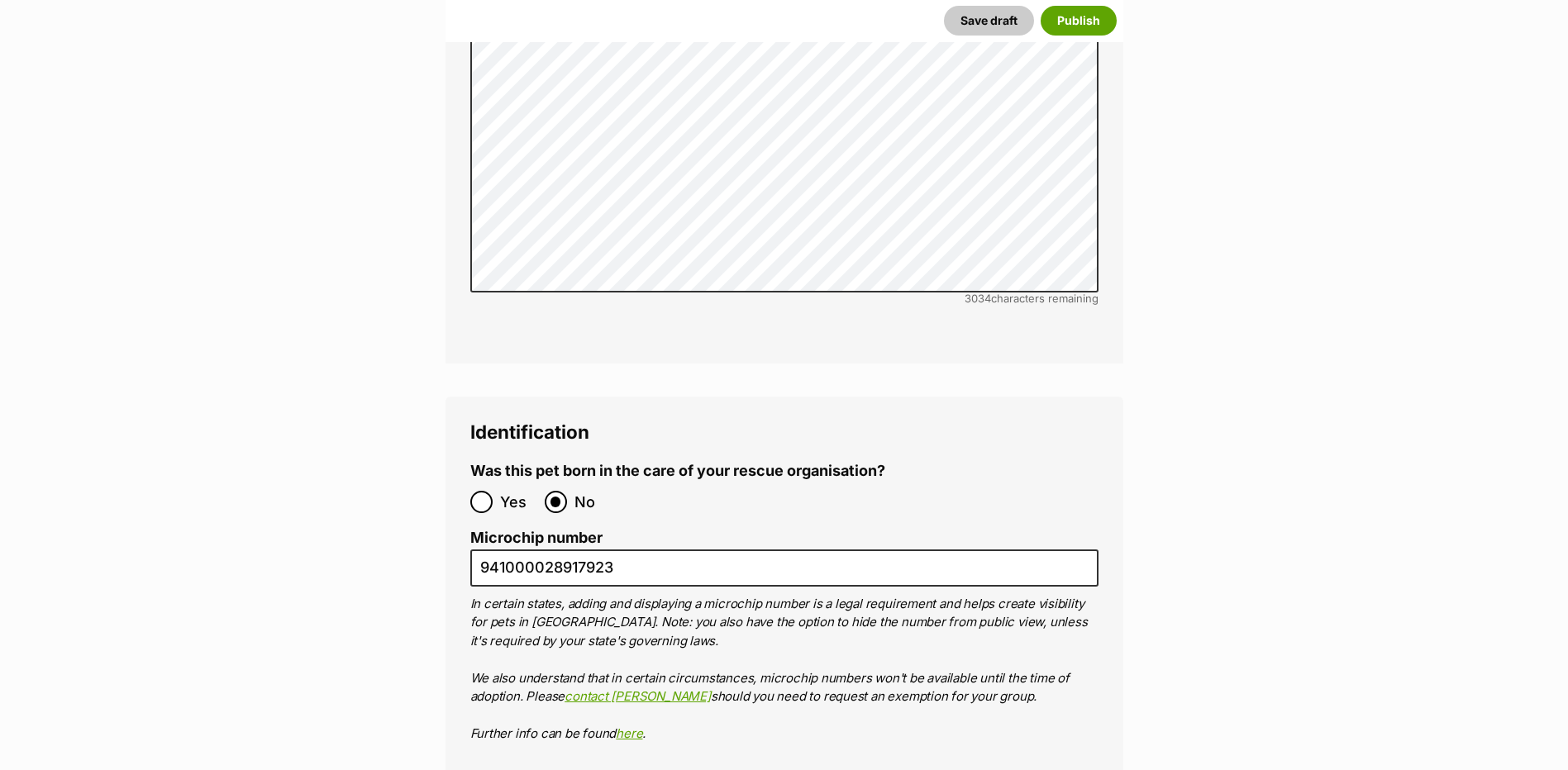
type input "R2510021"
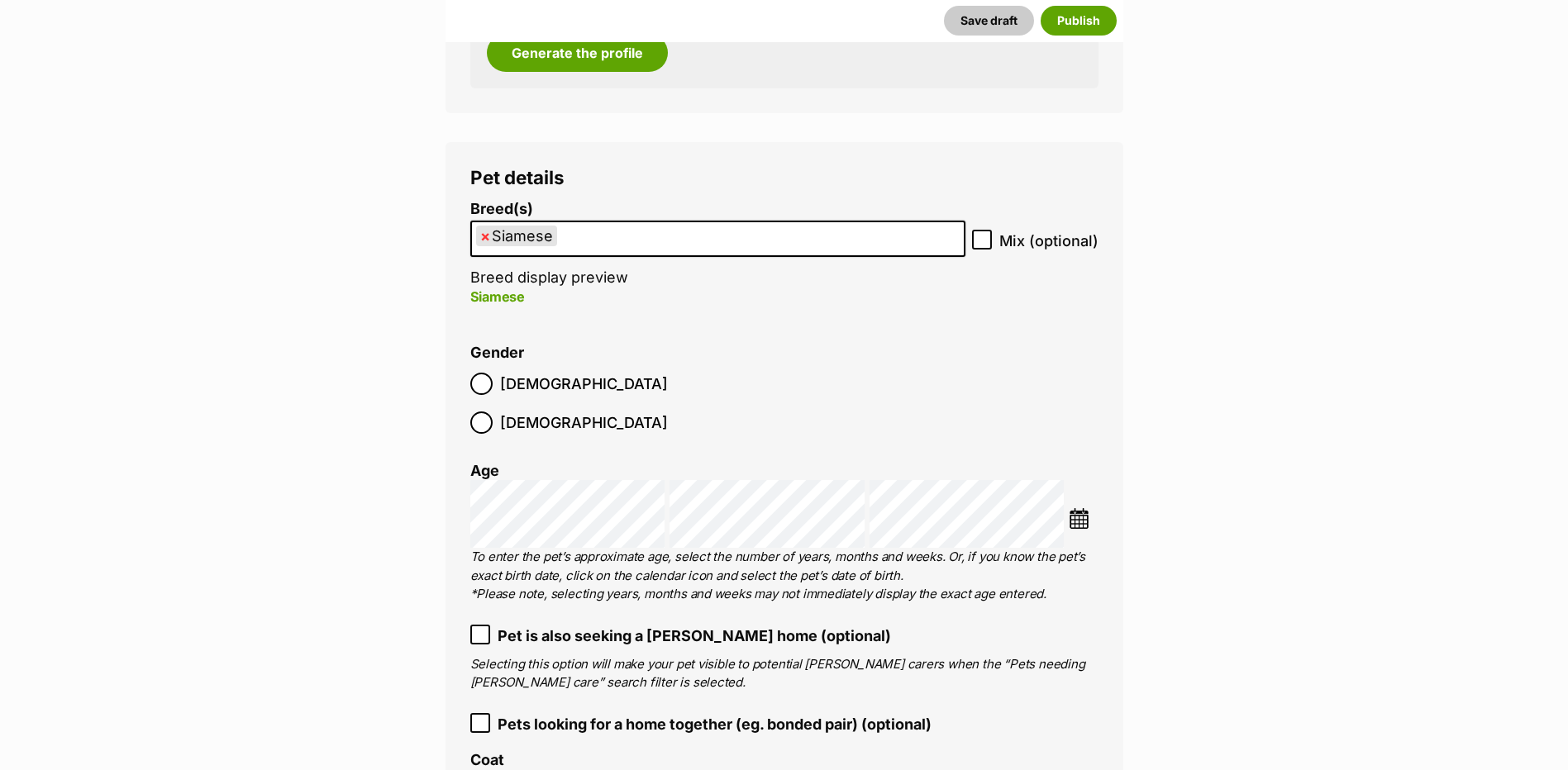
scroll to position [1760, 0]
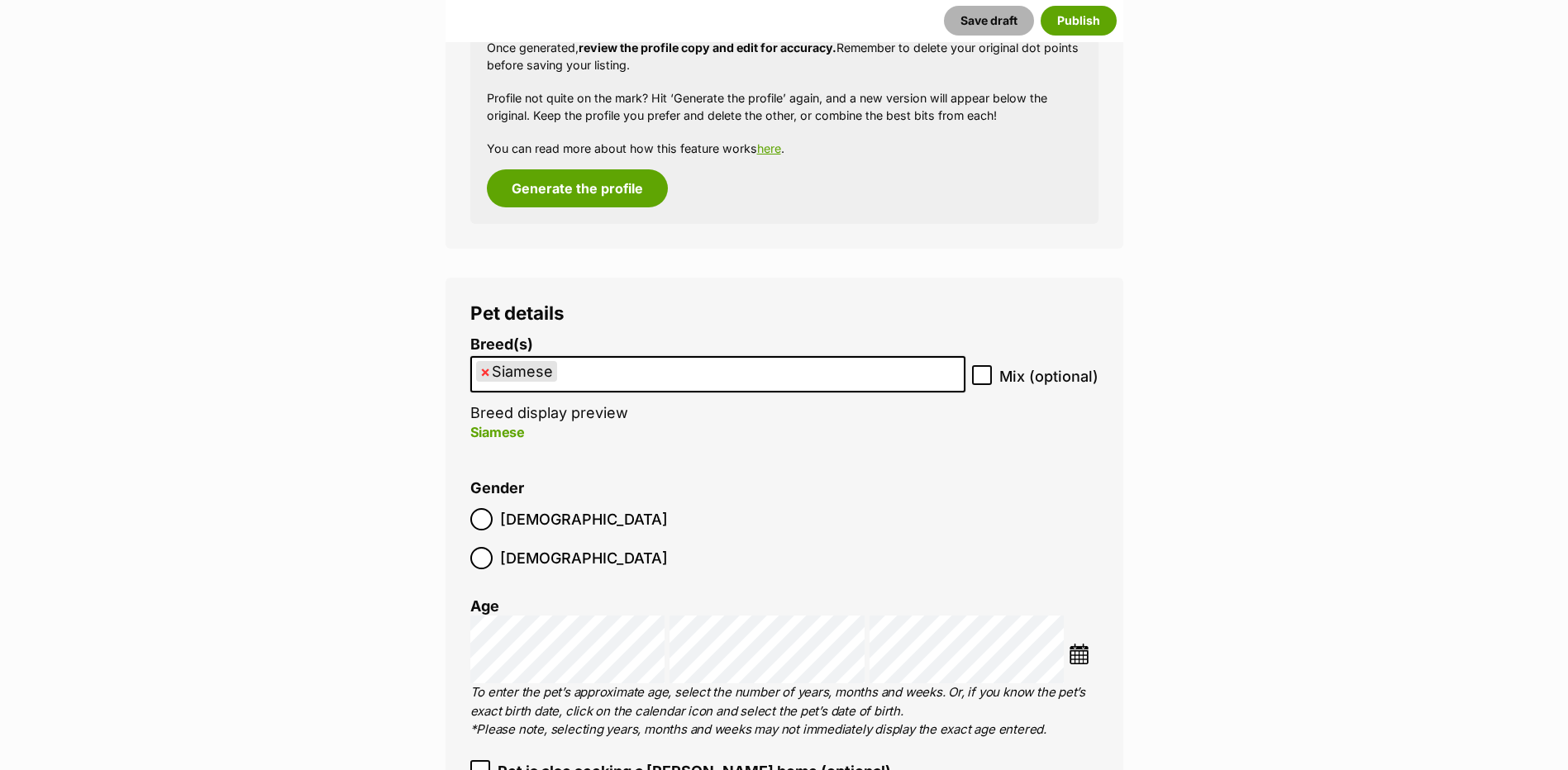
click at [973, 34] on button "Save draft" at bounding box center [989, 20] width 90 height 29
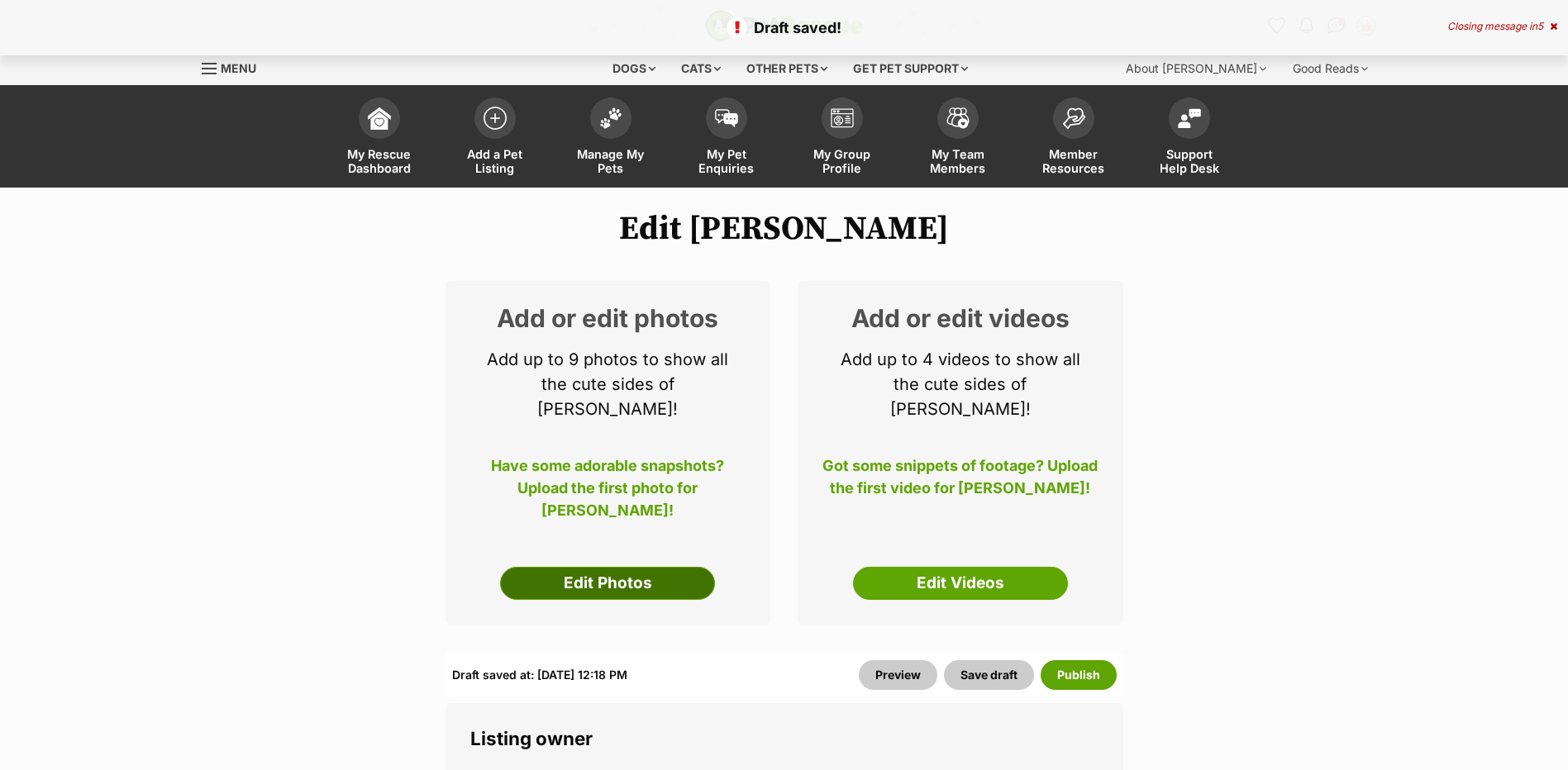
drag, startPoint x: 0, startPoint y: 0, endPoint x: 587, endPoint y: 553, distance: 806.5
click at [587, 567] on link "Edit Photos" at bounding box center [607, 583] width 215 height 33
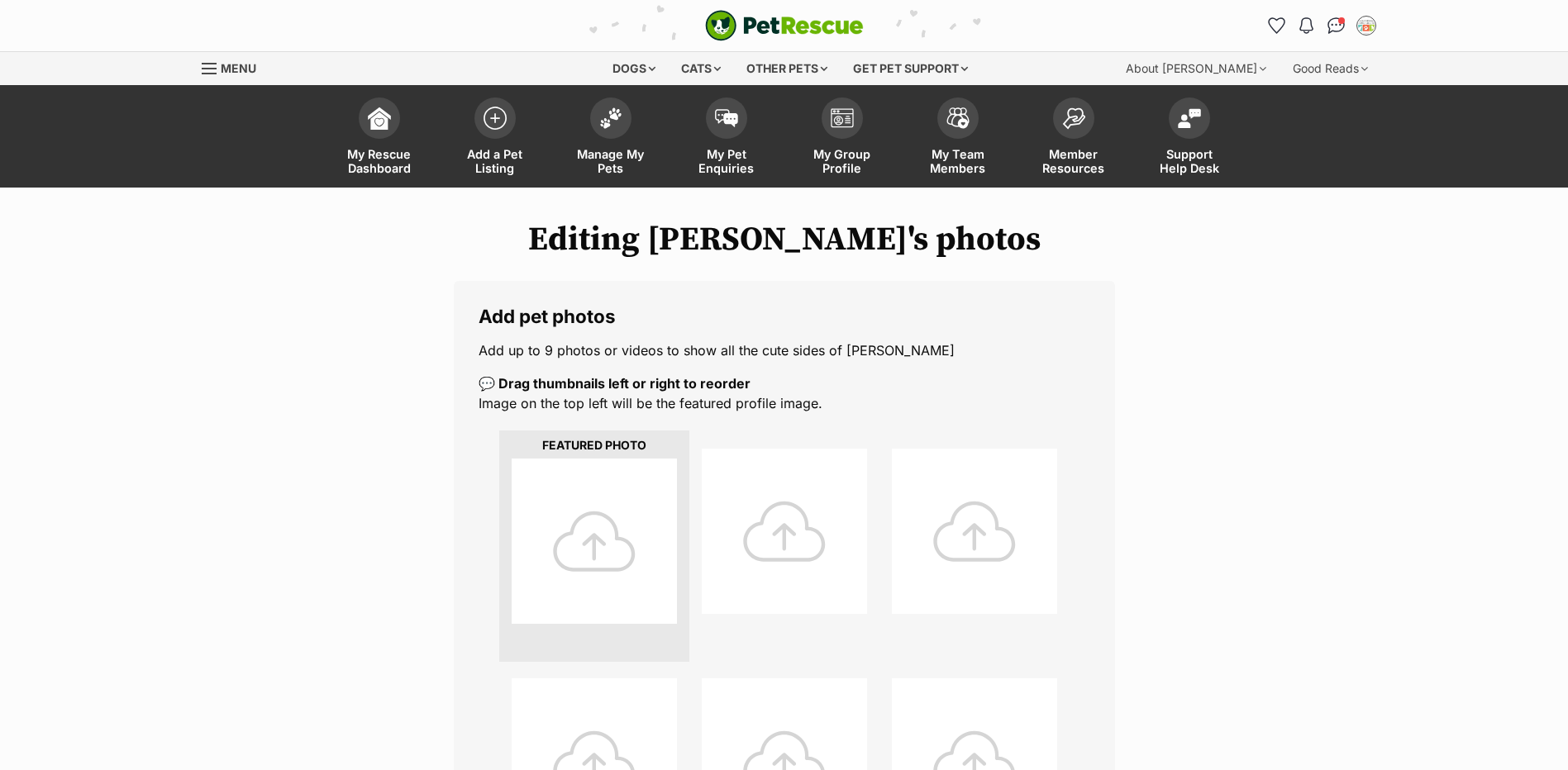
click at [572, 516] on div at bounding box center [594, 541] width 165 height 165
click at [606, 572] on div at bounding box center [594, 541] width 165 height 165
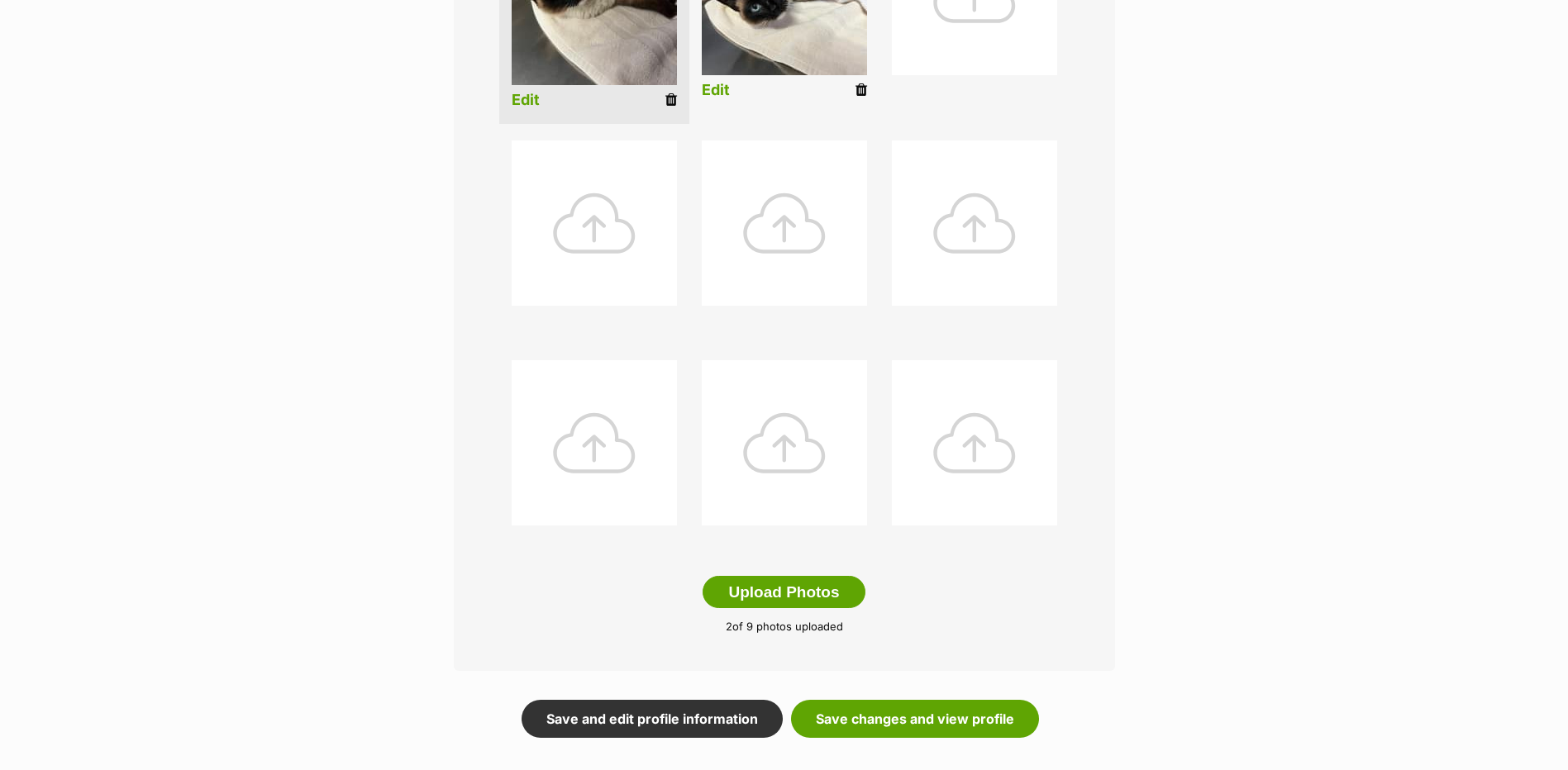
scroll to position [743, 0]
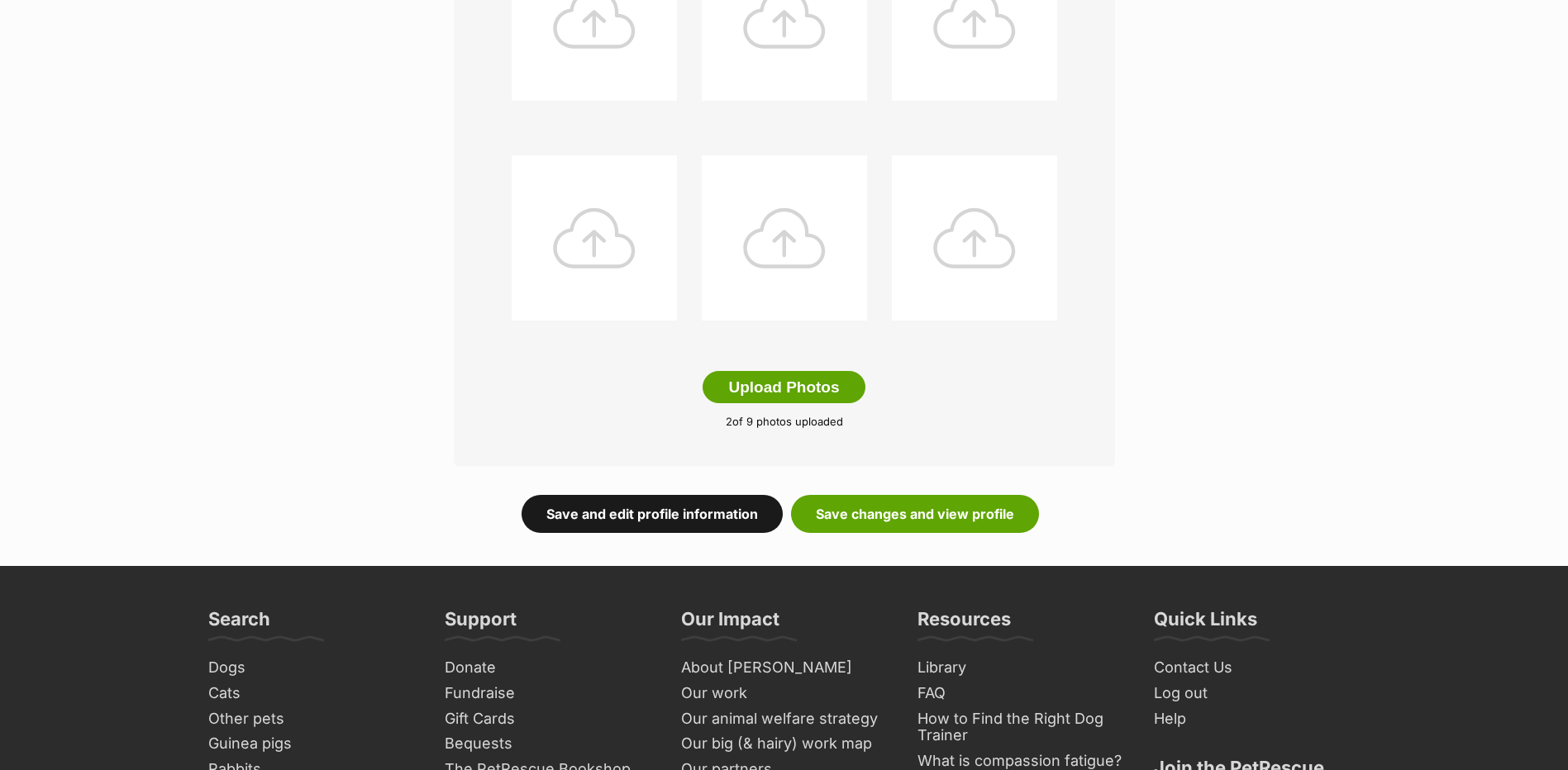
click at [566, 520] on link "Save and edit profile information" at bounding box center [652, 513] width 261 height 38
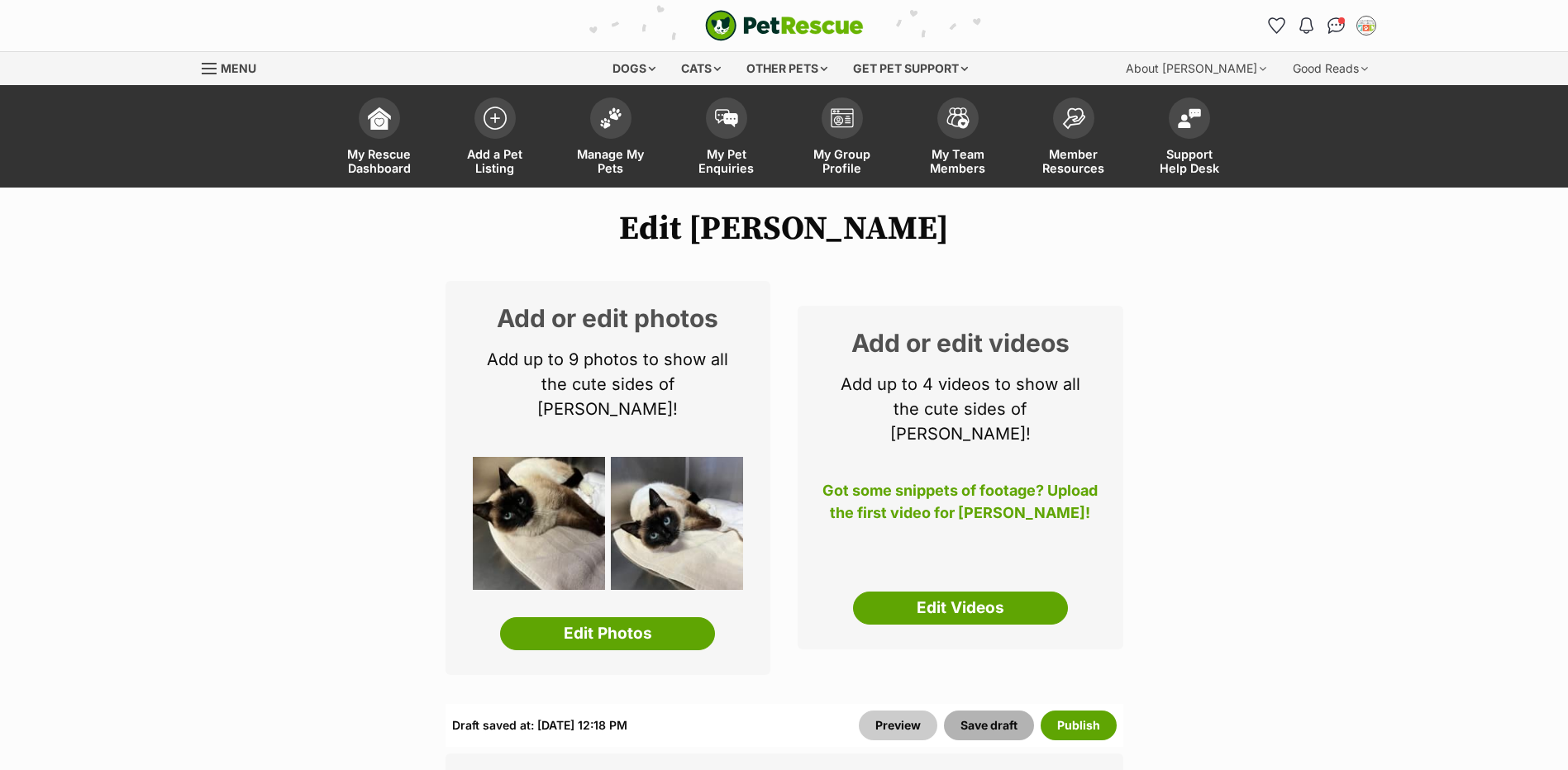
click at [965, 710] on button "Save draft" at bounding box center [989, 725] width 90 height 29
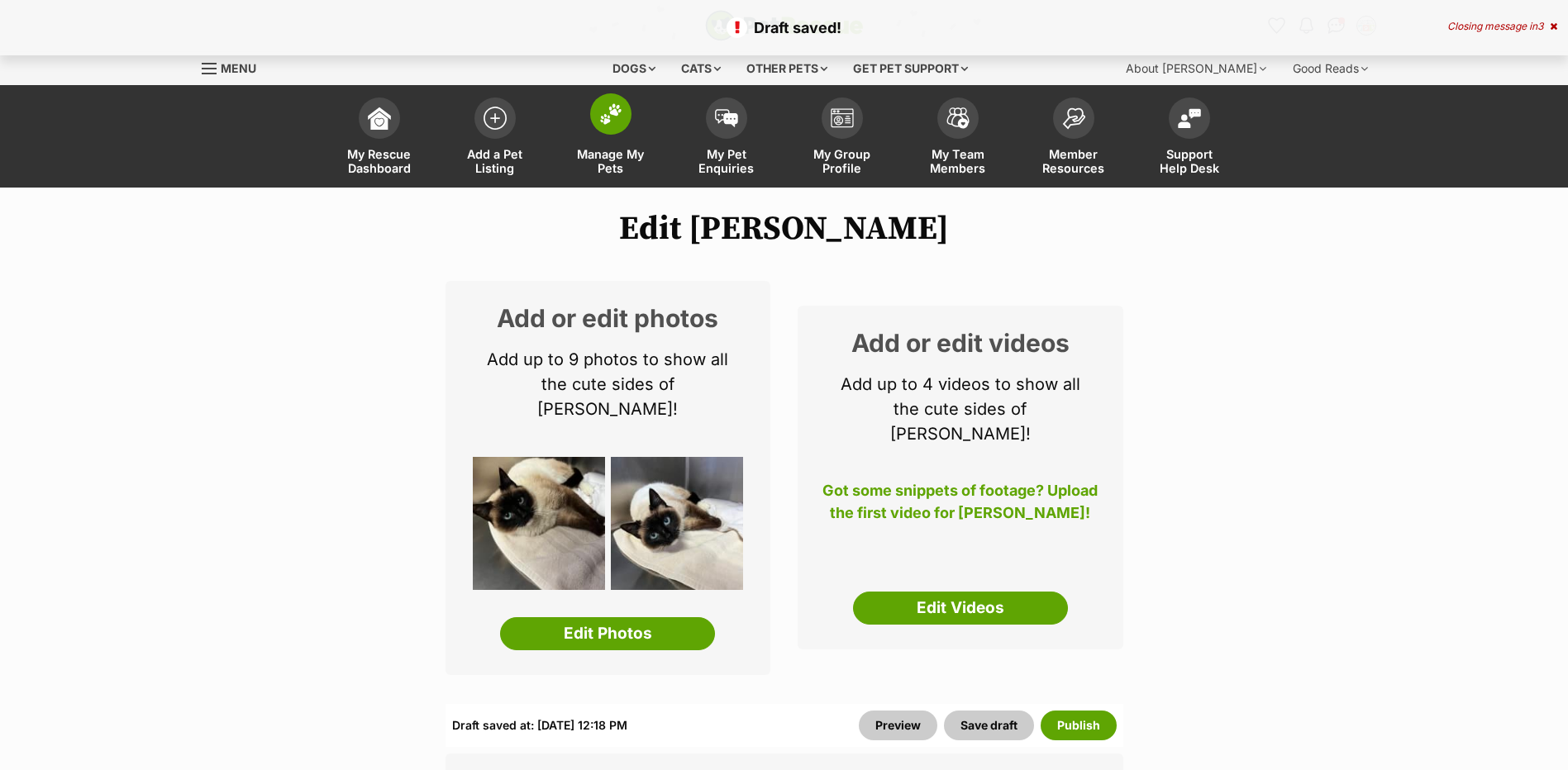
click at [579, 124] on link "Manage My Pets" at bounding box center [611, 138] width 116 height 98
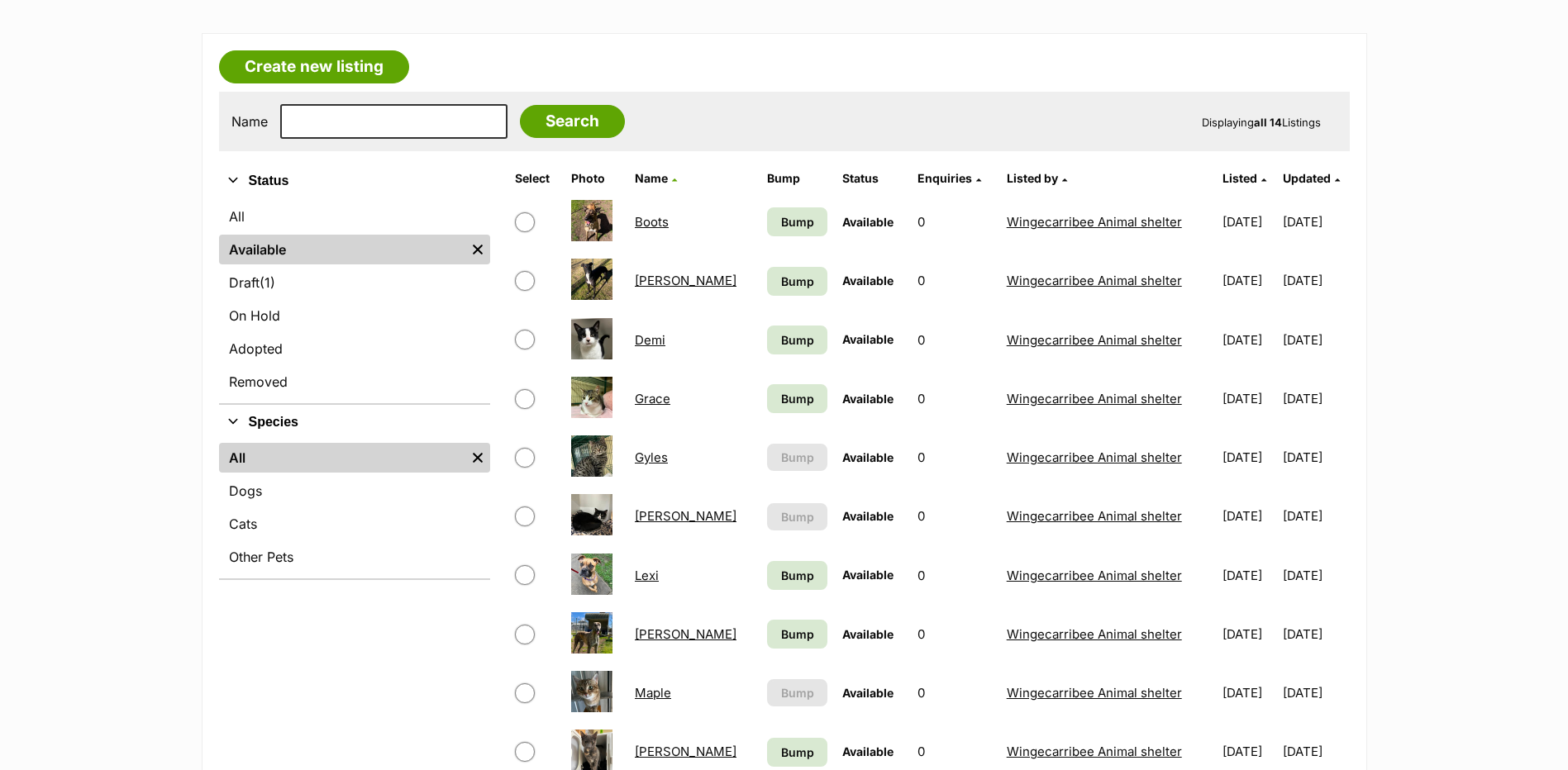
scroll to position [165, 0]
